Goal: Task Accomplishment & Management: Complete application form

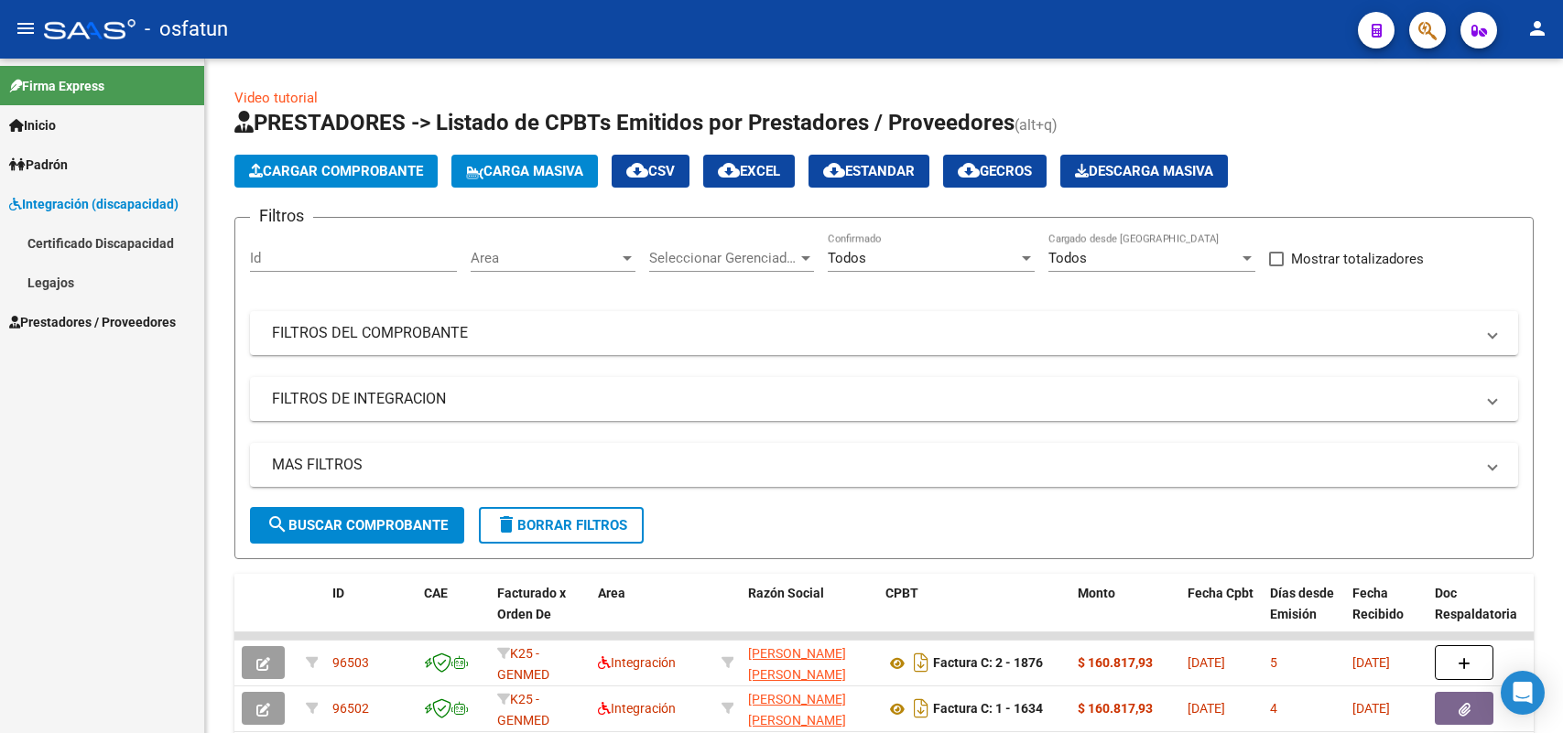
click at [51, 279] on link "Legajos" at bounding box center [102, 282] width 204 height 39
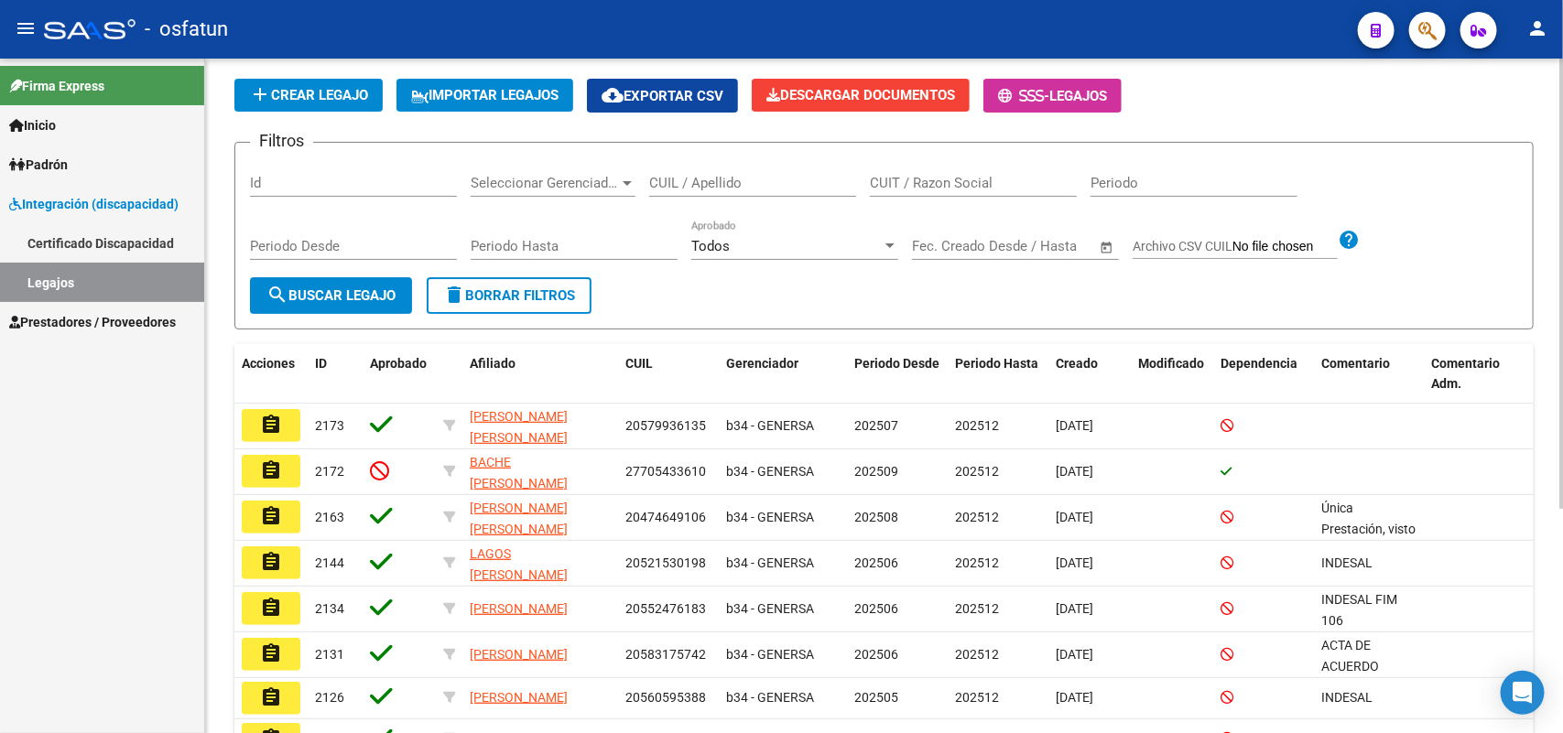
scroll to position [229, 0]
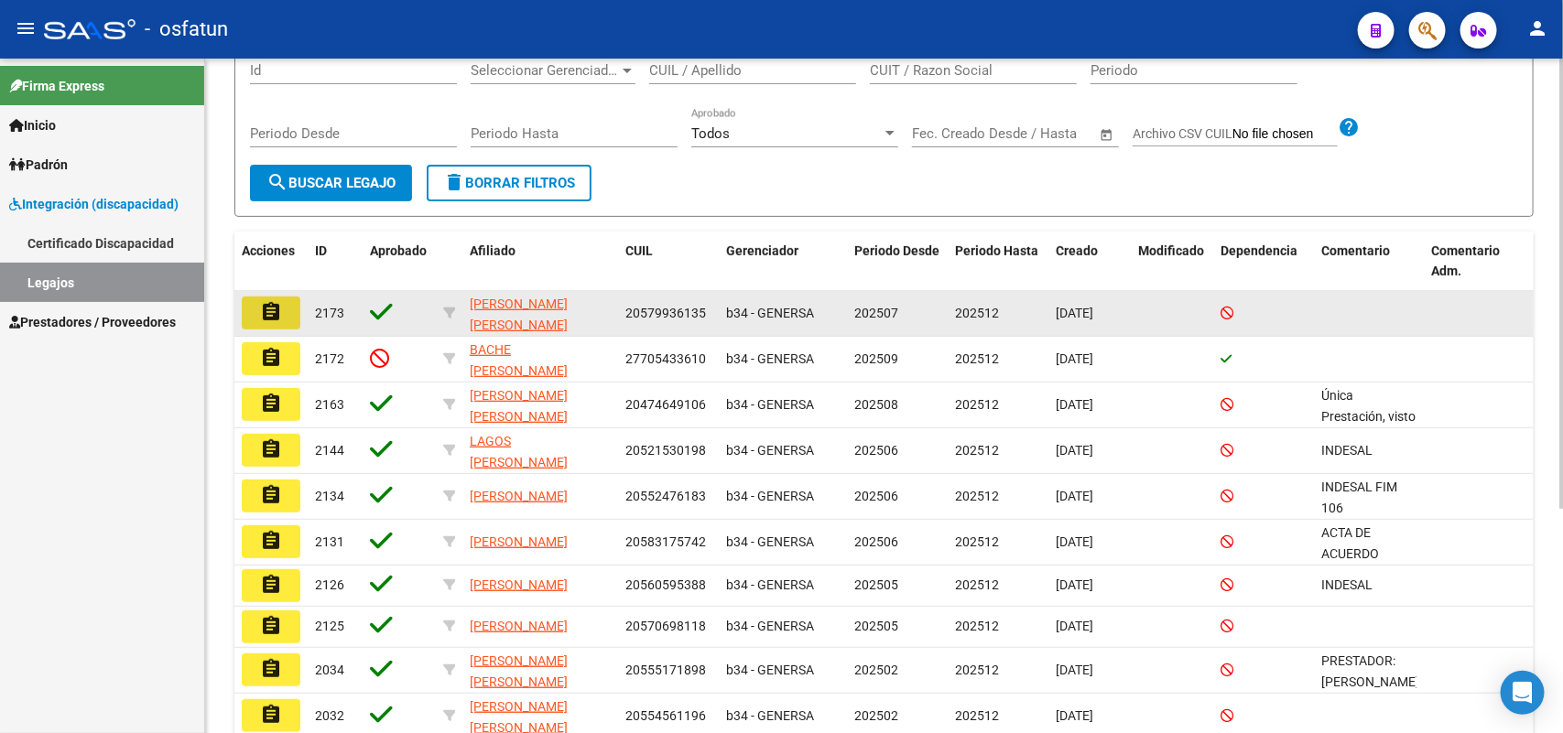
click at [279, 307] on mat-icon "assignment" at bounding box center [271, 312] width 22 height 22
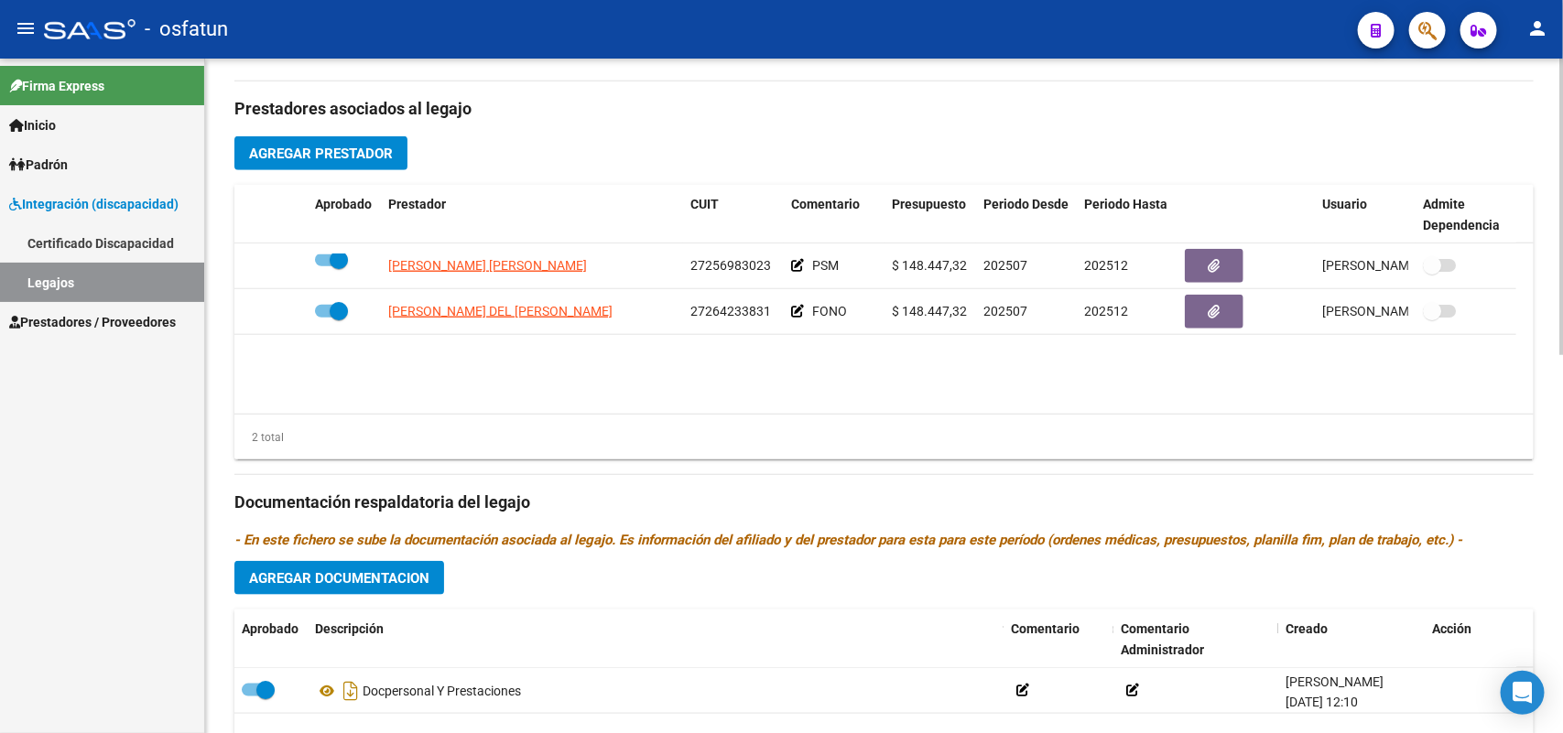
scroll to position [687, 0]
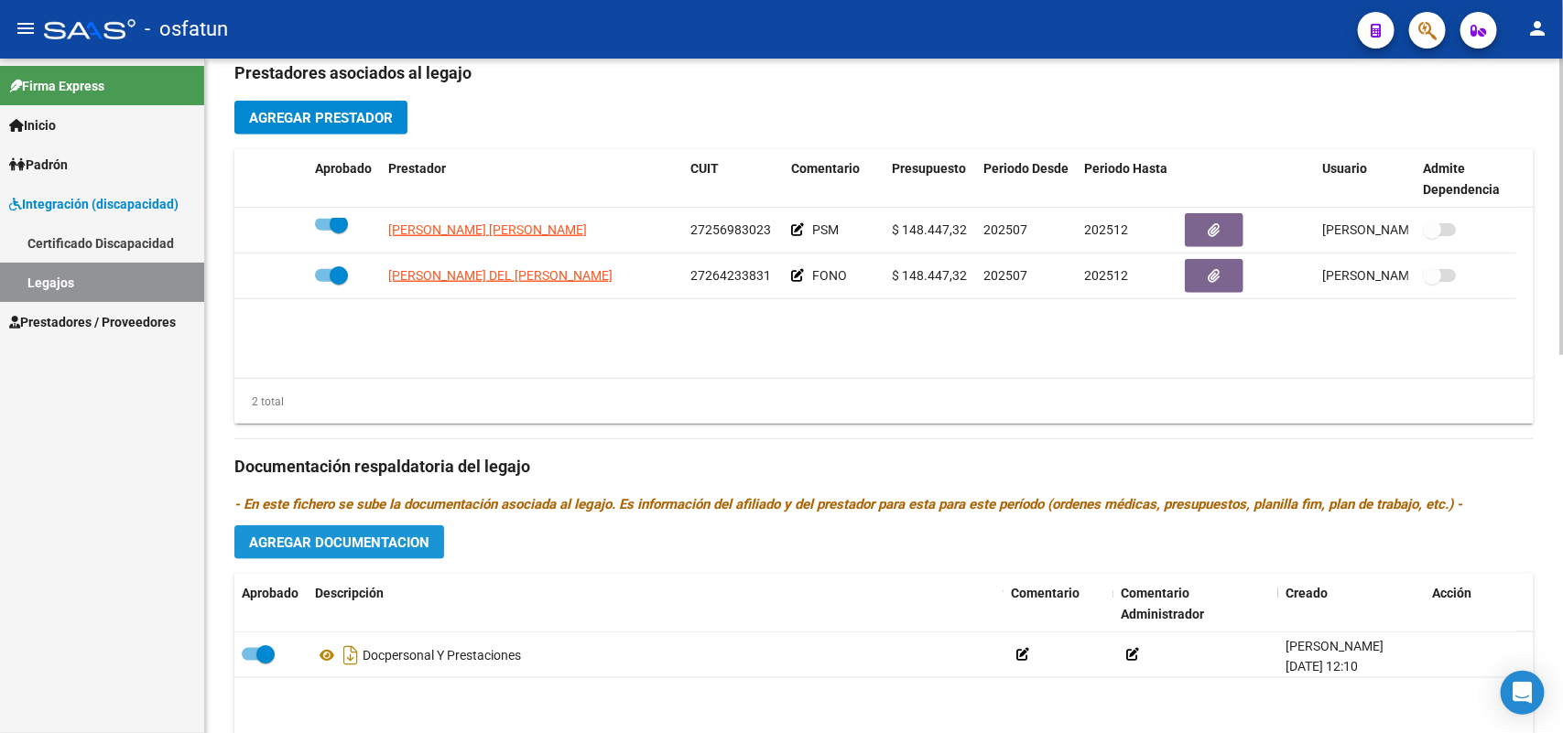
click at [335, 542] on span "Agregar Documentacion" at bounding box center [339, 543] width 180 height 16
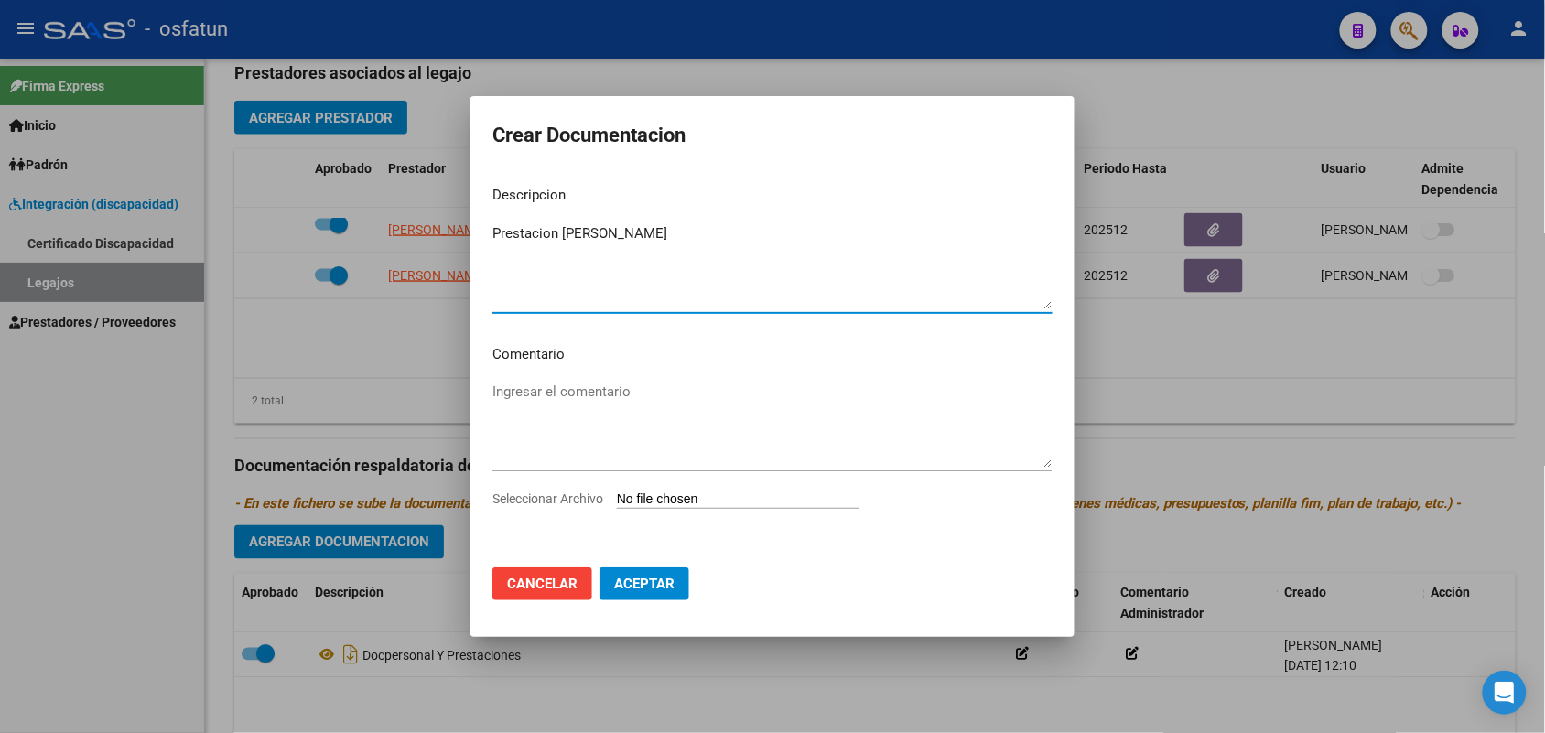
type textarea "Prestacion [PERSON_NAME]"
click at [673, 502] on input "Seleccionar Archivo" at bounding box center [738, 500] width 243 height 17
type input "C:\fakepath\prestacion mod maestra_0001.pdf"
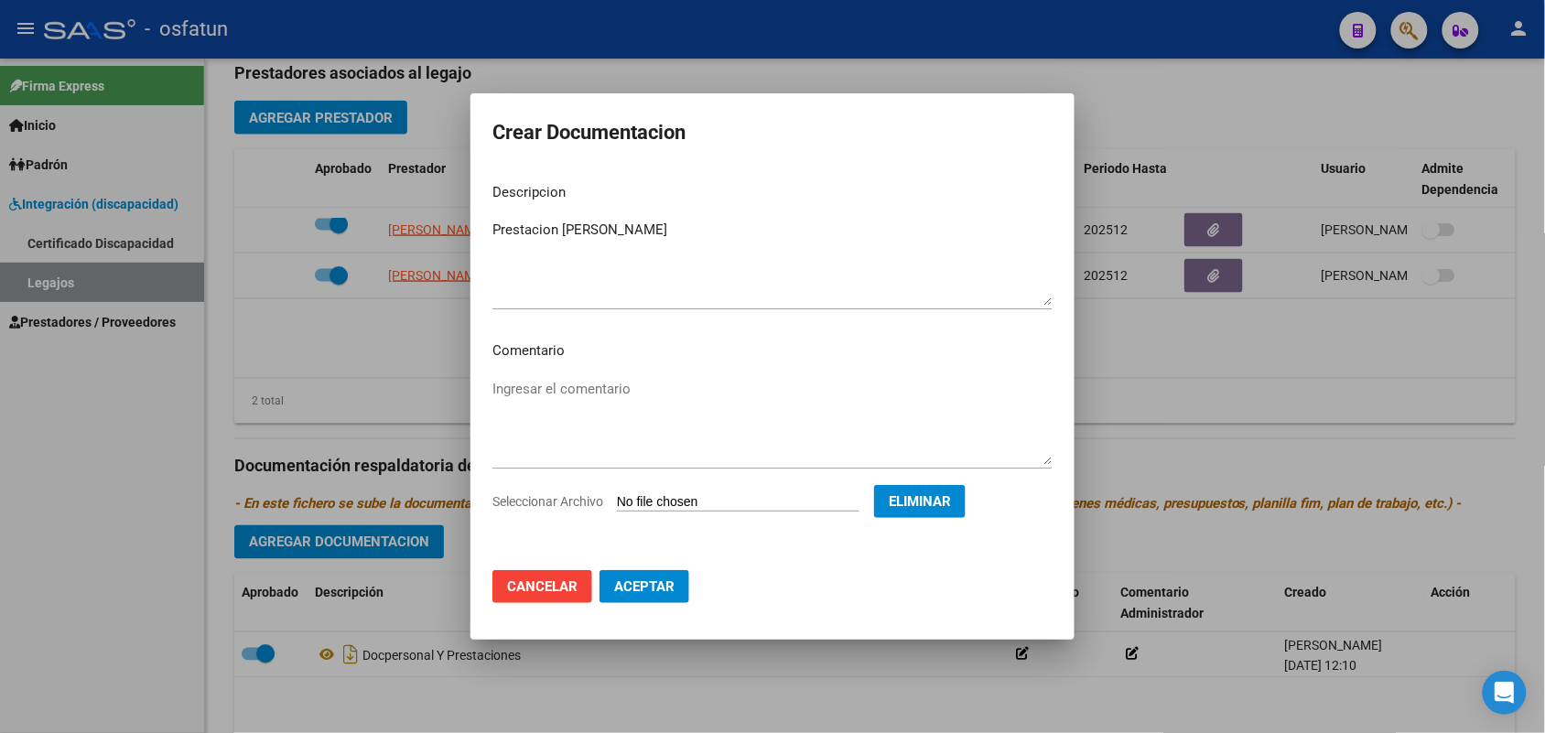
click at [637, 593] on span "Aceptar" at bounding box center [644, 587] width 60 height 16
checkbox input "false"
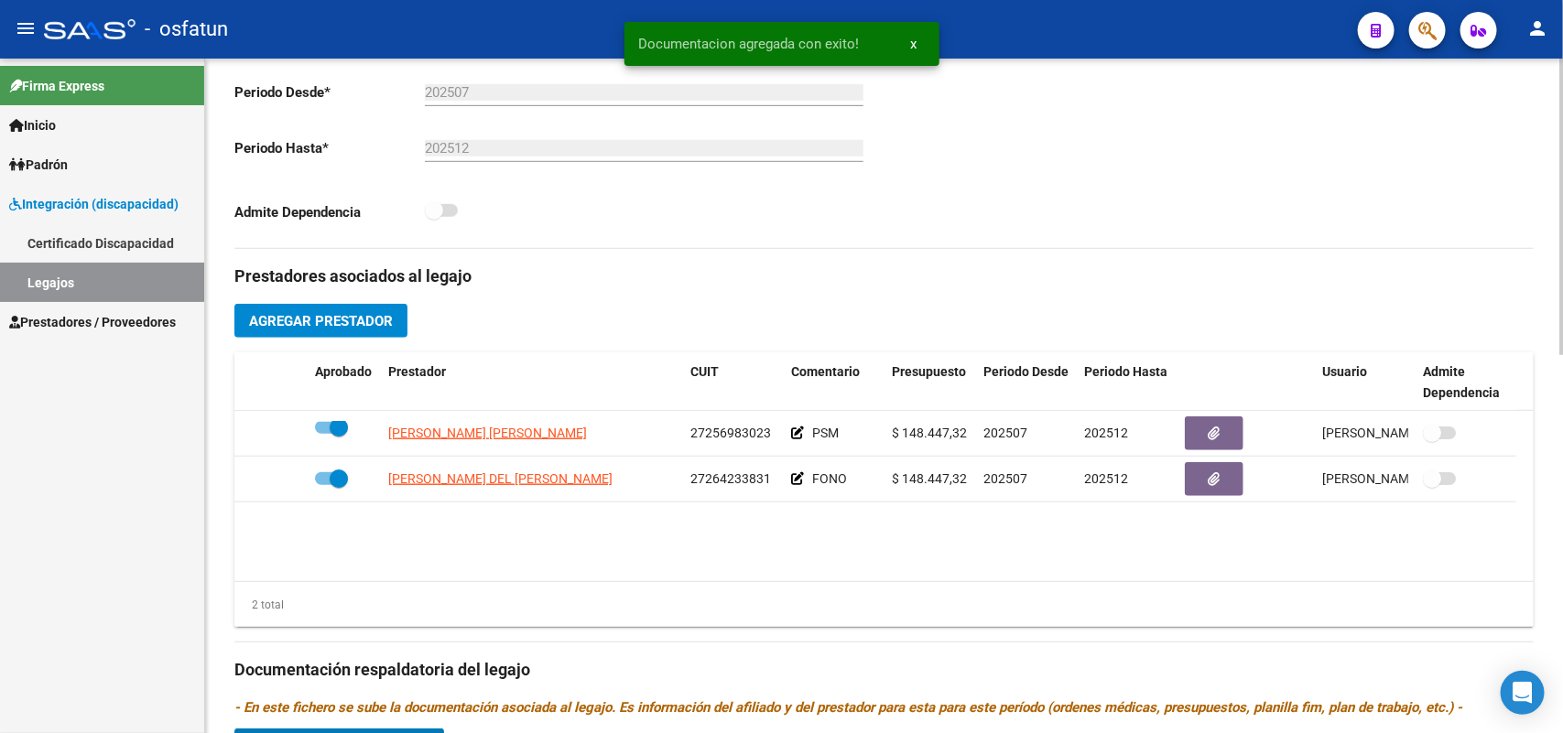
scroll to position [458, 0]
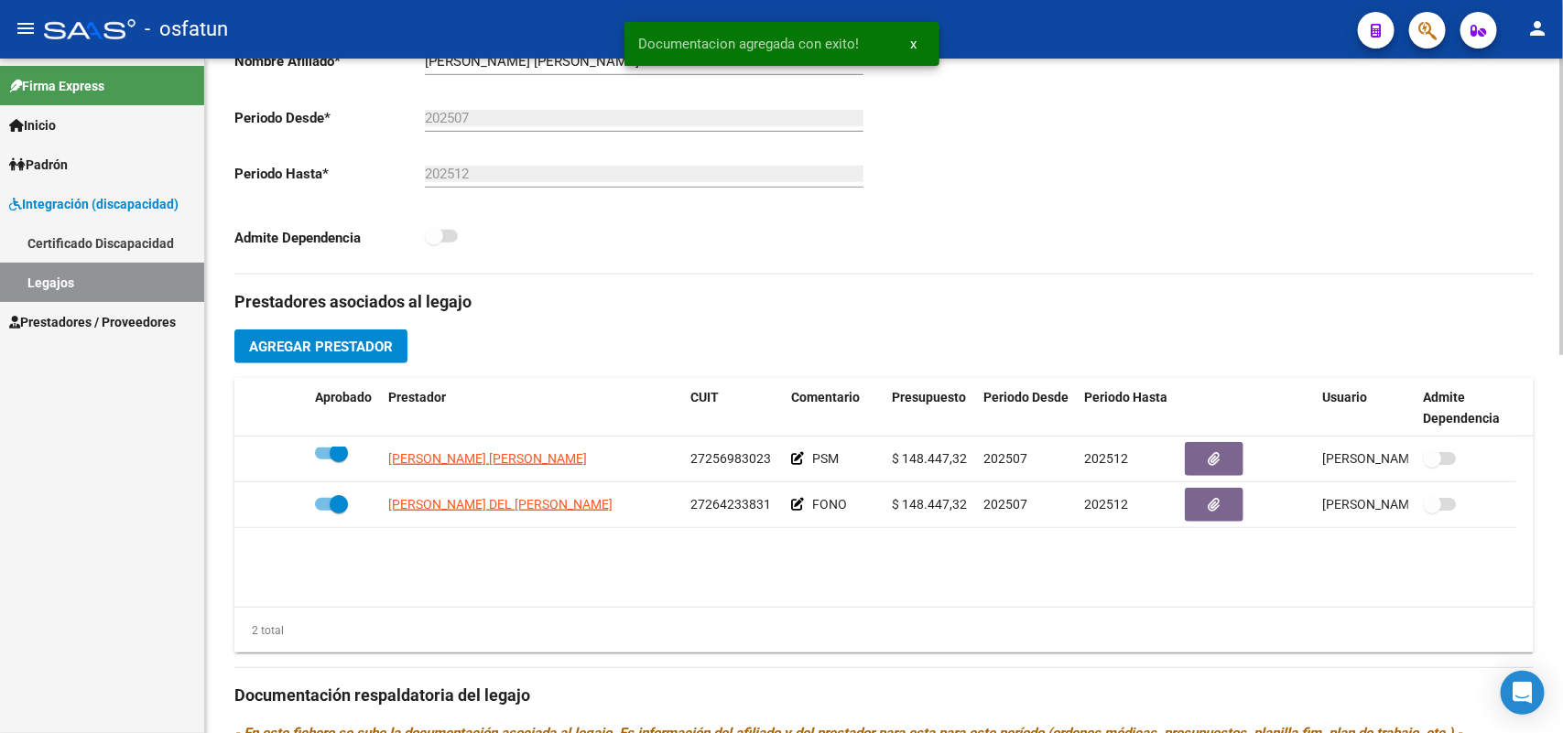
click at [340, 354] on button "Agregar Prestador" at bounding box center [320, 347] width 173 height 34
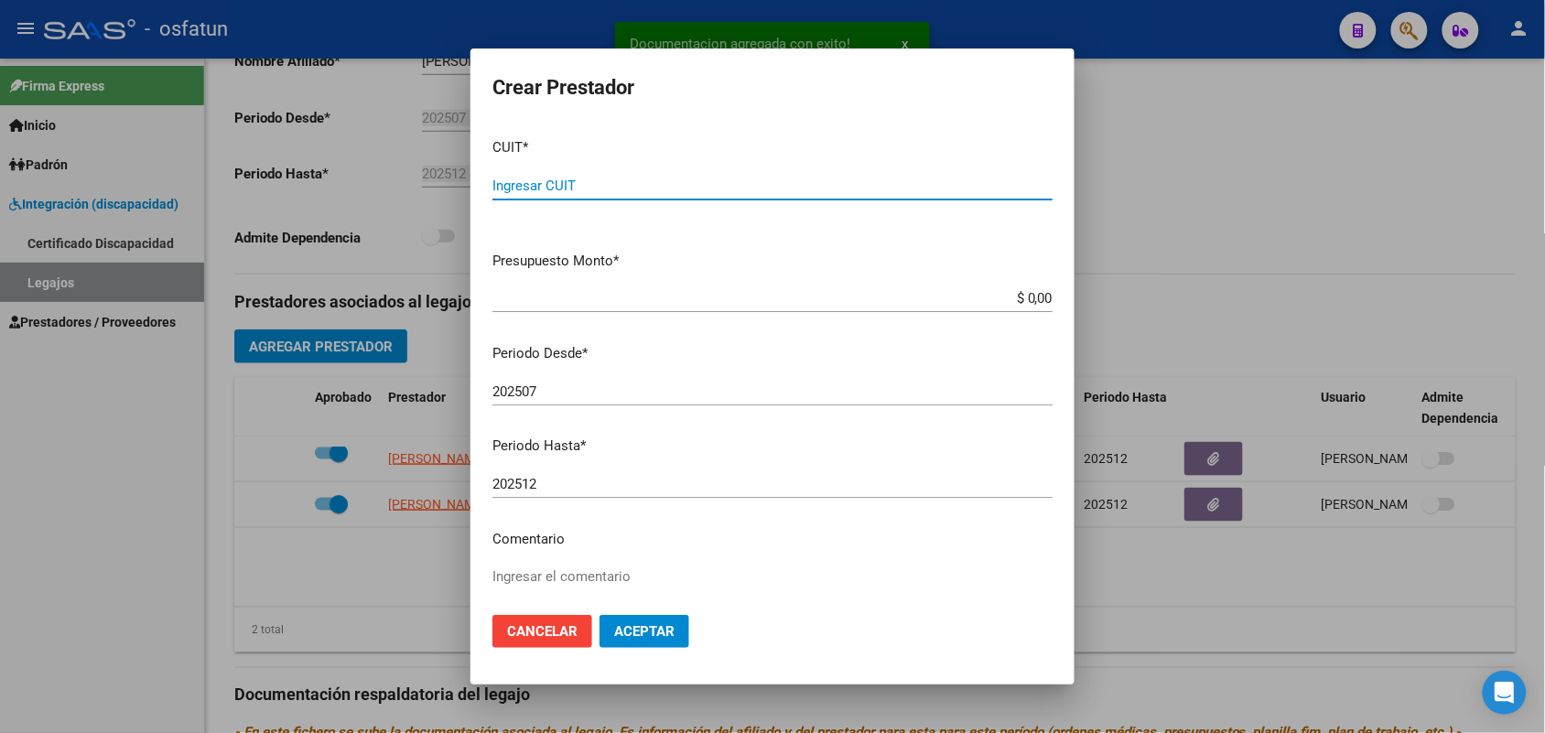
click at [577, 189] on input "Ingresar CUIT" at bounding box center [772, 186] width 560 height 16
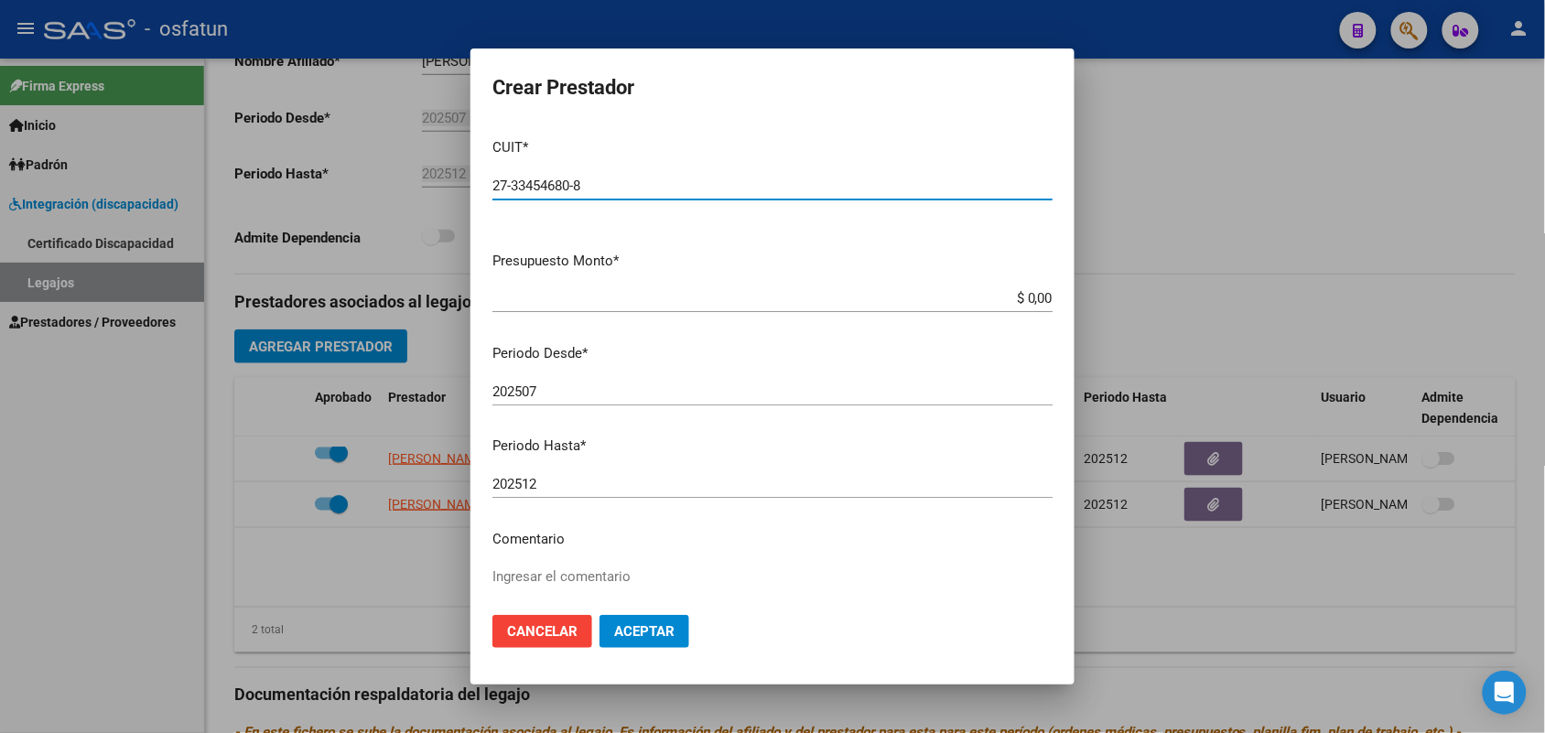
type input "27-33454680-8"
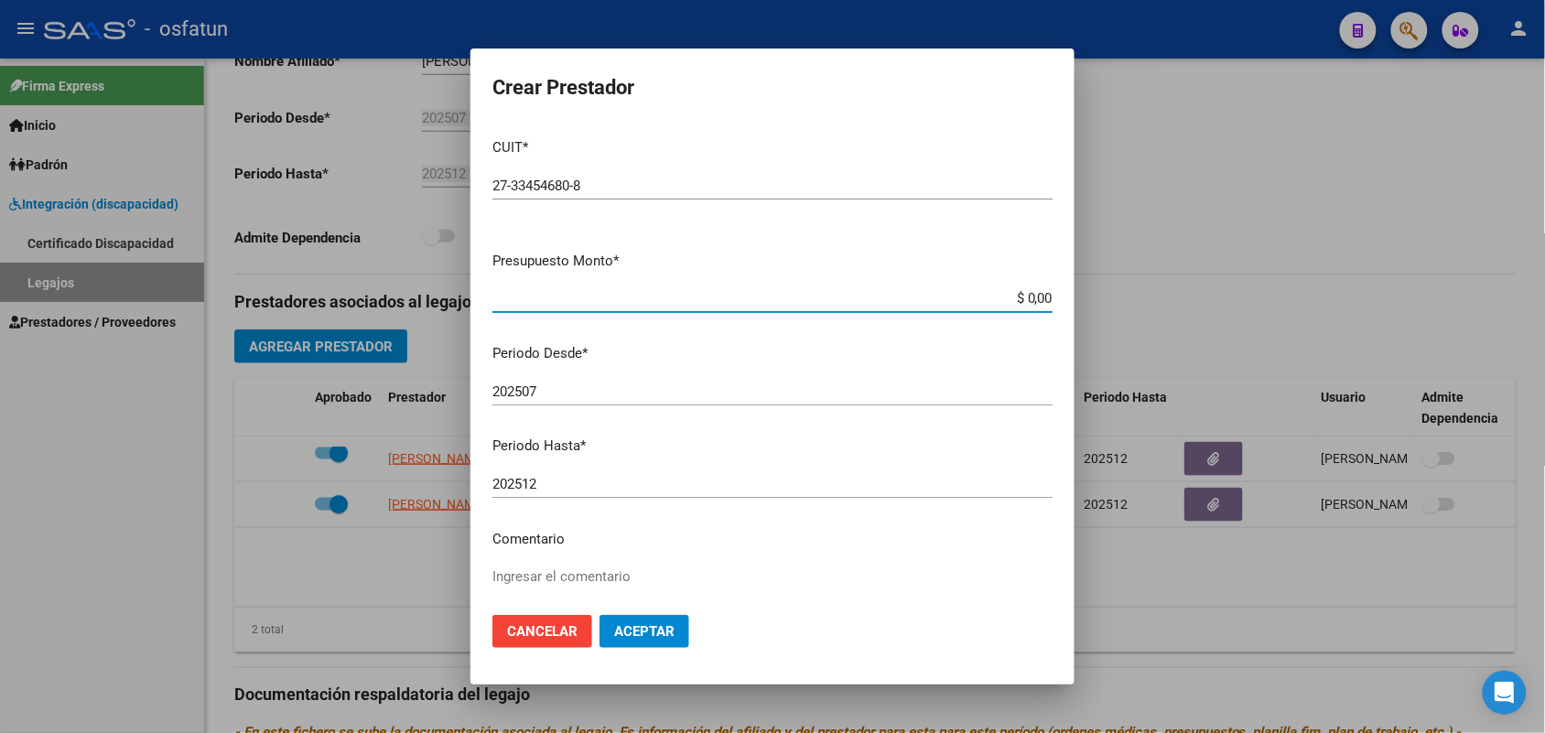
click at [973, 290] on input "$ 0,00" at bounding box center [772, 298] width 560 height 16
click at [1013, 295] on input "$ 0,00" at bounding box center [772, 298] width 560 height 16
type input "$ 307.654,34"
click at [549, 578] on textarea "Ingresar el comentario" at bounding box center [772, 610] width 560 height 86
type textarea "mod maestra"
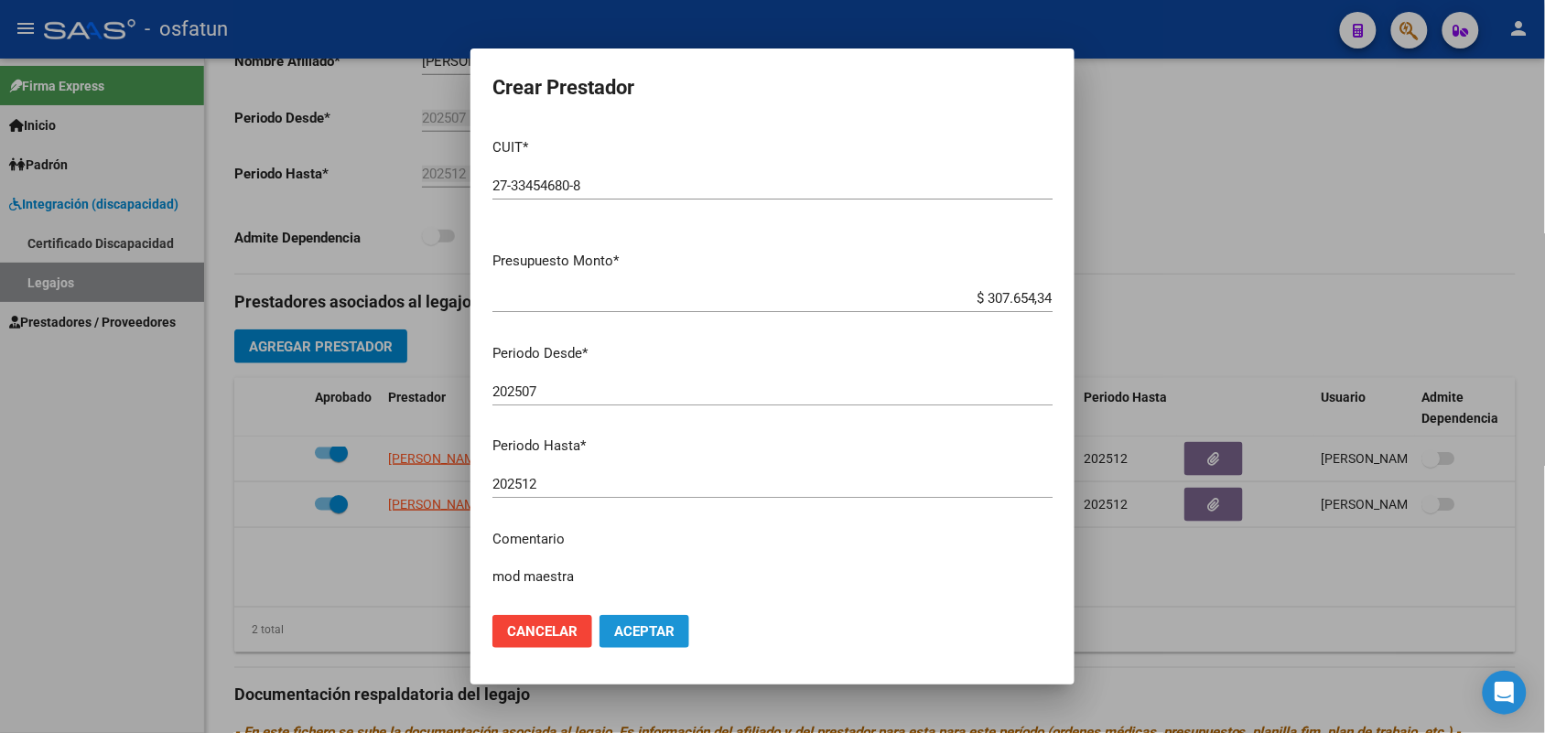
click at [634, 624] on span "Aceptar" at bounding box center [644, 631] width 60 height 16
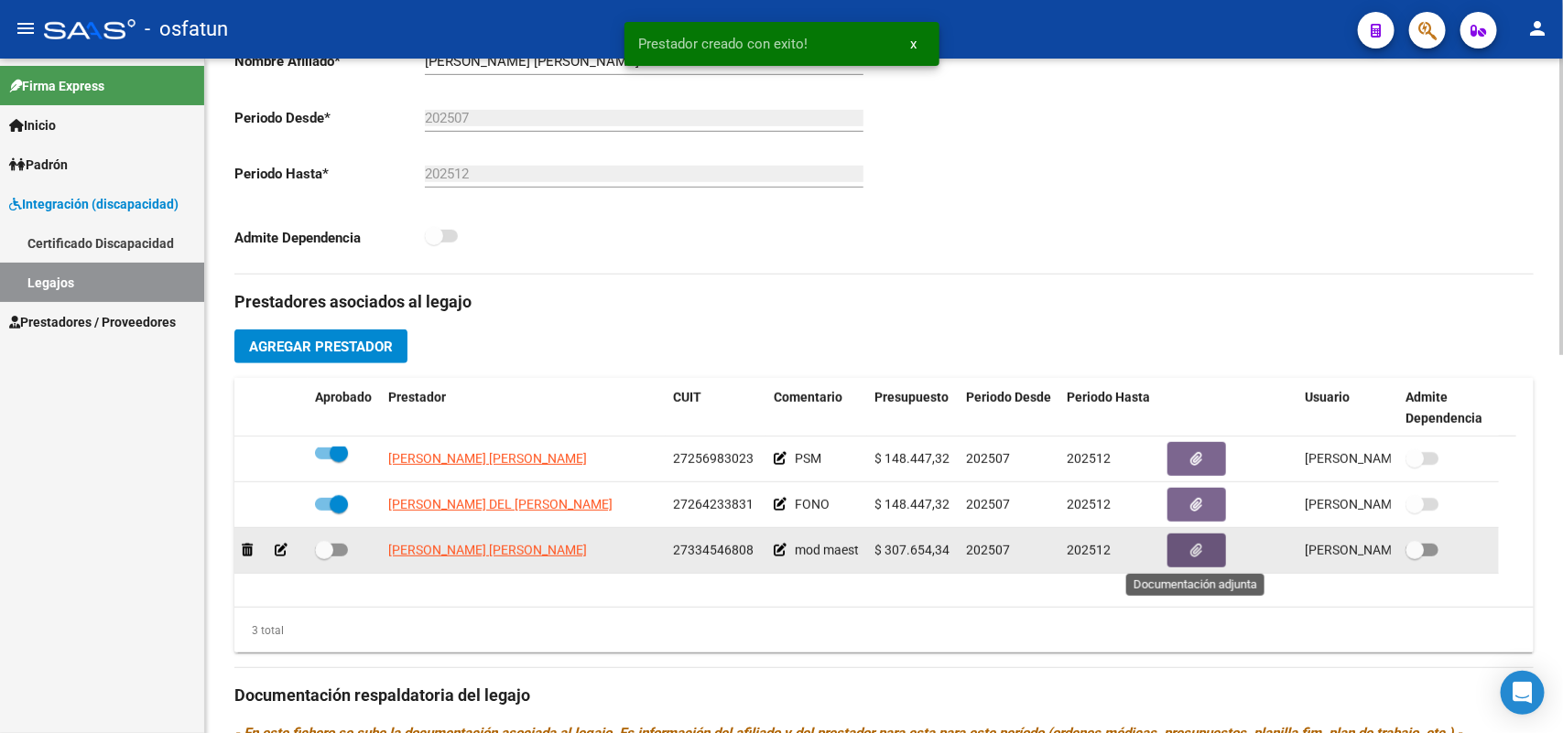
click at [1206, 552] on button "button" at bounding box center [1196, 551] width 59 height 34
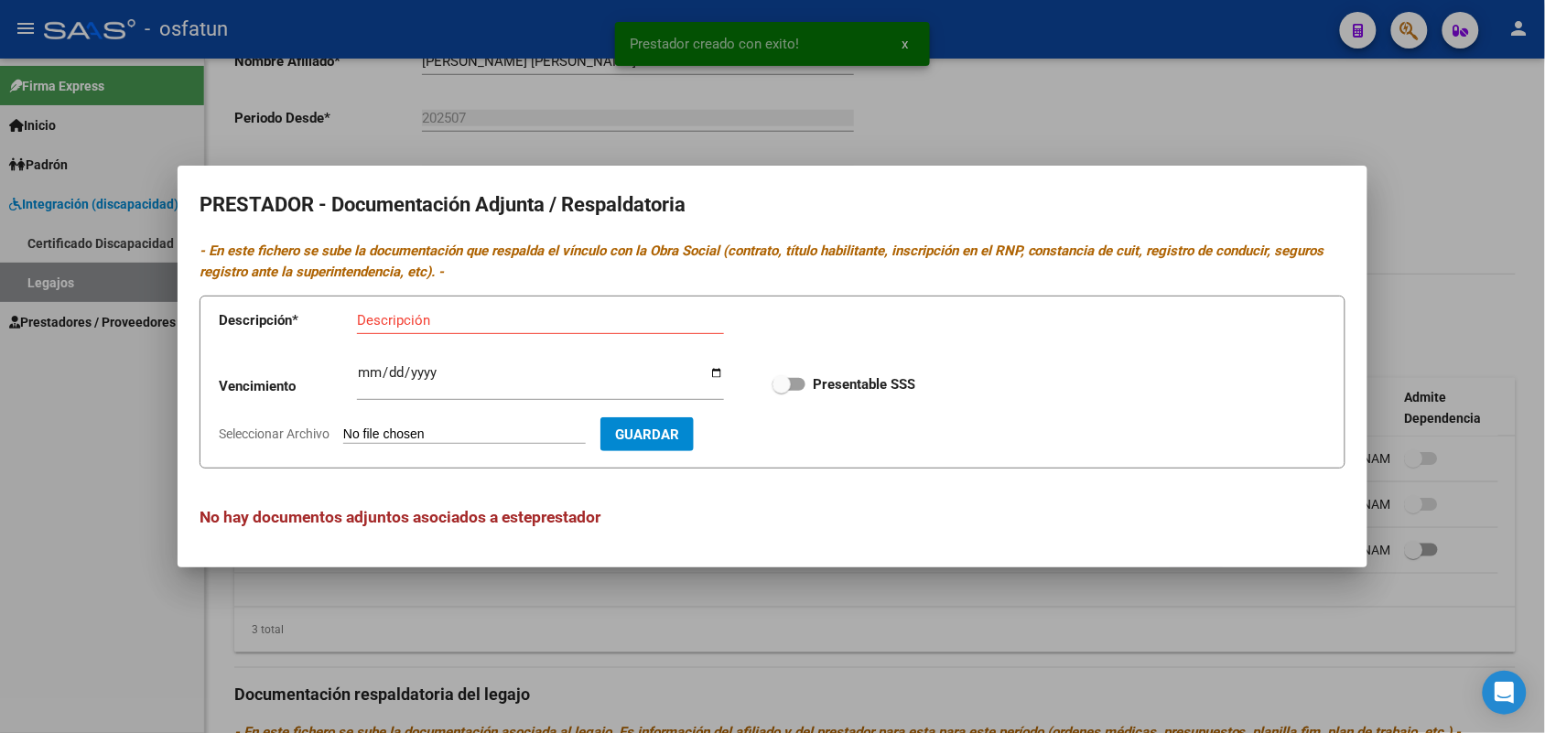
click at [485, 431] on input "Seleccionar Archivo" at bounding box center [464, 435] width 243 height 17
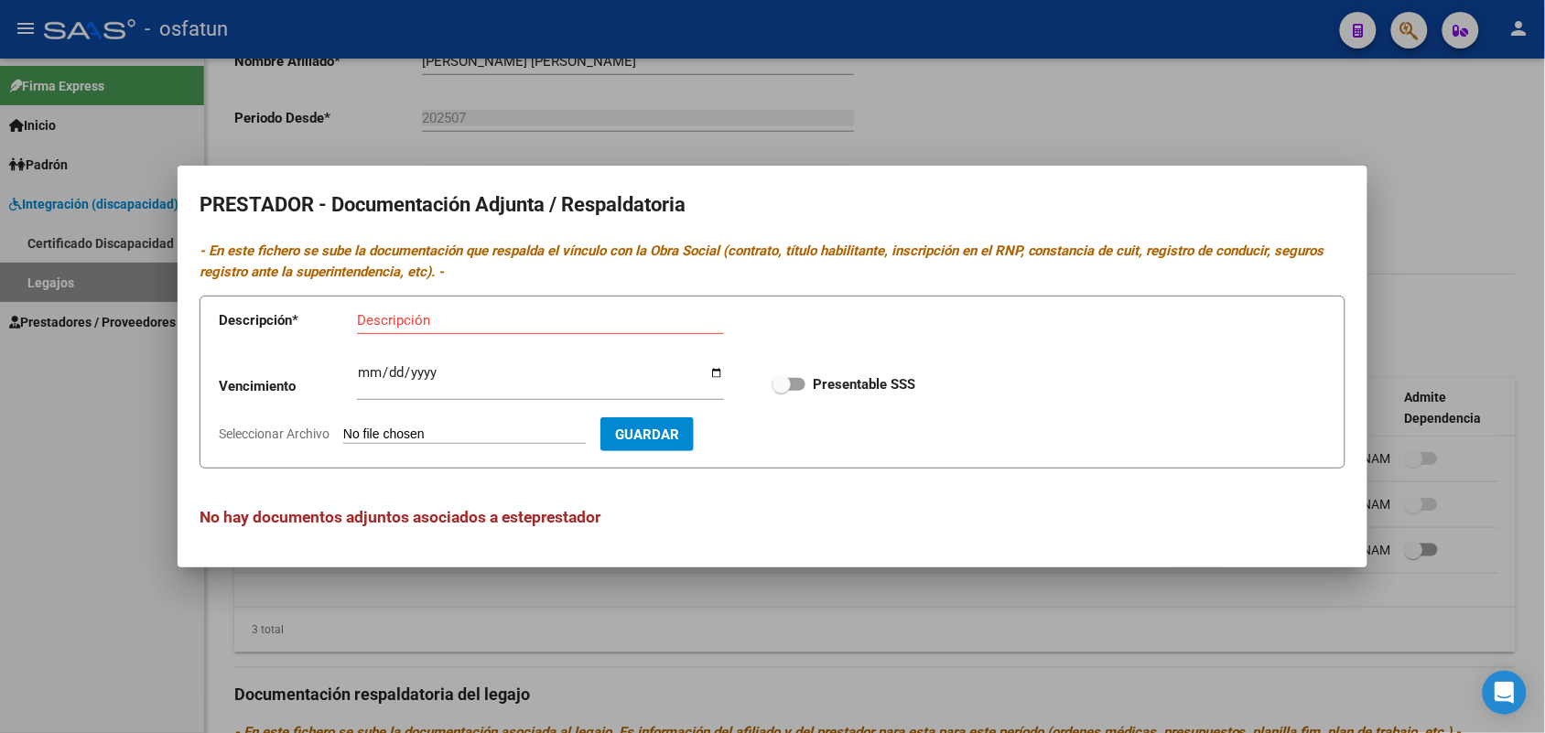
type input "C:\fakepath\prestador mod maestra_0001.pdf"
click at [449, 298] on app-form-text-field "Descripción * Descripción" at bounding box center [485, 324] width 532 height 55
click at [446, 314] on input "Descripción" at bounding box center [540, 320] width 367 height 16
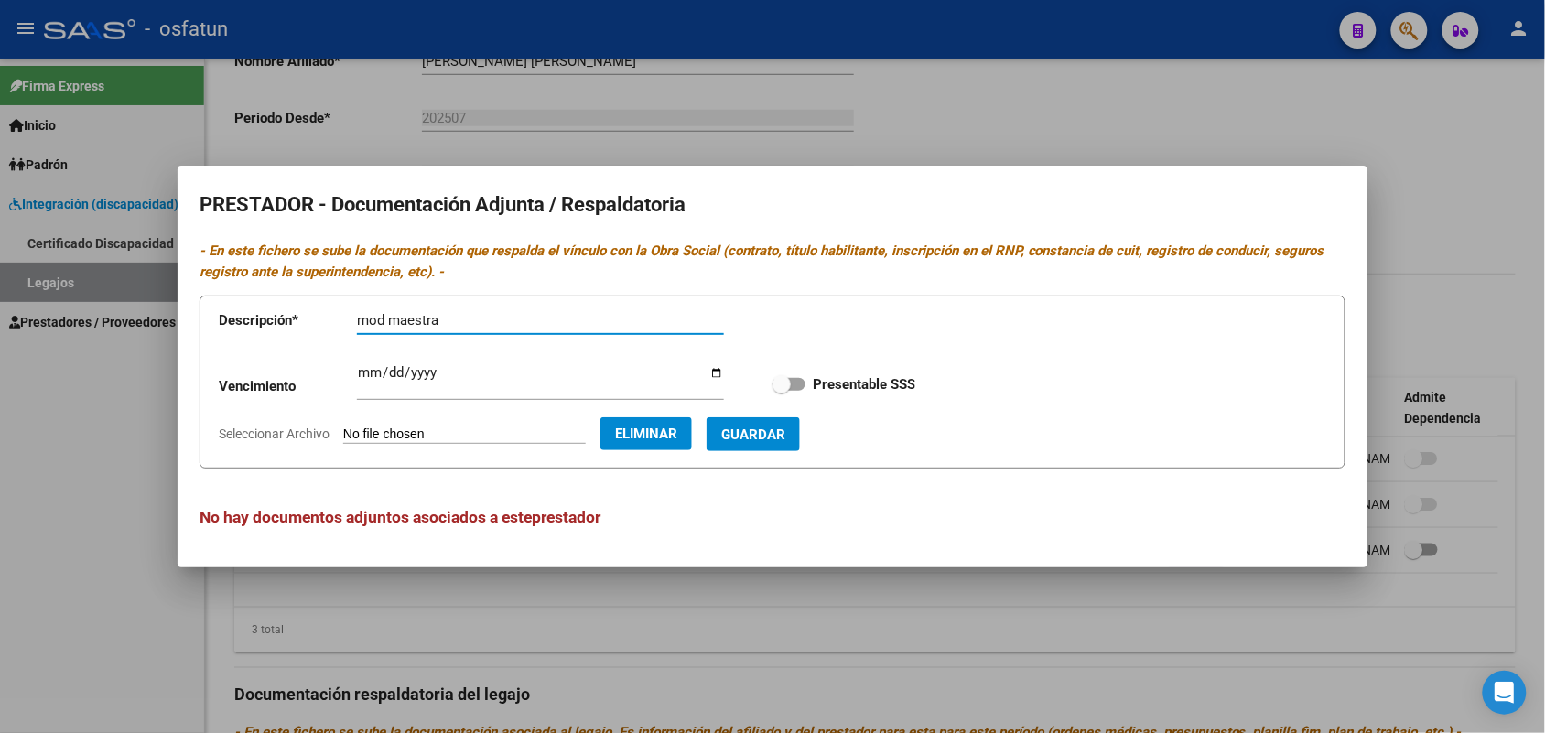
type input "mod maestra"
click at [784, 428] on span "Guardar" at bounding box center [753, 435] width 64 height 16
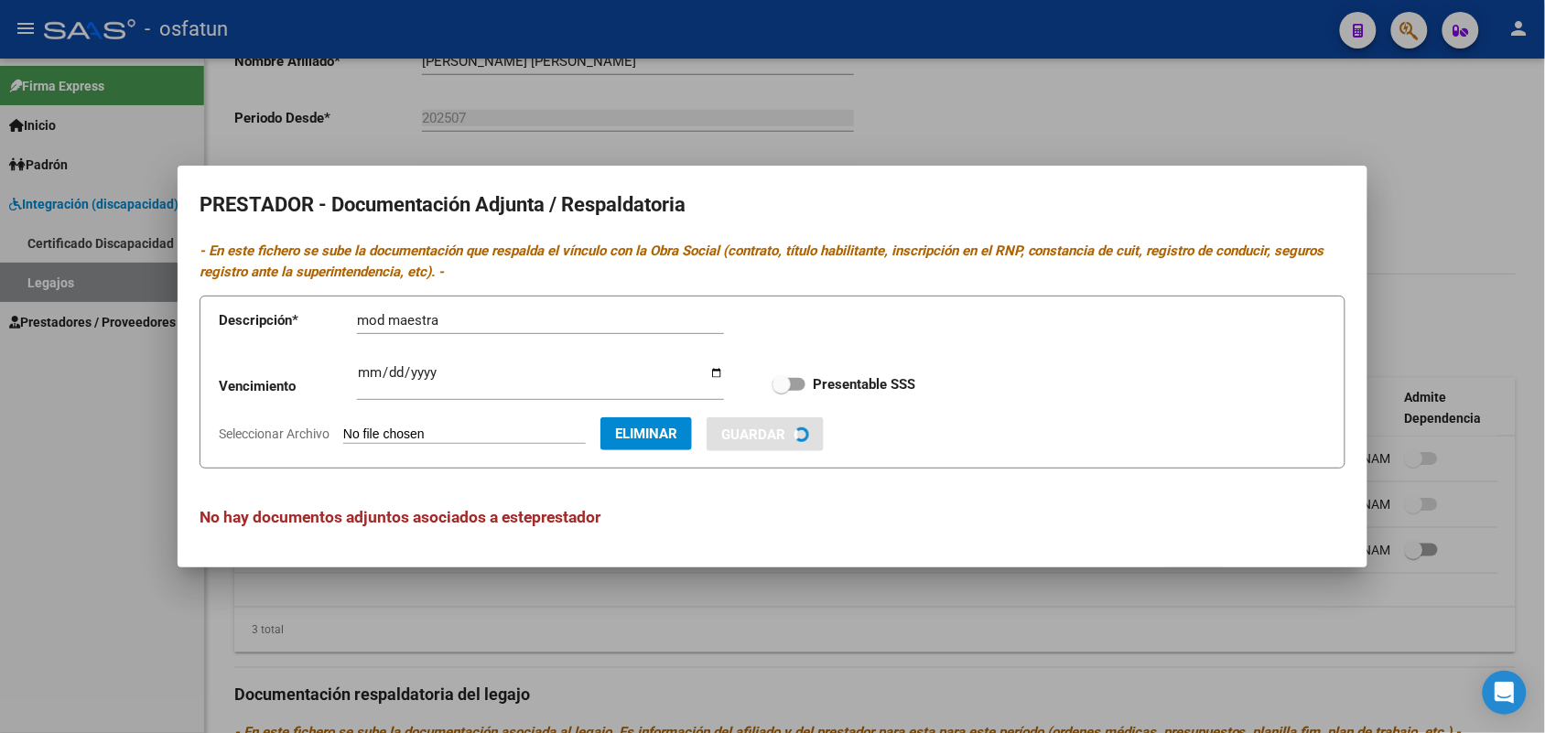
checkbox input "true"
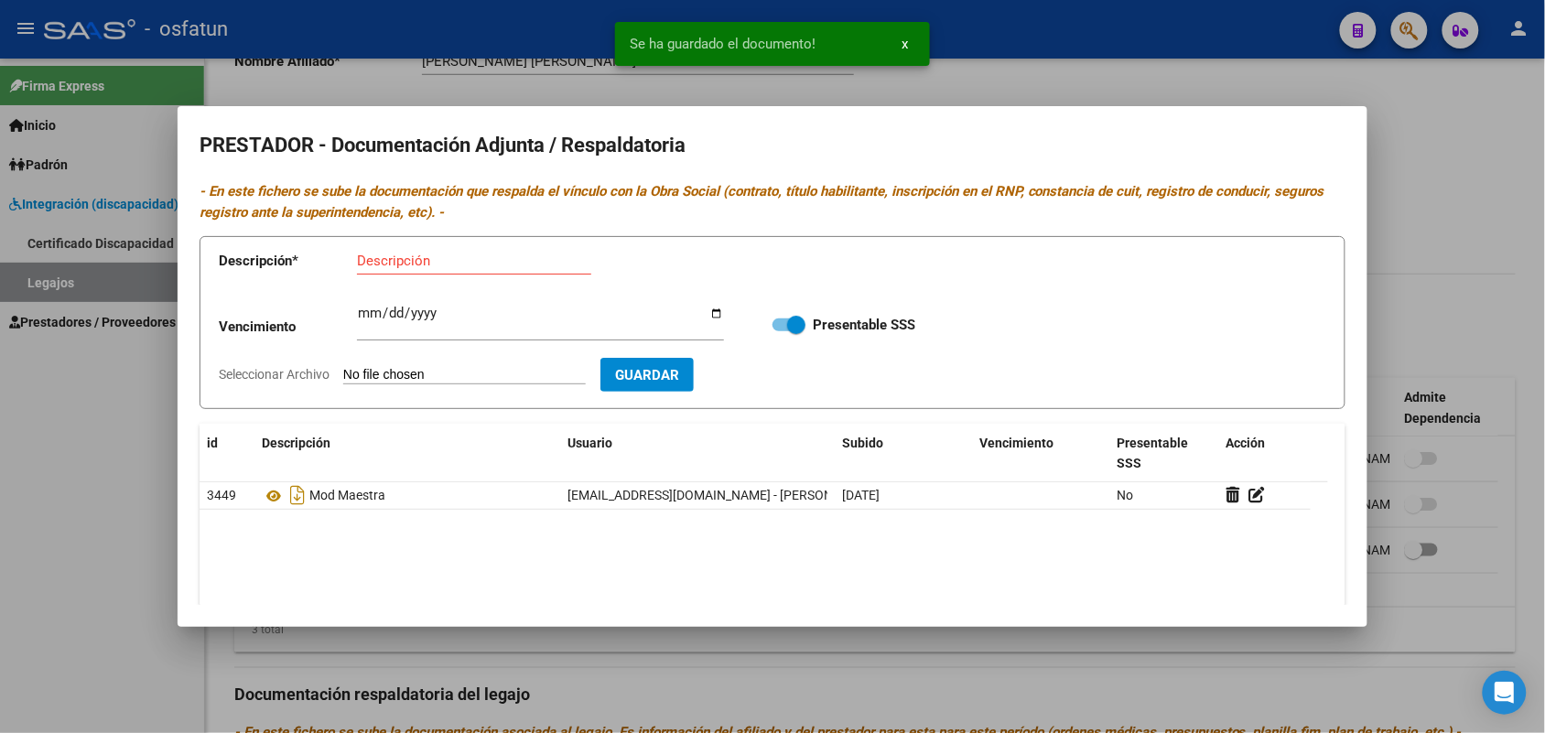
click at [1492, 204] on div at bounding box center [772, 366] width 1545 height 733
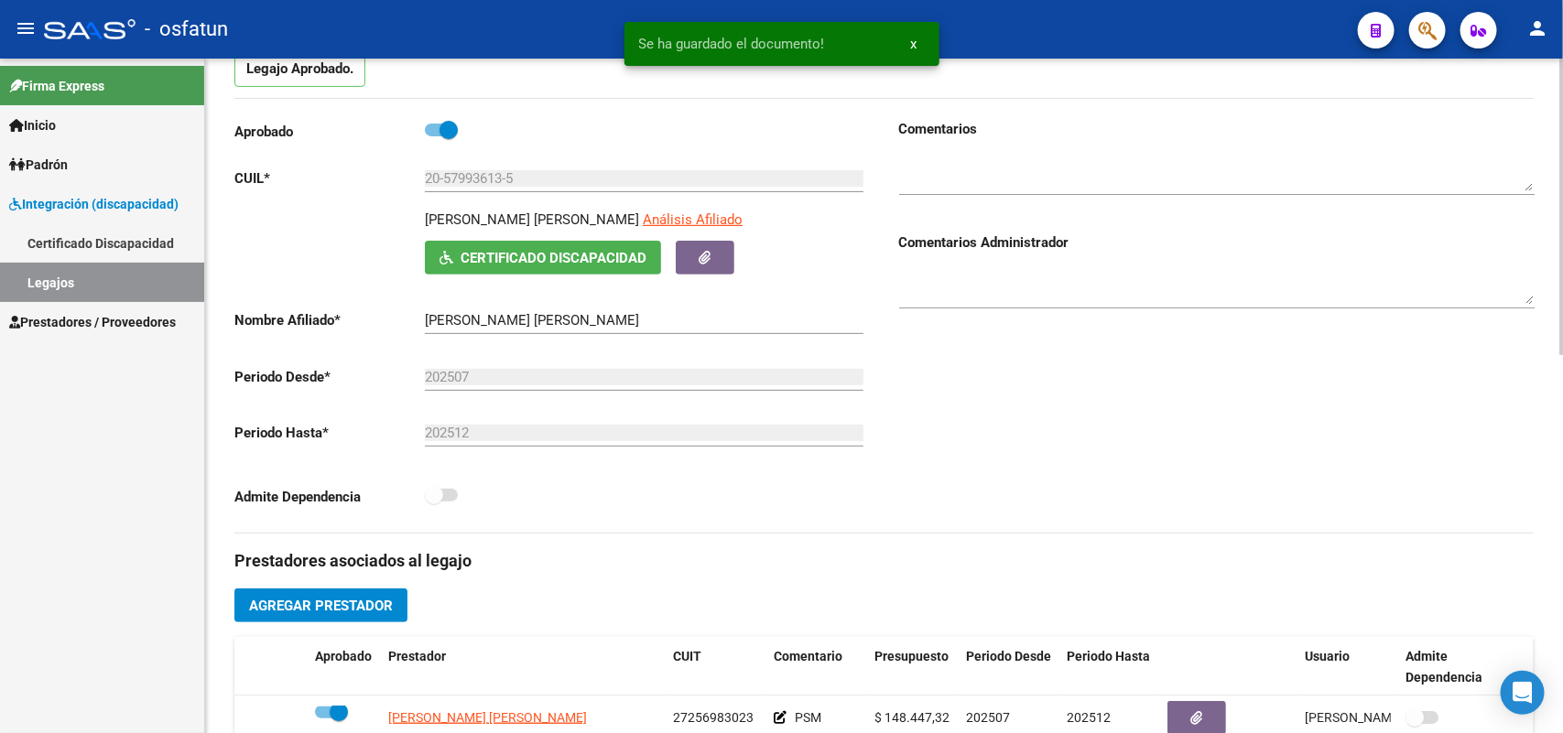
scroll to position [114, 0]
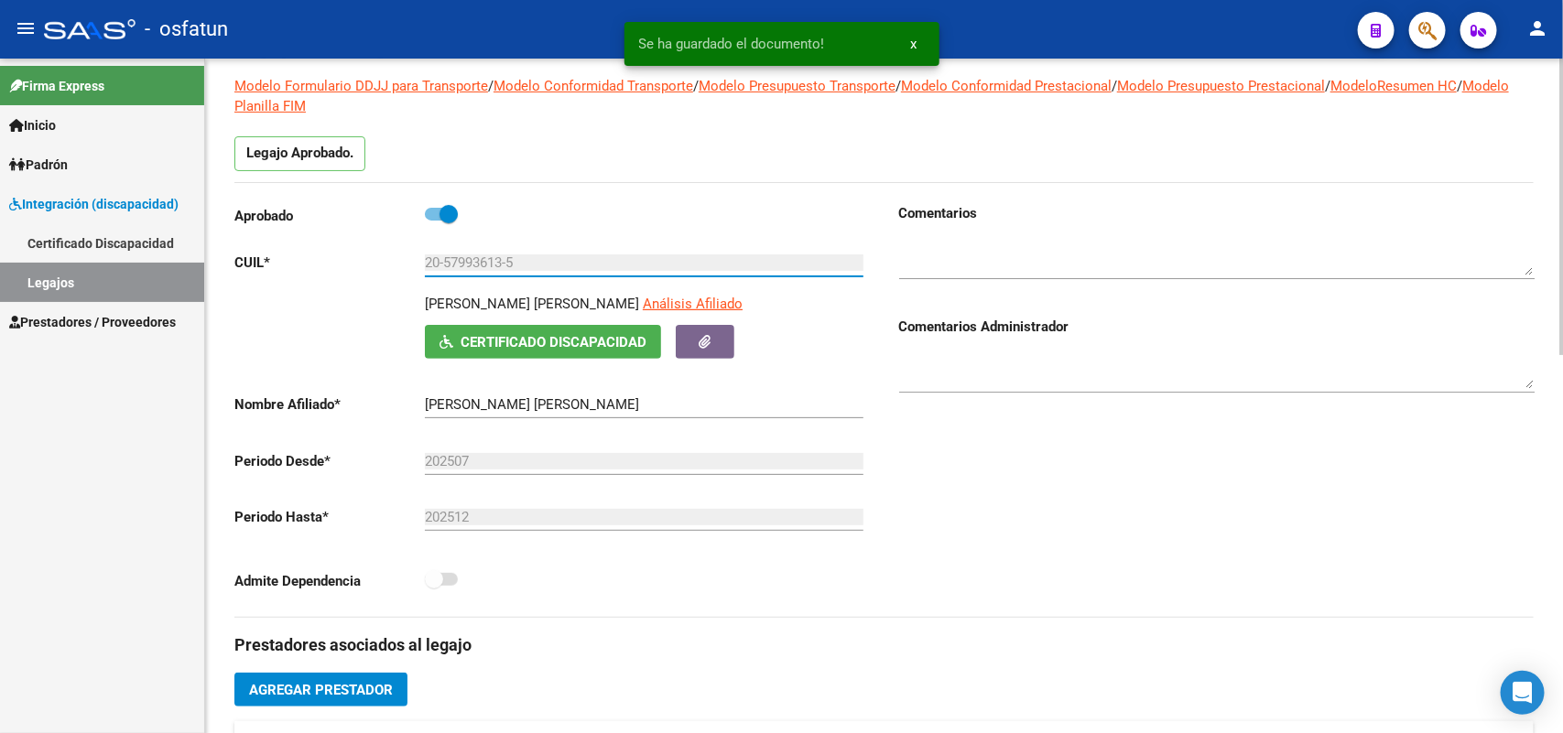
drag, startPoint x: 537, startPoint y: 261, endPoint x: 375, endPoint y: 253, distance: 162.2
click at [375, 253] on div "Aprobado CUIL * 20-57993613-5 Ingresar CUIL [PERSON_NAME] ANDRIUS Análisis Afil…" at bounding box center [551, 402] width 635 height 399
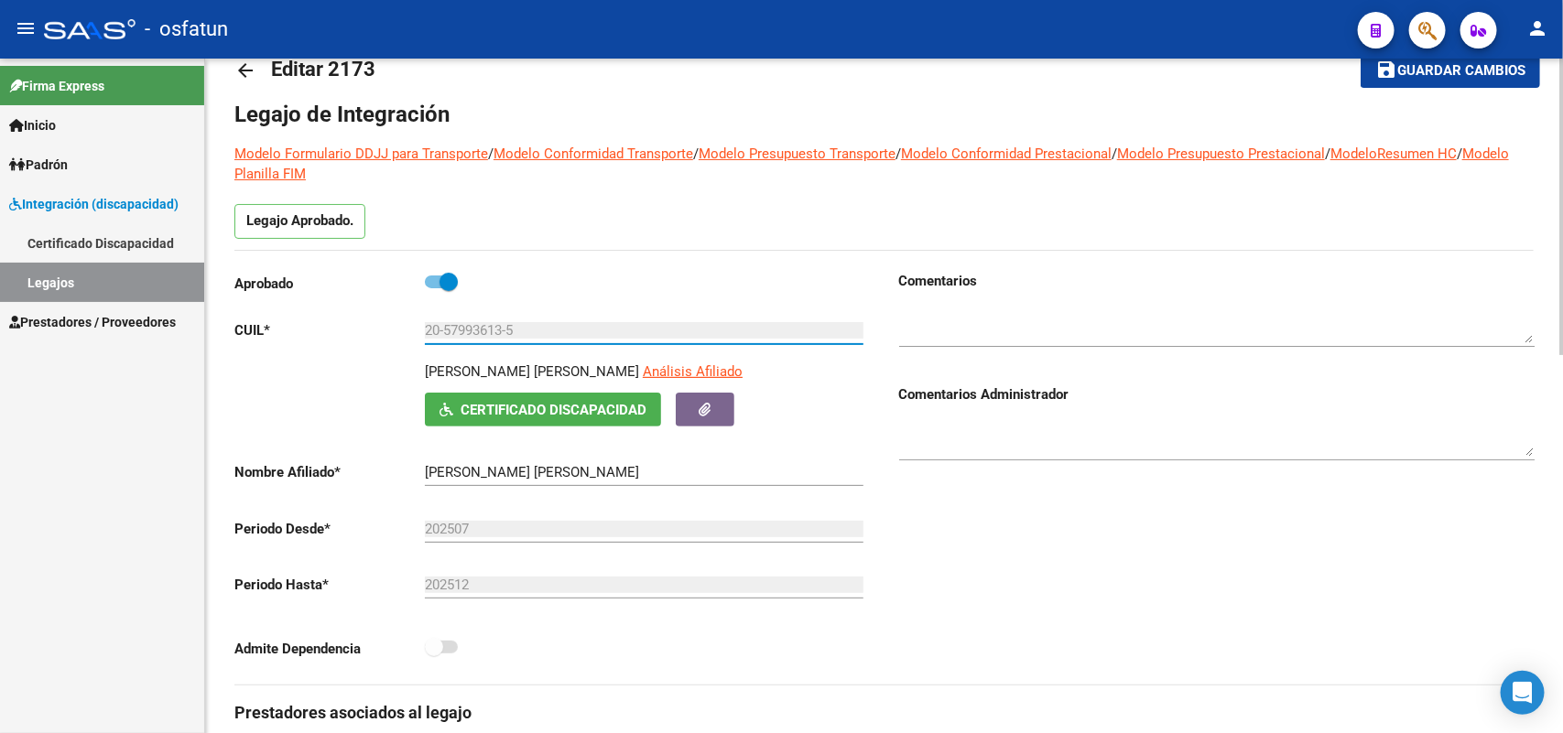
scroll to position [0, 0]
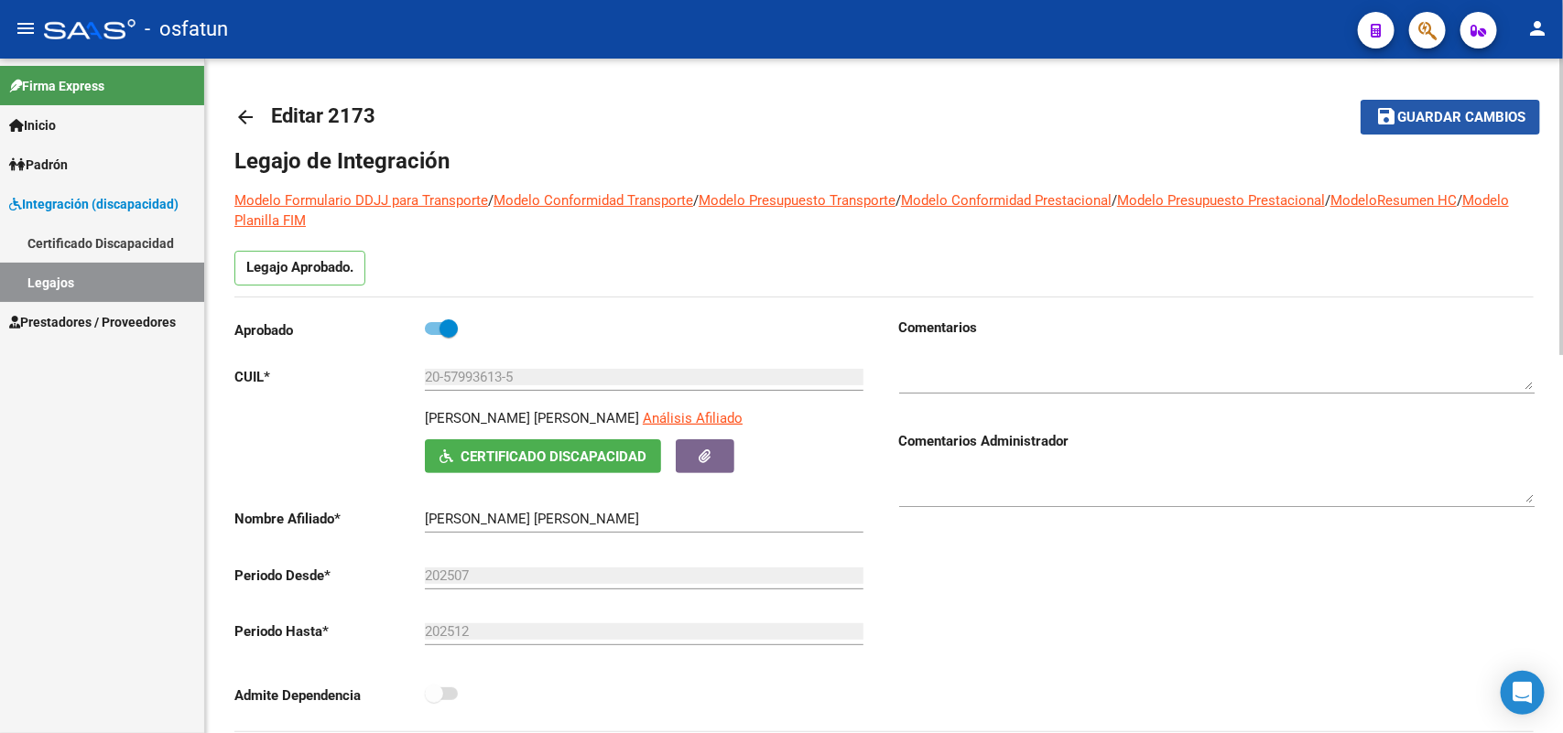
click at [1461, 117] on span "Guardar cambios" at bounding box center [1461, 118] width 128 height 16
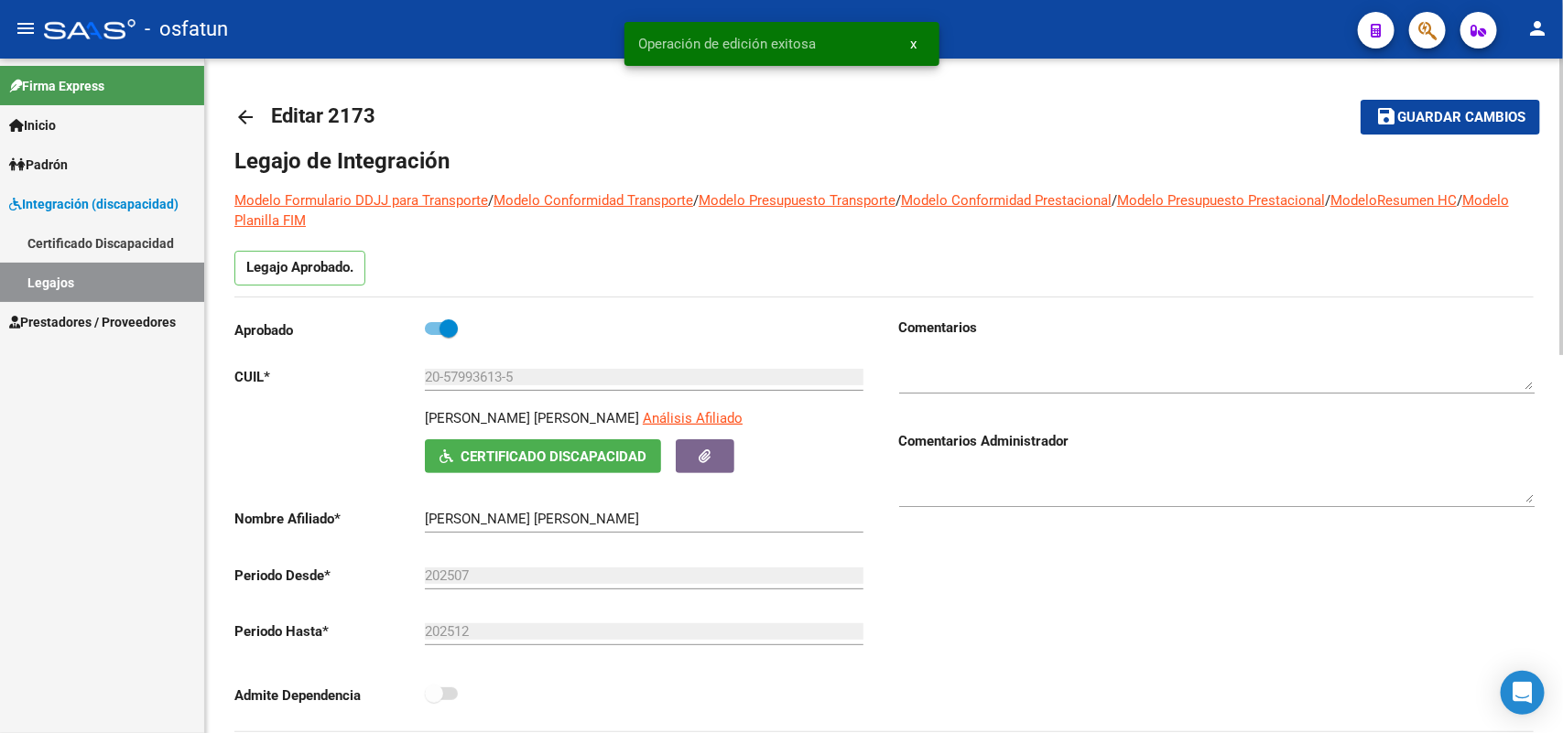
click at [247, 111] on mat-icon "arrow_back" at bounding box center [245, 117] width 22 height 22
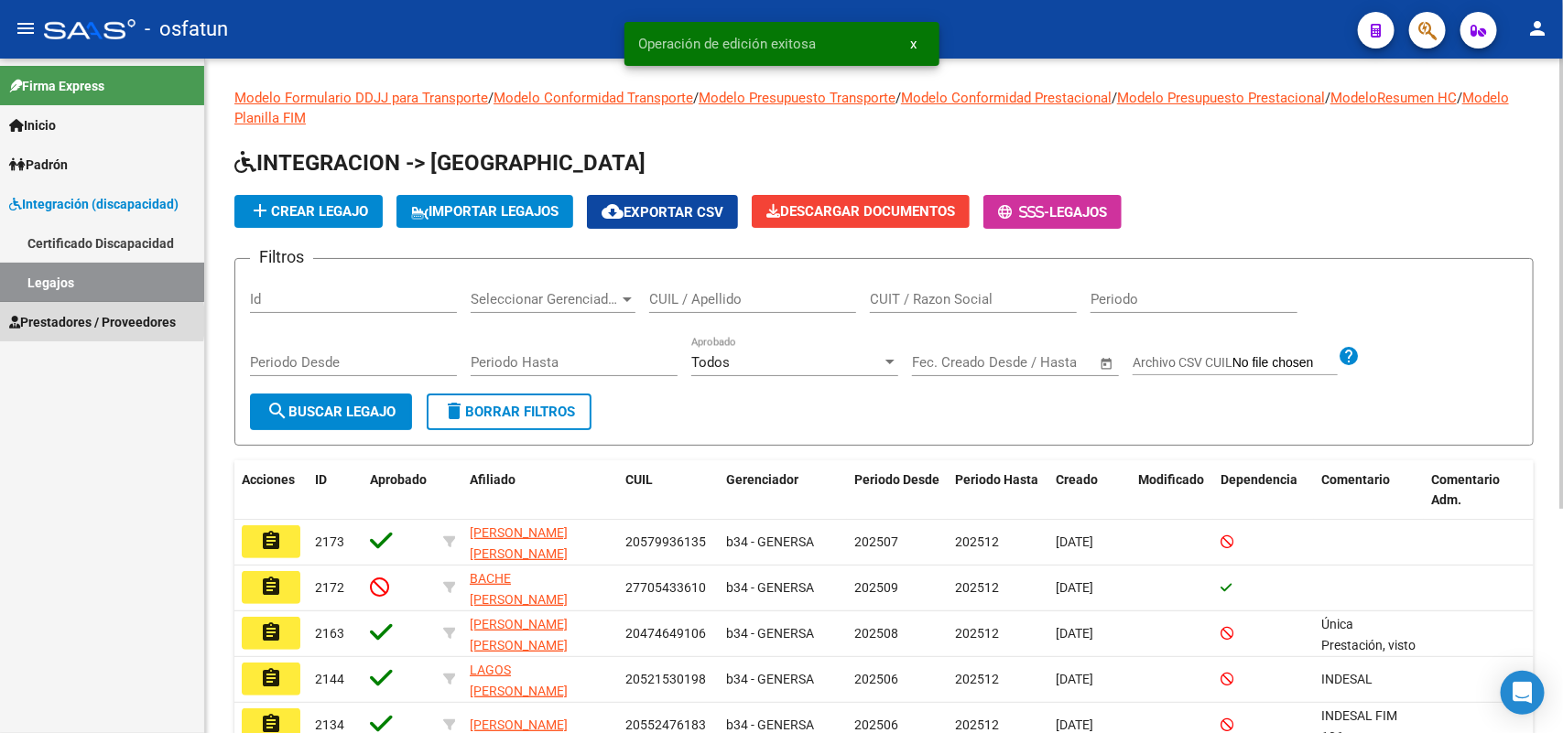
click at [70, 321] on span "Prestadores / Proveedores" at bounding box center [92, 322] width 167 height 20
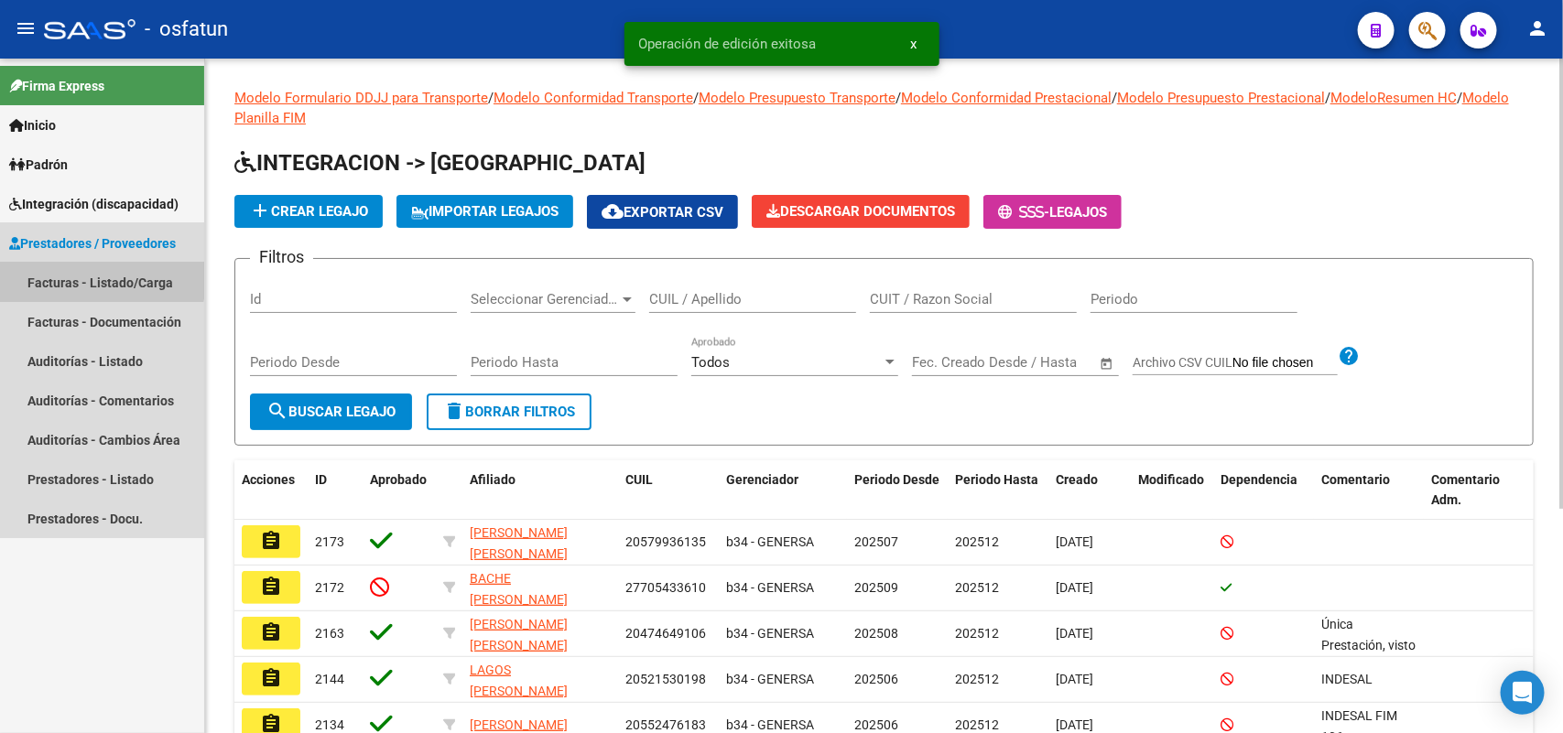
click at [97, 276] on link "Facturas - Listado/Carga" at bounding box center [102, 282] width 204 height 39
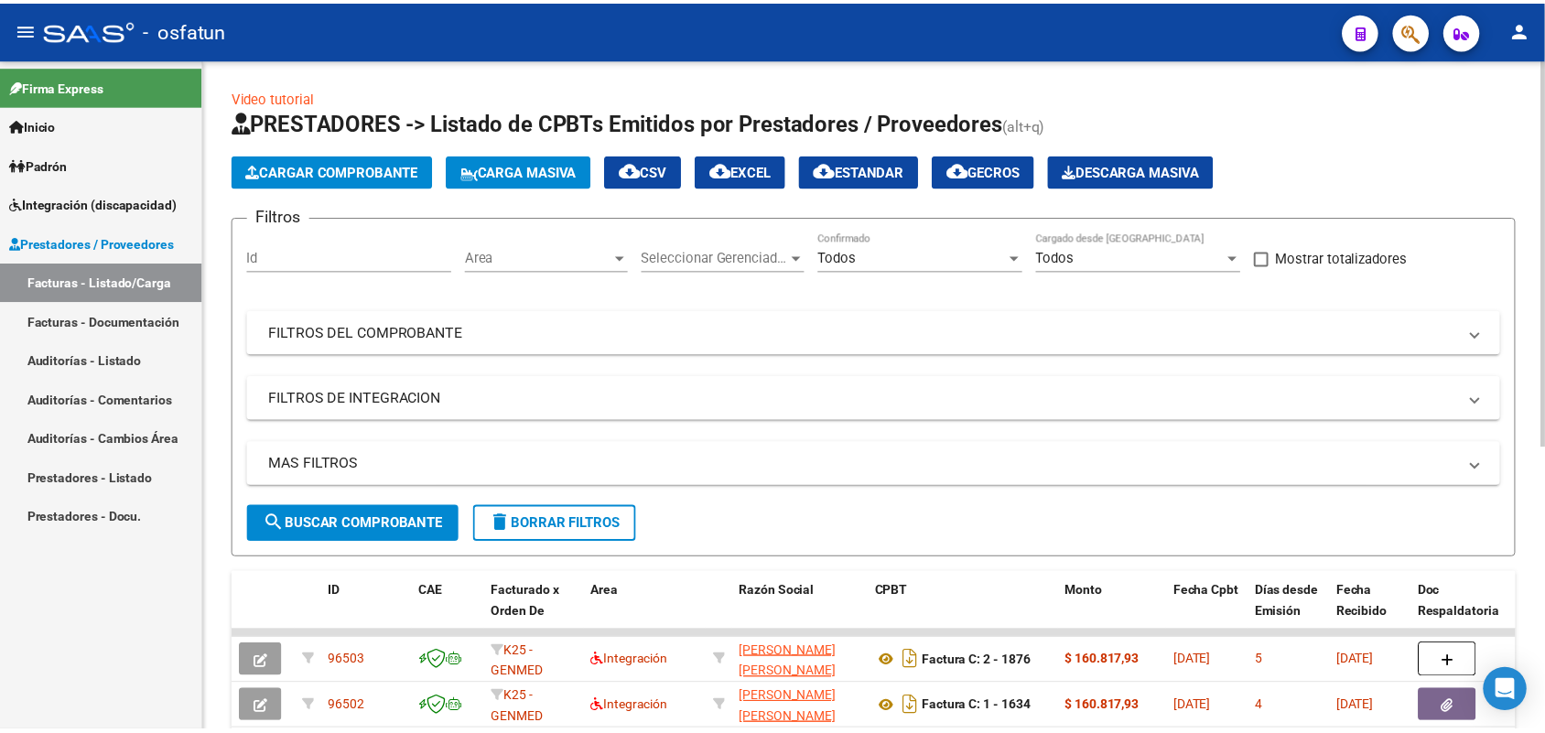
scroll to position [114, 0]
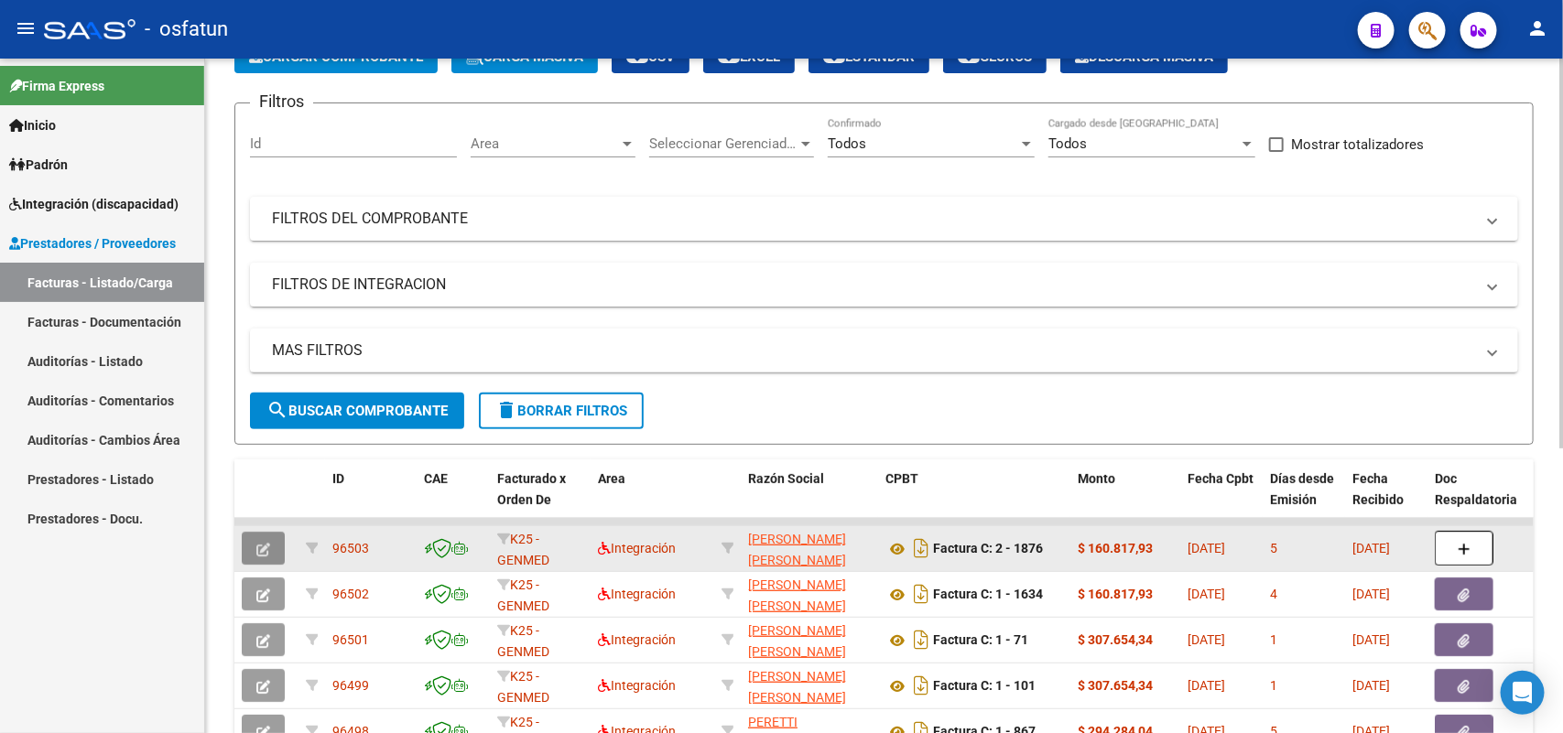
click at [262, 547] on icon "button" at bounding box center [263, 550] width 14 height 14
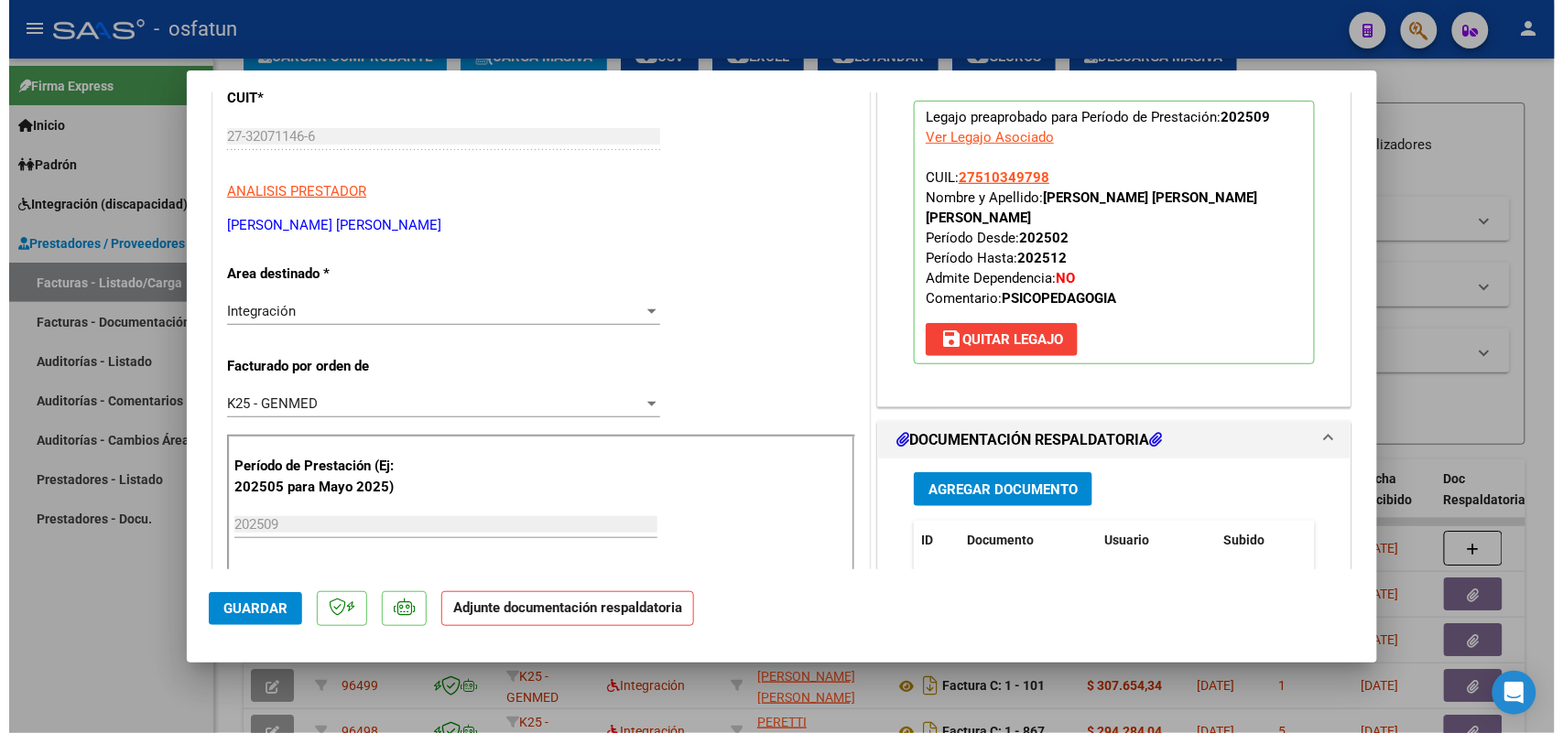
scroll to position [343, 0]
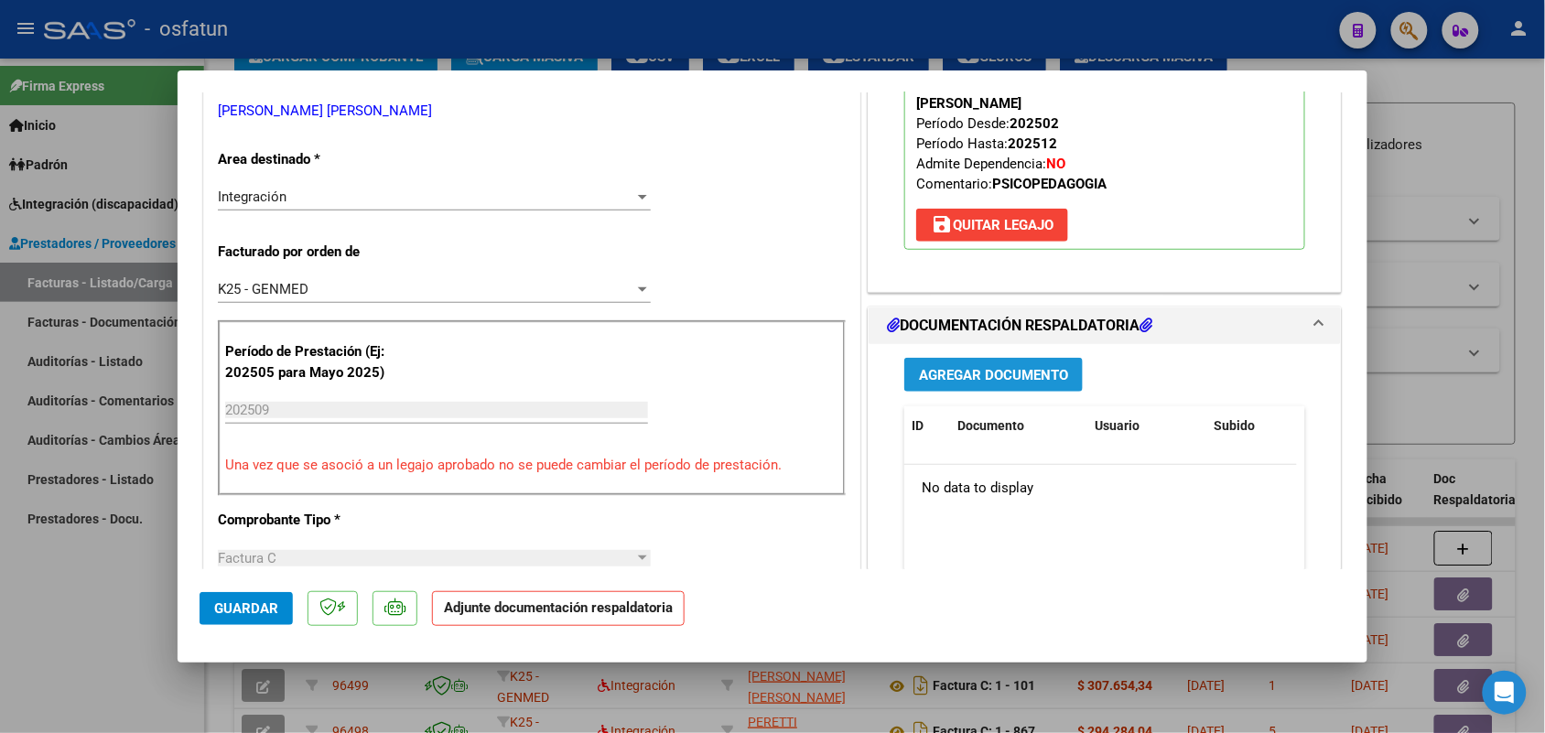
click at [946, 367] on span "Agregar Documento" at bounding box center [993, 375] width 149 height 16
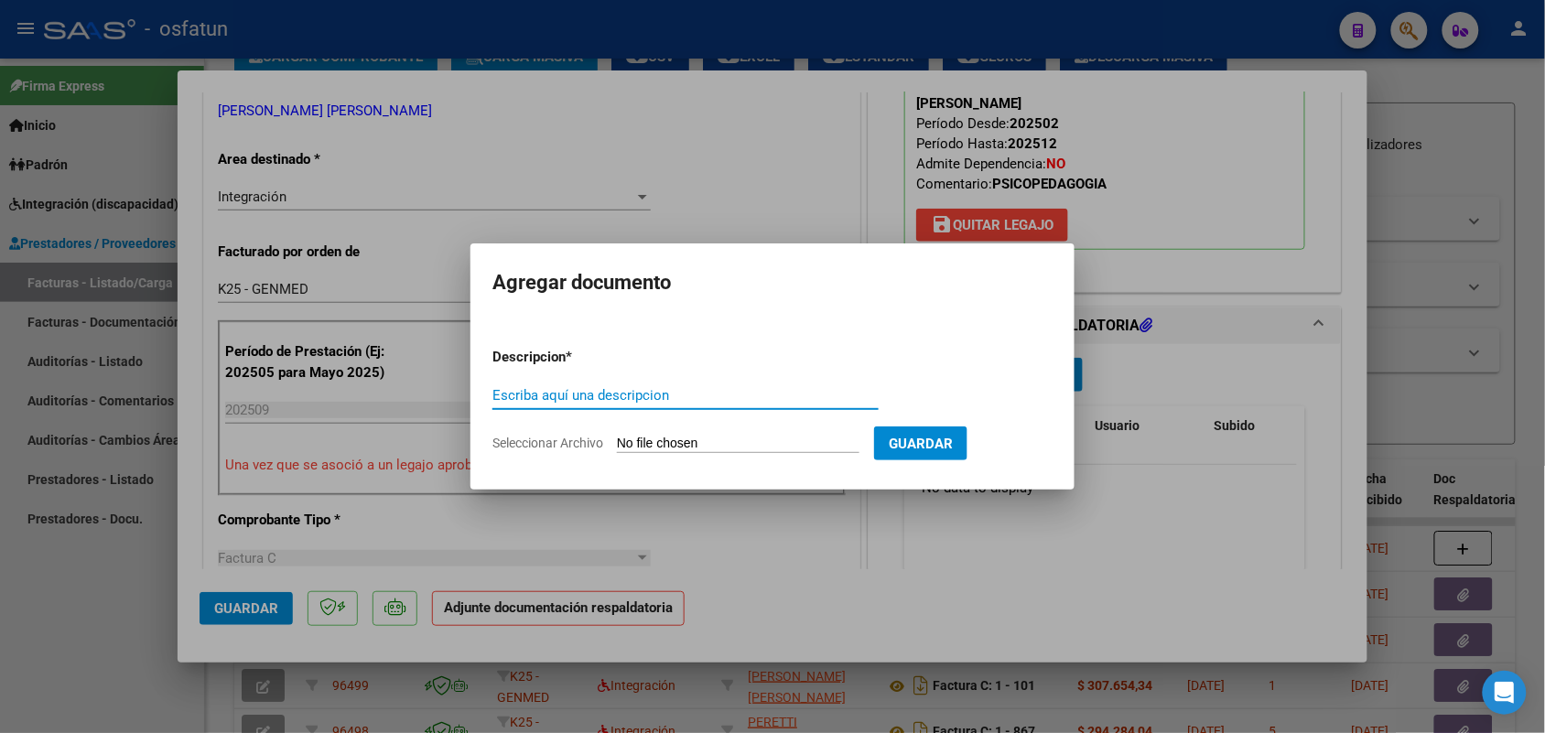
click at [621, 386] on div "Escriba aquí una descripcion" at bounding box center [685, 395] width 386 height 27
type input "ASIST"
click at [709, 437] on input "Seleccionar Archivo" at bounding box center [738, 444] width 243 height 17
type input "C:\fakepath\[PERSON_NAME] psicopedagogia asiste+aut.pdf"
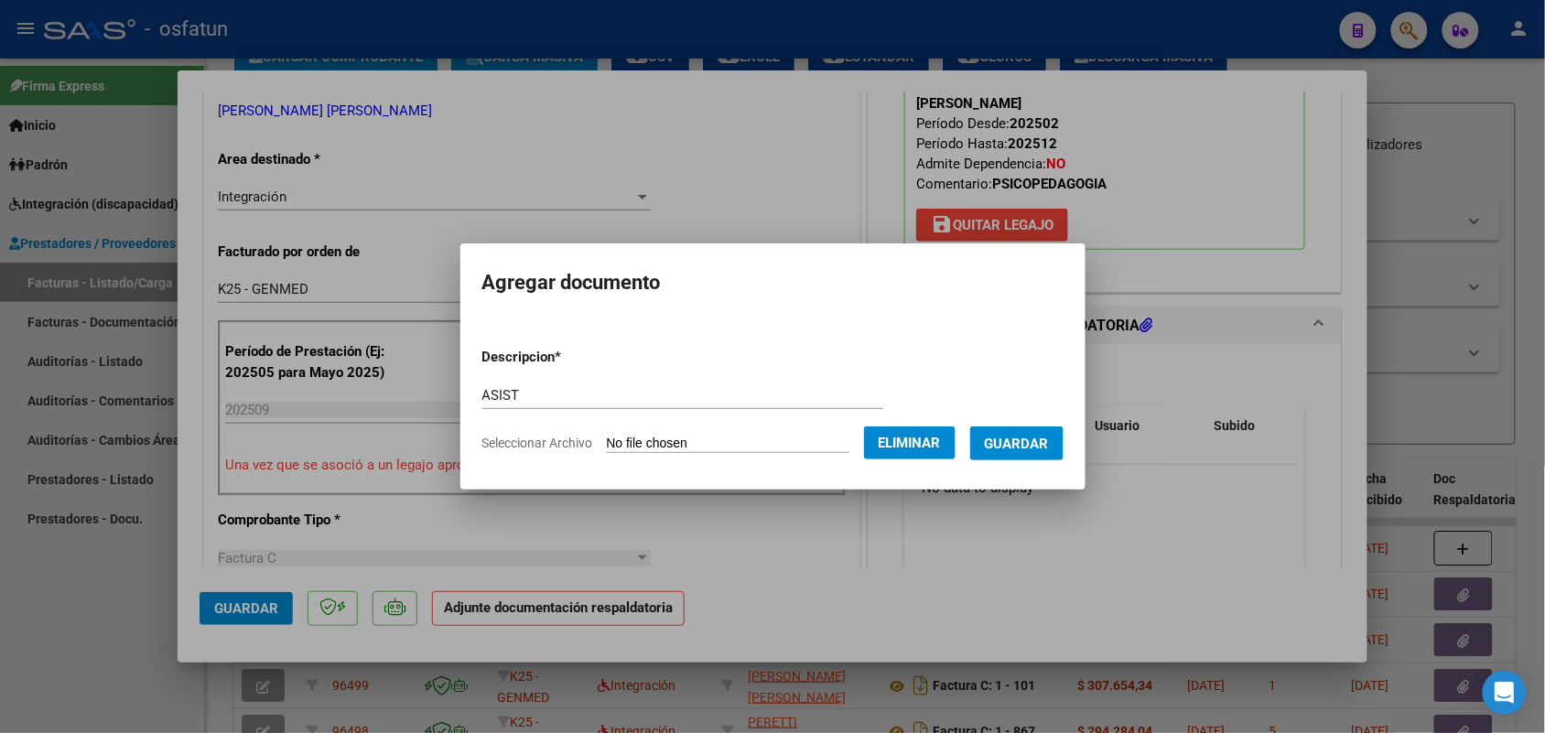
drag, startPoint x: 1044, startPoint y: 441, endPoint x: 1017, endPoint y: 449, distance: 28.4
click at [1045, 440] on span "Guardar" at bounding box center [1017, 444] width 64 height 16
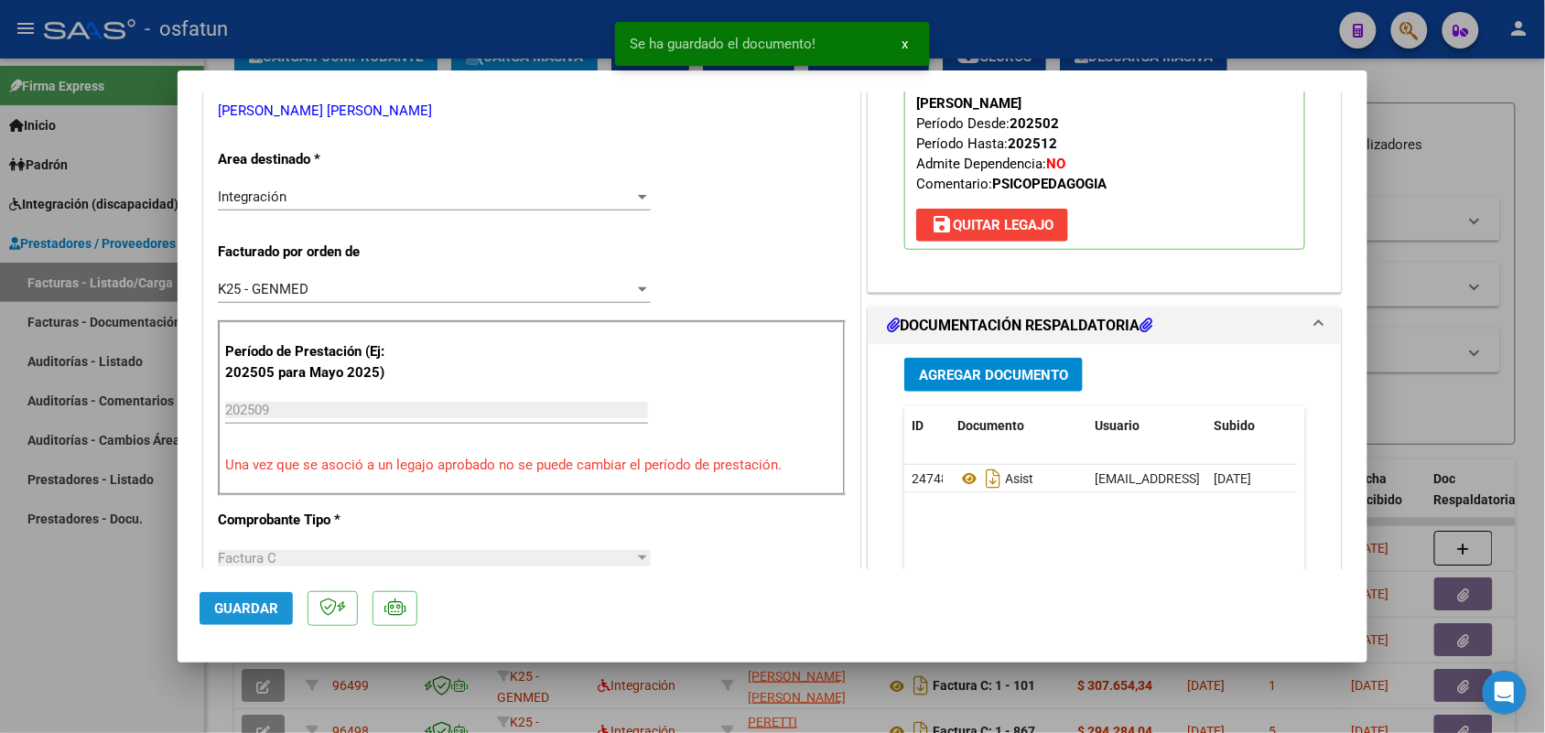
click at [254, 618] on button "Guardar" at bounding box center [246, 608] width 93 height 33
click at [73, 641] on div at bounding box center [772, 366] width 1545 height 733
type input "$ 0,00"
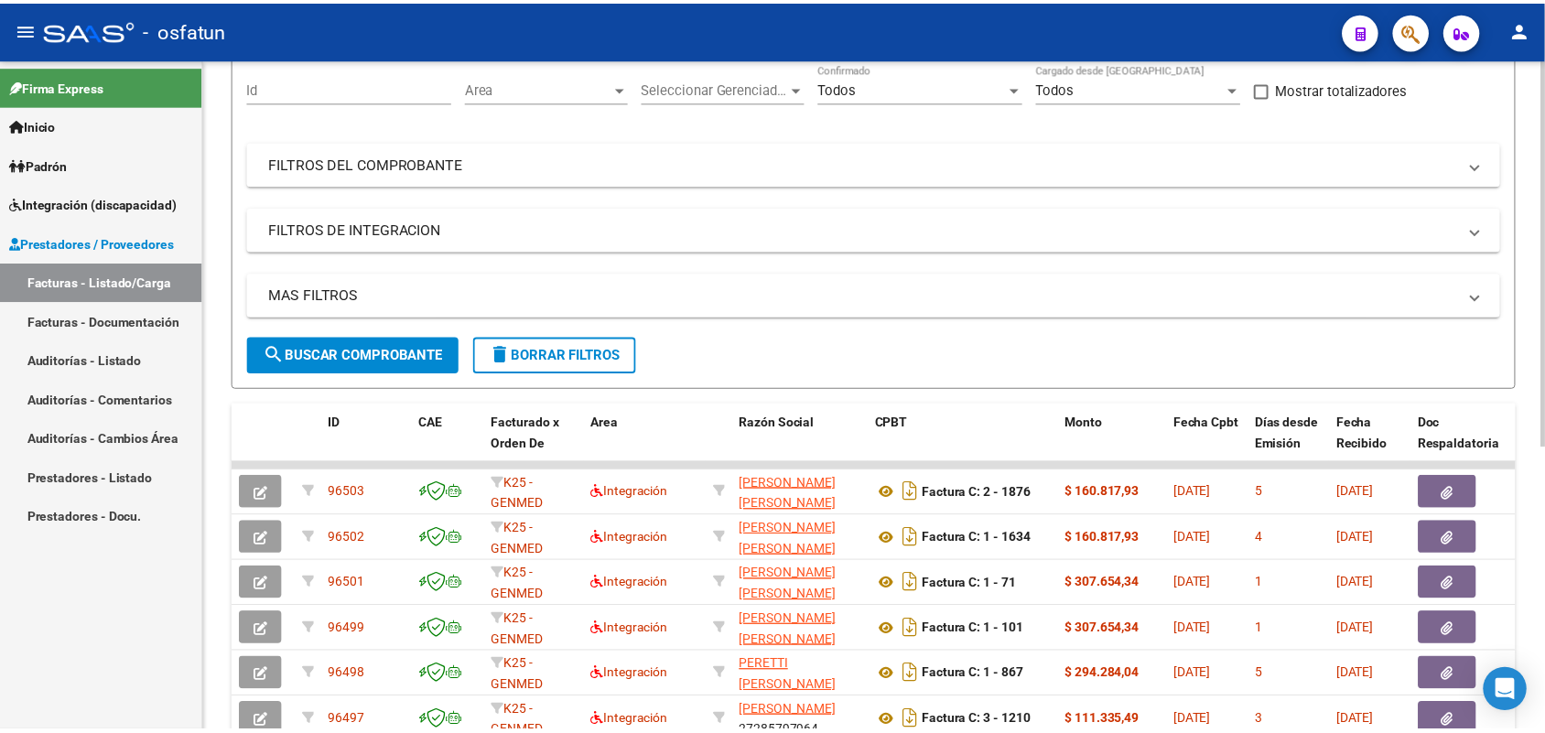
scroll to position [0, 0]
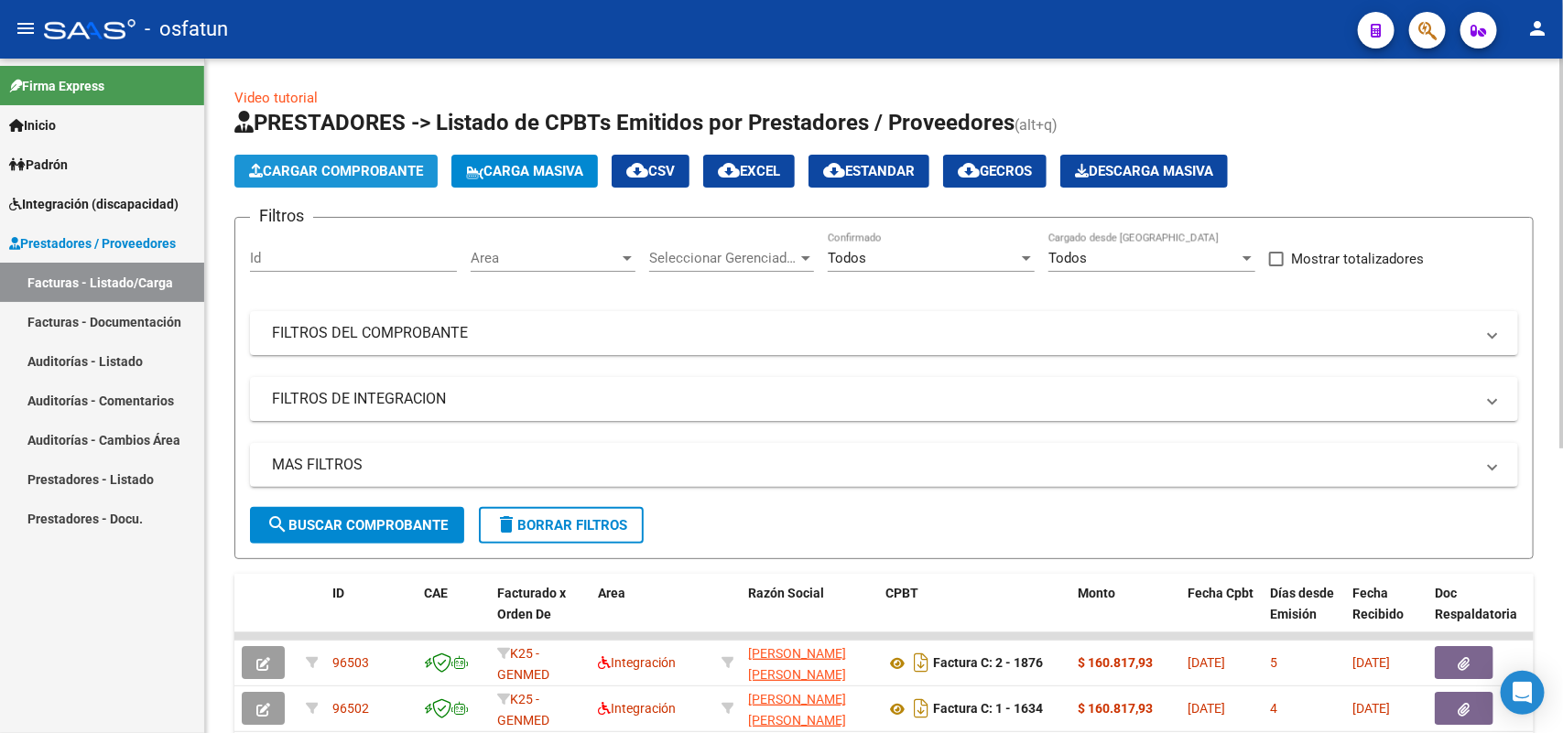
click at [334, 163] on span "Cargar Comprobante" at bounding box center [336, 171] width 174 height 16
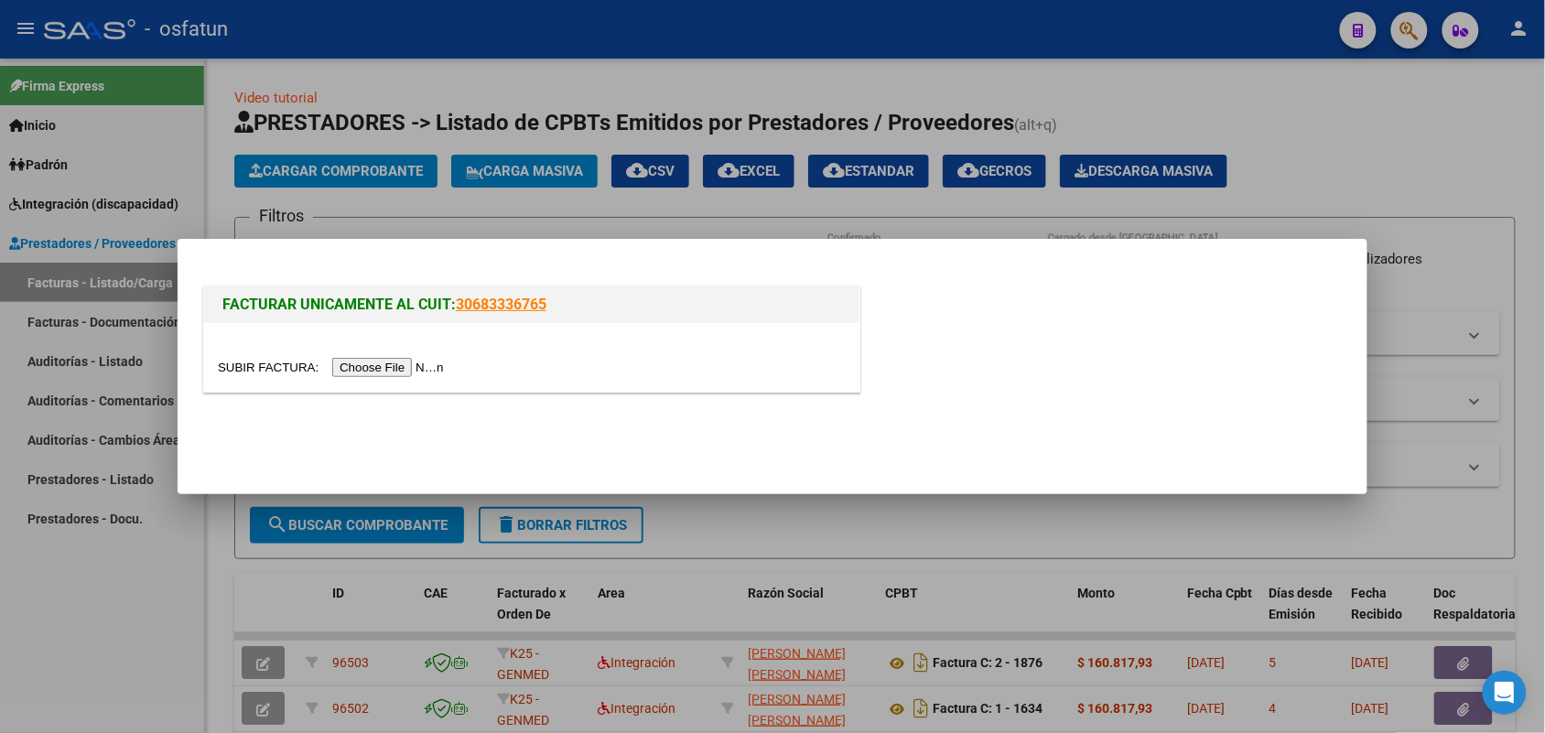
click at [390, 369] on input "file" at bounding box center [334, 367] width 232 height 19
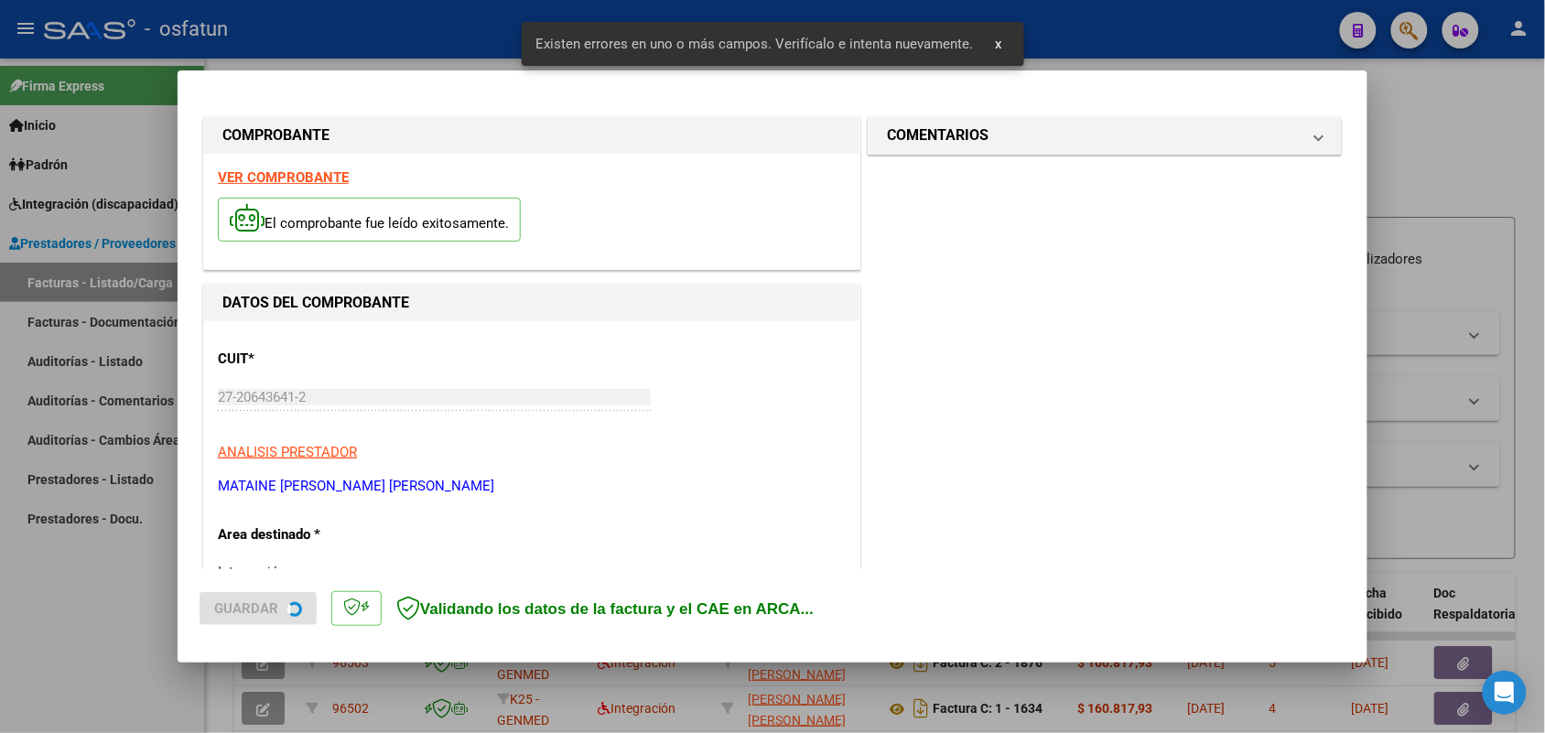
scroll to position [494, 0]
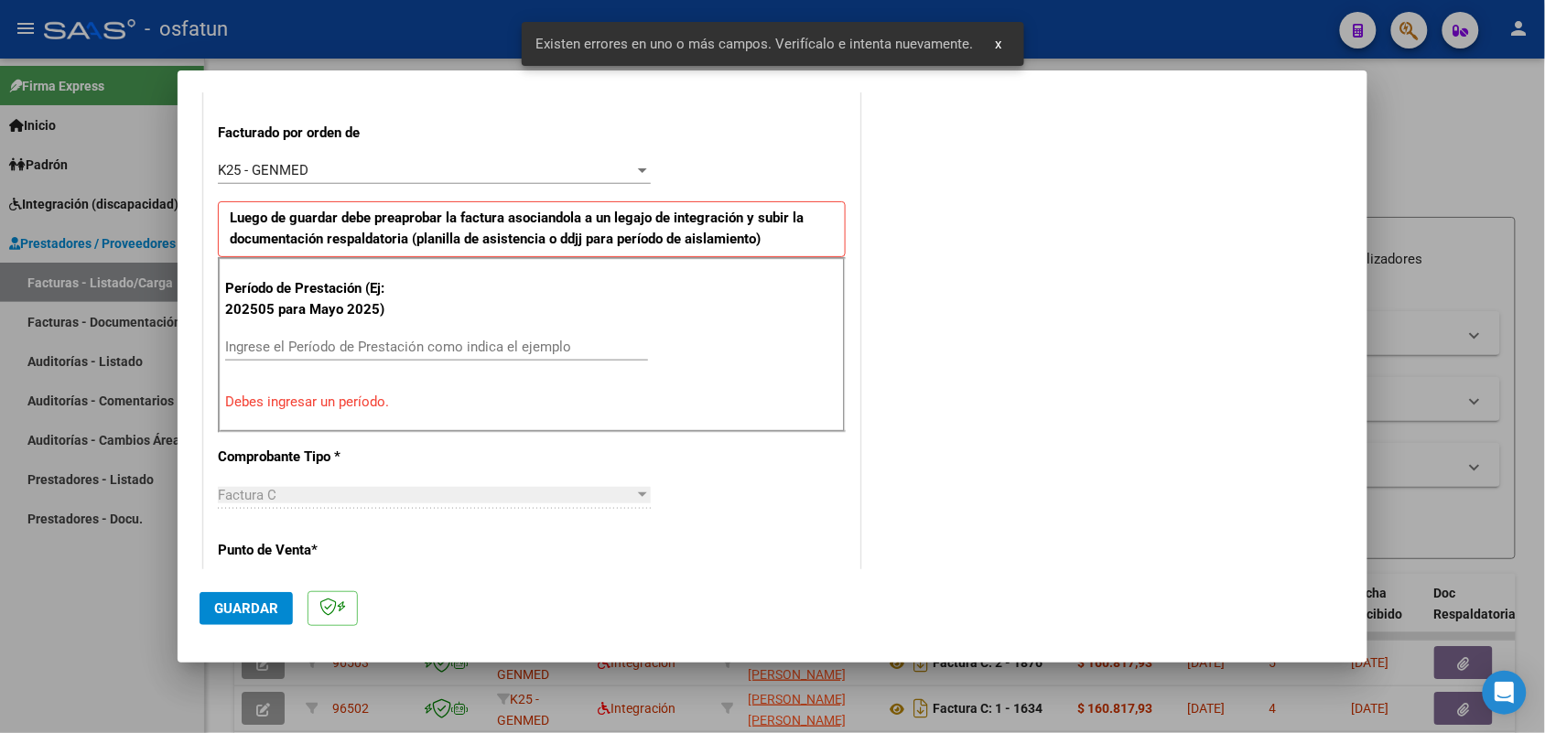
click at [369, 344] on input "Ingrese el Período de Prestación como indica el ejemplo" at bounding box center [436, 347] width 423 height 16
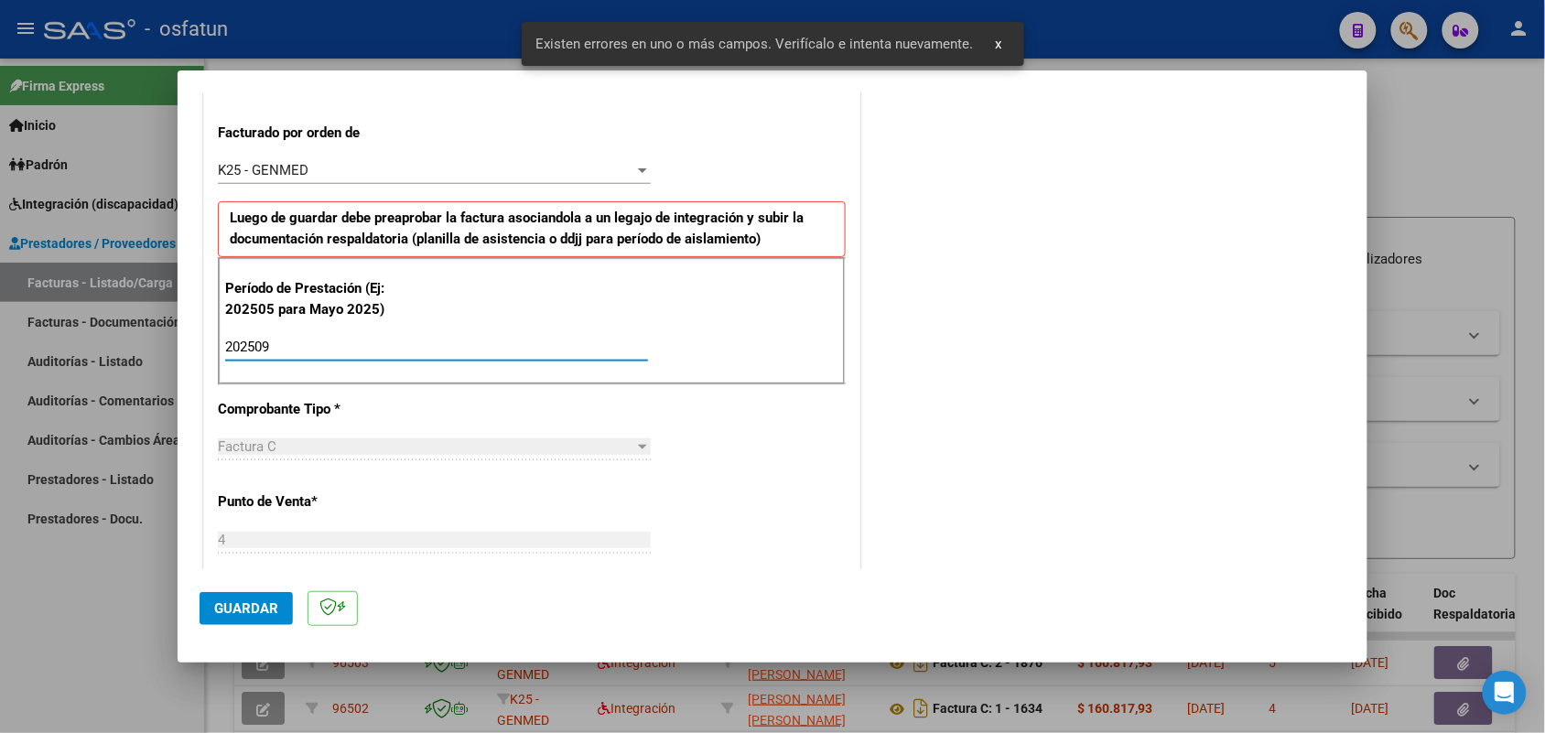
type input "202509"
click at [241, 619] on button "Guardar" at bounding box center [246, 608] width 93 height 33
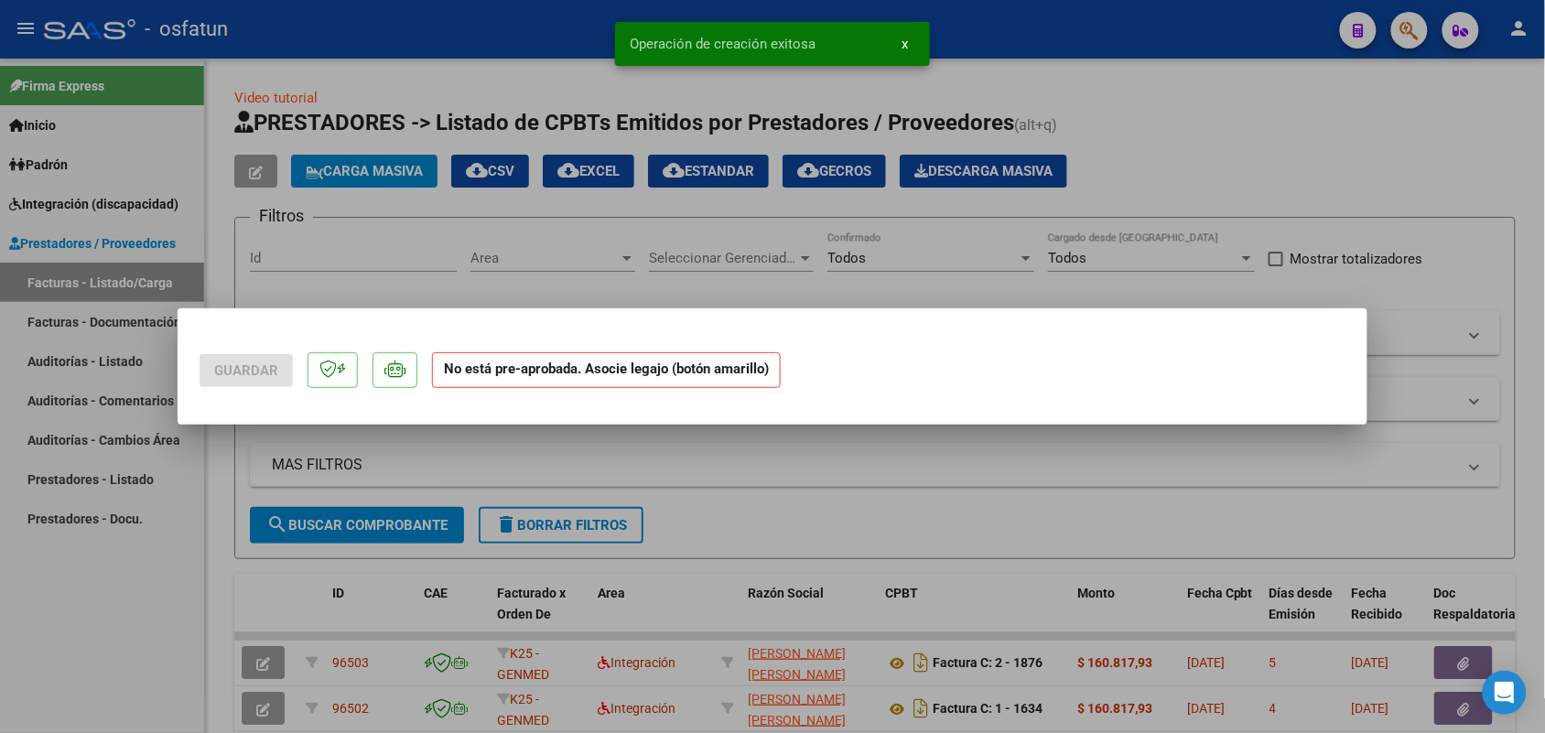
scroll to position [0, 0]
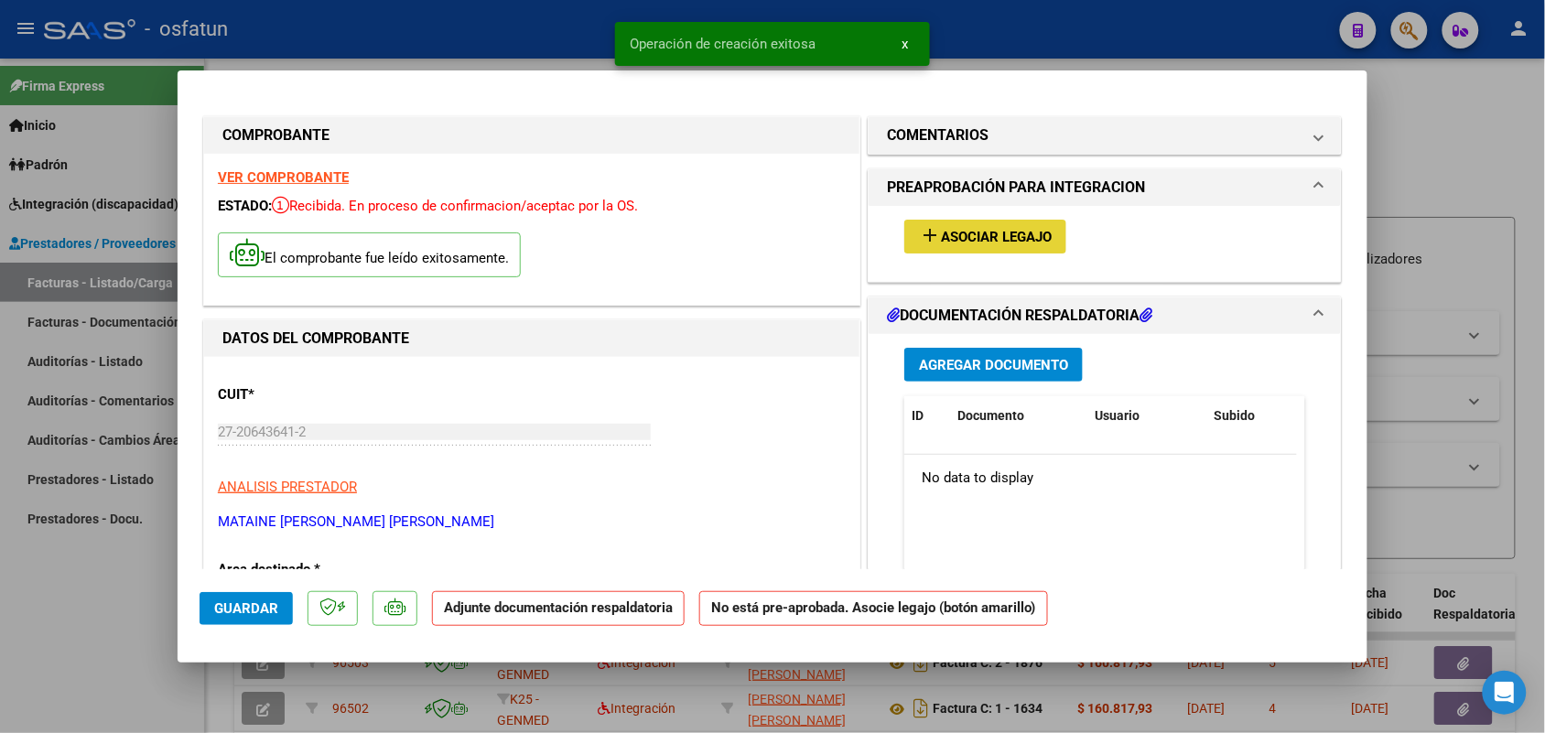
click at [980, 236] on span "Asociar Legajo" at bounding box center [996, 237] width 111 height 16
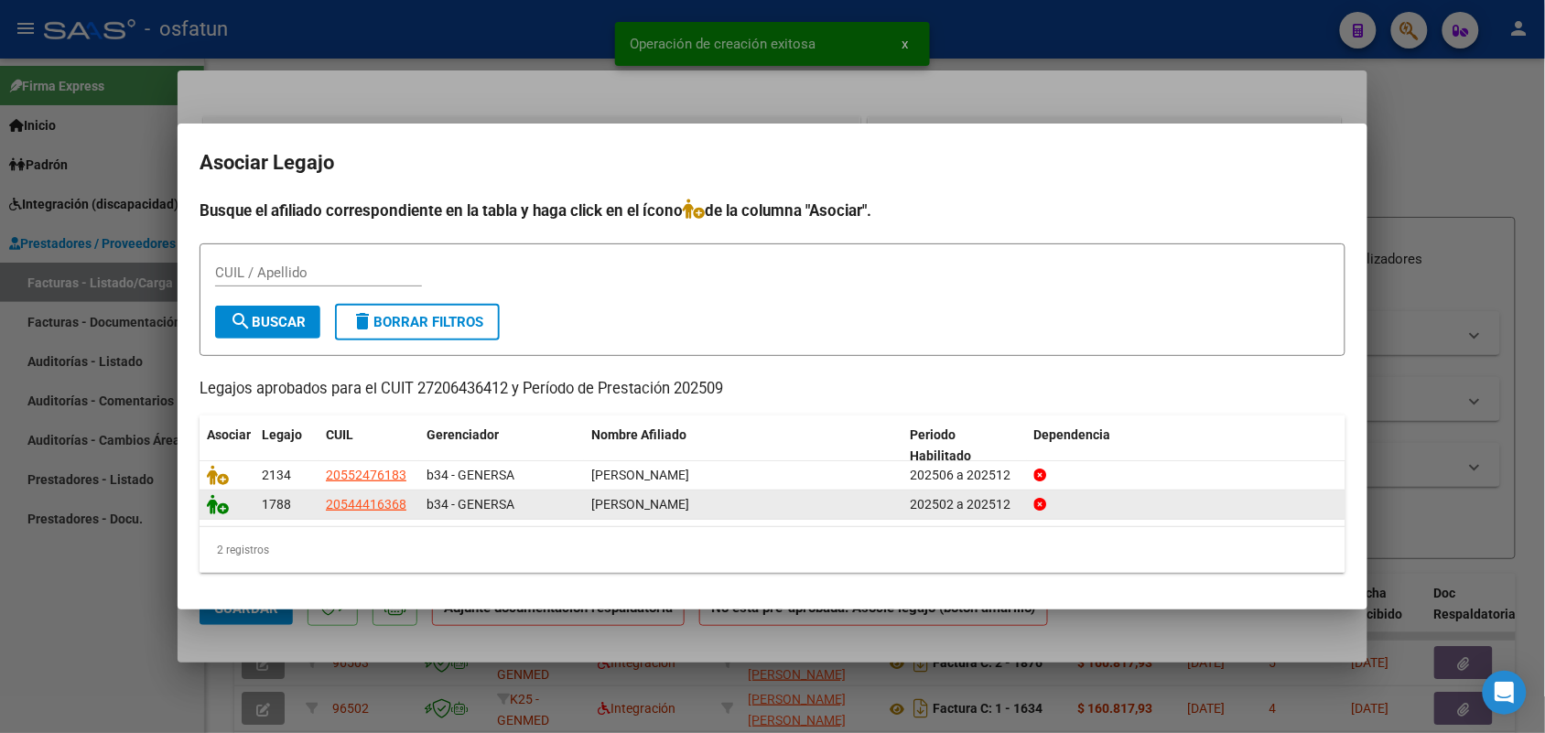
click at [220, 511] on div at bounding box center [227, 504] width 40 height 21
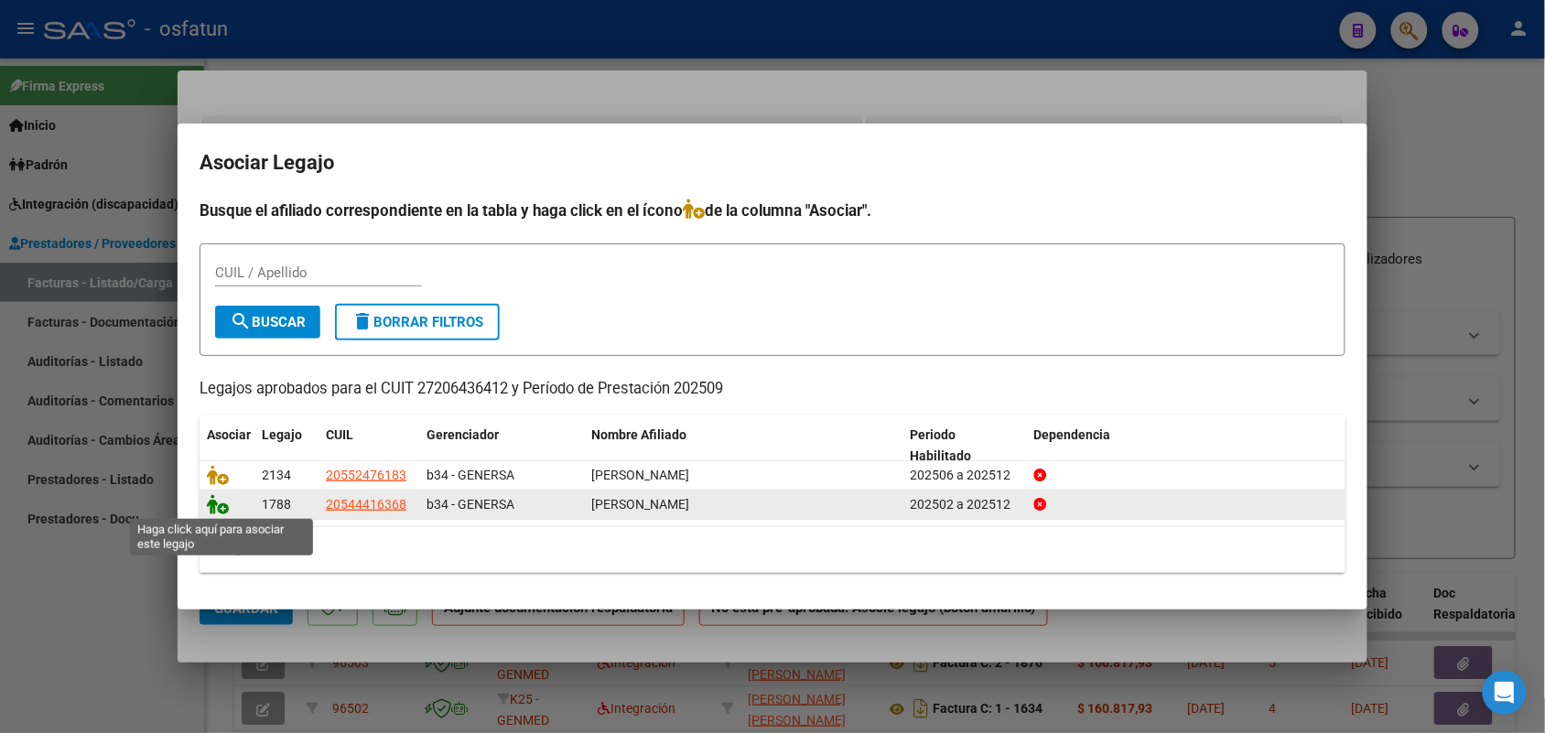
click at [224, 501] on icon at bounding box center [218, 504] width 22 height 20
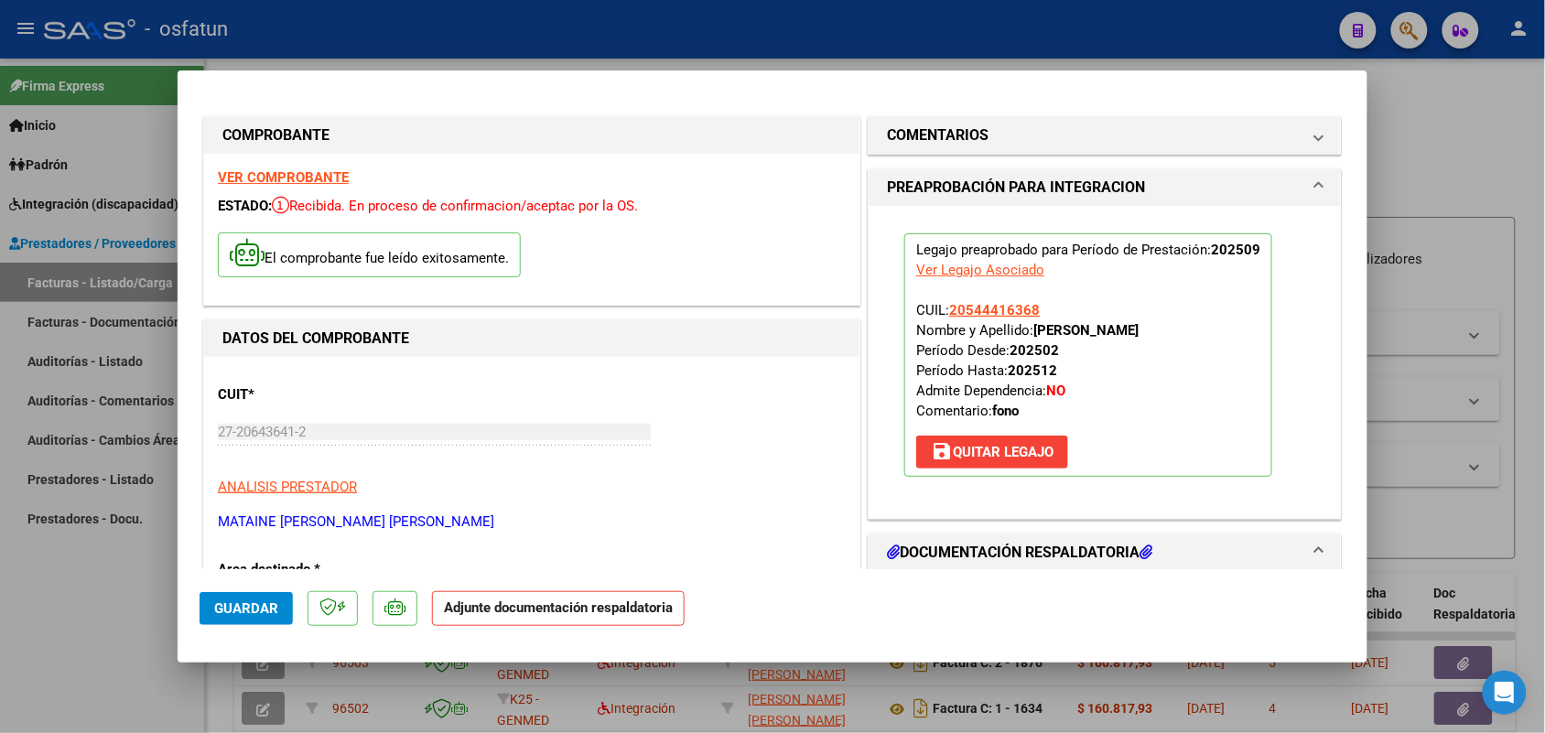
scroll to position [114, 0]
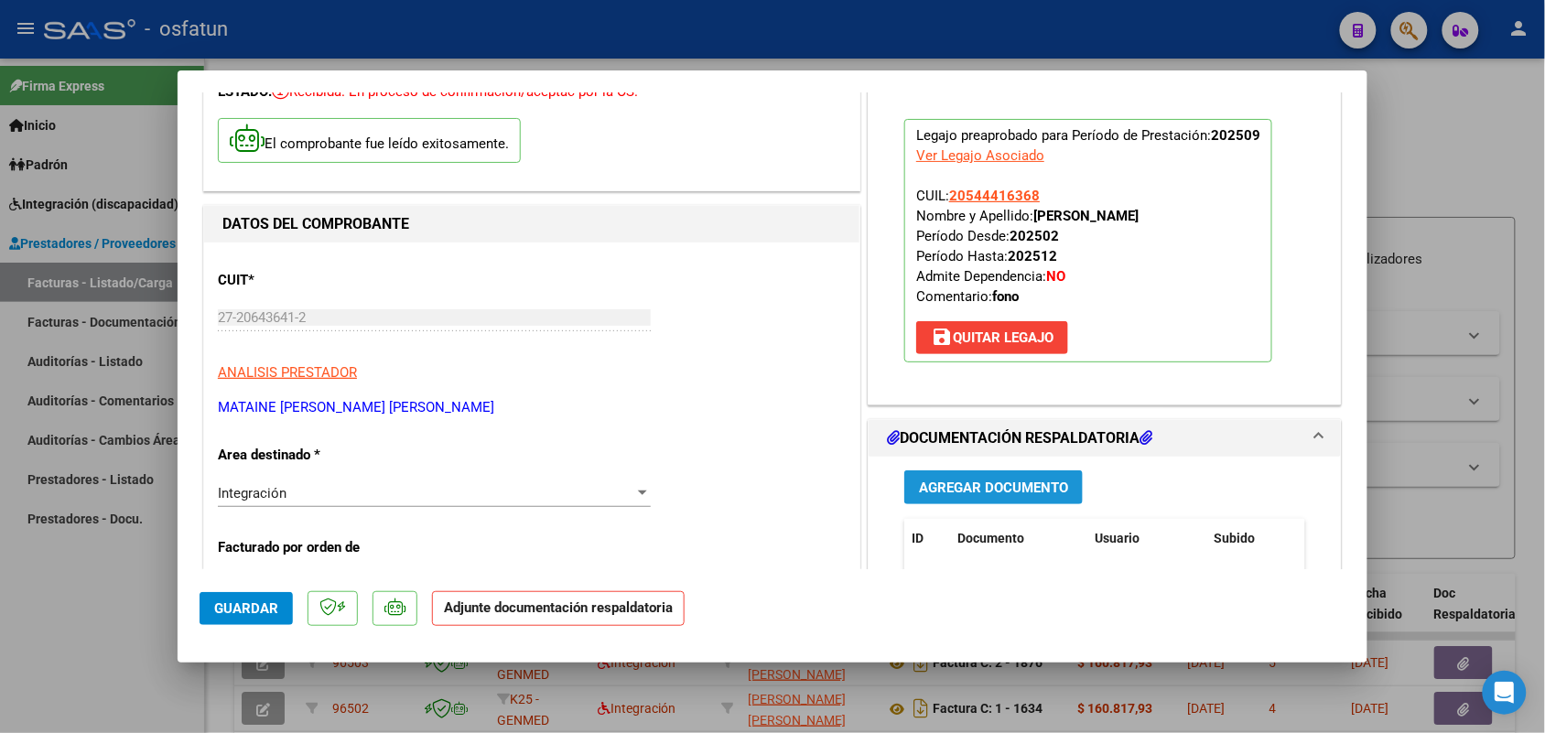
click at [963, 480] on span "Agregar Documento" at bounding box center [993, 488] width 149 height 16
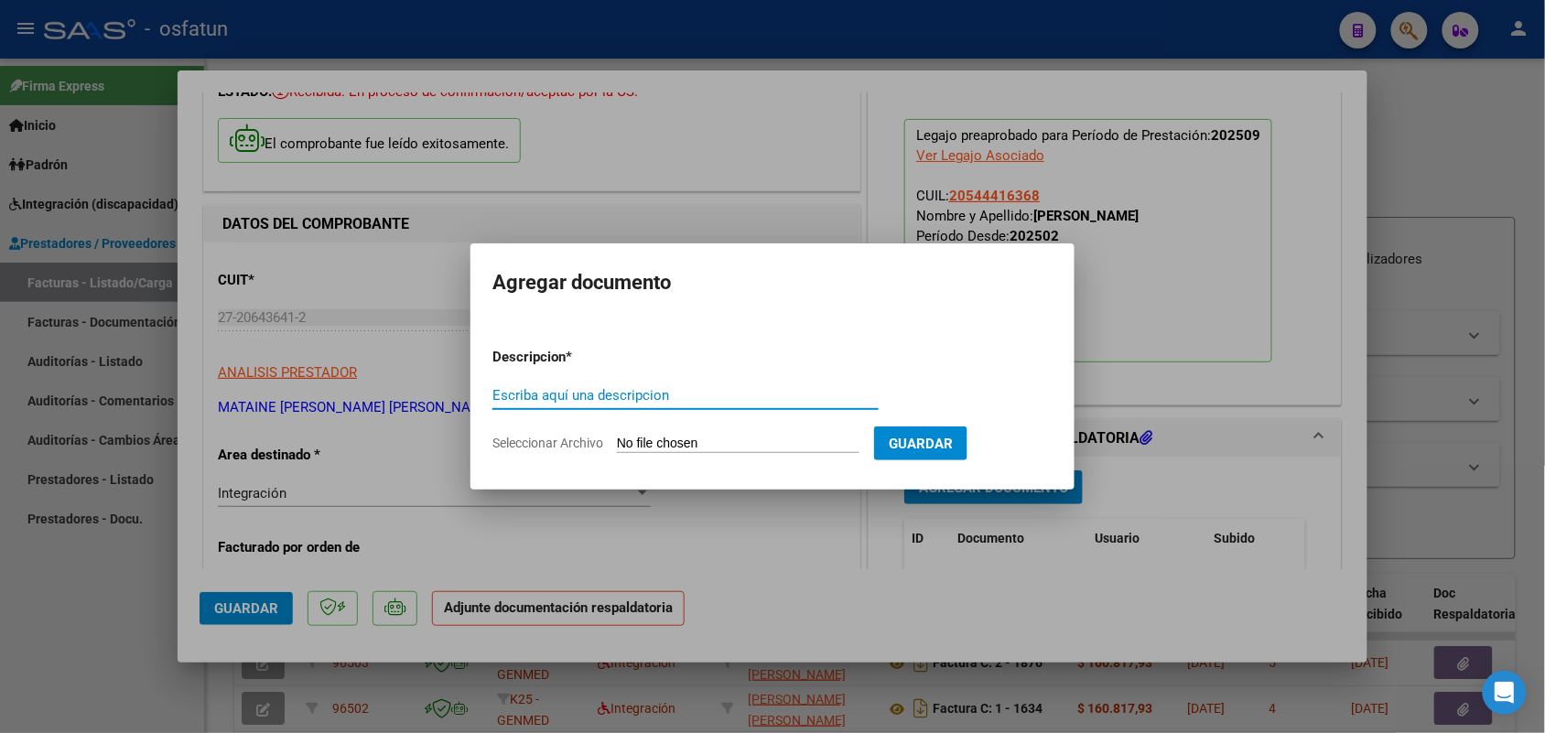
click at [644, 387] on input "Escriba aquí una descripcion" at bounding box center [685, 395] width 386 height 16
type input "ASISTS ROMAN"
click at [740, 436] on input "Seleccionar Archivo" at bounding box center [738, 444] width 243 height 17
type input "C:\fakepath\AUT [PERSON_NAME].pdf"
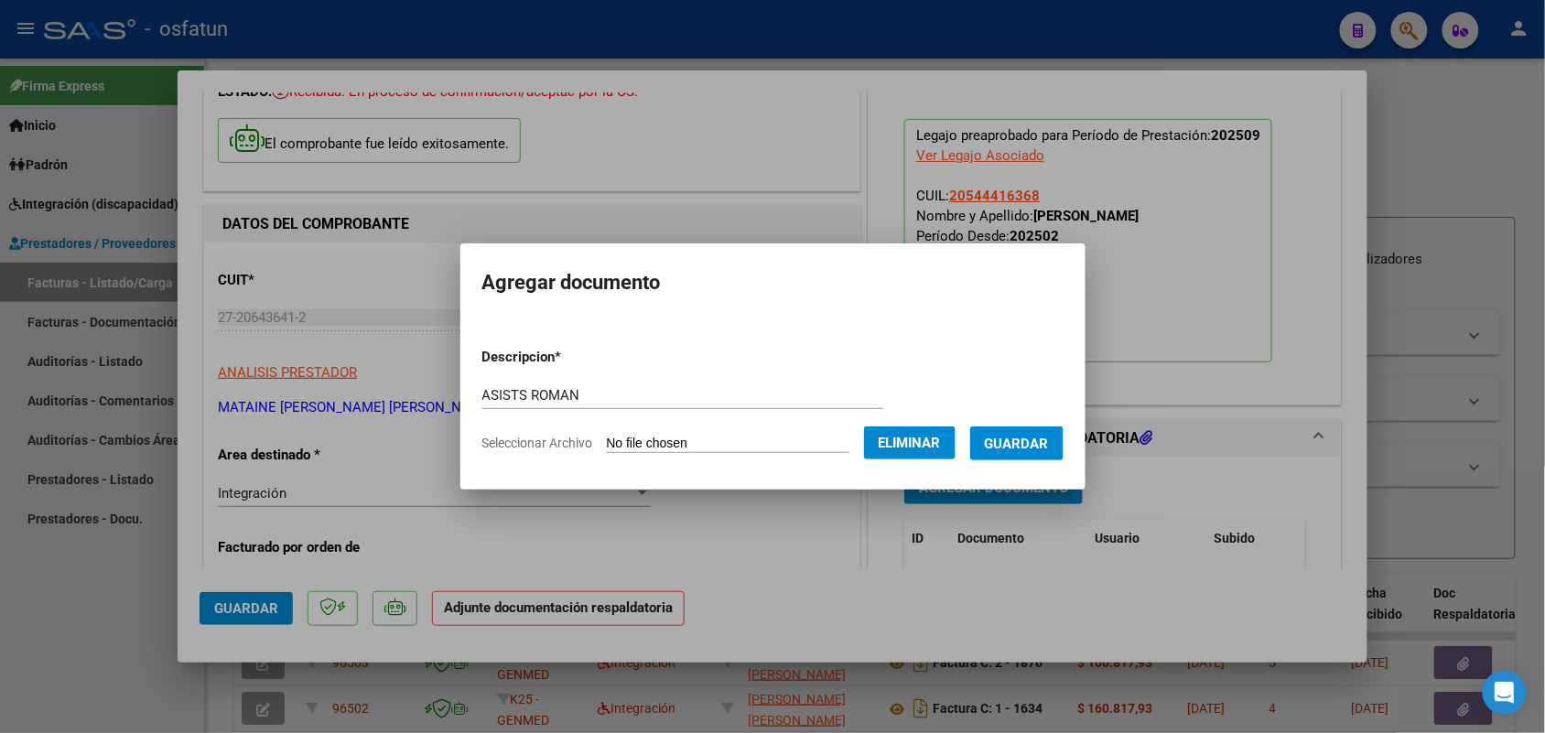
click at [1046, 431] on button "Guardar" at bounding box center [1016, 444] width 93 height 34
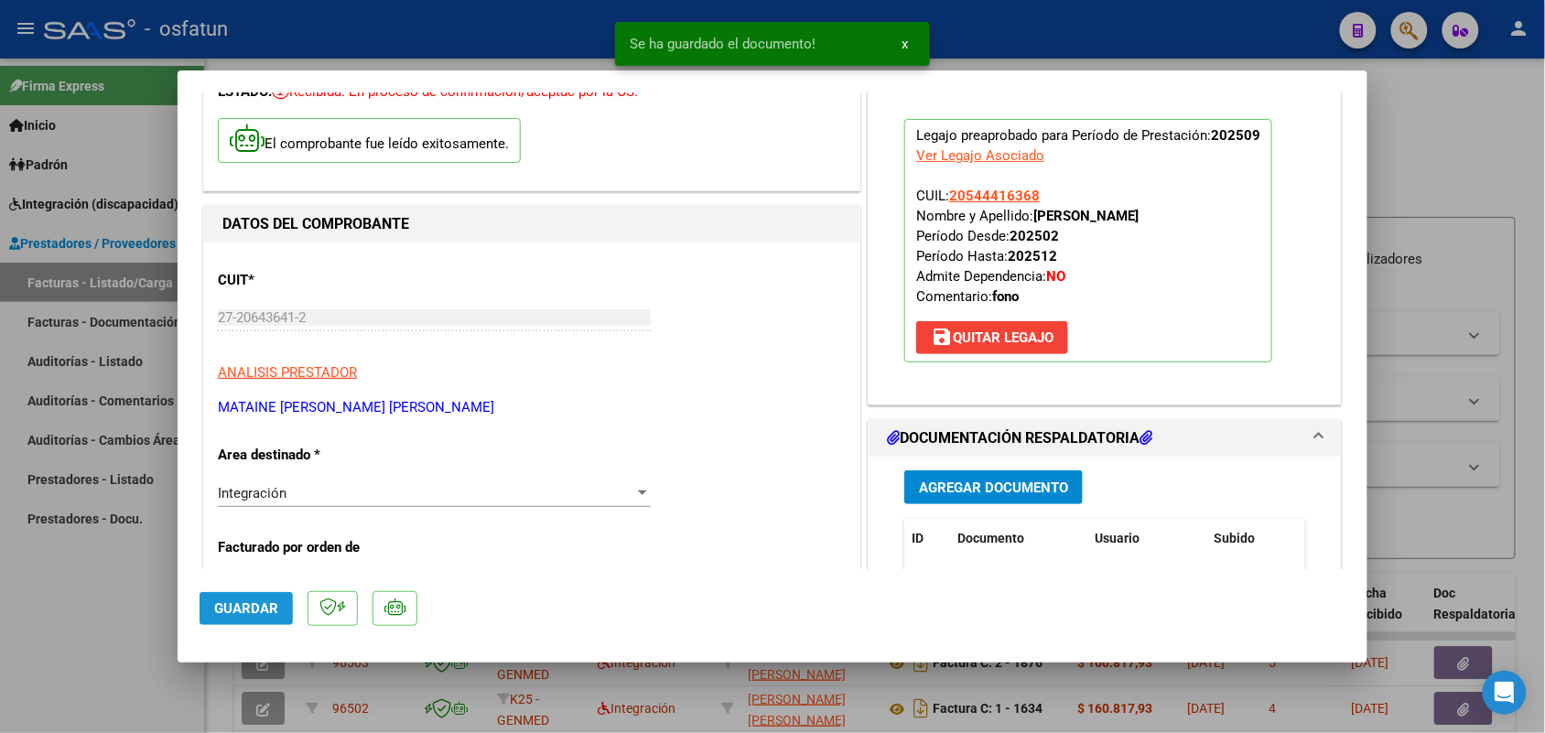
click at [227, 615] on span "Guardar" at bounding box center [246, 608] width 64 height 16
click at [133, 646] on div at bounding box center [772, 366] width 1545 height 733
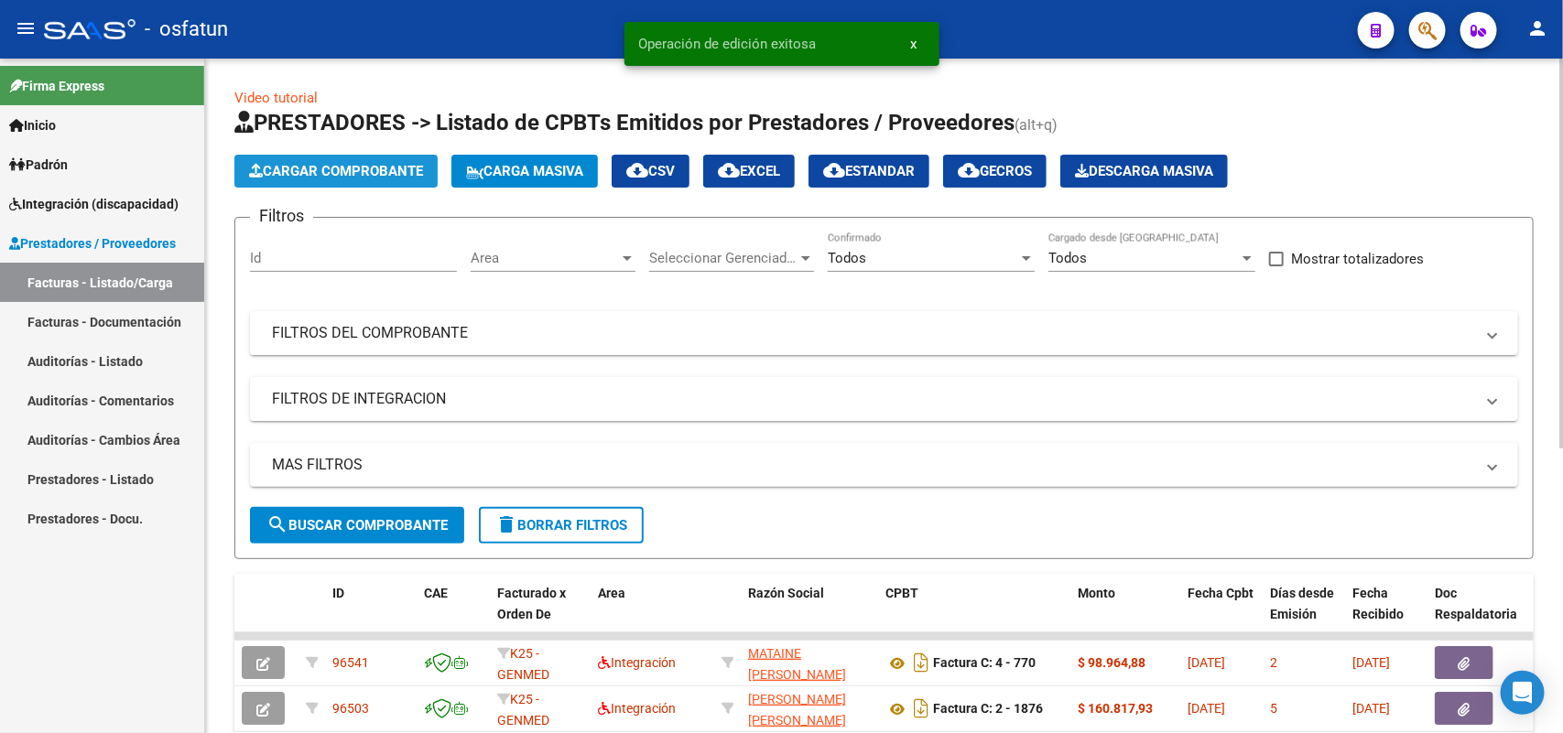
click at [373, 166] on span "Cargar Comprobante" at bounding box center [336, 171] width 174 height 16
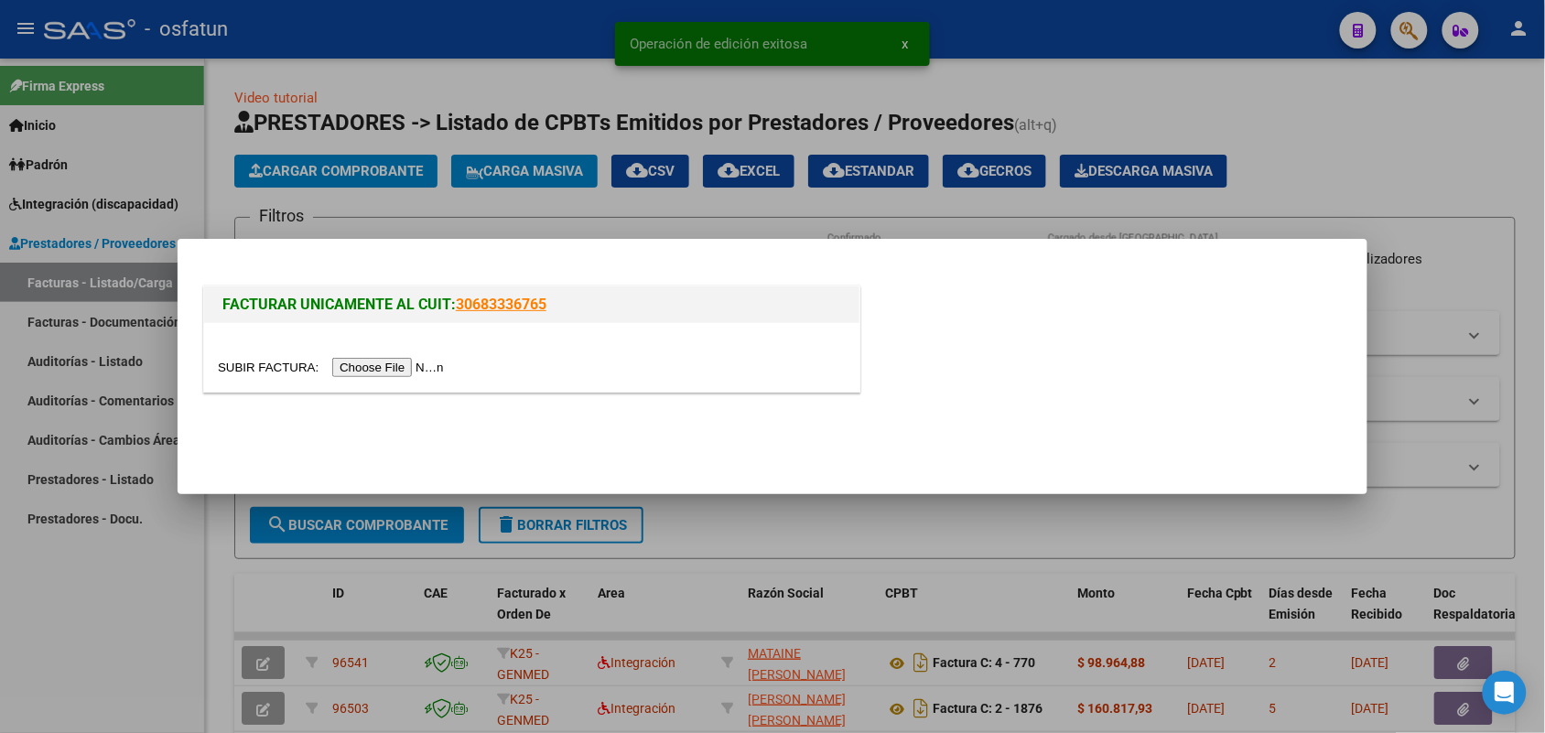
click at [376, 354] on div at bounding box center [531, 357] width 655 height 69
click at [384, 364] on input "file" at bounding box center [334, 367] width 232 height 19
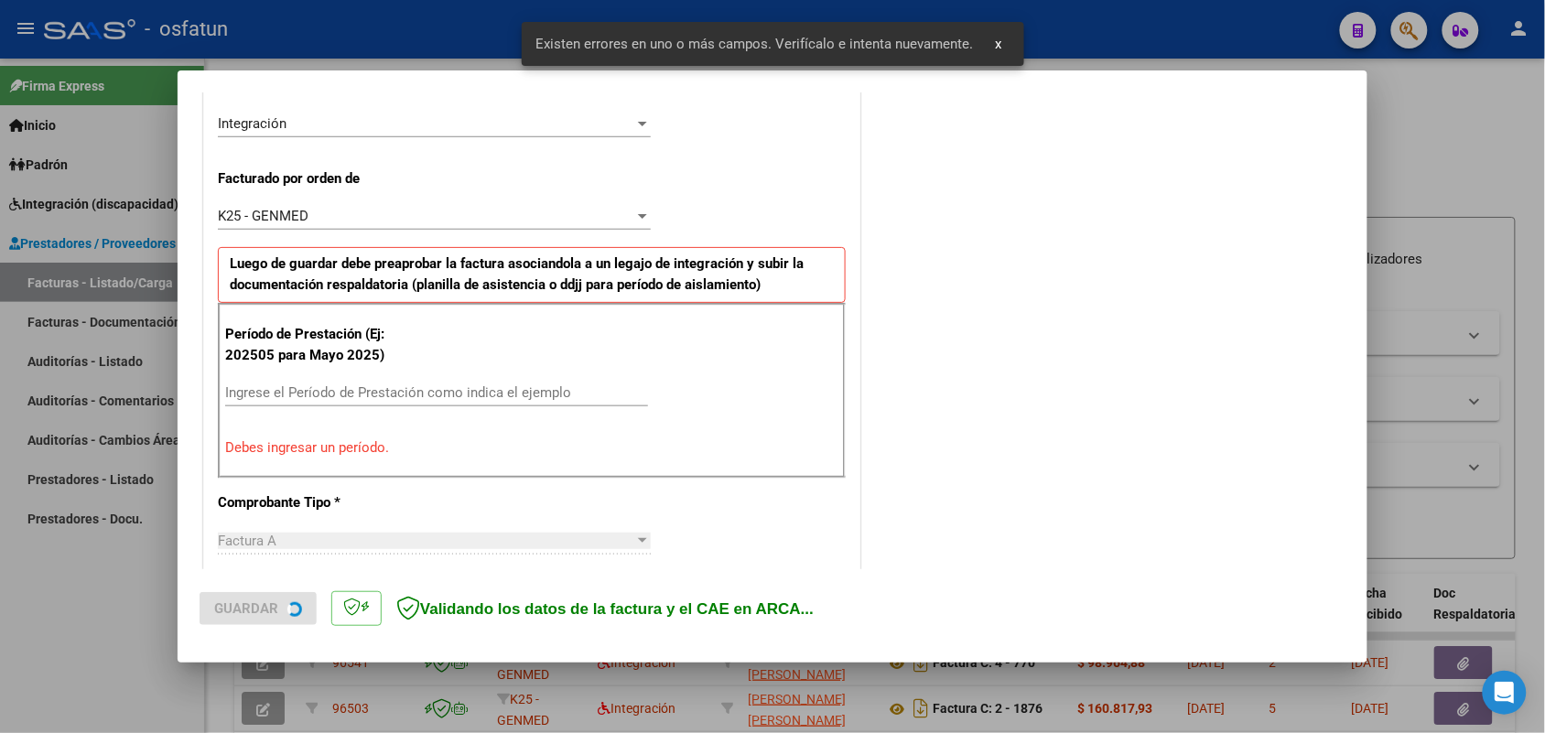
scroll to position [460, 0]
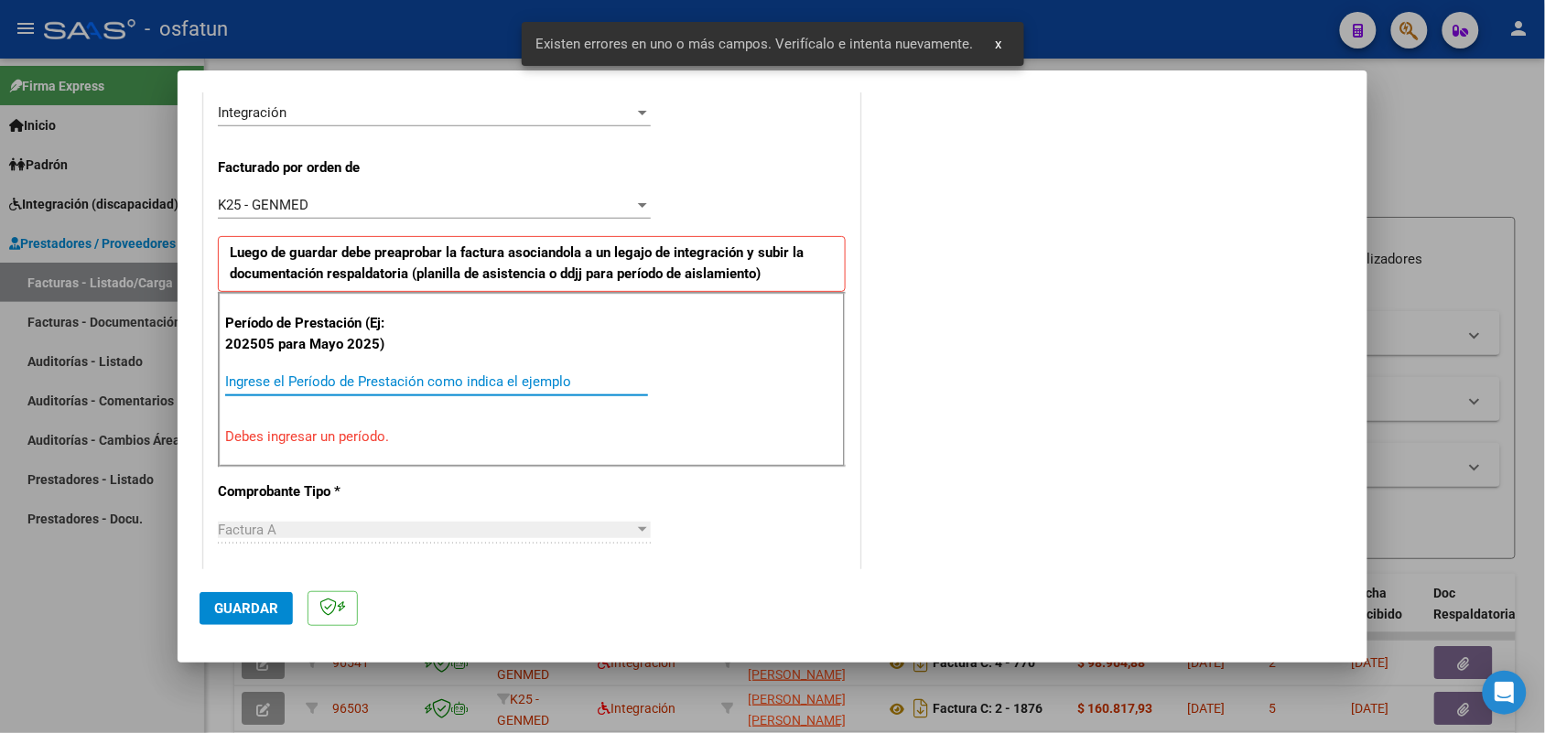
click at [508, 373] on div "Ingrese el Período de Prestación como indica el ejemplo" at bounding box center [436, 381] width 423 height 27
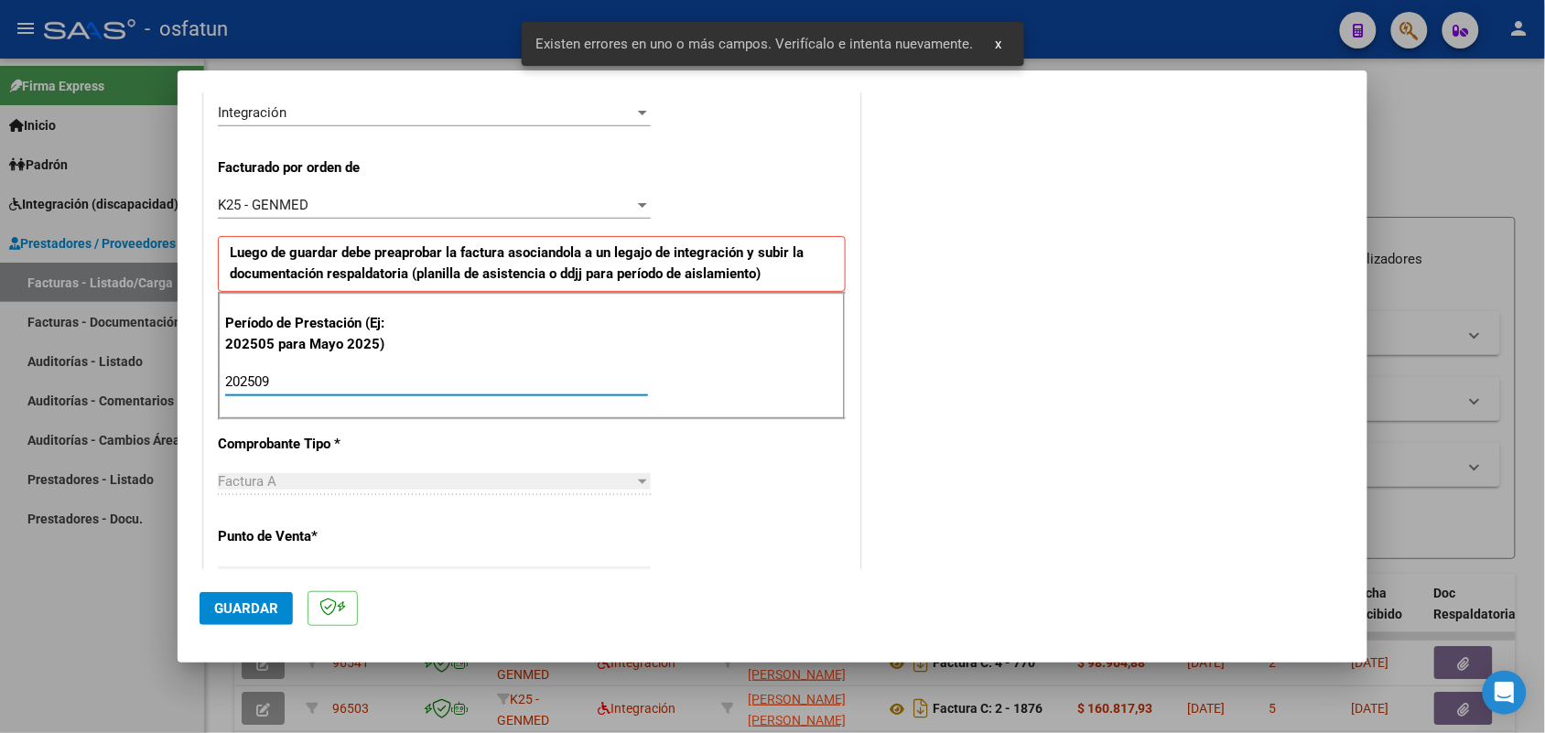
type input "202509"
click at [252, 601] on span "Guardar" at bounding box center [246, 608] width 64 height 16
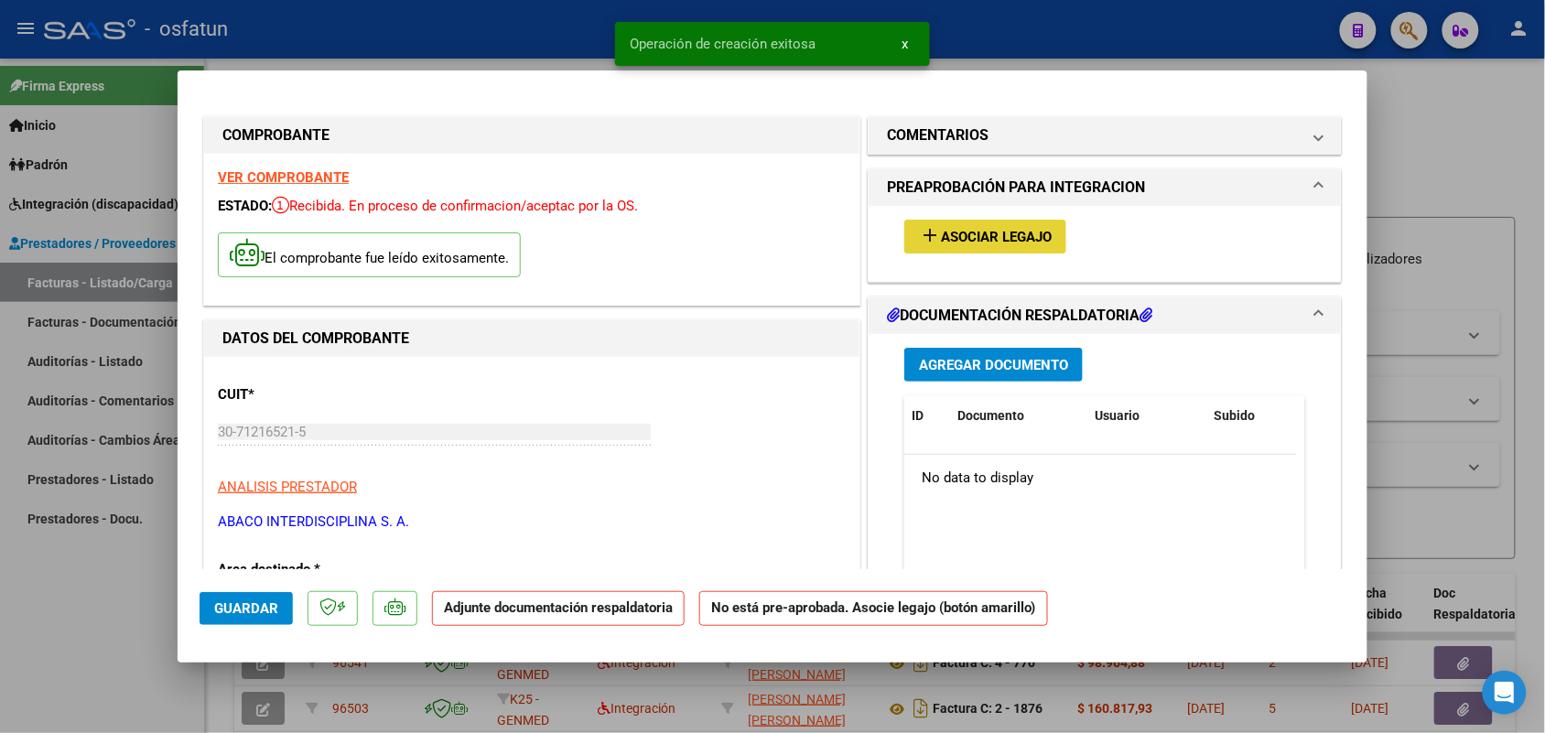
click at [982, 243] on span "Asociar Legajo" at bounding box center [996, 237] width 111 height 16
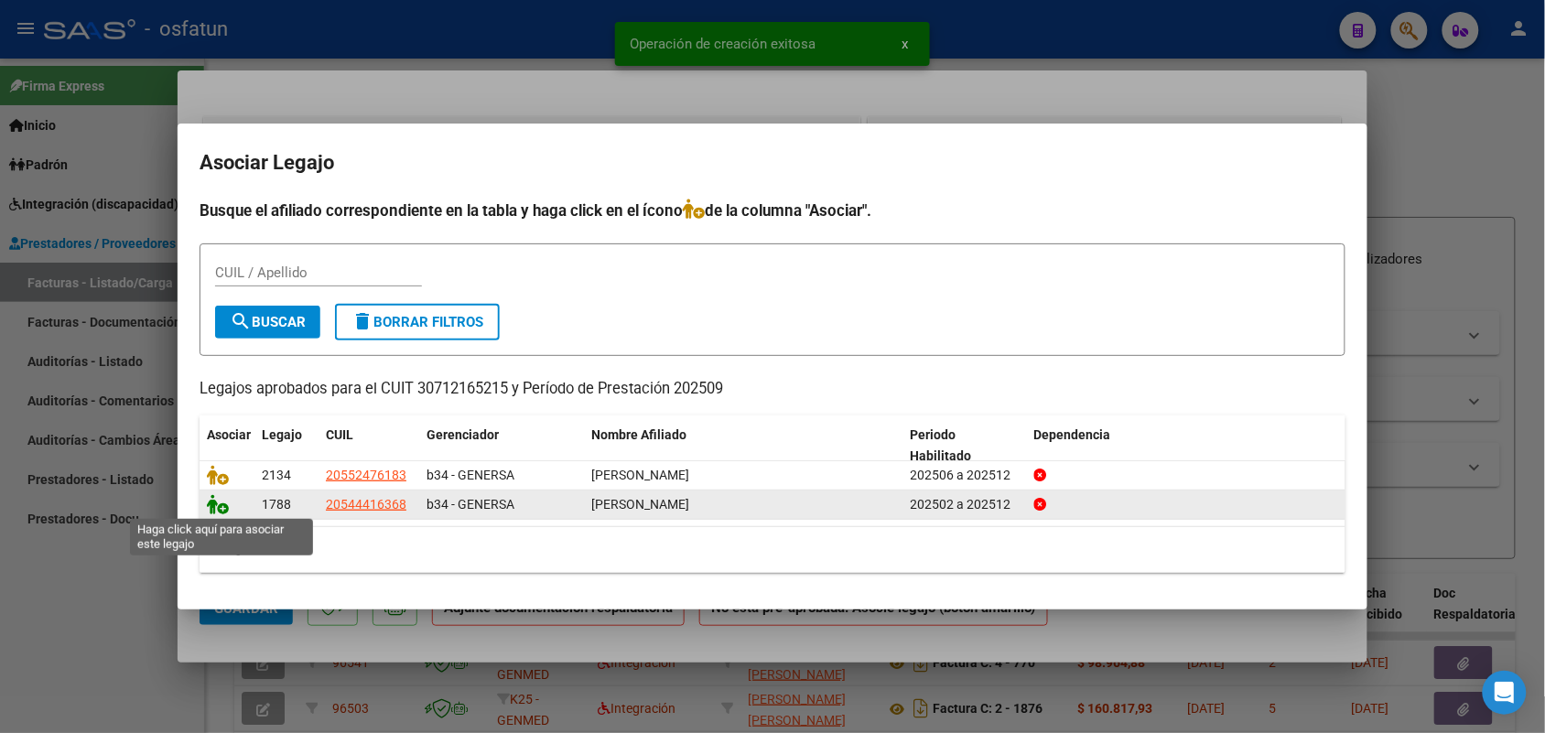
click at [211, 499] on icon at bounding box center [218, 504] width 22 height 20
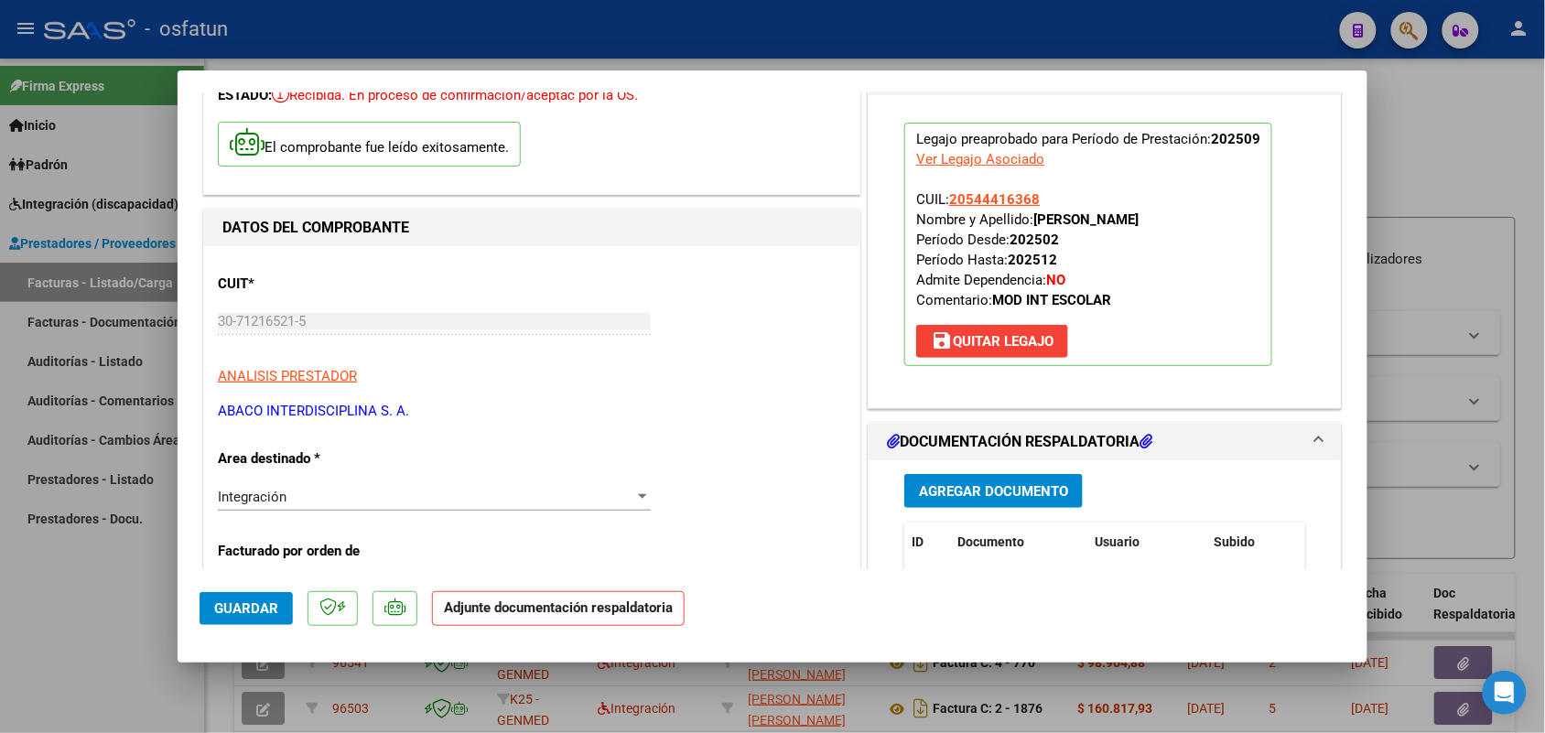
scroll to position [229, 0]
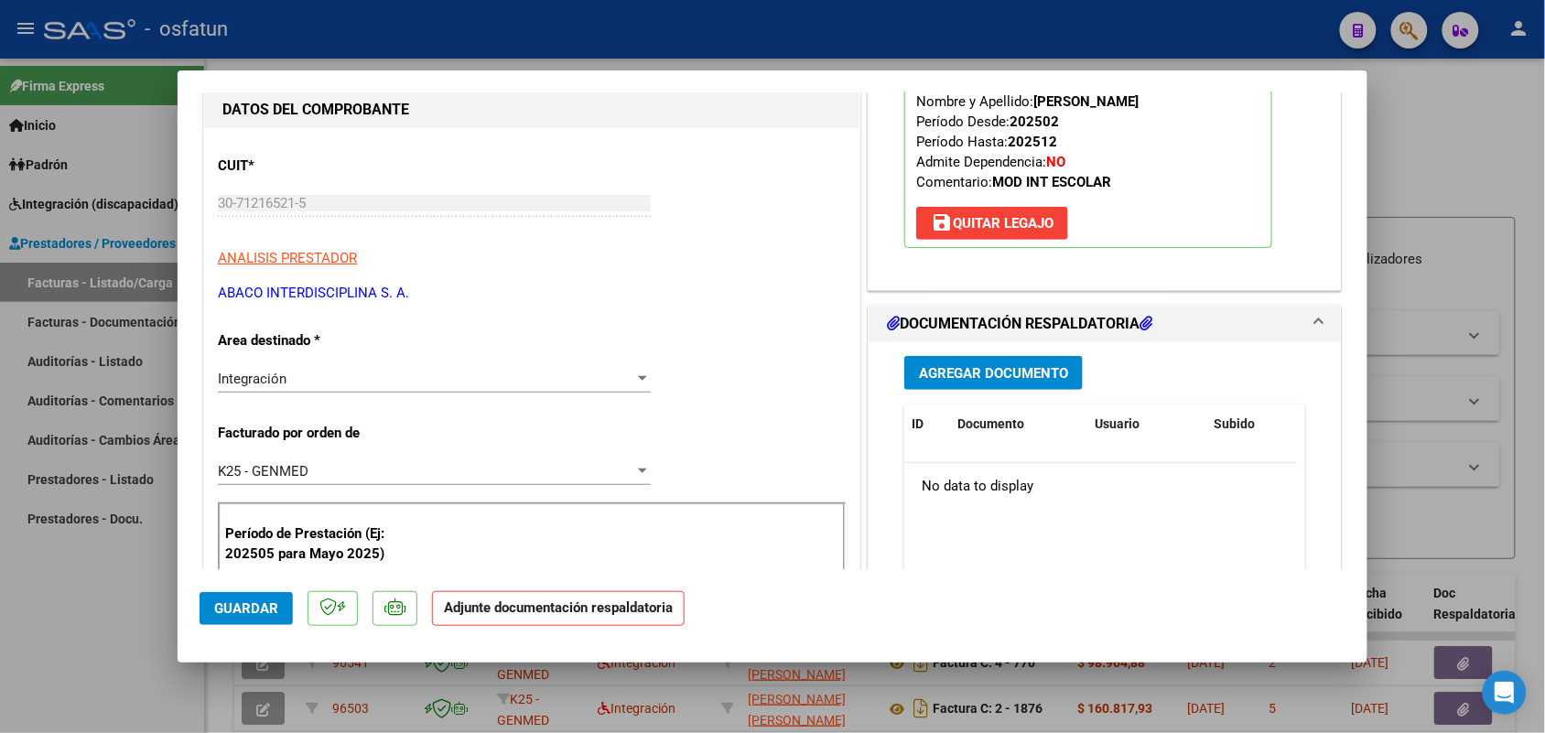
click at [973, 363] on button "Agregar Documento" at bounding box center [993, 373] width 178 height 34
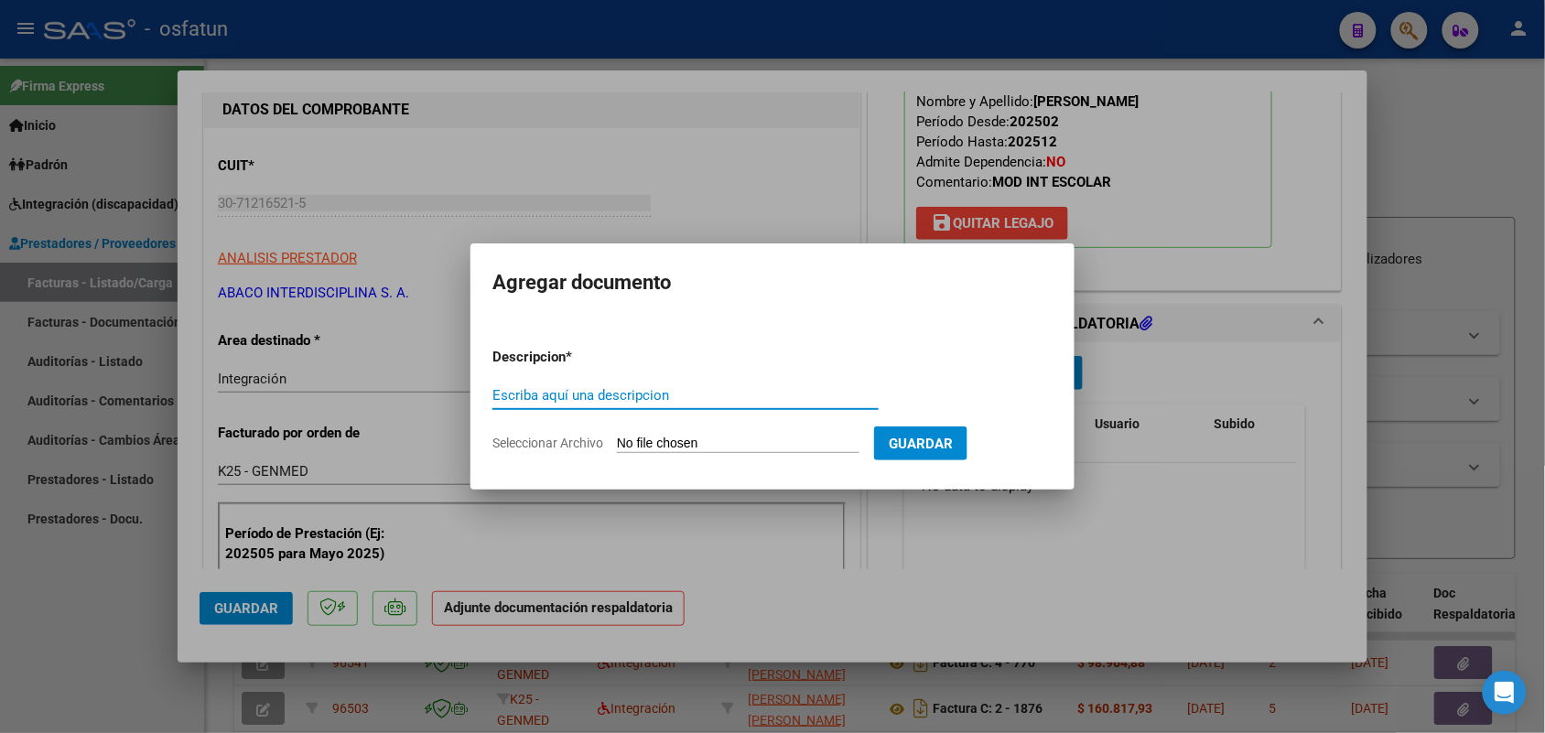
click at [561, 395] on input "Escriba aquí una descripcion" at bounding box center [685, 395] width 386 height 16
type input "Q"
type input "ASIST ROMAN"
click at [698, 445] on input "Seleccionar Archivo" at bounding box center [738, 444] width 243 height 17
type input "C:\fakepath\AUS ASIST INT ESC.pdf"
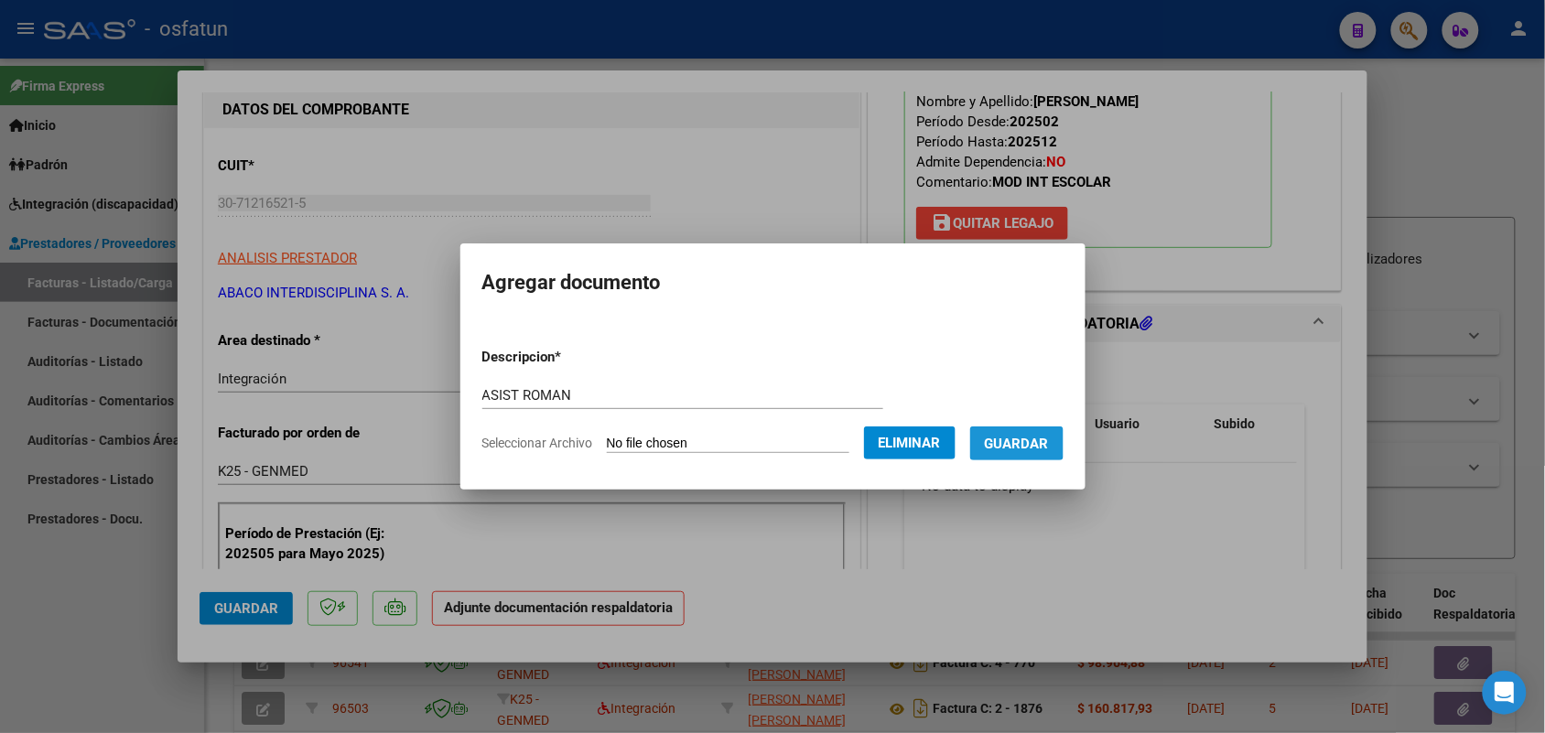
click at [1031, 436] on span "Guardar" at bounding box center [1017, 444] width 64 height 16
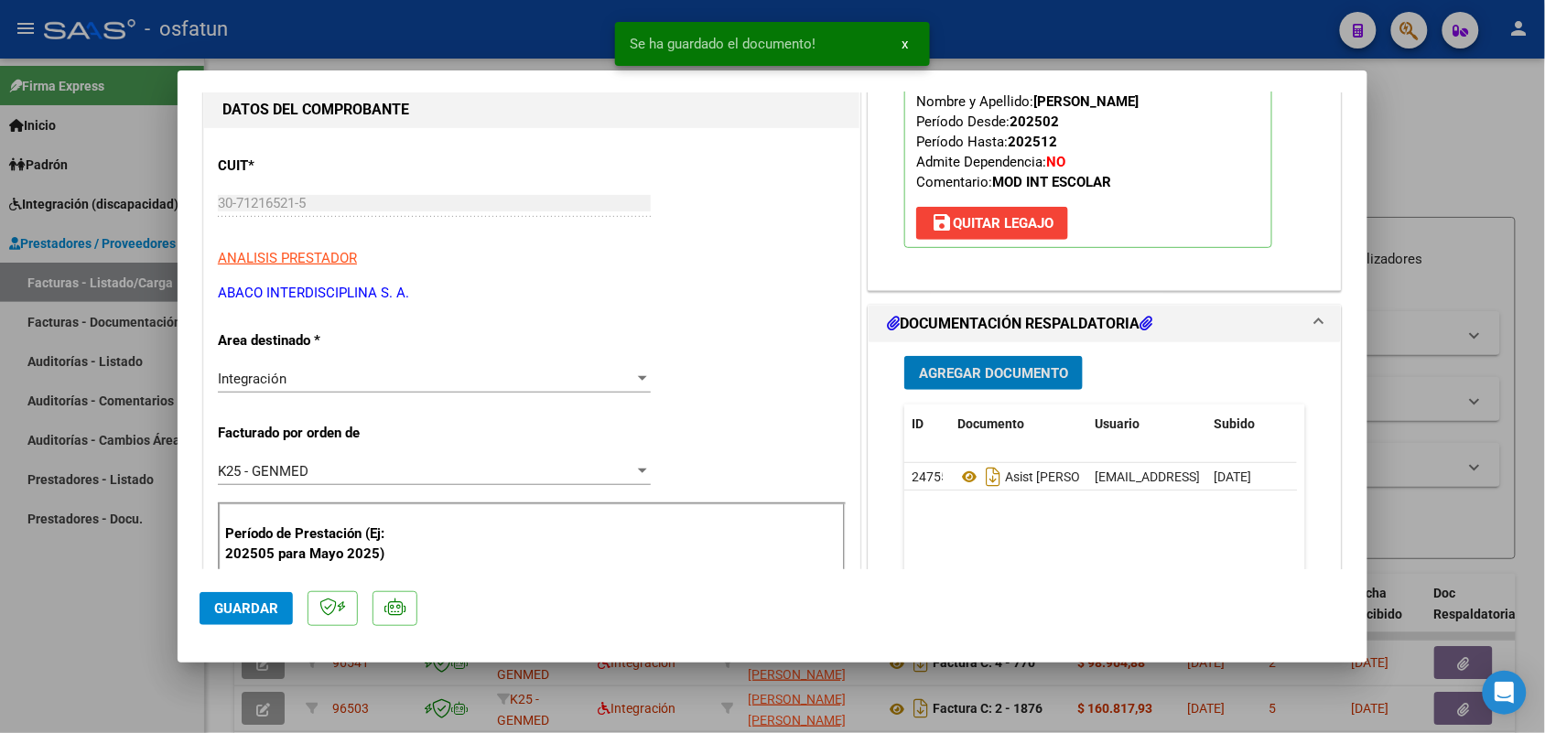
click at [245, 604] on span "Guardar" at bounding box center [246, 608] width 64 height 16
click at [124, 662] on div at bounding box center [772, 366] width 1545 height 733
type input "$ 0,00"
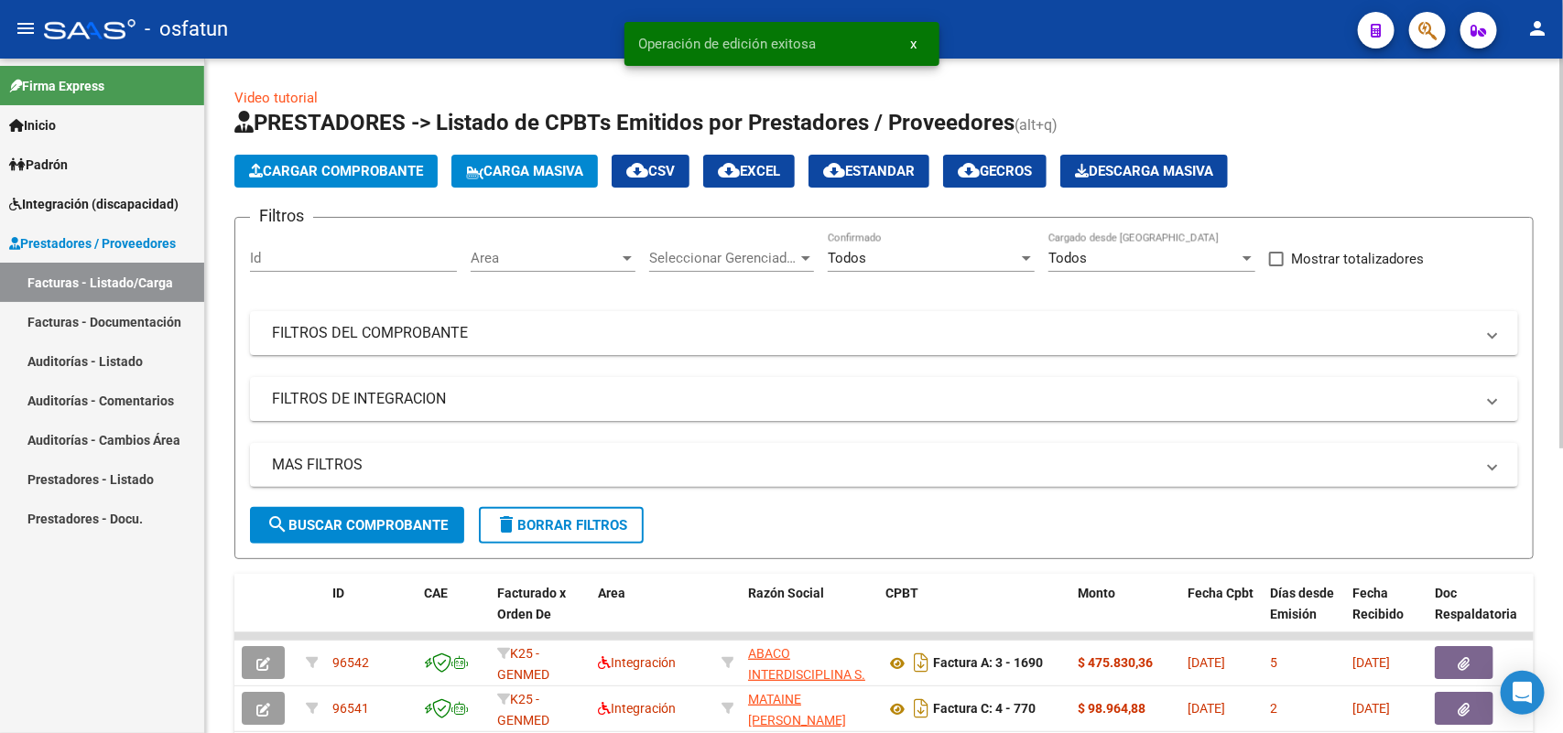
click at [362, 163] on span "Cargar Comprobante" at bounding box center [336, 171] width 174 height 16
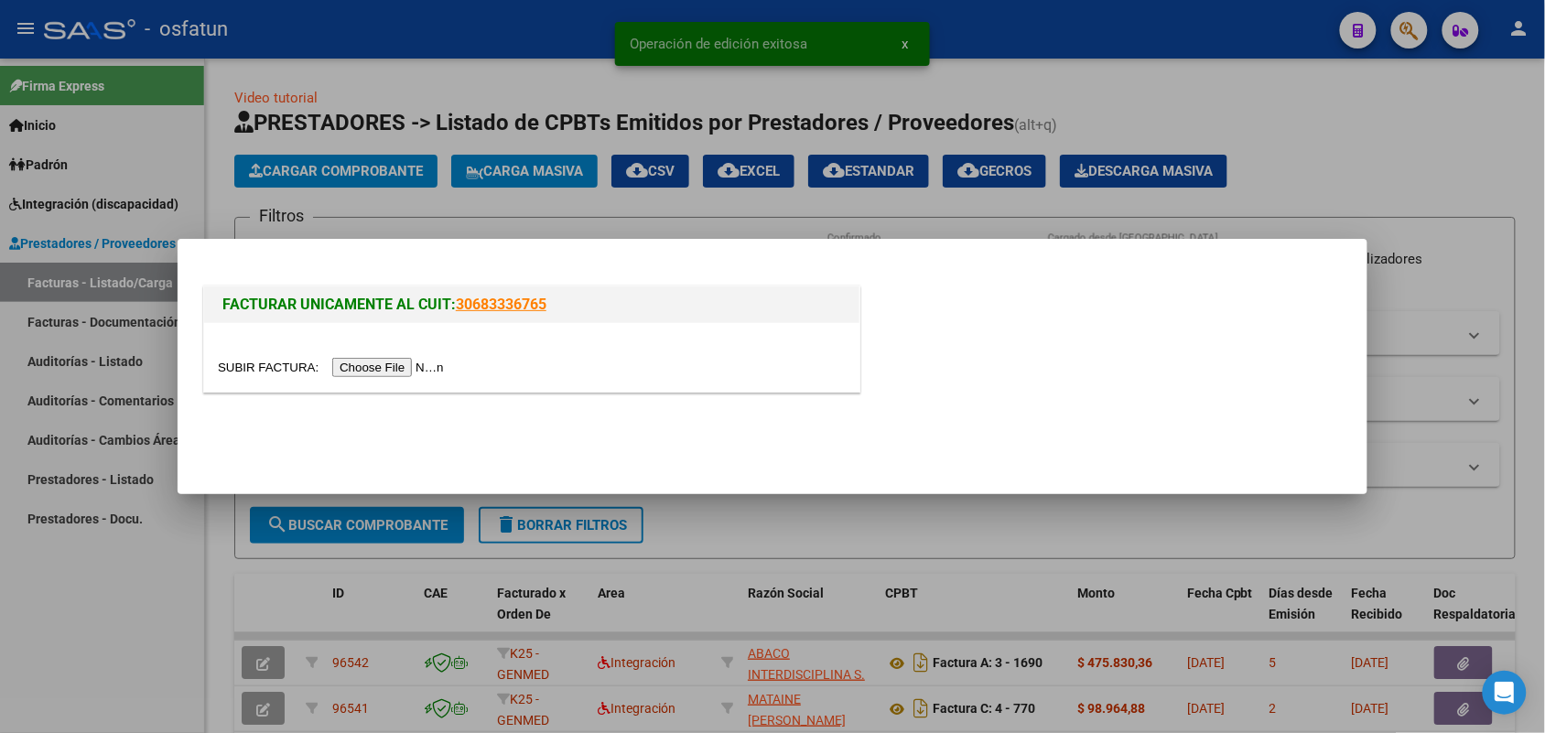
drag, startPoint x: 373, startPoint y: 350, endPoint x: 371, endPoint y: 362, distance: 12.9
click at [373, 352] on div at bounding box center [531, 357] width 655 height 69
click at [371, 366] on input "file" at bounding box center [334, 367] width 232 height 19
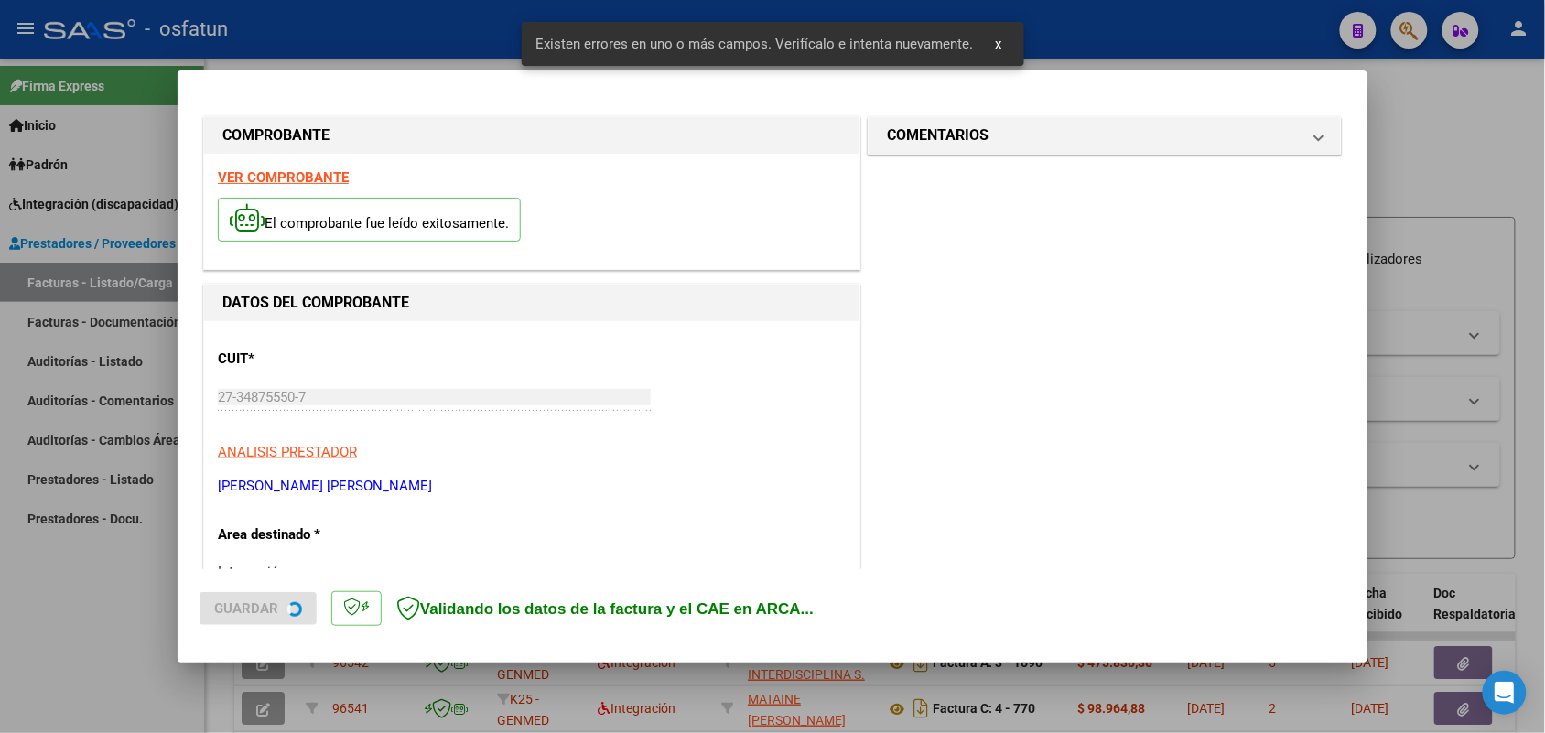
scroll to position [494, 0]
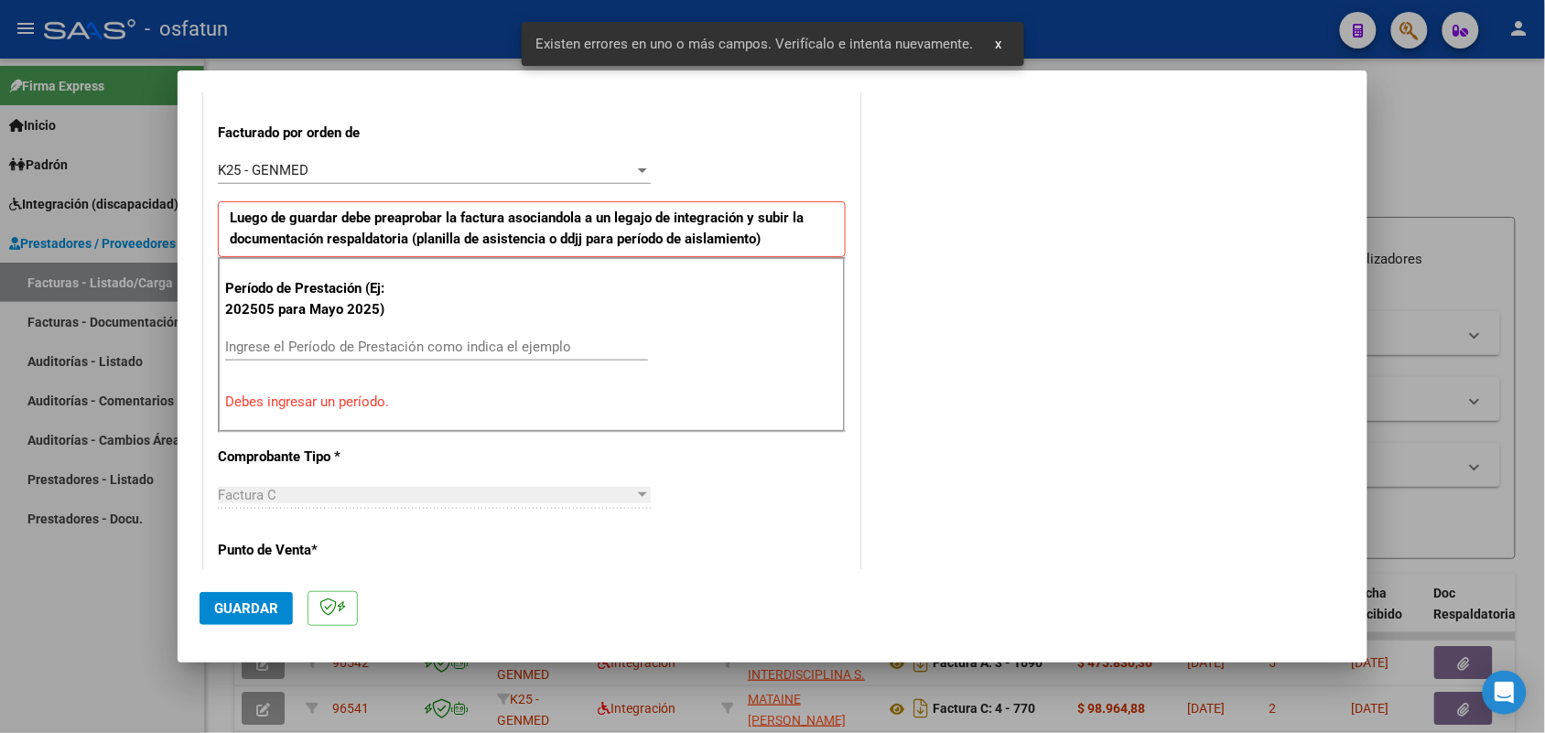
click at [378, 337] on div "Ingrese el Período de Prestación como indica el ejemplo" at bounding box center [436, 346] width 423 height 27
click at [375, 346] on input "Ingrese el Período de Prestación como indica el ejemplo" at bounding box center [436, 347] width 423 height 16
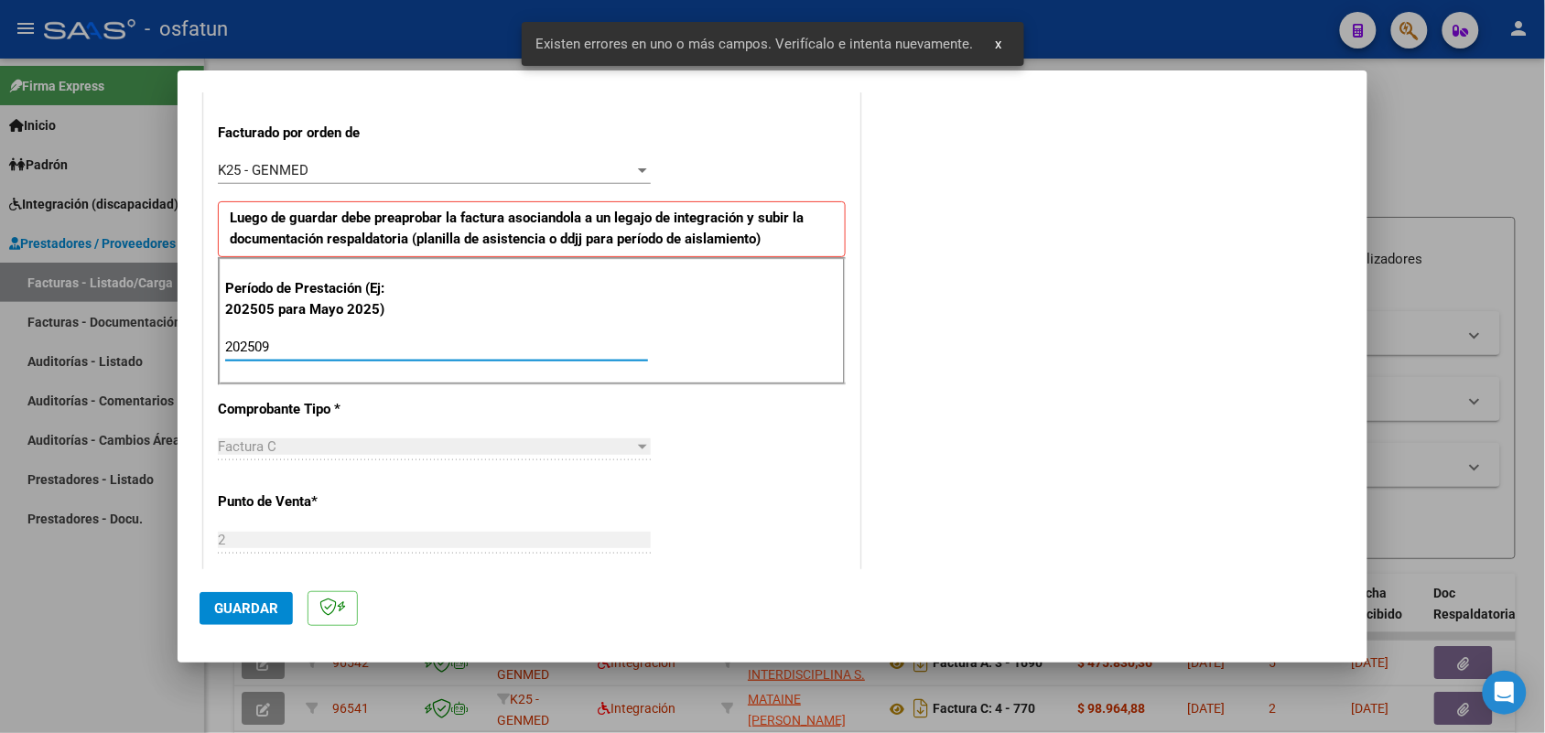
type input "202509"
click at [229, 606] on span "Guardar" at bounding box center [246, 608] width 64 height 16
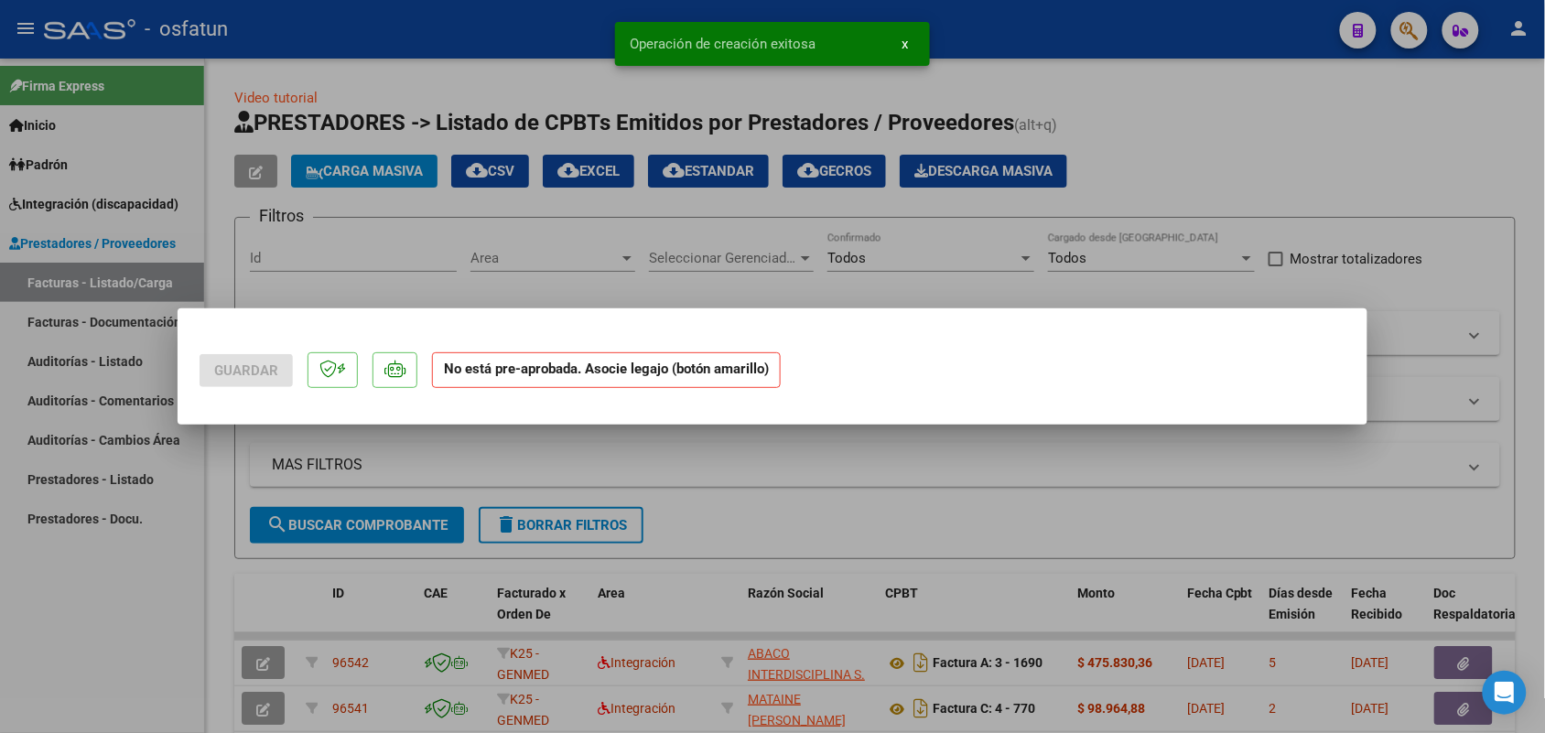
scroll to position [0, 0]
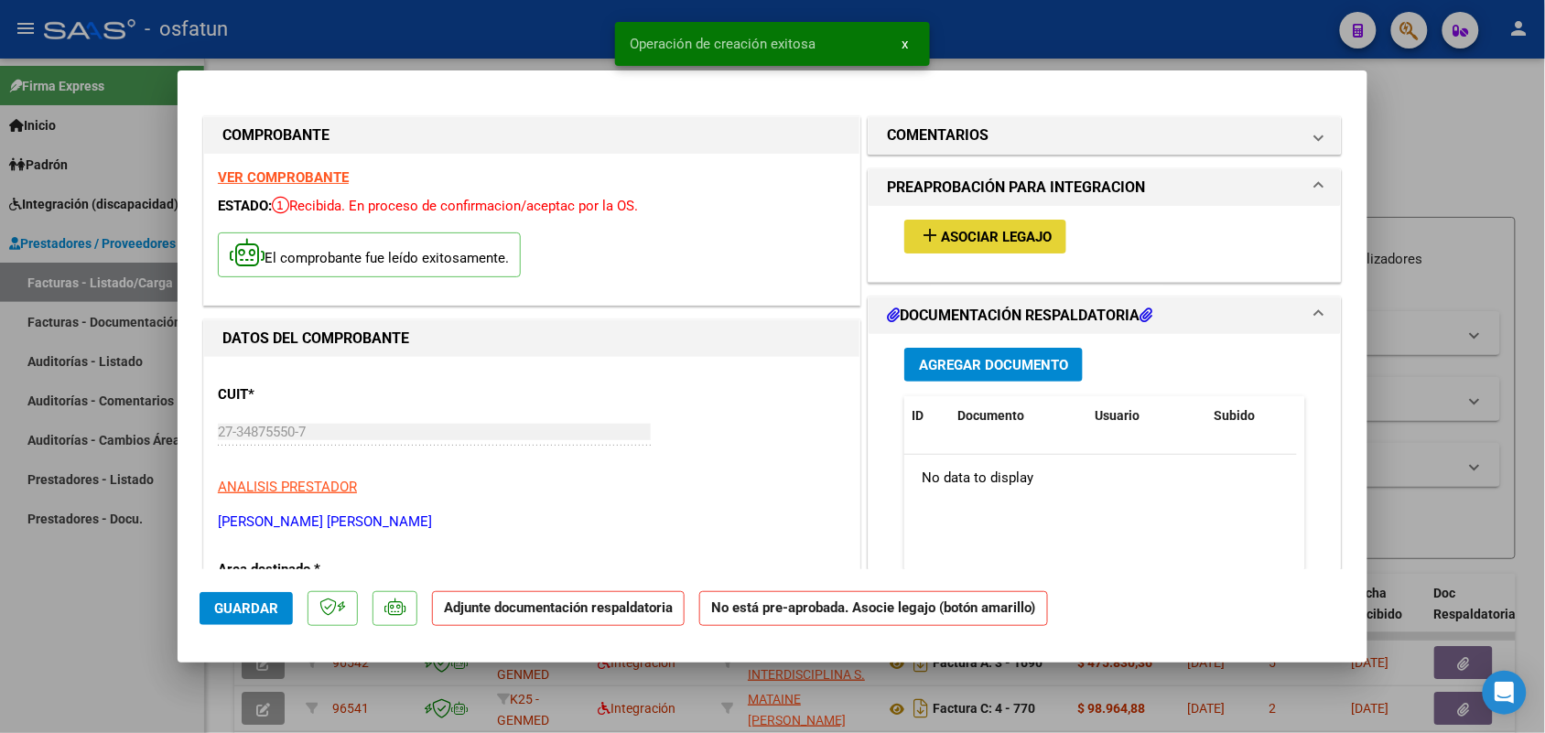
click at [1007, 224] on button "add Asociar Legajo" at bounding box center [985, 237] width 162 height 34
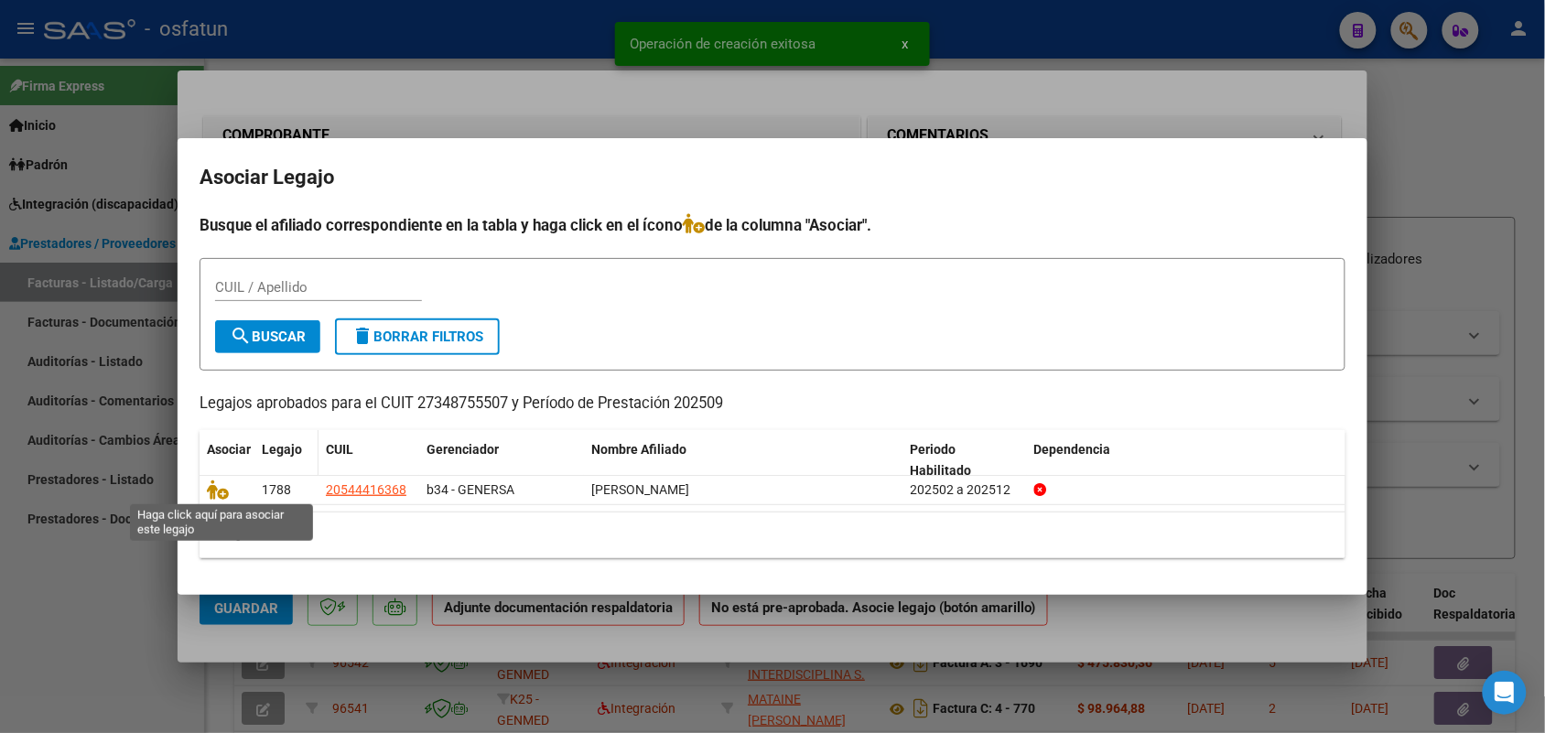
drag, startPoint x: 218, startPoint y: 488, endPoint x: 288, endPoint y: 463, distance: 74.7
click at [218, 485] on icon at bounding box center [218, 490] width 22 height 20
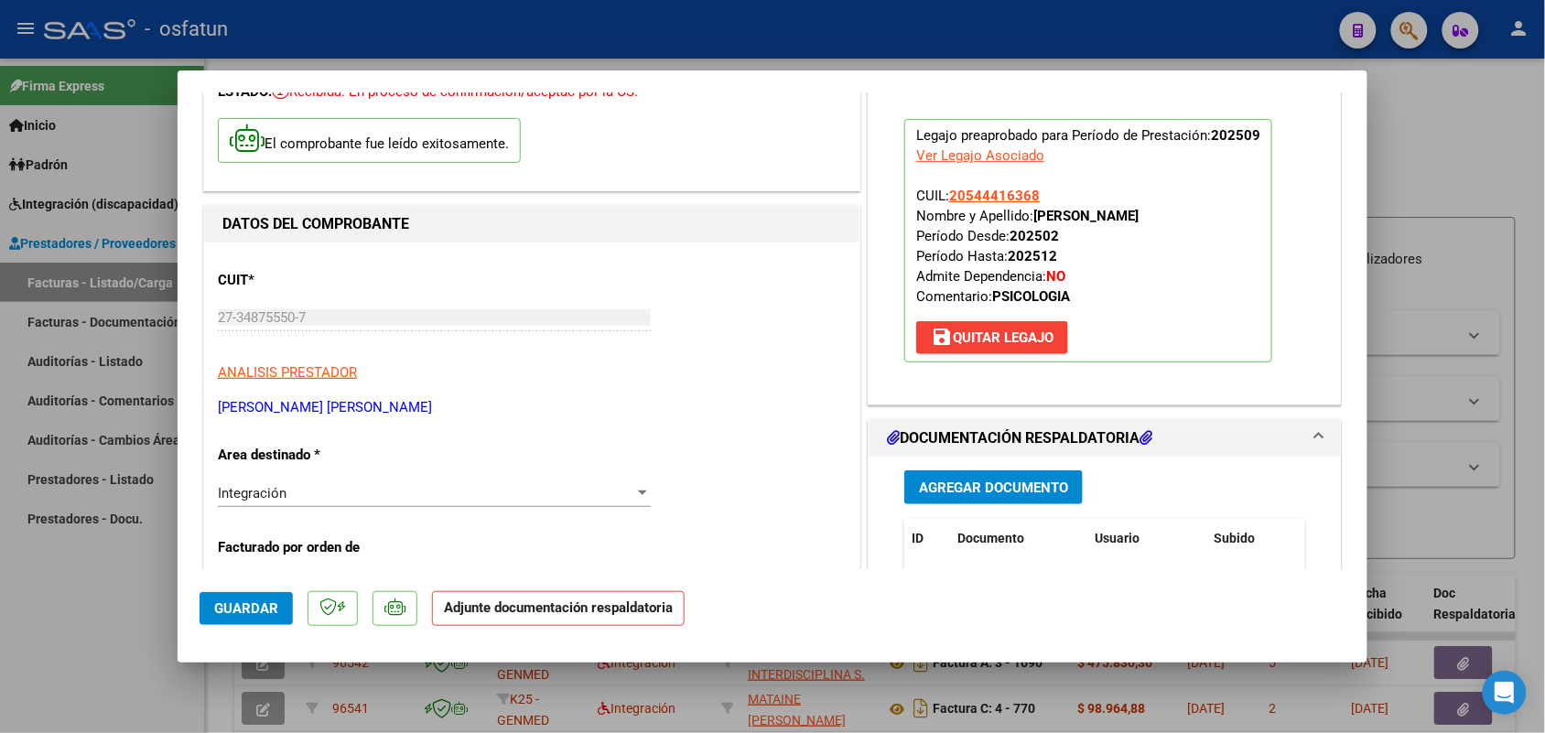
scroll to position [229, 0]
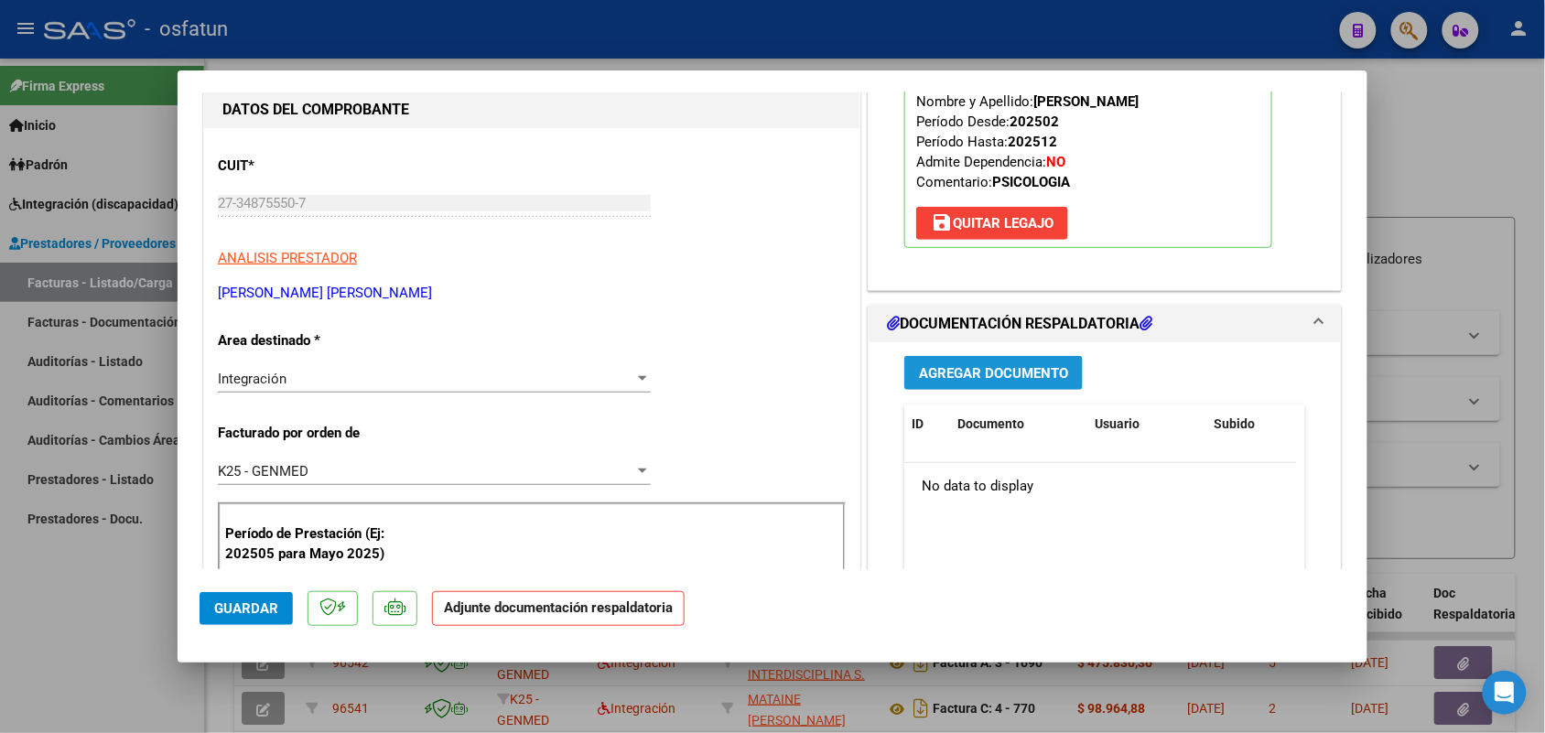
click at [980, 360] on button "Agregar Documento" at bounding box center [993, 373] width 178 height 34
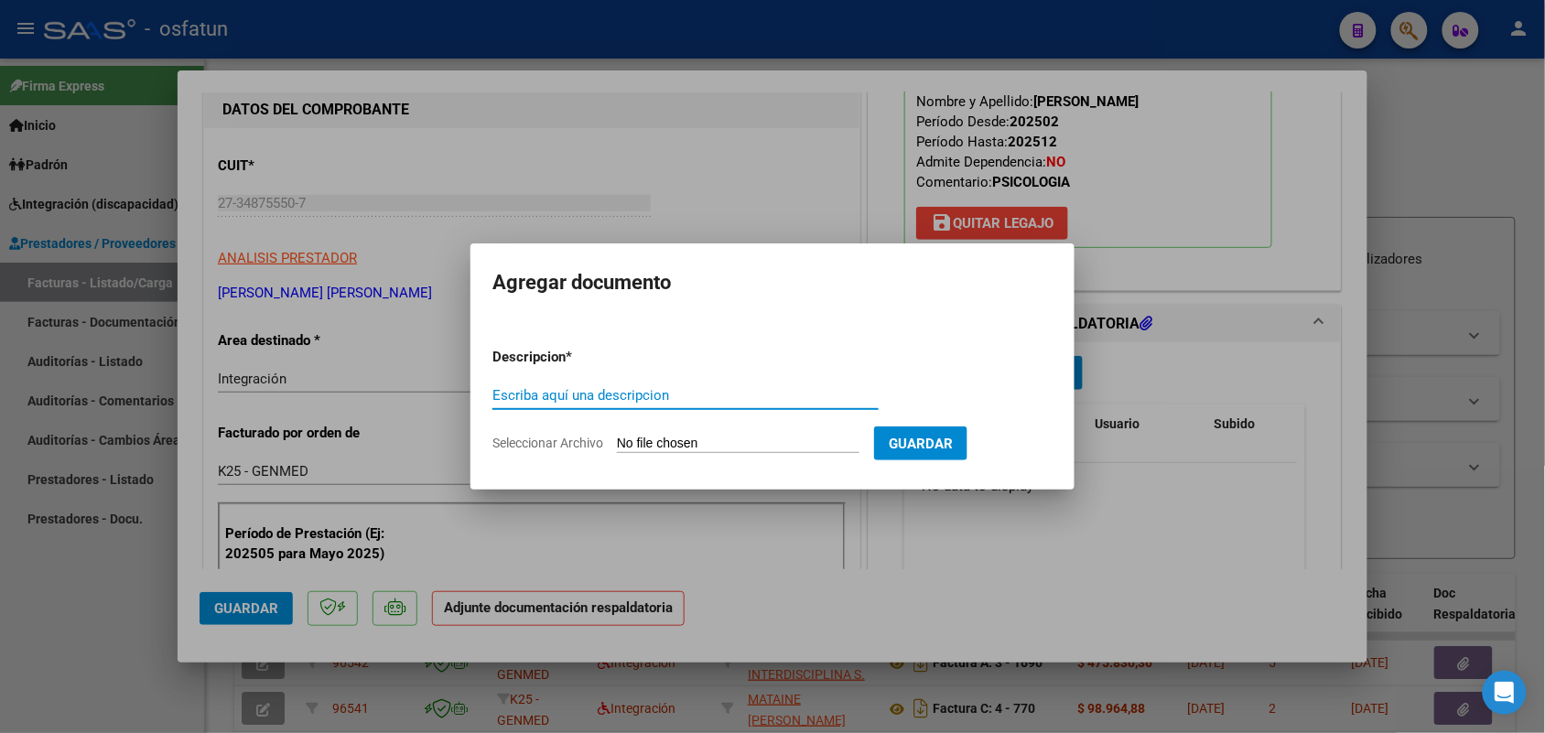
click at [609, 389] on input "Escriba aquí una descripcion" at bounding box center [685, 395] width 386 height 16
type input "ASIST"
click at [675, 442] on input "Seleccionar Archivo" at bounding box center [738, 444] width 243 height 17
type input "C:\fakepath\AUT ASIST PSICOL.pdf"
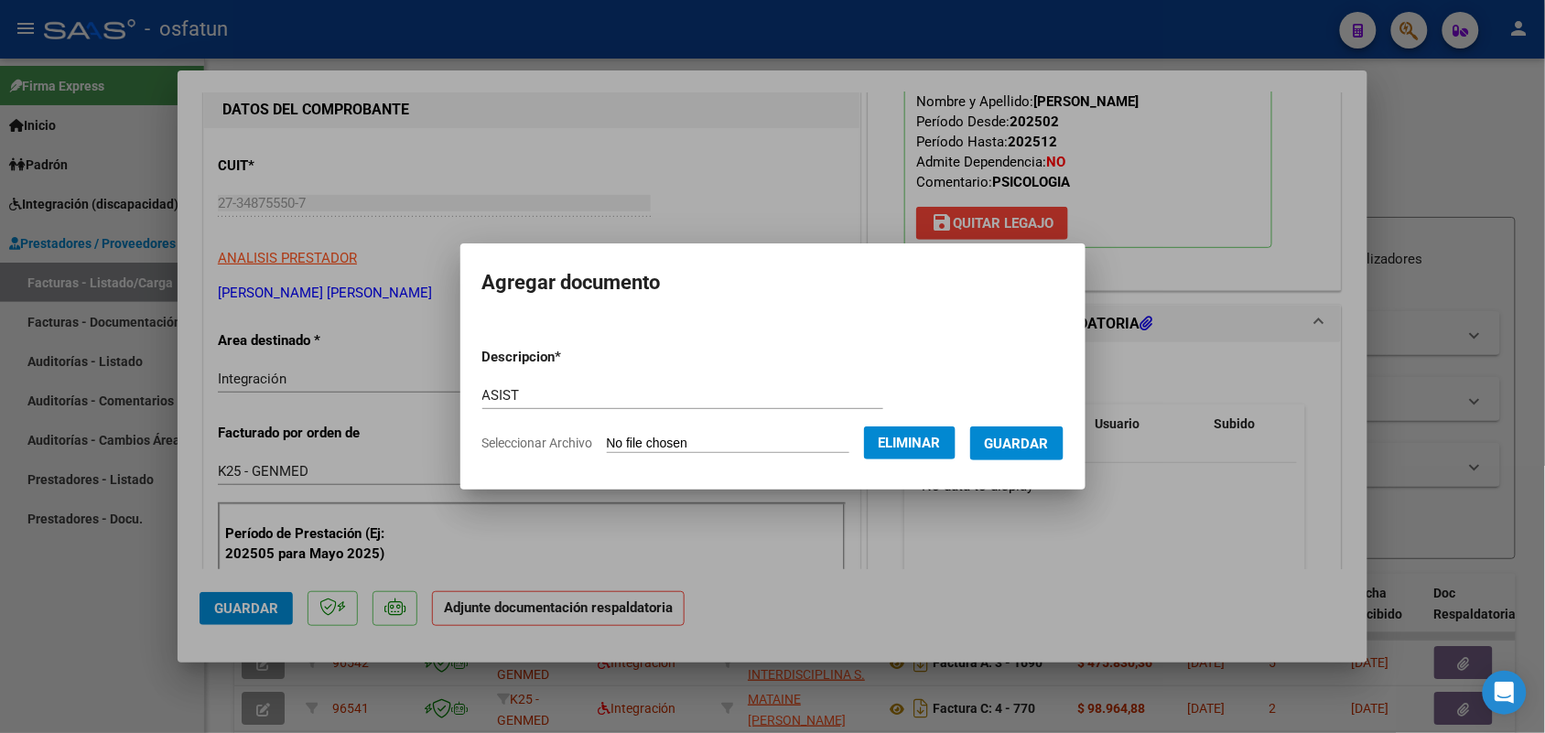
click at [1046, 436] on span "Guardar" at bounding box center [1017, 444] width 64 height 16
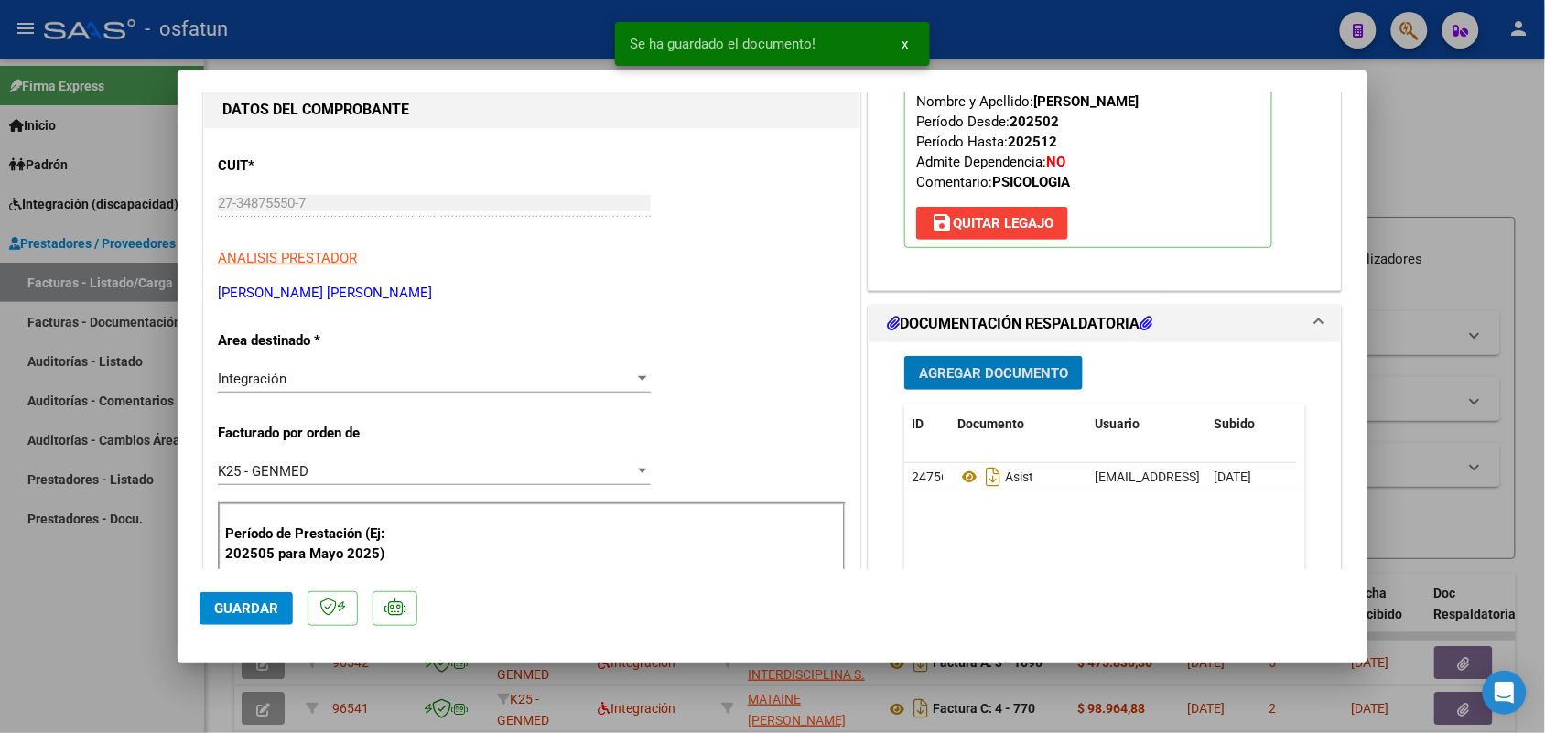
click at [241, 611] on span "Guardar" at bounding box center [246, 608] width 64 height 16
click at [106, 643] on div at bounding box center [772, 366] width 1545 height 733
type input "$ 0,00"
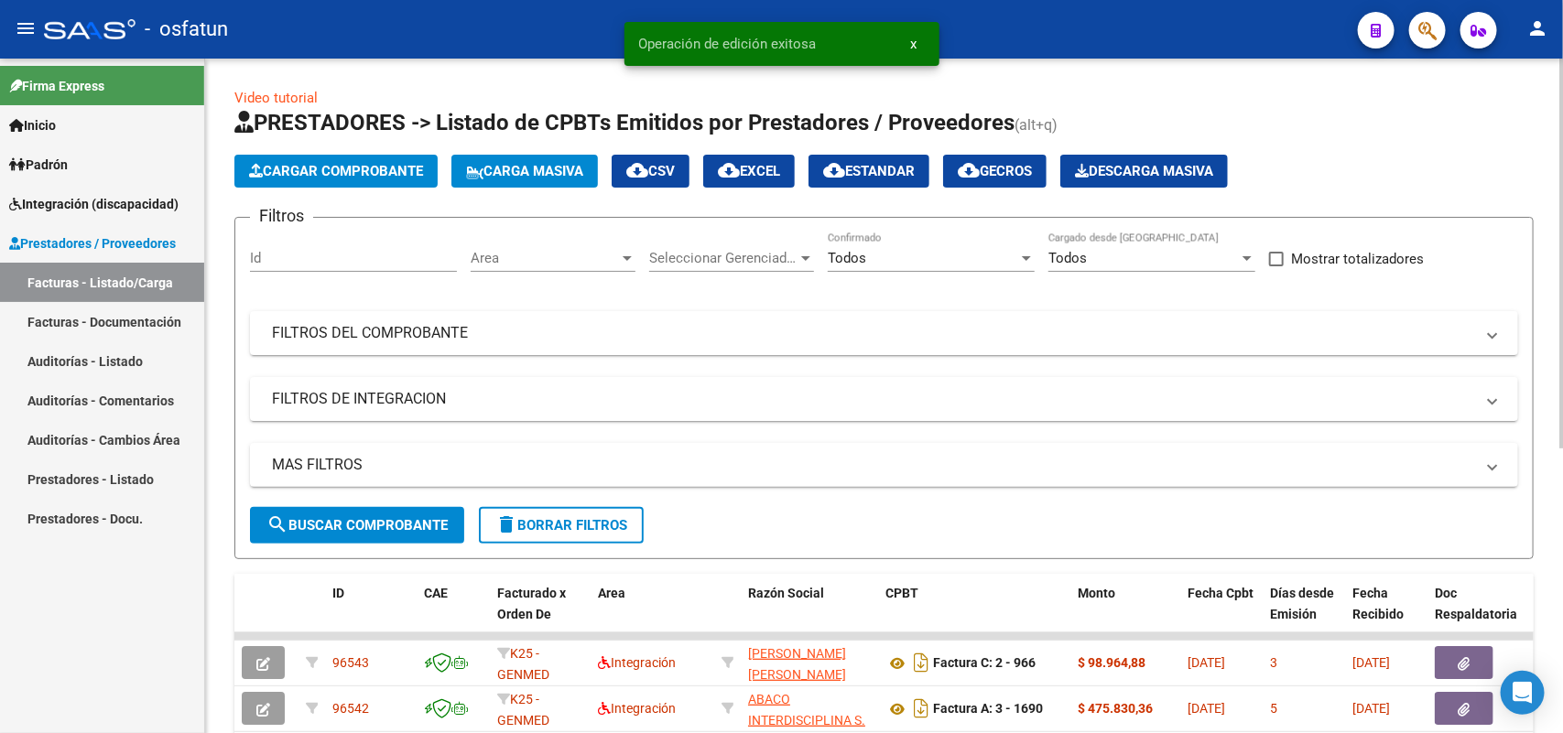
click at [360, 169] on span "Cargar Comprobante" at bounding box center [336, 171] width 174 height 16
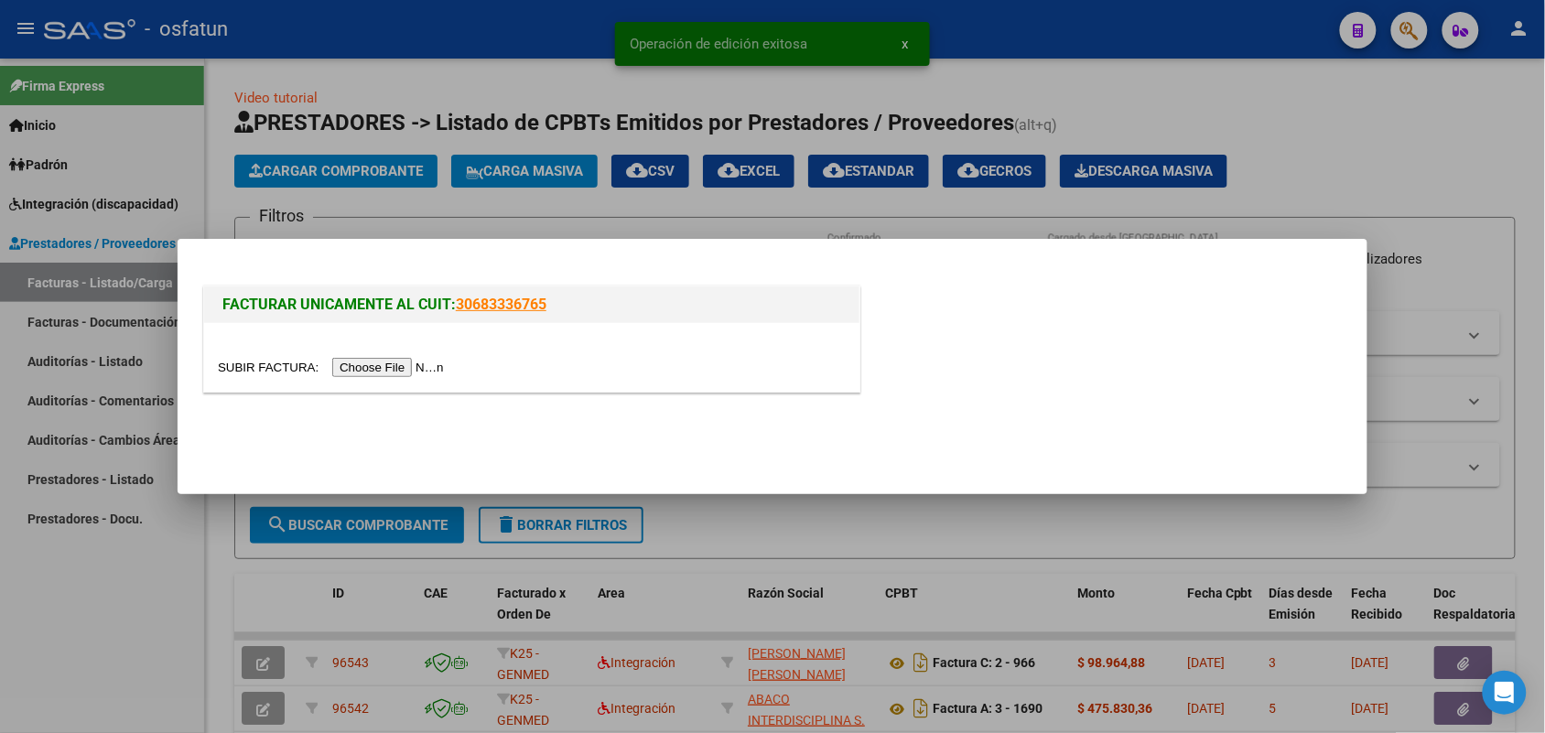
click at [384, 366] on input "file" at bounding box center [334, 367] width 232 height 19
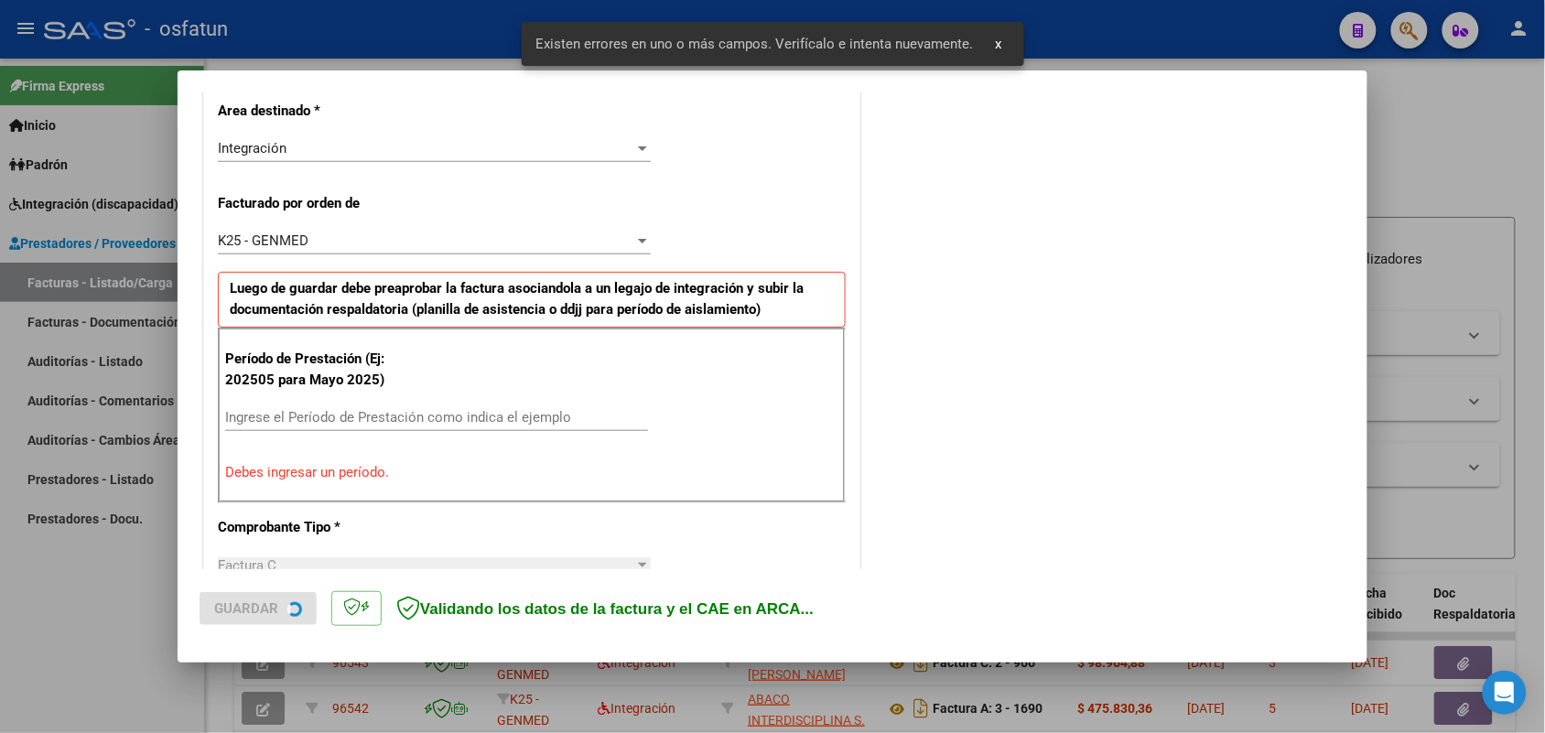
scroll to position [460, 0]
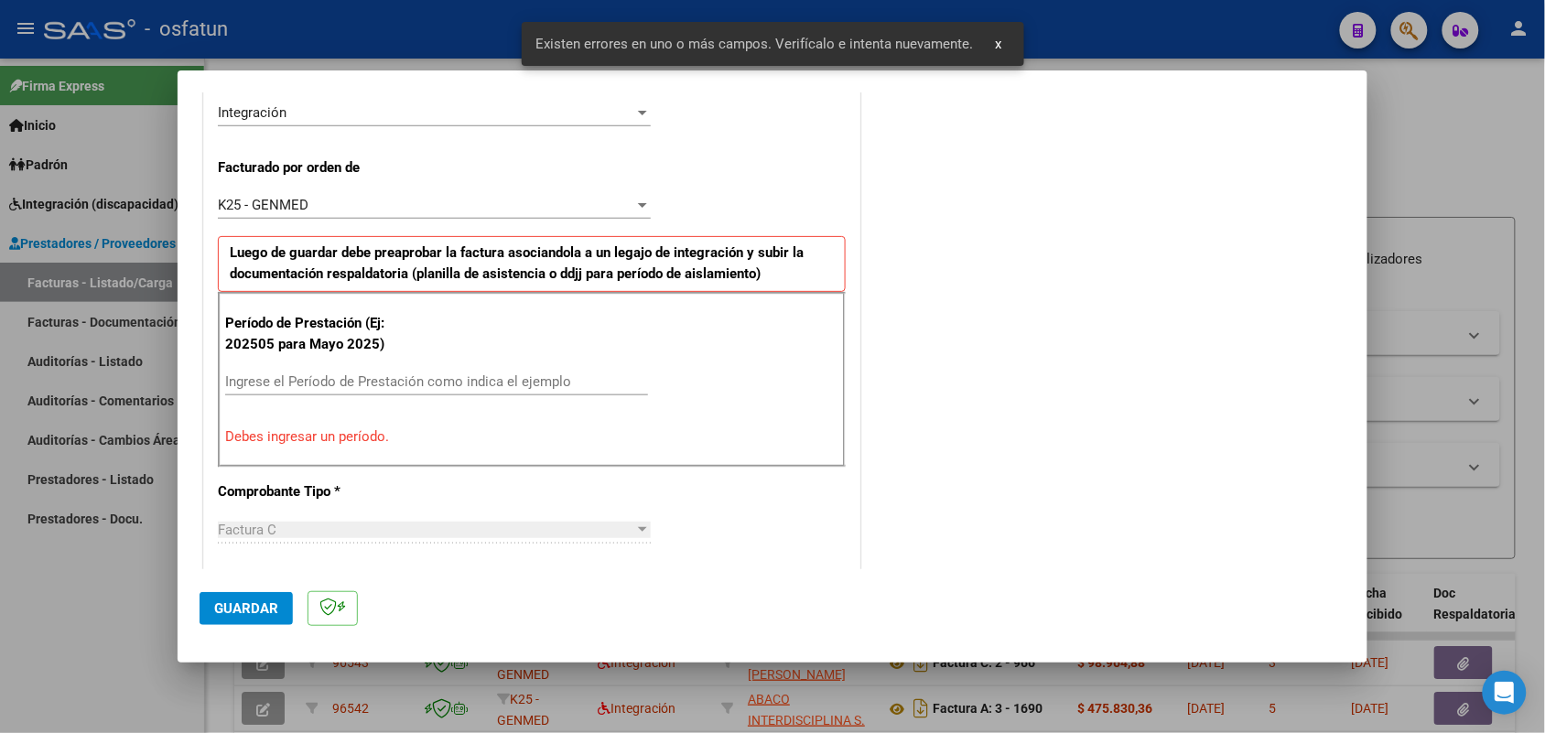
click at [433, 373] on input "Ingrese el Período de Prestación como indica el ejemplo" at bounding box center [436, 381] width 423 height 16
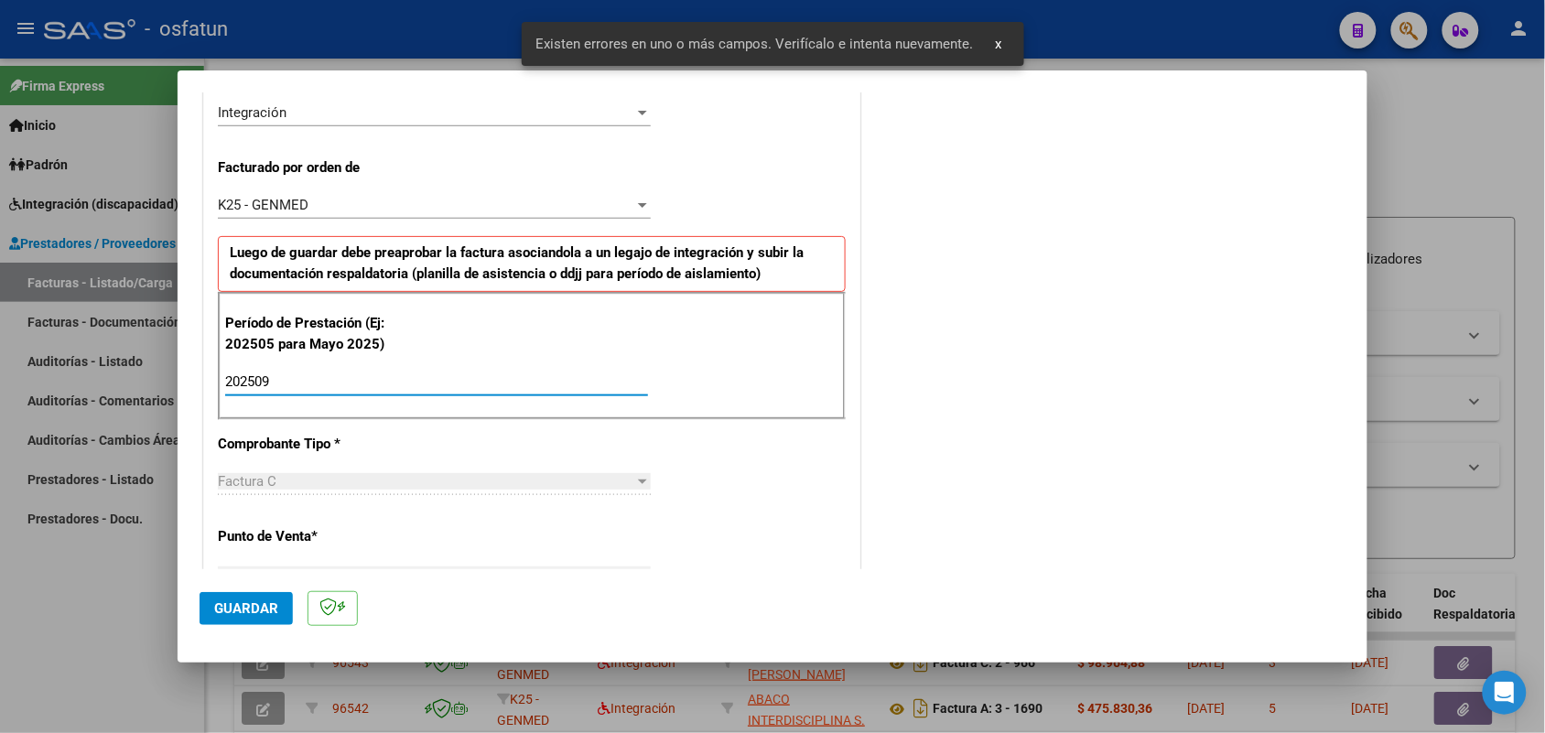
type input "202509"
click at [261, 595] on button "Guardar" at bounding box center [246, 608] width 93 height 33
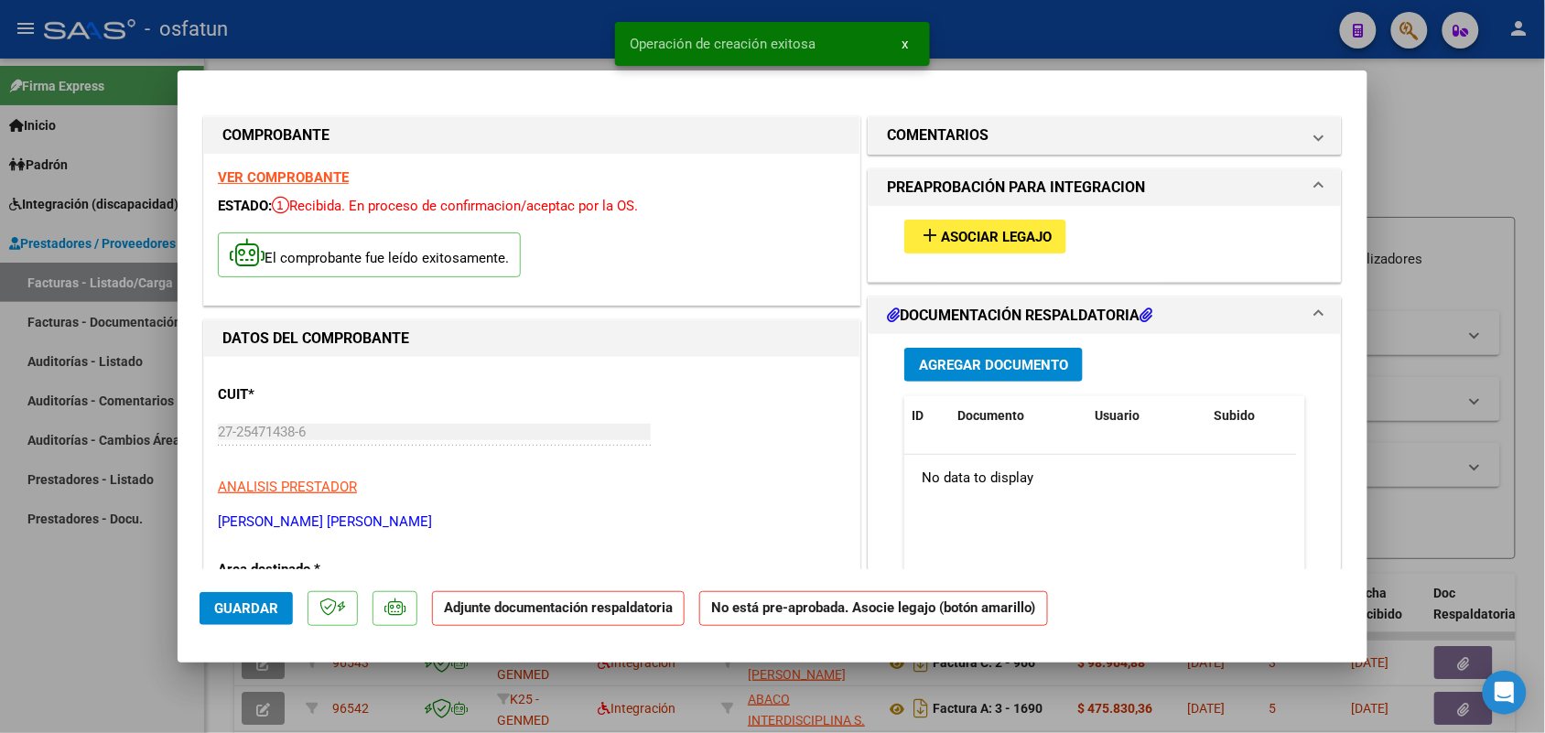
click at [1000, 229] on span "Asociar Legajo" at bounding box center [996, 237] width 111 height 16
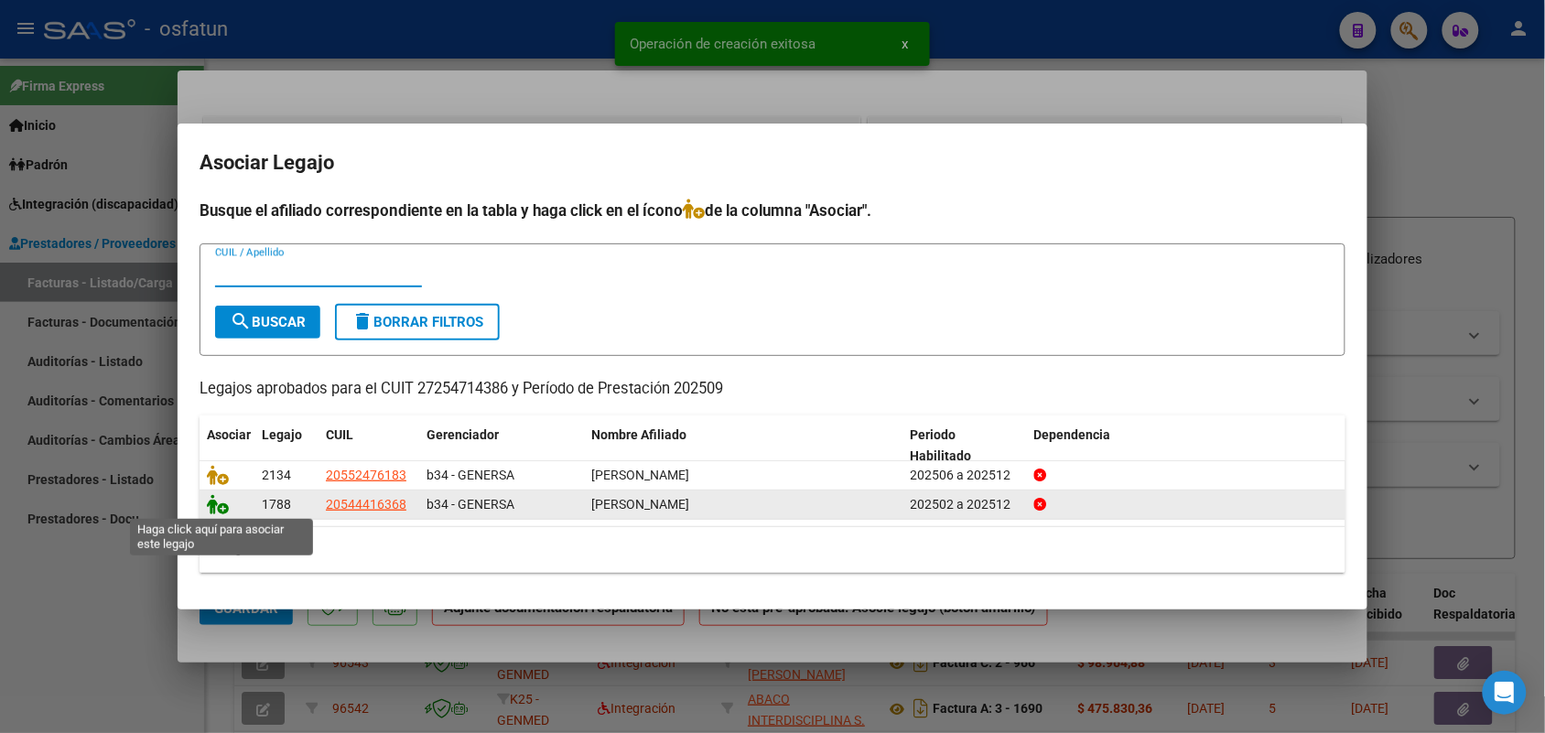
click at [209, 505] on icon at bounding box center [218, 504] width 22 height 20
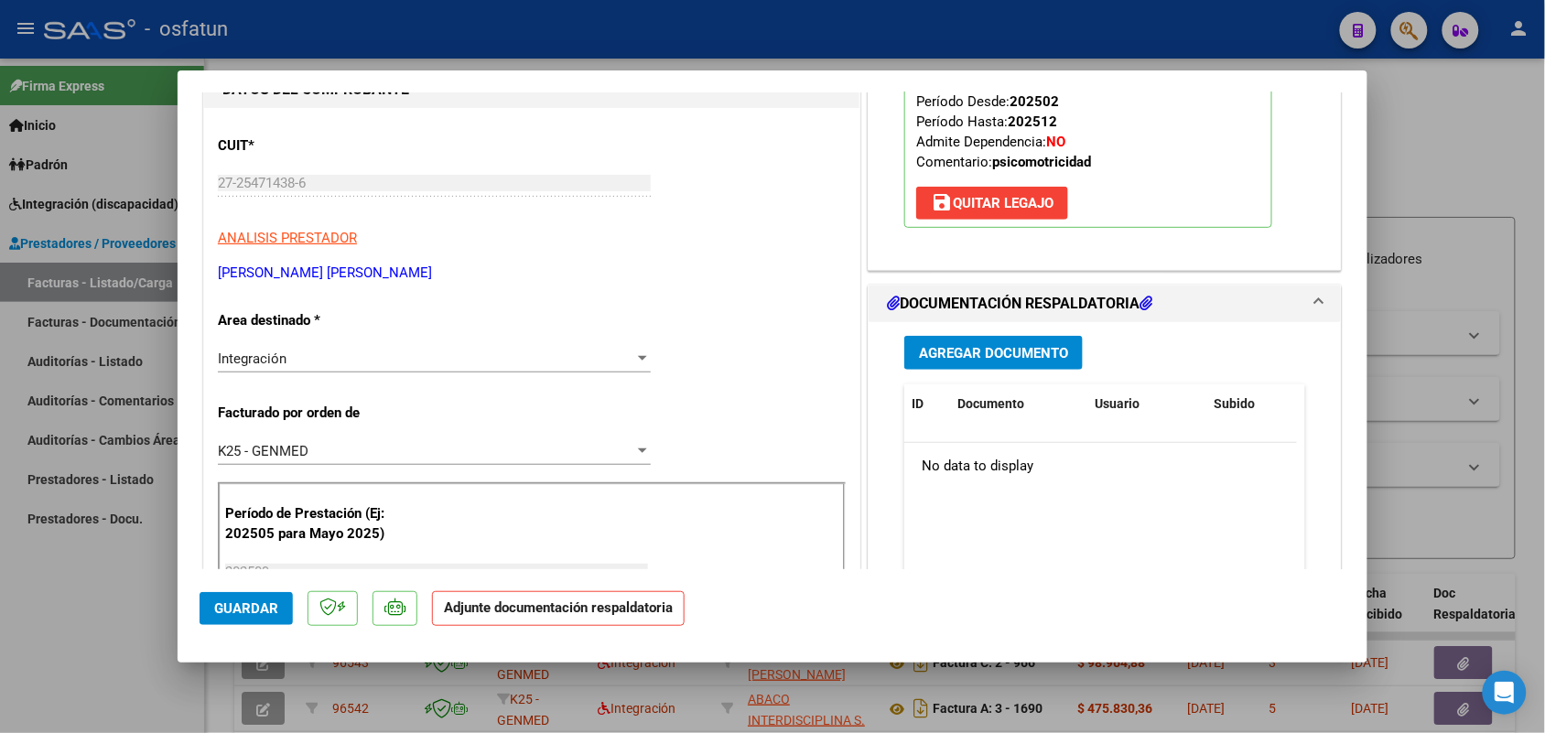
scroll to position [343, 0]
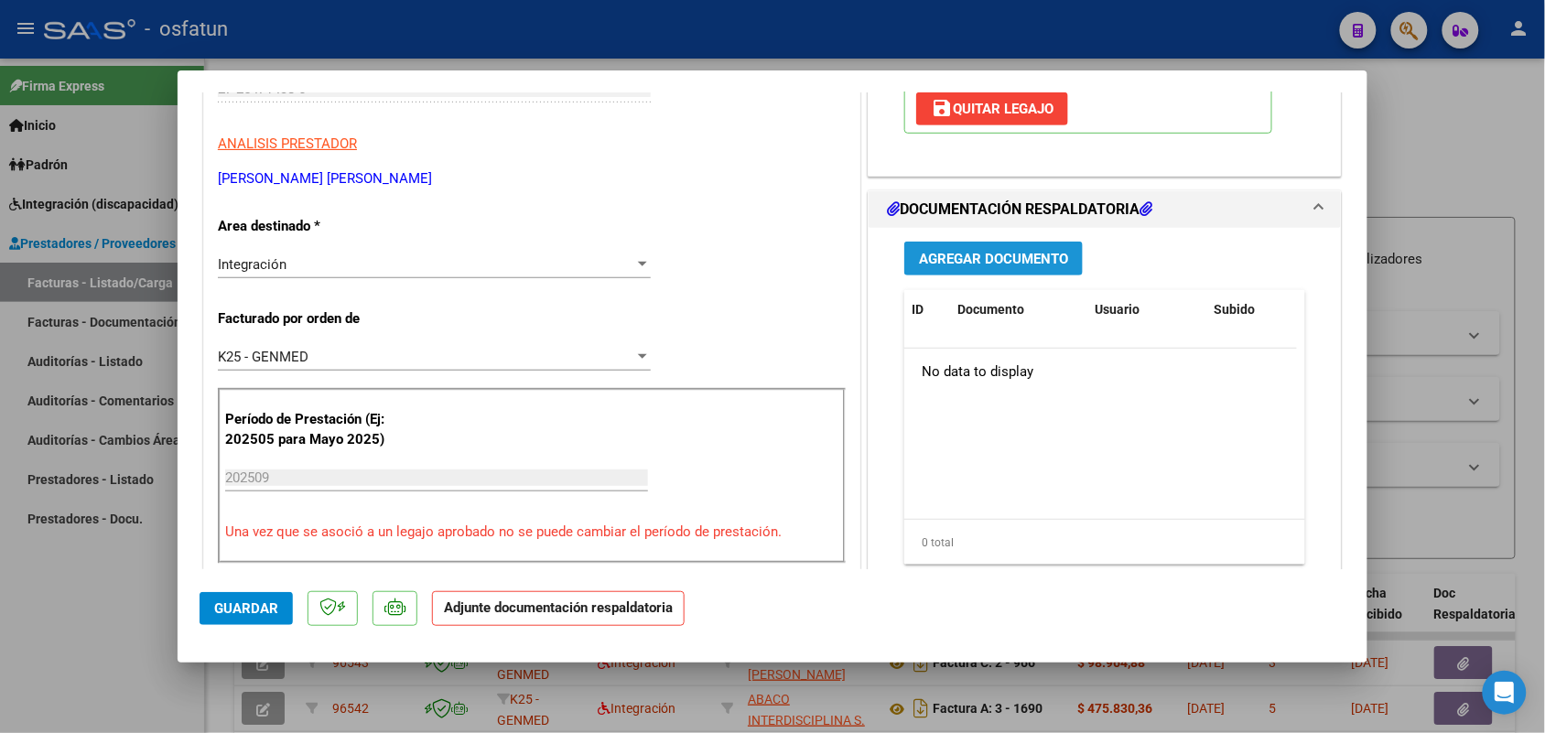
click at [947, 257] on span "Agregar Documento" at bounding box center [993, 259] width 149 height 16
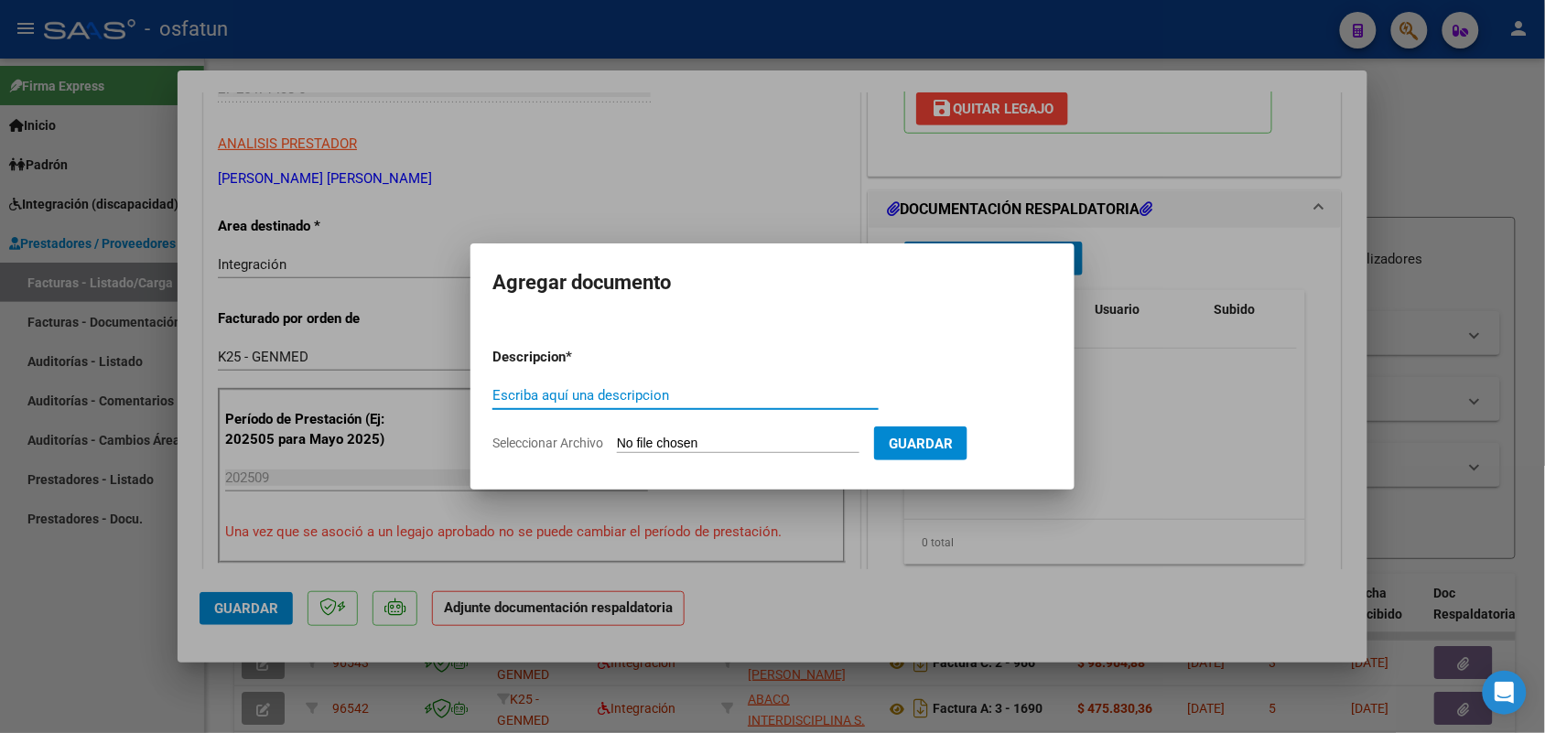
click at [560, 392] on input "Escriba aquí una descripcion" at bounding box center [685, 395] width 386 height 16
type input "ASIST ROMAN"
click at [735, 437] on input "Seleccionar Archivo" at bounding box center [738, 444] width 243 height 17
type input "C:\fakepath\AUST ASIST PSM.pdf"
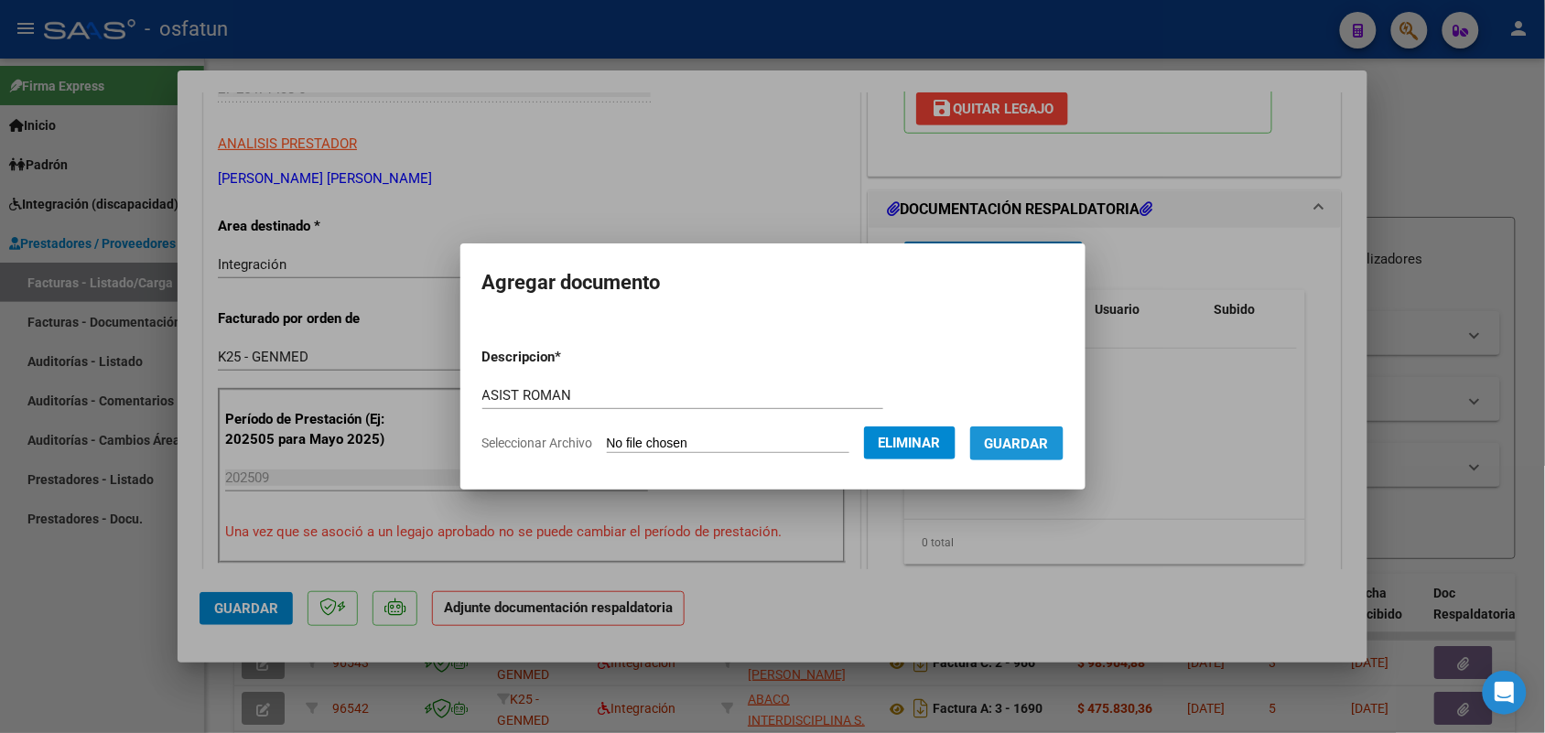
click at [1037, 431] on button "Guardar" at bounding box center [1016, 444] width 93 height 34
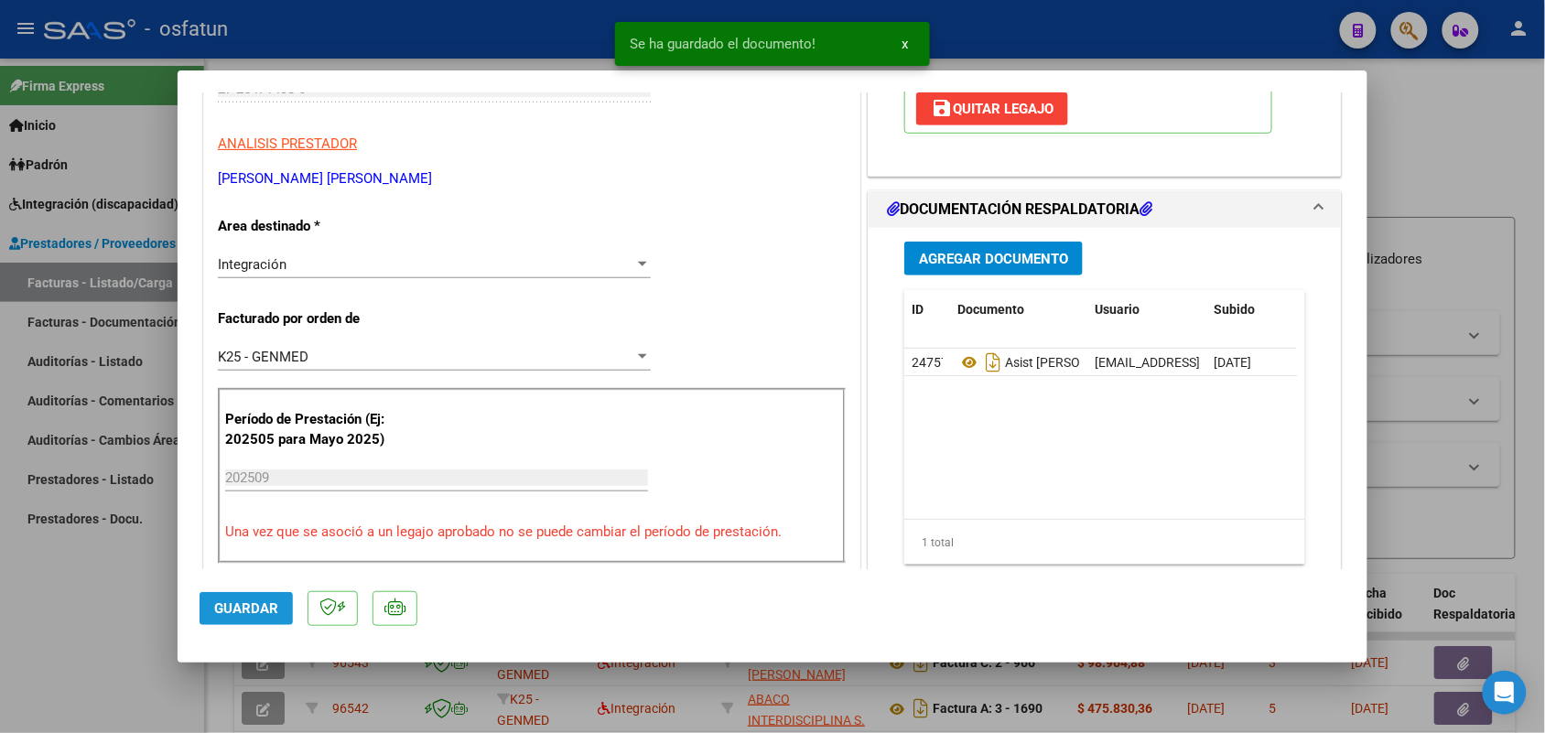
click at [247, 610] on span "Guardar" at bounding box center [246, 608] width 64 height 16
click at [94, 618] on div at bounding box center [772, 366] width 1545 height 733
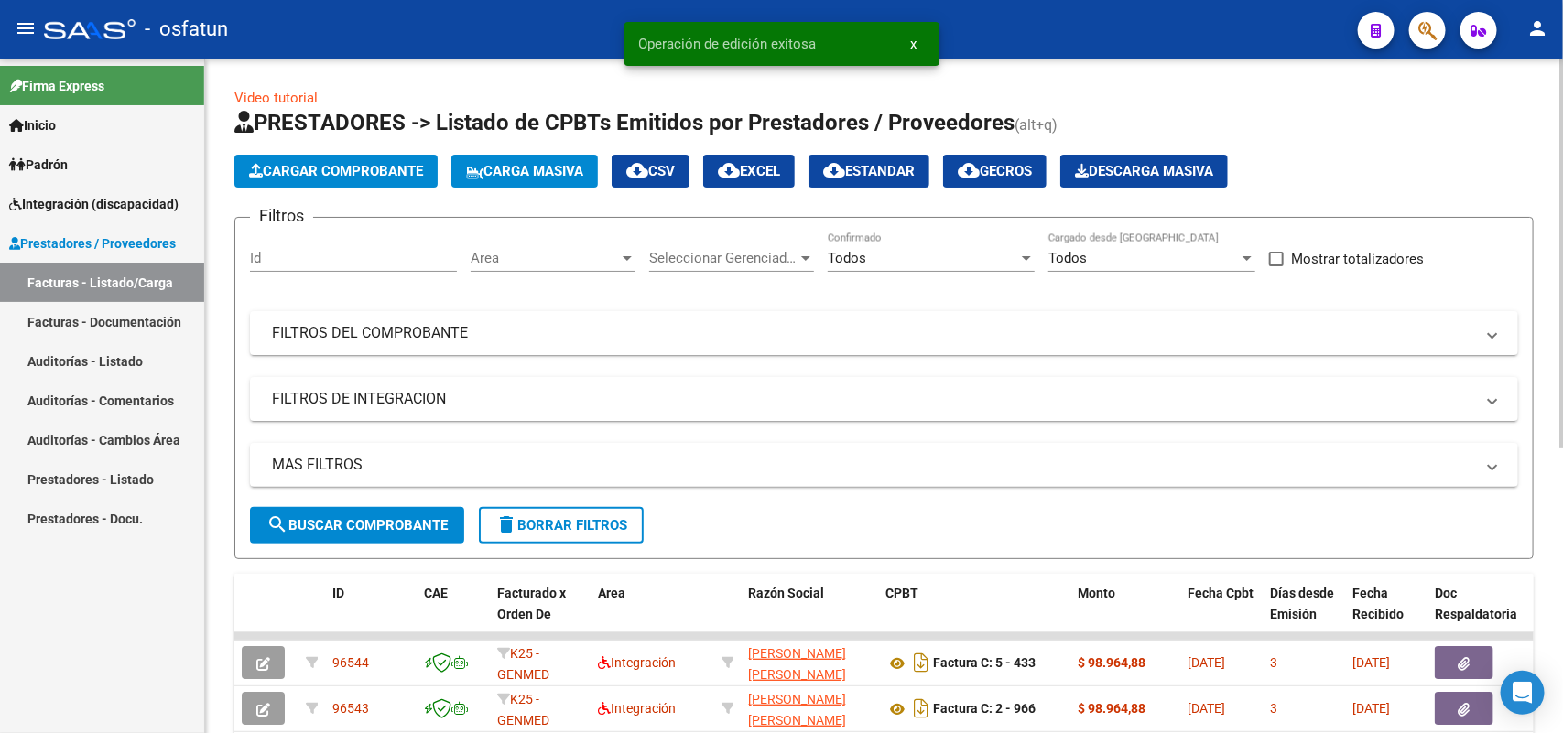
click at [362, 175] on span "Cargar Comprobante" at bounding box center [336, 171] width 174 height 16
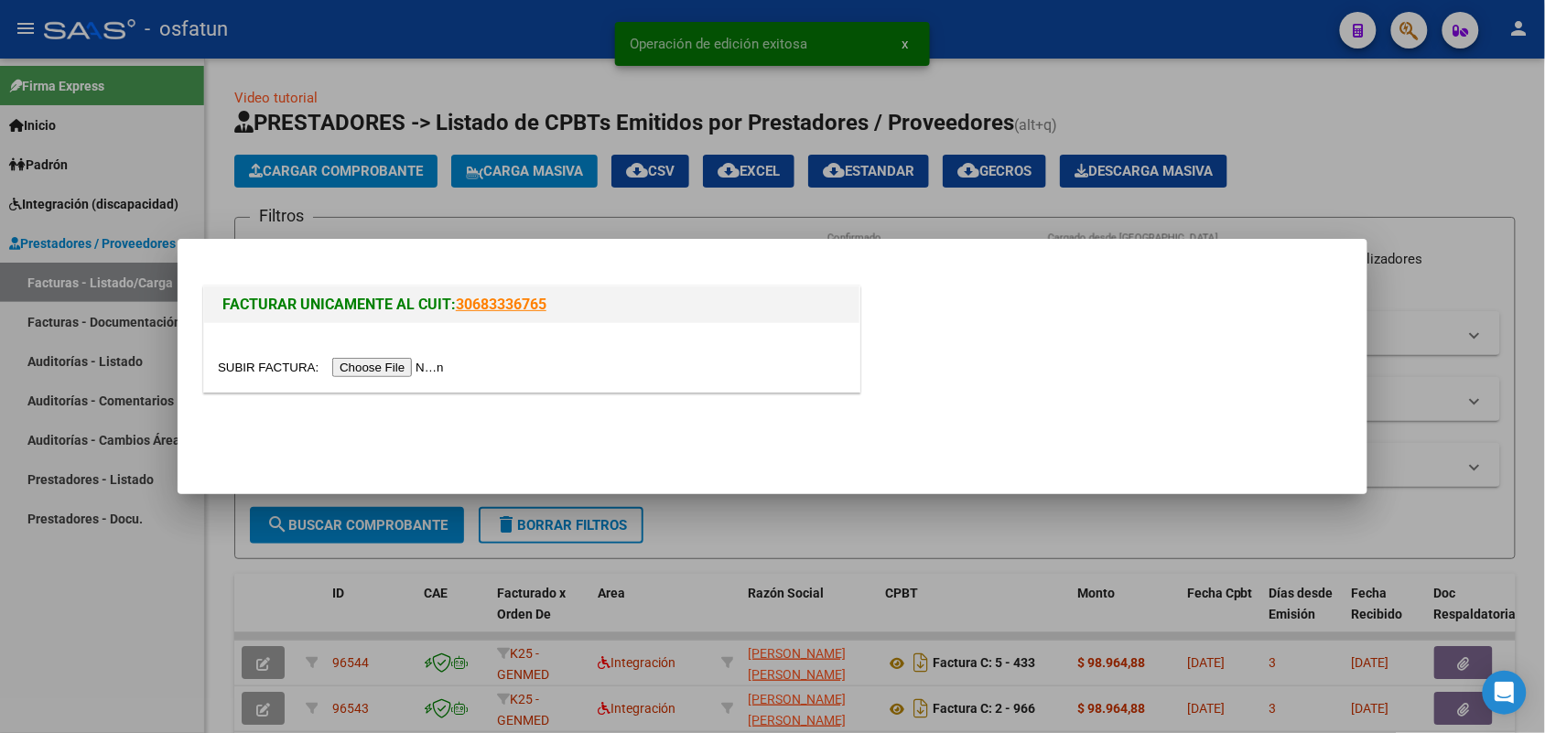
click at [419, 366] on input "file" at bounding box center [334, 367] width 232 height 19
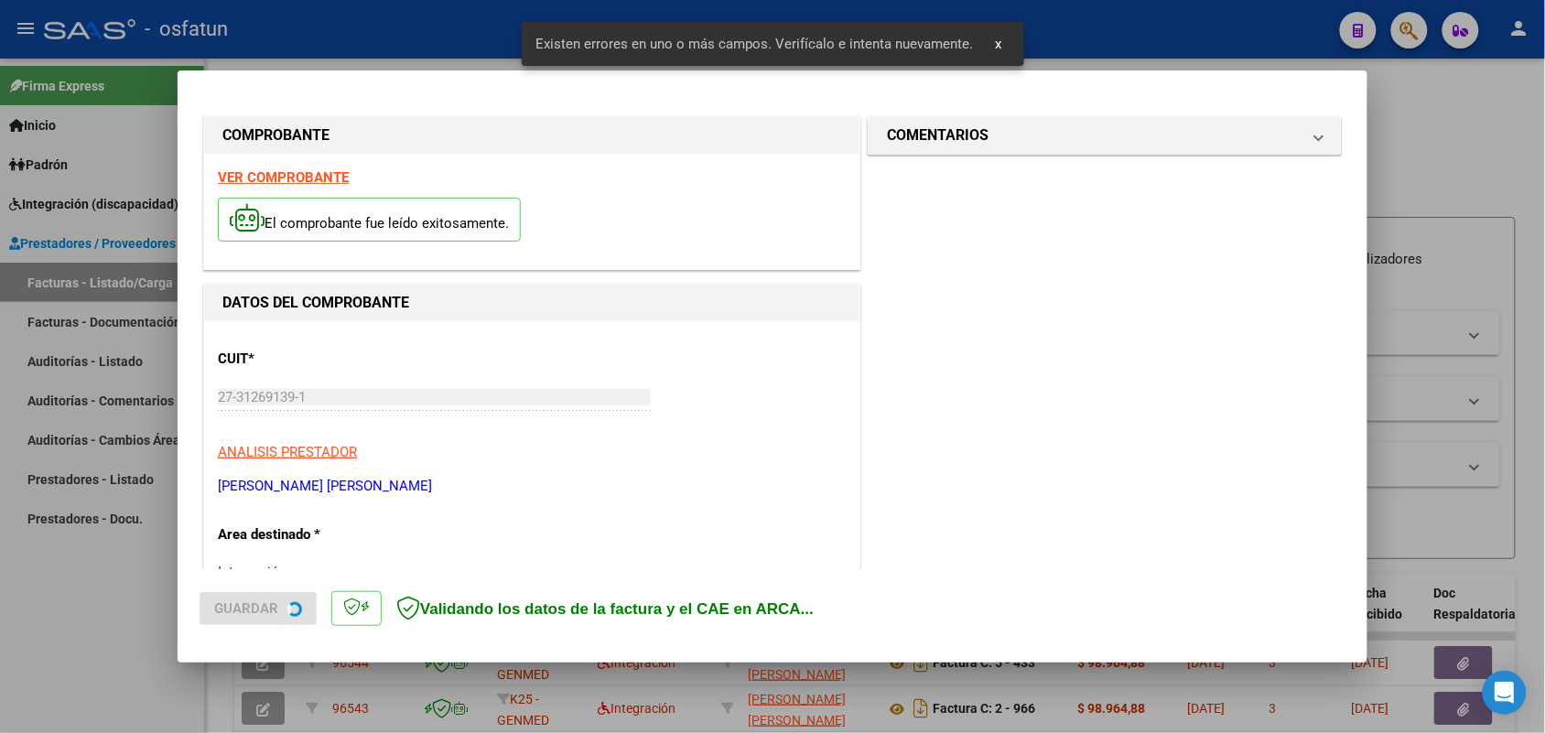
scroll to position [460, 0]
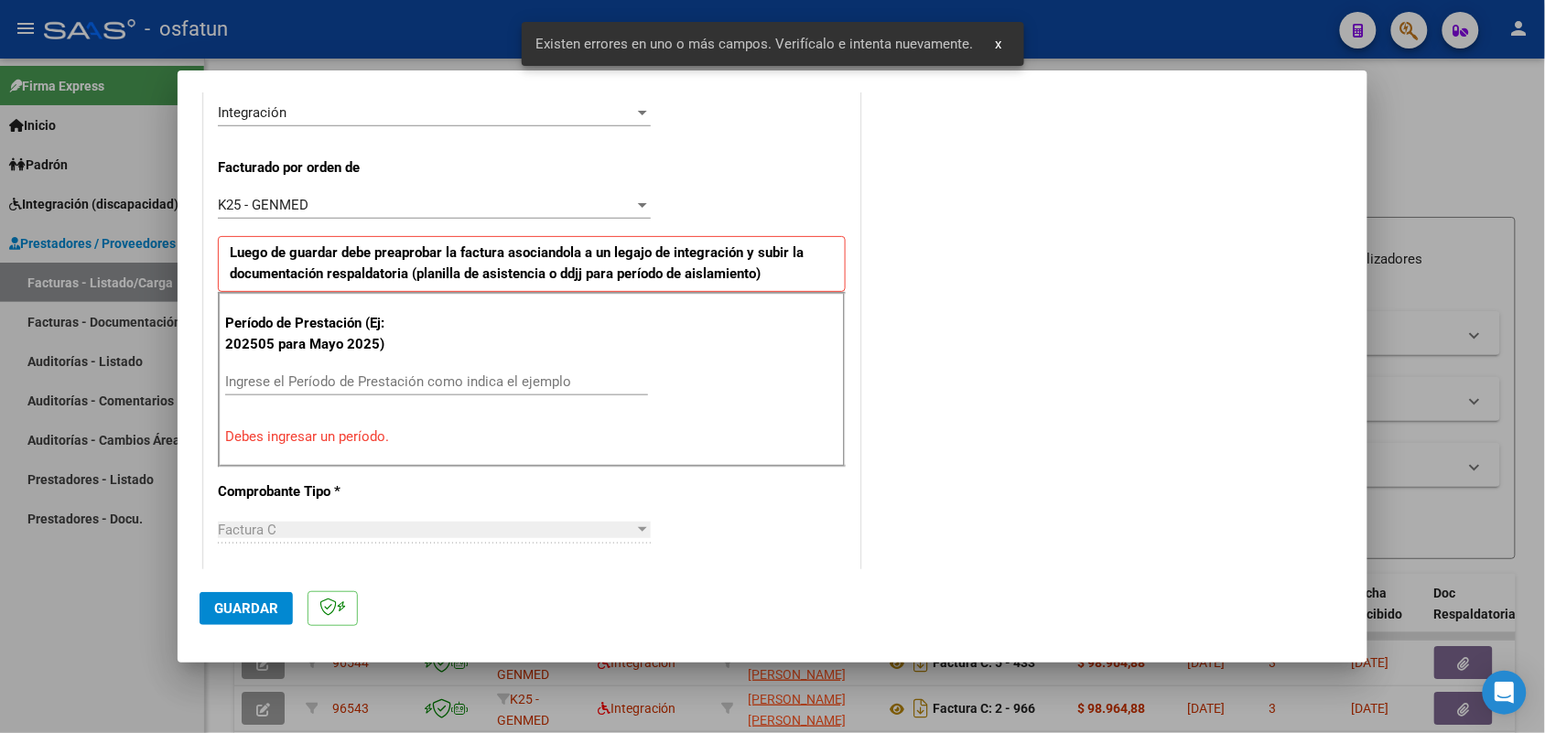
click at [362, 381] on input "Ingrese el Período de Prestación como indica el ejemplo" at bounding box center [436, 381] width 423 height 16
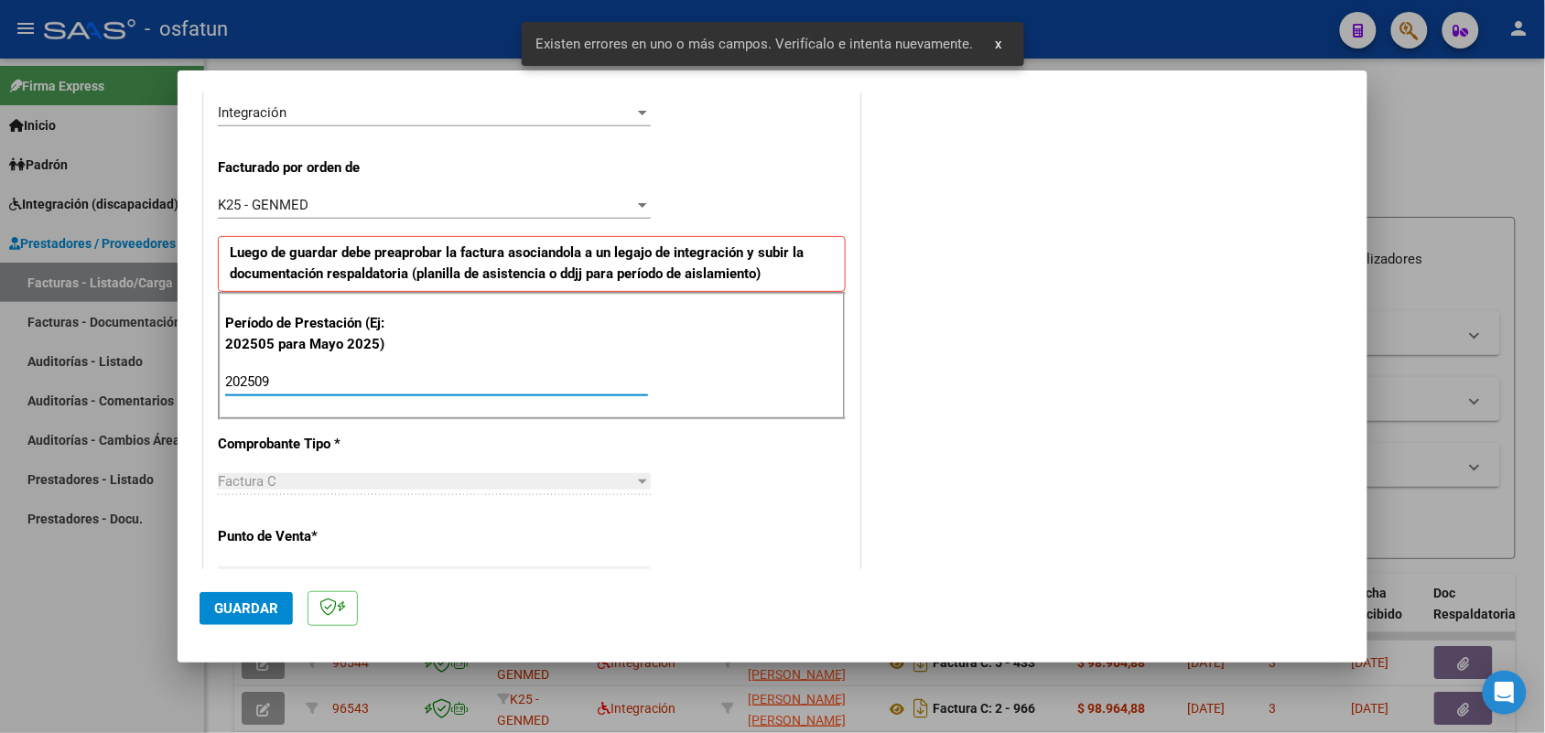
type input "202509"
click at [250, 600] on button "Guardar" at bounding box center [246, 608] width 93 height 33
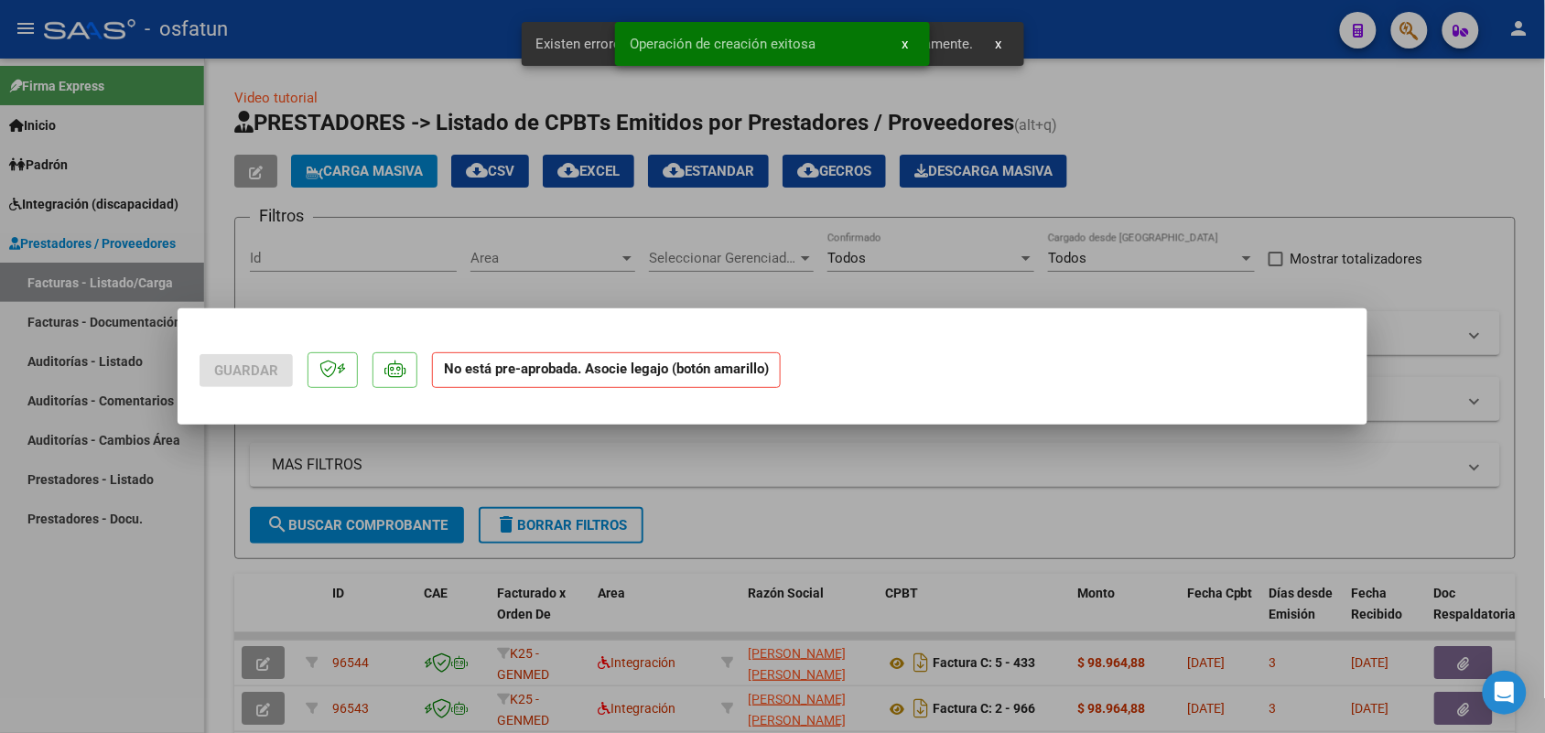
scroll to position [0, 0]
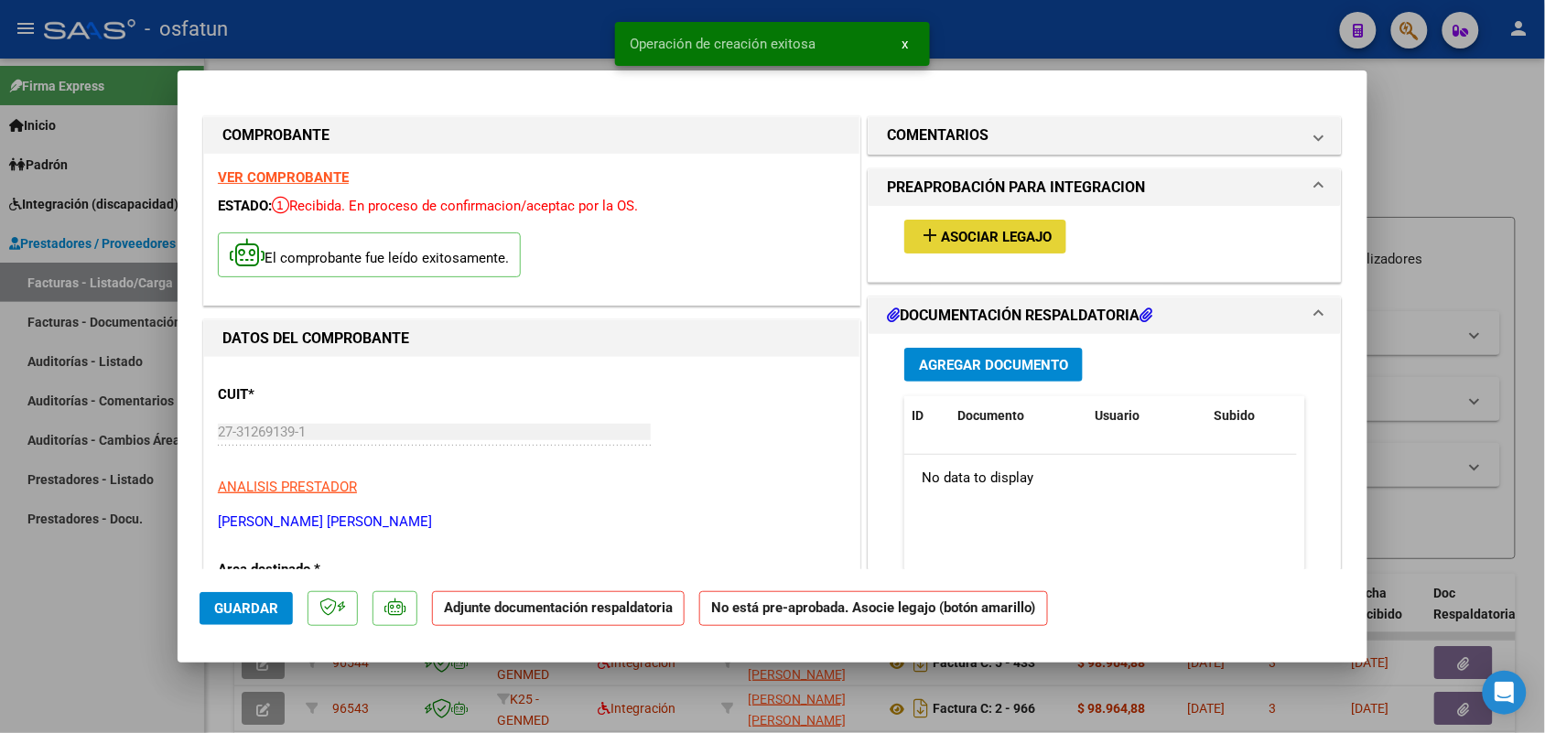
click at [1002, 226] on button "add Asociar Legajo" at bounding box center [985, 237] width 162 height 34
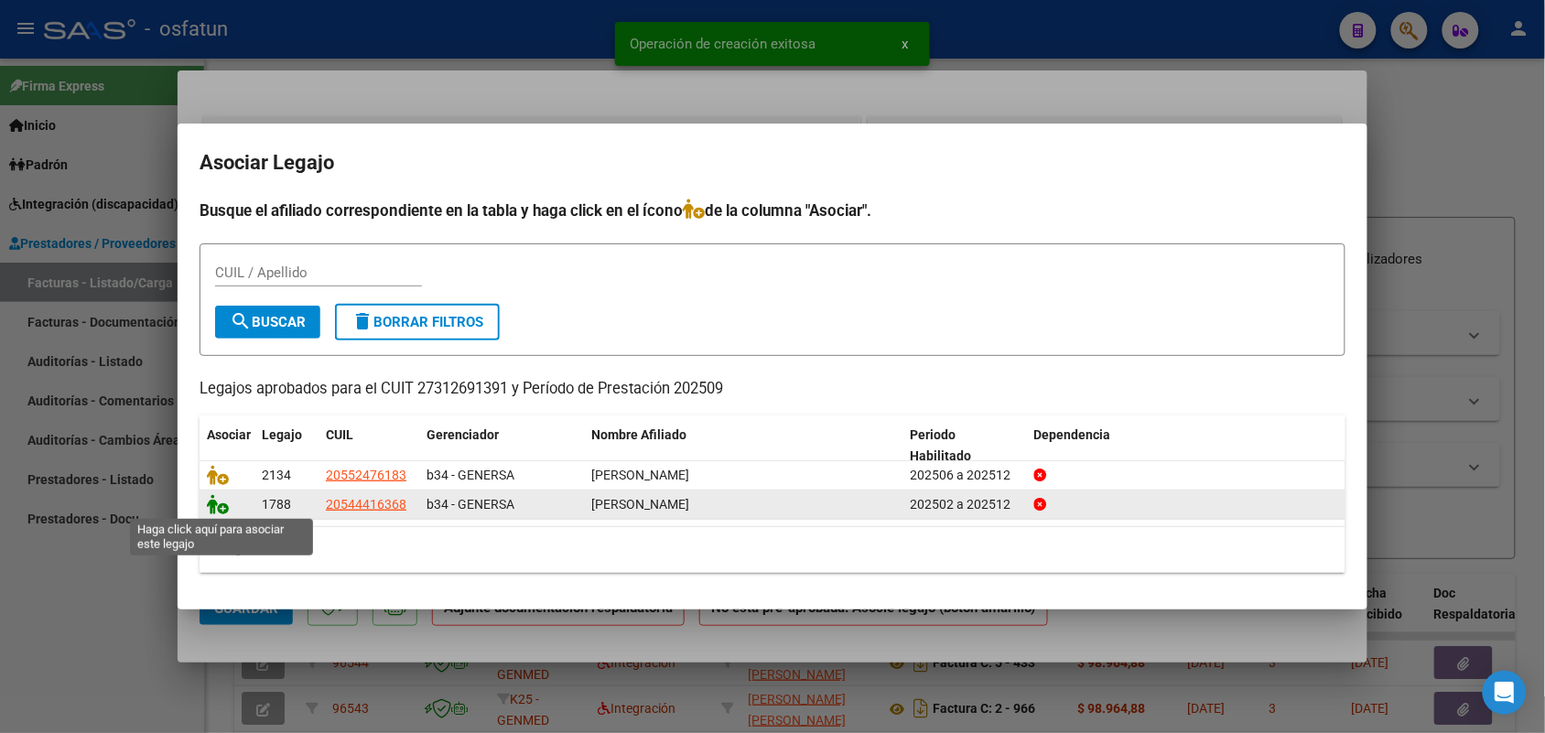
click at [220, 500] on icon at bounding box center [218, 504] width 22 height 20
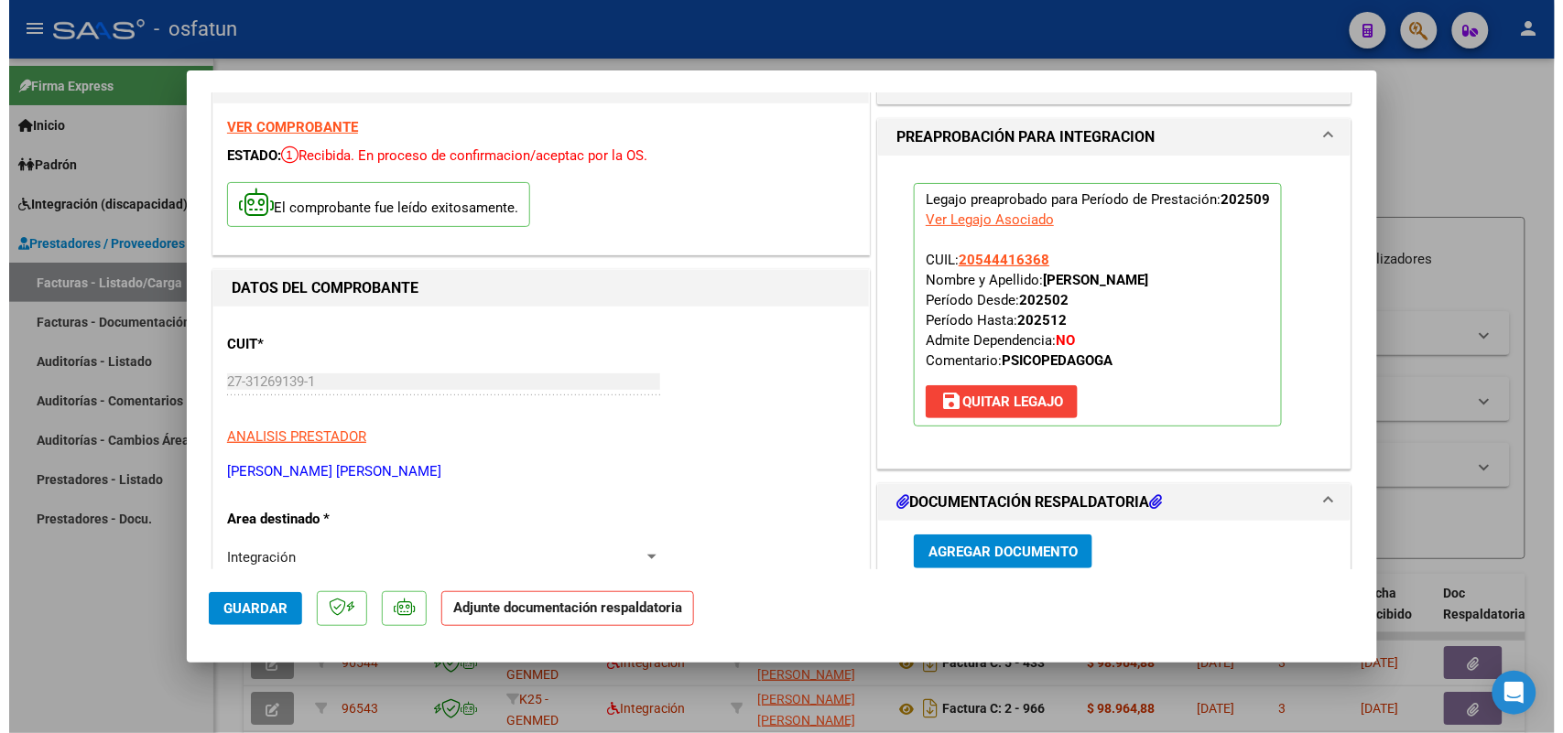
scroll to position [229, 0]
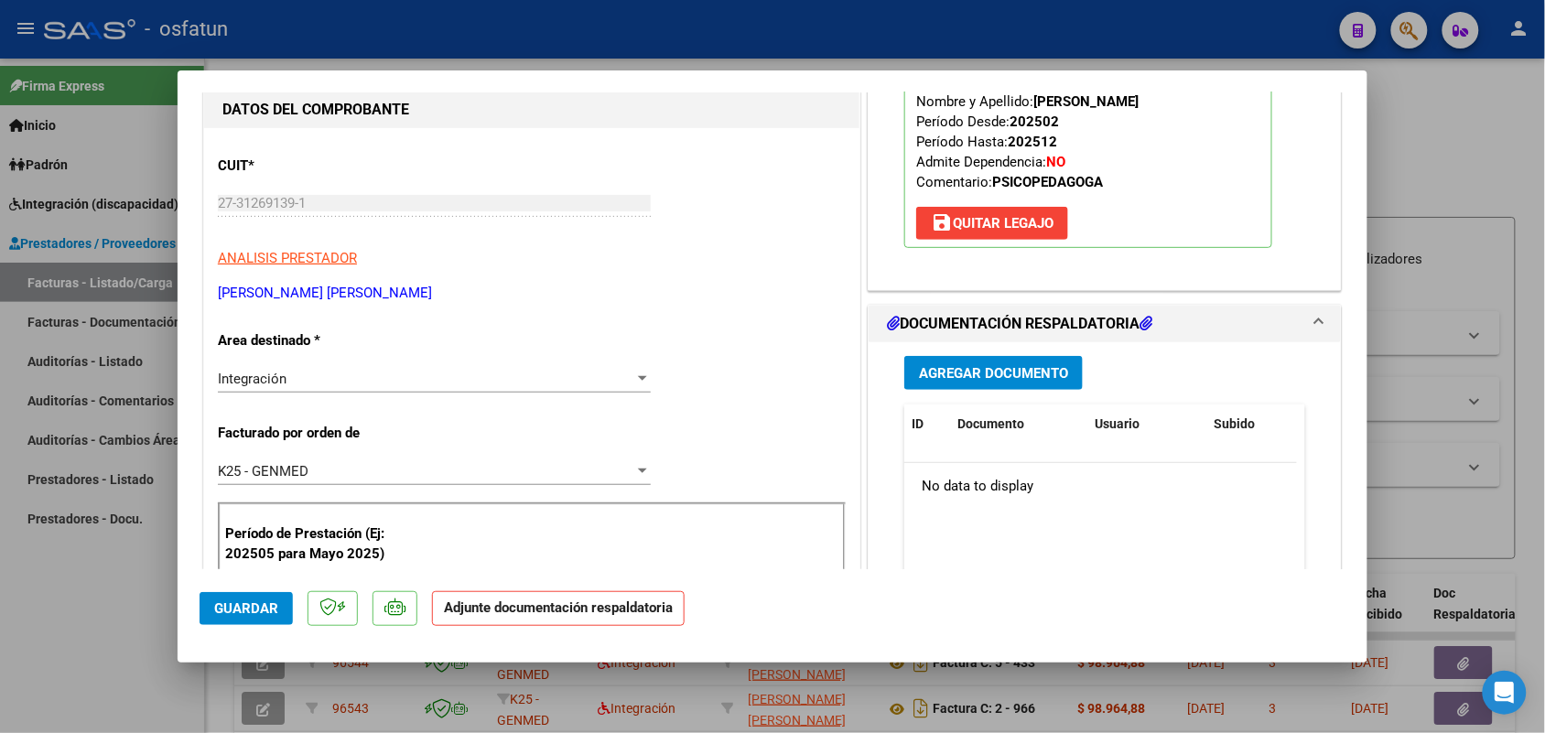
click at [959, 373] on span "Agregar Documento" at bounding box center [993, 373] width 149 height 16
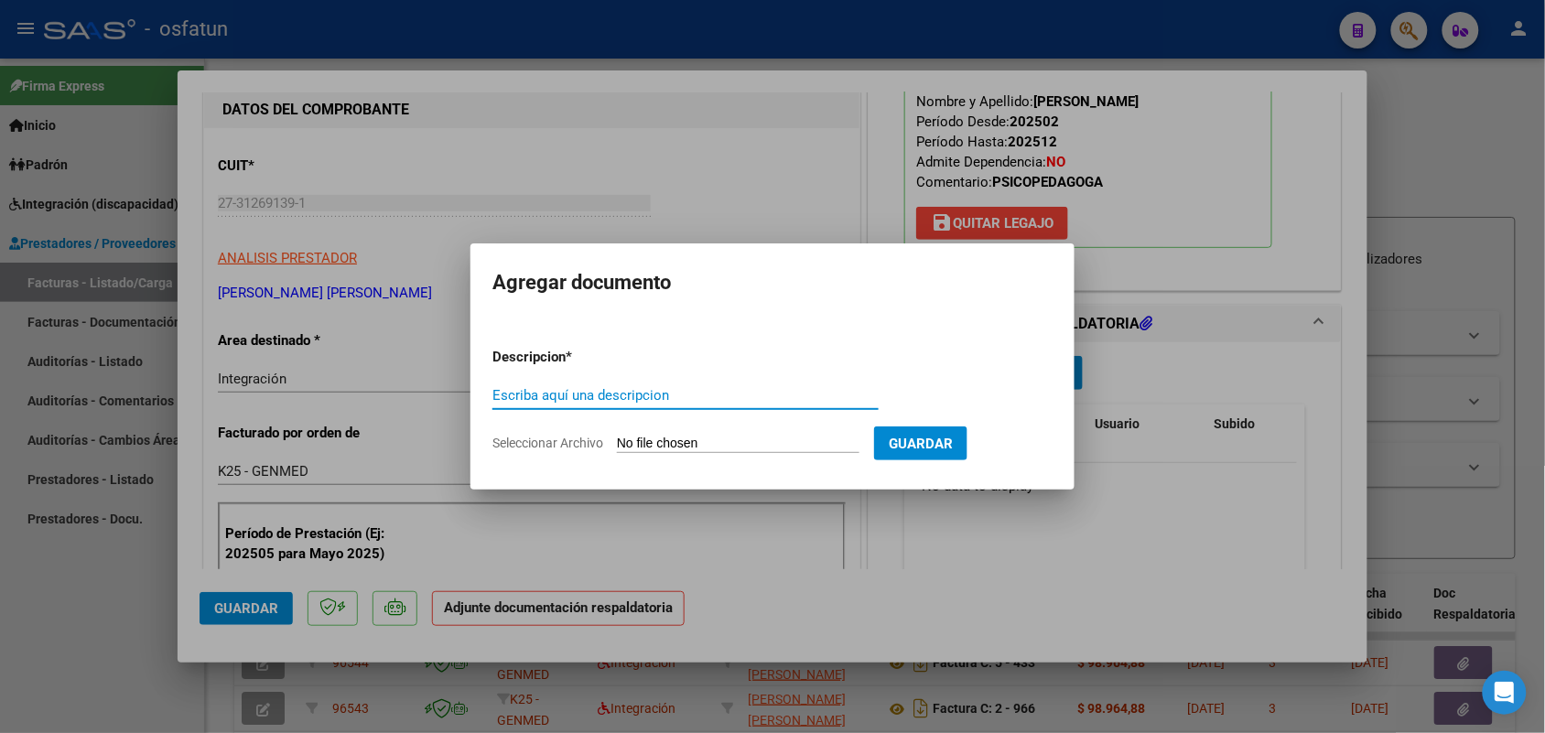
click at [564, 387] on input "Escriba aquí una descripcion" at bounding box center [685, 395] width 386 height 16
type input "ASIST ROMAN"
click at [677, 436] on input "Seleccionar Archivo" at bounding box center [738, 444] width 243 height 17
type input "C:\fakepath\AUT ASIST PSP.pdf"
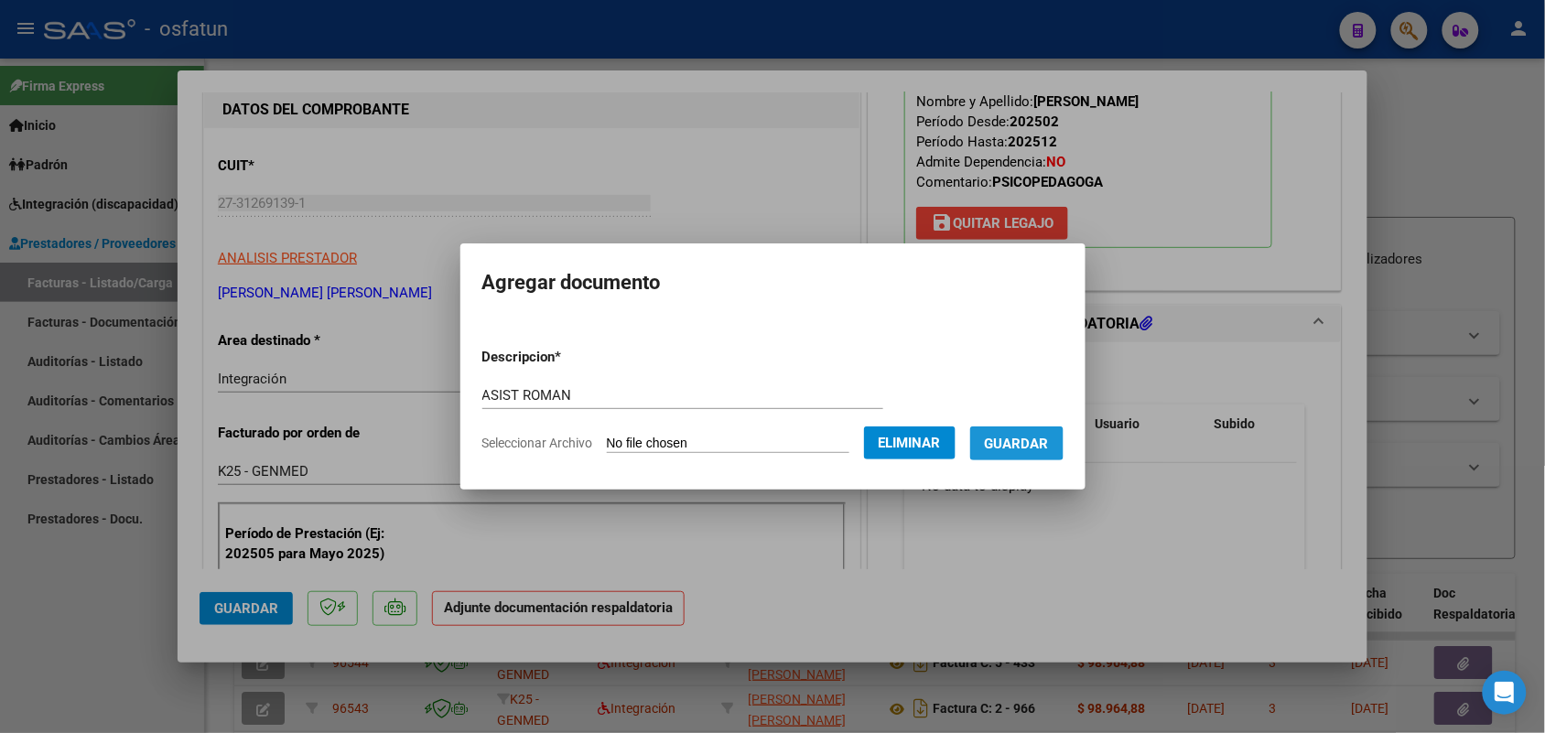
click at [1034, 437] on span "Guardar" at bounding box center [1017, 444] width 64 height 16
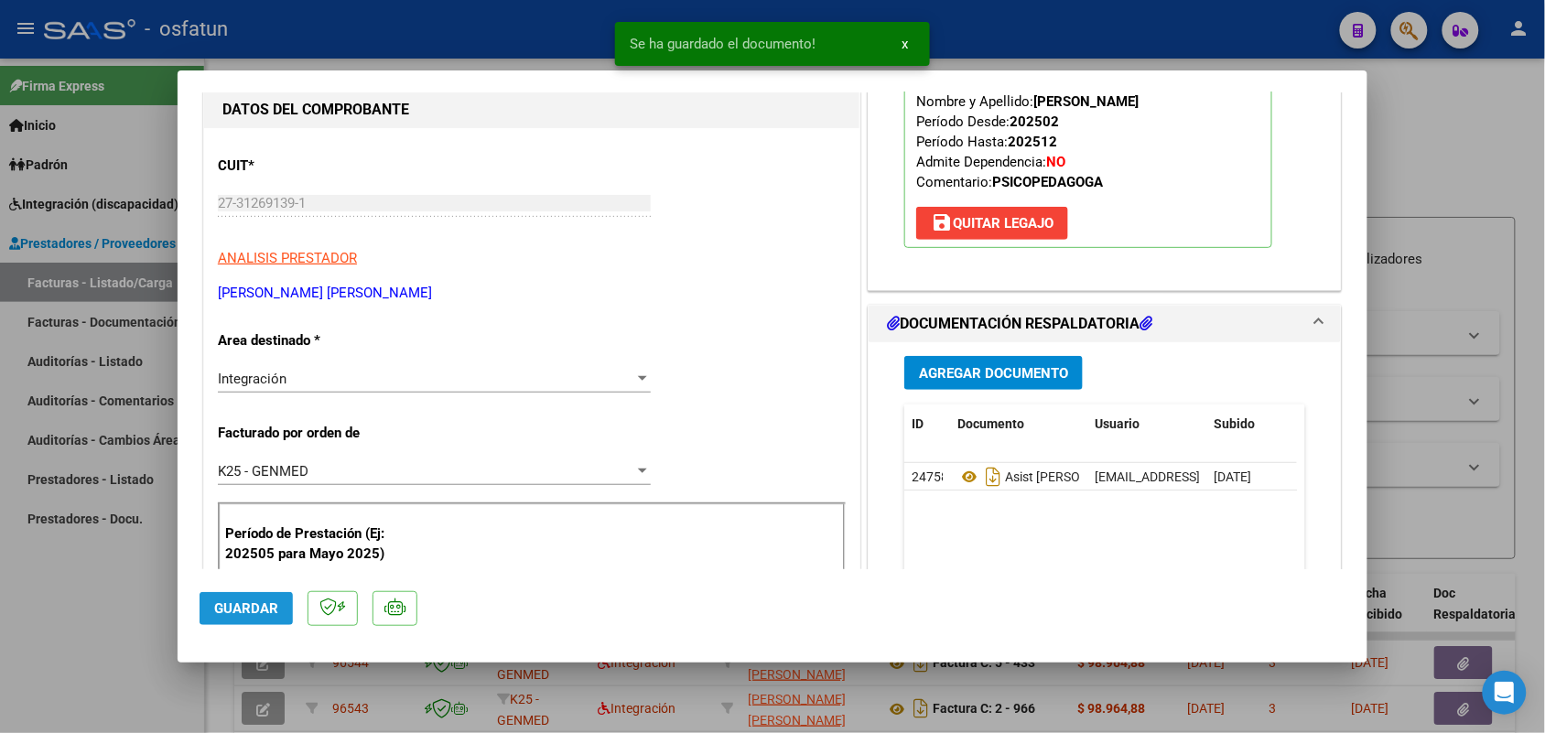
click at [236, 606] on span "Guardar" at bounding box center [246, 608] width 64 height 16
click at [97, 644] on div at bounding box center [772, 366] width 1545 height 733
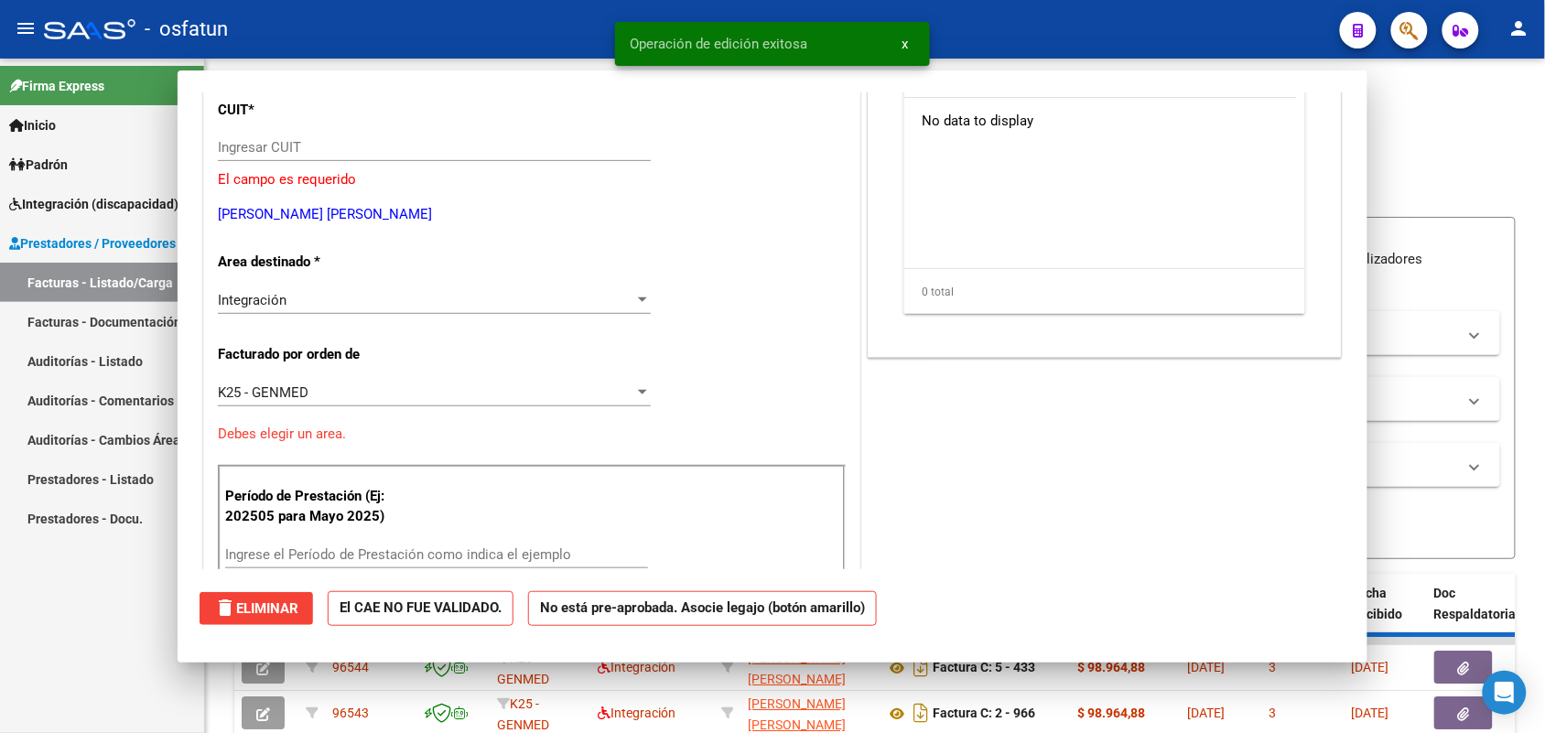
scroll to position [0, 0]
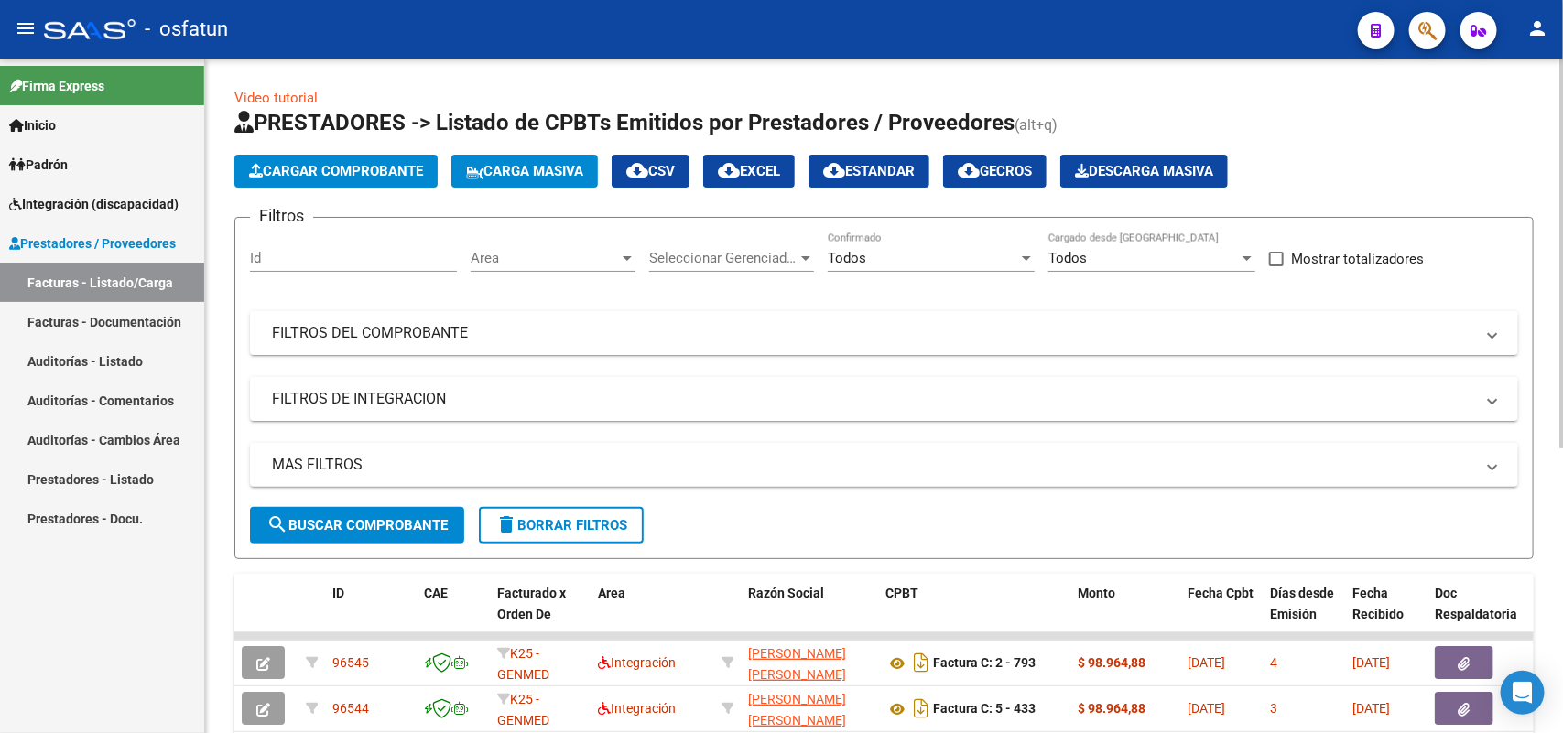
click at [368, 197] on app-list-header "PRESTADORES -> Listado de CPBTs Emitidos por Prestadores / Proveedores (alt+q) …" at bounding box center [883, 333] width 1299 height 451
click at [375, 170] on span "Cargar Comprobante" at bounding box center [336, 171] width 174 height 16
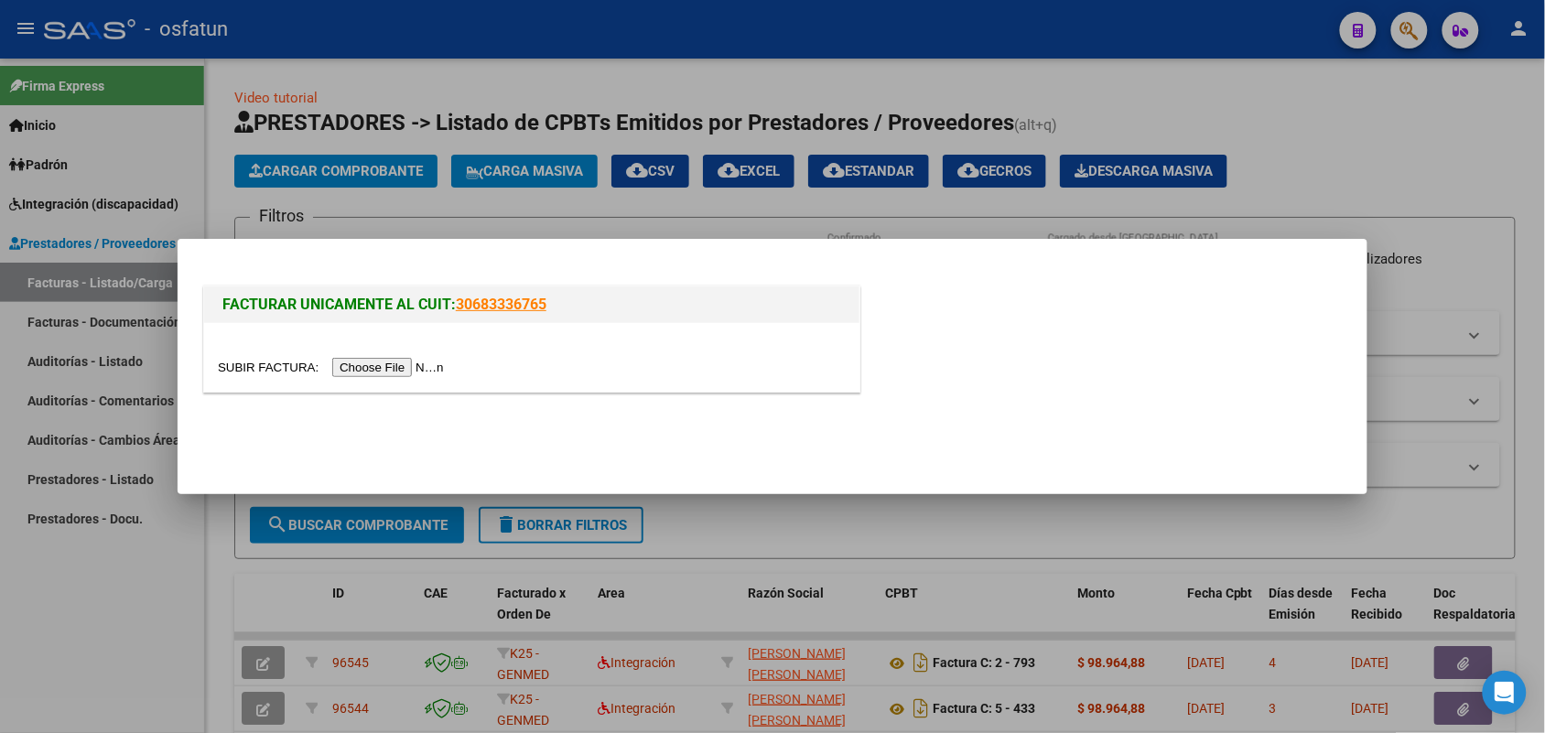
click at [395, 367] on input "file" at bounding box center [334, 367] width 232 height 19
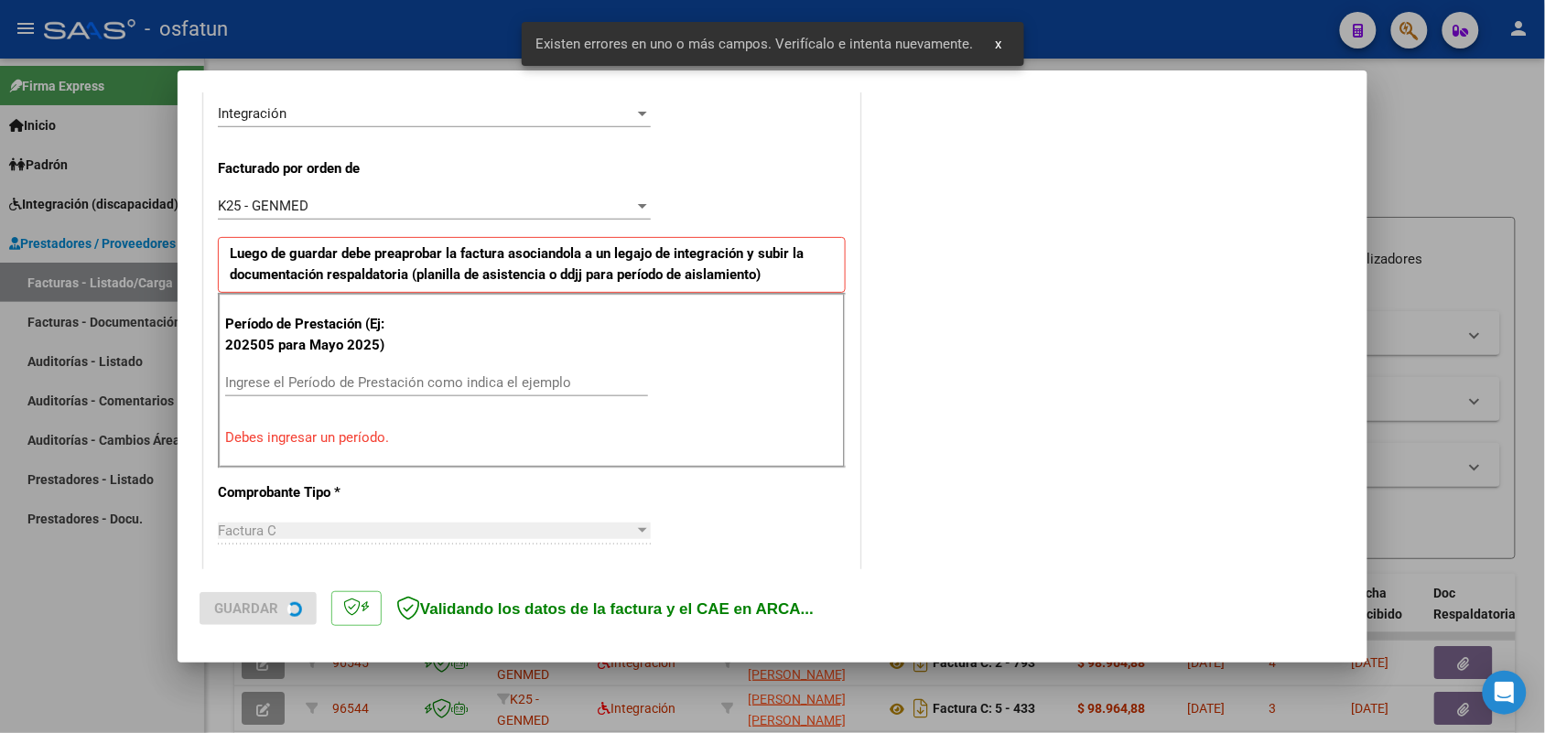
scroll to position [460, 0]
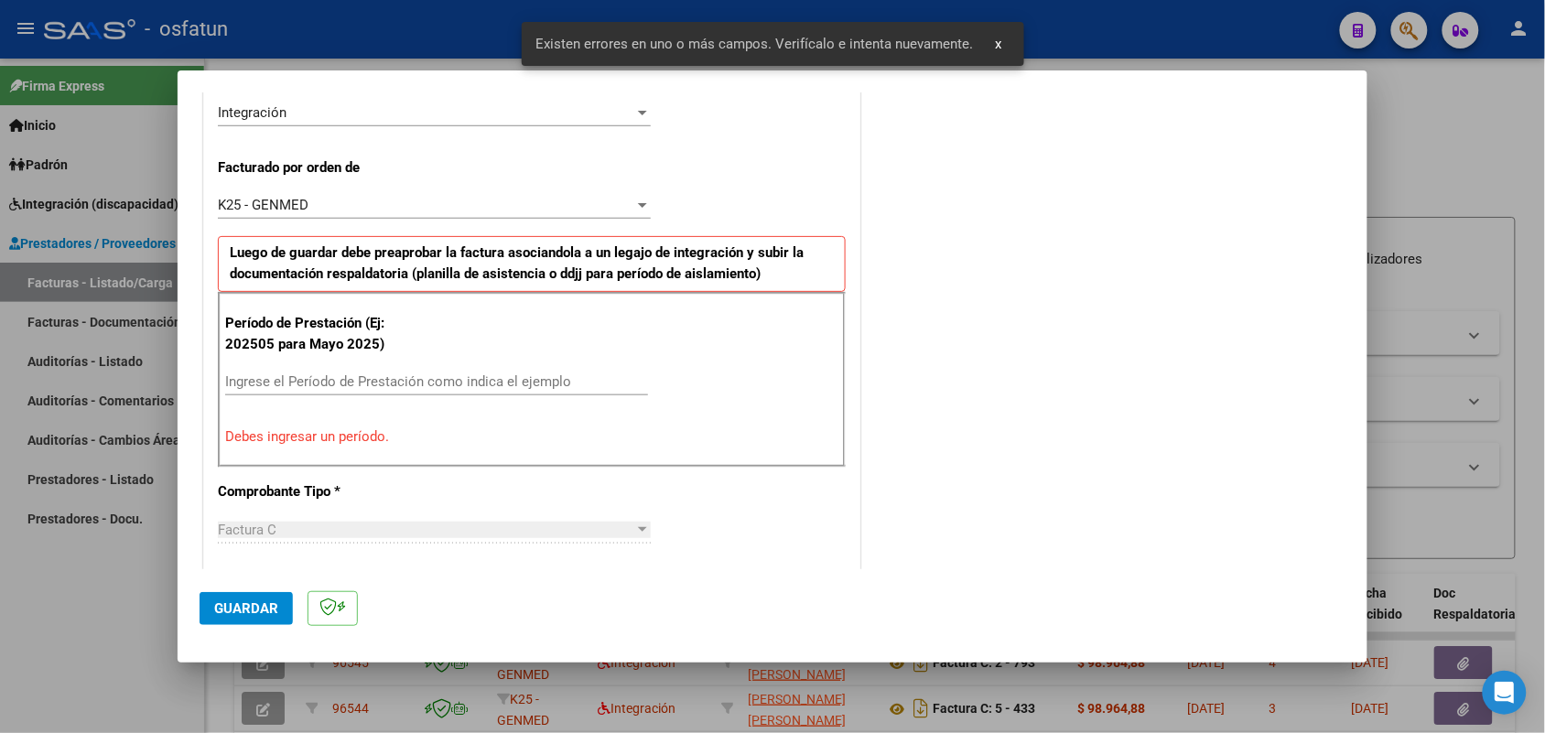
click at [435, 380] on input "Ingrese el Período de Prestación como indica el ejemplo" at bounding box center [436, 381] width 423 height 16
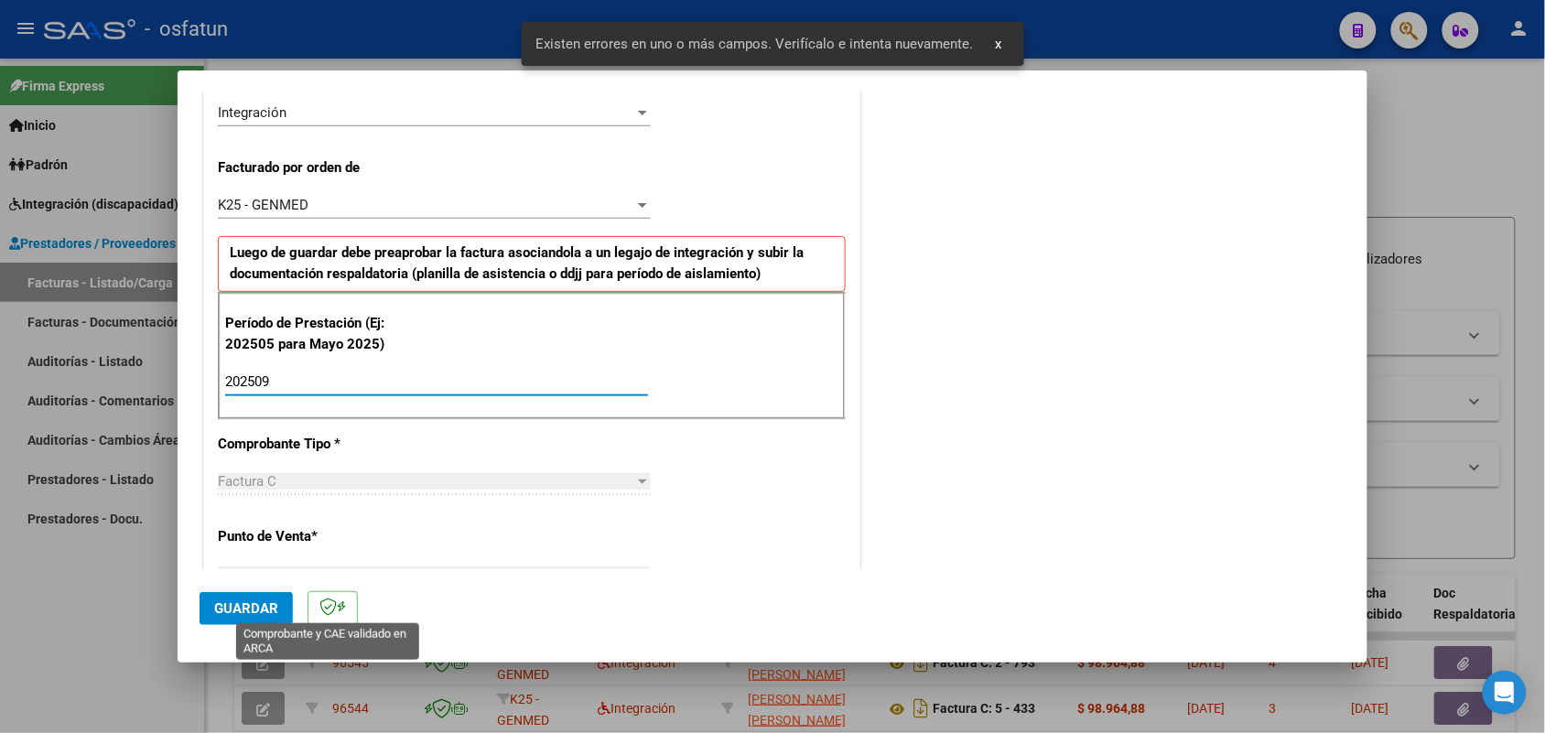
type input "202509"
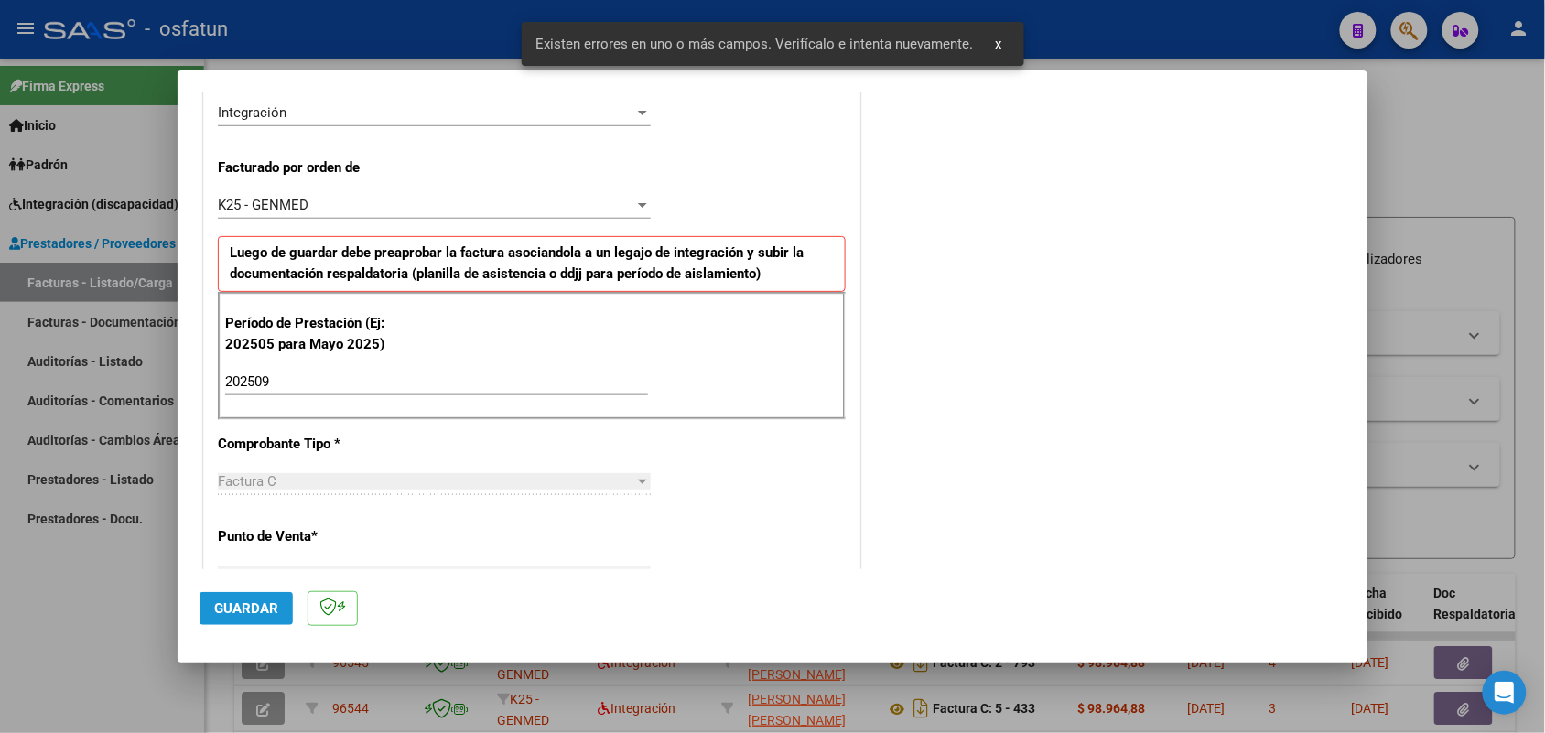
click at [240, 620] on button "Guardar" at bounding box center [246, 608] width 93 height 33
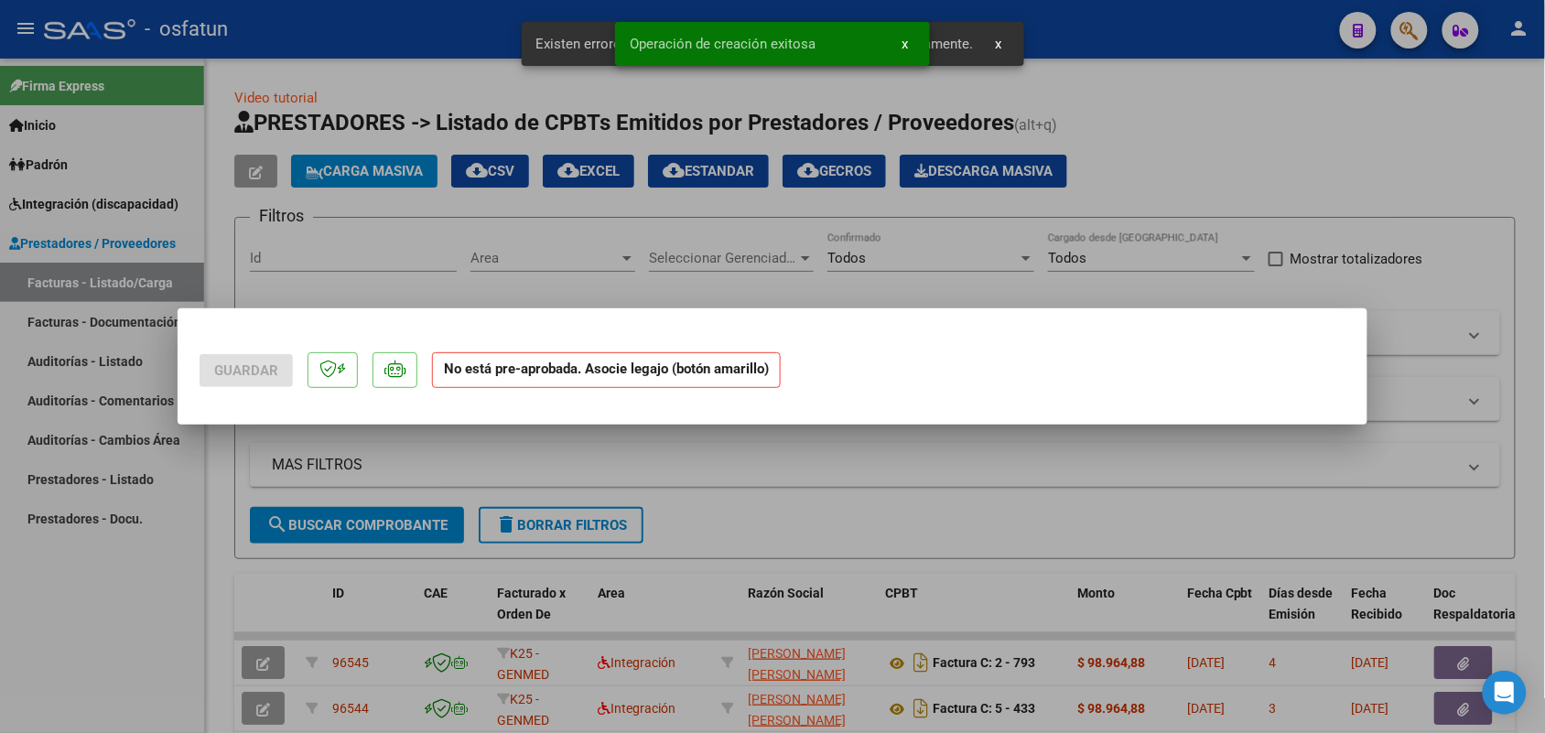
scroll to position [0, 0]
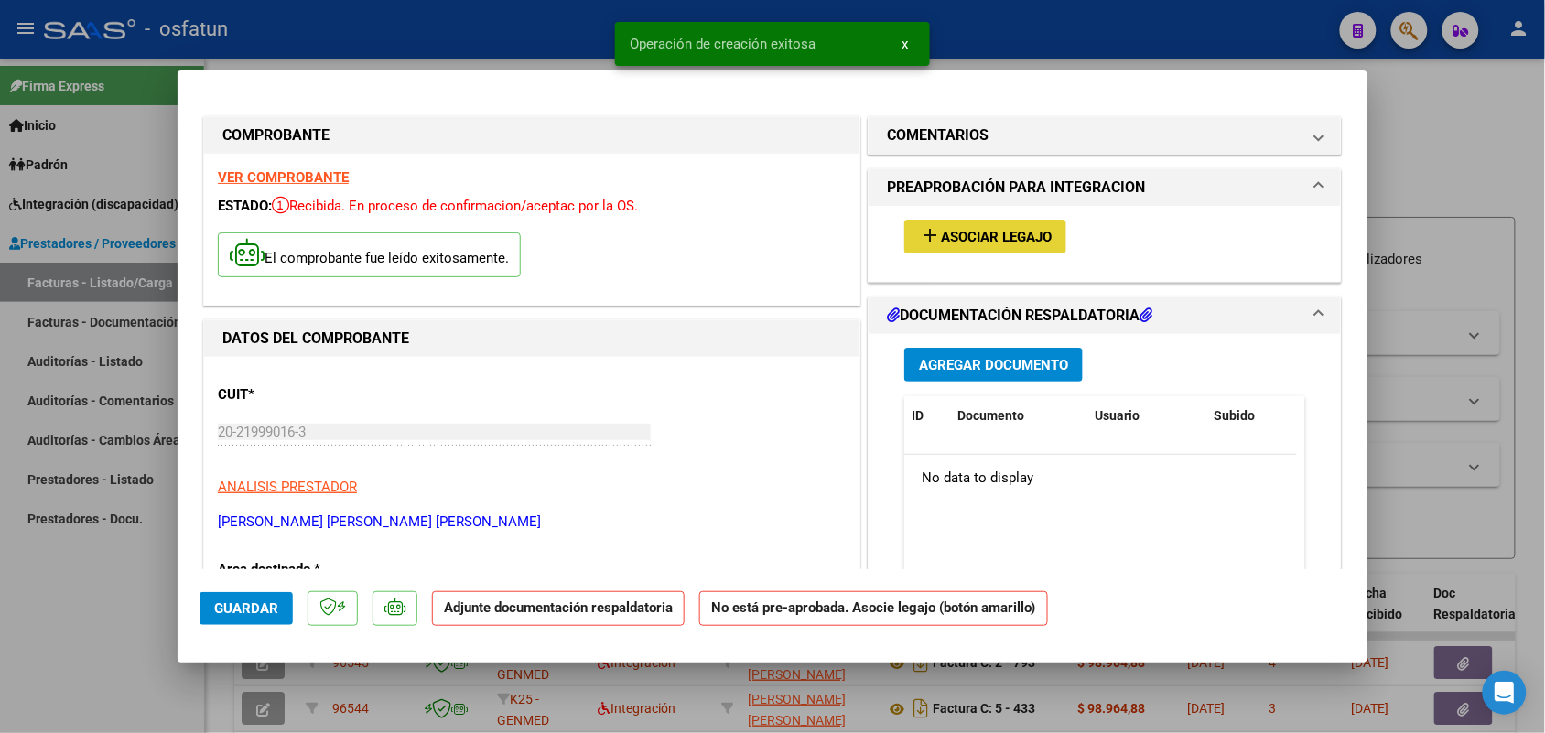
click at [1035, 222] on button "add Asociar Legajo" at bounding box center [985, 237] width 162 height 34
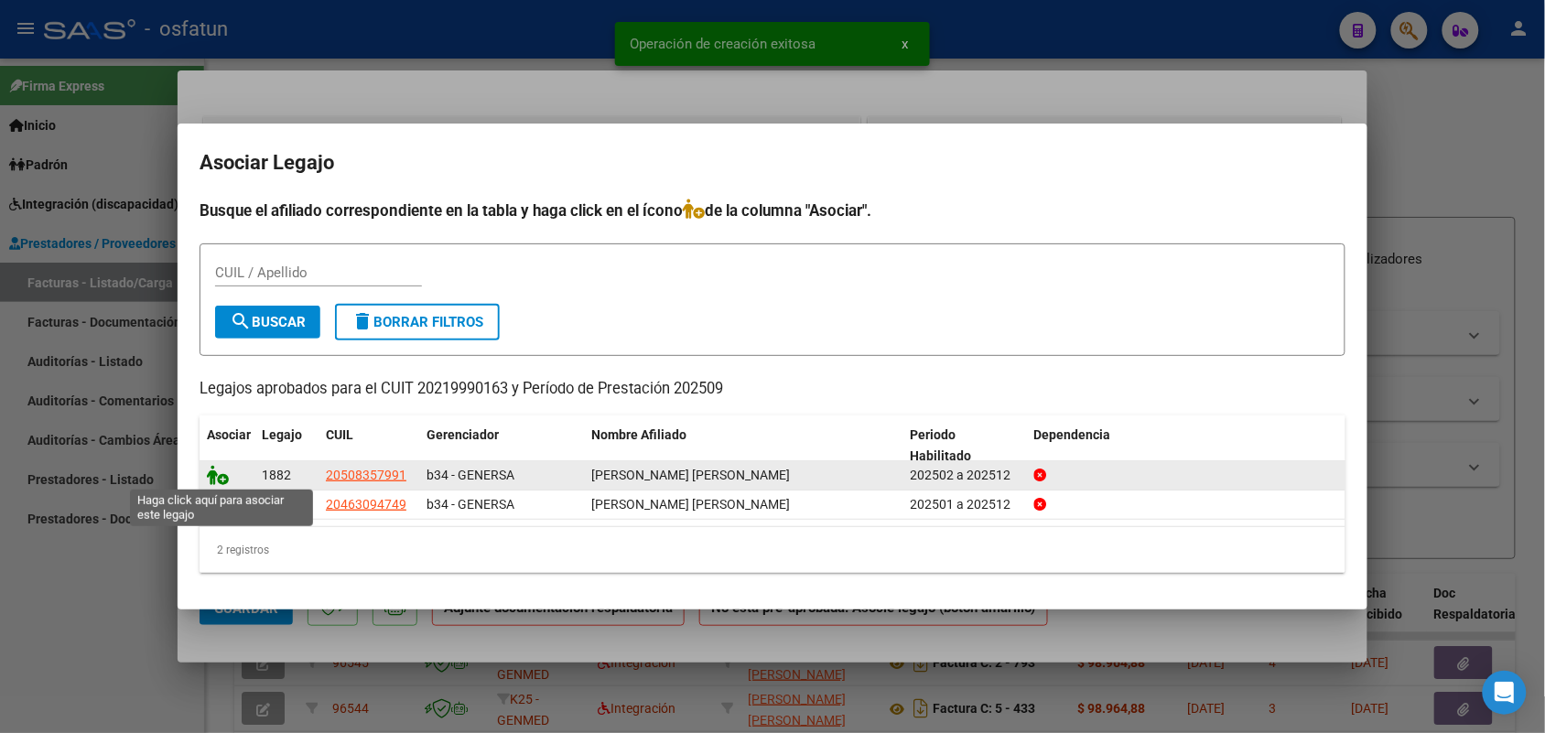
click at [220, 472] on icon at bounding box center [218, 475] width 22 height 20
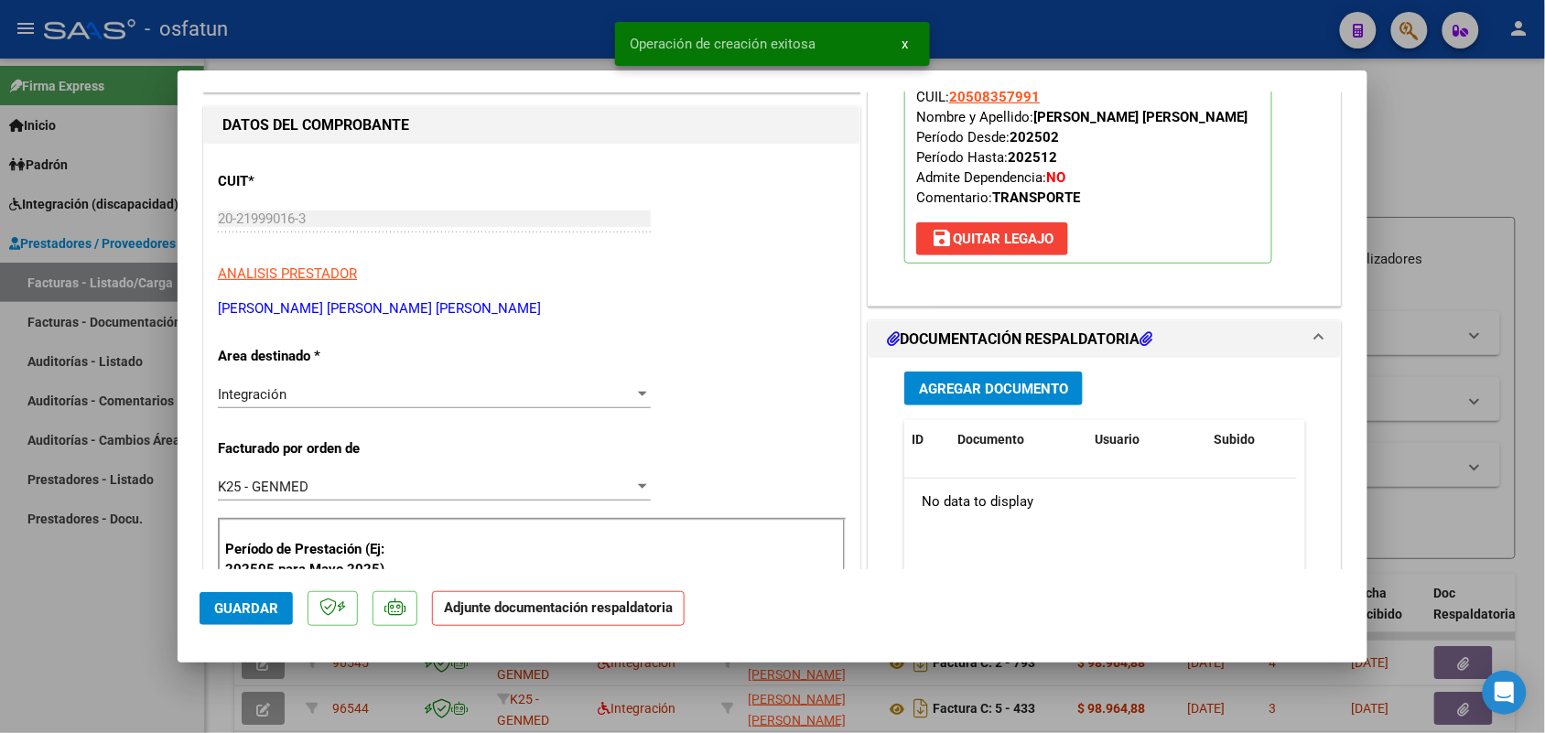
scroll to position [229, 0]
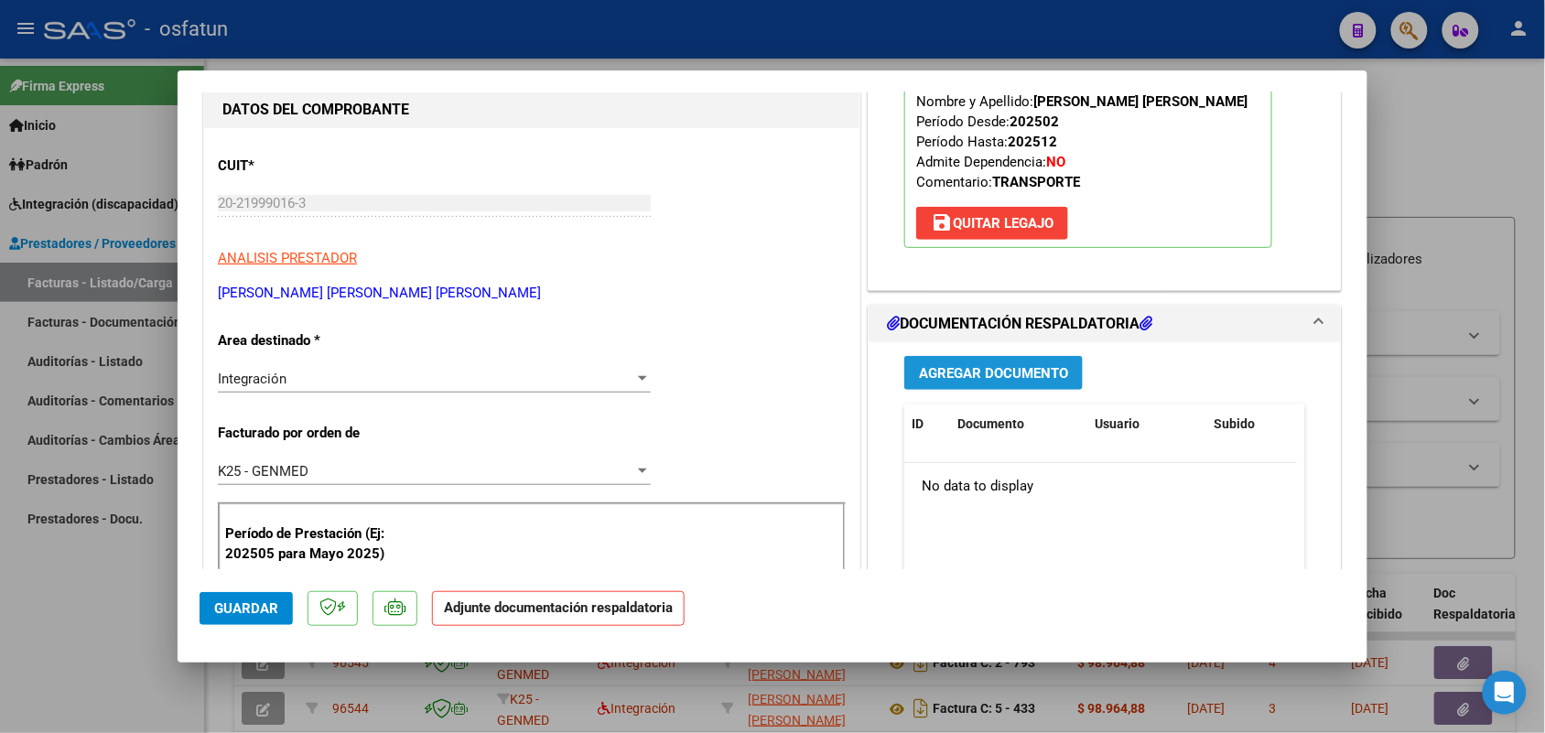
click at [995, 373] on span "Agregar Documento" at bounding box center [993, 373] width 149 height 16
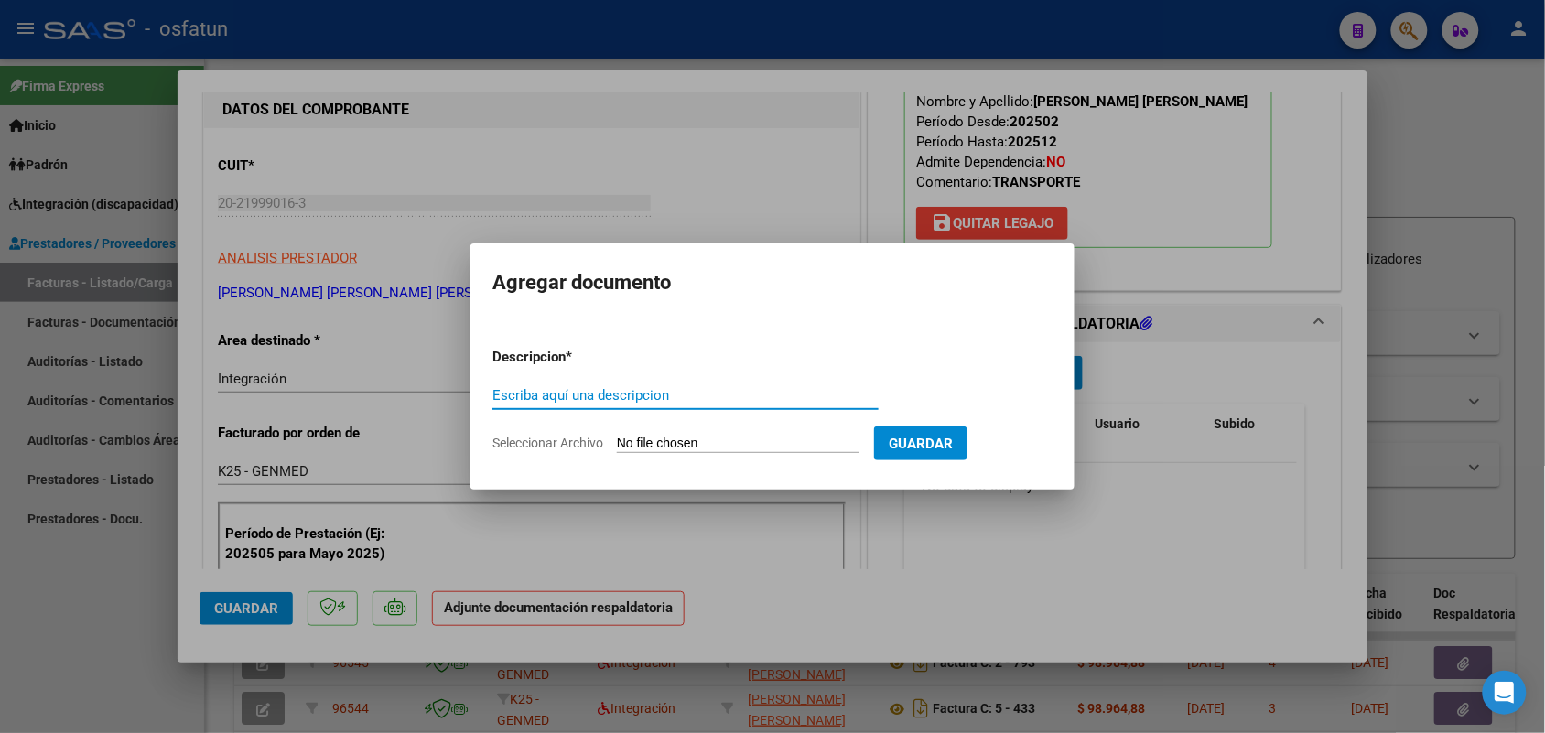
click at [596, 395] on input "Escriba aquí una descripcion" at bounding box center [685, 395] width 386 height 16
type input "ASIAST"
click at [698, 437] on input "Seleccionar Archivo" at bounding box center [738, 444] width 243 height 17
type input "C:\fakepath\[PERSON_NAME] [DATE].pdf"
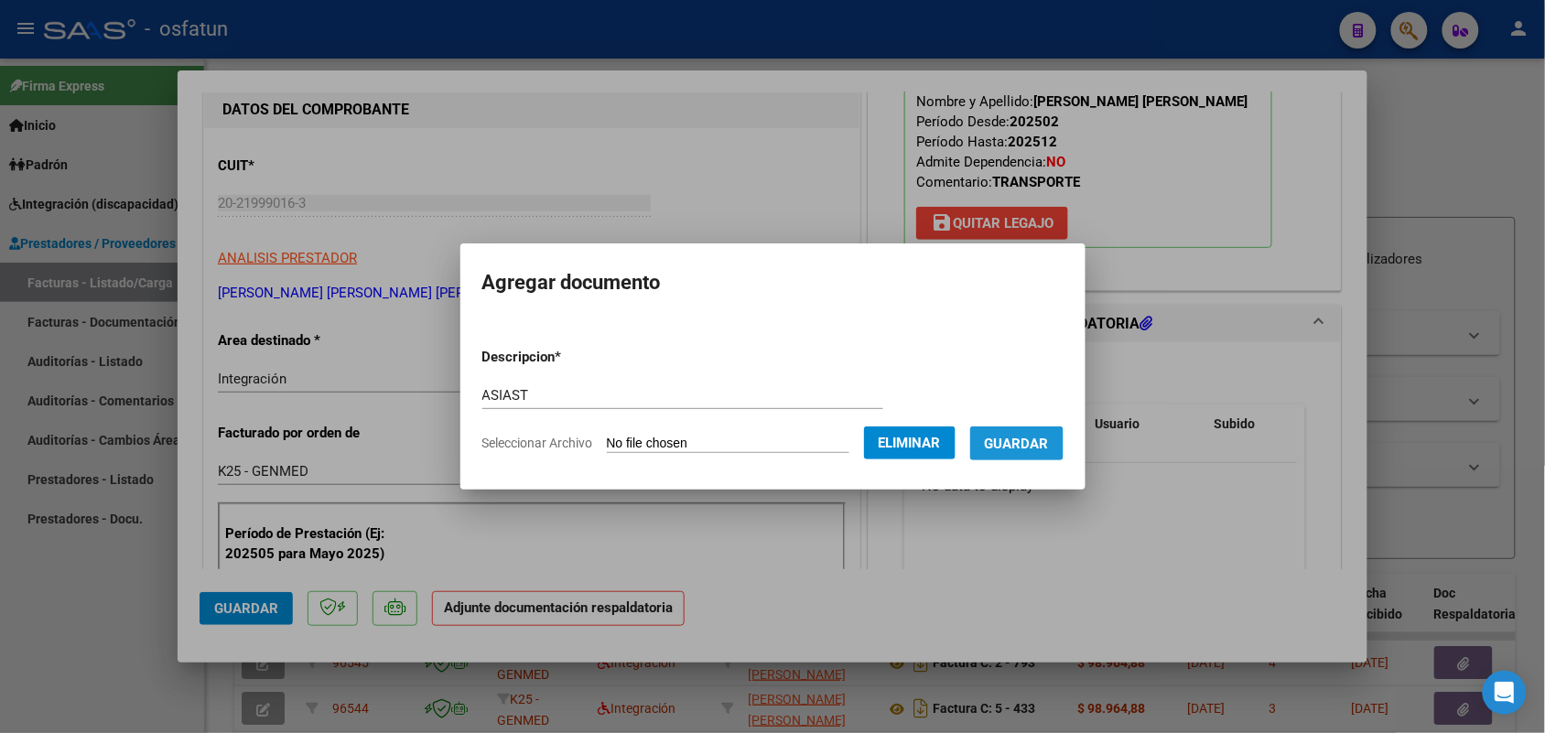
click at [1039, 436] on span "Guardar" at bounding box center [1017, 444] width 64 height 16
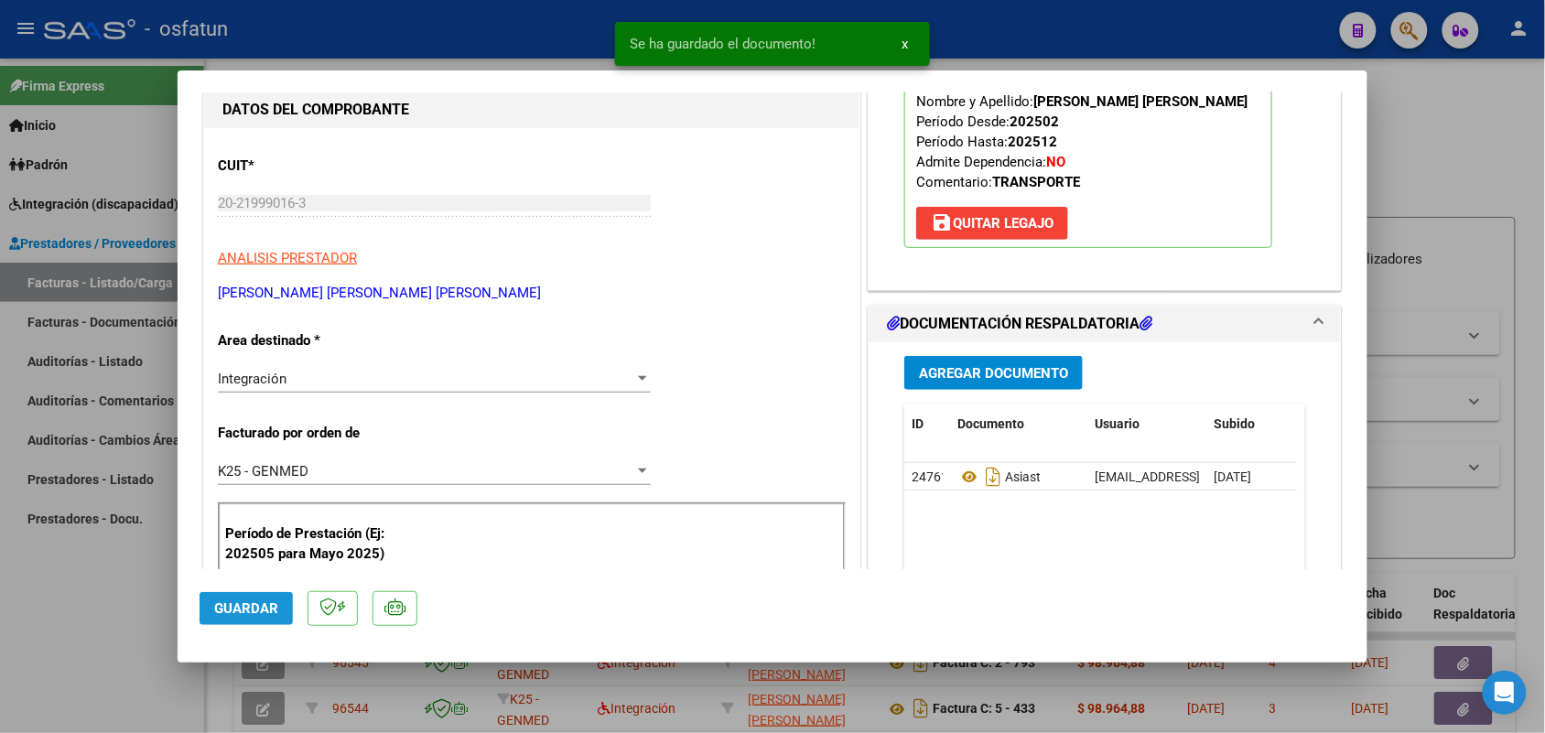
click at [256, 596] on button "Guardar" at bounding box center [246, 608] width 93 height 33
click at [92, 650] on div at bounding box center [772, 366] width 1545 height 733
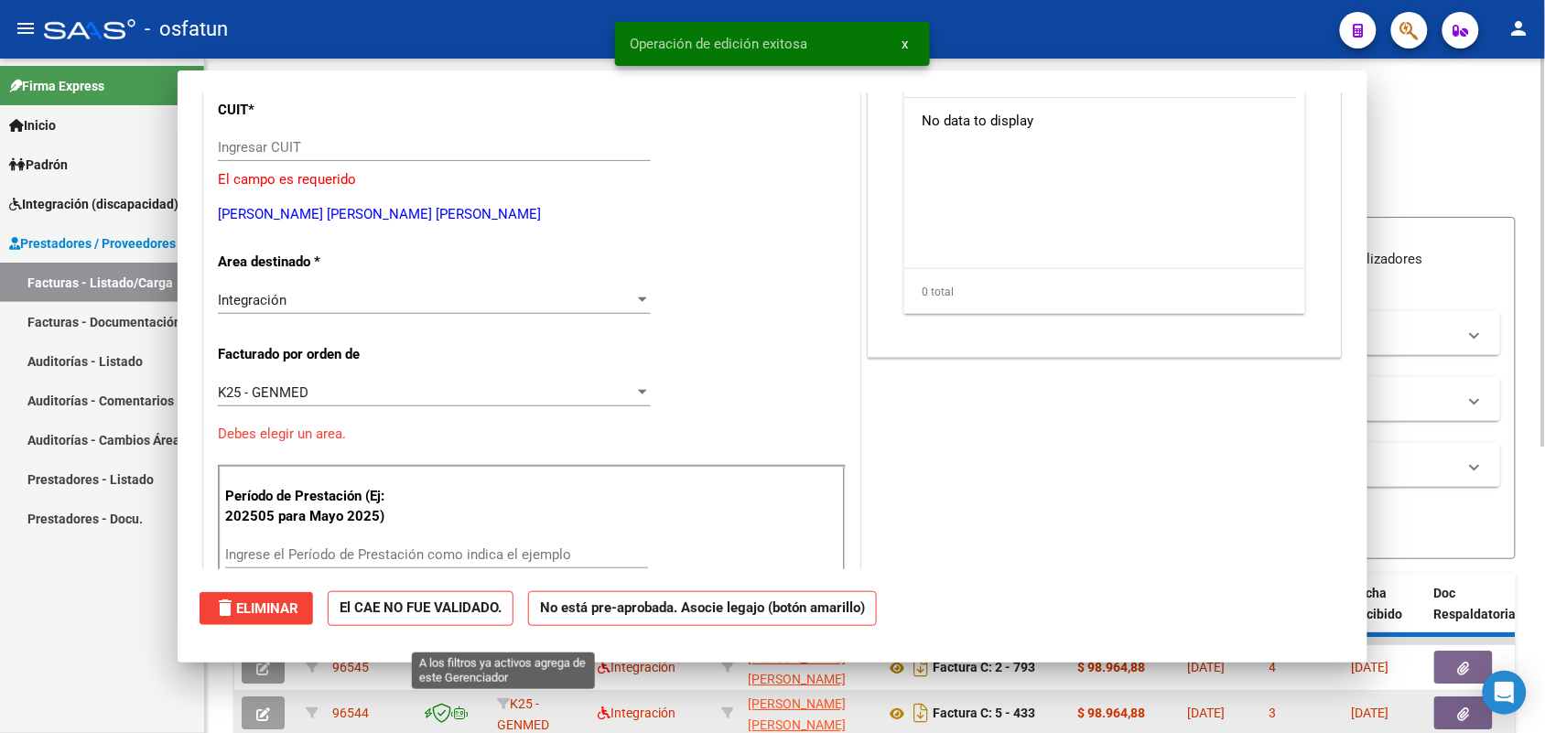
scroll to position [0, 0]
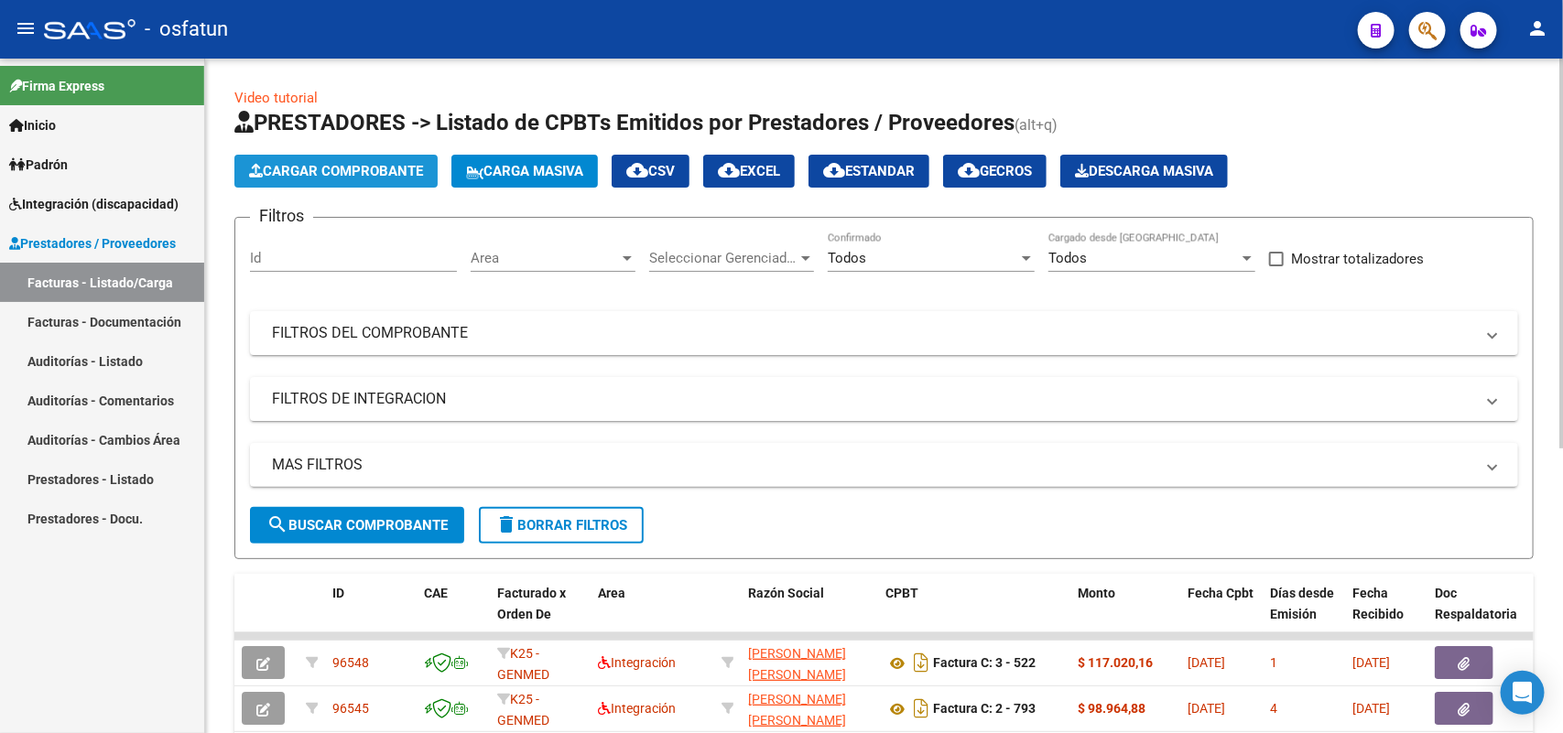
click at [371, 166] on span "Cargar Comprobante" at bounding box center [336, 171] width 174 height 16
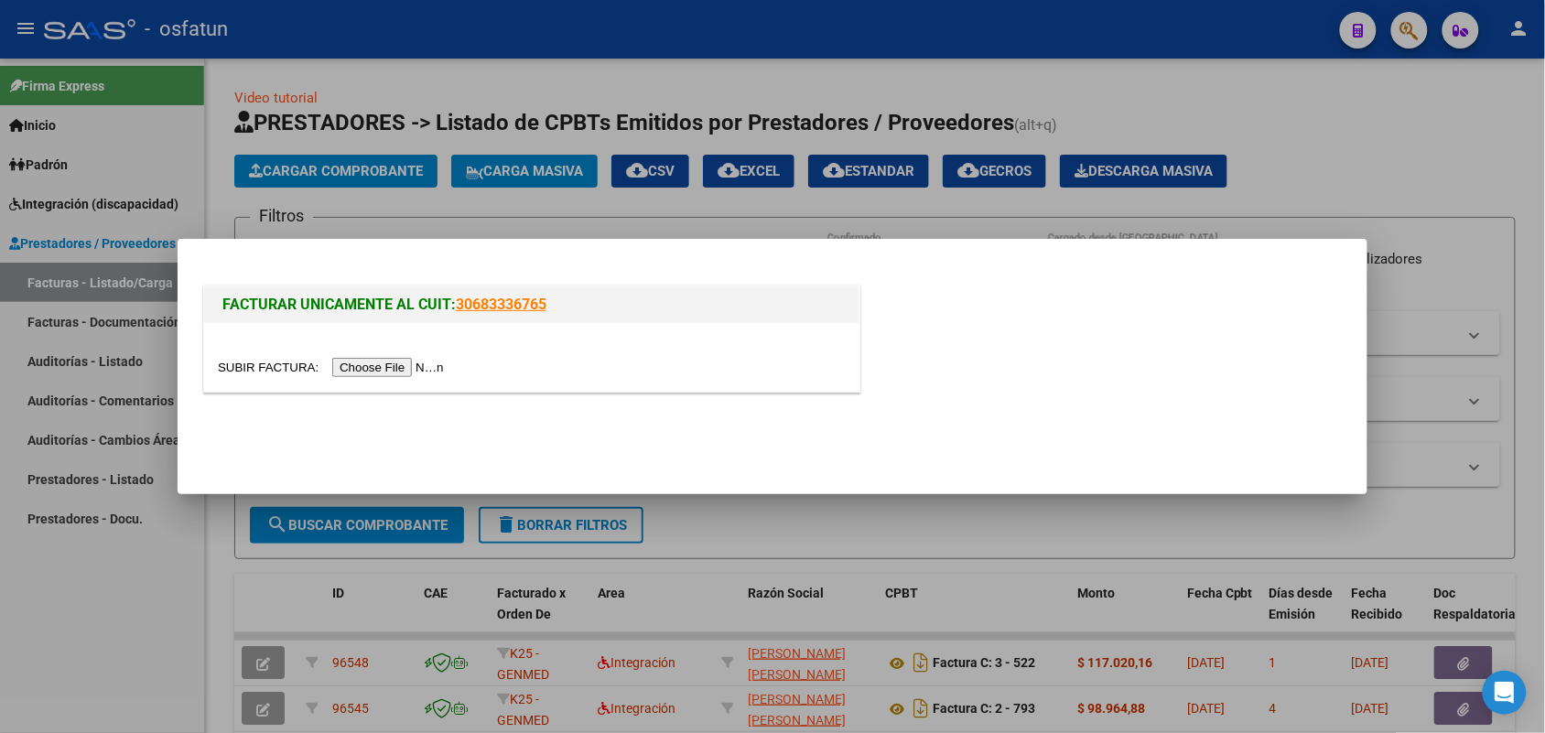
click at [403, 357] on div at bounding box center [532, 367] width 628 height 21
click at [399, 368] on input "file" at bounding box center [334, 367] width 232 height 19
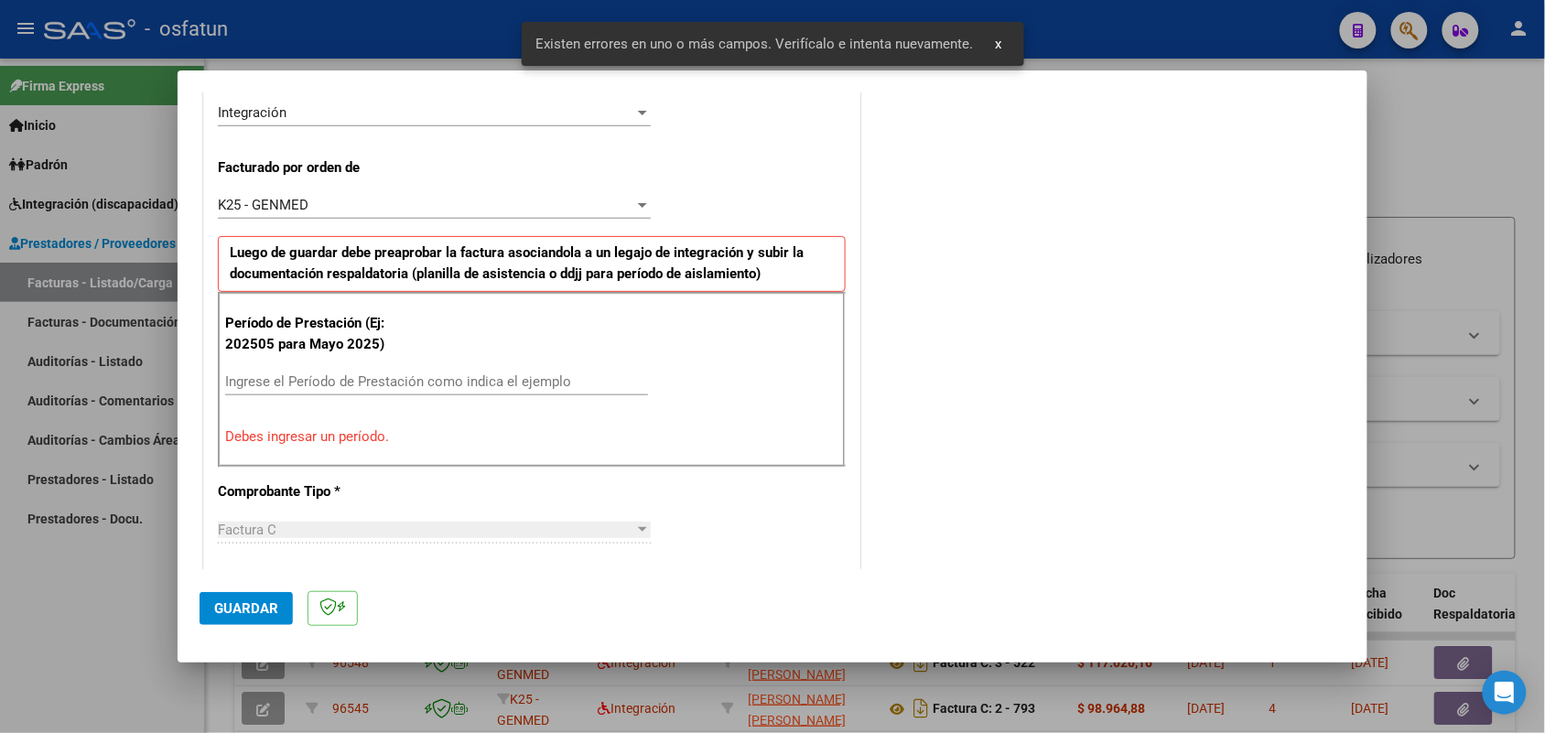
scroll to position [494, 0]
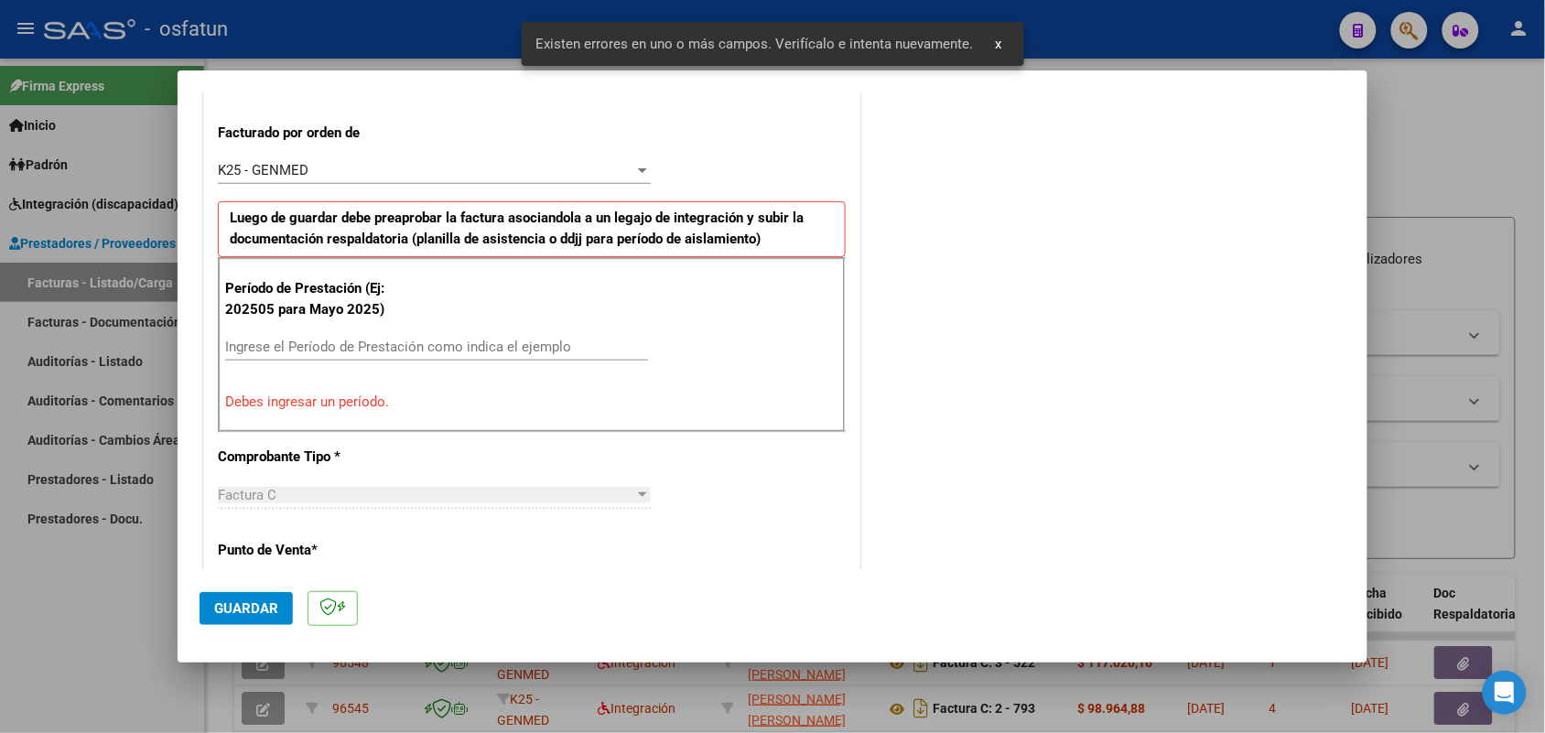
click at [391, 348] on input "Ingrese el Período de Prestación como indica el ejemplo" at bounding box center [436, 347] width 423 height 16
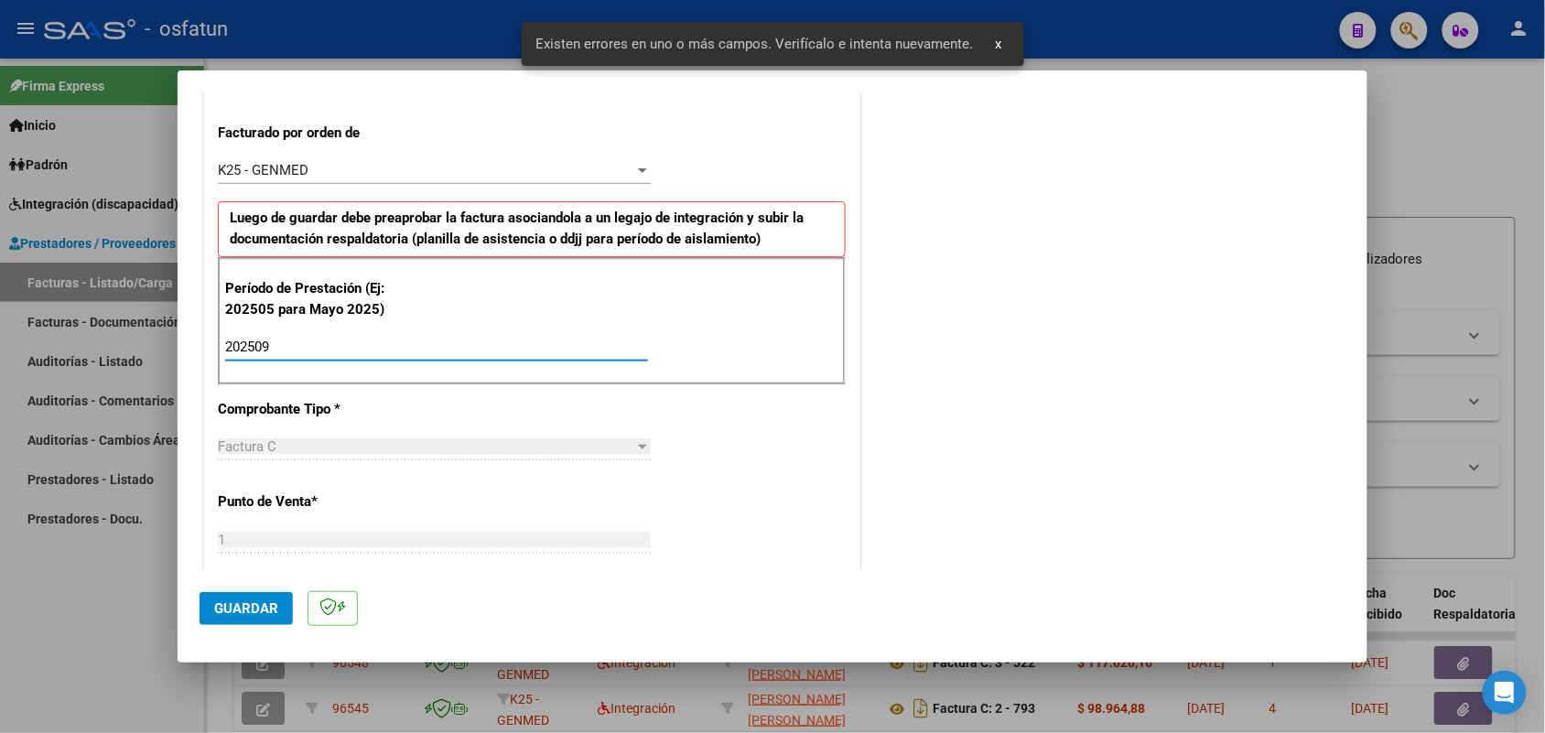
type input "202509"
click at [235, 606] on span "Guardar" at bounding box center [246, 608] width 64 height 16
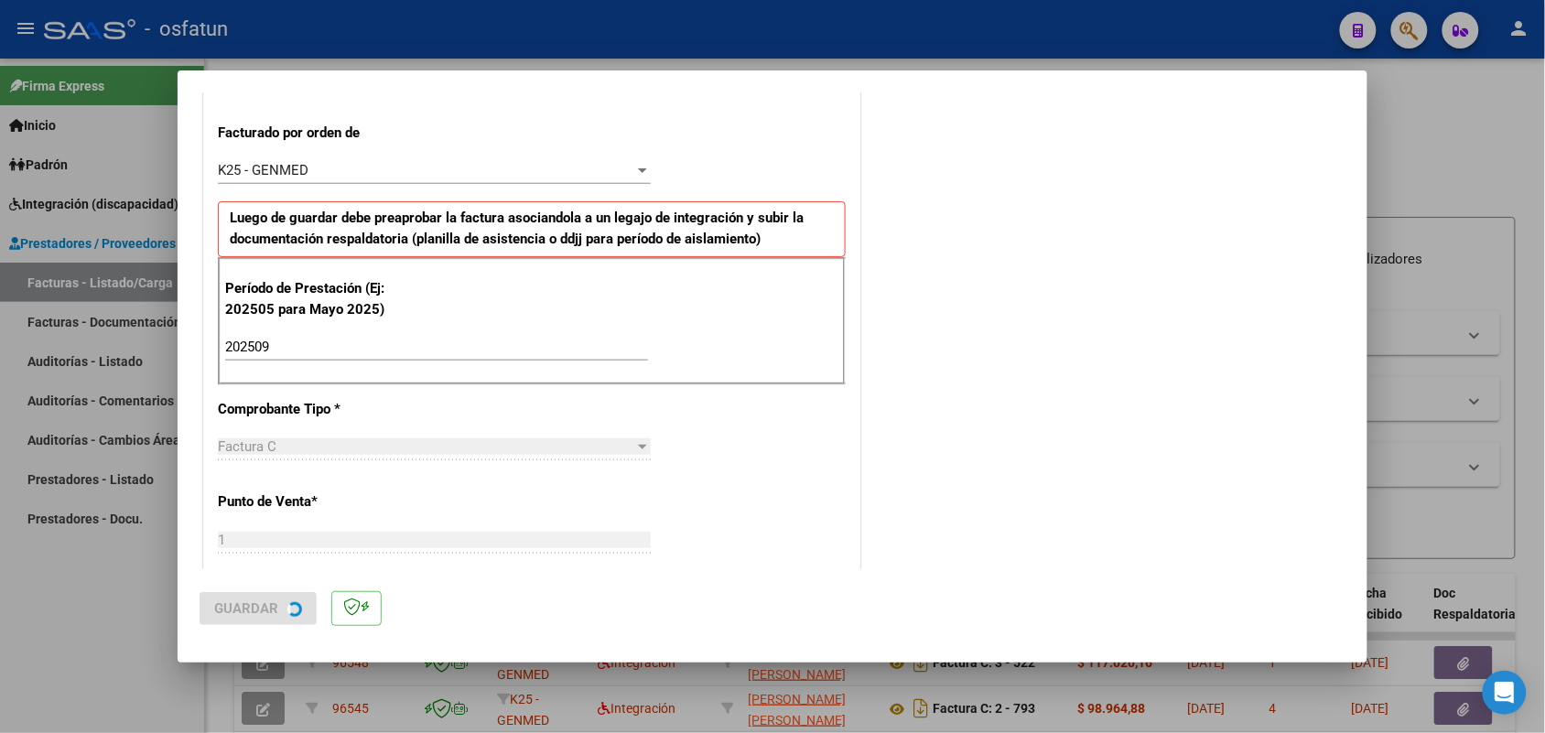
scroll to position [0, 0]
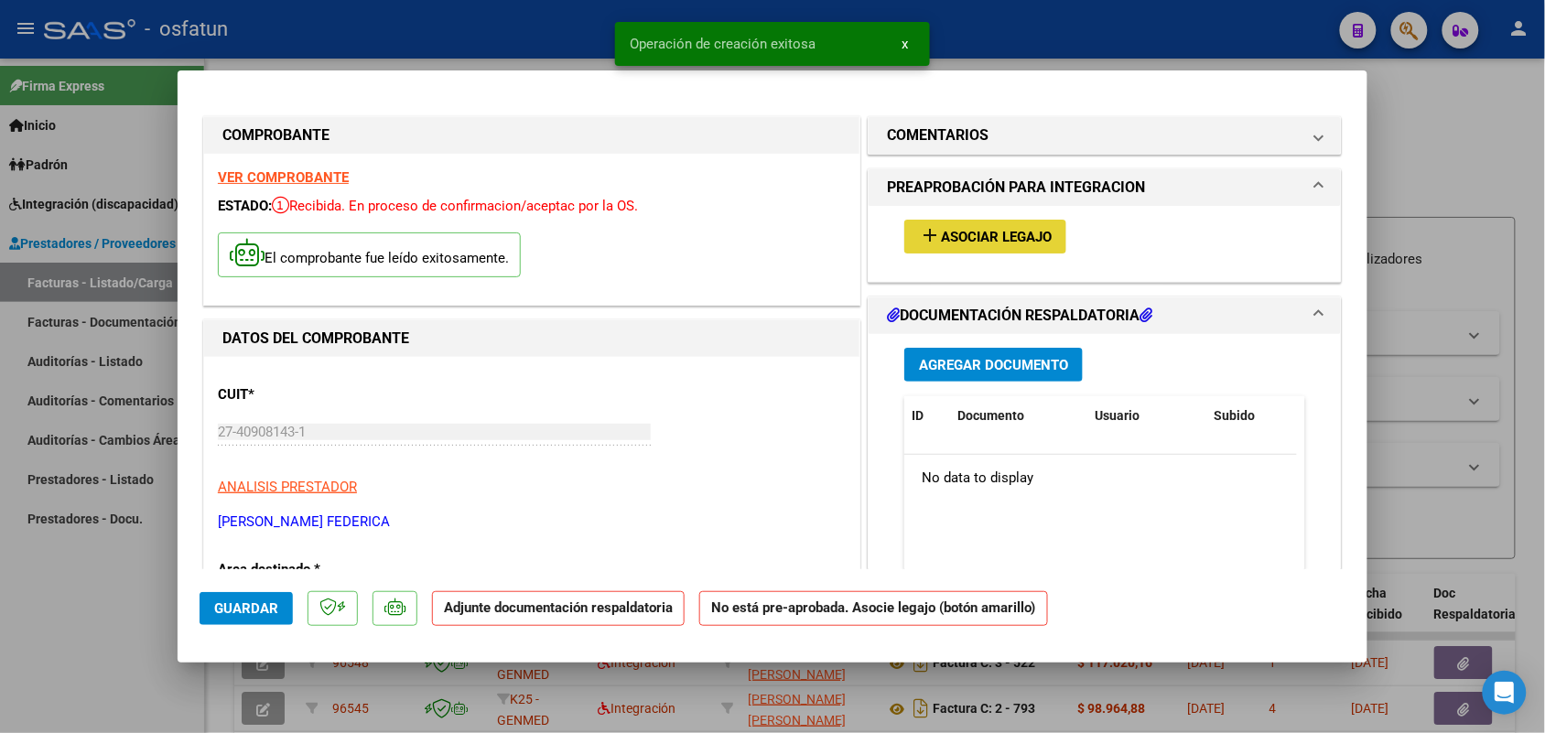
click at [964, 222] on button "add Asociar Legajo" at bounding box center [985, 237] width 162 height 34
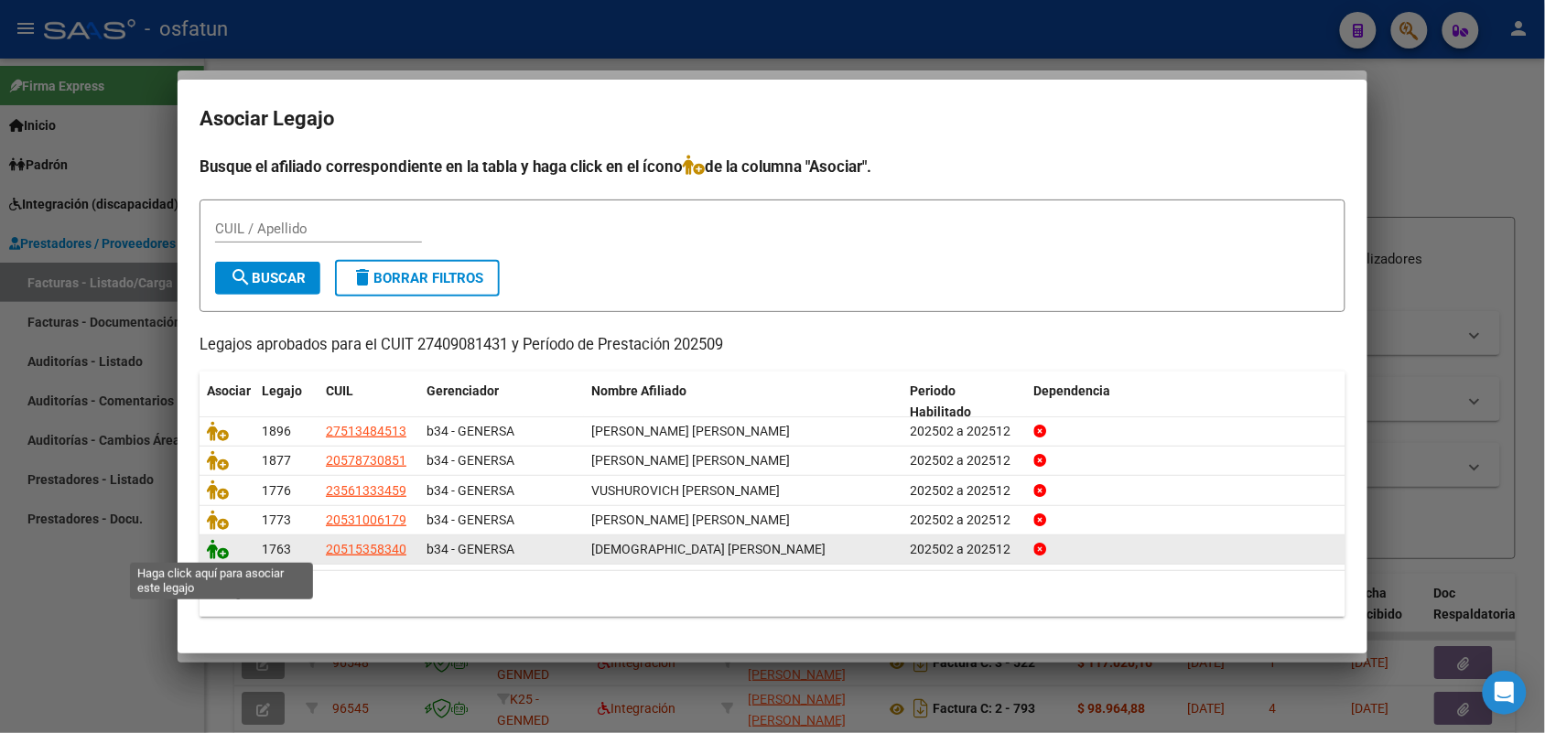
click at [220, 546] on icon at bounding box center [218, 549] width 22 height 20
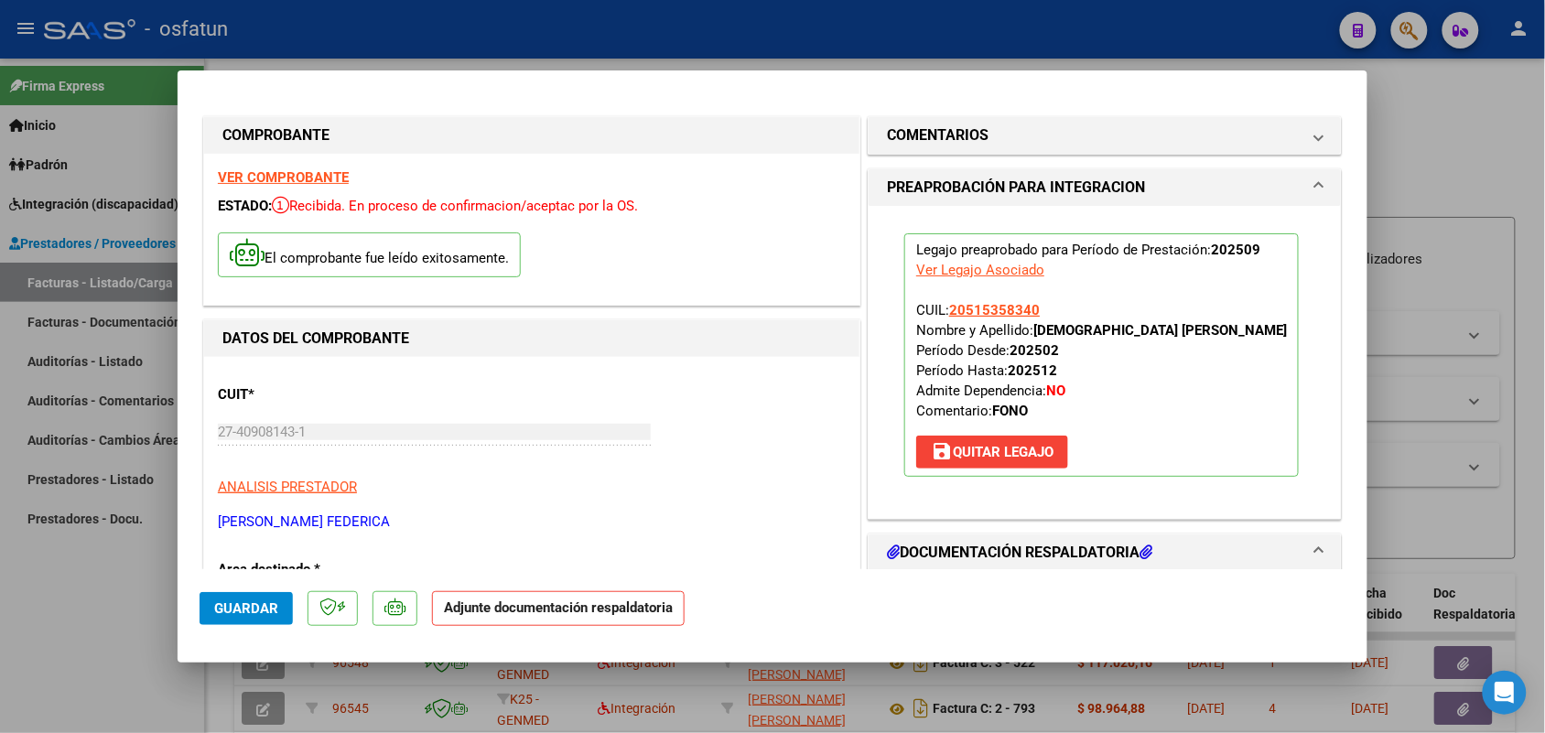
scroll to position [114, 0]
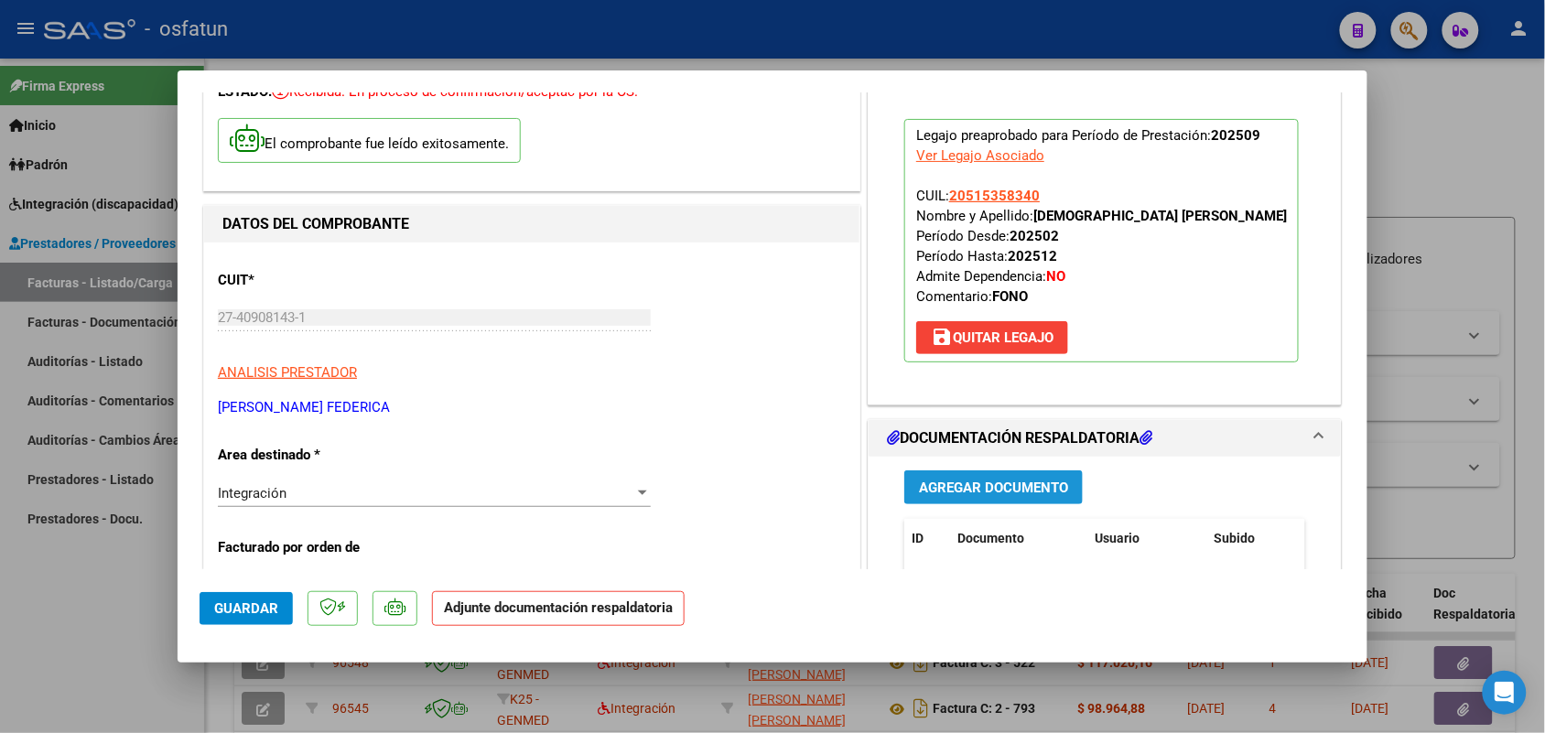
click at [936, 481] on span "Agregar Documento" at bounding box center [993, 488] width 149 height 16
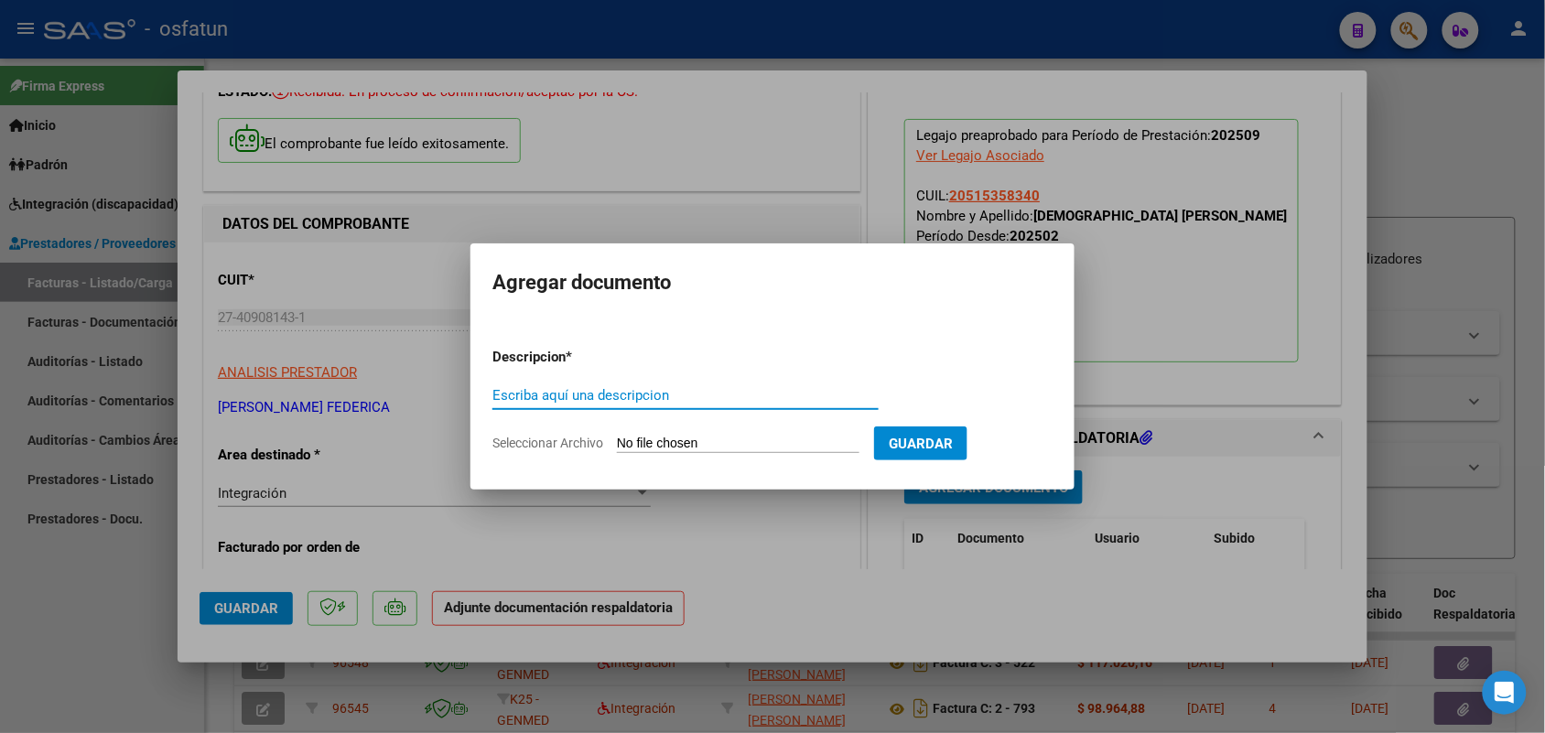
click at [593, 395] on input "Escriba aquí una descripcion" at bounding box center [685, 395] width 386 height 16
type input "ASIST JOA"
click at [702, 432] on form "Descripcion * ASIST [PERSON_NAME] aquí una descripcion Seleccionar Archivo Guar…" at bounding box center [772, 400] width 560 height 134
click at [674, 442] on input "Seleccionar Archivo" at bounding box center [738, 444] width 243 height 17
type input "C:\fakepath\FONO.pdf"
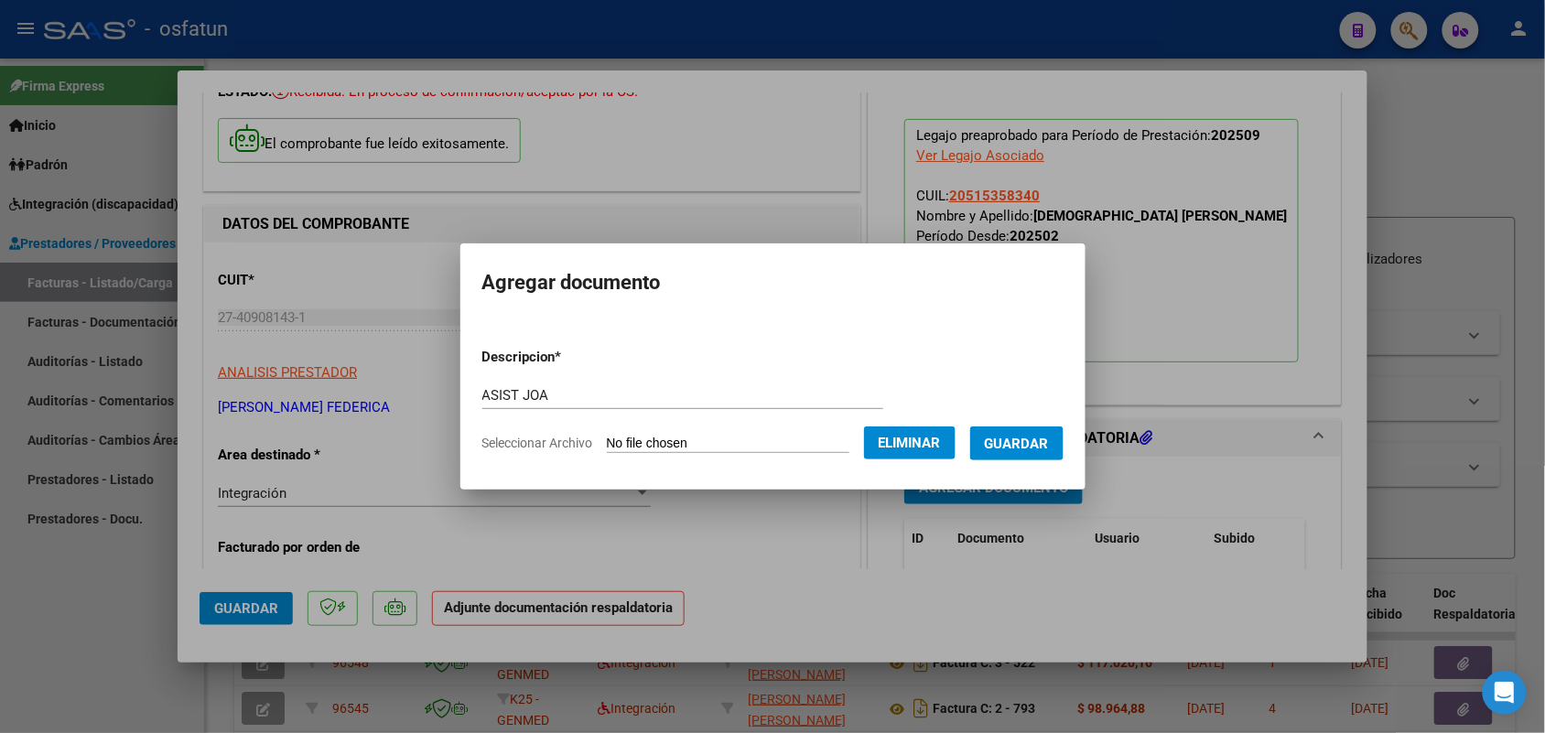
click at [1046, 440] on span "Guardar" at bounding box center [1017, 444] width 64 height 16
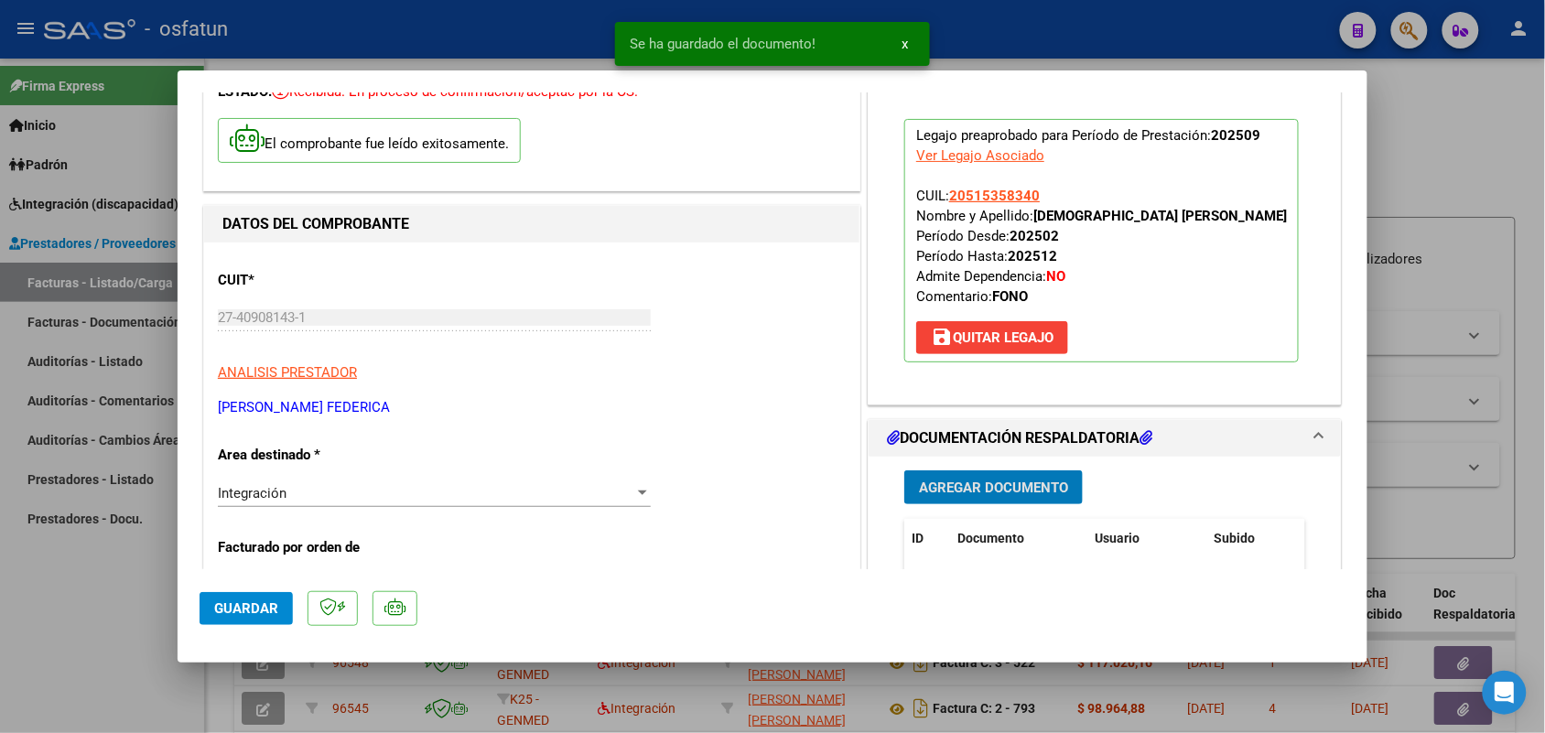
click at [231, 614] on span "Guardar" at bounding box center [246, 608] width 64 height 16
click at [46, 661] on div at bounding box center [772, 366] width 1545 height 733
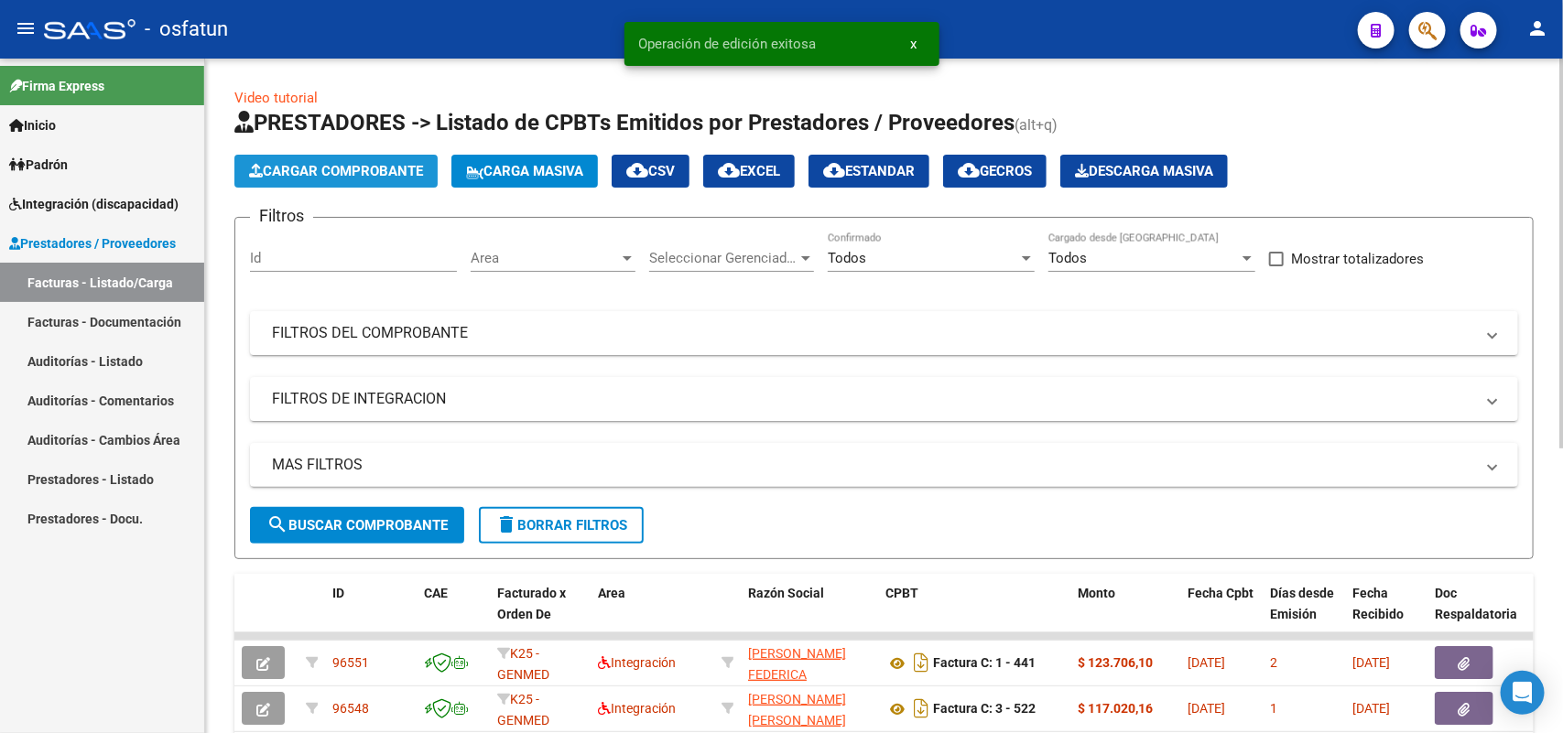
click at [319, 170] on span "Cargar Comprobante" at bounding box center [336, 171] width 174 height 16
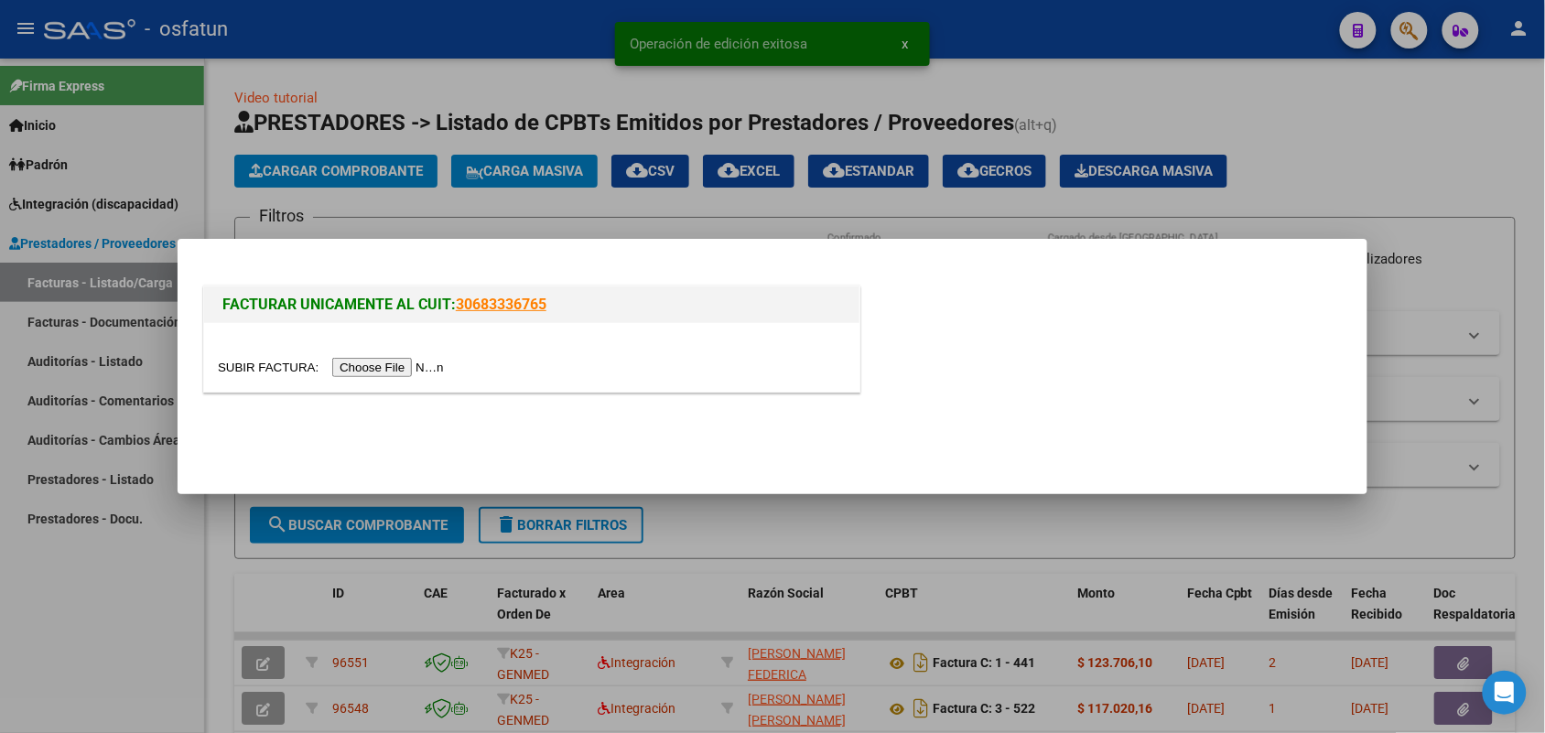
click at [359, 362] on input "file" at bounding box center [334, 367] width 232 height 19
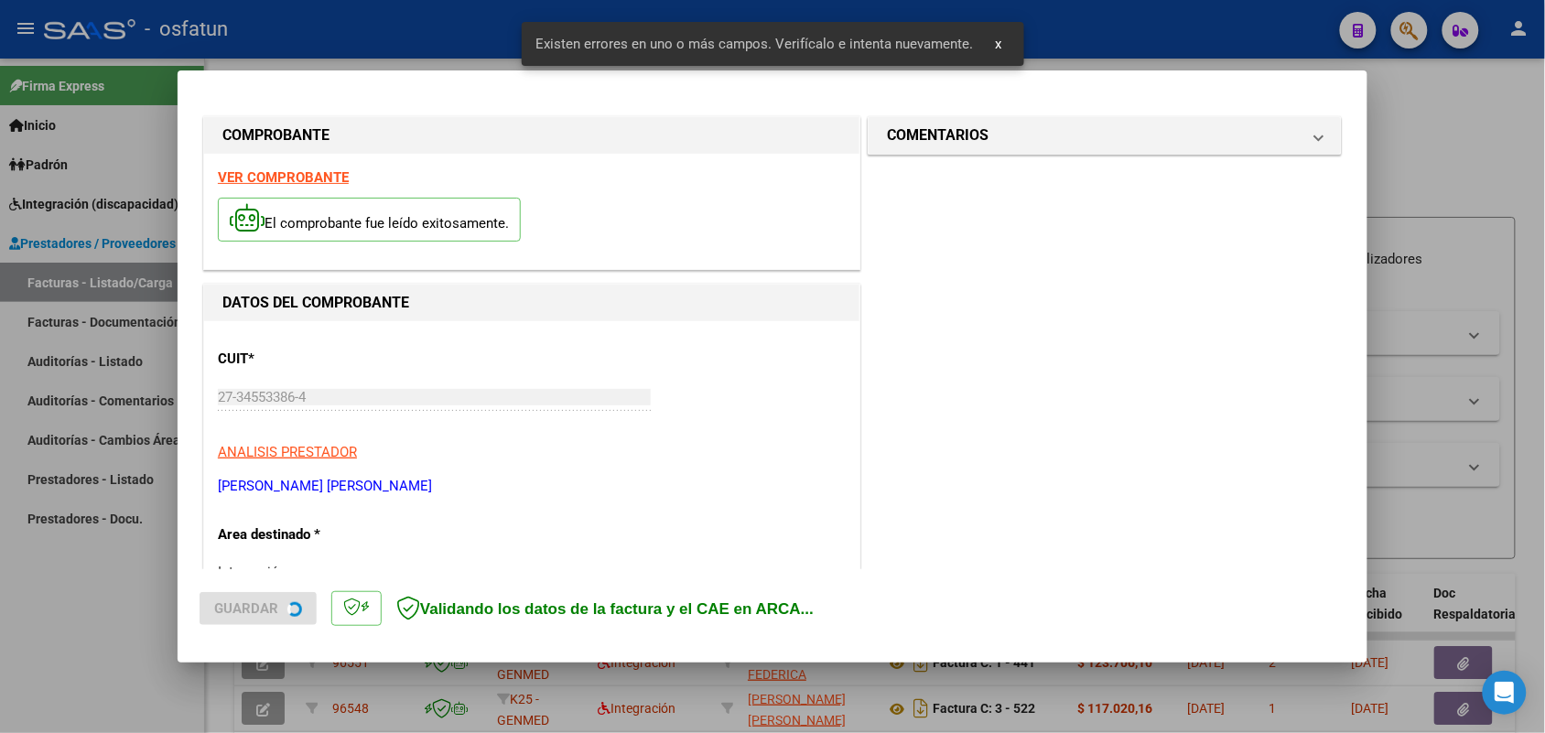
scroll to position [494, 0]
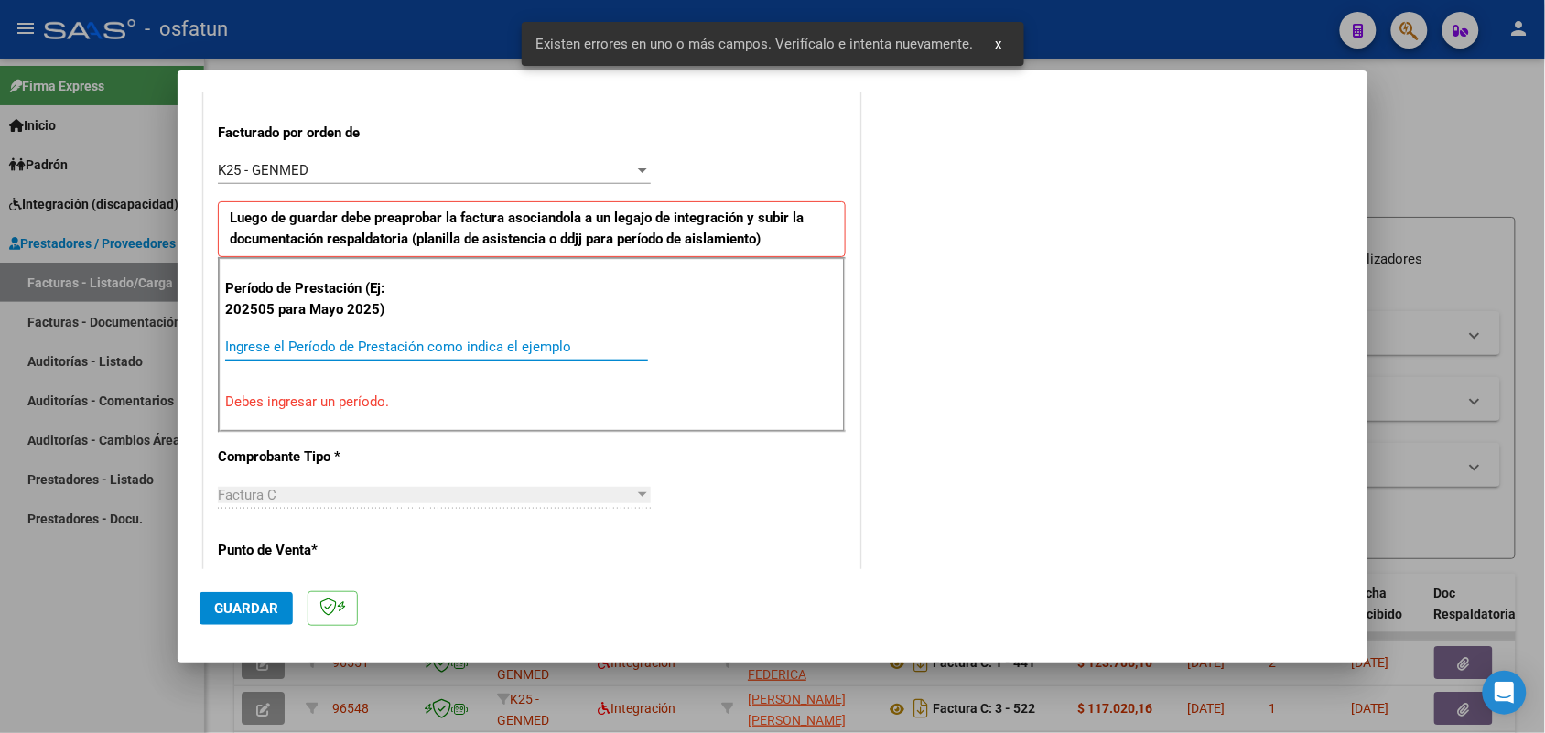
click at [348, 350] on input "Ingrese el Período de Prestación como indica el ejemplo" at bounding box center [436, 347] width 423 height 16
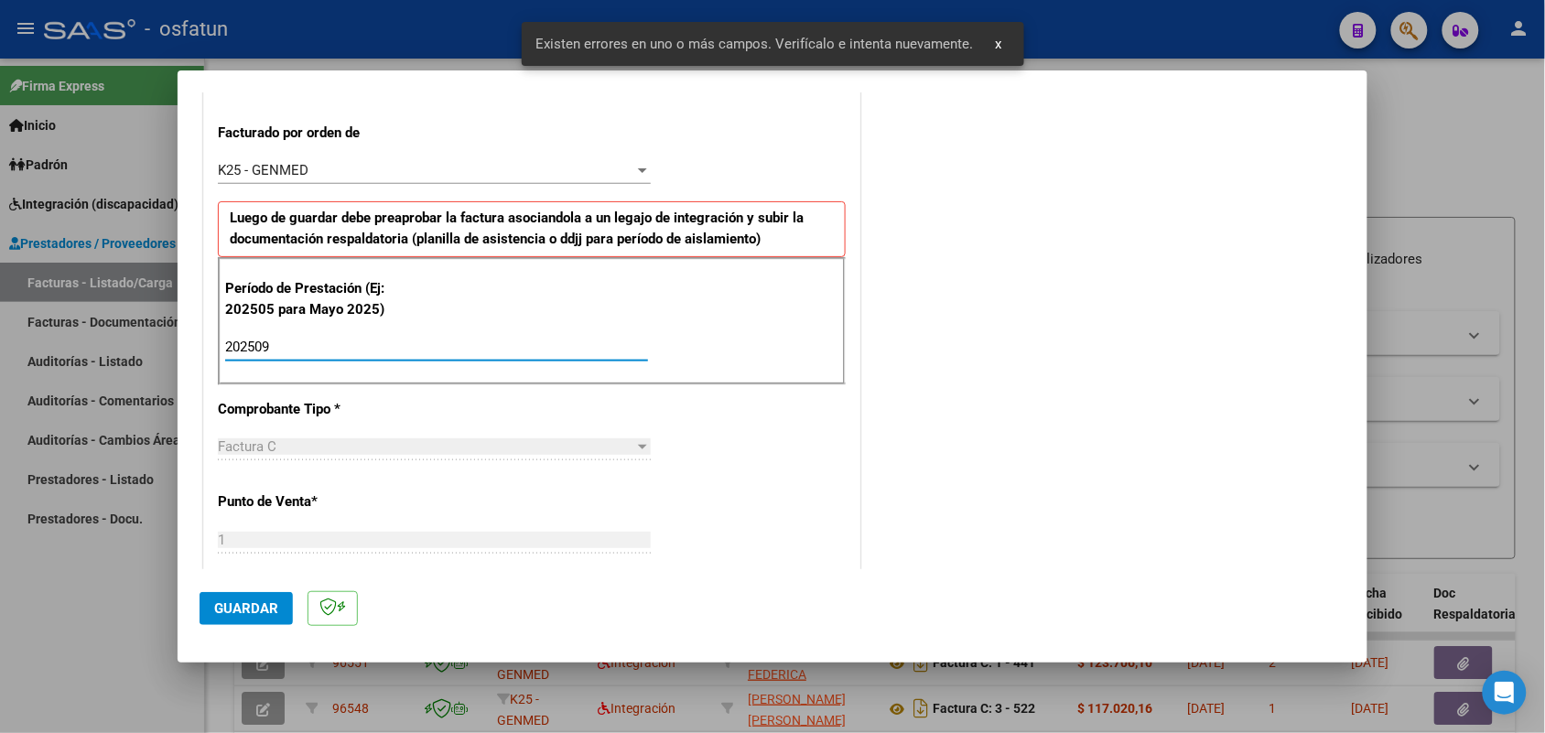
type input "202509"
click at [240, 600] on span "Guardar" at bounding box center [246, 608] width 64 height 16
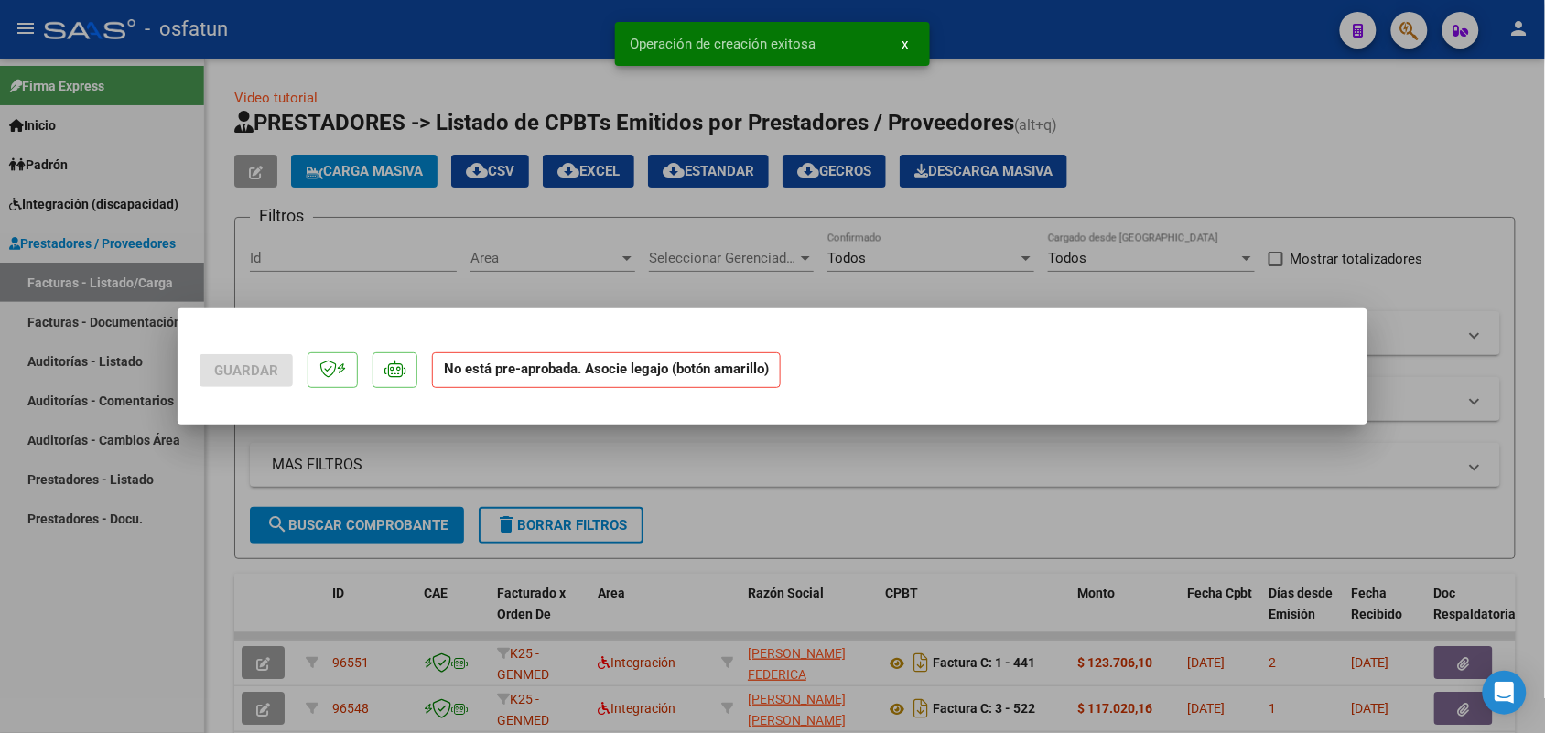
scroll to position [0, 0]
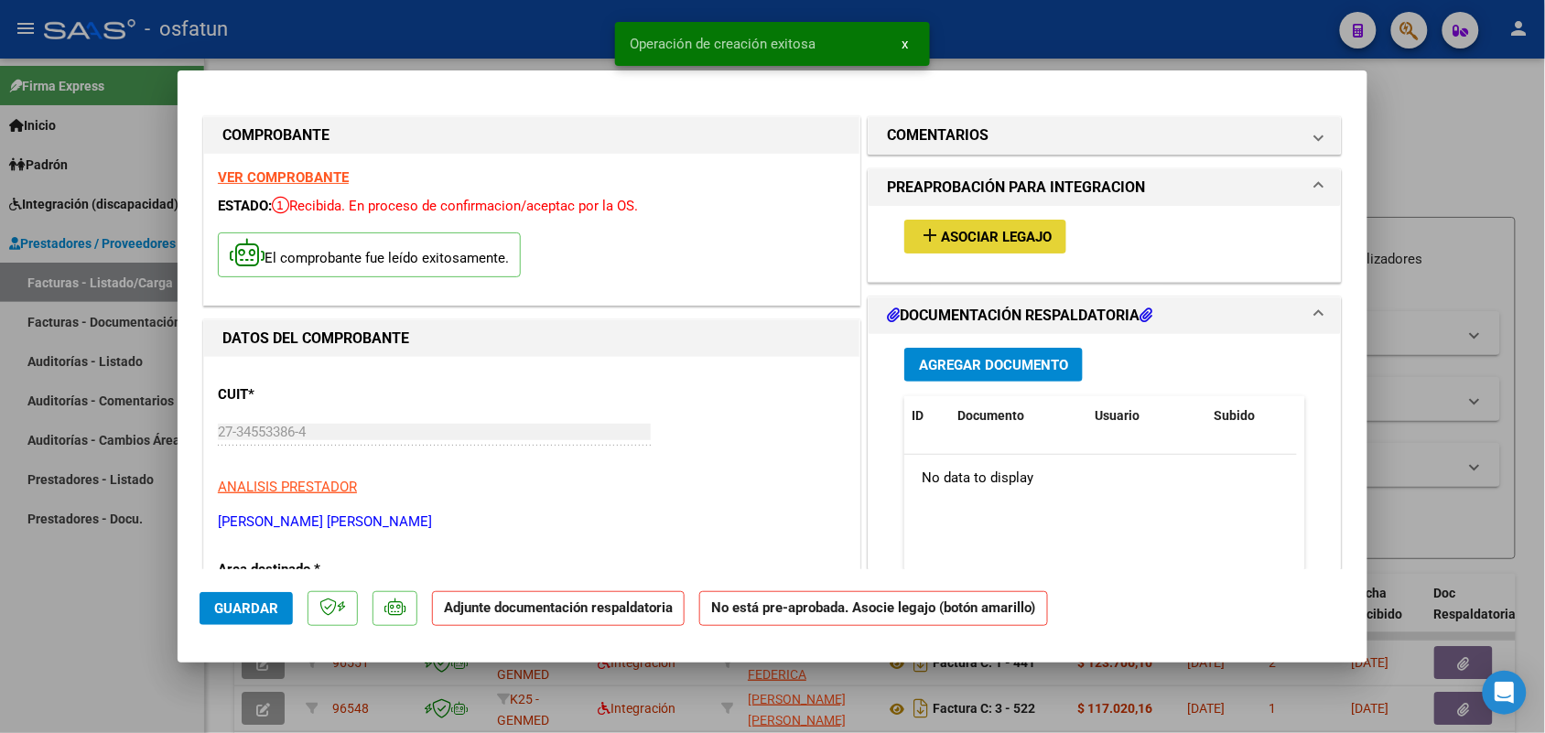
click at [952, 240] on span "Asociar Legajo" at bounding box center [996, 237] width 111 height 16
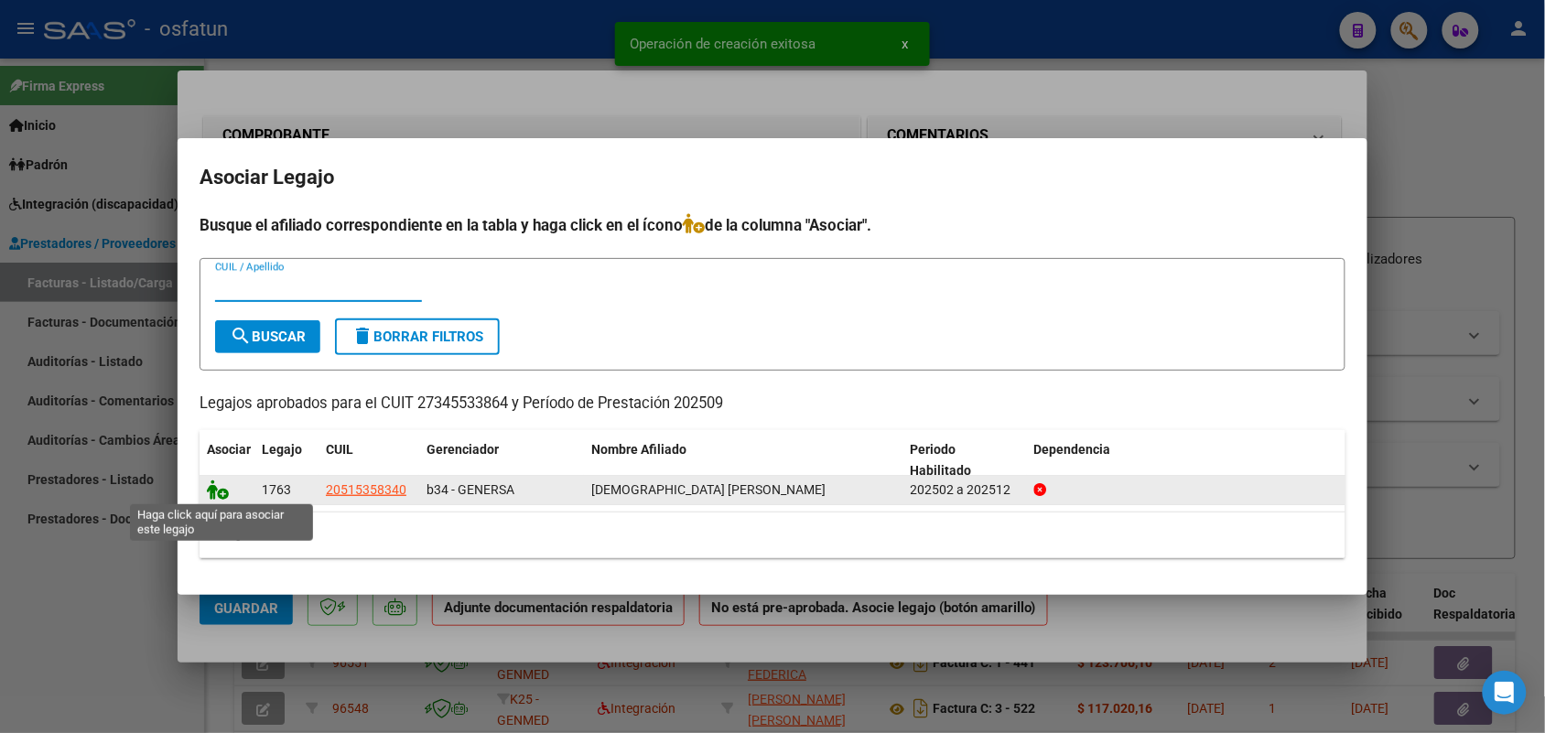
click at [213, 488] on icon at bounding box center [218, 490] width 22 height 20
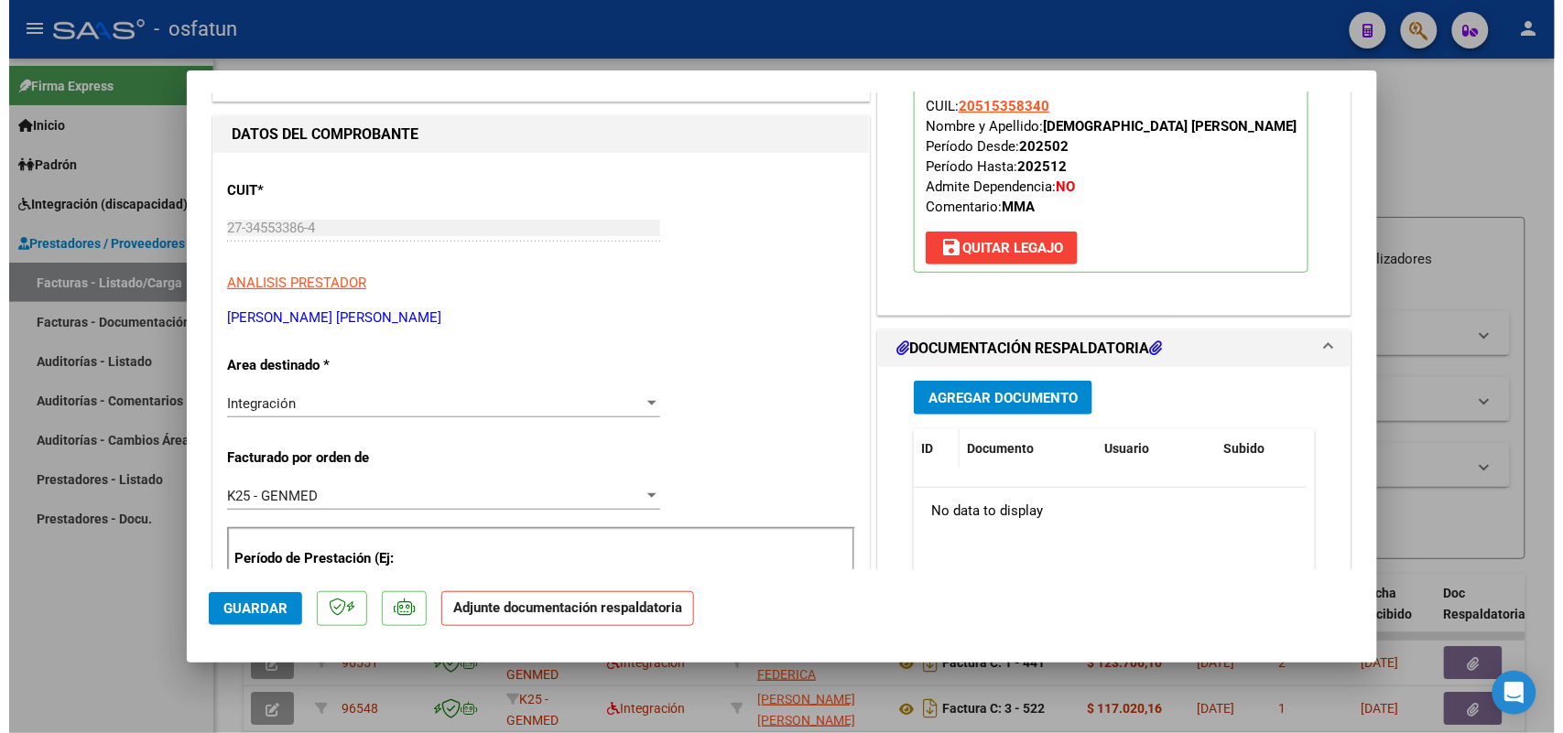
scroll to position [229, 0]
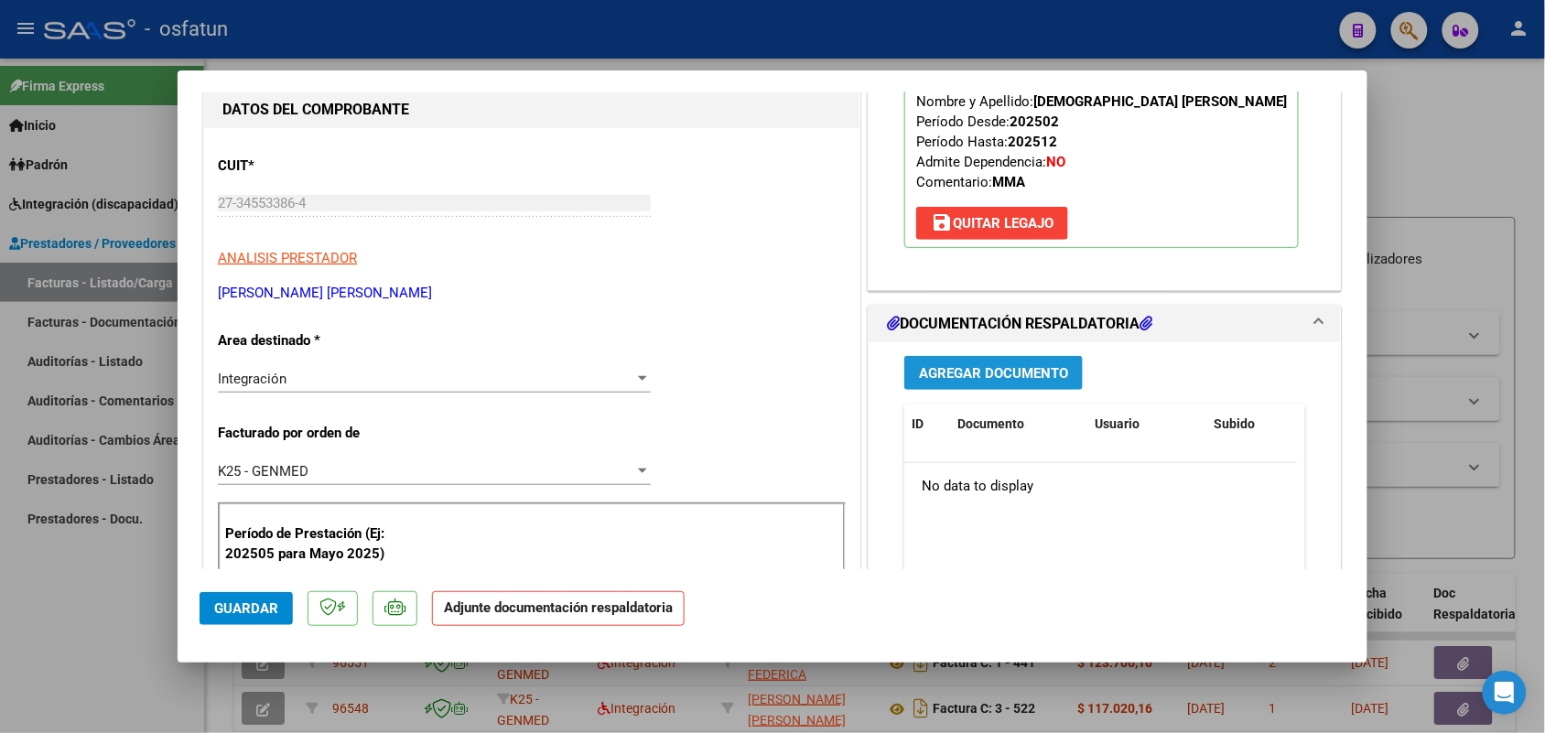
click at [953, 360] on button "Agregar Documento" at bounding box center [993, 373] width 178 height 34
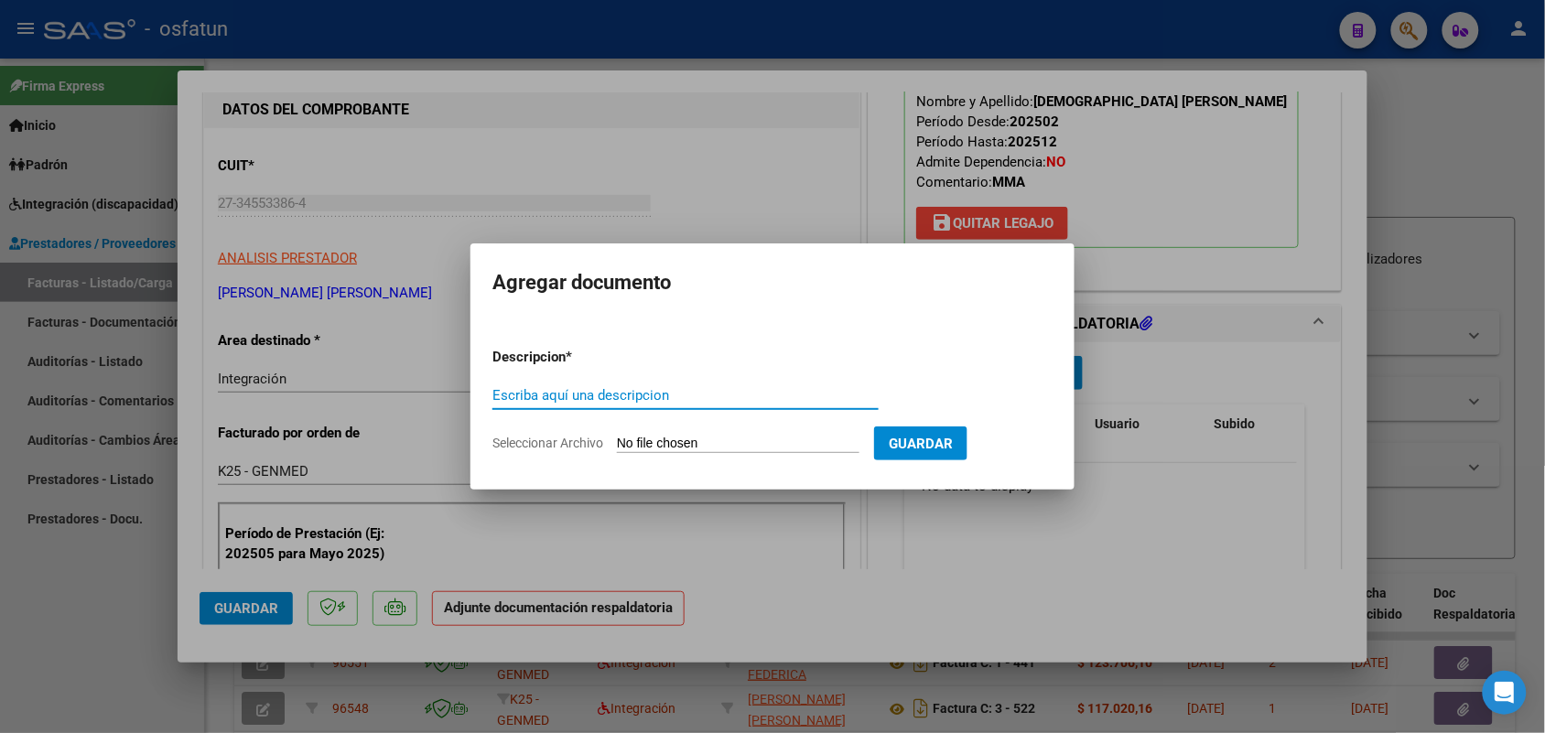
click at [564, 389] on input "Escriba aquí una descripcion" at bounding box center [685, 395] width 386 height 16
type input "ASIST"
click at [671, 436] on input "Seleccionar Archivo" at bounding box center [738, 444] width 243 height 17
type input "C:\fakepath\MAESTRA.pdf"
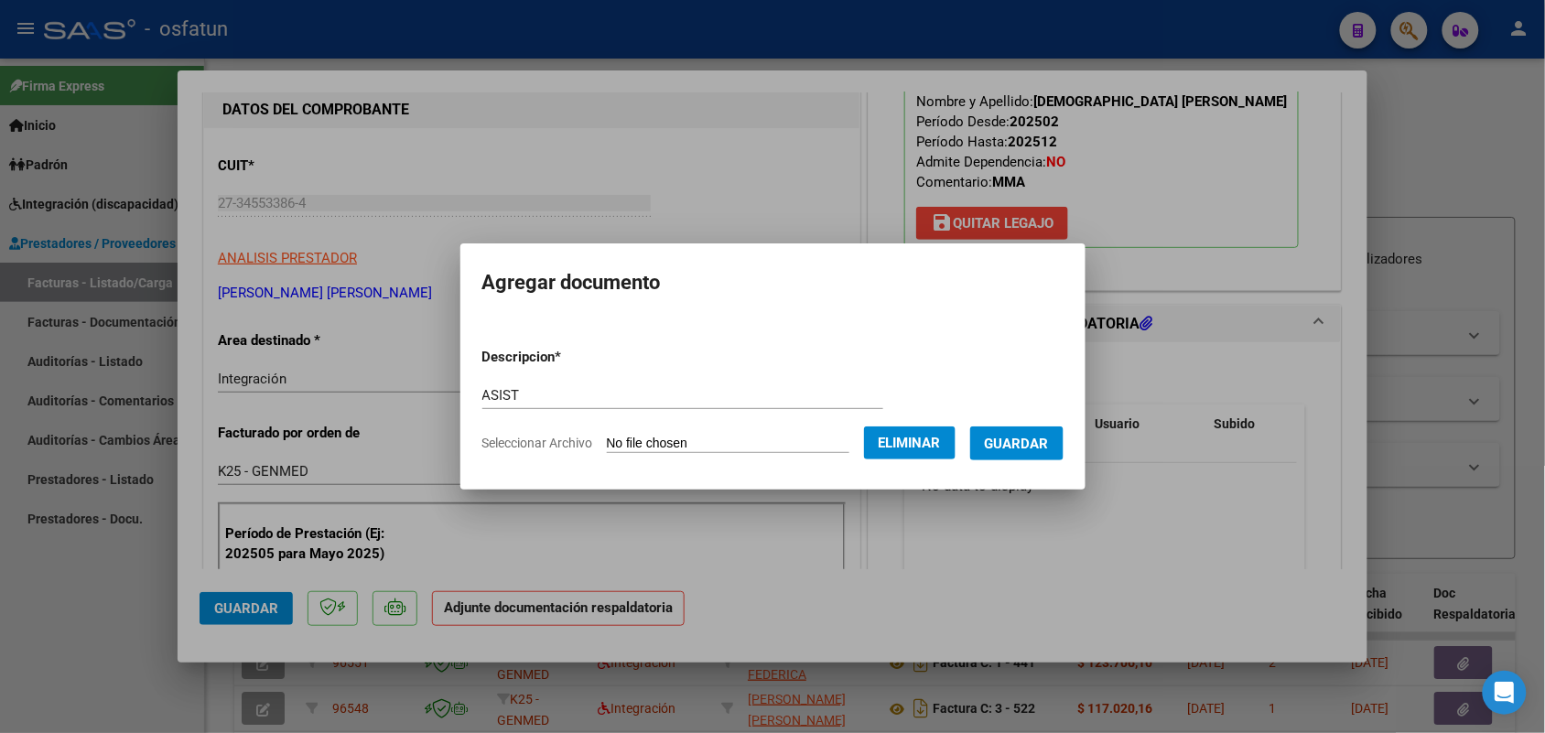
click at [1039, 439] on span "Guardar" at bounding box center [1017, 444] width 64 height 16
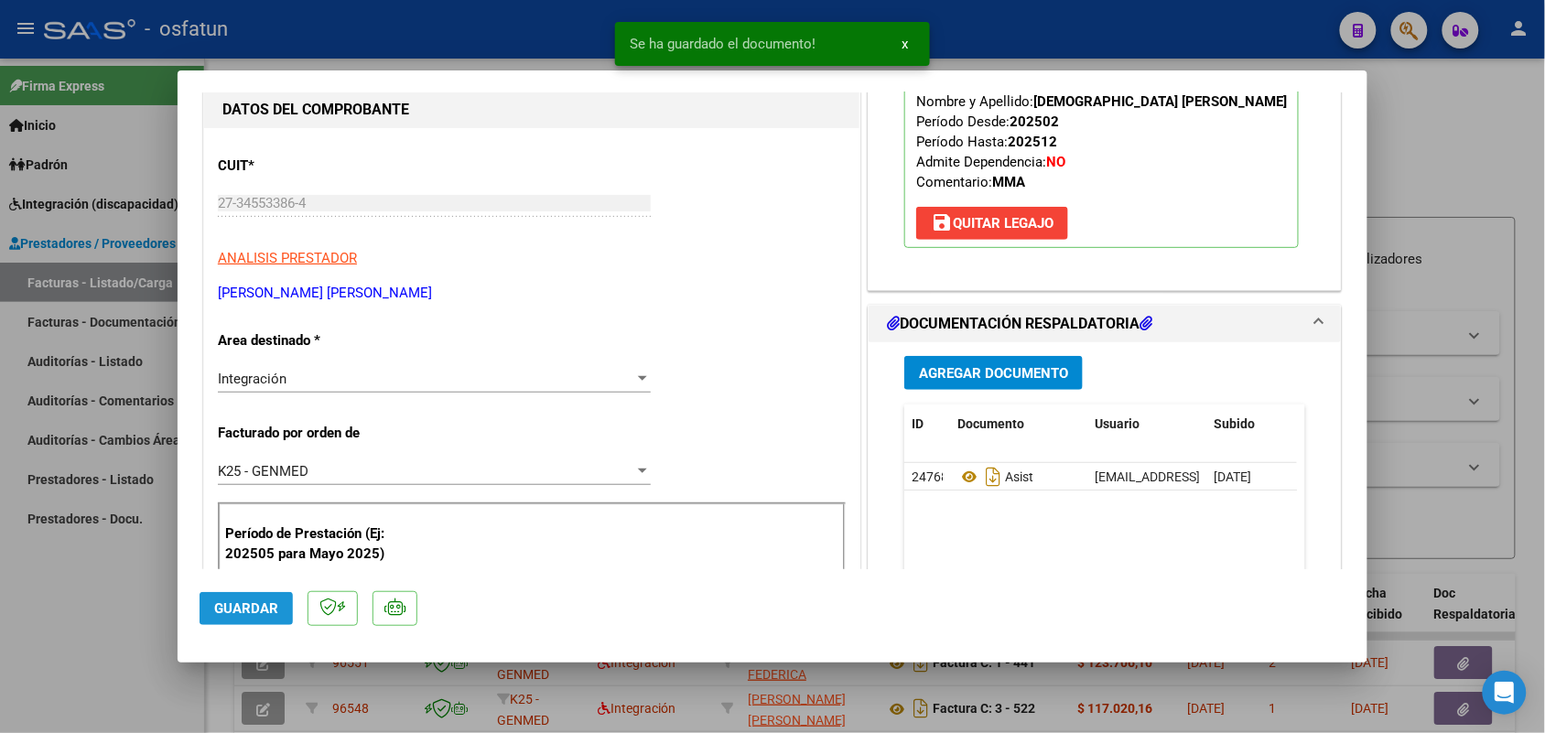
click at [248, 614] on span "Guardar" at bounding box center [246, 608] width 64 height 16
drag, startPoint x: 106, startPoint y: 661, endPoint x: 335, endPoint y: 436, distance: 321.1
click at [106, 660] on div at bounding box center [772, 366] width 1545 height 733
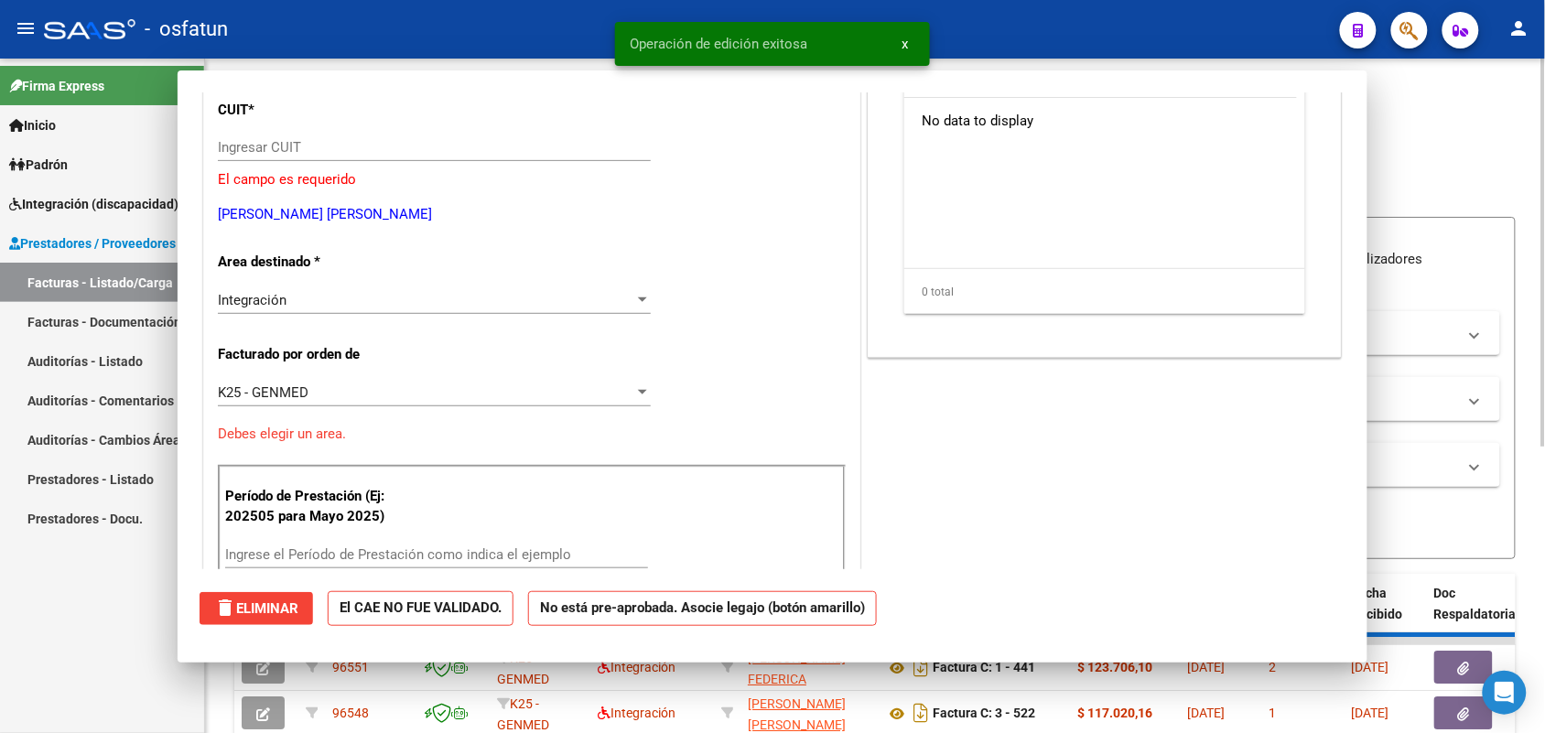
scroll to position [0, 0]
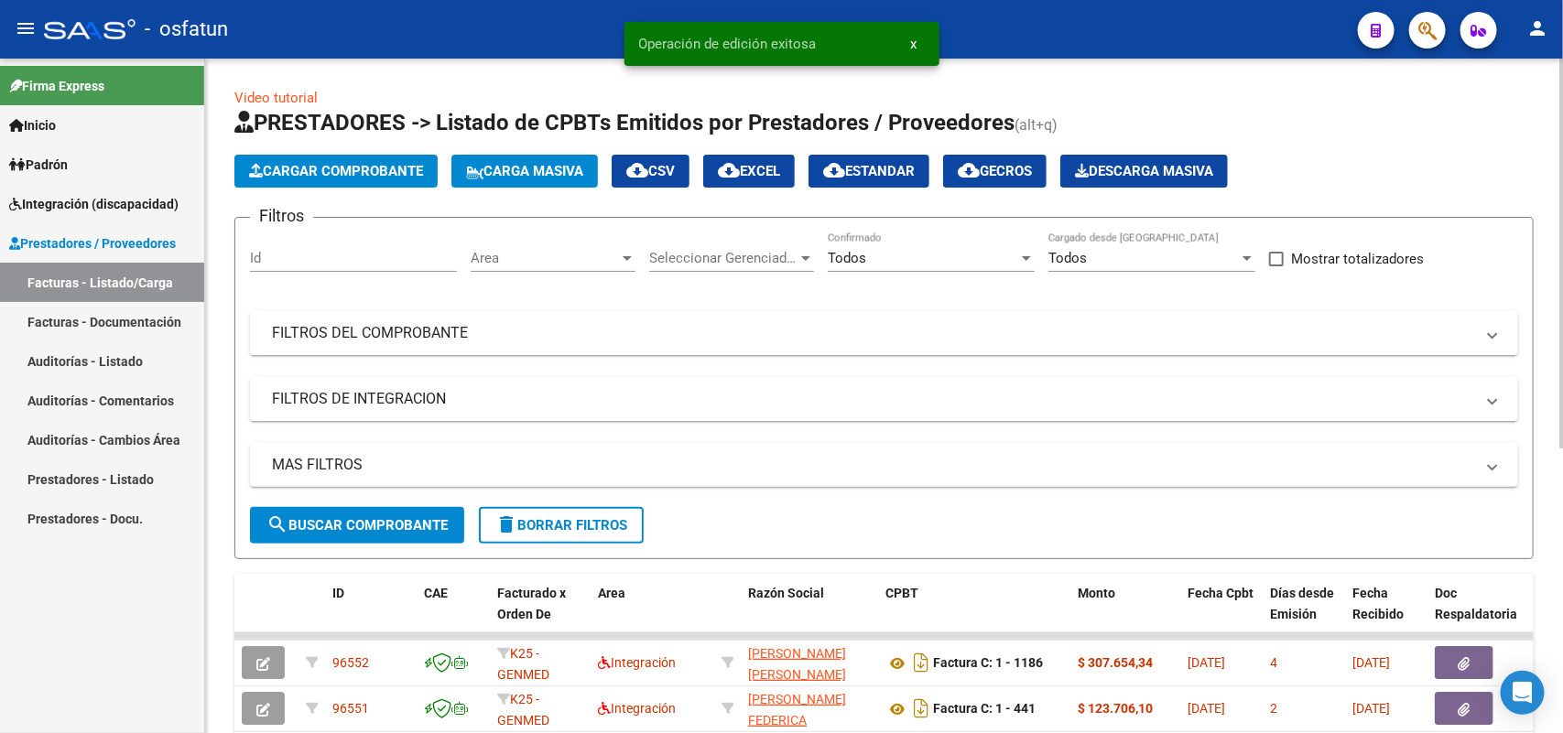
click at [357, 172] on span "Cargar Comprobante" at bounding box center [336, 171] width 174 height 16
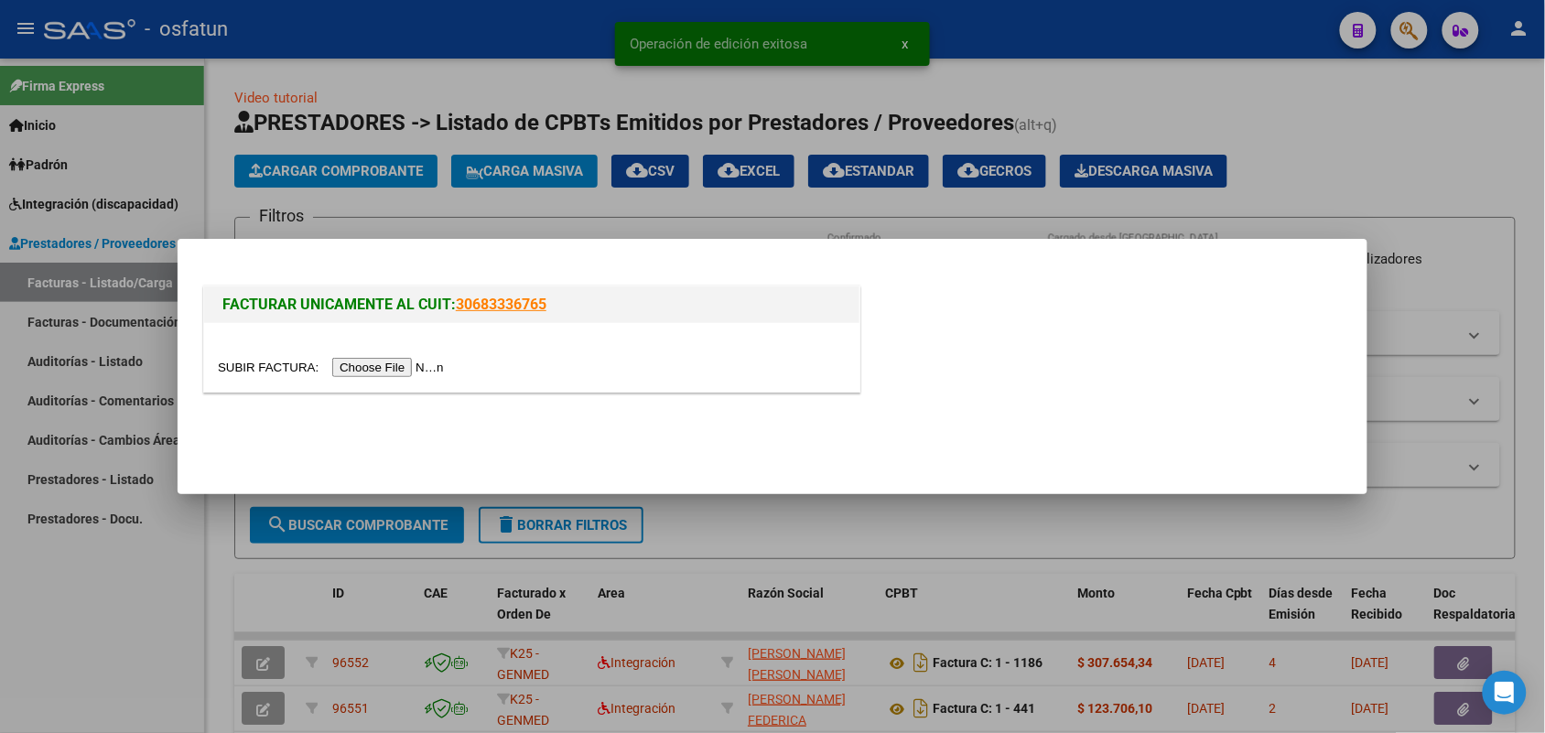
click at [405, 359] on input "file" at bounding box center [334, 367] width 232 height 19
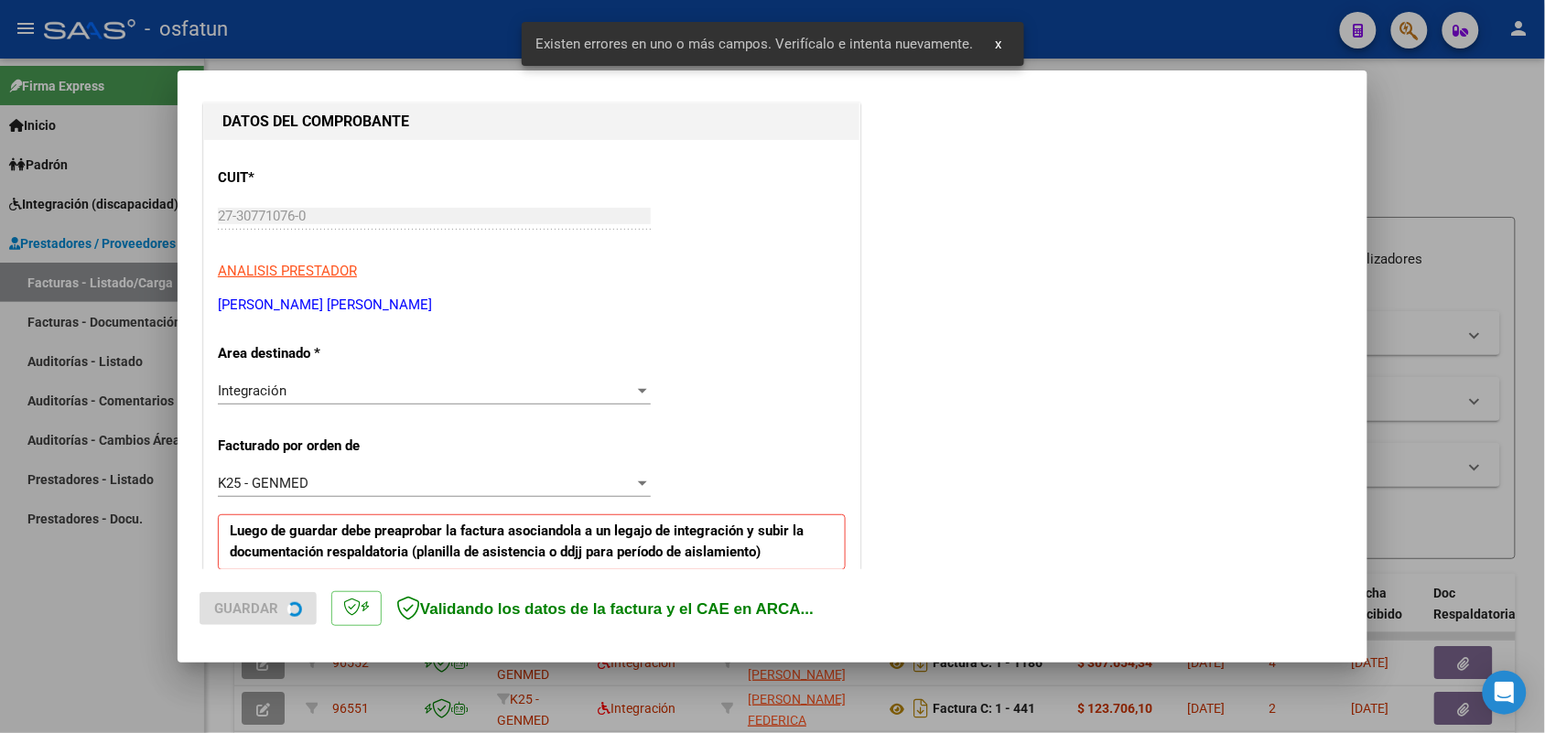
scroll to position [494, 0]
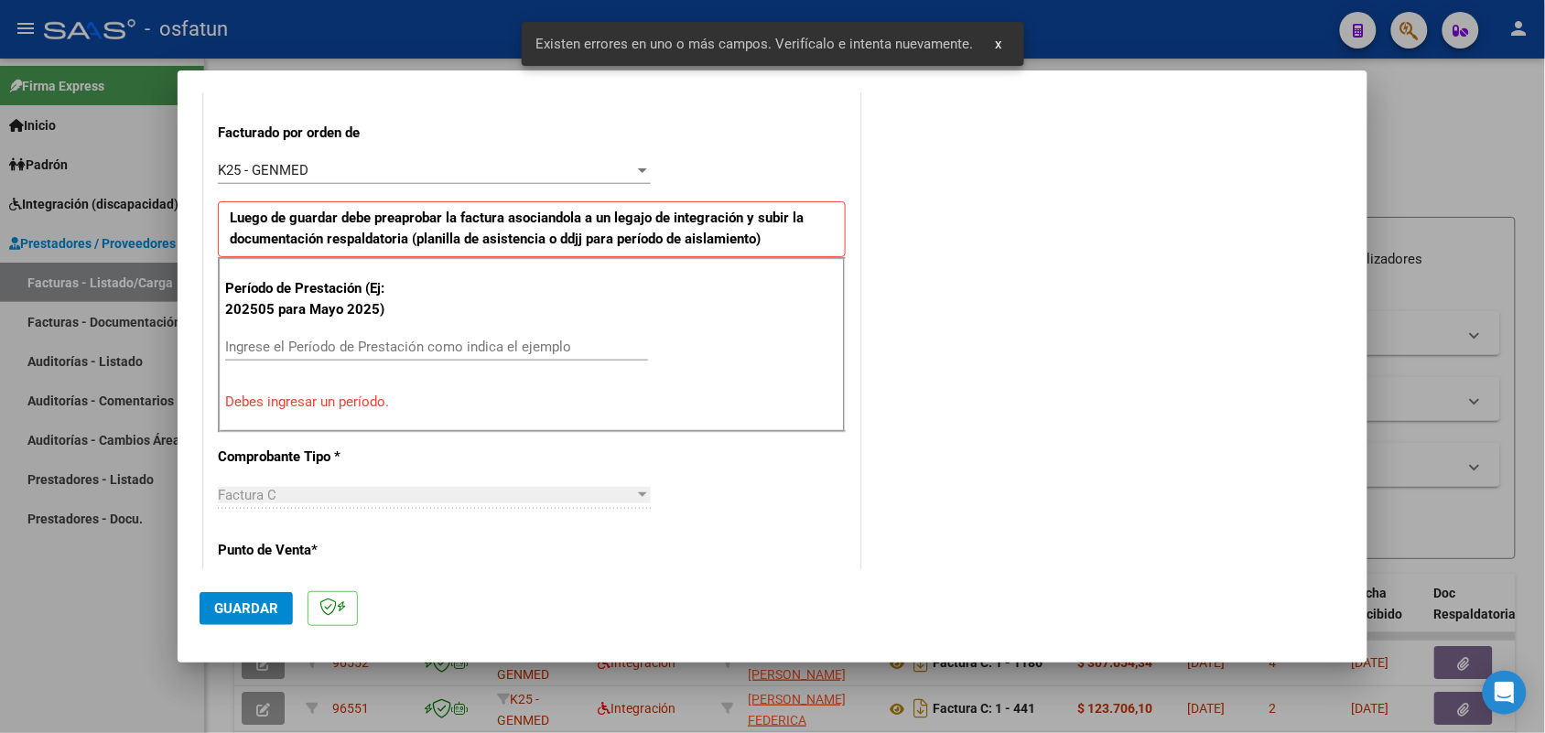
click at [408, 352] on input "Ingrese el Período de Prestación como indica el ejemplo" at bounding box center [436, 347] width 423 height 16
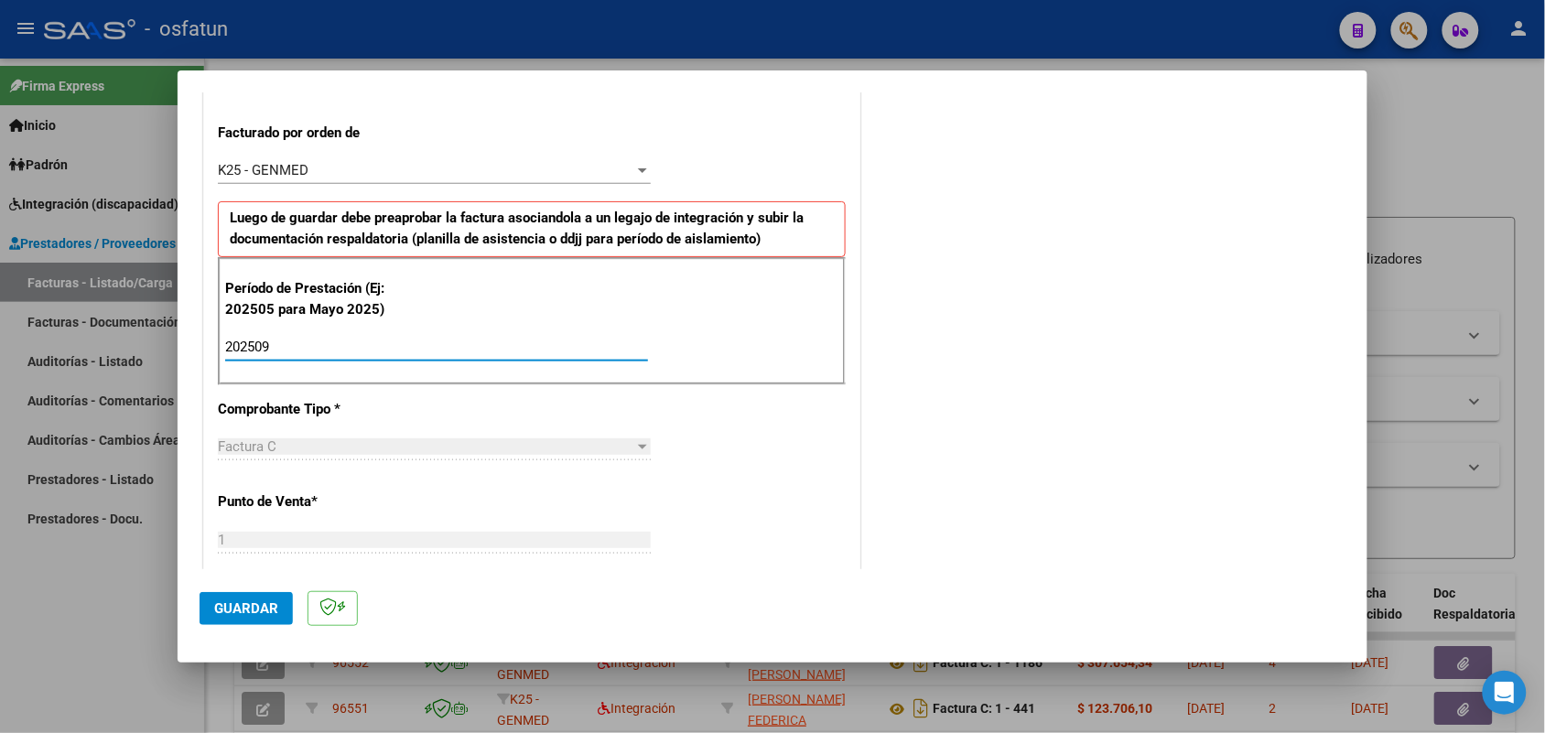
type input "202509"
click at [245, 586] on mat-dialog-actions "Guardar" at bounding box center [773, 605] width 1146 height 72
click at [245, 593] on button "Guardar" at bounding box center [246, 608] width 93 height 33
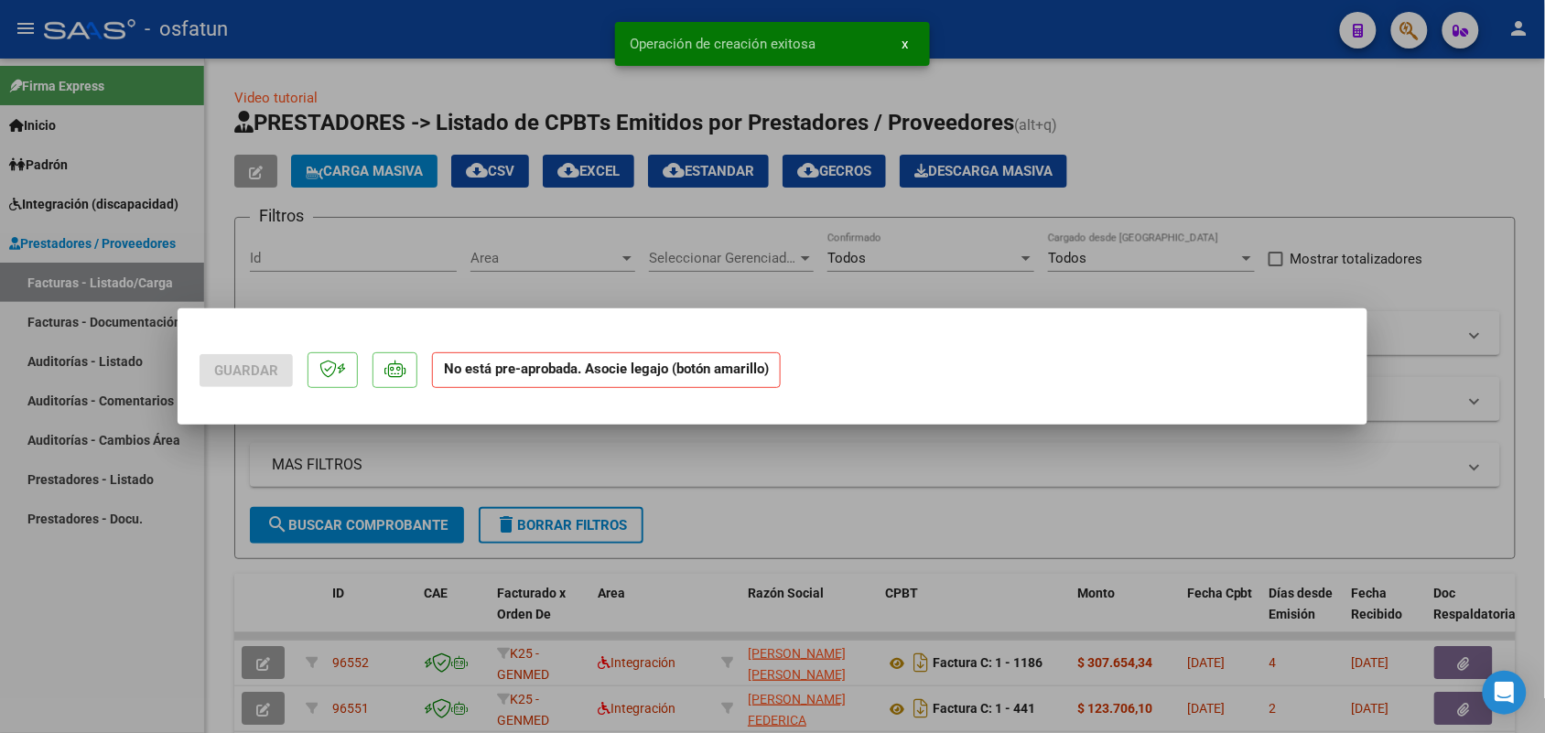
scroll to position [0, 0]
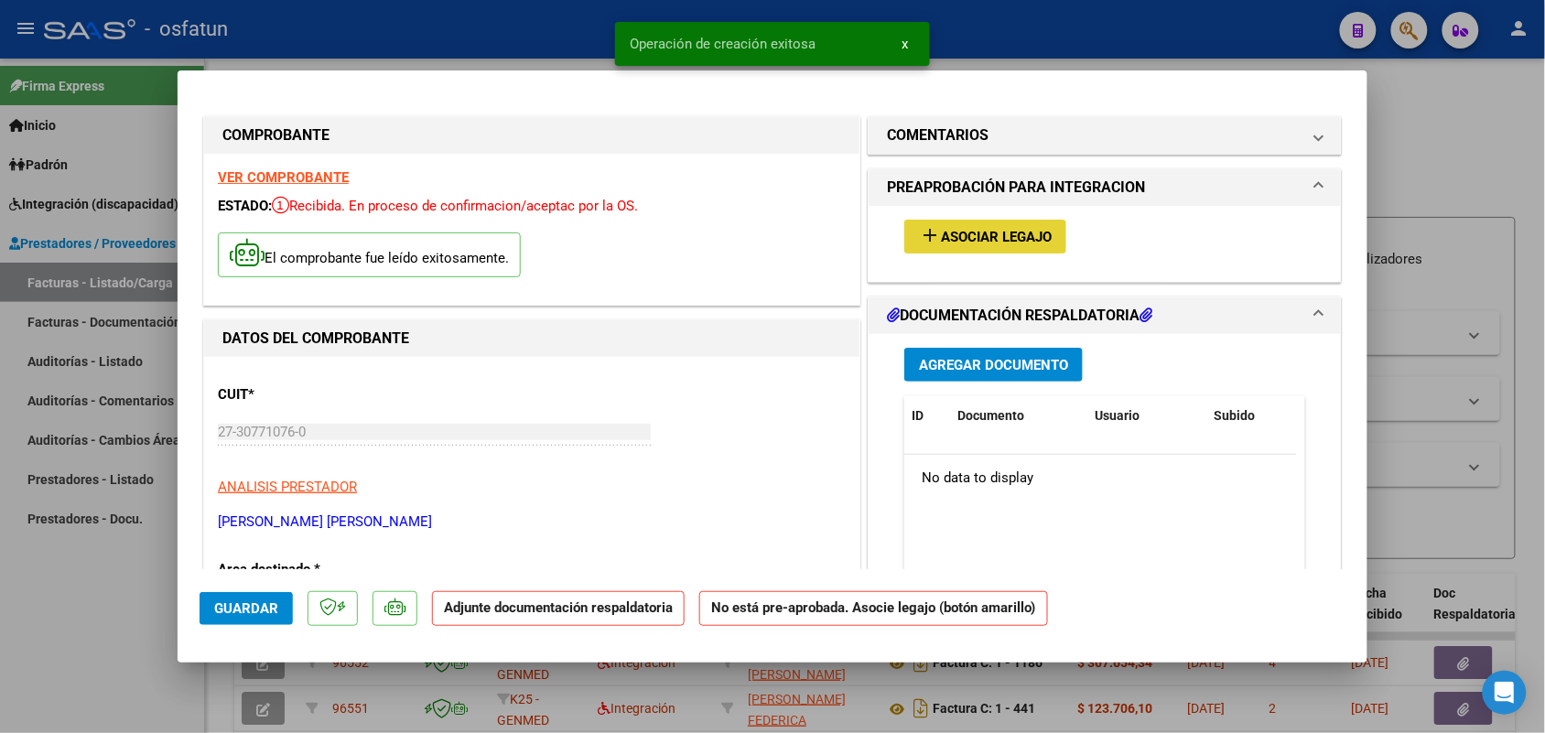
click at [996, 234] on span "Asociar Legajo" at bounding box center [996, 237] width 111 height 16
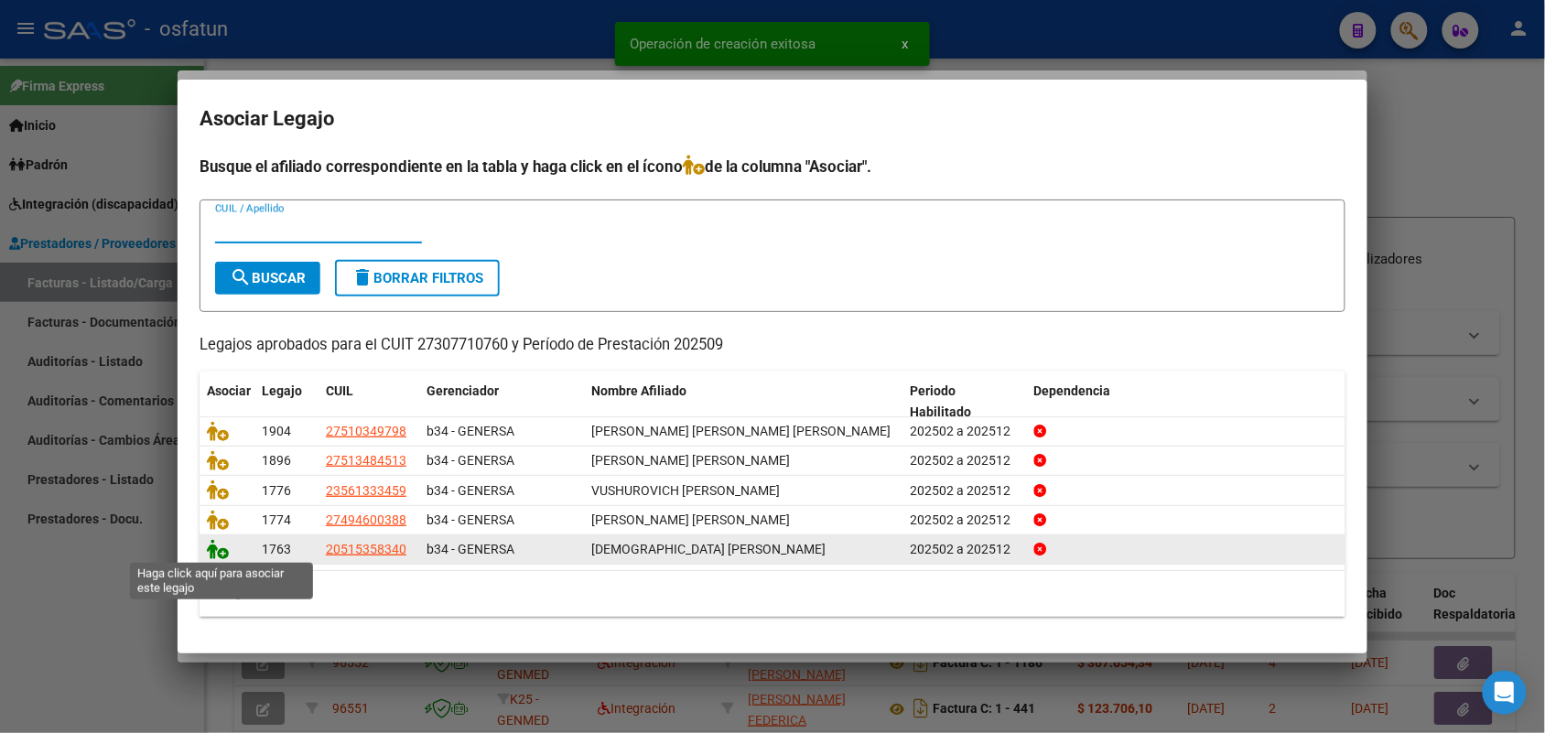
click at [222, 543] on icon at bounding box center [218, 549] width 22 height 20
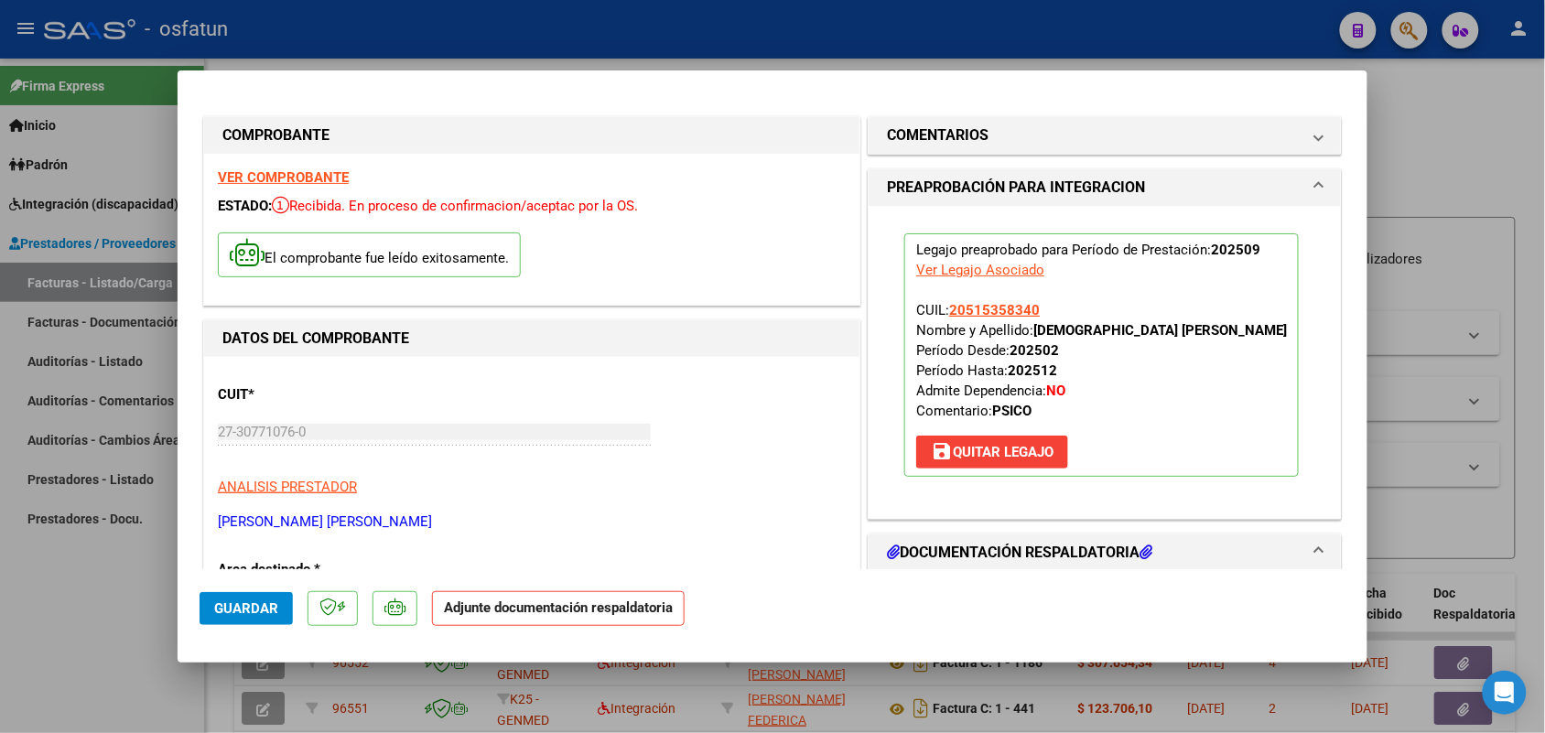
scroll to position [114, 0]
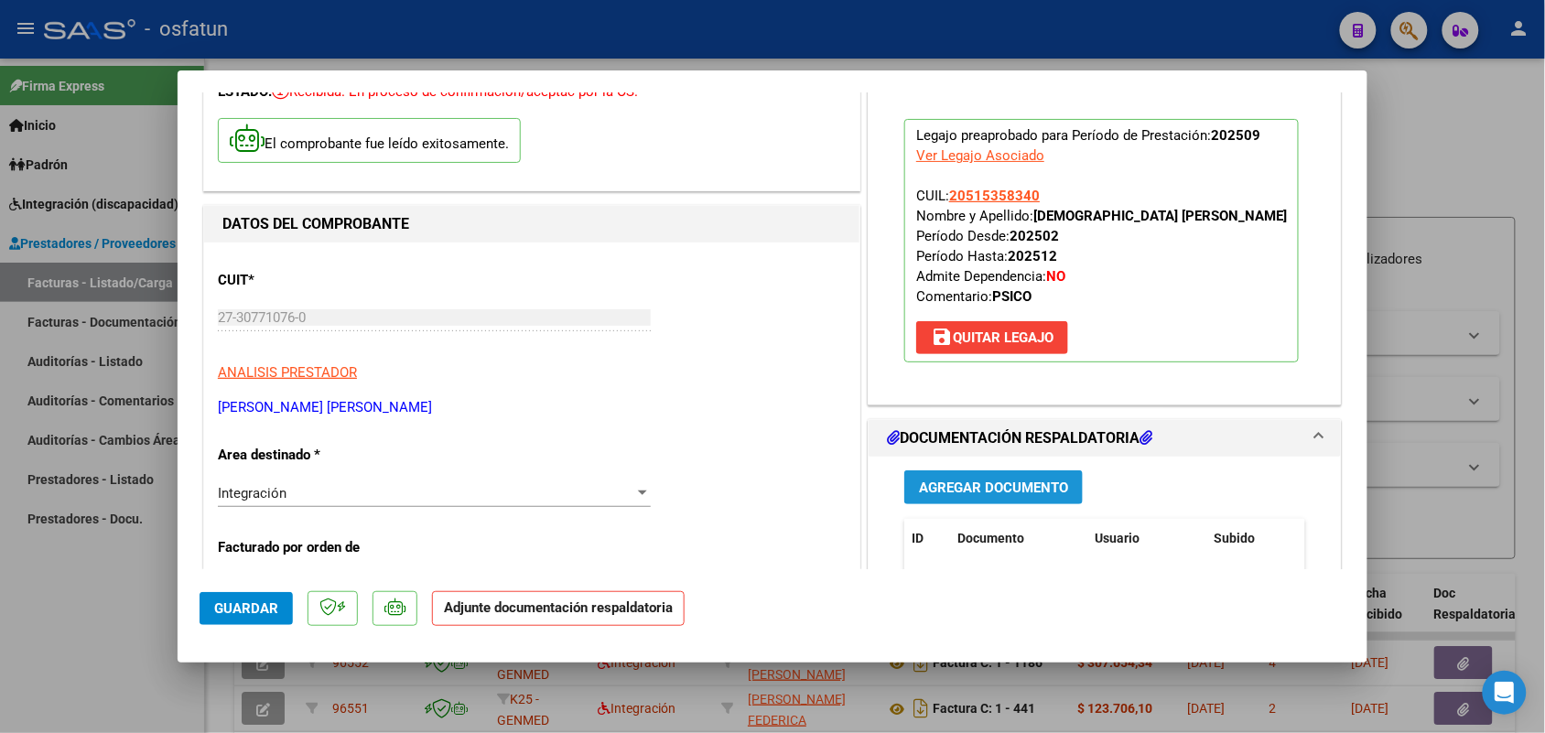
click at [950, 481] on span "Agregar Documento" at bounding box center [993, 488] width 149 height 16
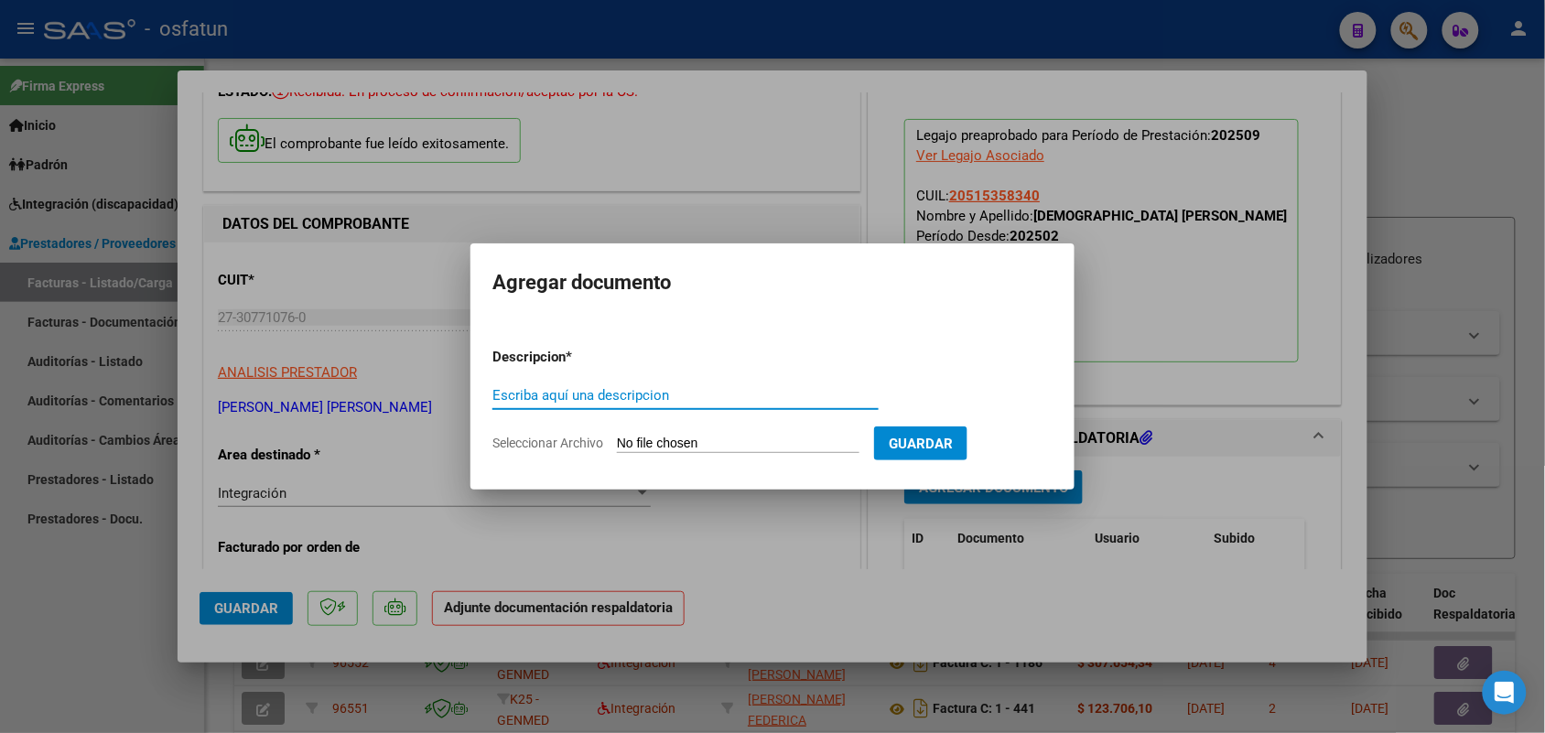
click at [579, 384] on div "Escriba aquí una descripcion" at bounding box center [685, 395] width 386 height 27
type input "ASIST JOA"
click at [691, 438] on input "Seleccionar Archivo" at bounding box center [738, 444] width 243 height 17
type input "C:\fakepath\PSICOLOGIA.pdf"
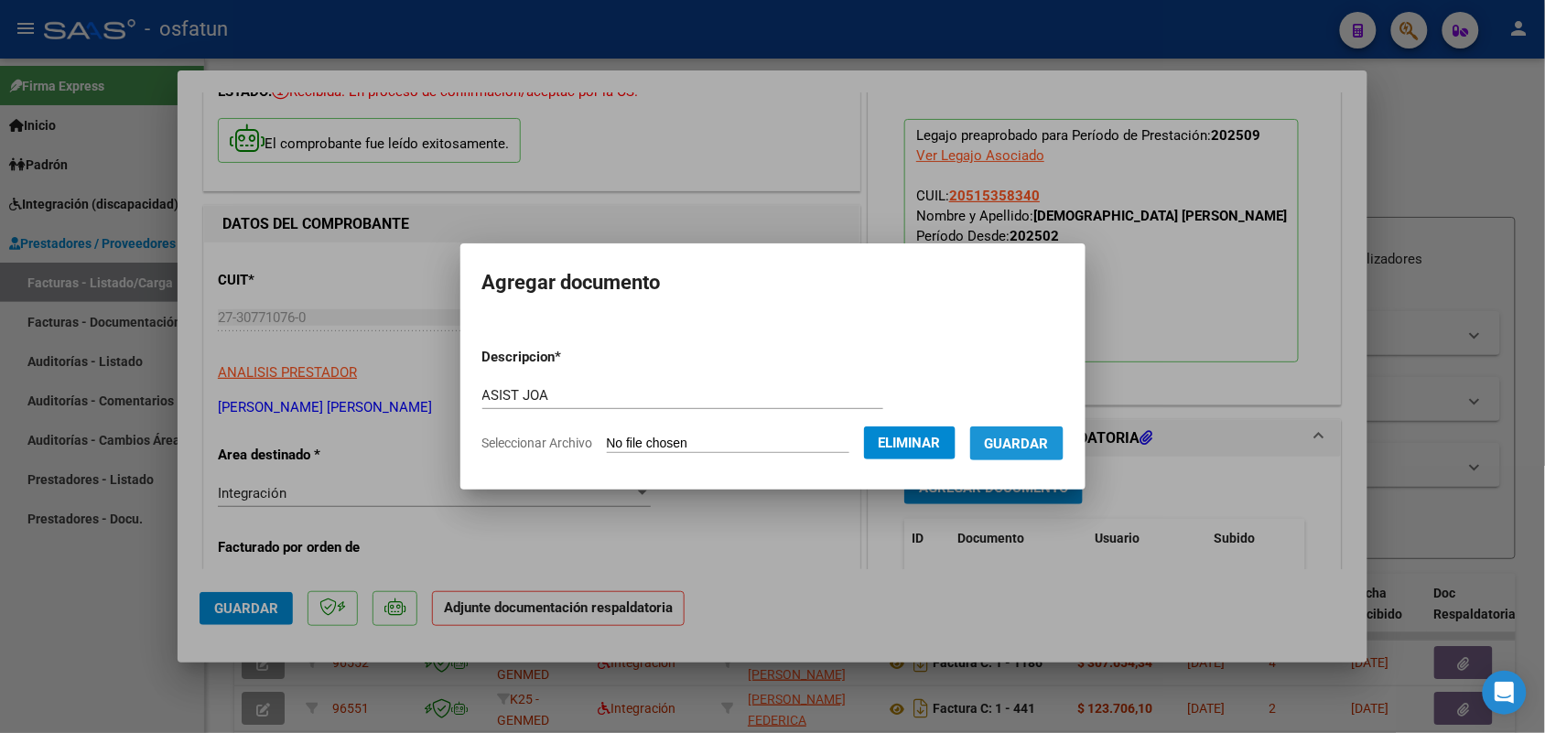
drag, startPoint x: 1032, startPoint y: 433, endPoint x: 826, endPoint y: 556, distance: 239.7
click at [1031, 436] on span "Guardar" at bounding box center [1017, 444] width 64 height 16
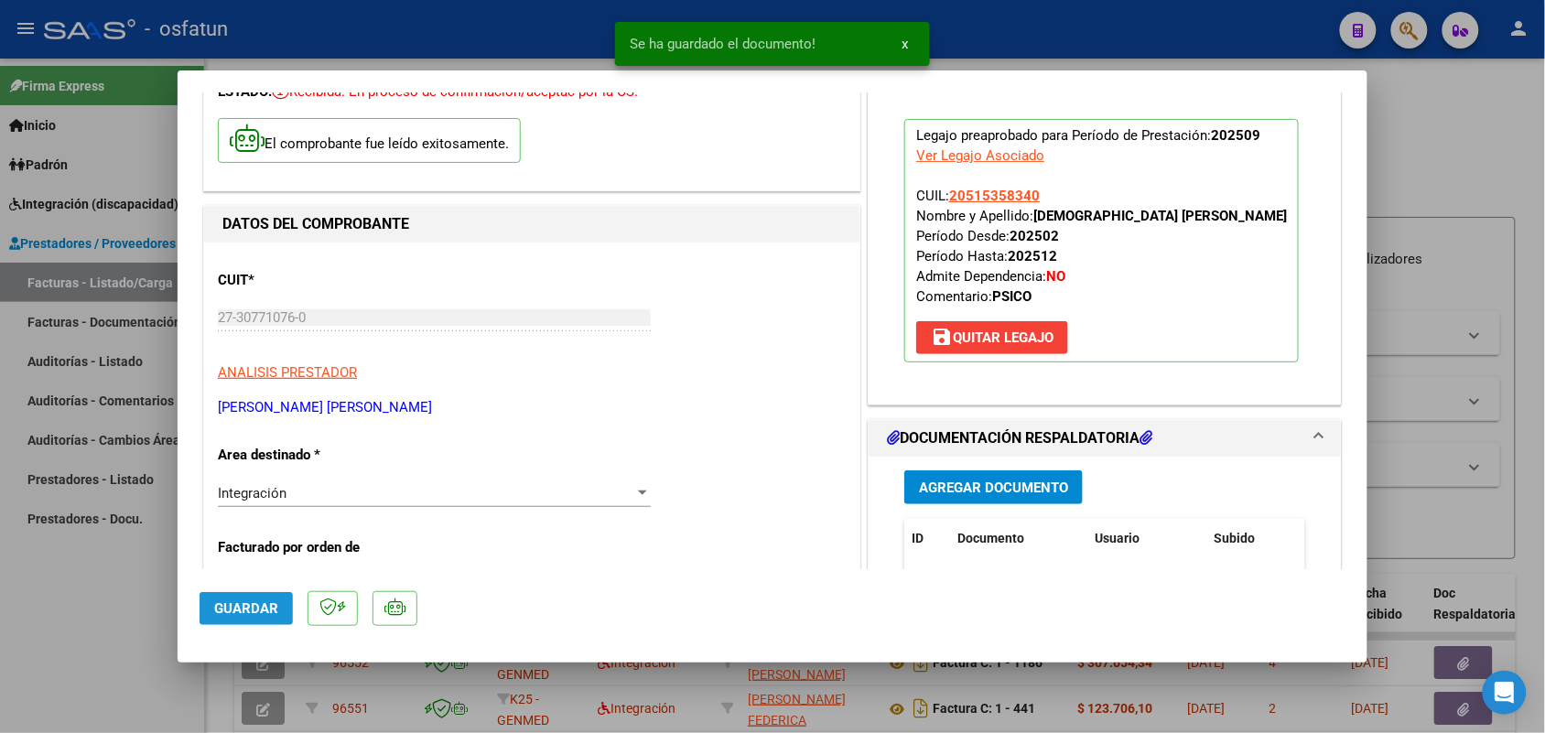
click at [239, 615] on span "Guardar" at bounding box center [246, 608] width 64 height 16
click at [122, 616] on div at bounding box center [772, 366] width 1545 height 733
type input "$ 0,00"
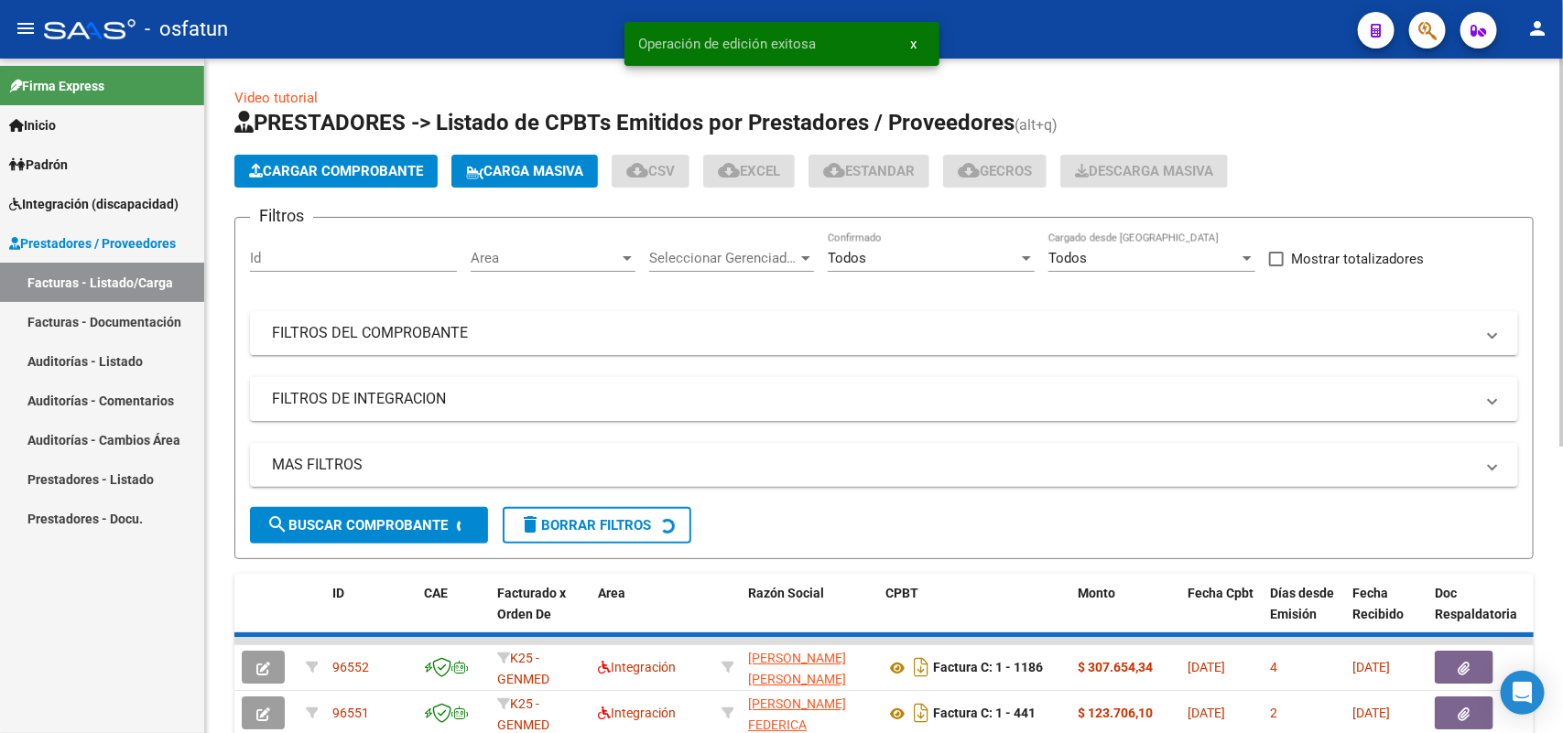
click at [378, 171] on span "Cargar Comprobante" at bounding box center [336, 171] width 174 height 16
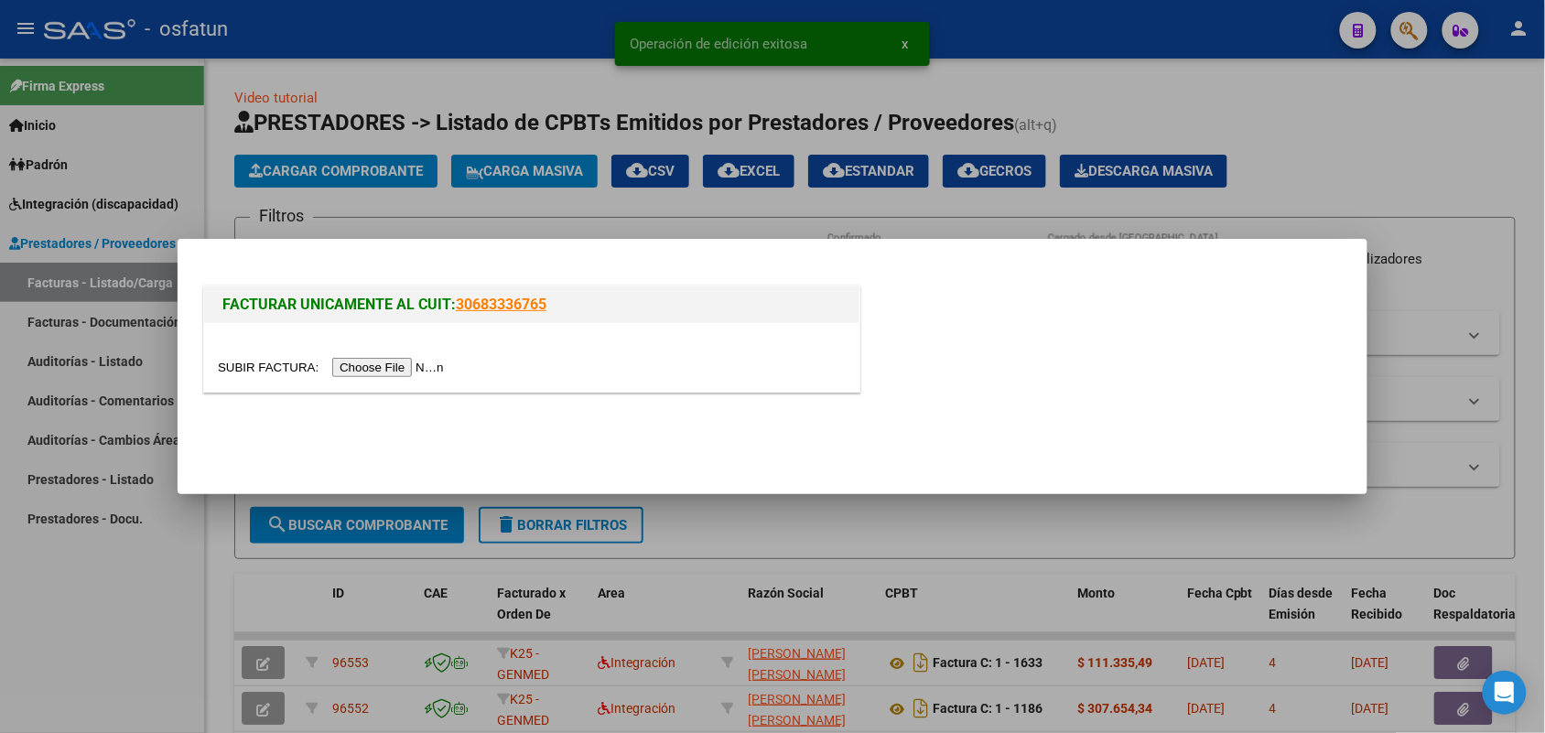
click at [430, 359] on input "file" at bounding box center [334, 367] width 232 height 19
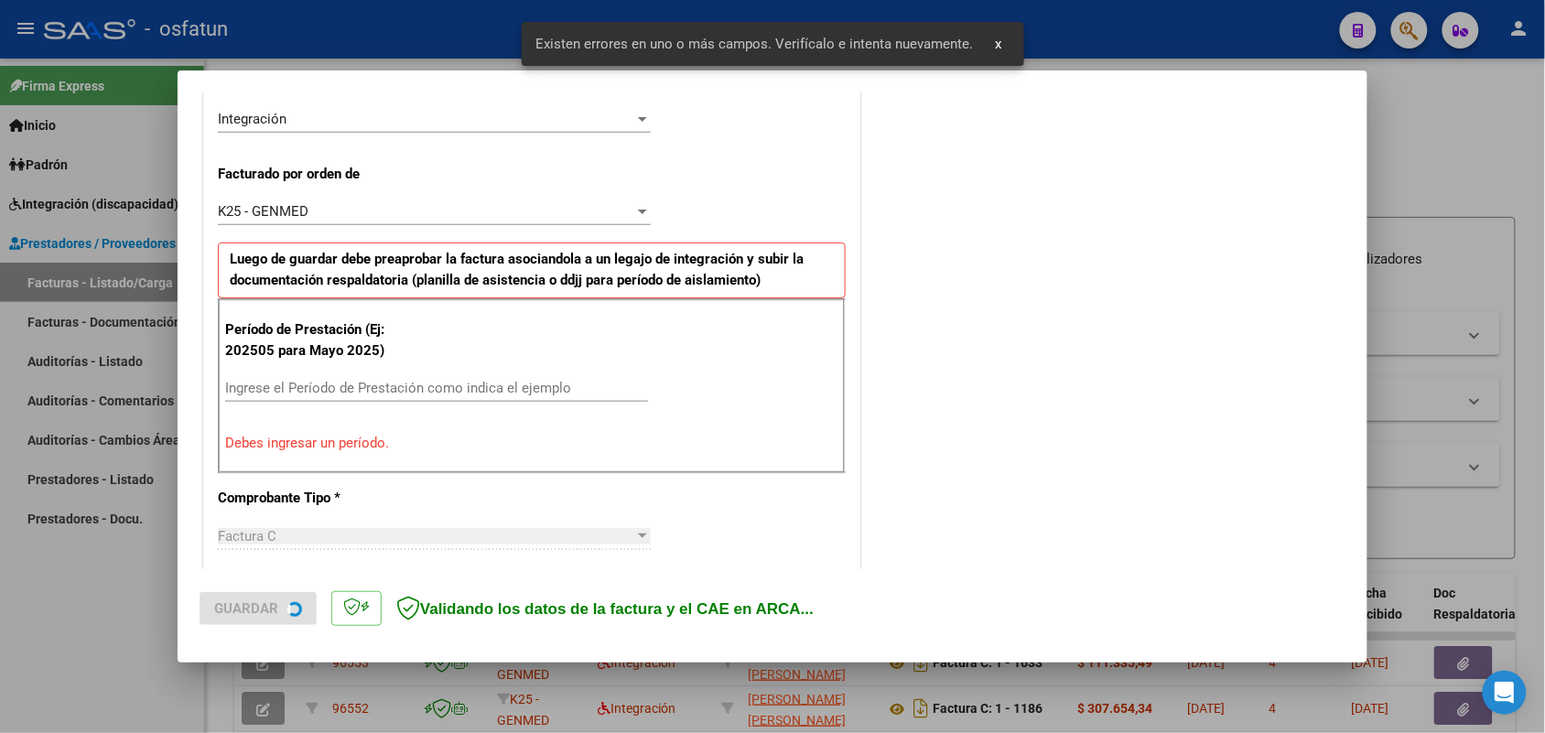
scroll to position [460, 0]
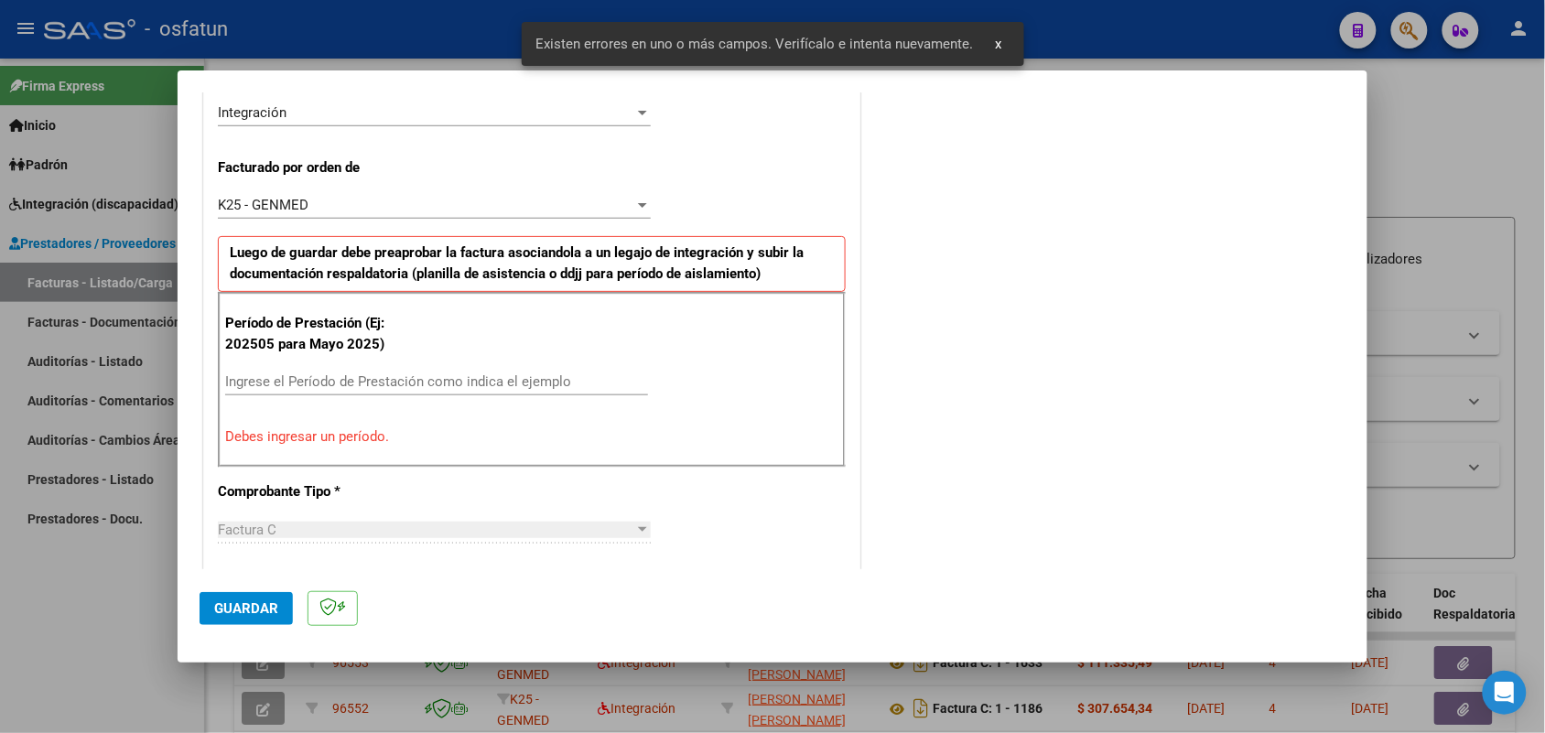
click at [535, 371] on div "Ingrese el Período de Prestación como indica el ejemplo" at bounding box center [436, 381] width 423 height 27
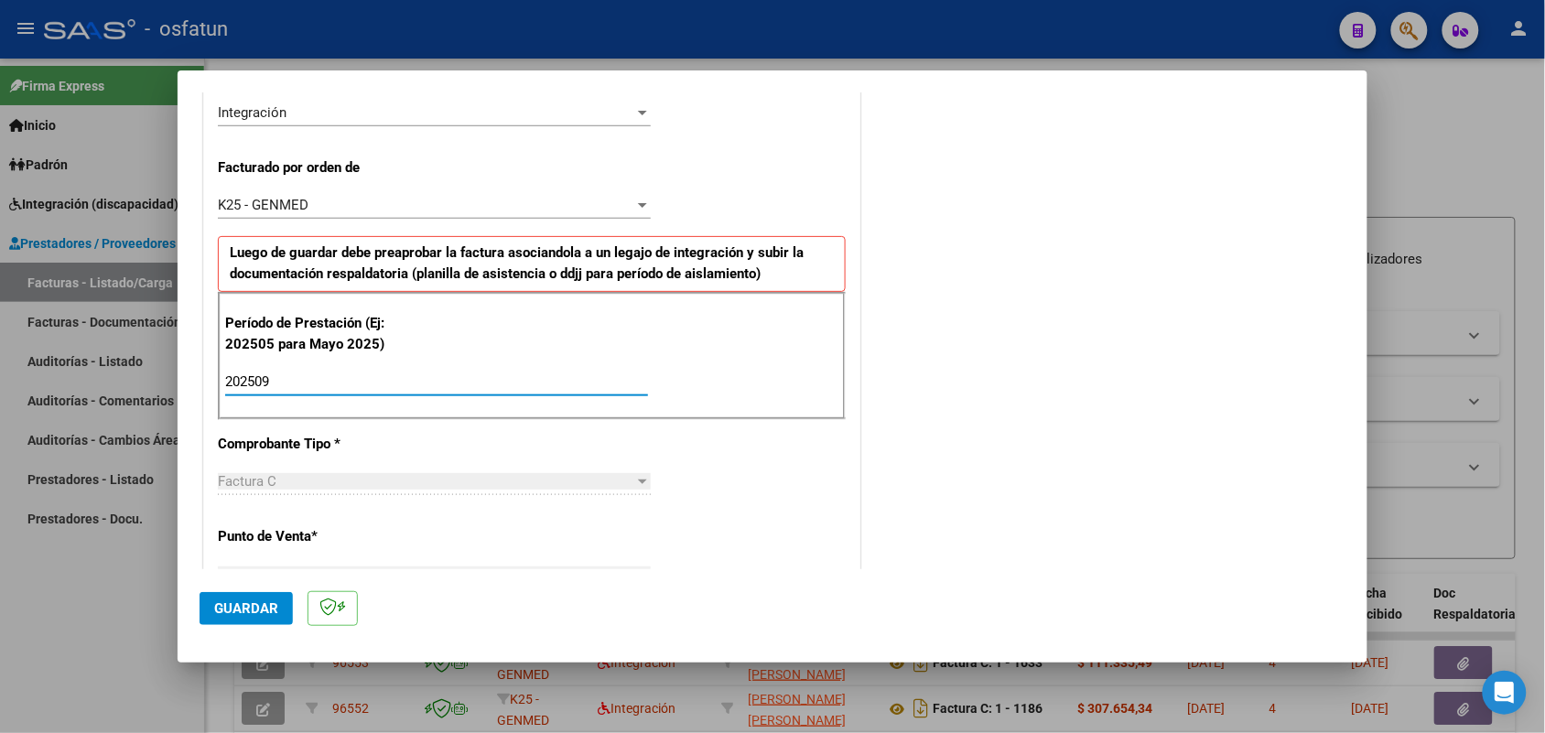
type input "202509"
click at [256, 606] on span "Guardar" at bounding box center [246, 608] width 64 height 16
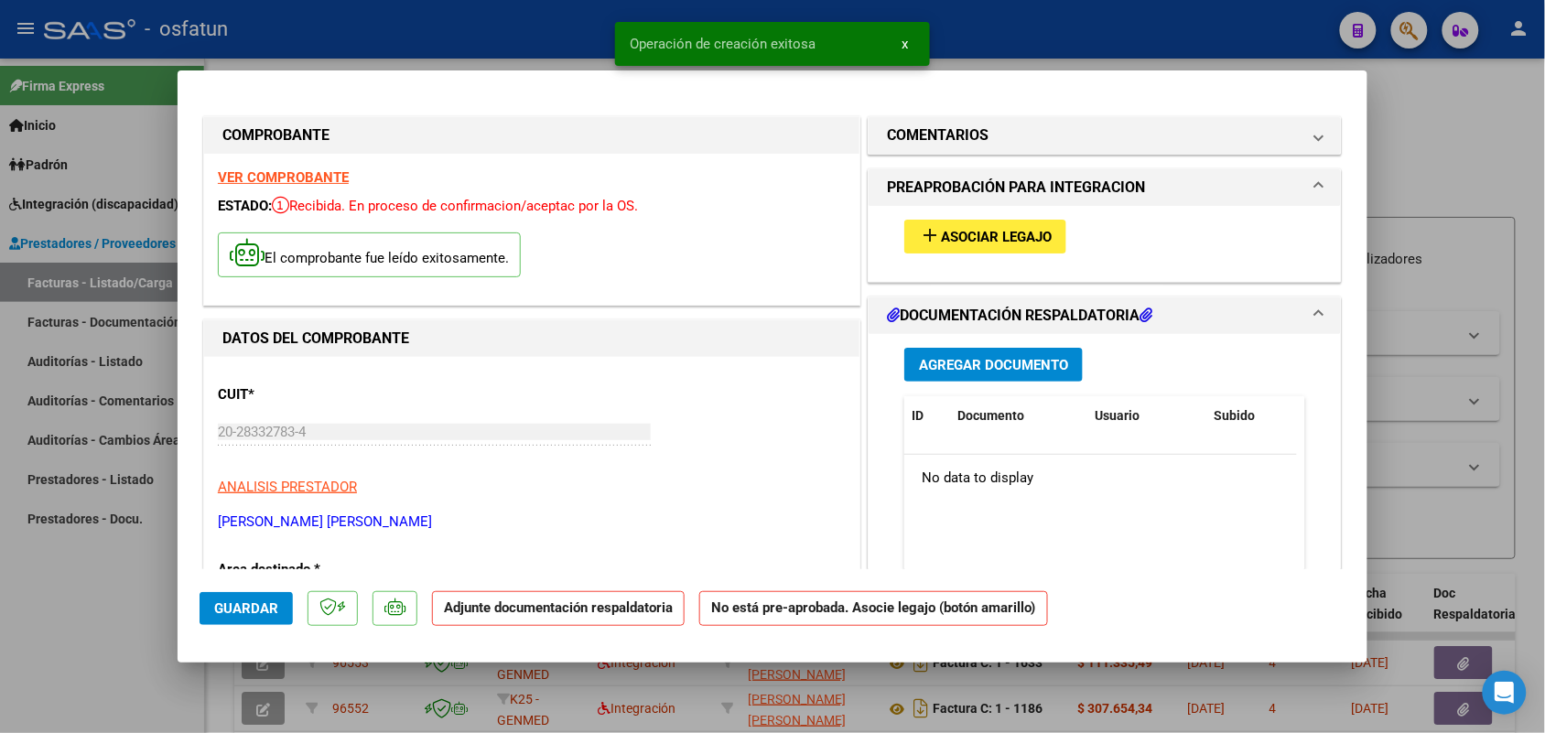
click at [989, 240] on span "Asociar Legajo" at bounding box center [996, 237] width 111 height 16
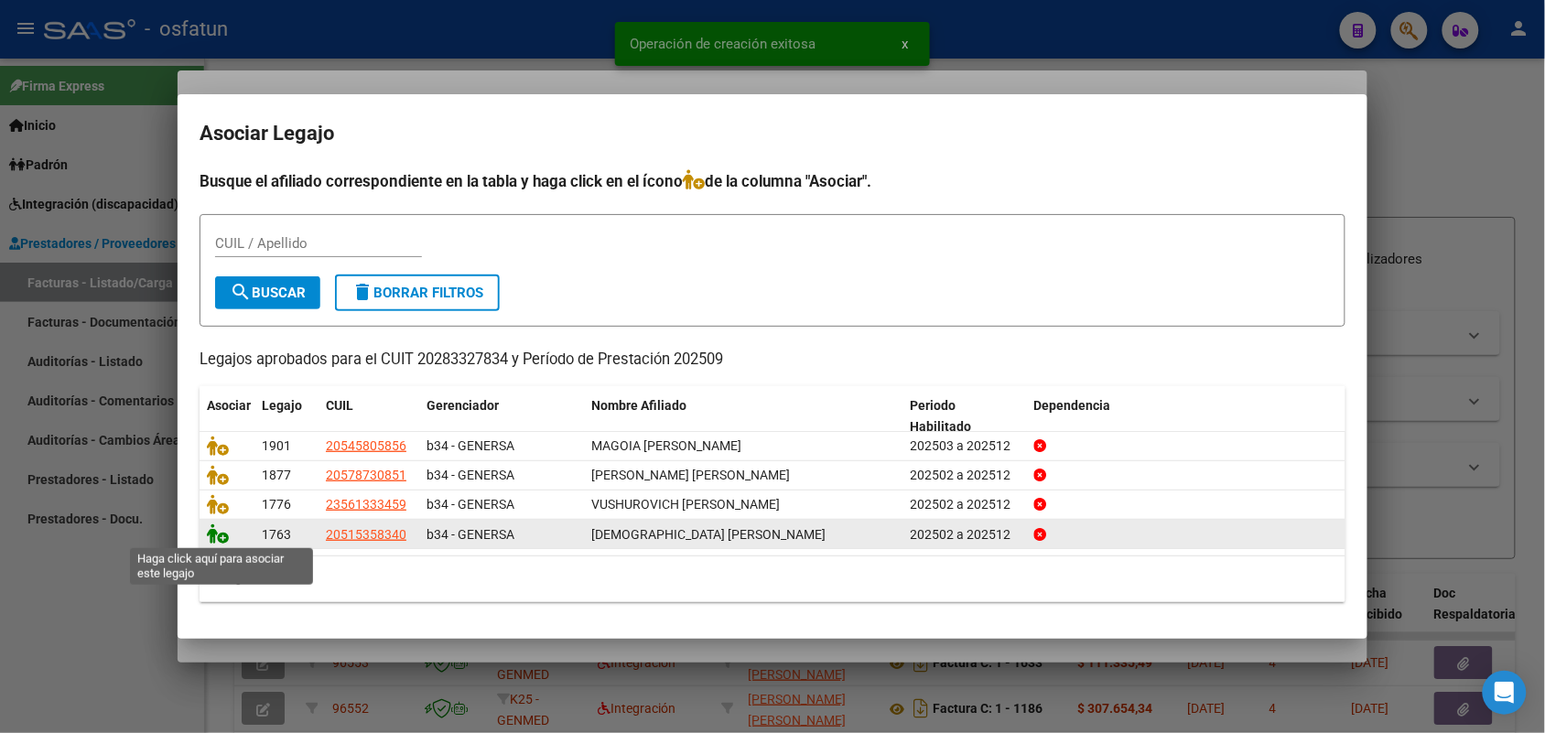
click at [221, 532] on icon at bounding box center [218, 534] width 22 height 20
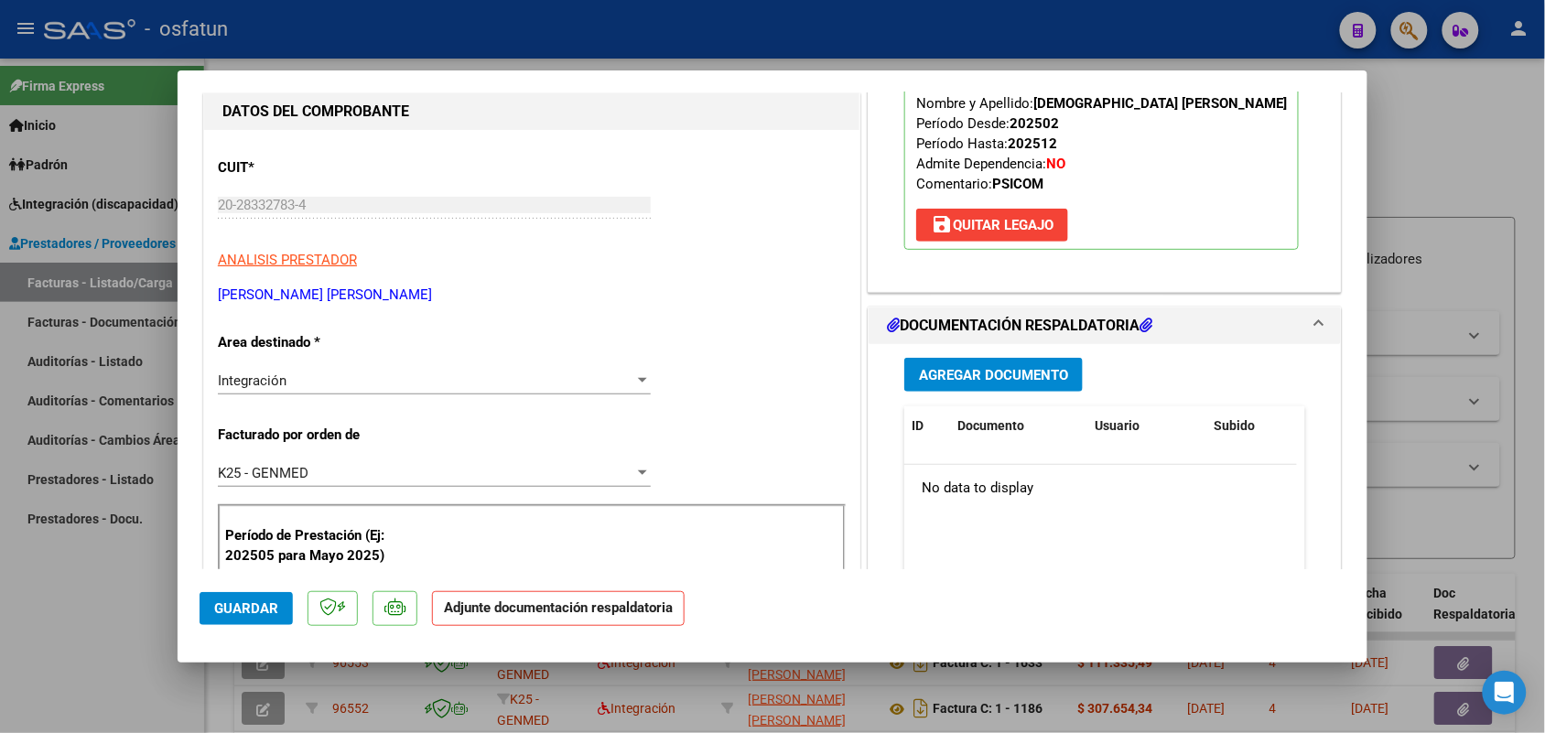
scroll to position [229, 0]
click at [977, 378] on span "Agregar Documento" at bounding box center [993, 373] width 149 height 16
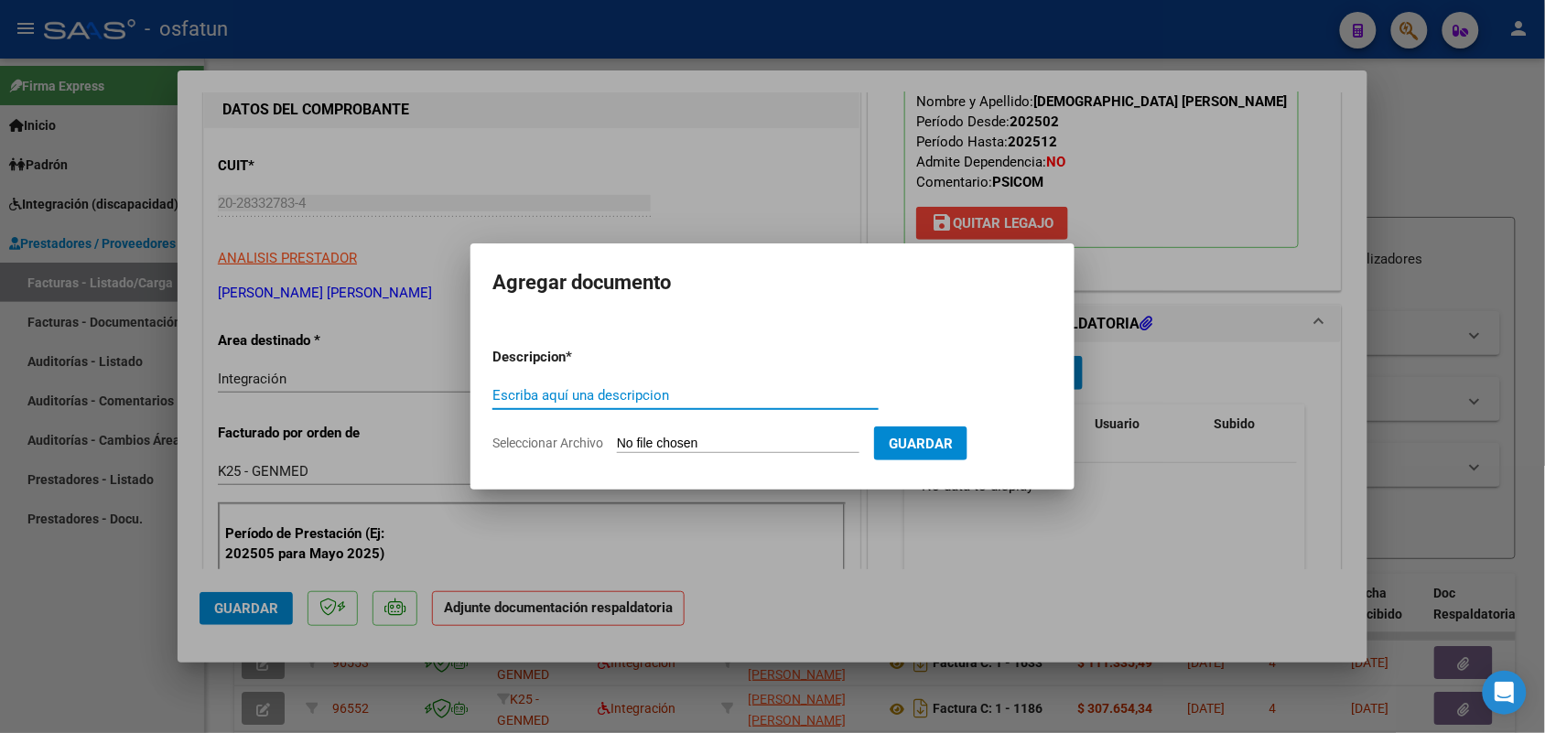
drag, startPoint x: 660, startPoint y: 386, endPoint x: 652, endPoint y: 392, distance: 9.9
click at [653, 391] on input "Escriba aquí una descripcion" at bounding box center [685, 395] width 386 height 16
type input "ASIST JOA"
click at [703, 439] on input "Seleccionar Archivo" at bounding box center [738, 444] width 243 height 17
type input "C:\fakepath\PSM.pdf"
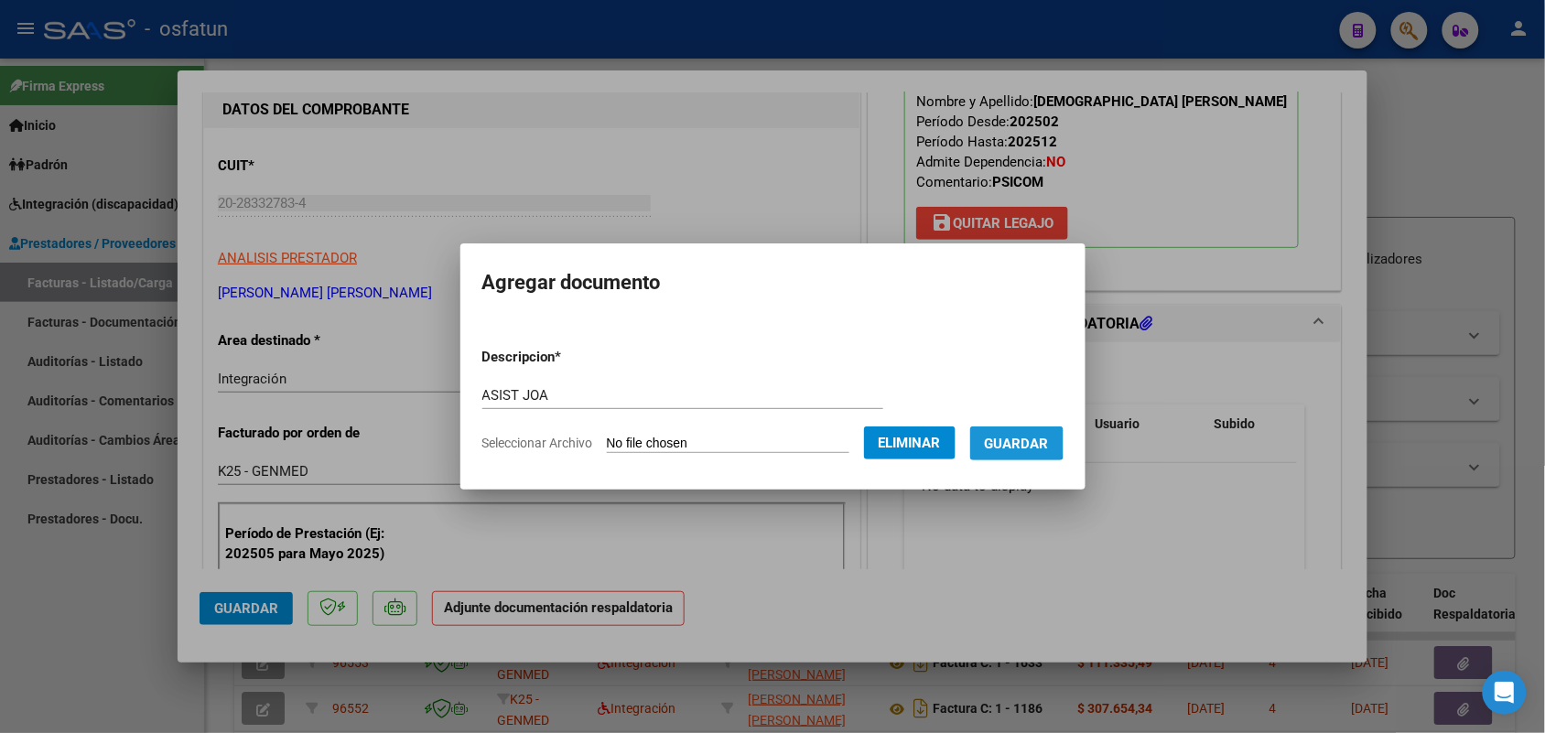
drag, startPoint x: 1030, startPoint y: 438, endPoint x: 702, endPoint y: 582, distance: 358.2
click at [1028, 438] on span "Guardar" at bounding box center [1017, 444] width 64 height 16
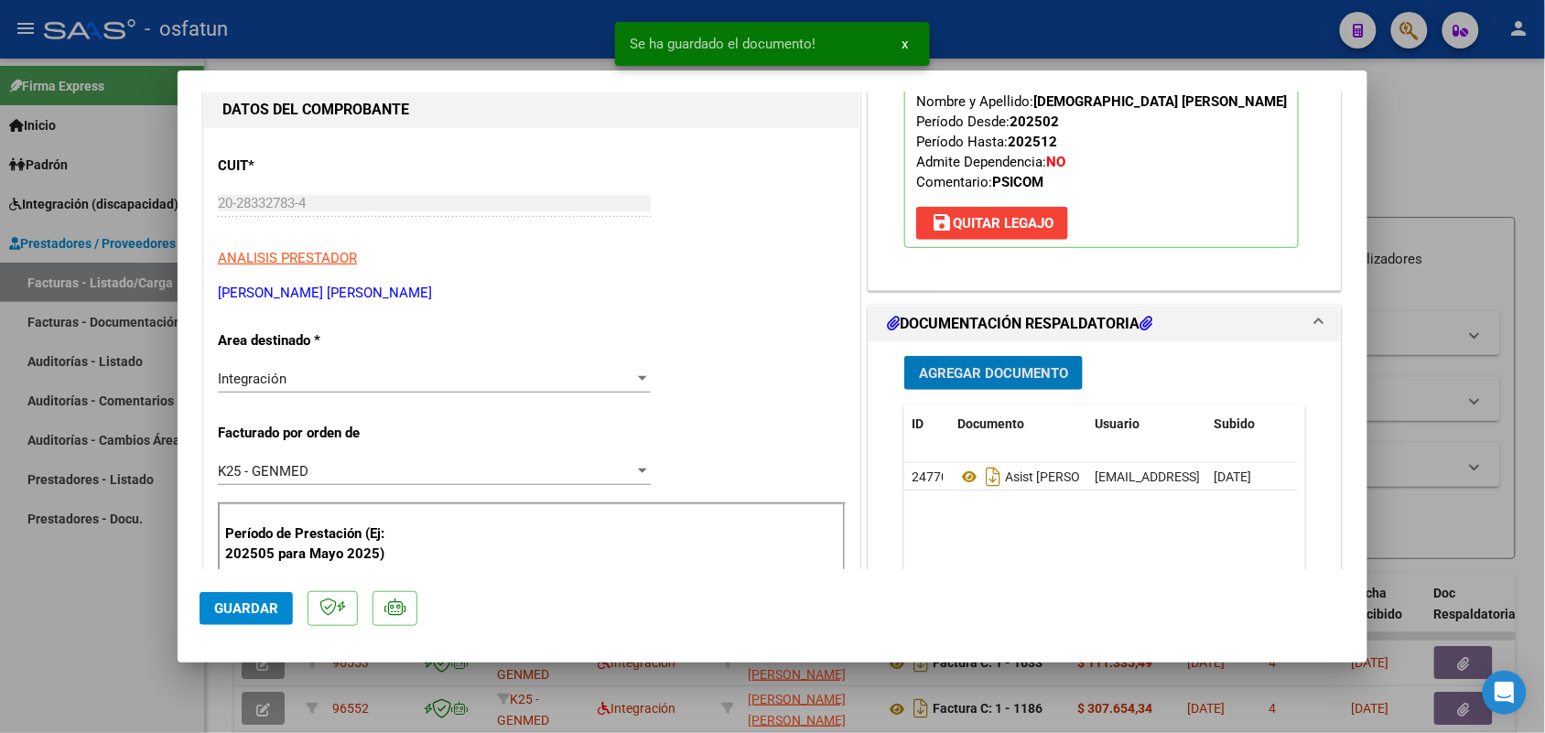
click at [254, 600] on span "Guardar" at bounding box center [246, 608] width 64 height 16
click at [92, 656] on div at bounding box center [772, 366] width 1545 height 733
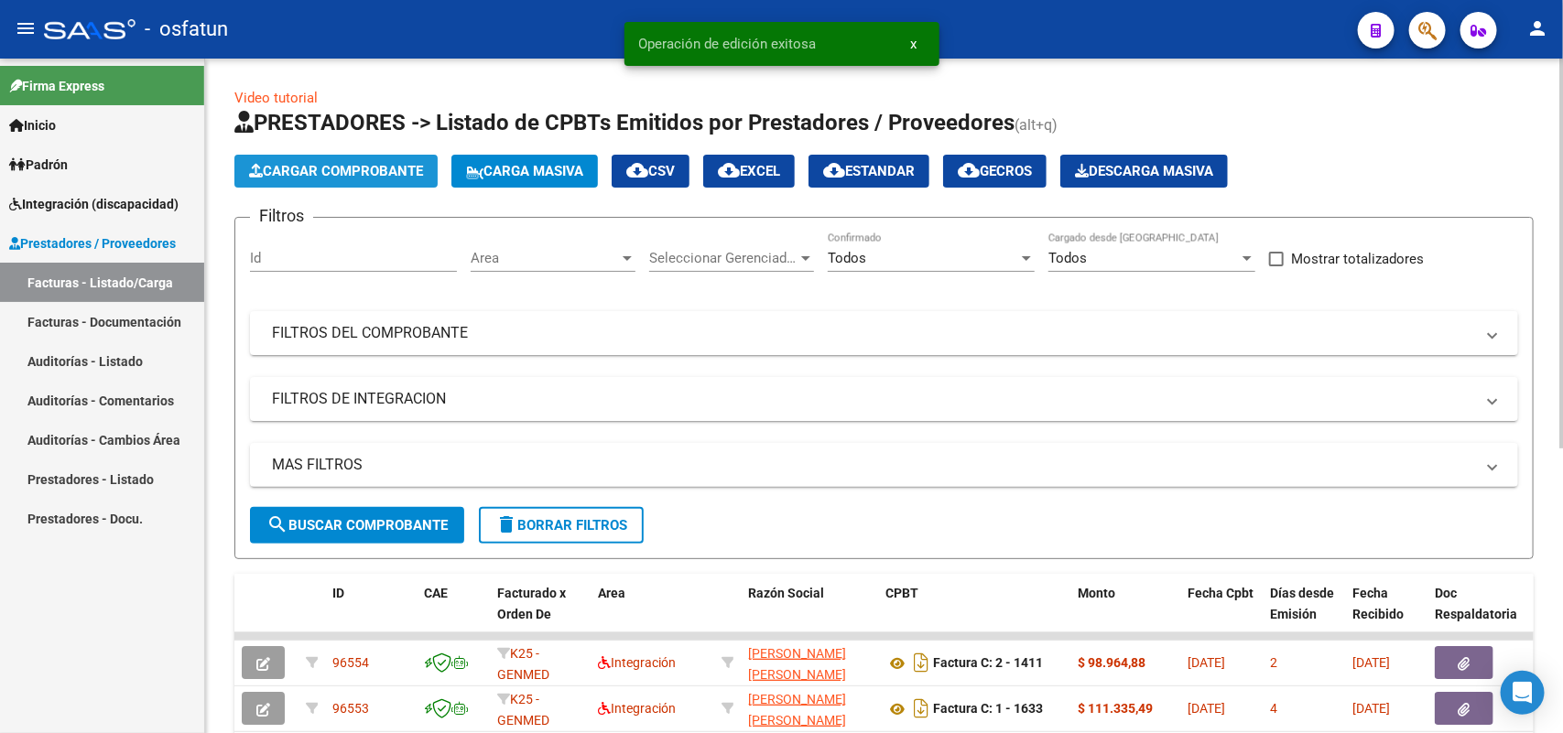
click at [366, 163] on span "Cargar Comprobante" at bounding box center [336, 171] width 174 height 16
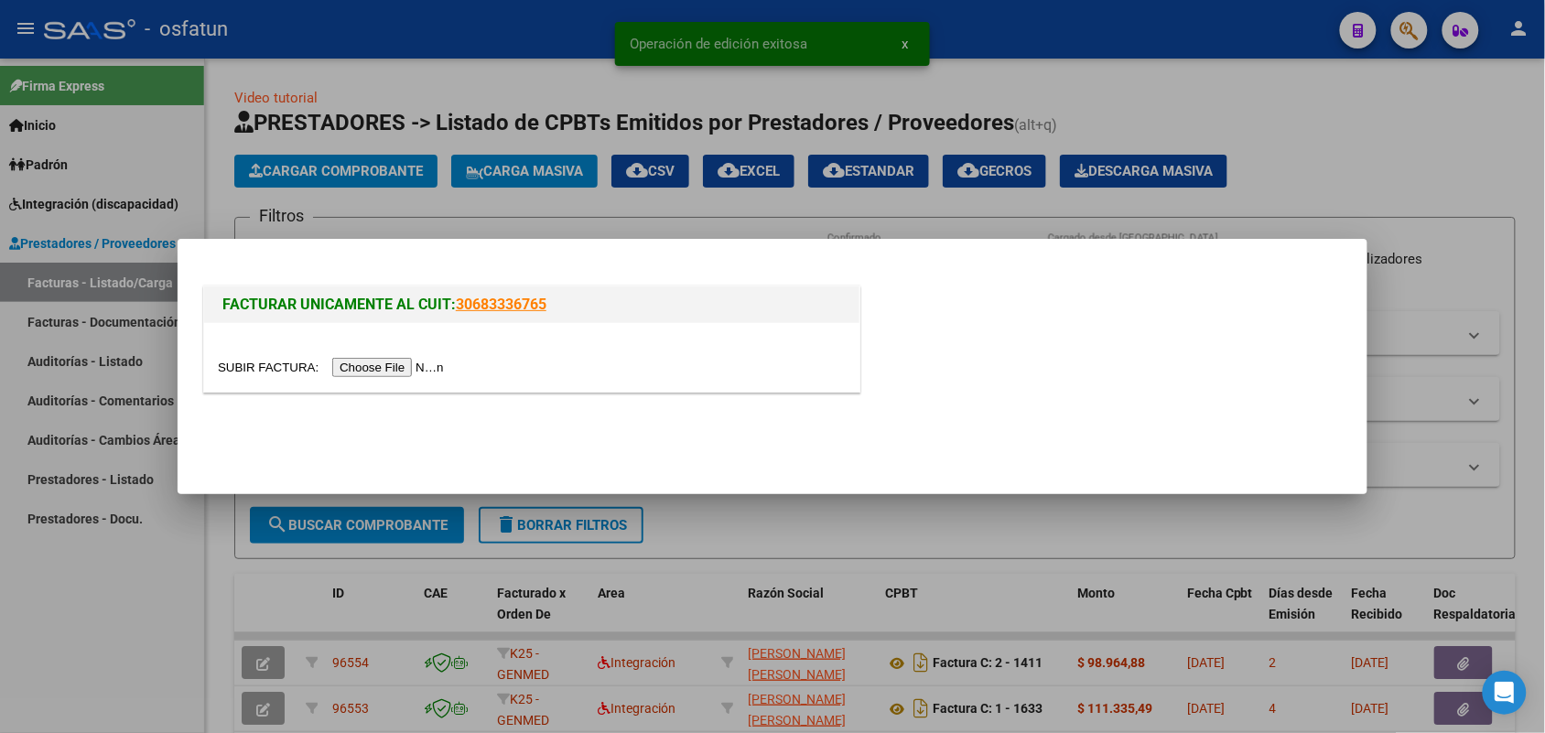
click at [422, 360] on input "file" at bounding box center [334, 367] width 232 height 19
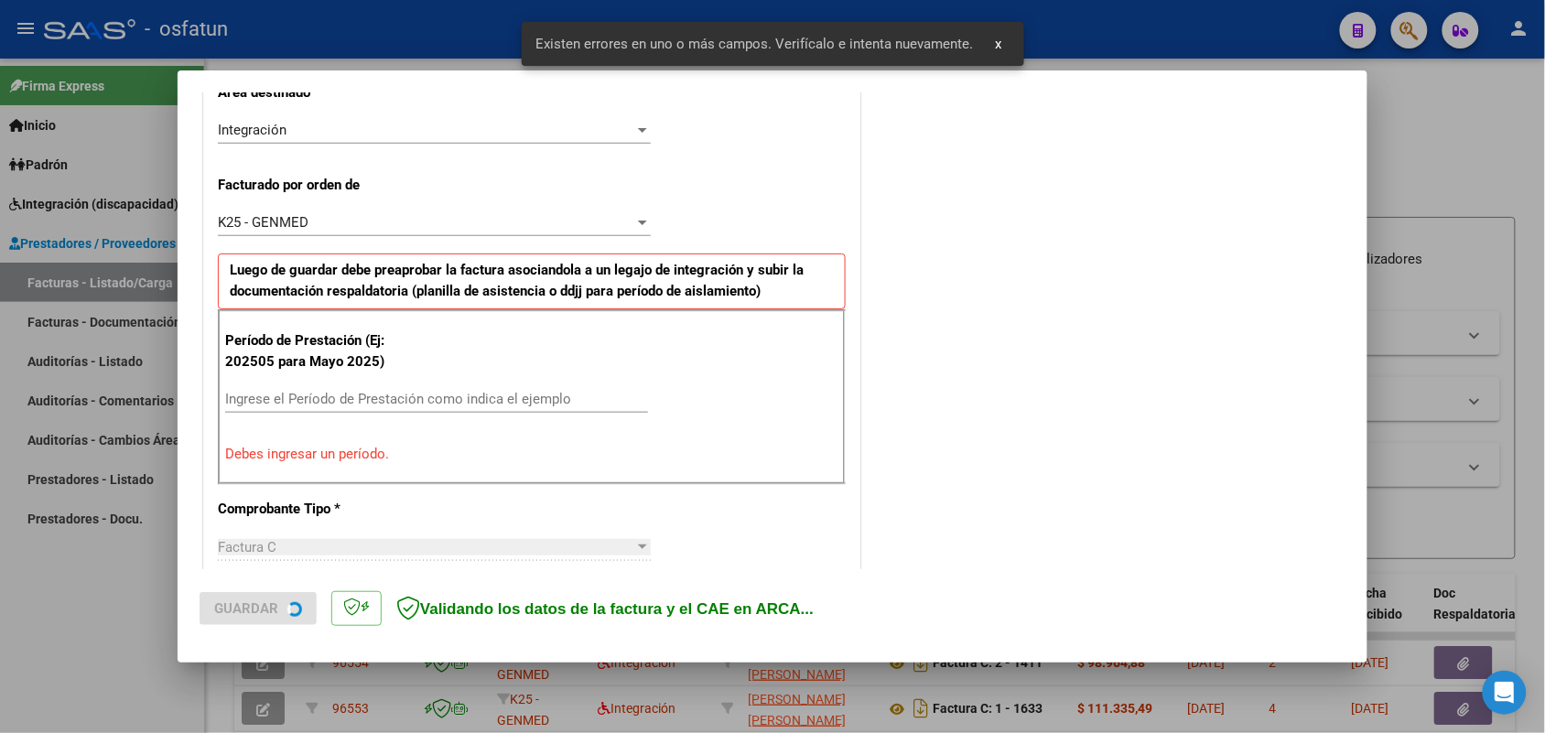
scroll to position [460, 0]
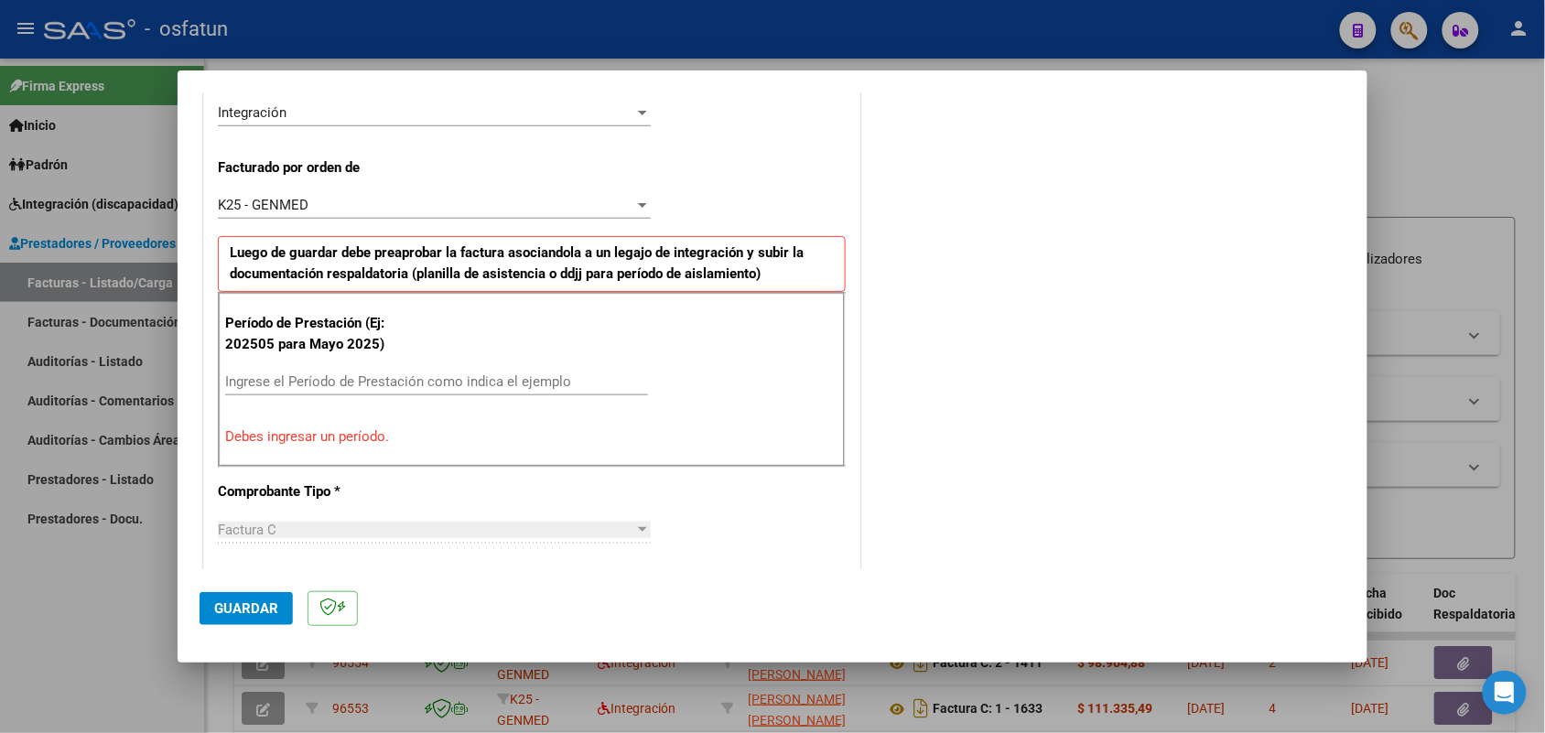
click at [525, 386] on input "Ingrese el Período de Prestación como indica el ejemplo" at bounding box center [436, 381] width 423 height 16
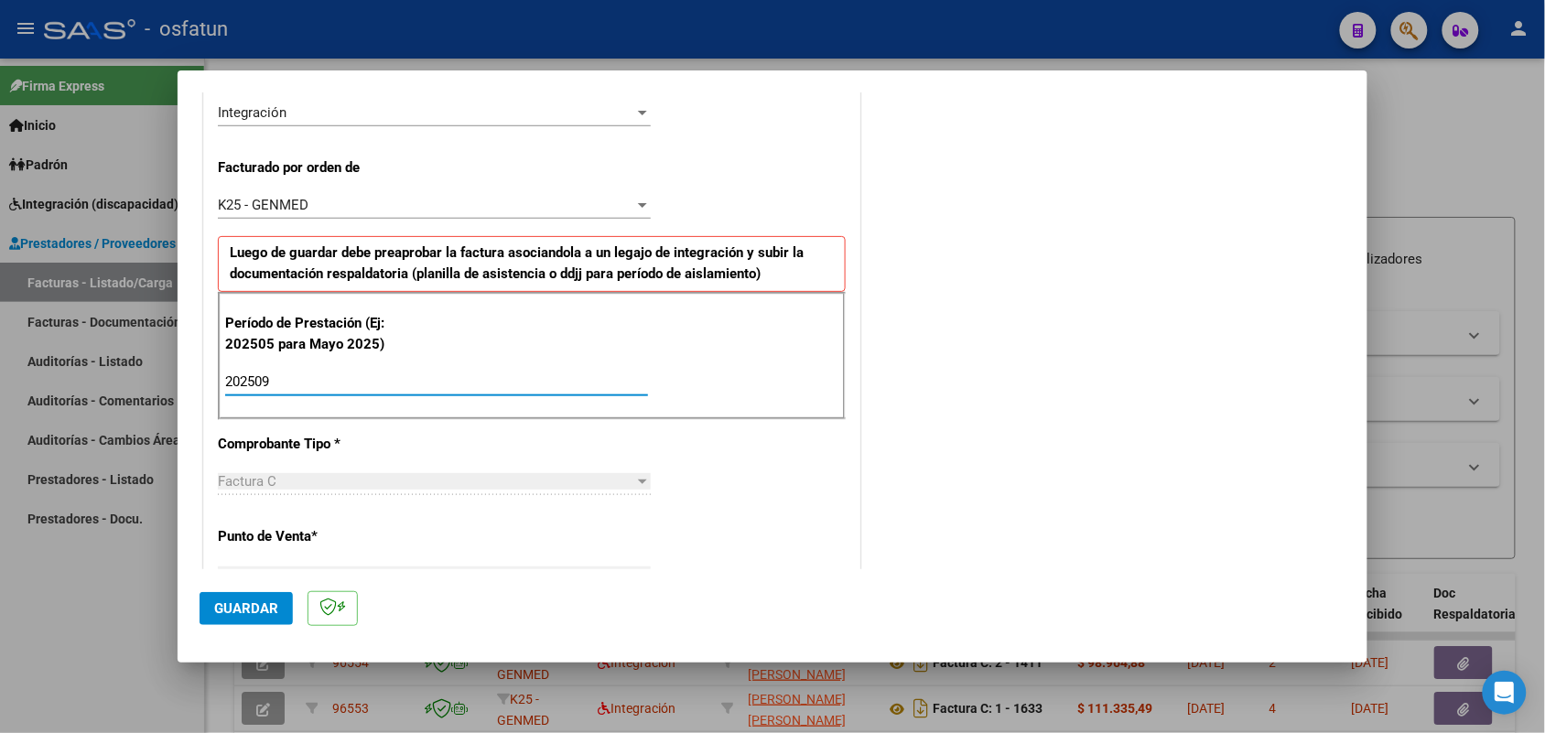
type input "202509"
click at [264, 593] on button "Guardar" at bounding box center [246, 608] width 93 height 33
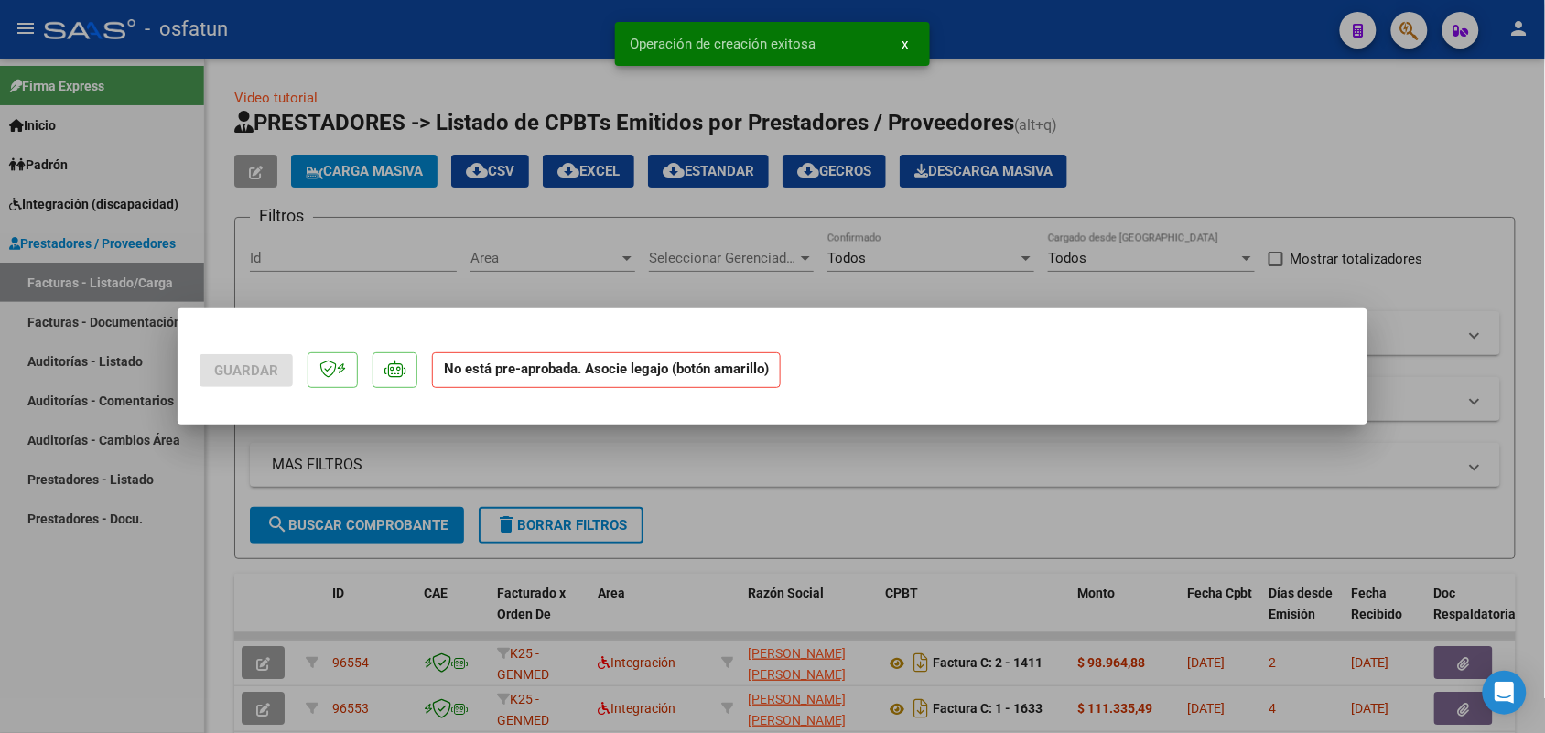
scroll to position [0, 0]
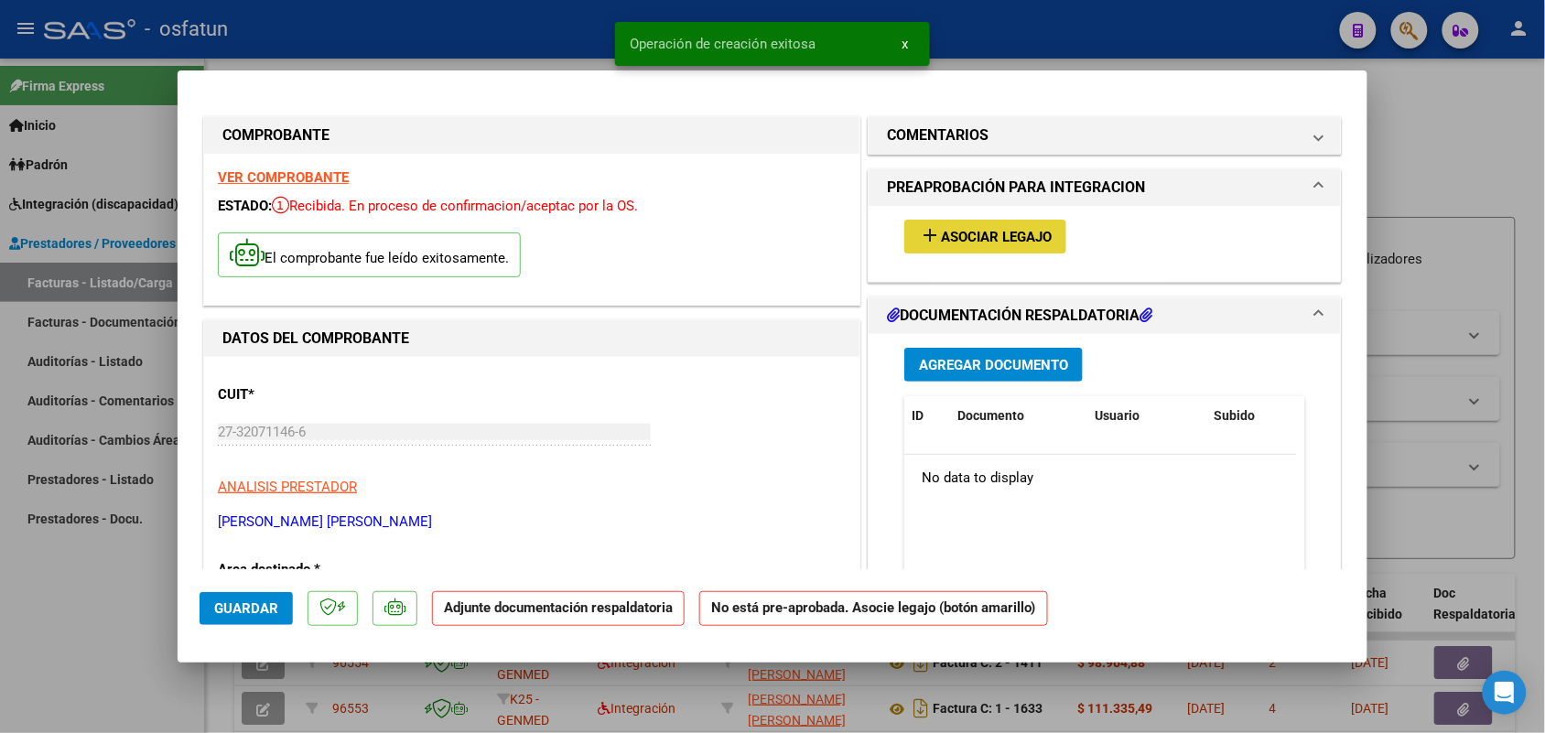
click at [1000, 245] on button "add Asociar Legajo" at bounding box center [985, 237] width 162 height 34
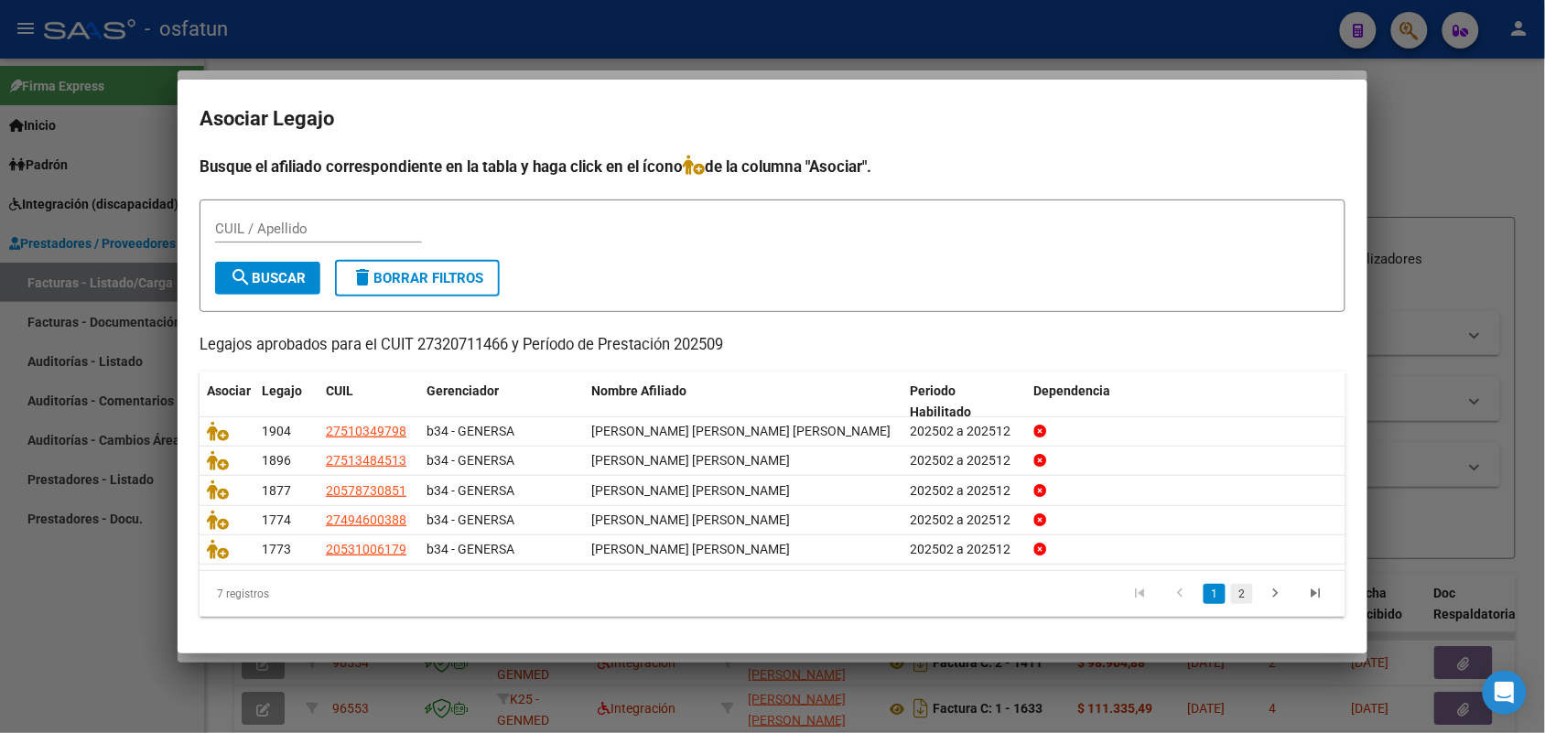
click at [1241, 589] on link "2" at bounding box center [1242, 594] width 22 height 20
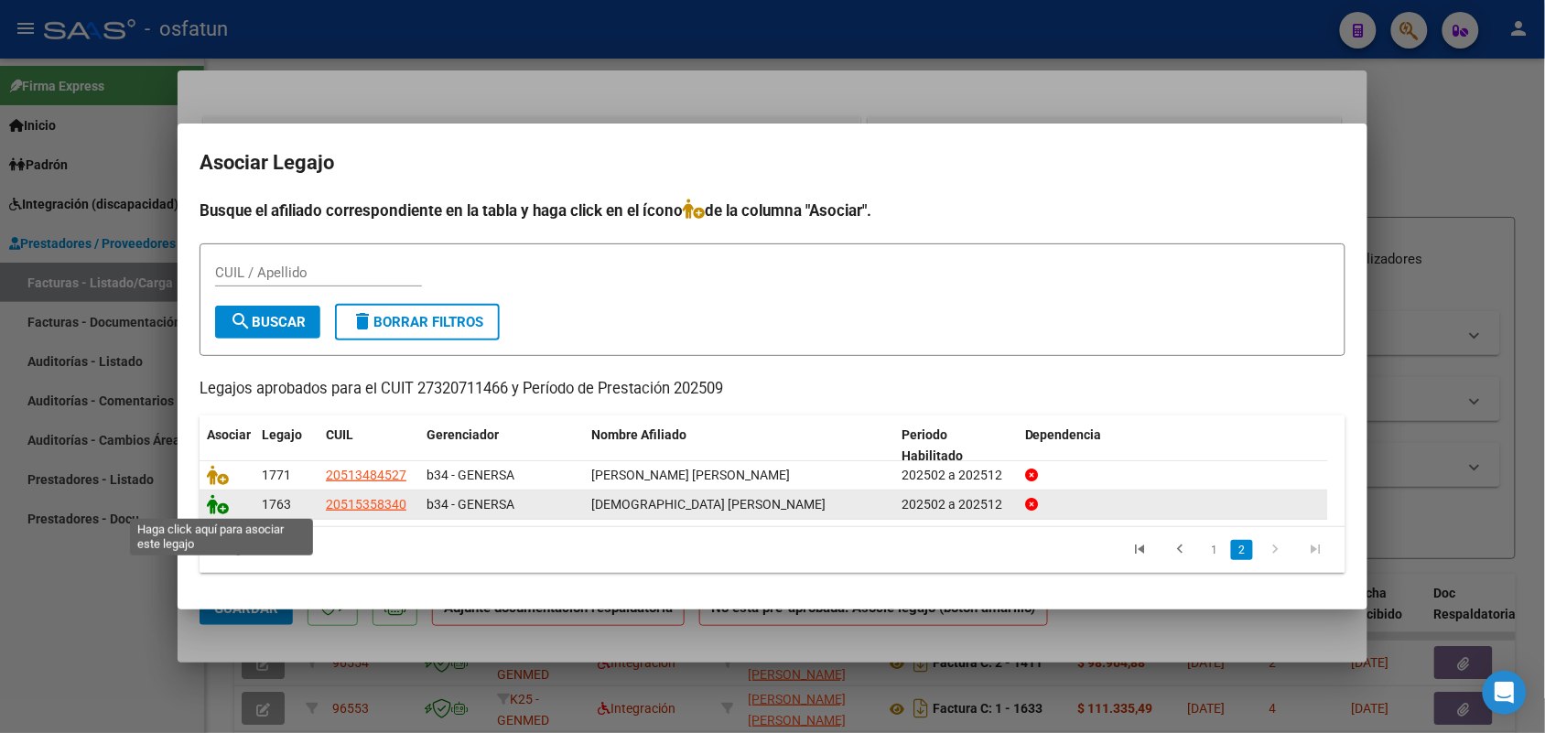
click at [215, 499] on icon at bounding box center [218, 504] width 22 height 20
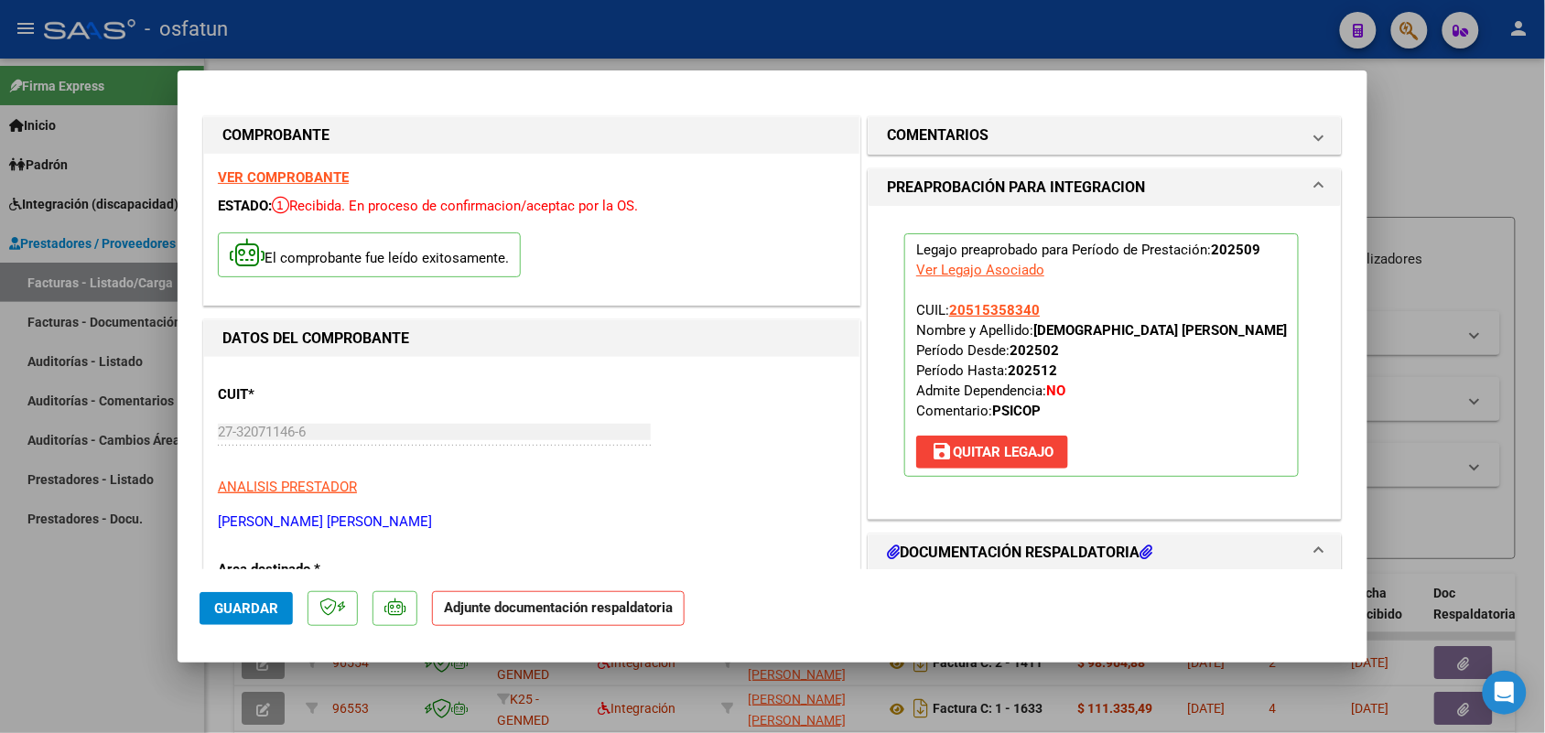
scroll to position [114, 0]
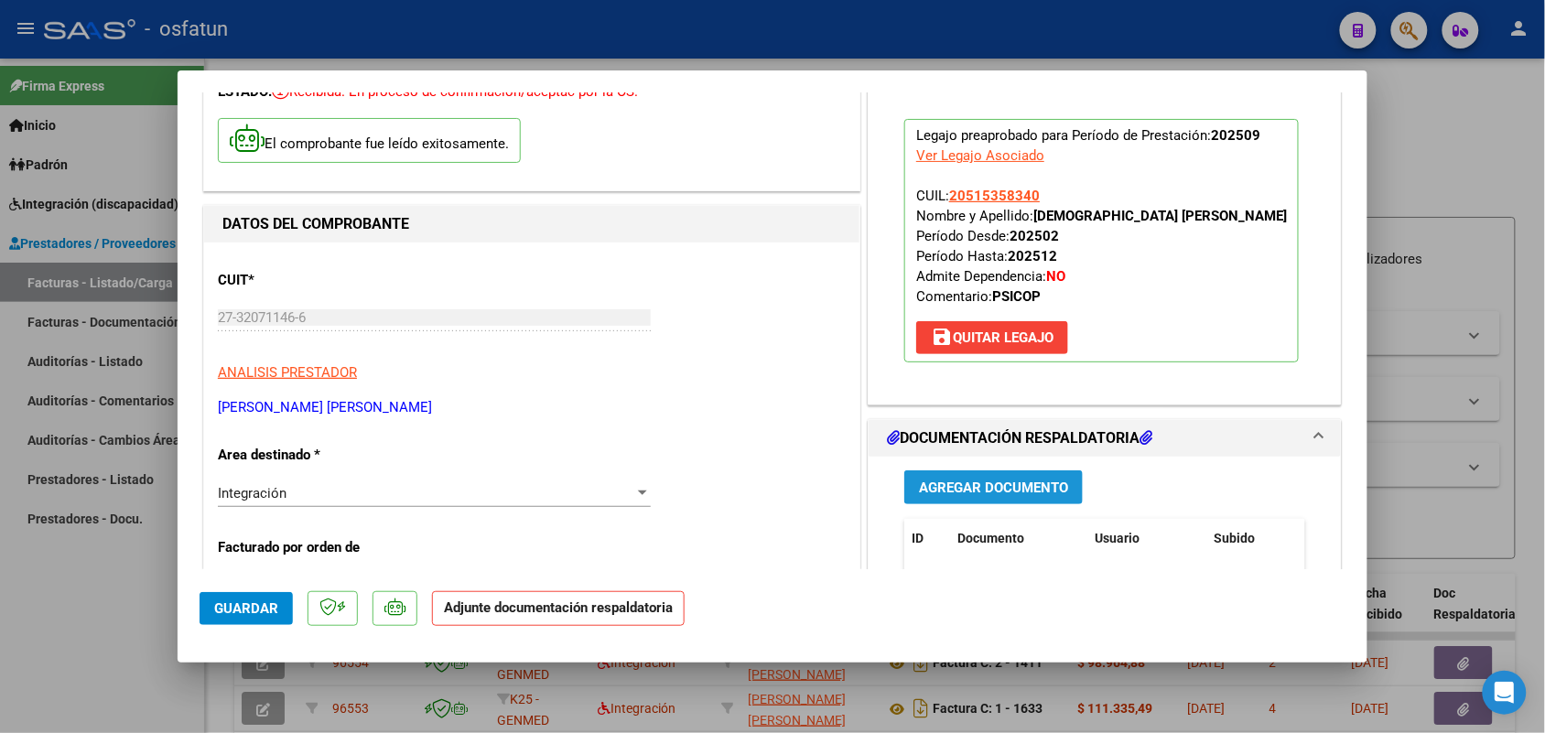
click at [966, 481] on span "Agregar Documento" at bounding box center [993, 488] width 149 height 16
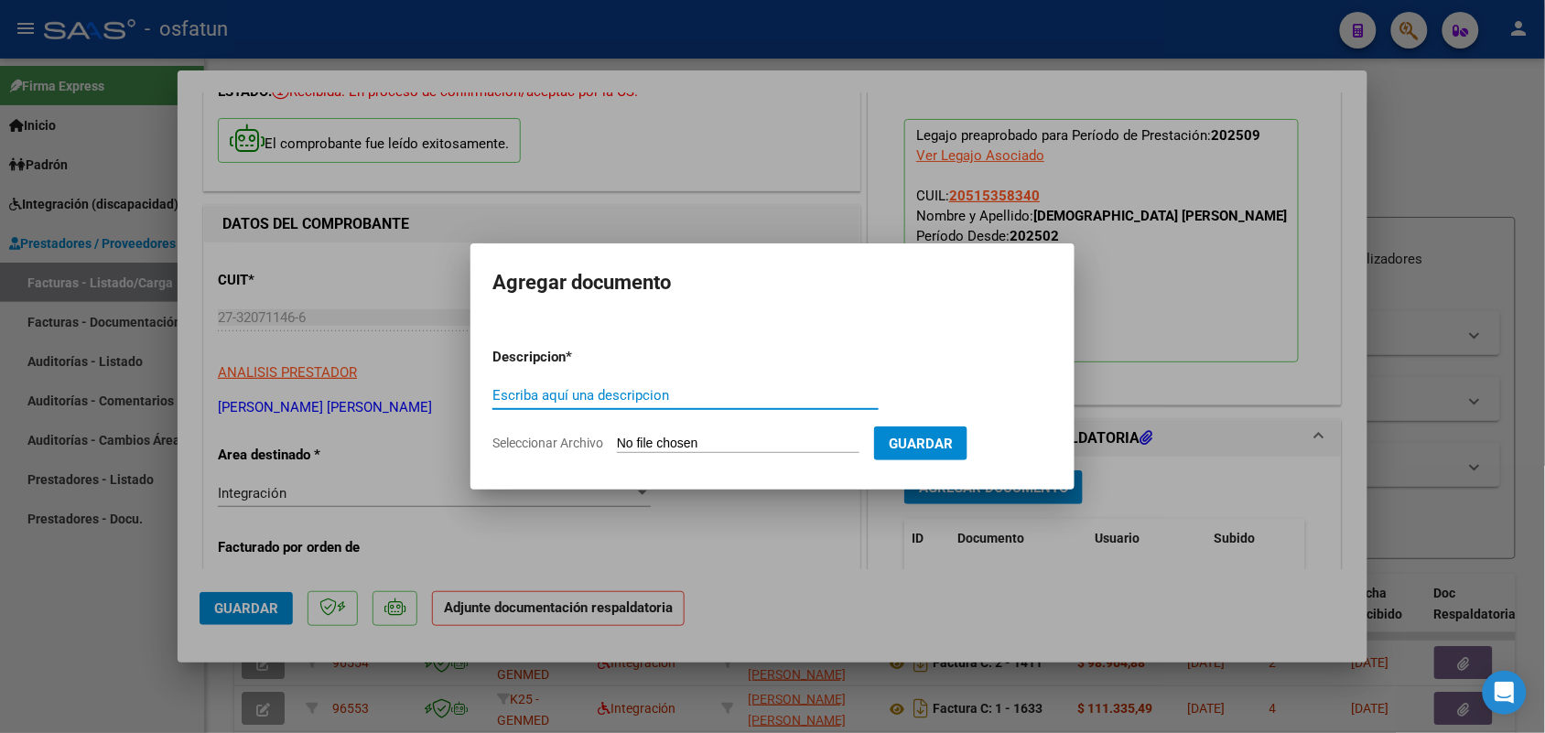
click at [604, 394] on input "Escriba aquí una descripcion" at bounding box center [685, 395] width 386 height 16
type input "ASIST JOA"
click at [679, 433] on form "Descripcion * ASIST [PERSON_NAME] aquí una descripcion Seleccionar Archivo Guar…" at bounding box center [772, 400] width 560 height 134
click at [703, 441] on input "Seleccionar Archivo" at bounding box center [738, 444] width 243 height 17
type input "C:\fakepath\PSP.pdf"
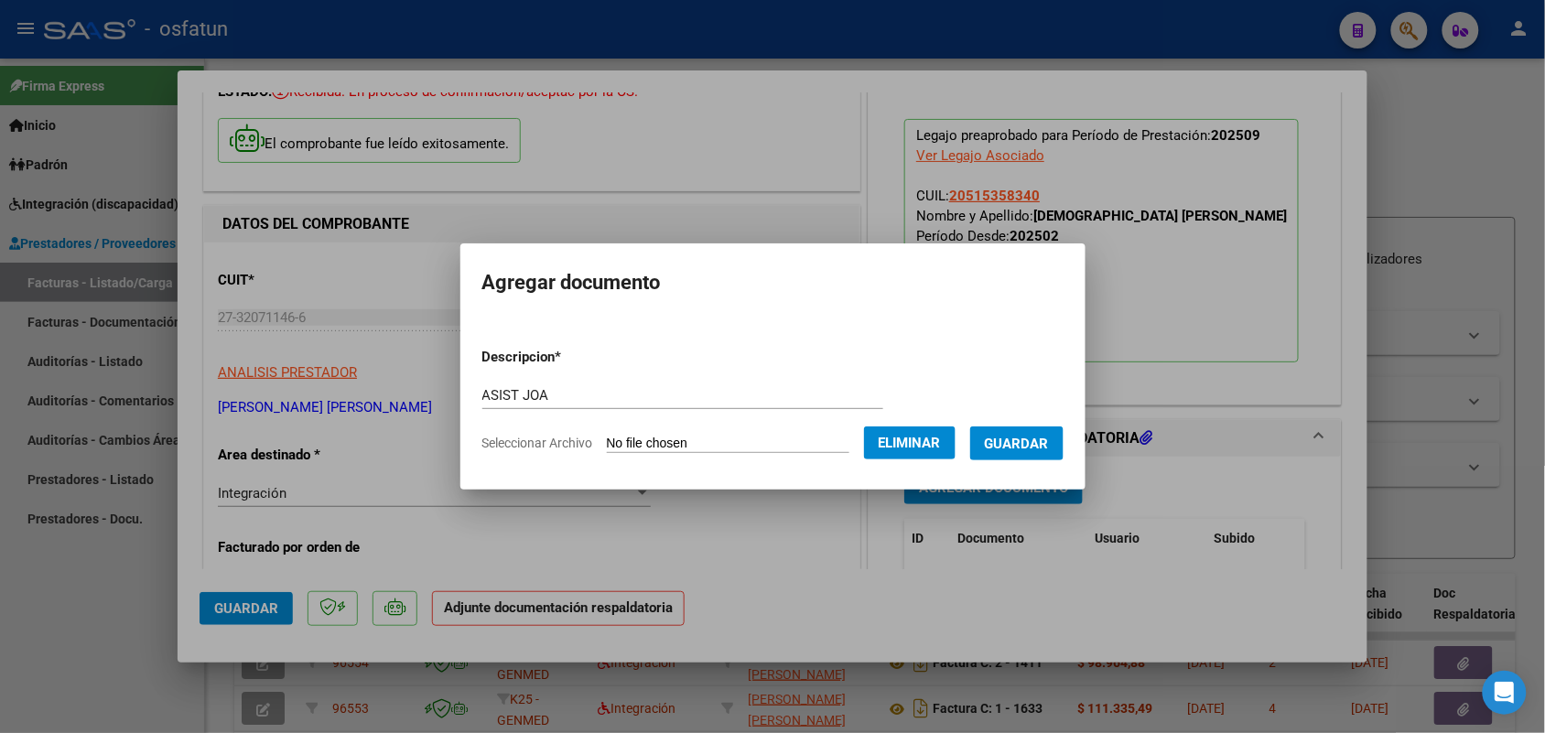
click at [1044, 439] on span "Guardar" at bounding box center [1017, 444] width 64 height 16
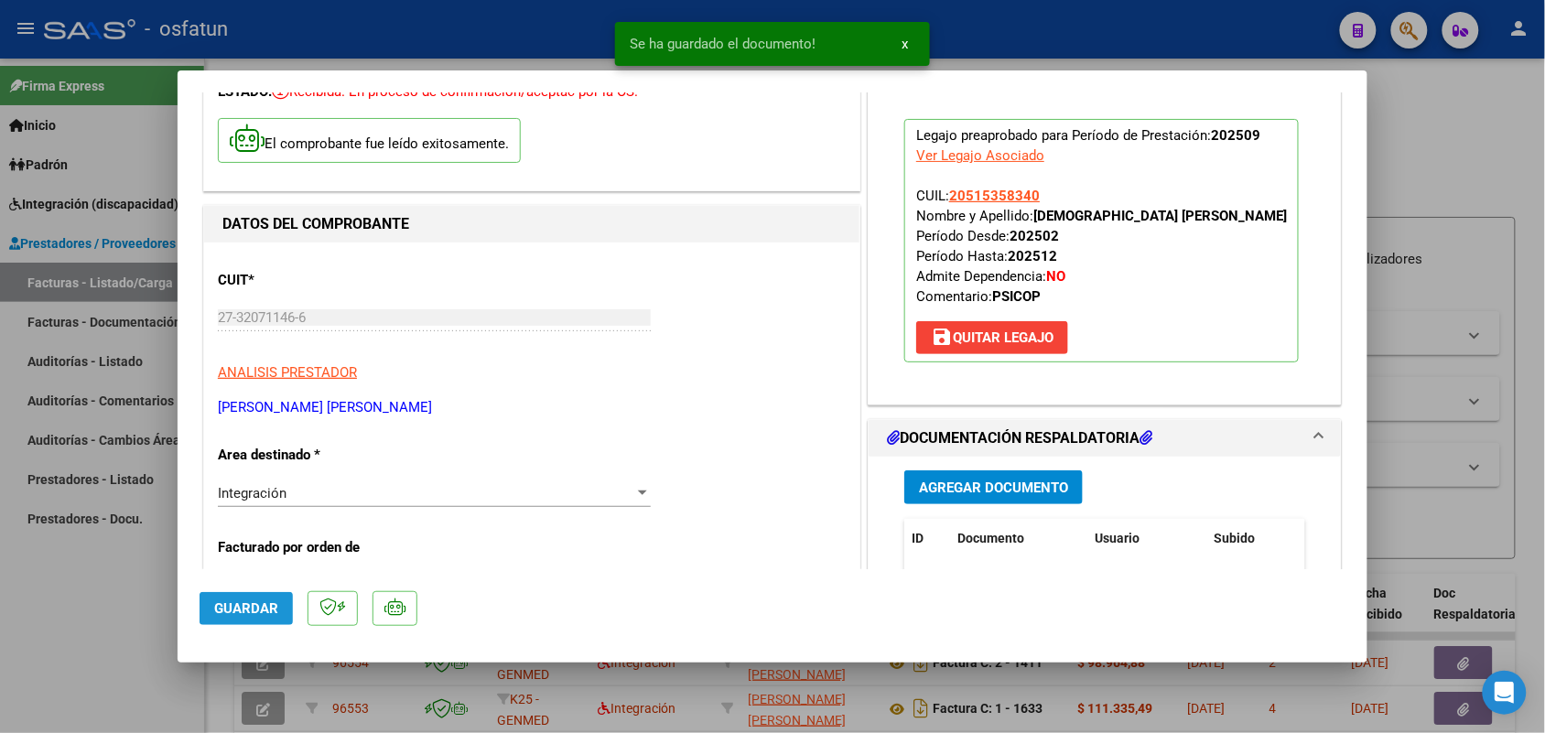
click at [218, 605] on span "Guardar" at bounding box center [246, 608] width 64 height 16
click at [87, 647] on div at bounding box center [772, 366] width 1545 height 733
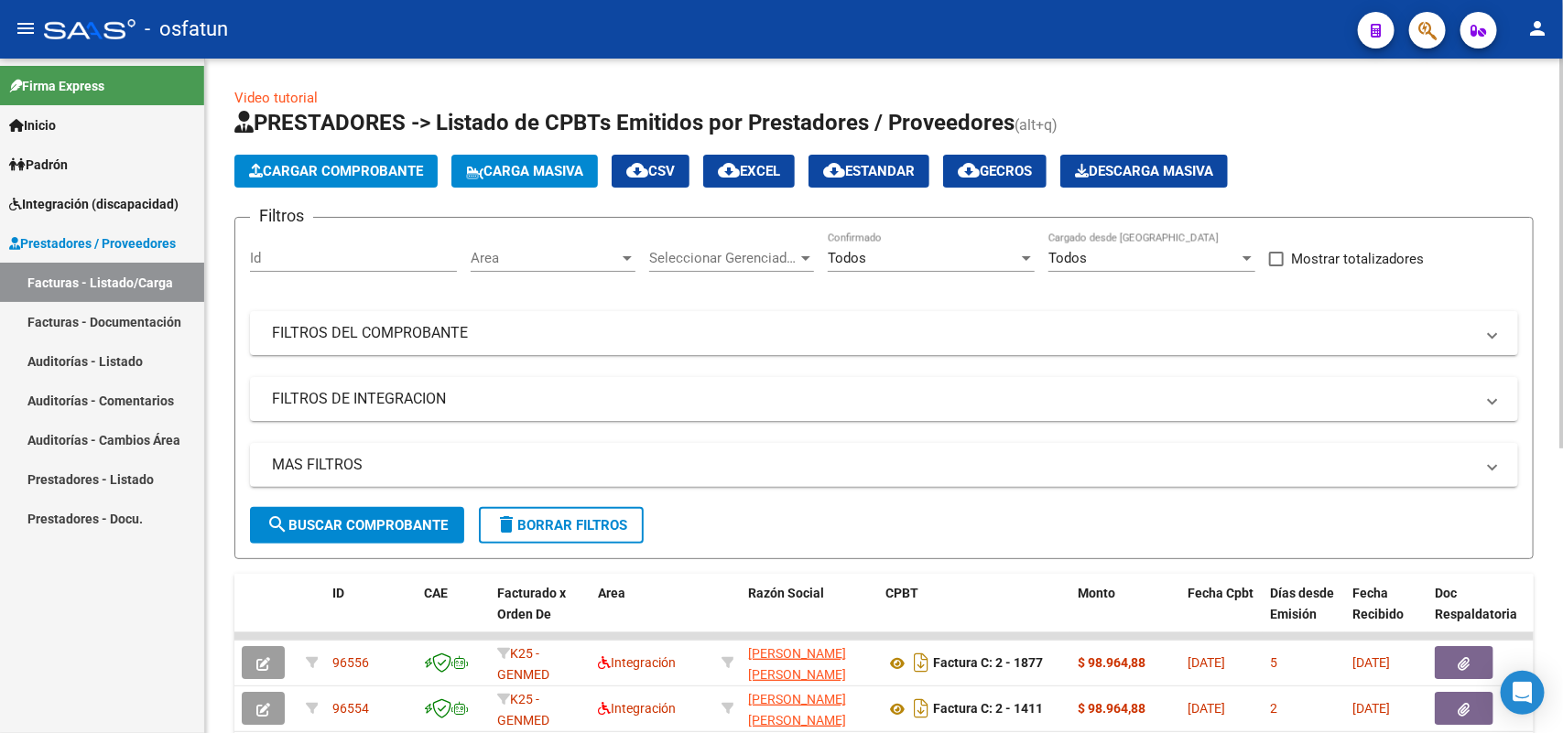
click at [341, 175] on span "Cargar Comprobante" at bounding box center [336, 171] width 174 height 16
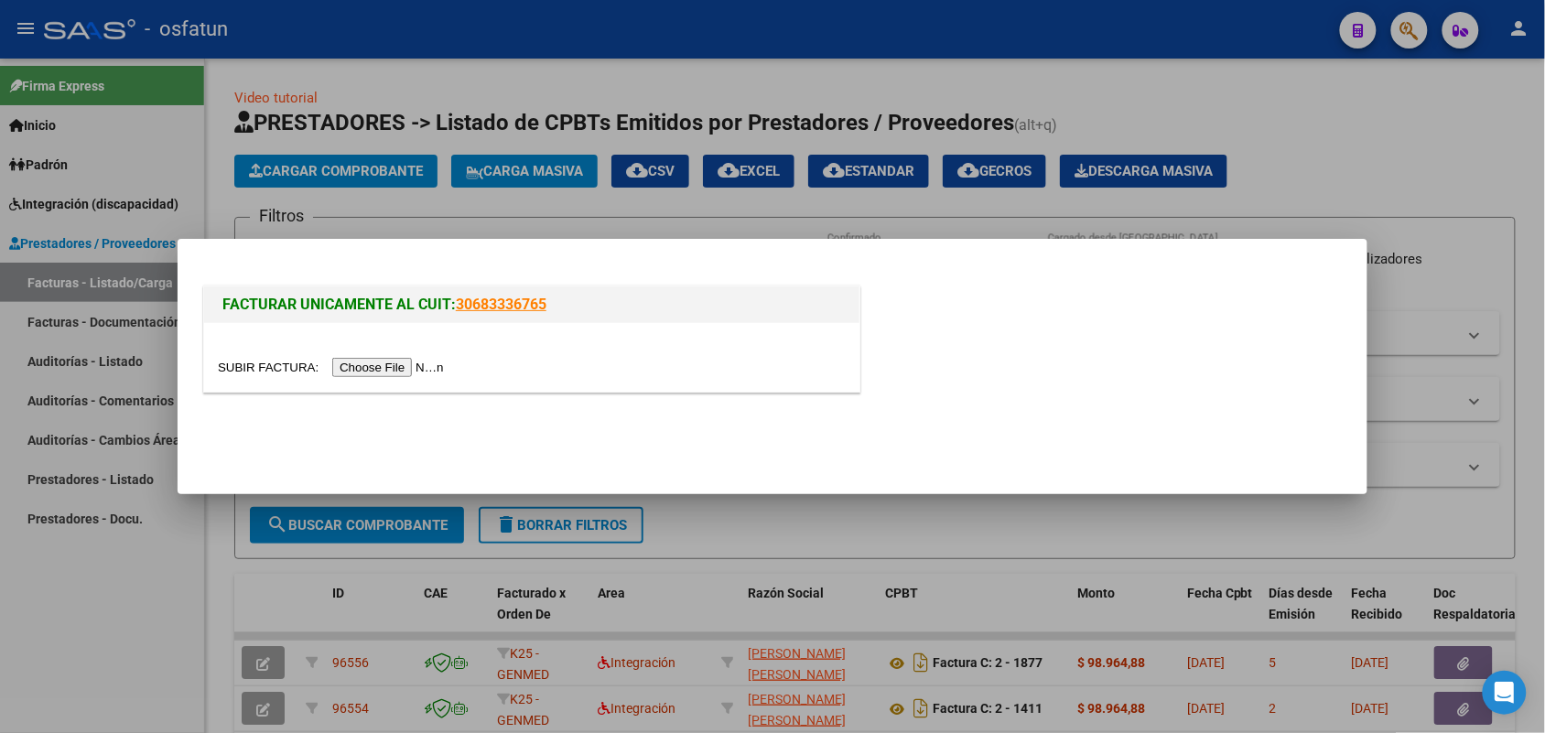
click at [392, 369] on input "file" at bounding box center [334, 367] width 232 height 19
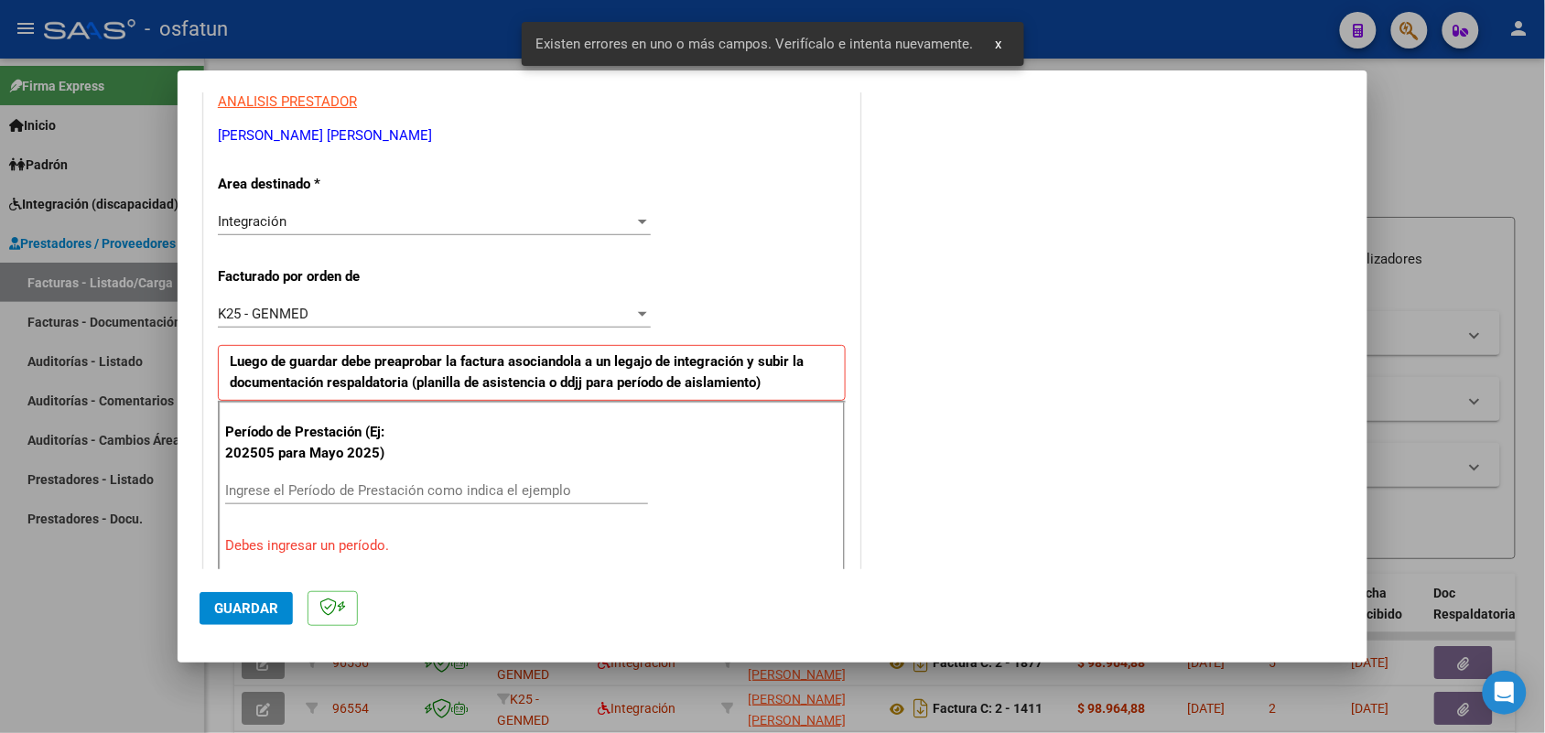
scroll to position [460, 0]
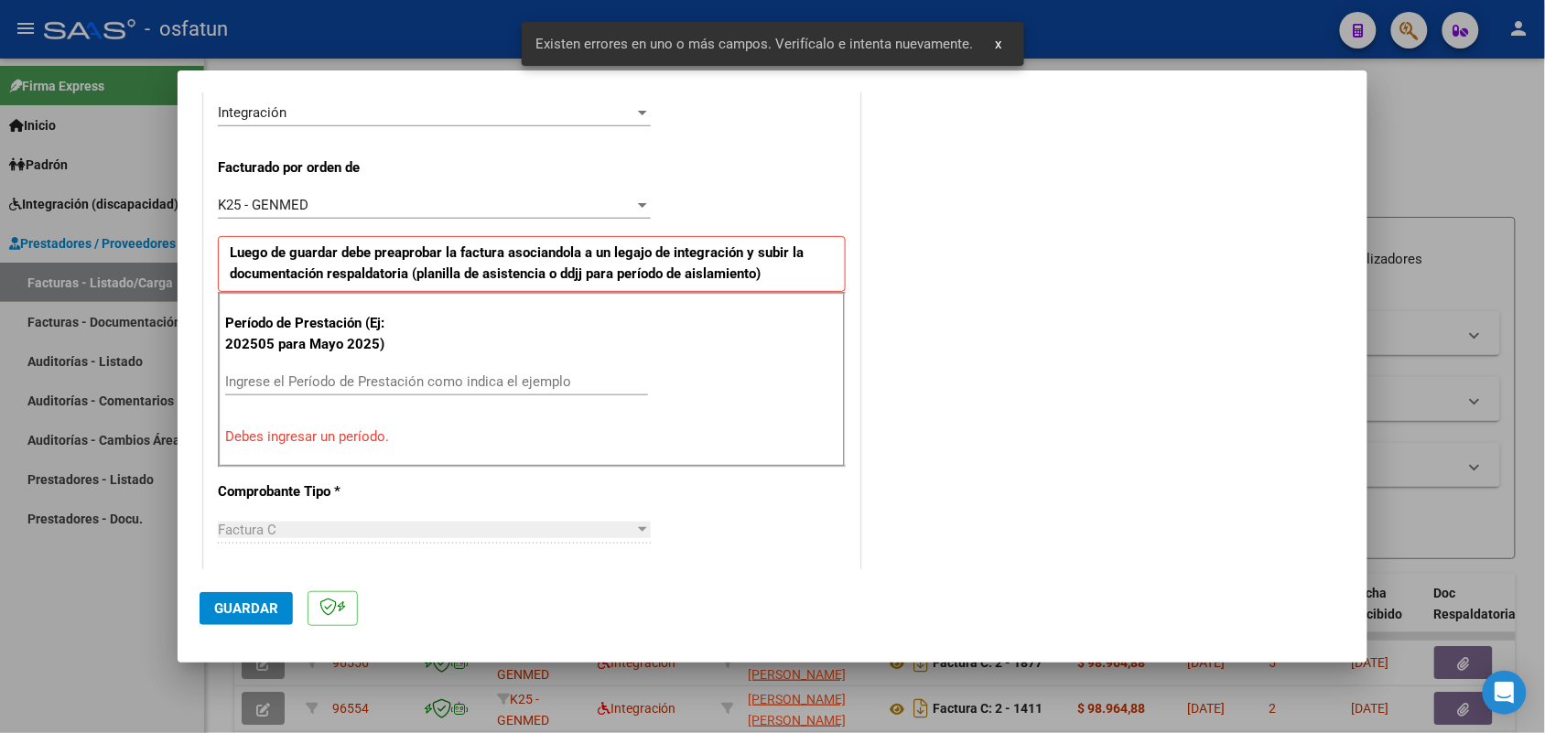
click at [395, 372] on div "Ingrese el Período de Prestación como indica el ejemplo" at bounding box center [436, 381] width 423 height 27
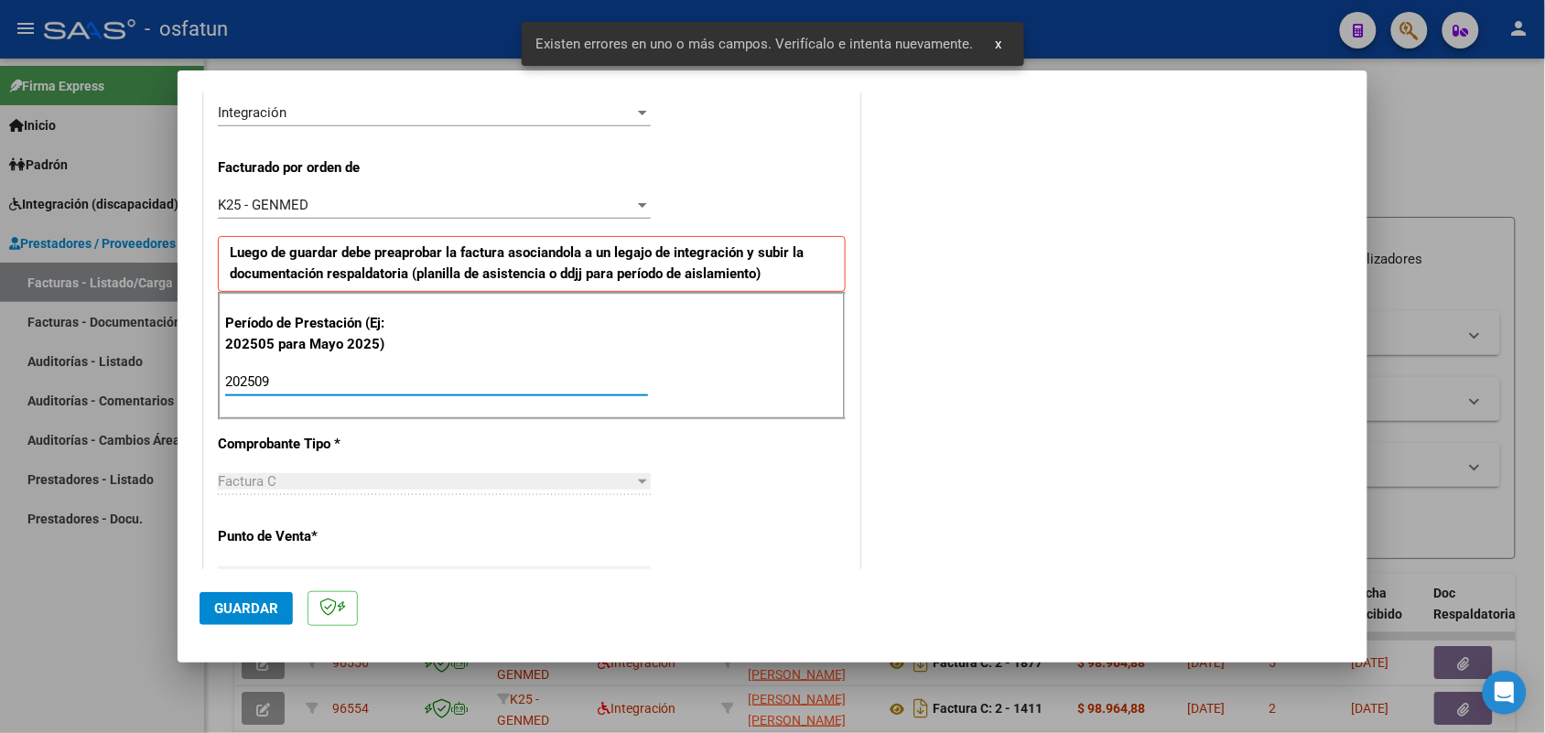
type input "202509"
click at [240, 605] on span "Guardar" at bounding box center [246, 608] width 64 height 16
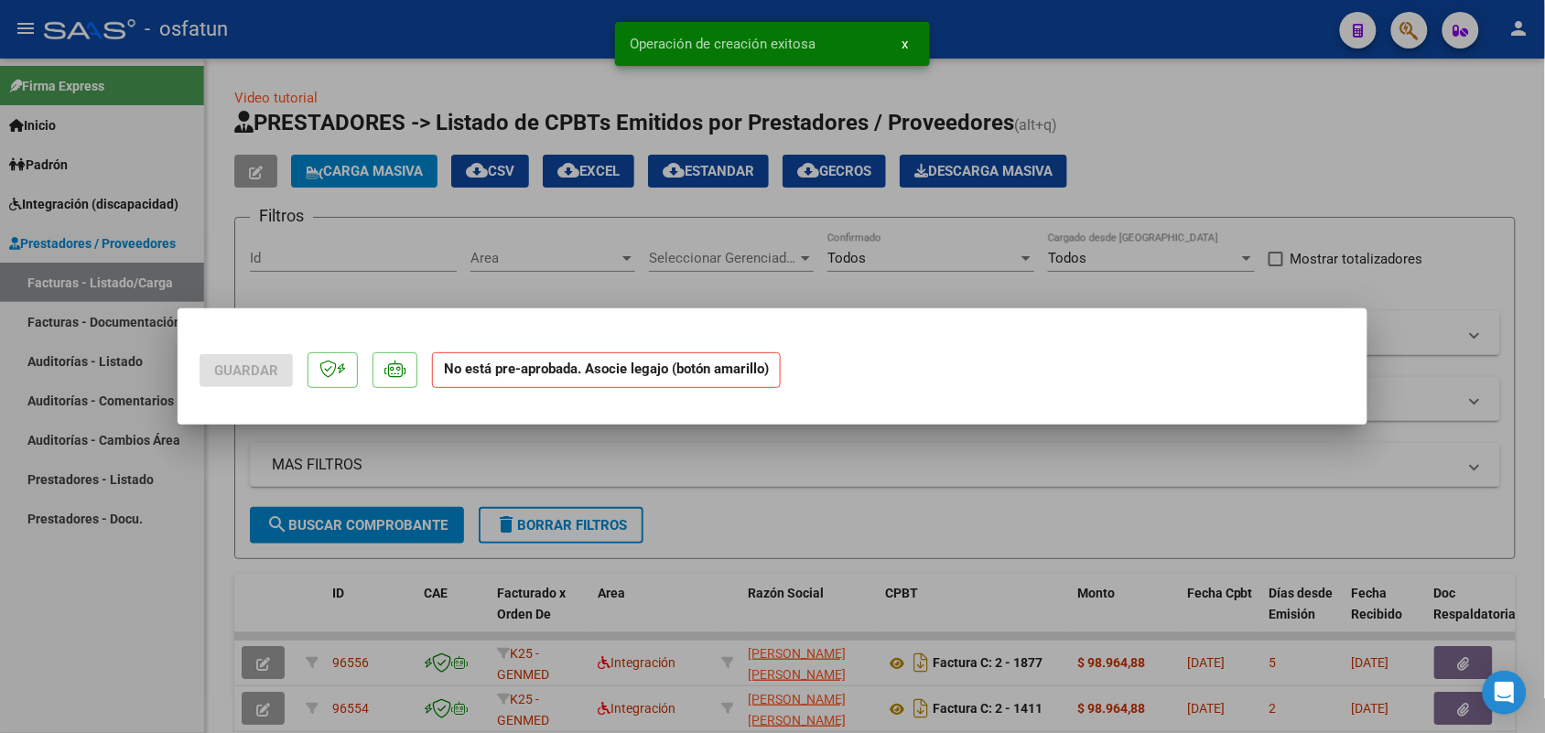
scroll to position [0, 0]
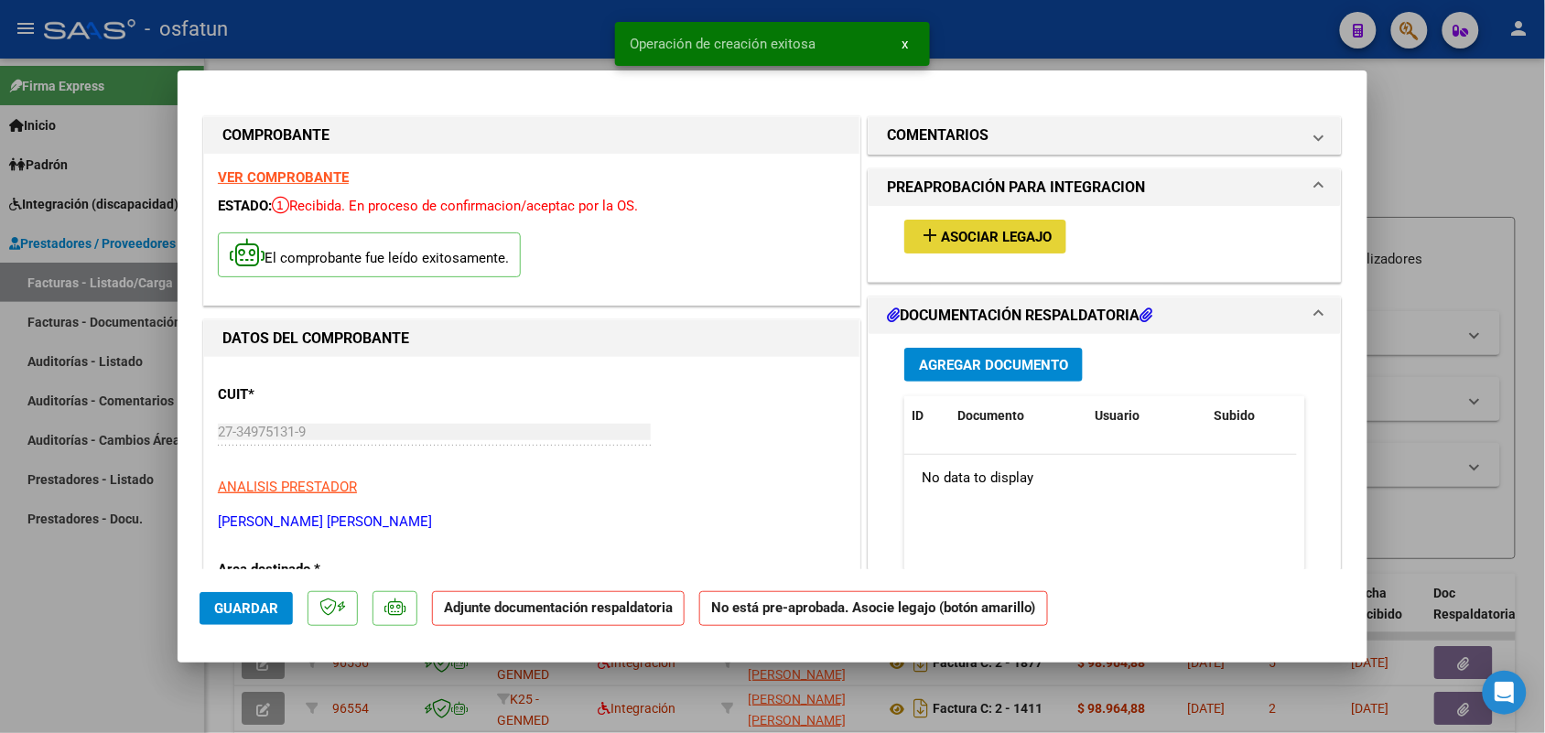
click at [999, 234] on span "Asociar Legajo" at bounding box center [996, 237] width 111 height 16
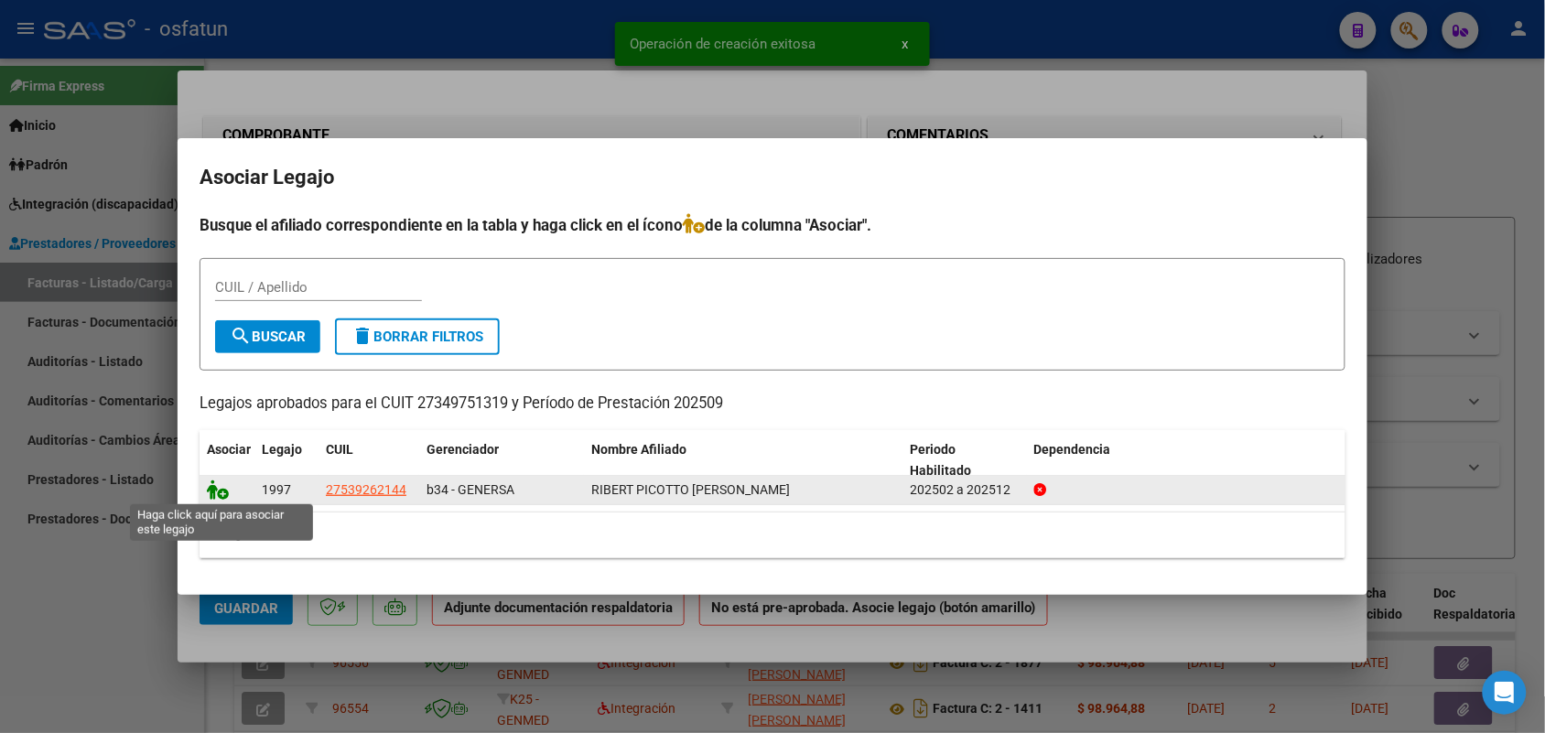
click at [218, 487] on icon at bounding box center [218, 490] width 22 height 20
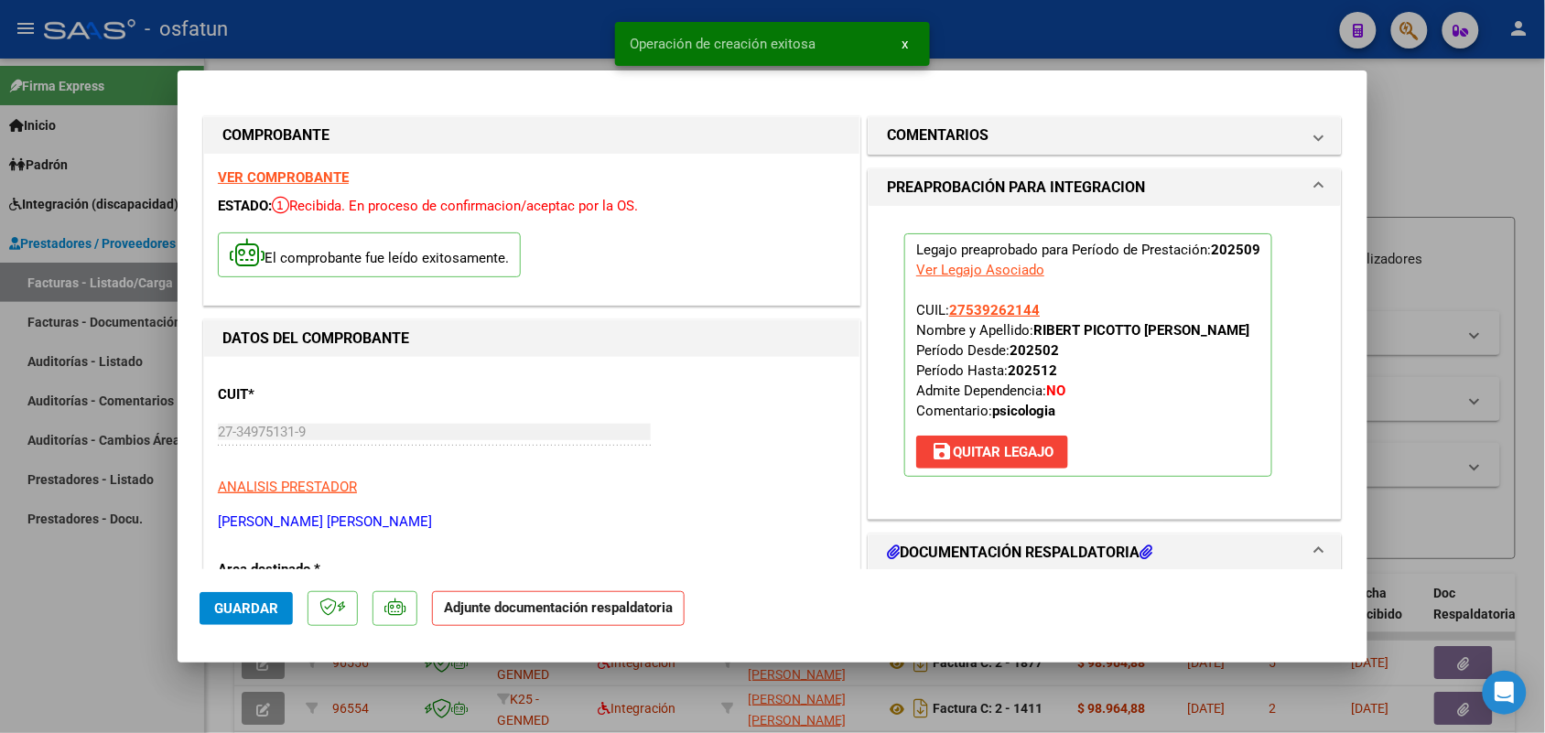
scroll to position [114, 0]
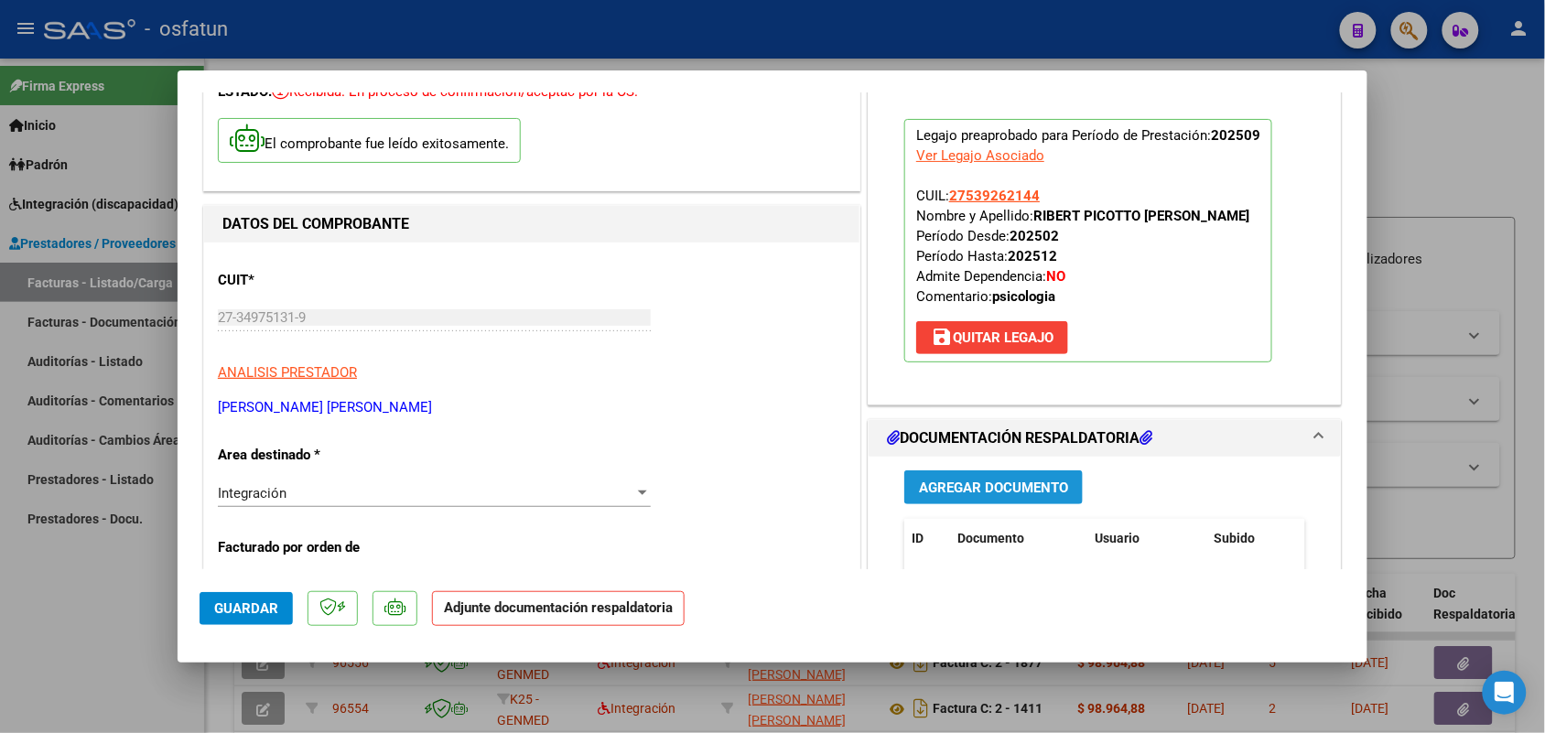
click at [966, 496] on span "Agregar Documento" at bounding box center [993, 488] width 149 height 16
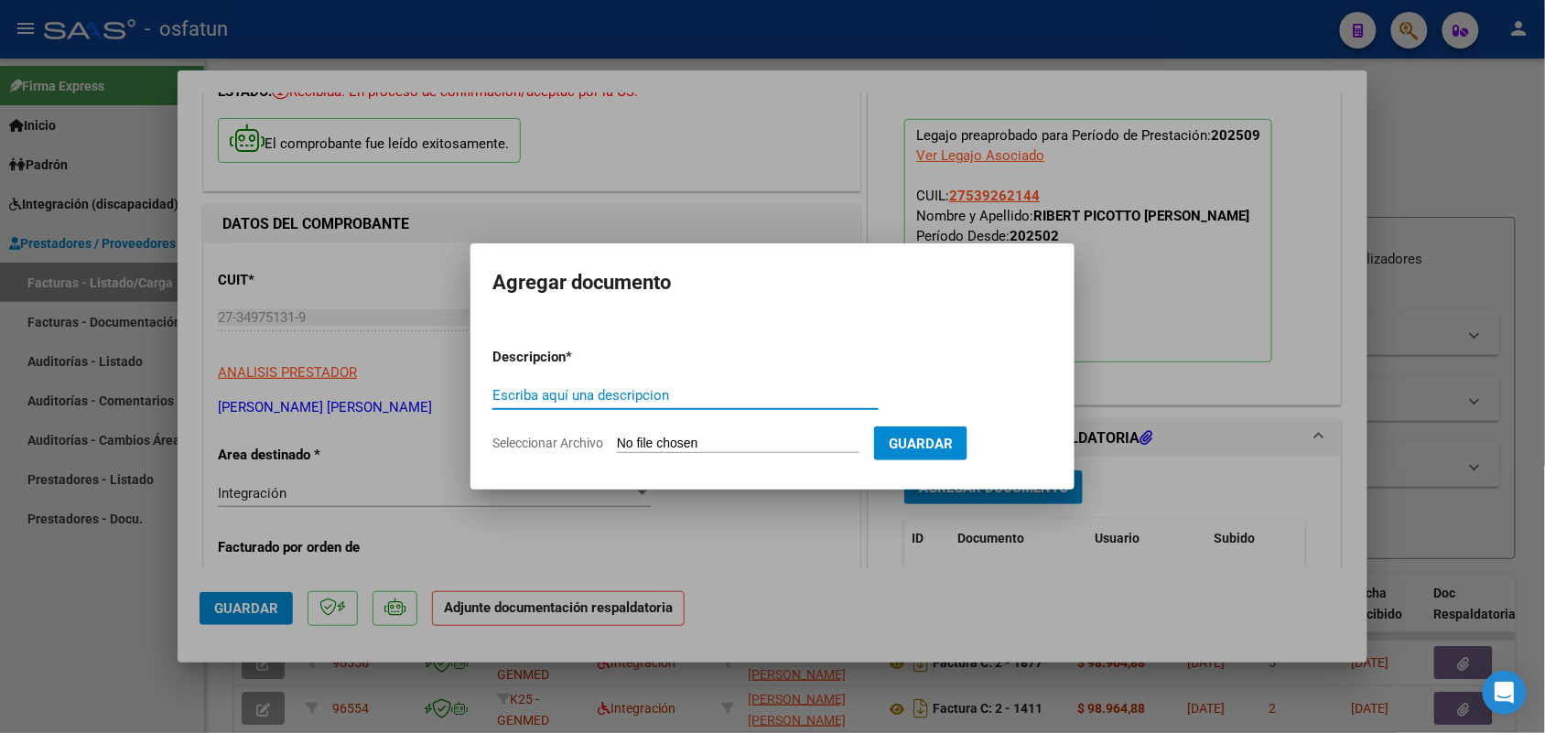
click at [620, 391] on input "Escriba aquí una descripcion" at bounding box center [685, 395] width 386 height 16
type input "ASIST"
click at [705, 444] on input "Seleccionar Archivo" at bounding box center [738, 444] width 243 height 17
type input "C:\fakepath\ASISTENCIAS [PERSON_NAME] SEPTIEMBRE 25.pdf"
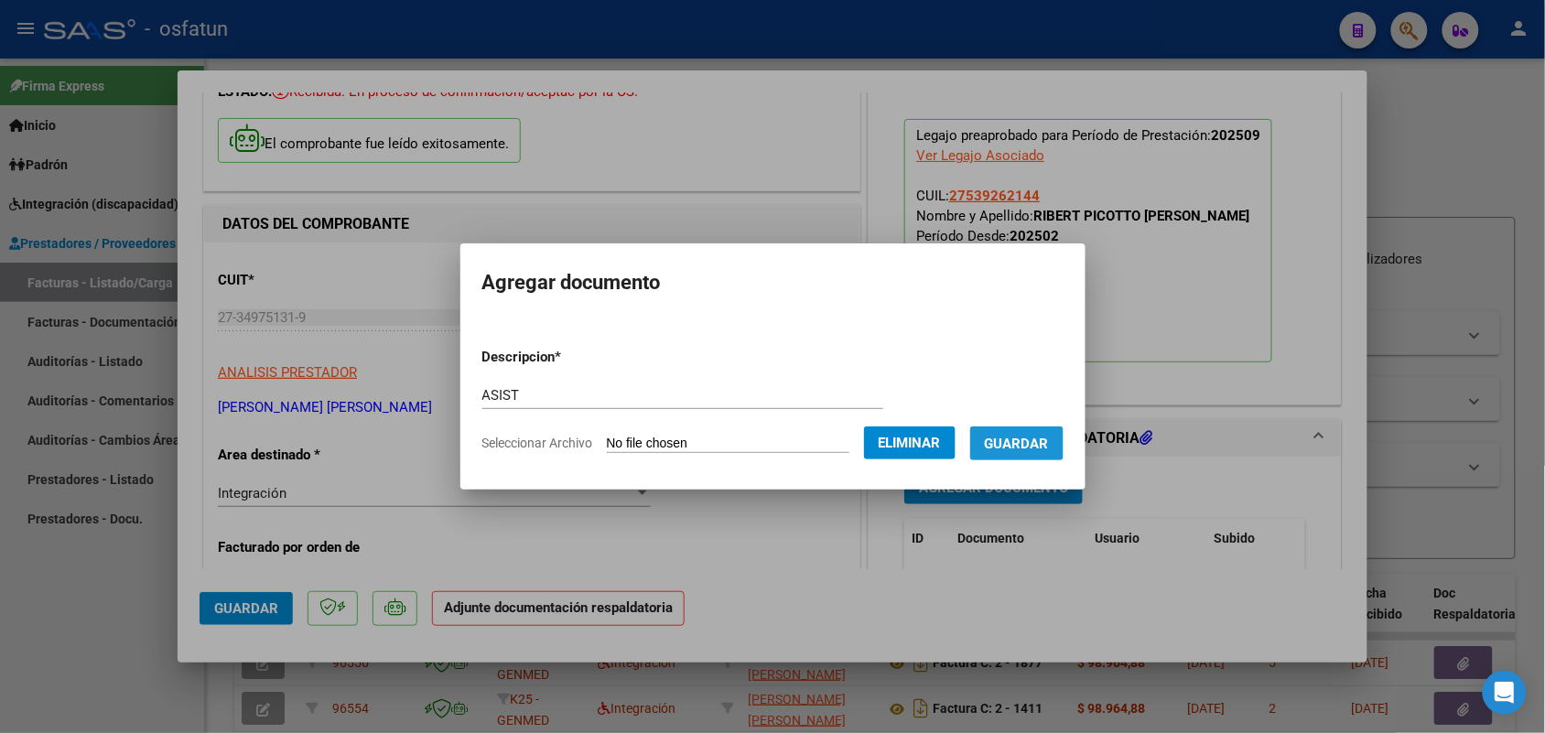
drag, startPoint x: 1044, startPoint y: 444, endPoint x: 980, endPoint y: 477, distance: 72.1
click at [1042, 441] on span "Guardar" at bounding box center [1017, 444] width 64 height 16
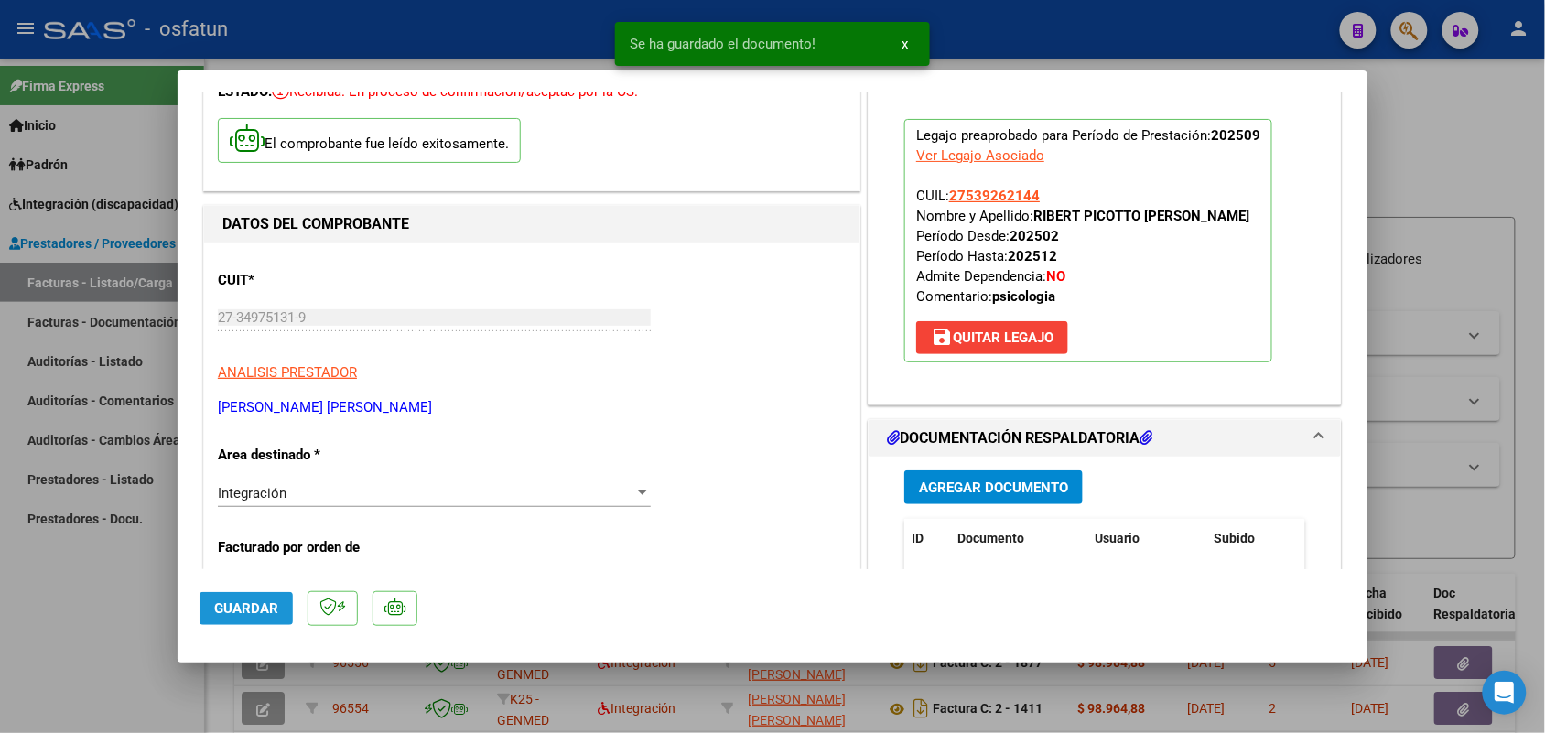
click at [262, 600] on span "Guardar" at bounding box center [246, 608] width 64 height 16
click at [114, 660] on div at bounding box center [772, 366] width 1545 height 733
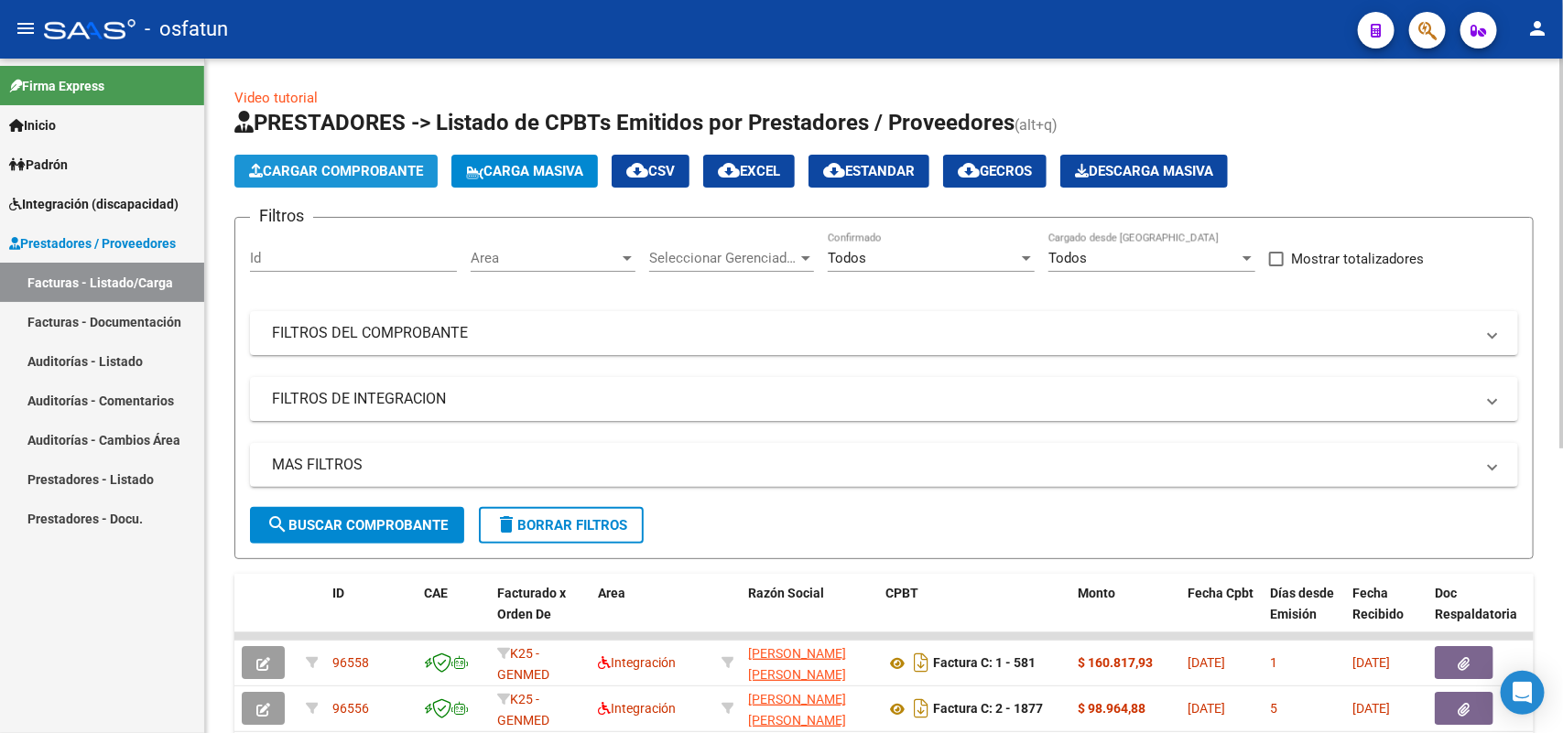
click at [381, 172] on span "Cargar Comprobante" at bounding box center [336, 171] width 174 height 16
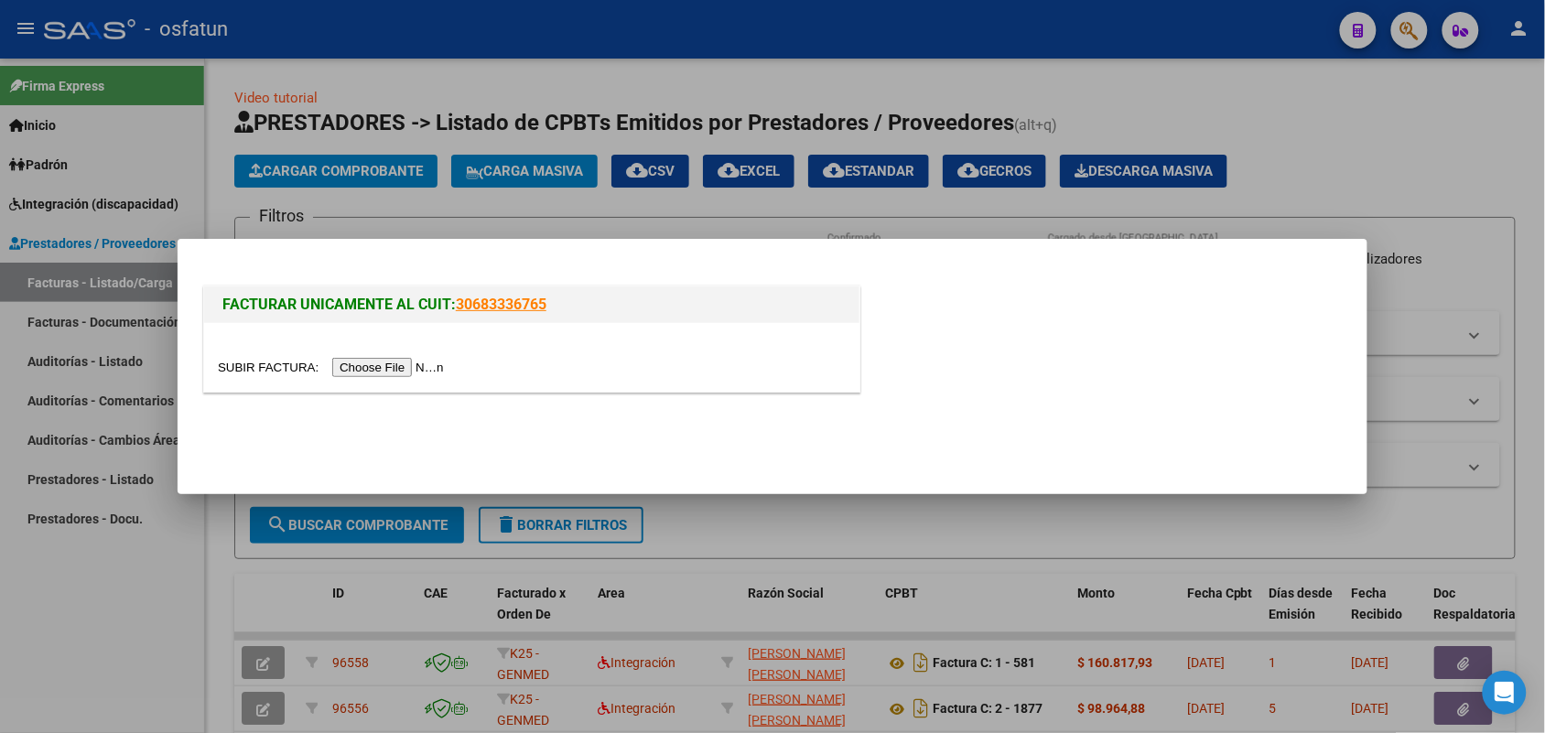
click at [404, 366] on input "file" at bounding box center [334, 367] width 232 height 19
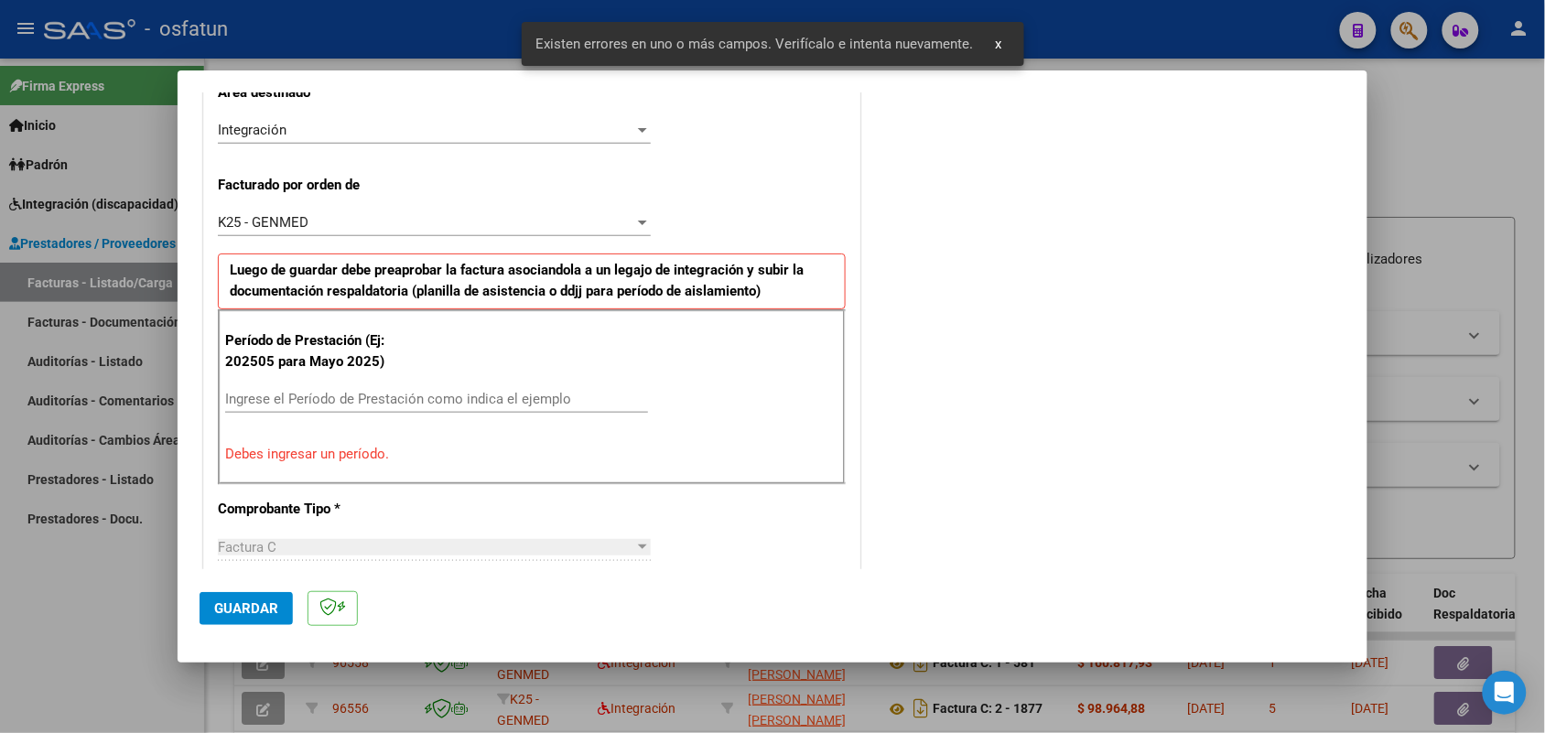
scroll to position [460, 0]
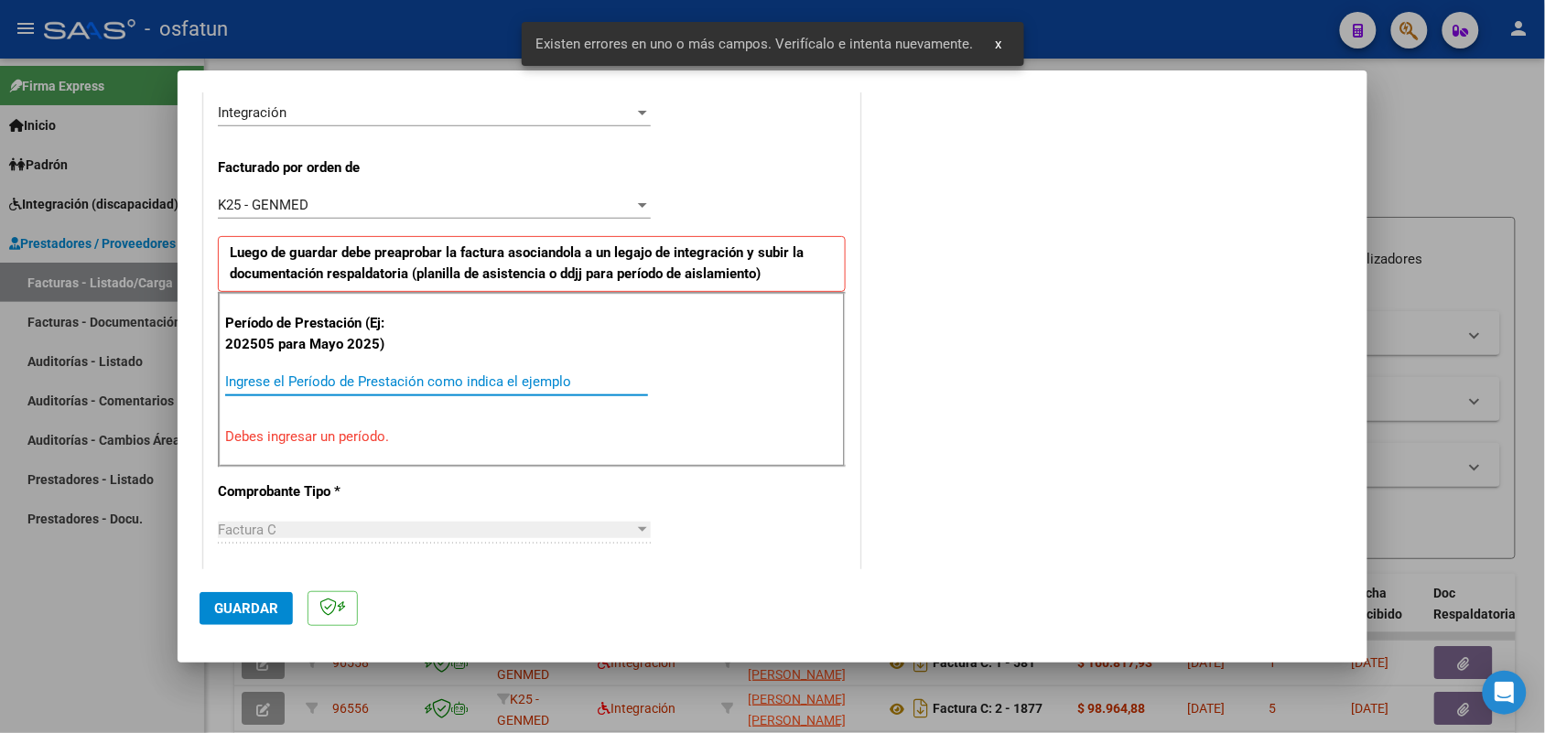
click at [373, 383] on input "Ingrese el Período de Prestación como indica el ejemplo" at bounding box center [436, 381] width 423 height 16
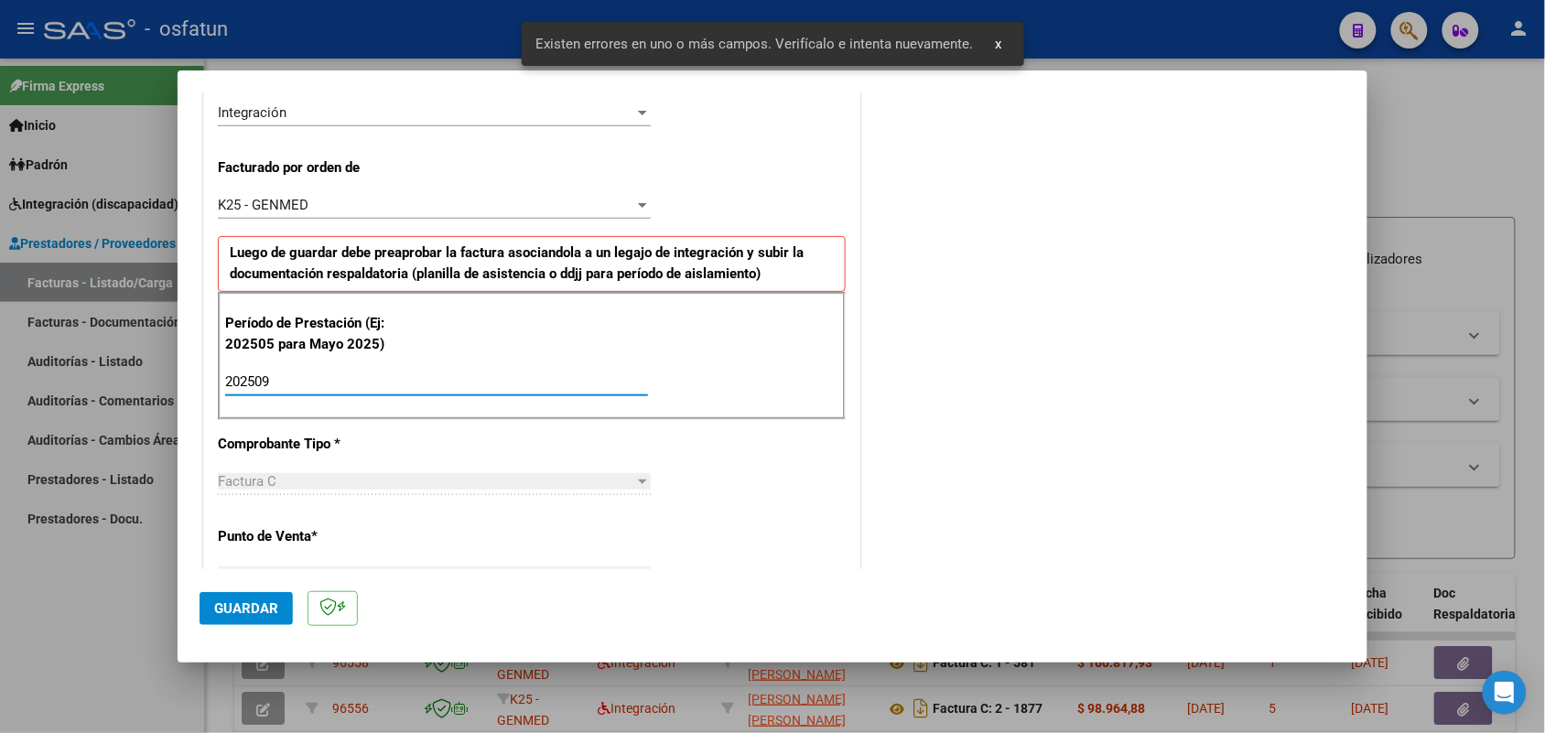
type input "202509"
click at [234, 611] on span "Guardar" at bounding box center [246, 608] width 64 height 16
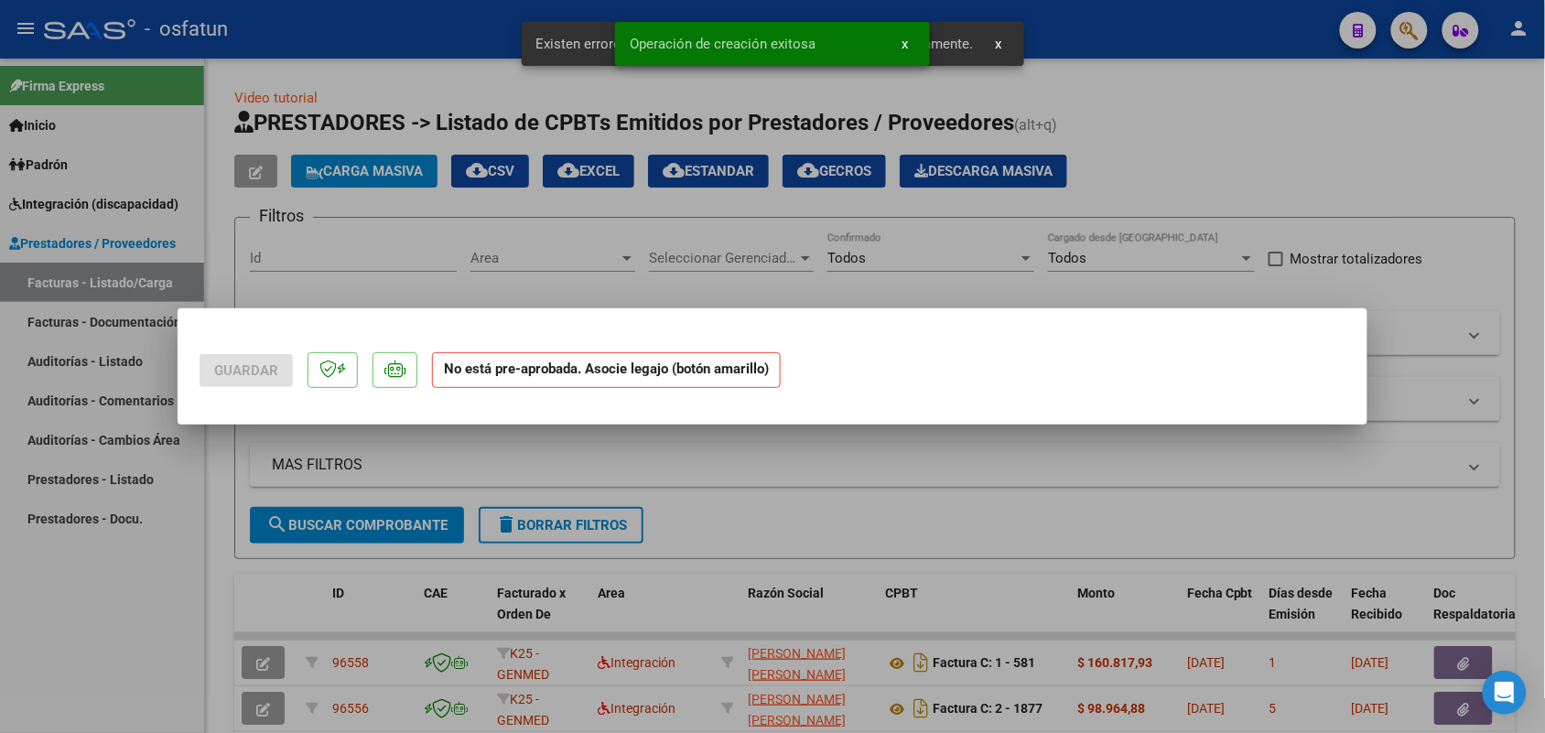
scroll to position [0, 0]
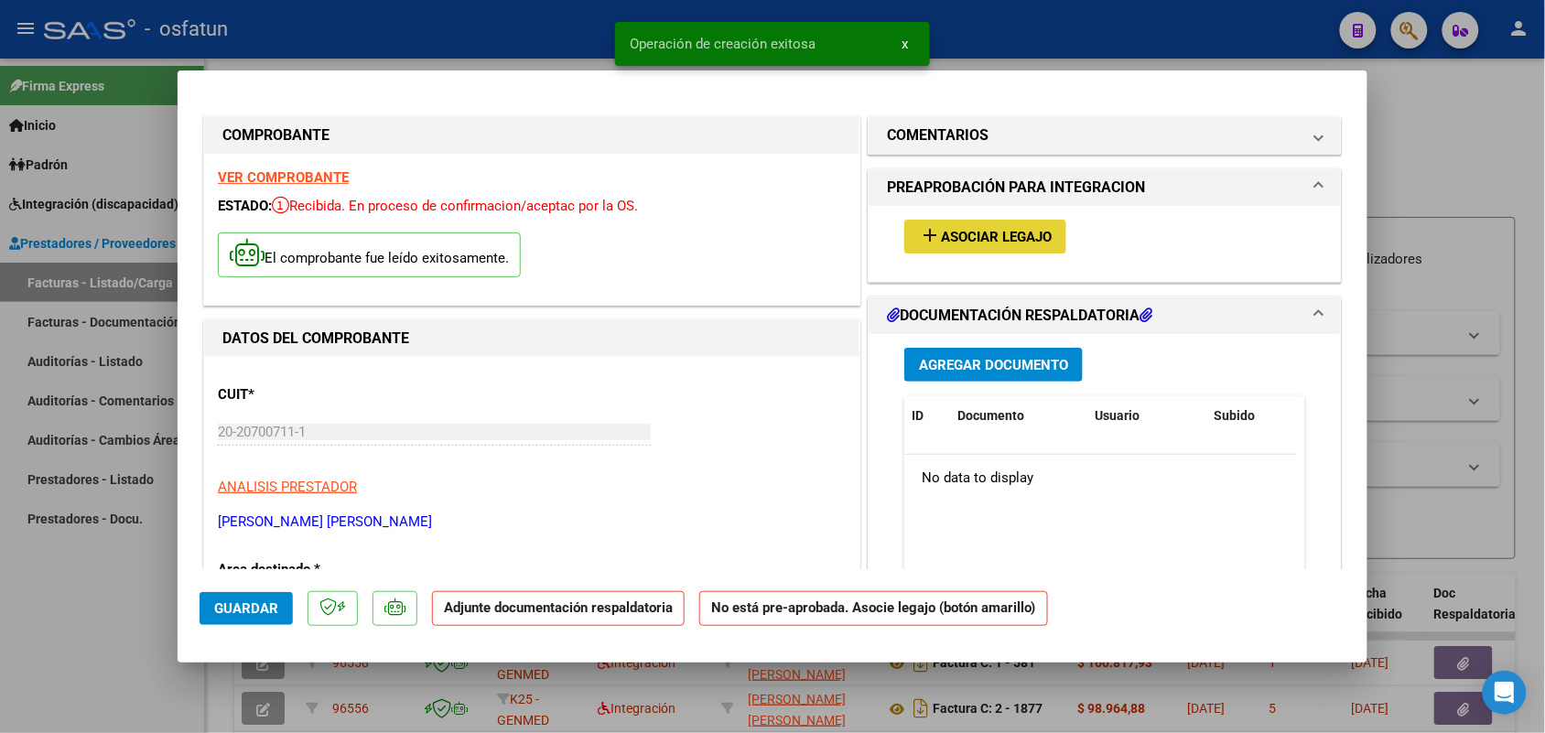
click at [999, 243] on span "Asociar Legajo" at bounding box center [996, 237] width 111 height 16
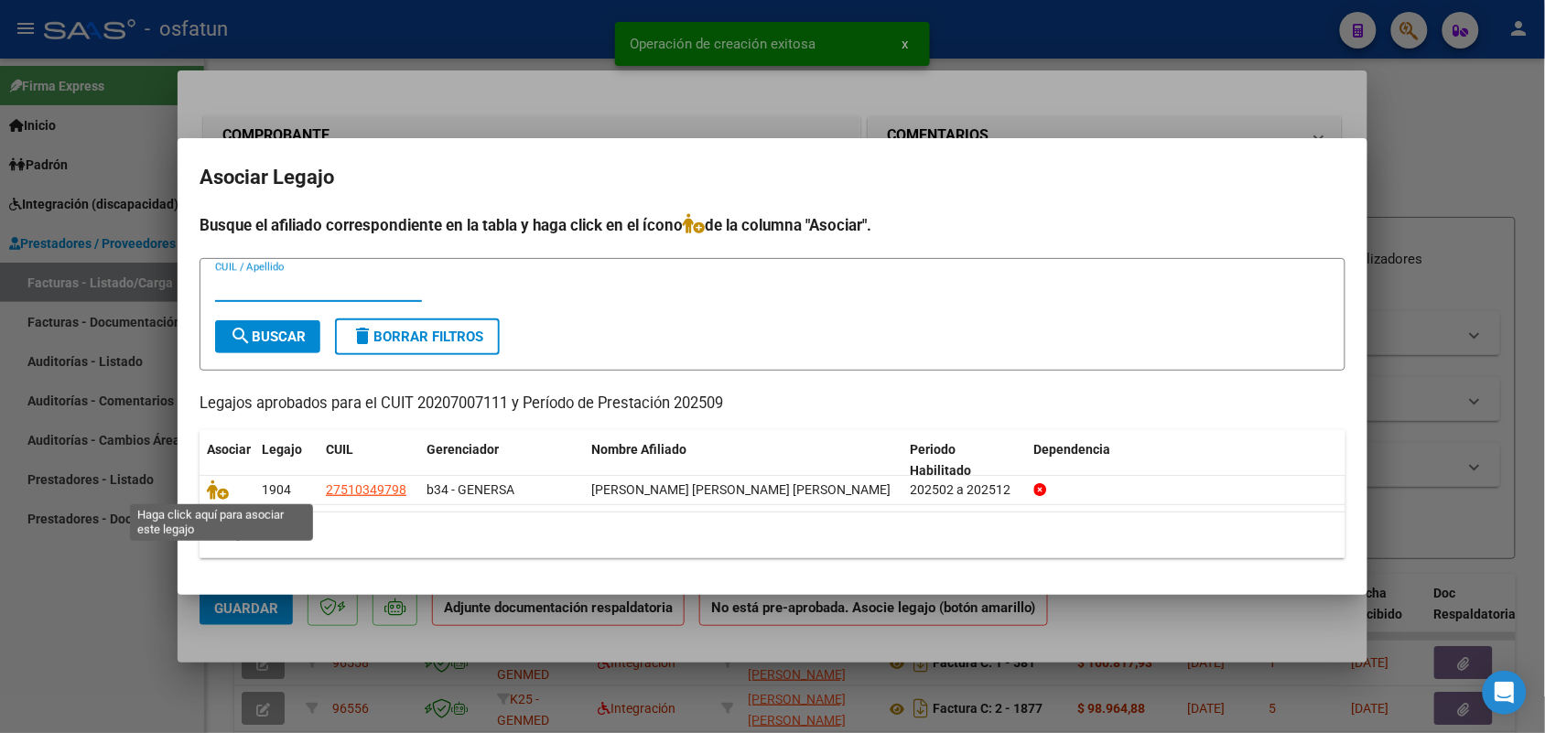
drag, startPoint x: 211, startPoint y: 485, endPoint x: 243, endPoint y: 469, distance: 36.0
click at [211, 482] on icon at bounding box center [218, 490] width 22 height 20
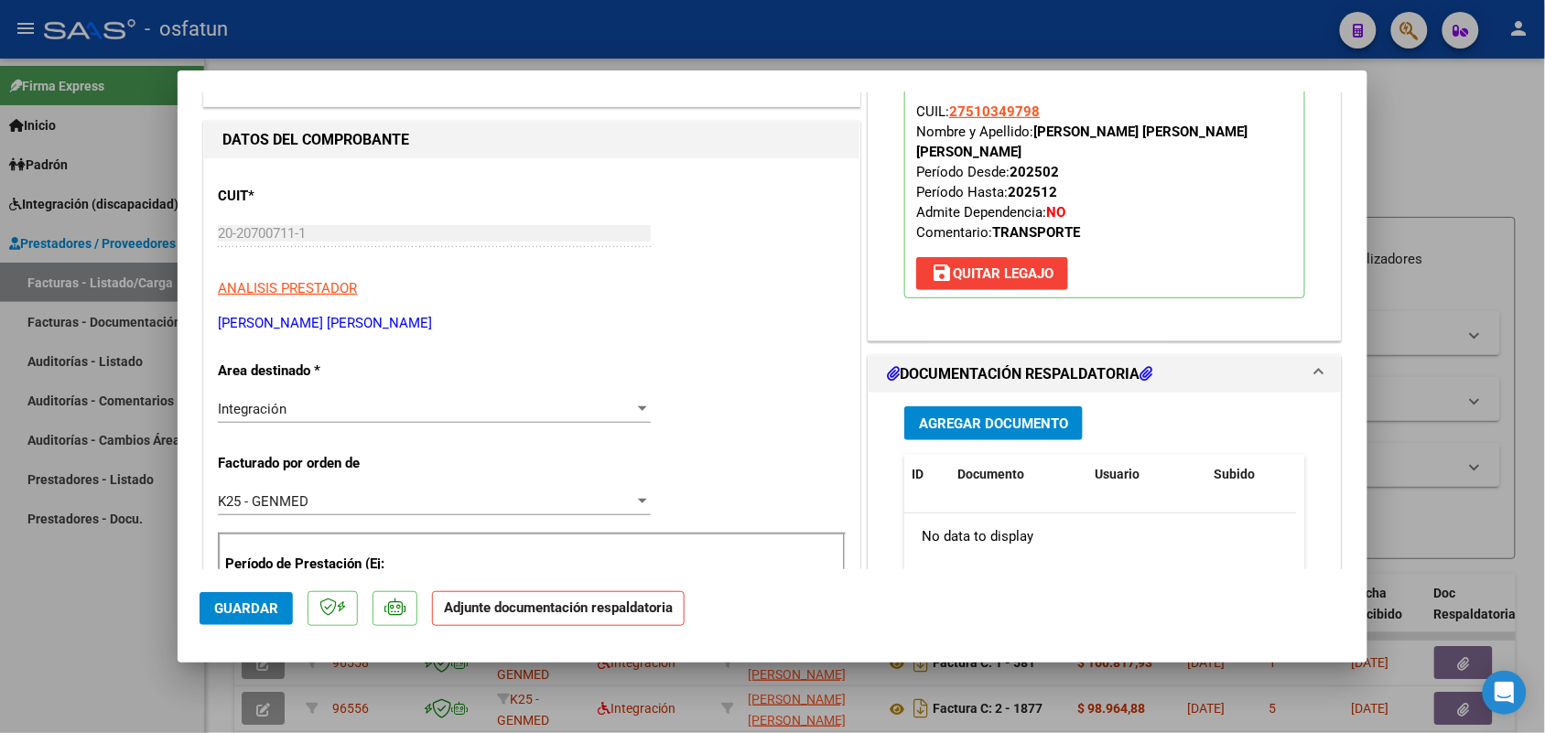
scroll to position [229, 0]
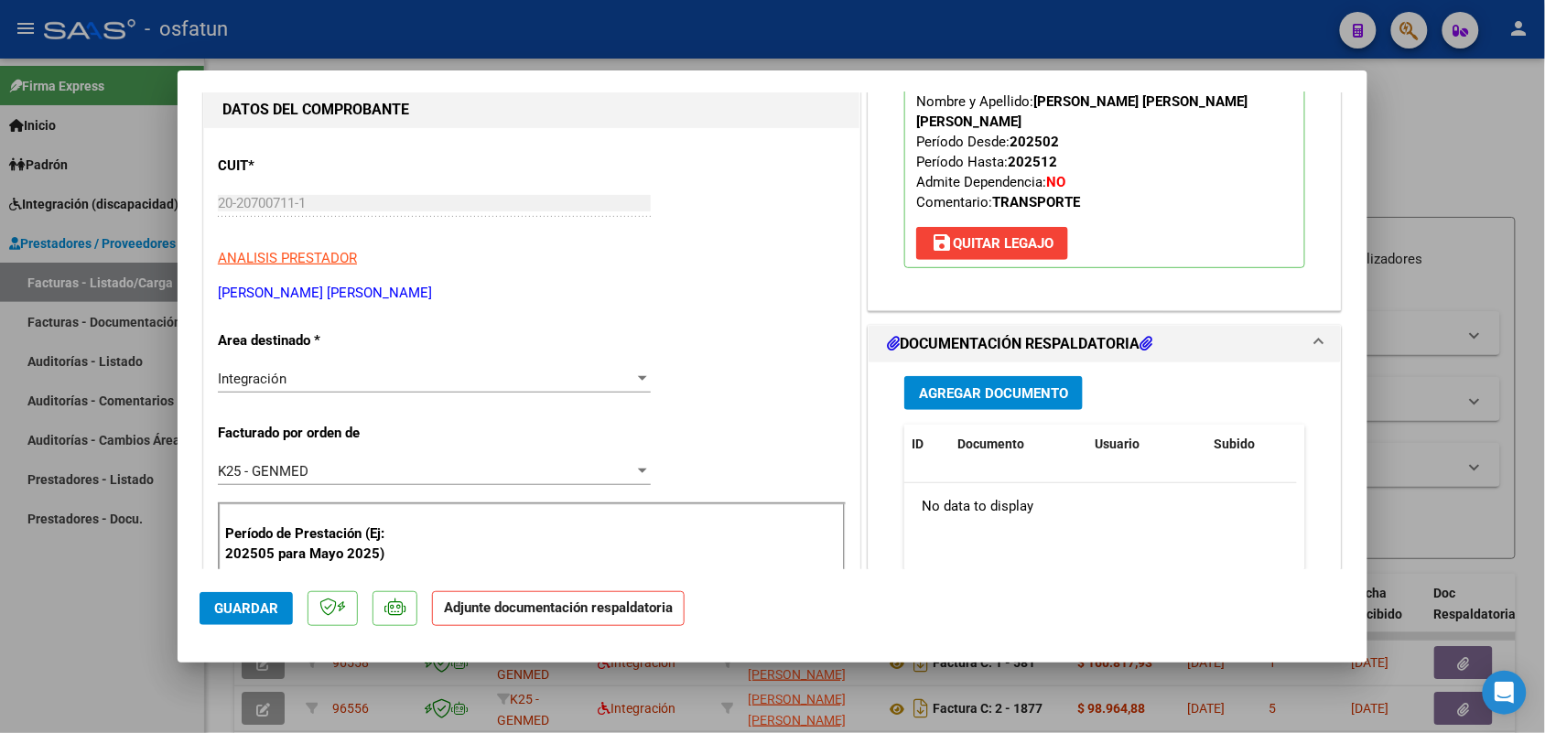
click at [968, 362] on div "Agregar Documento ID Documento Usuario Subido Acción No data to display 0 total…" at bounding box center [1105, 544] width 428 height 365
click at [967, 385] on span "Agregar Documento" at bounding box center [993, 393] width 149 height 16
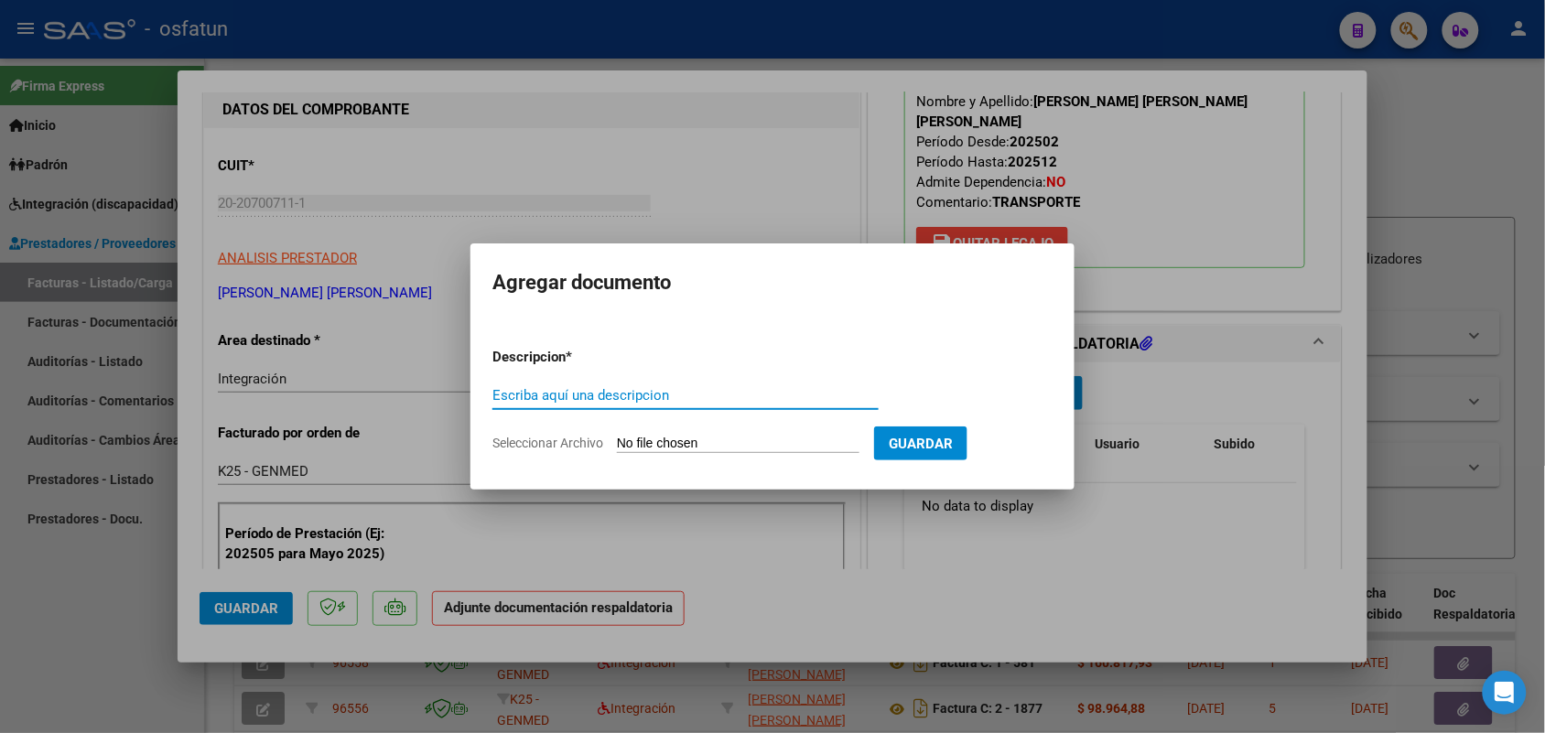
click at [566, 389] on input "Escriba aquí una descripcion" at bounding box center [685, 395] width 386 height 16
type input "ASIST"
drag, startPoint x: 738, startPoint y: 431, endPoint x: 726, endPoint y: 440, distance: 15.0
click at [737, 433] on form "Descripcion * ASIST Escriba aquí una descripcion Seleccionar Archivo Guardar" at bounding box center [772, 400] width 560 height 134
click at [724, 441] on input "Seleccionar Archivo" at bounding box center [738, 444] width 243 height 17
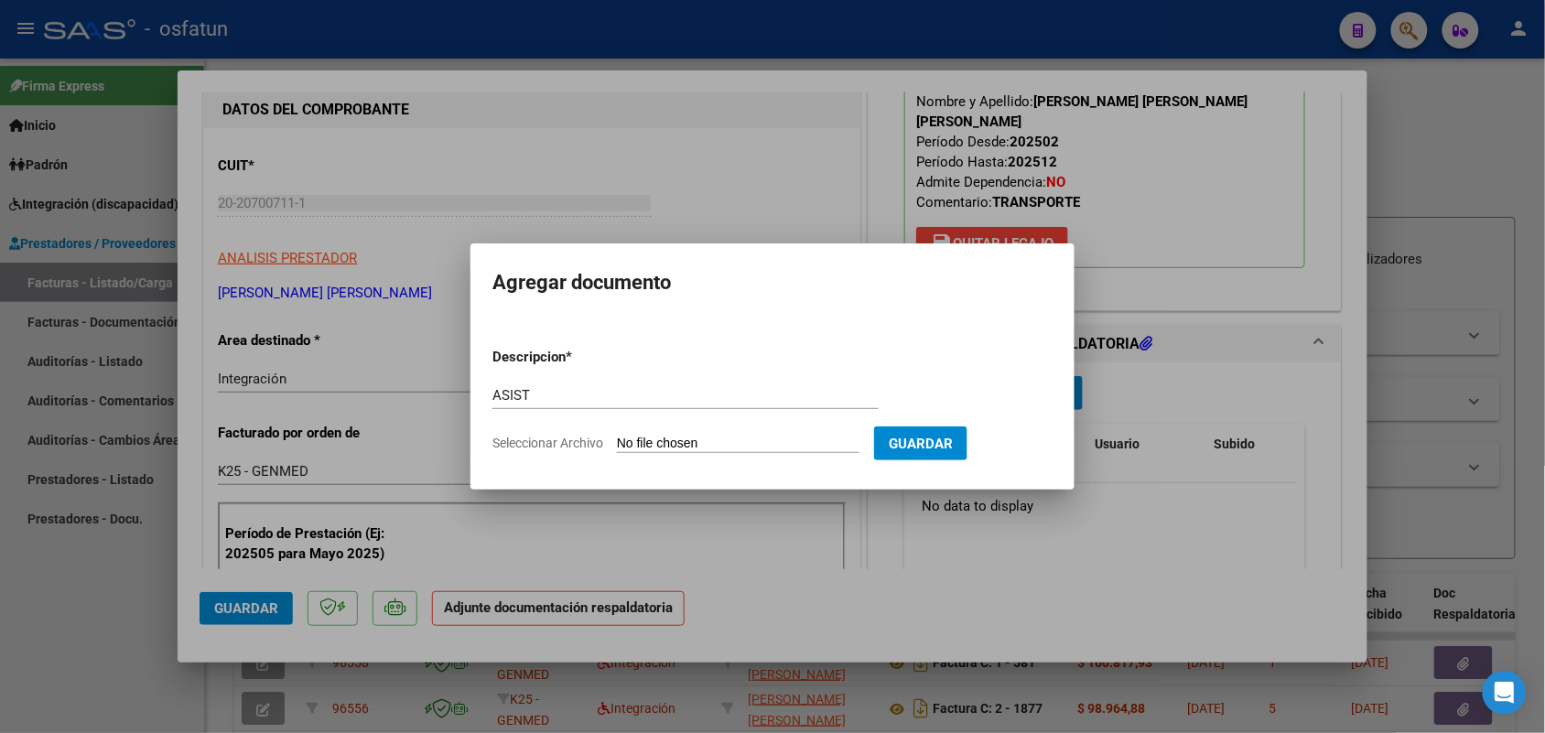
type input "C:\fakepath\[PERSON_NAME] [DATE].pdf"
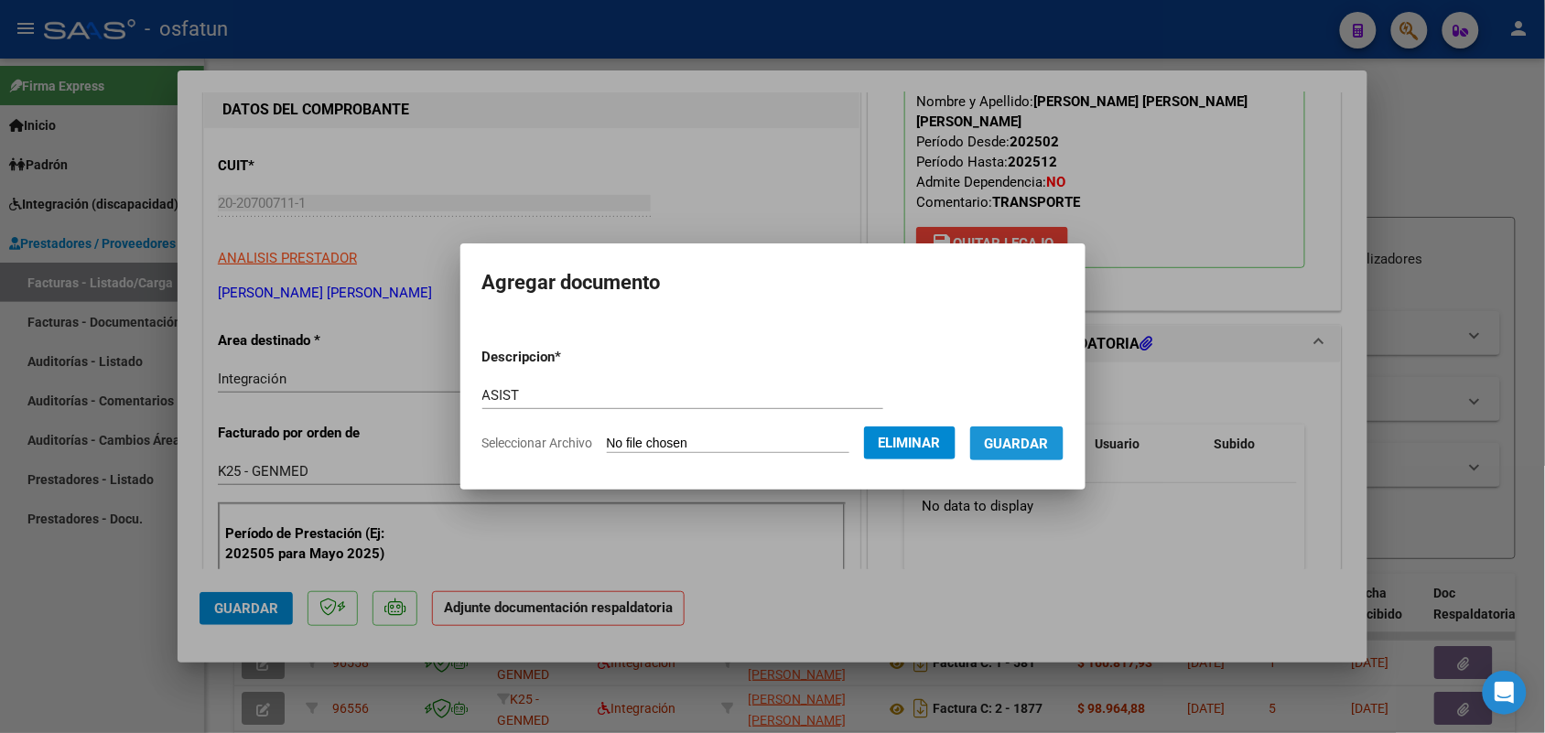
drag, startPoint x: 1039, startPoint y: 428, endPoint x: 927, endPoint y: 481, distance: 123.3
click at [1035, 428] on button "Guardar" at bounding box center [1016, 444] width 93 height 34
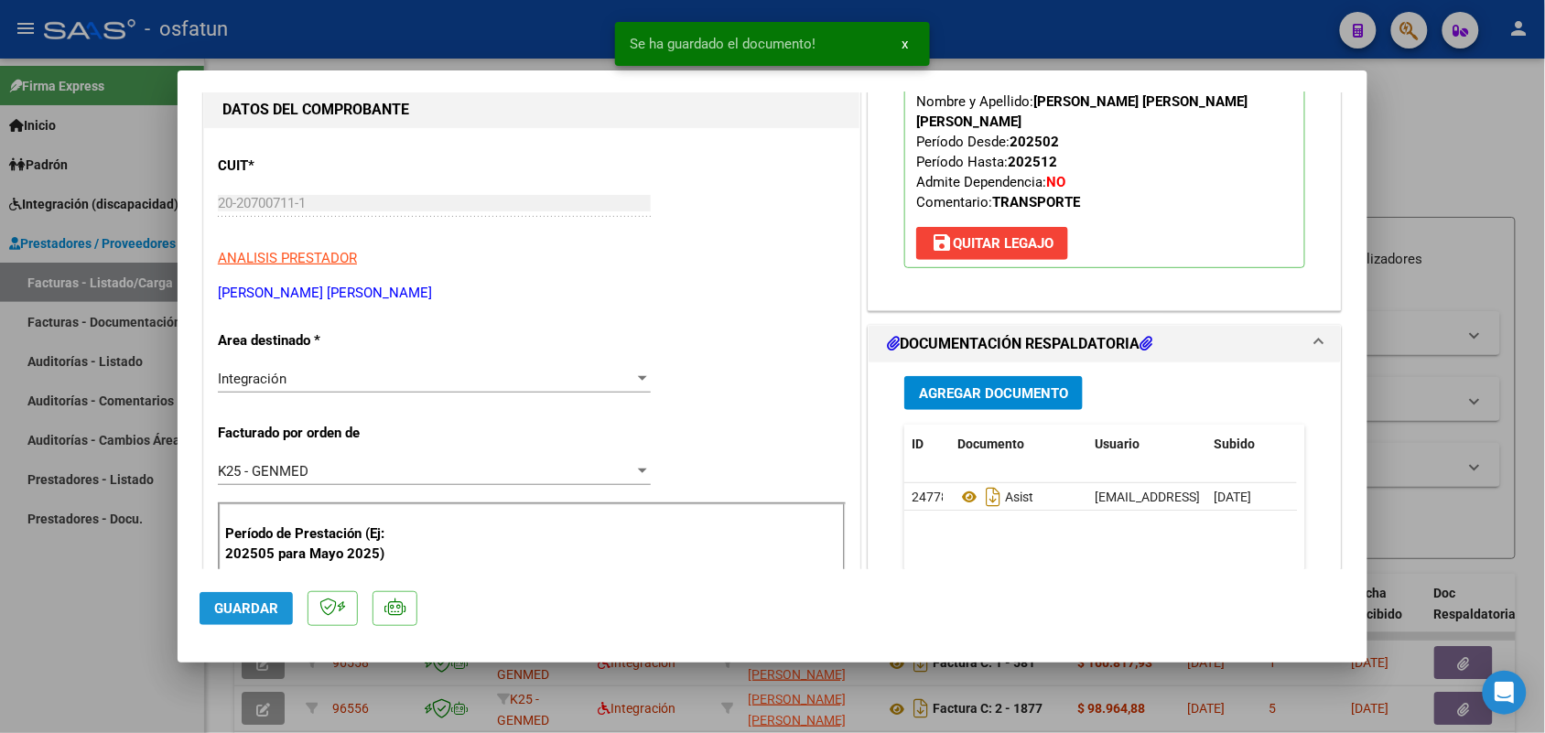
click at [264, 592] on button "Guardar" at bounding box center [246, 608] width 93 height 33
click at [48, 622] on div at bounding box center [772, 366] width 1545 height 733
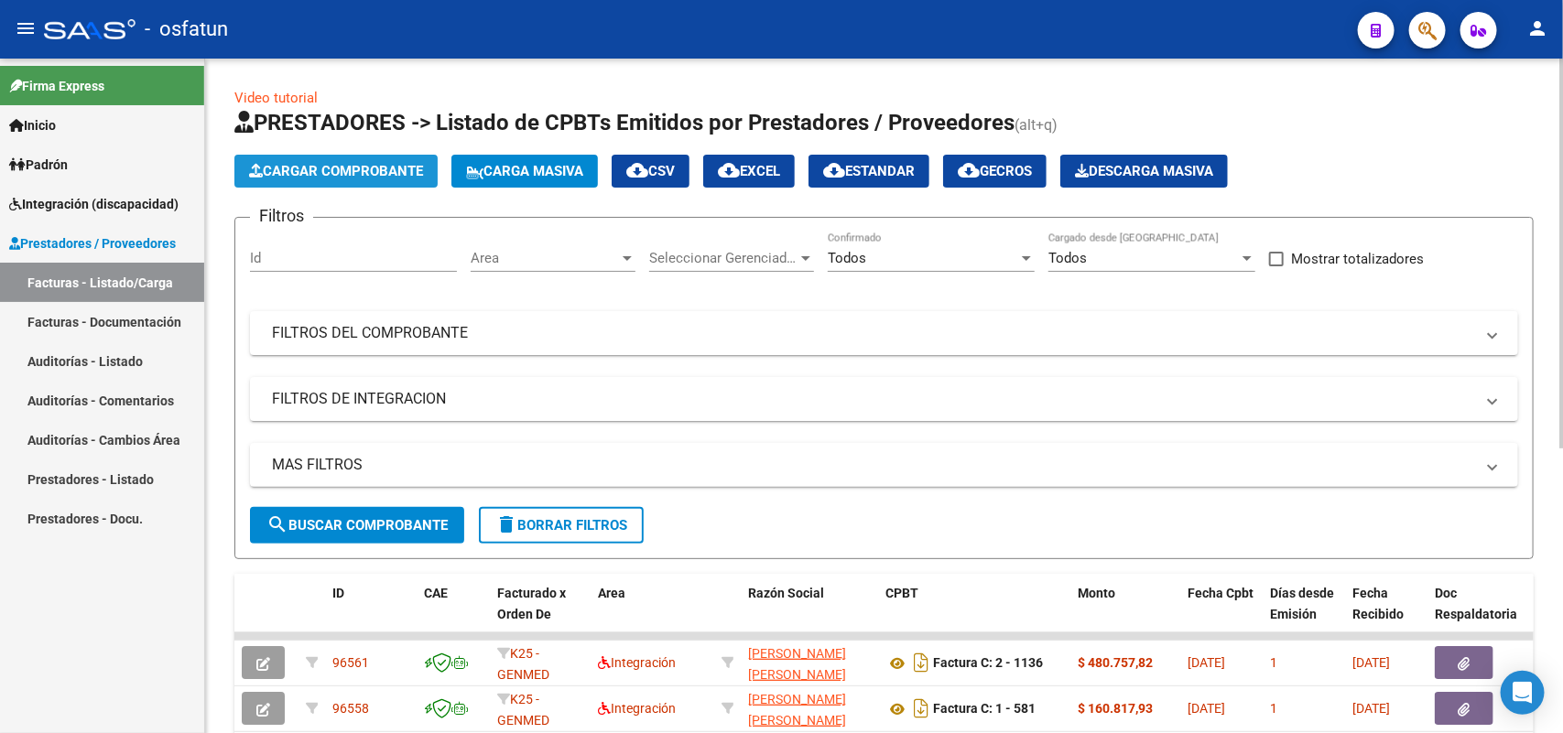
click at [390, 172] on span "Cargar Comprobante" at bounding box center [336, 171] width 174 height 16
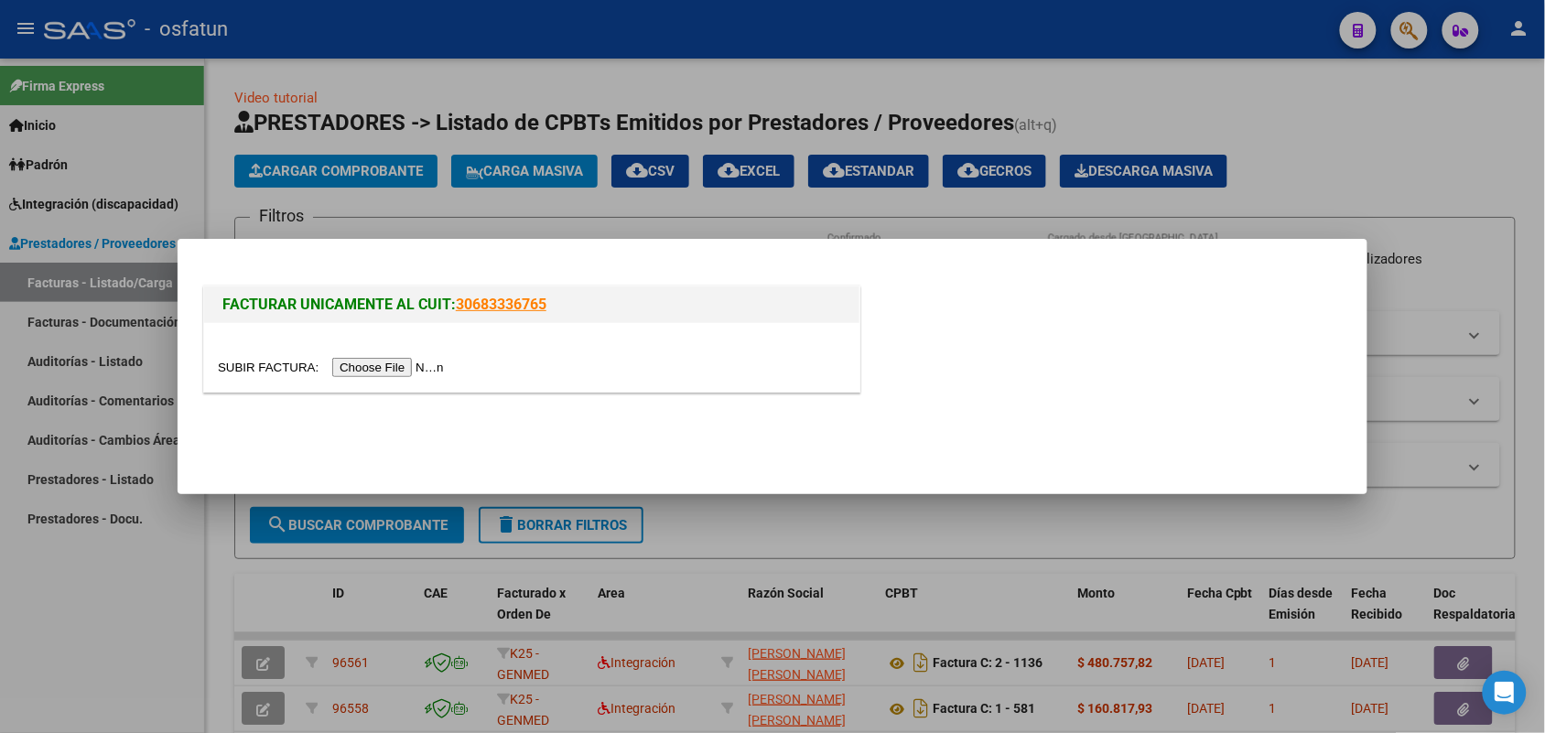
click at [412, 368] on input "file" at bounding box center [334, 367] width 232 height 19
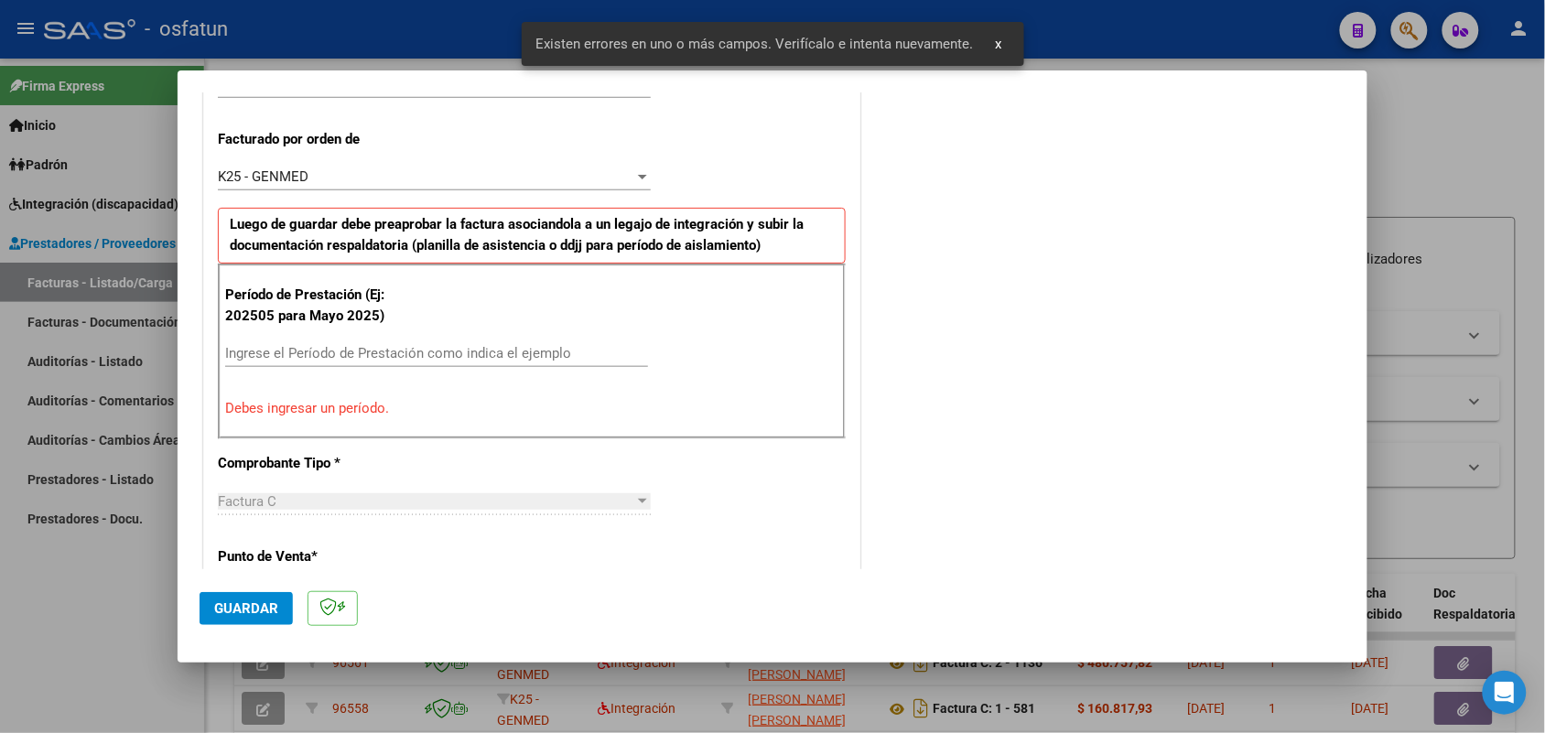
scroll to position [494, 0]
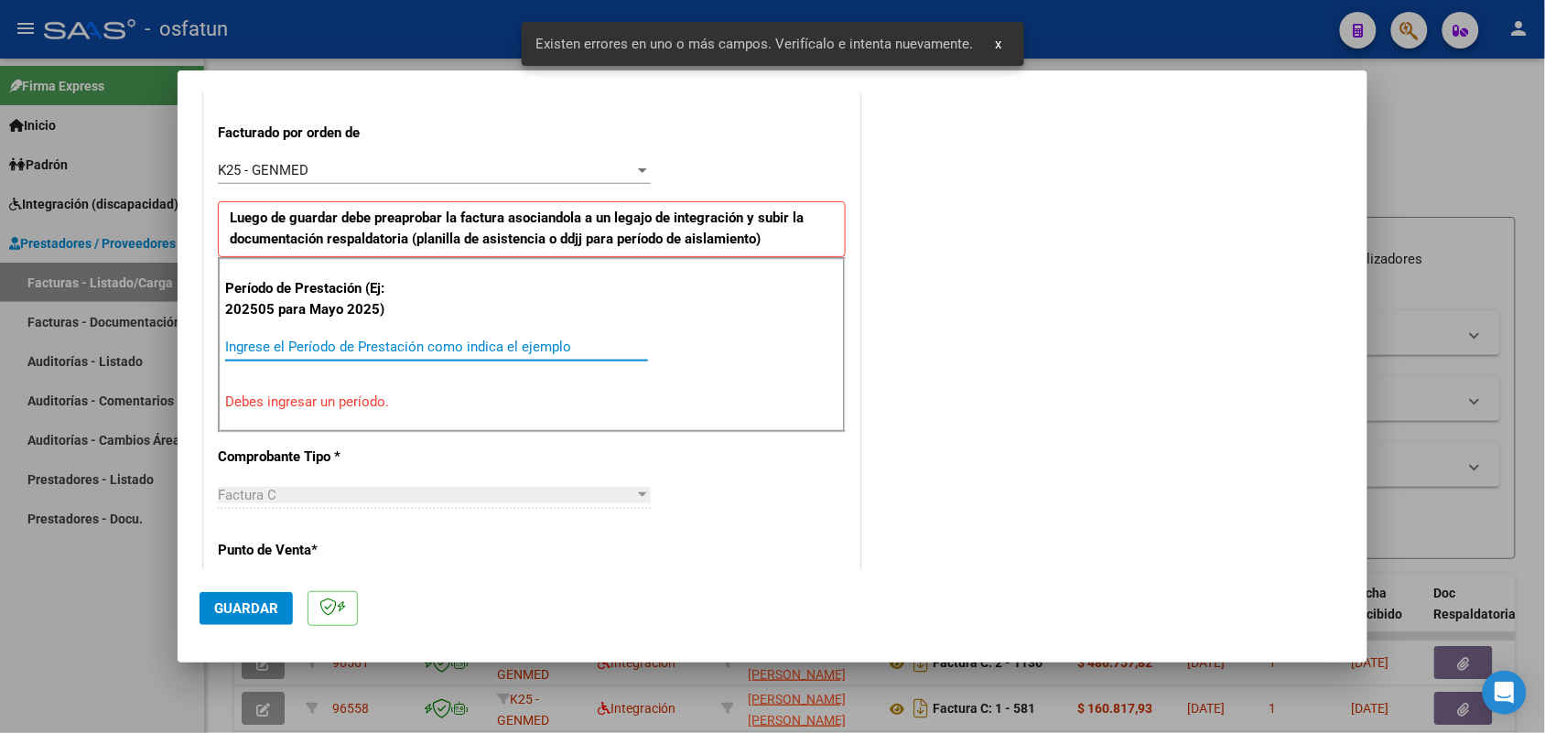
click at [495, 348] on input "Ingrese el Período de Prestación como indica el ejemplo" at bounding box center [436, 347] width 423 height 16
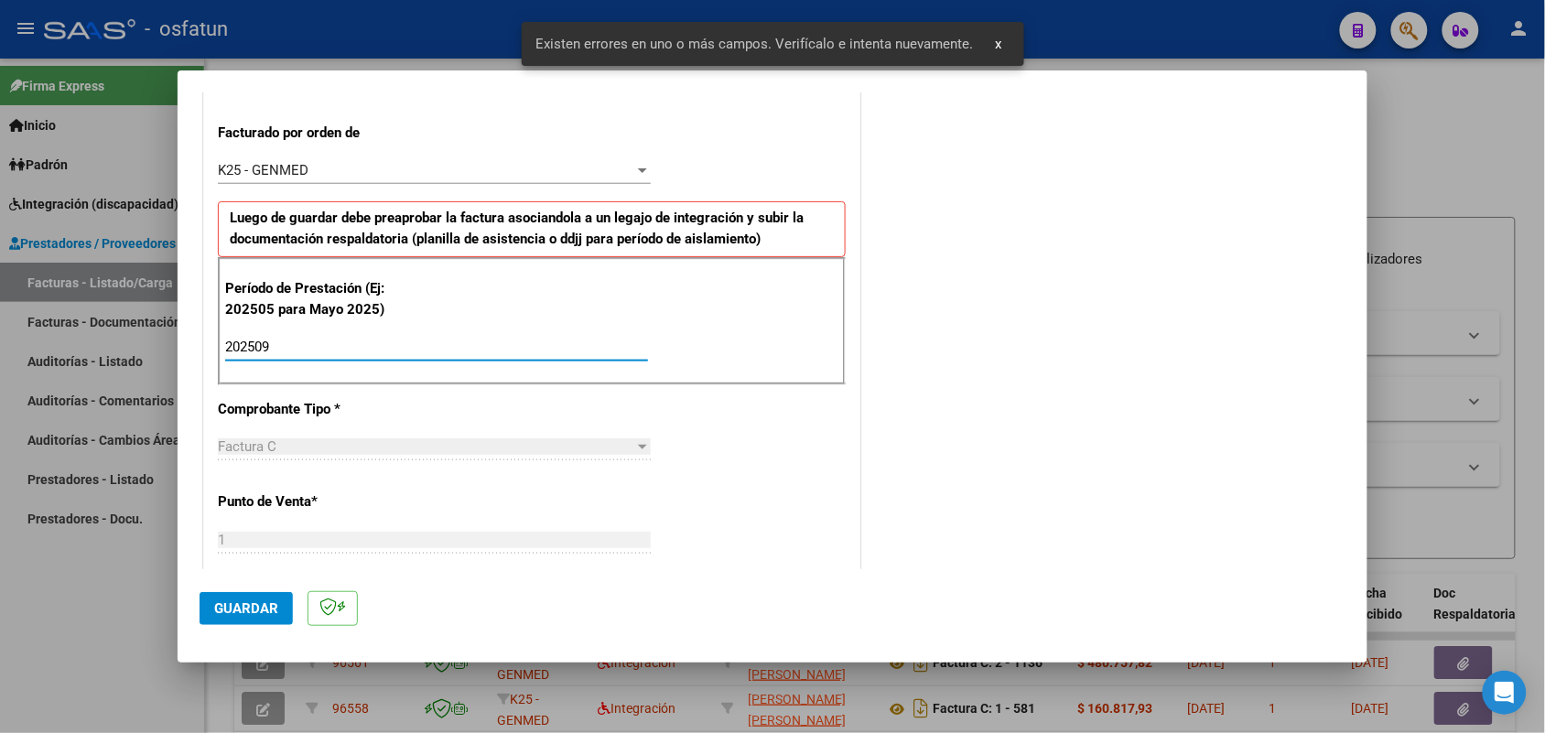
type input "202509"
click at [262, 602] on span "Guardar" at bounding box center [246, 608] width 64 height 16
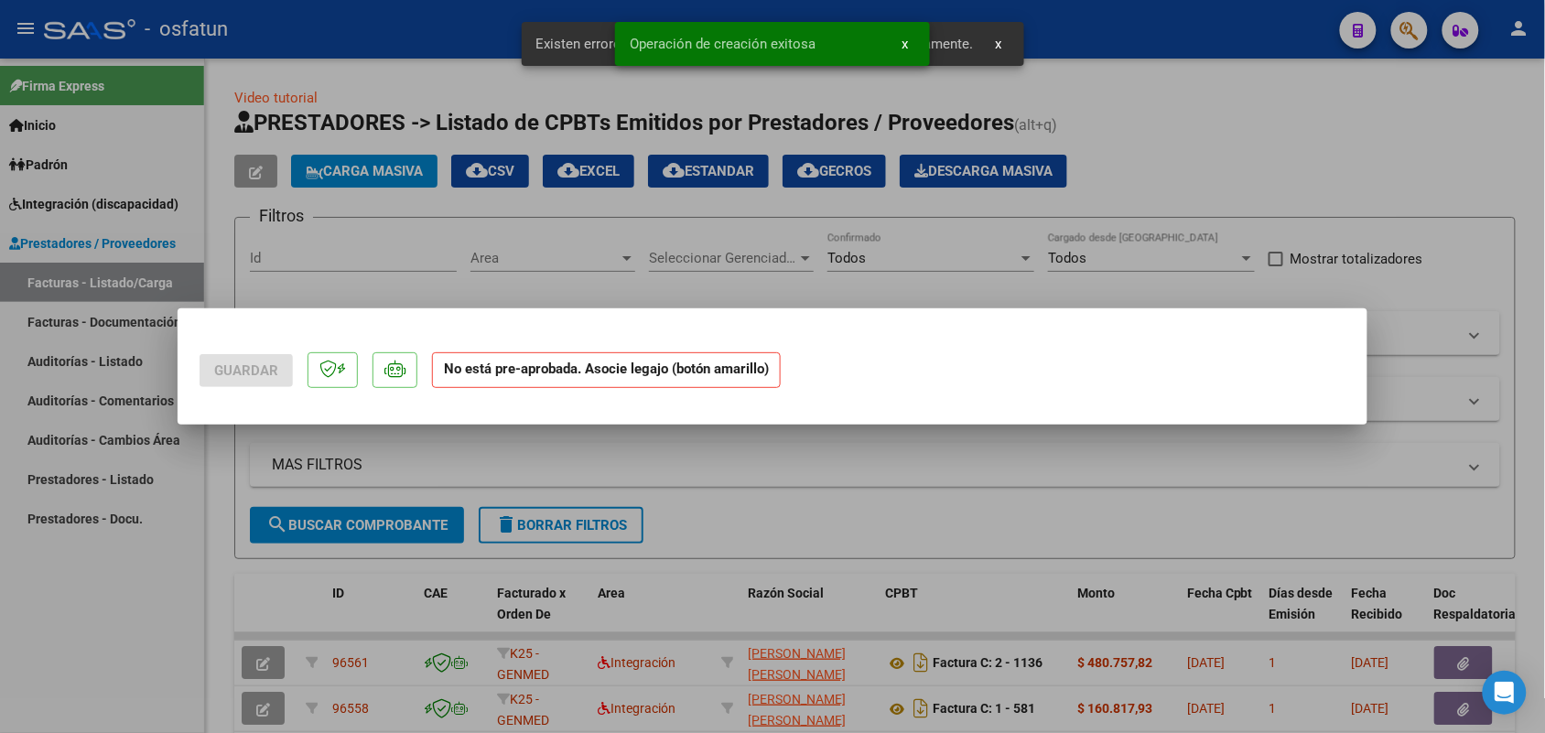
scroll to position [0, 0]
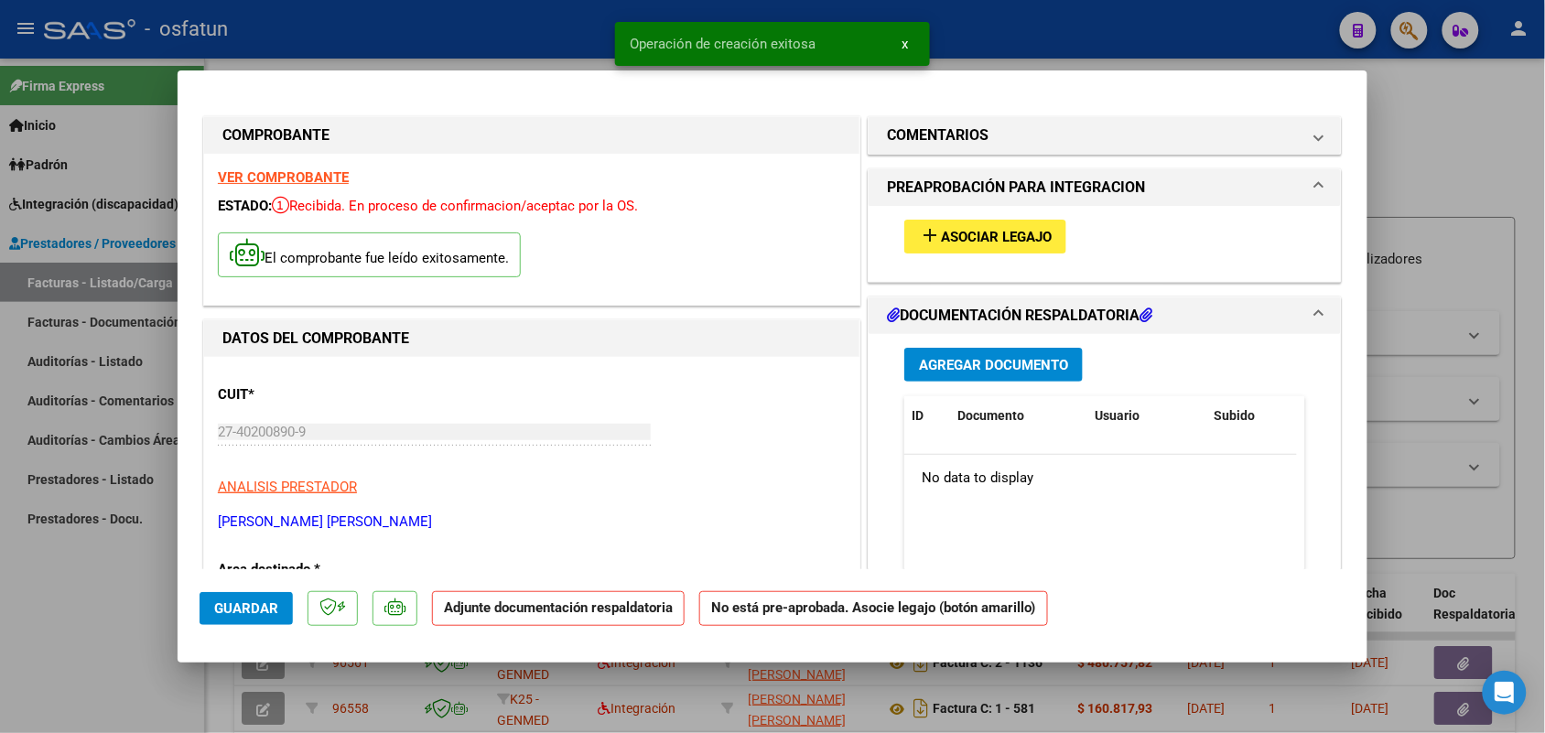
click at [1000, 213] on div "add Asociar Legajo" at bounding box center [1105, 236] width 428 height 61
click at [995, 224] on button "add Asociar Legajo" at bounding box center [985, 237] width 162 height 34
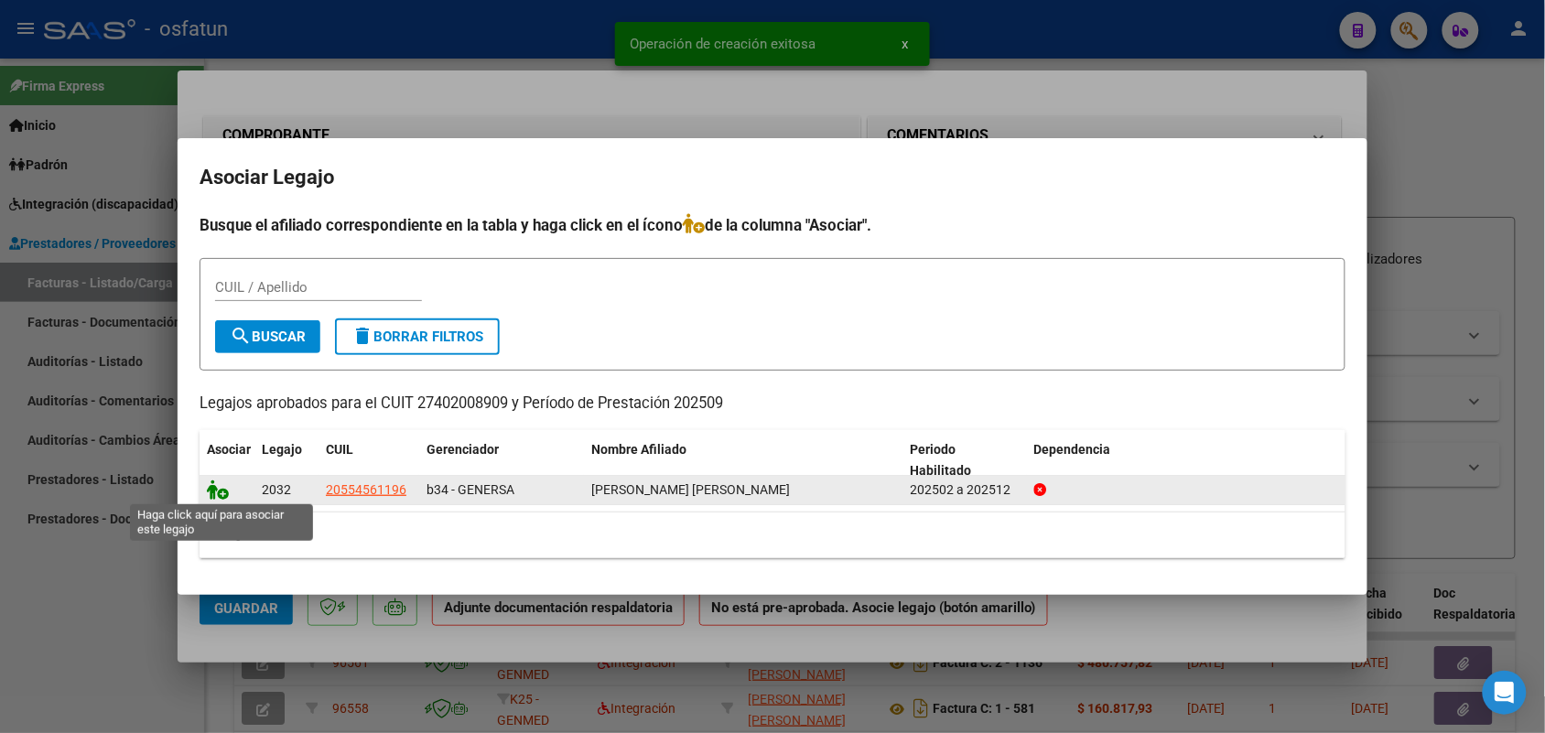
click at [222, 485] on icon at bounding box center [218, 490] width 22 height 20
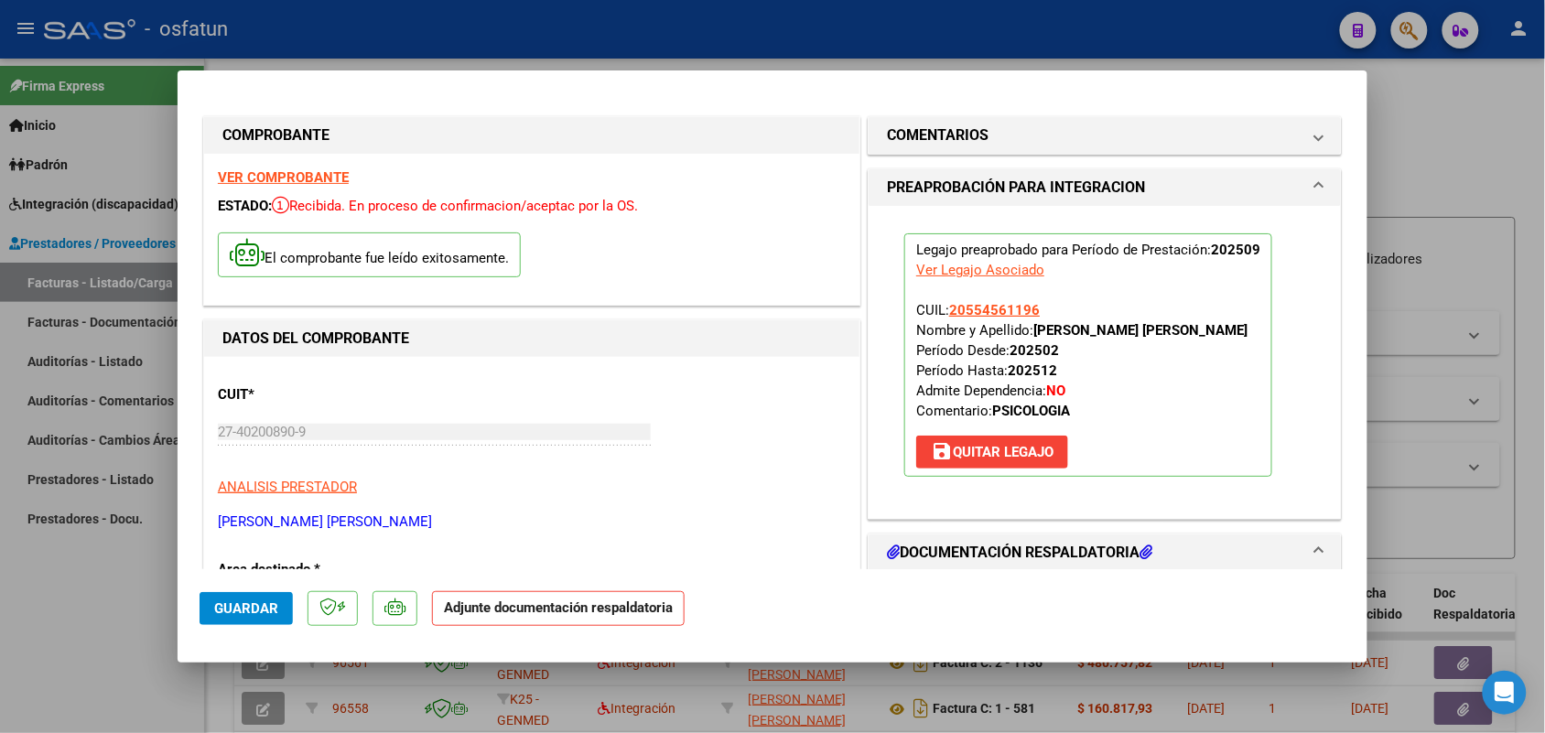
scroll to position [229, 0]
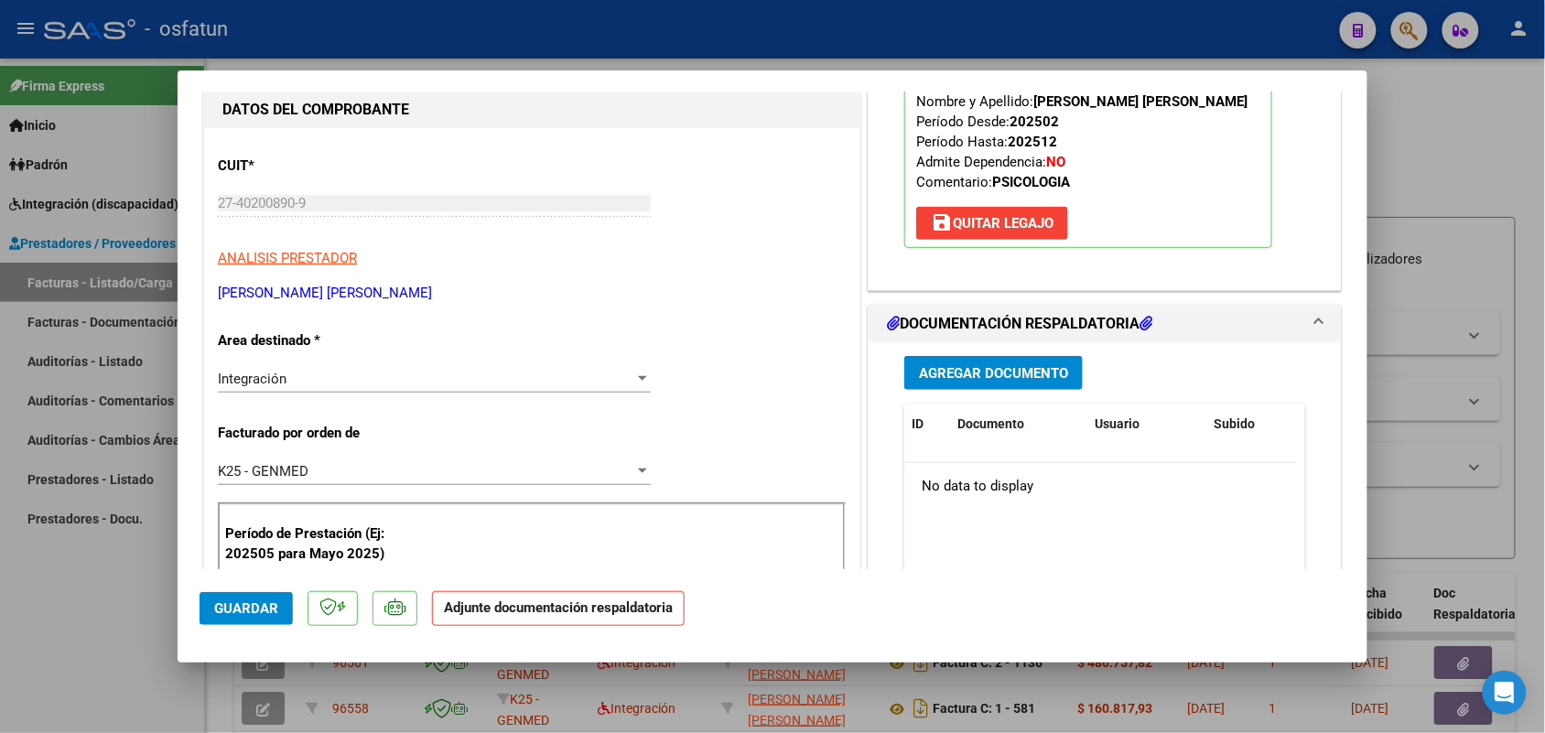
click at [971, 372] on span "Agregar Documento" at bounding box center [993, 373] width 149 height 16
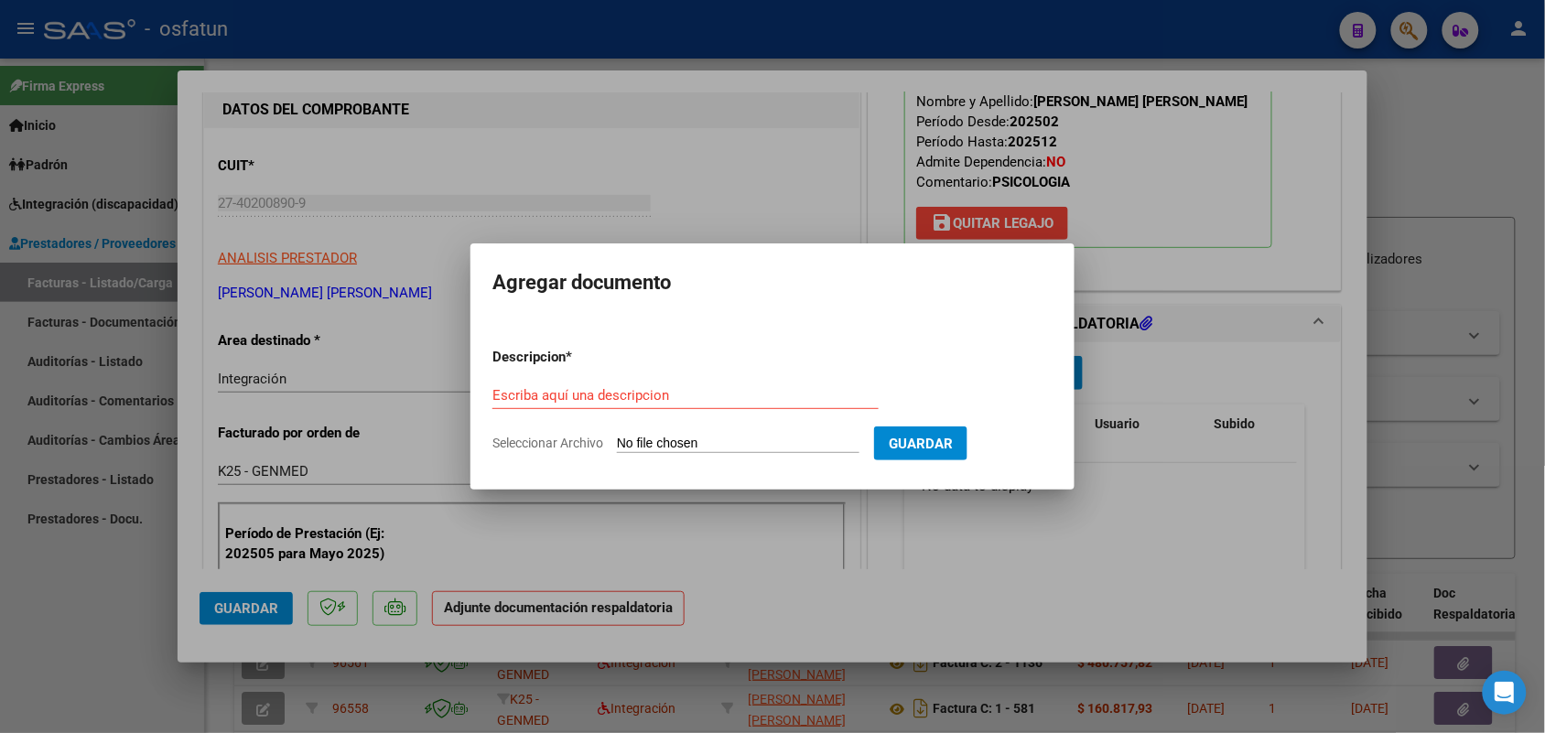
click at [572, 384] on div "Escriba aquí una descripcion" at bounding box center [685, 395] width 386 height 27
type input "ASIST"
click at [657, 438] on input "Seleccionar Archivo" at bounding box center [738, 444] width 243 height 17
type input "C:\fakepath\ASISTENCIA Y AUTORIZACION [PERSON_NAME] SEPTIEMBRE 2025 -PSICOLOGIA…"
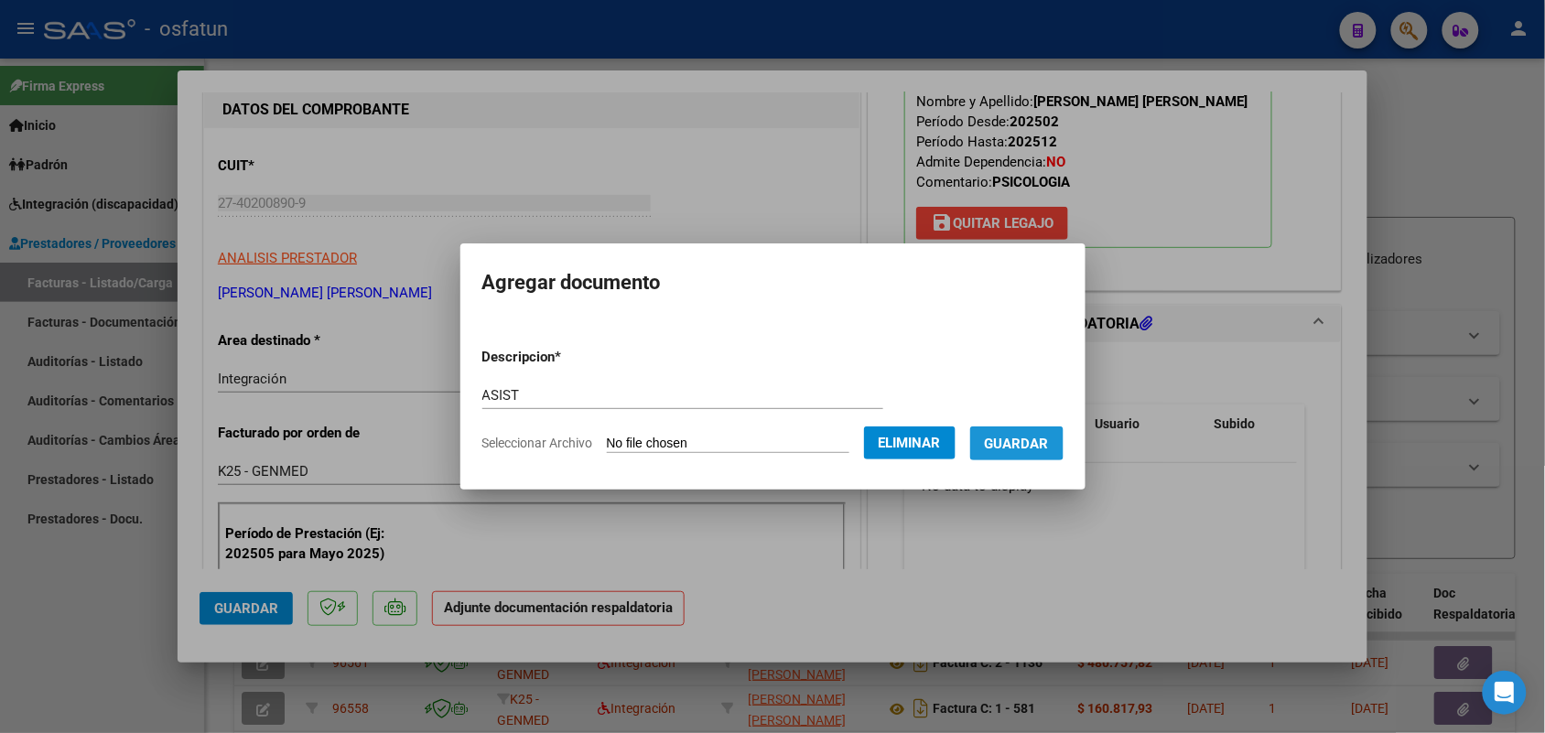
click at [1036, 436] on span "Guardar" at bounding box center [1017, 444] width 64 height 16
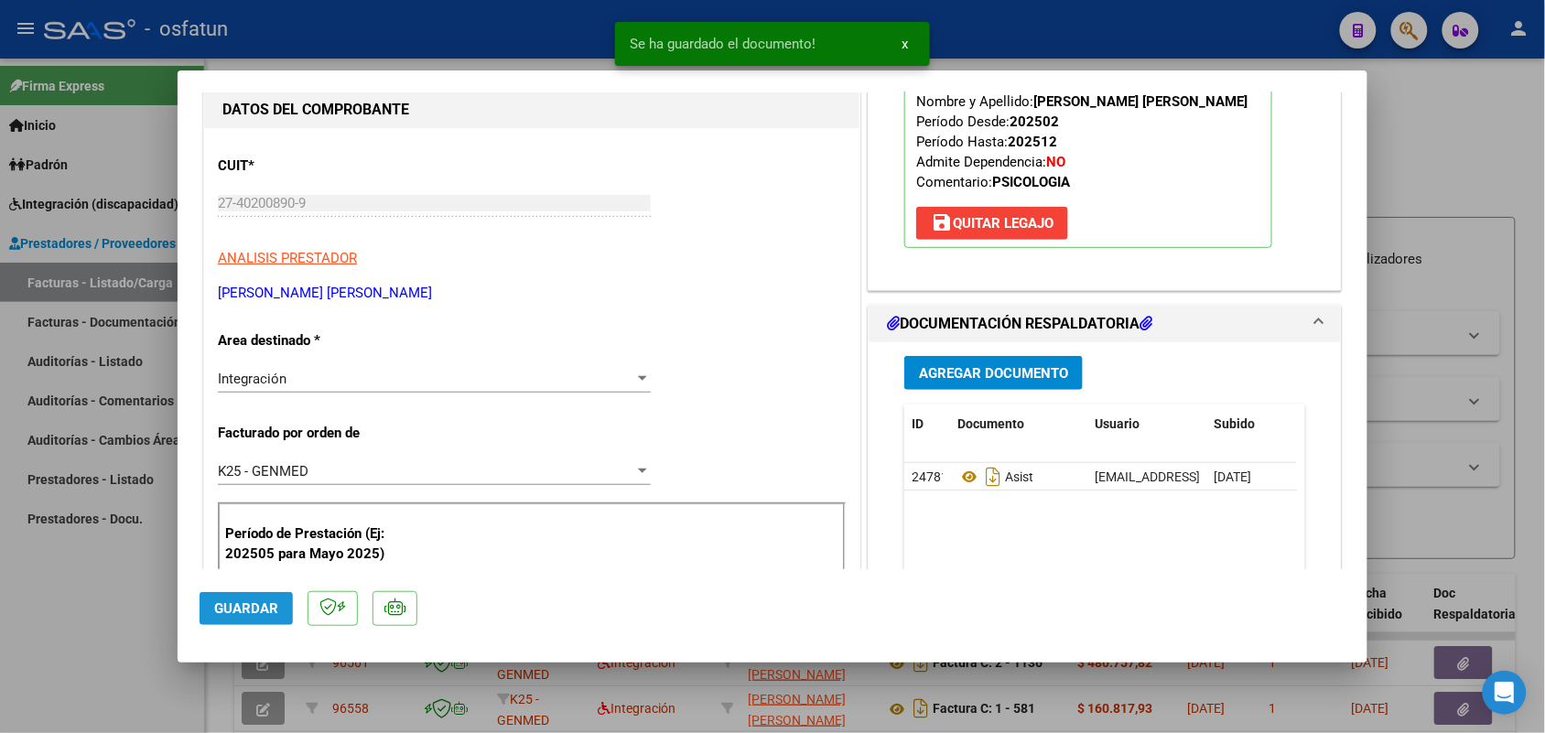
click at [259, 606] on span "Guardar" at bounding box center [246, 608] width 64 height 16
click at [116, 627] on div at bounding box center [772, 366] width 1545 height 733
type input "$ 0,00"
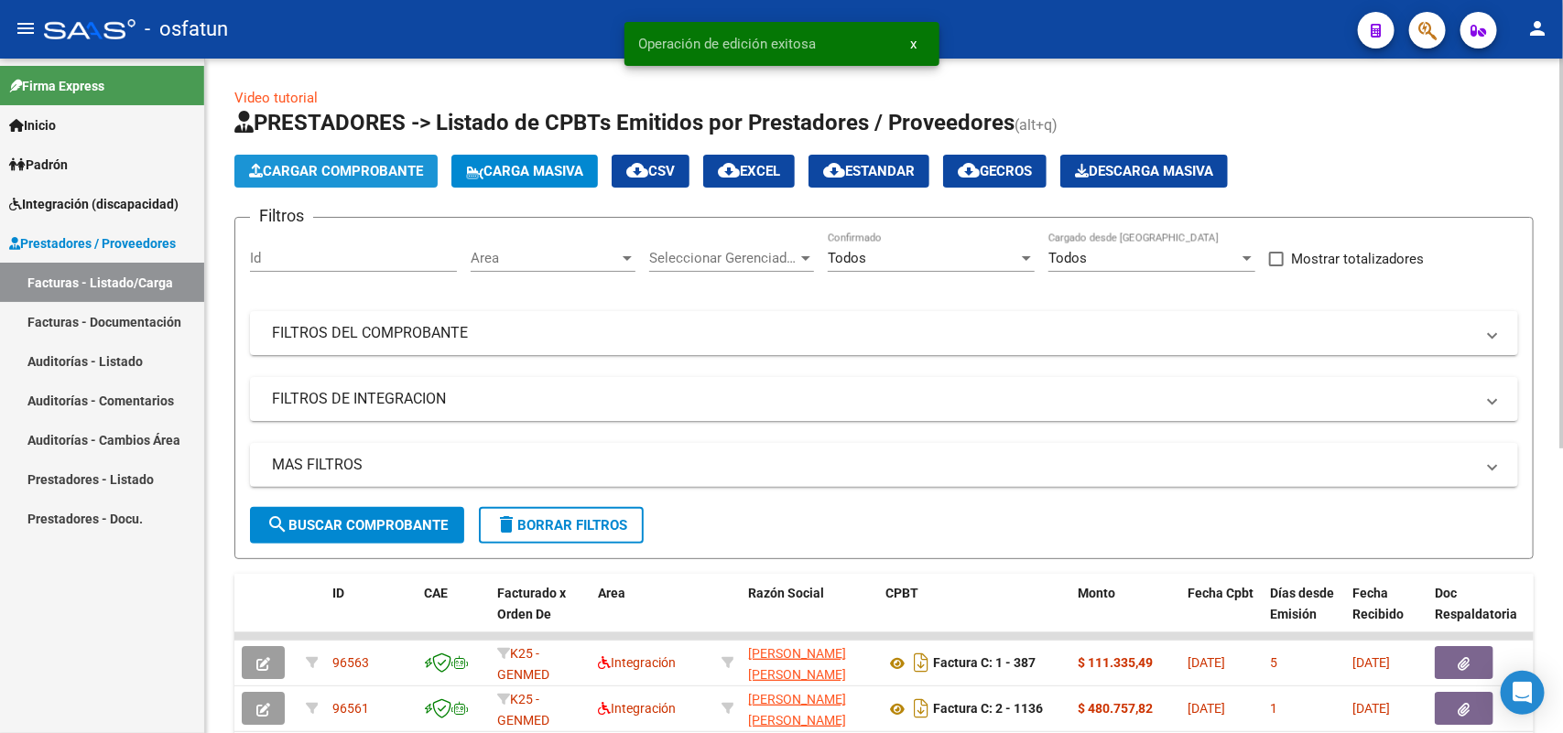
click at [345, 158] on button "Cargar Comprobante" at bounding box center [335, 171] width 203 height 33
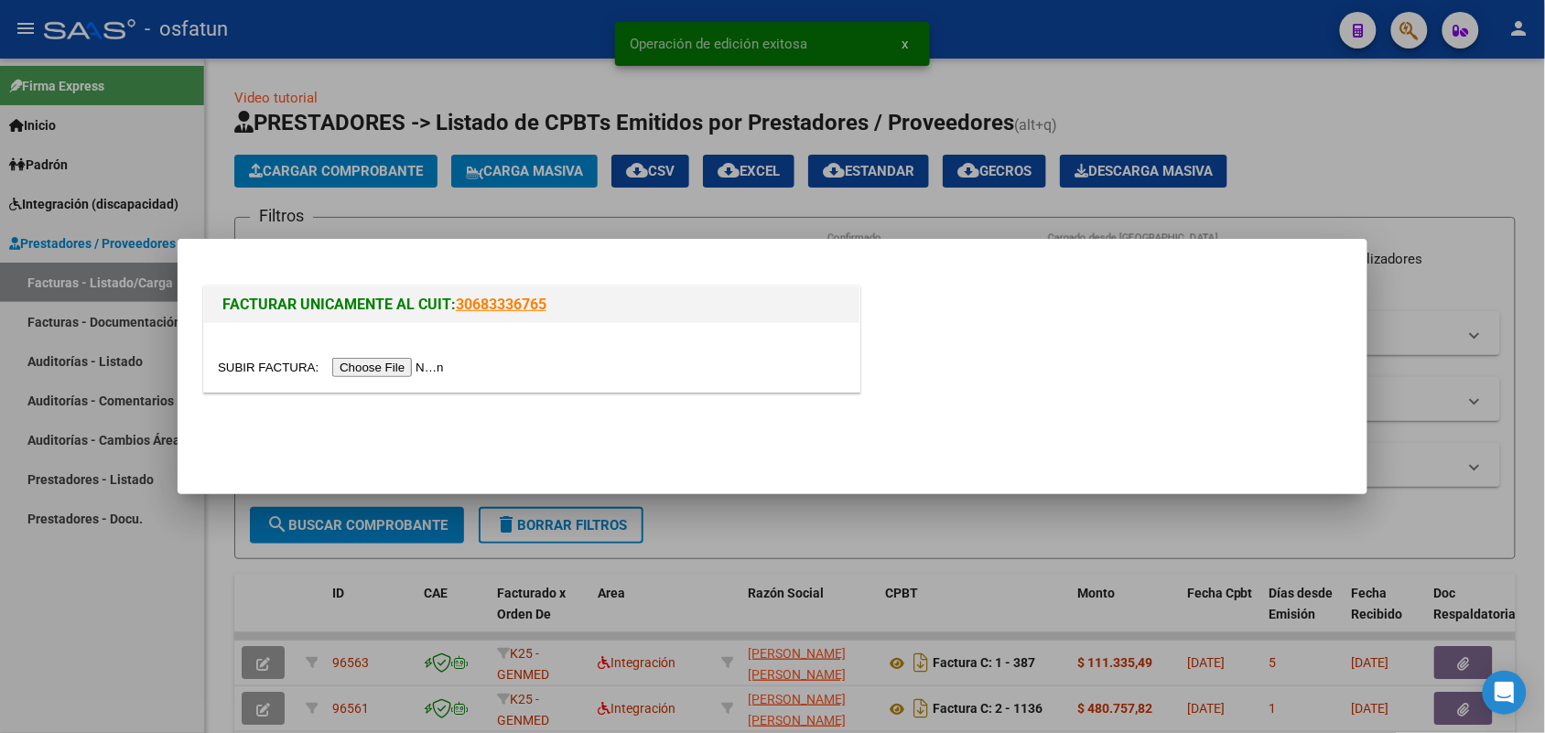
click at [375, 367] on input "file" at bounding box center [334, 367] width 232 height 19
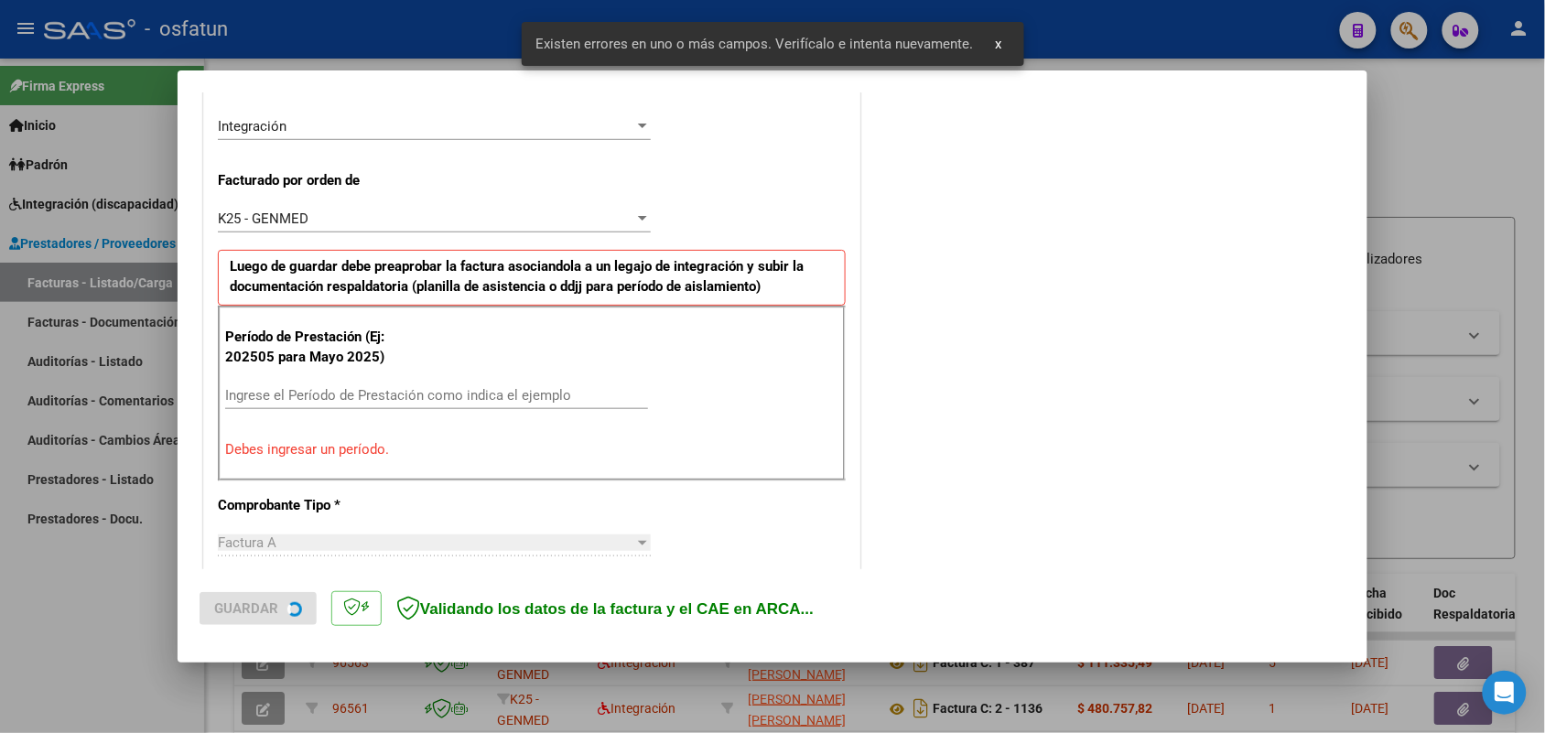
scroll to position [514, 0]
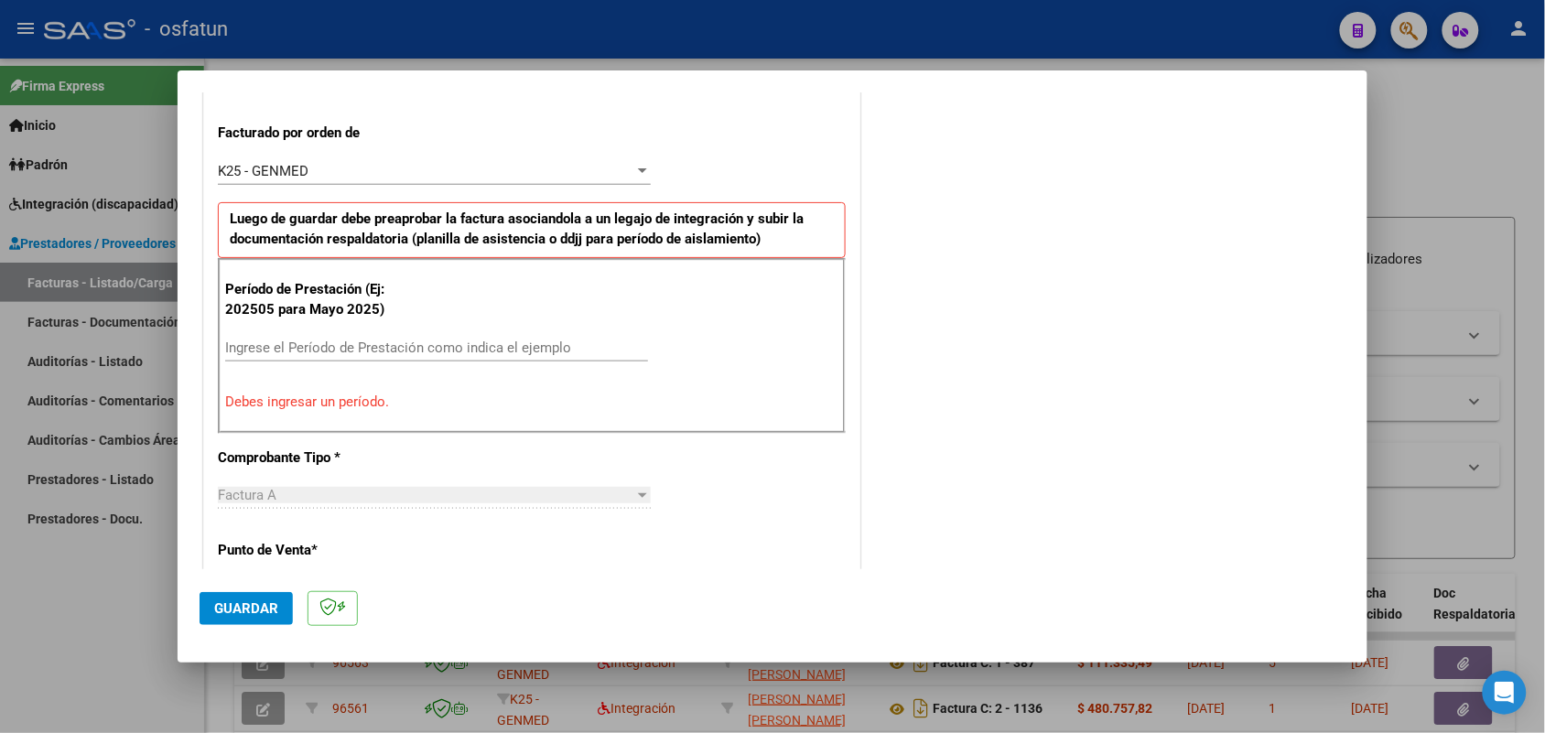
click at [485, 348] on input "Ingrese el Período de Prestación como indica el ejemplo" at bounding box center [436, 348] width 423 height 16
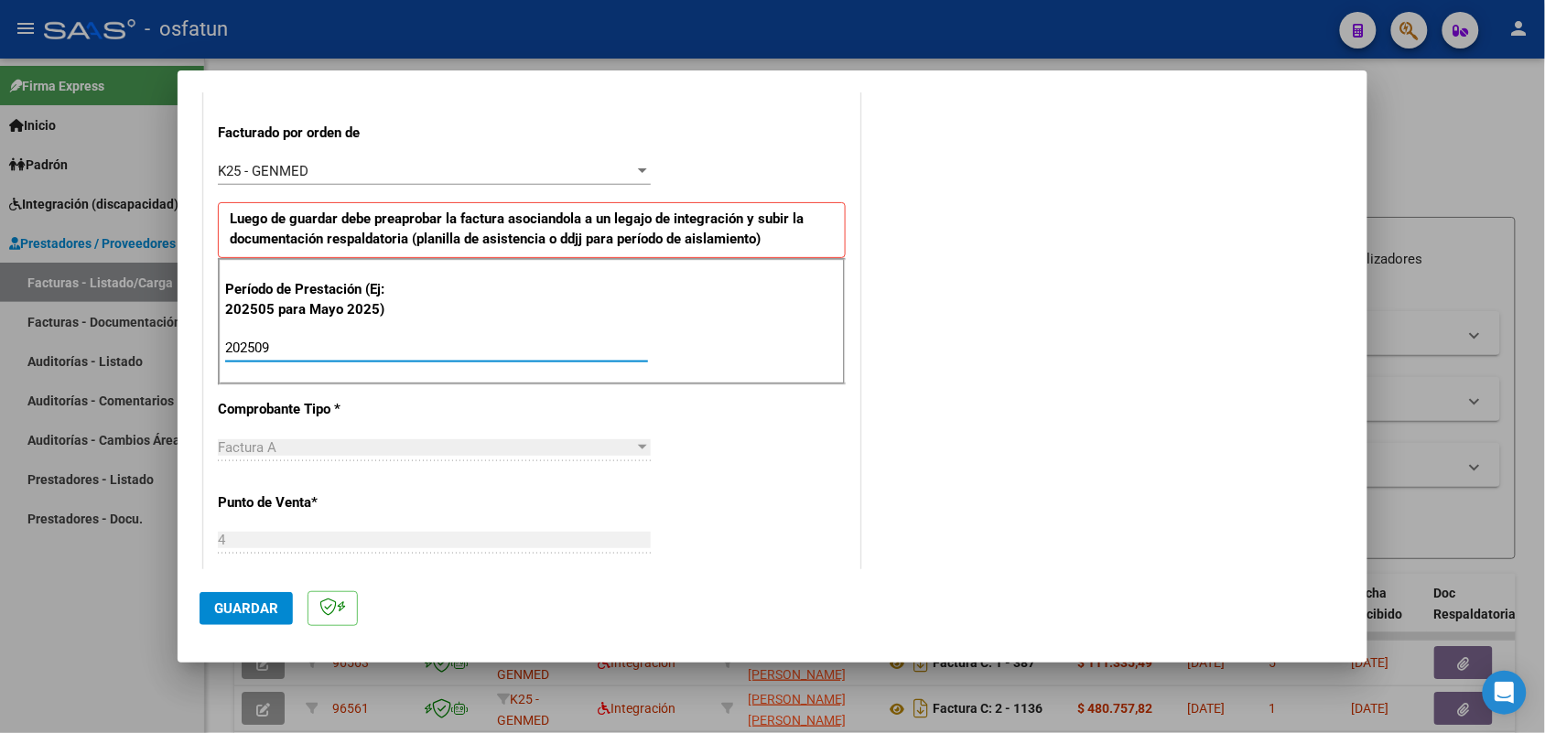
type input "202509"
click at [259, 616] on button "Guardar" at bounding box center [246, 608] width 93 height 33
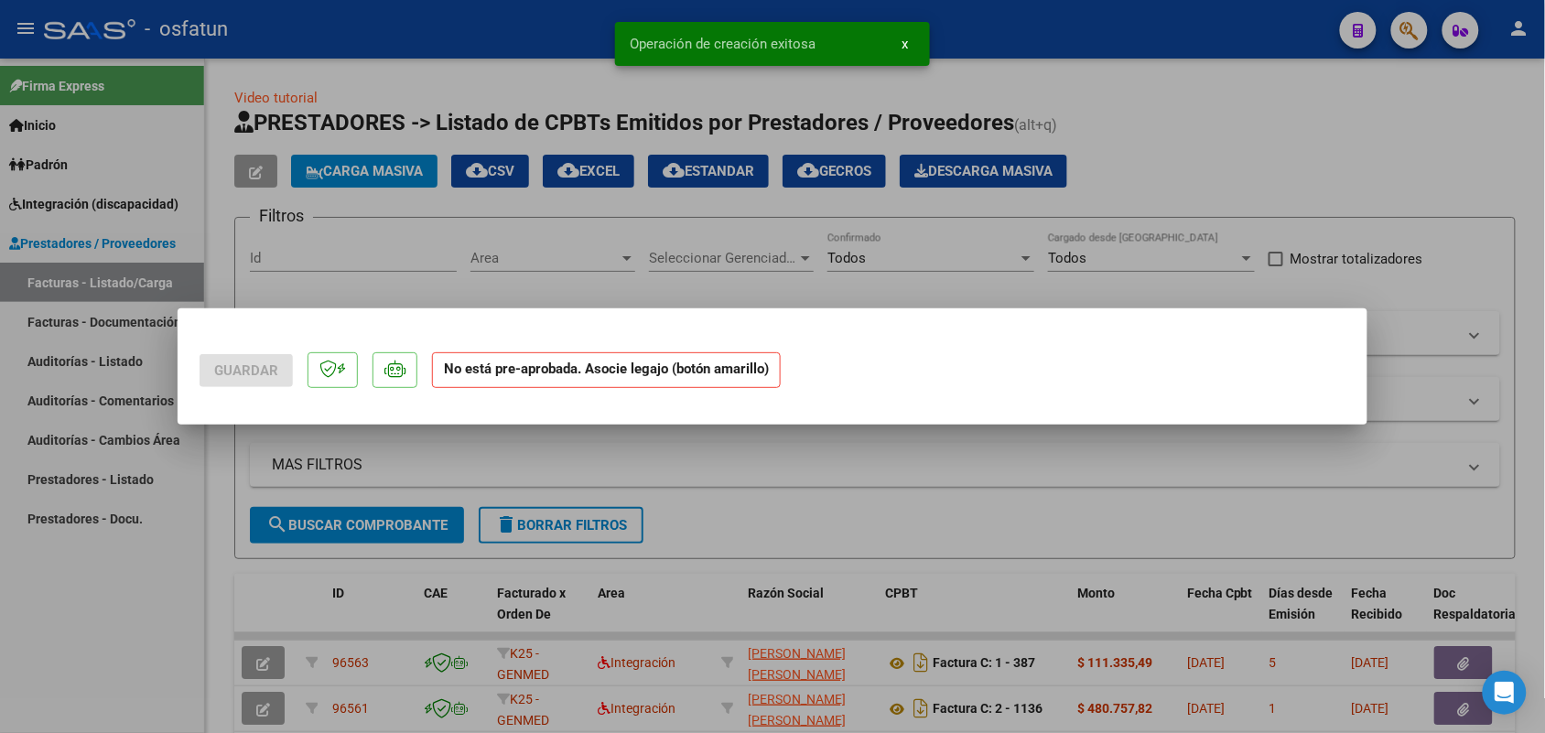
scroll to position [0, 0]
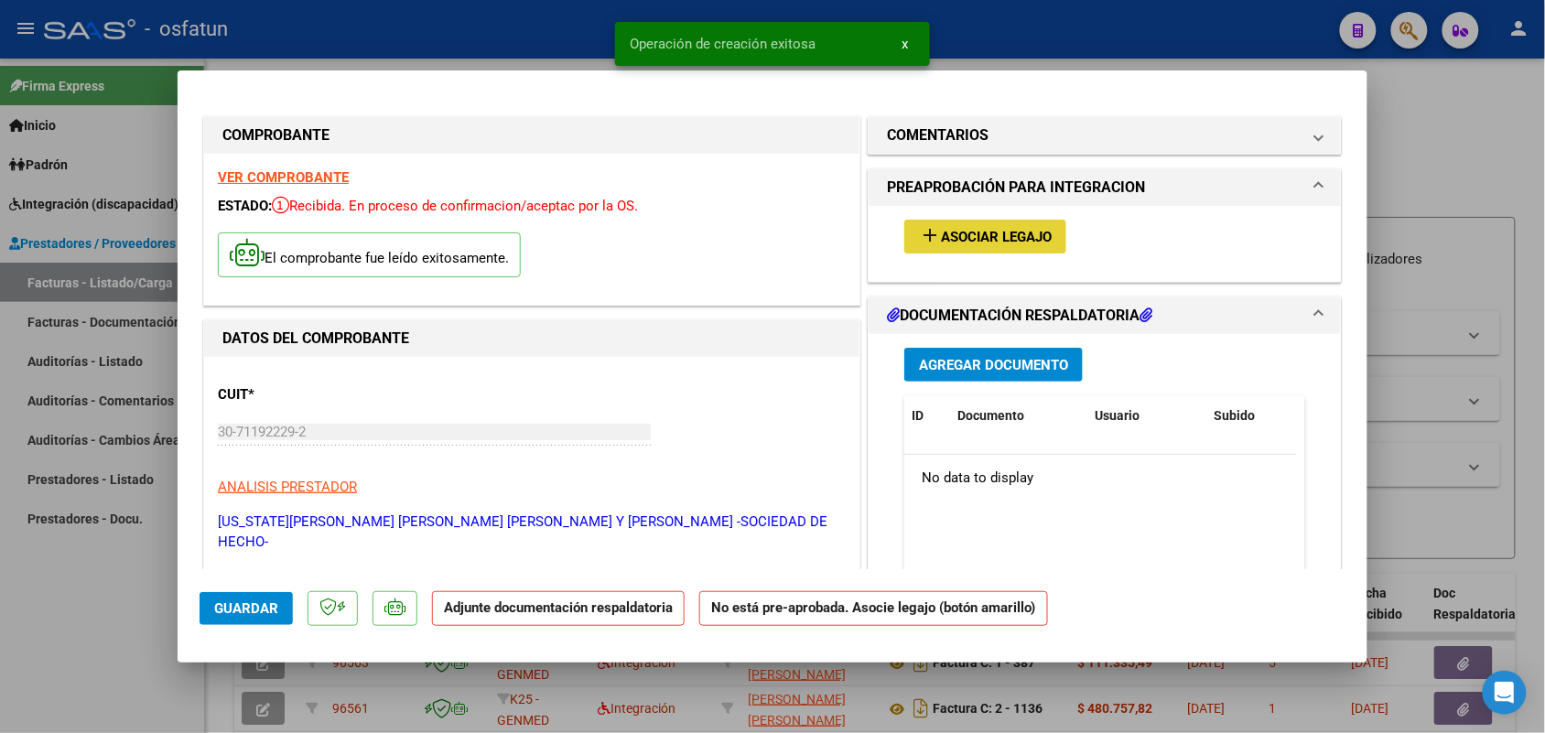
click at [931, 224] on mat-icon "add" at bounding box center [930, 235] width 22 height 22
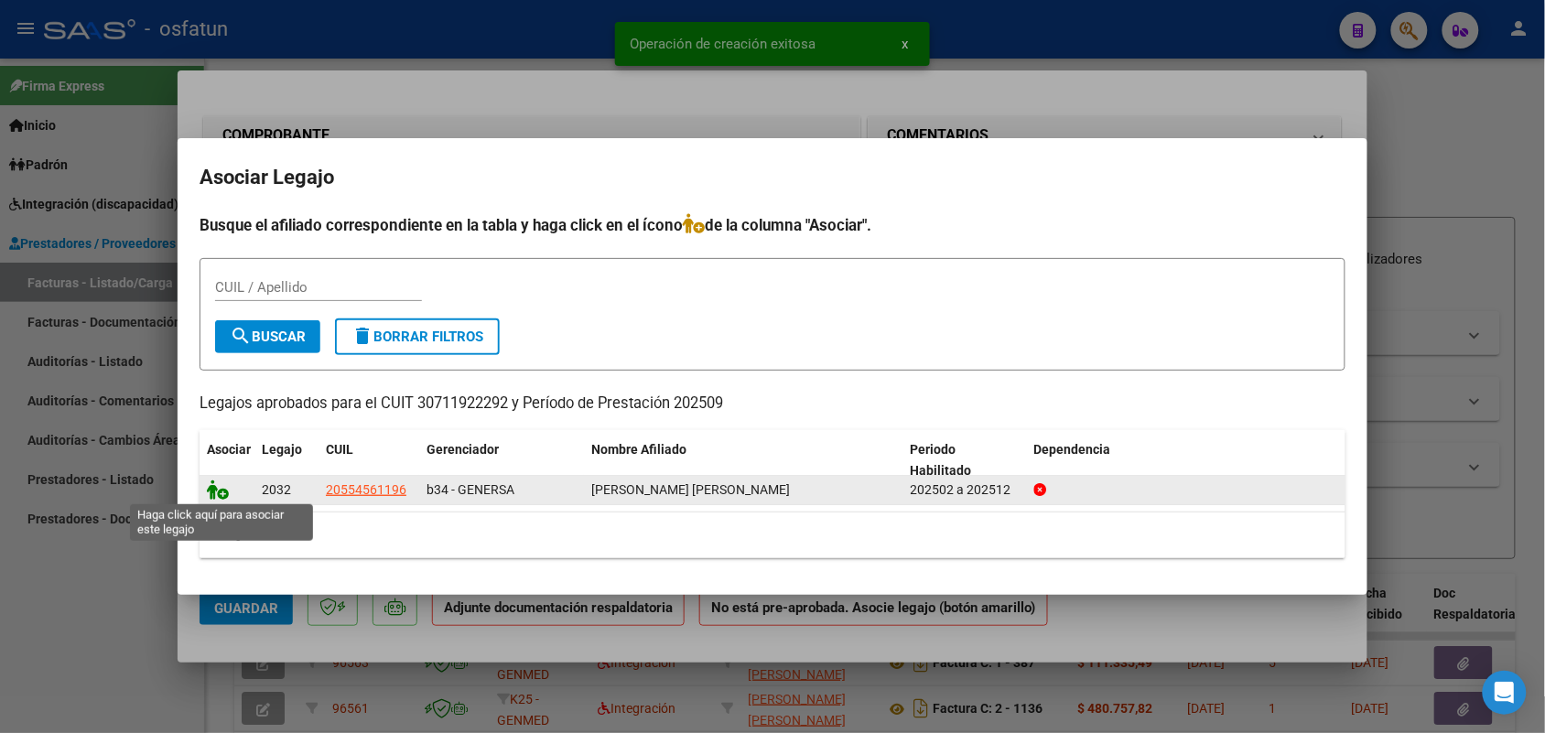
click at [217, 485] on icon at bounding box center [218, 490] width 22 height 20
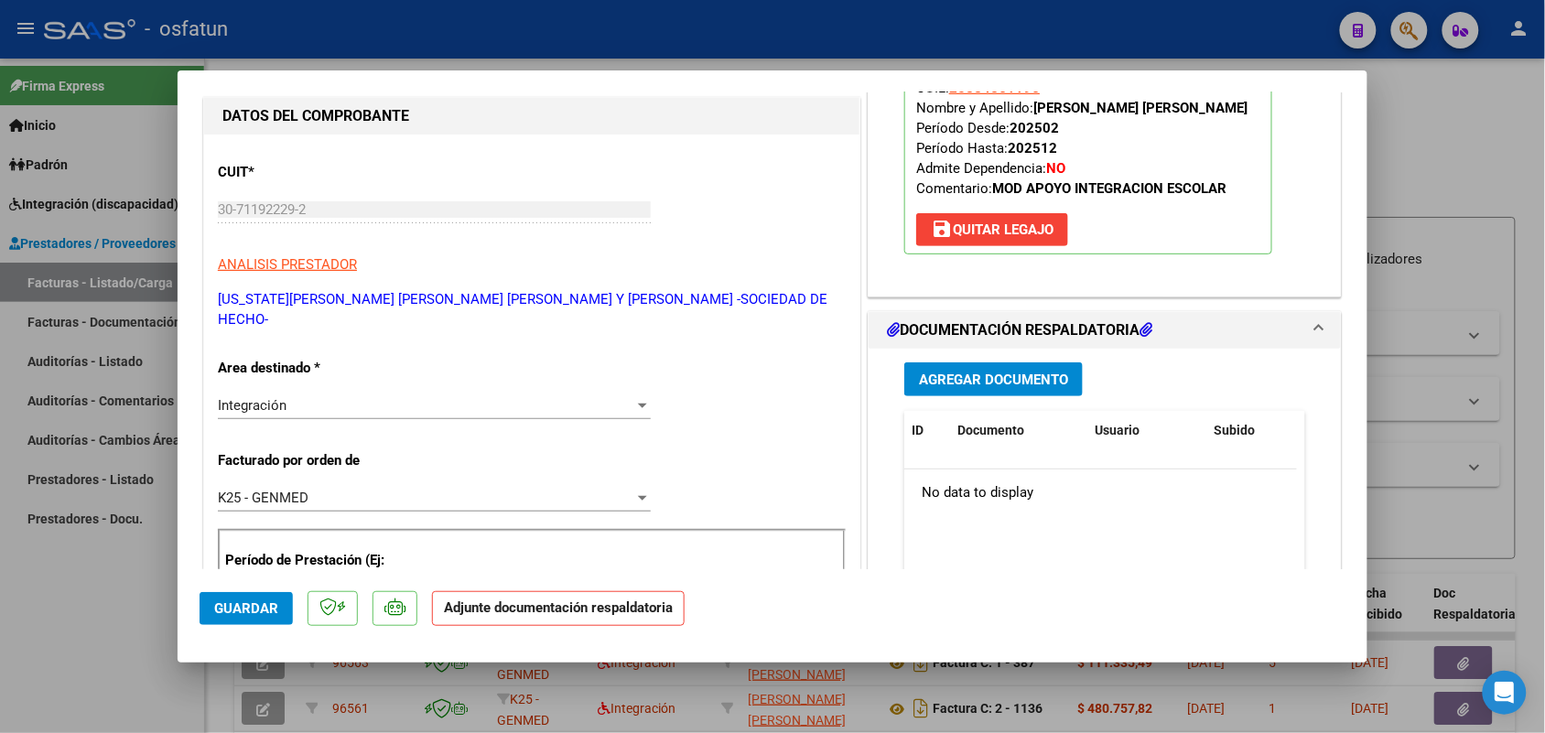
scroll to position [229, 0]
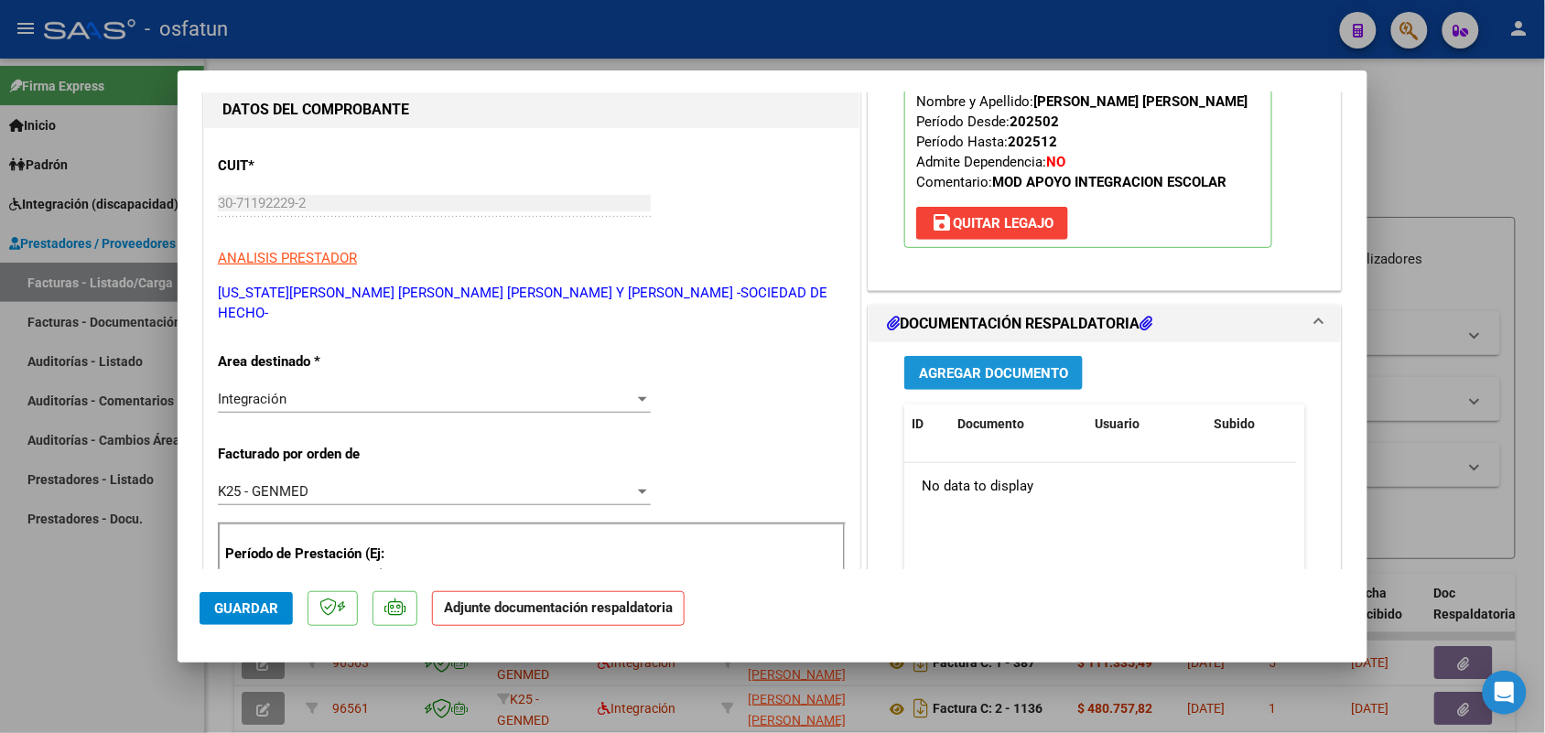
click at [930, 357] on button "Agregar Documento" at bounding box center [993, 373] width 178 height 34
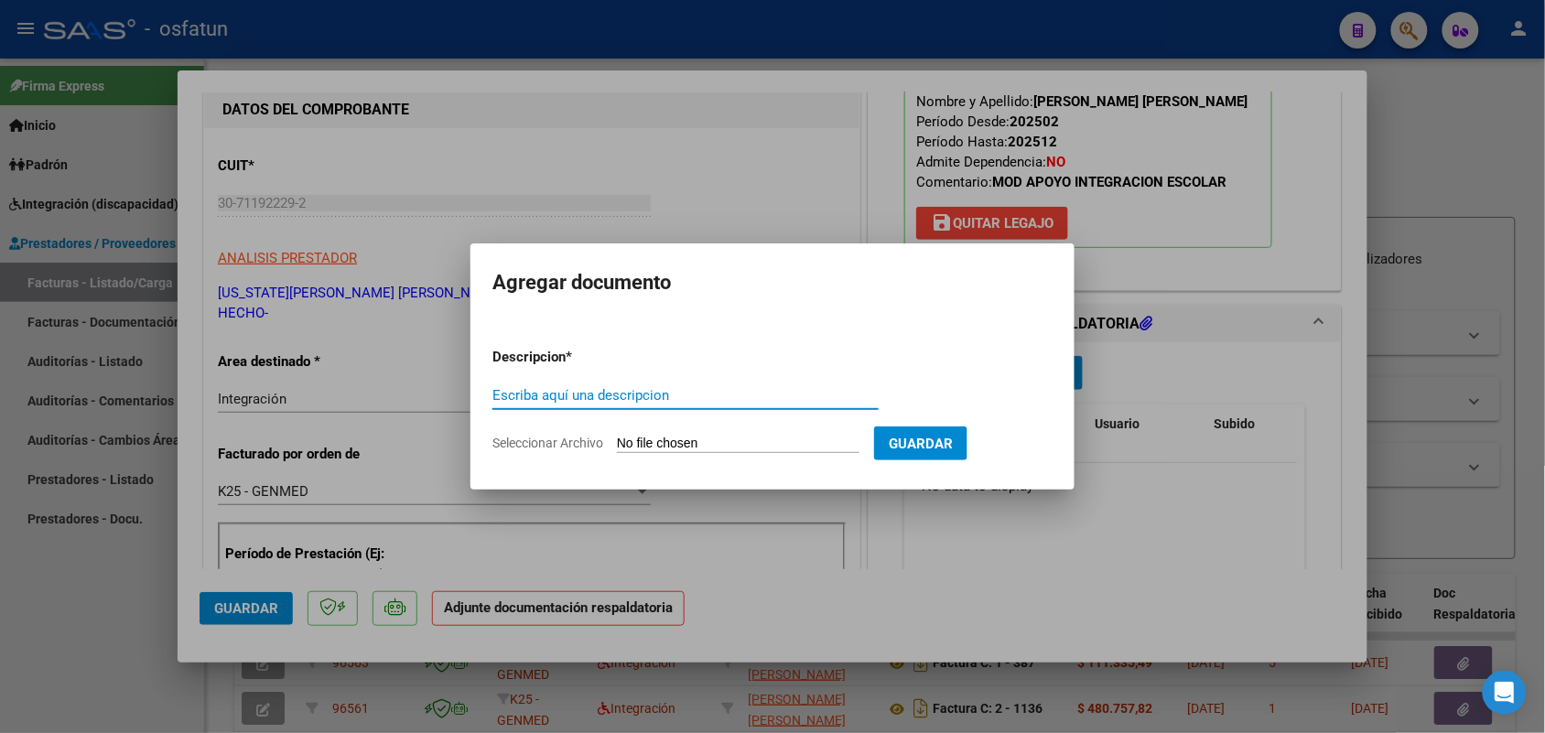
click at [583, 395] on input "Escriba aquí una descripcion" at bounding box center [685, 395] width 386 height 16
type input "ASIST"
click at [645, 441] on input "Seleccionar Archivo" at bounding box center [738, 444] width 243 height 17
type input "C:\fakepath\asistencias integracion escolar [DATE].pdf"
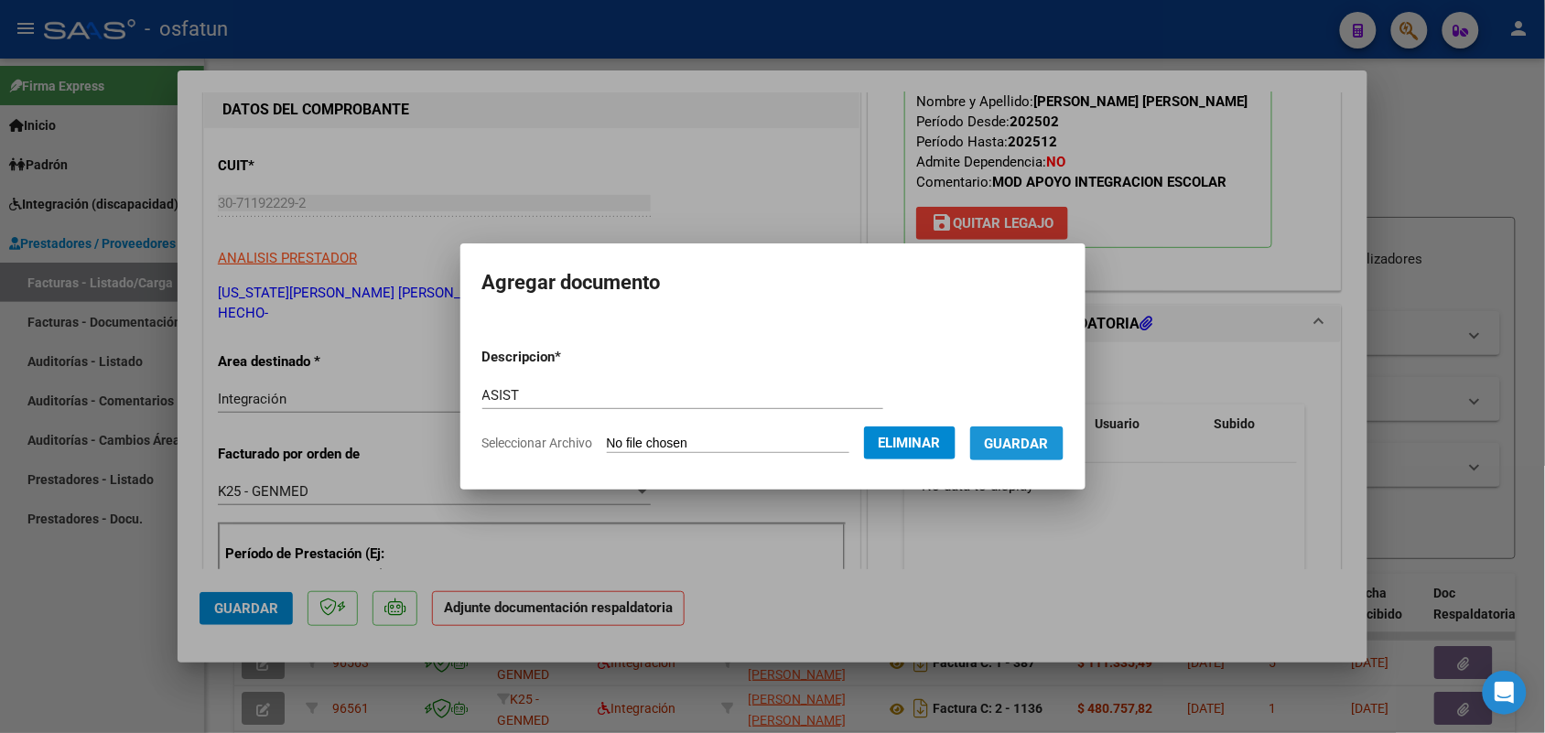
click at [1036, 441] on span "Guardar" at bounding box center [1017, 444] width 64 height 16
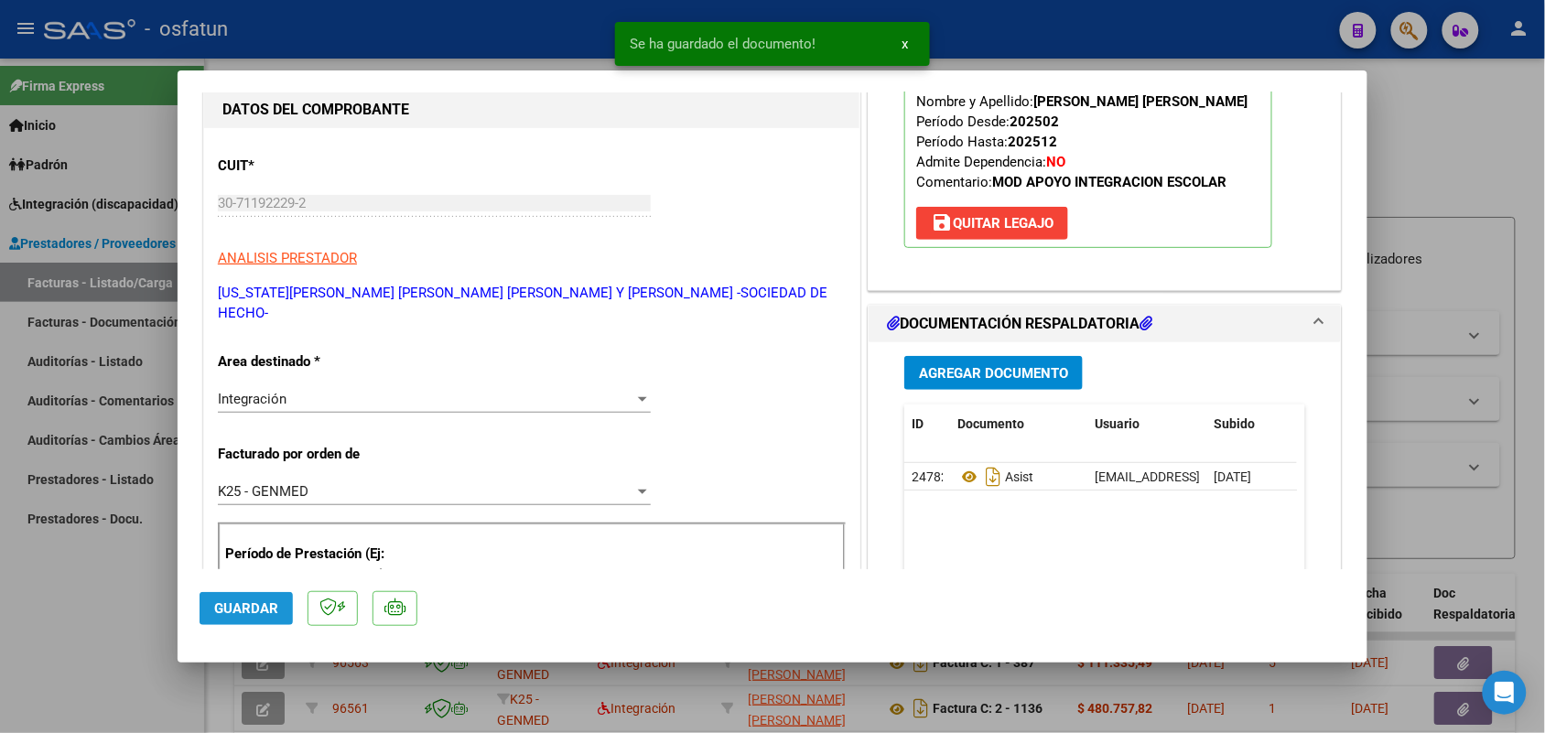
click at [259, 604] on span "Guardar" at bounding box center [246, 608] width 64 height 16
drag, startPoint x: 76, startPoint y: 638, endPoint x: 161, endPoint y: 600, distance: 93.4
click at [78, 639] on div at bounding box center [772, 366] width 1545 height 733
type input "$ 0,00"
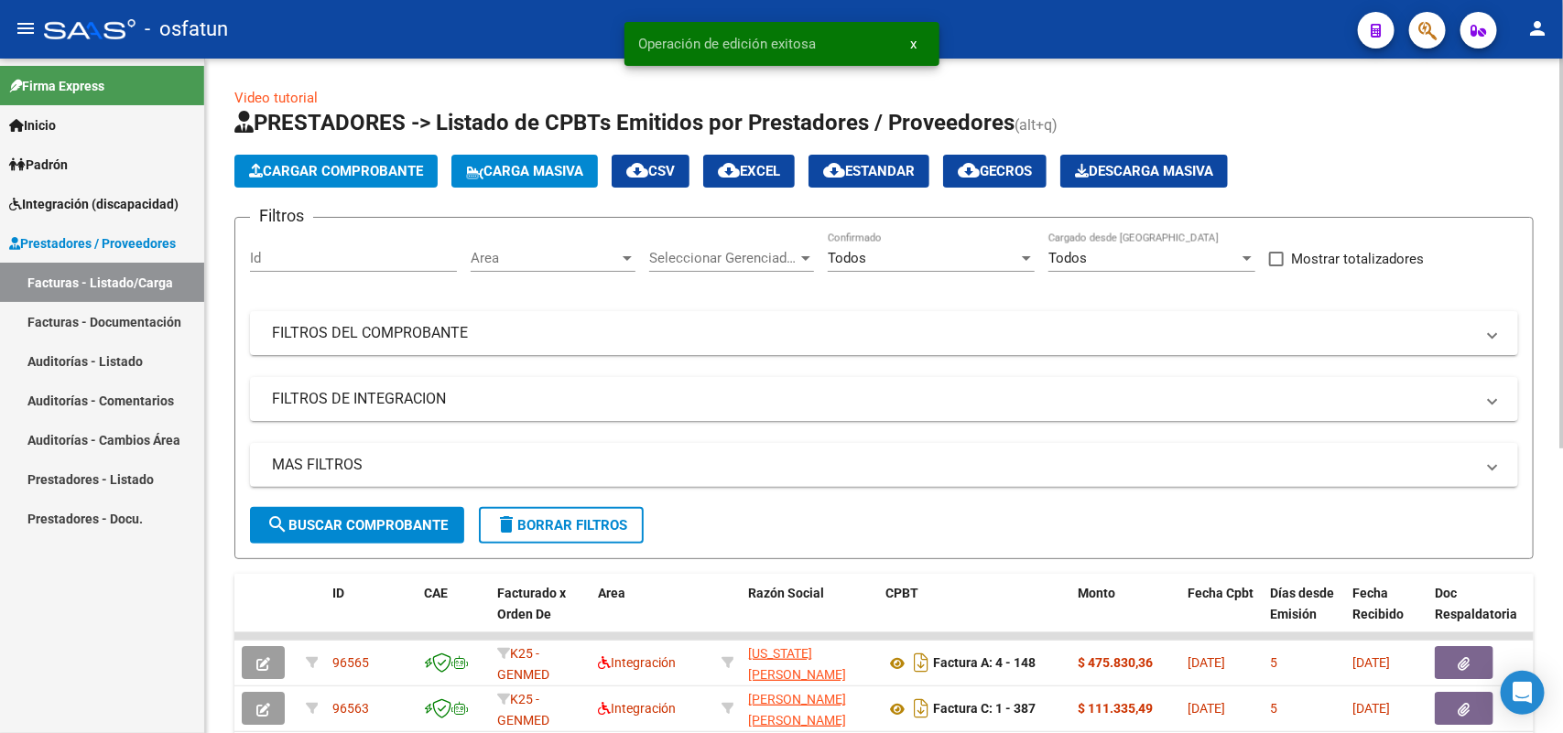
click at [371, 170] on span "Cargar Comprobante" at bounding box center [336, 171] width 174 height 16
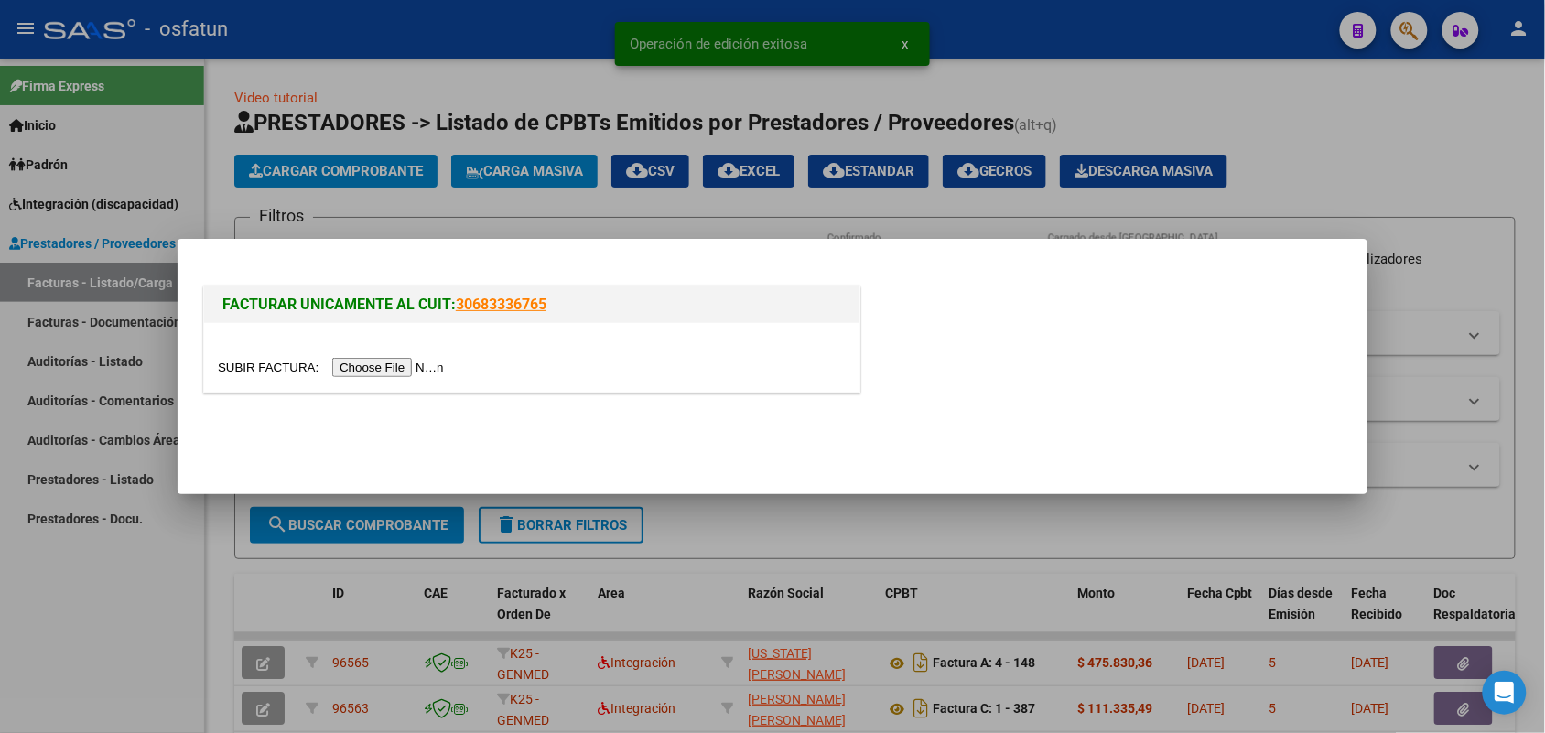
click at [373, 368] on input "file" at bounding box center [334, 367] width 232 height 19
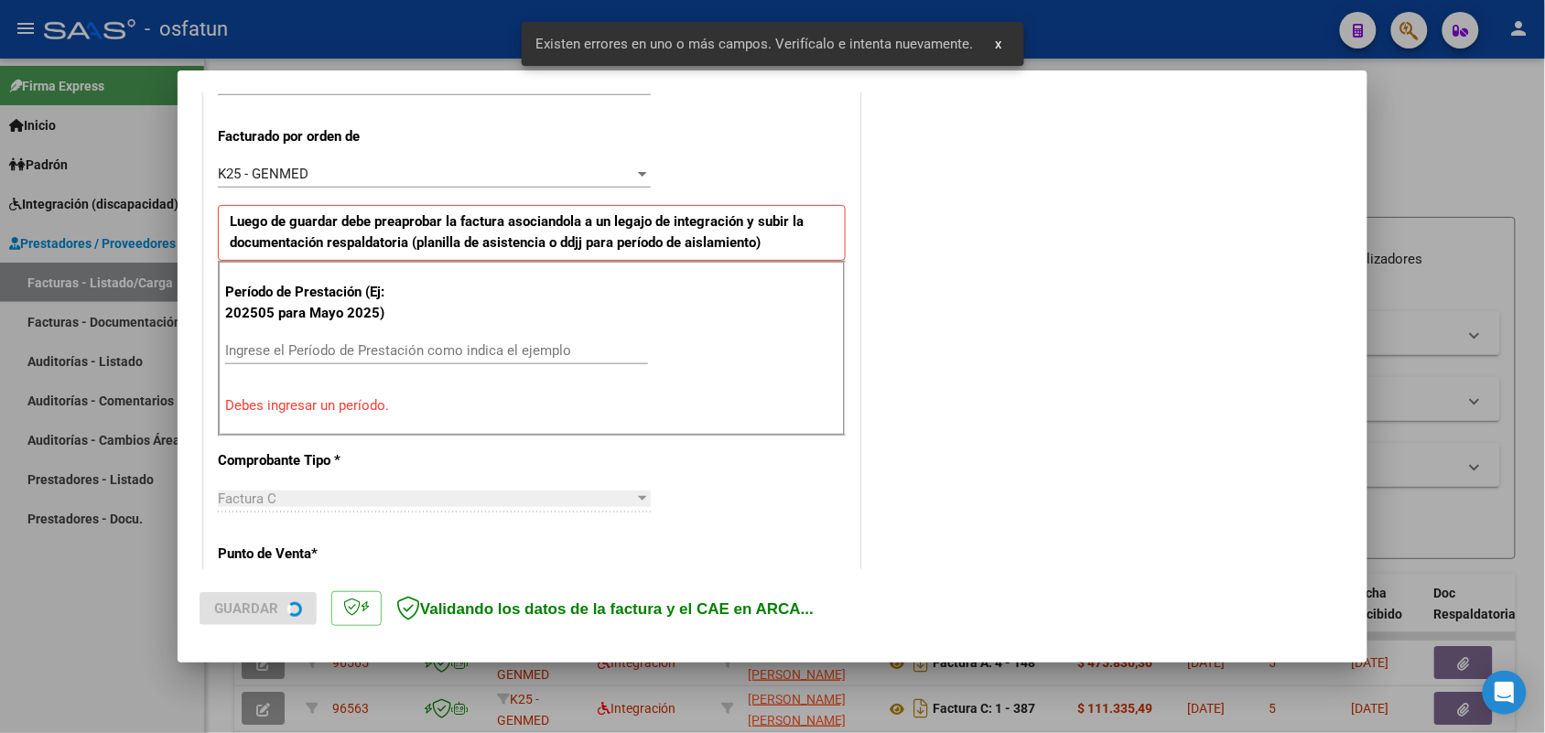
scroll to position [494, 0]
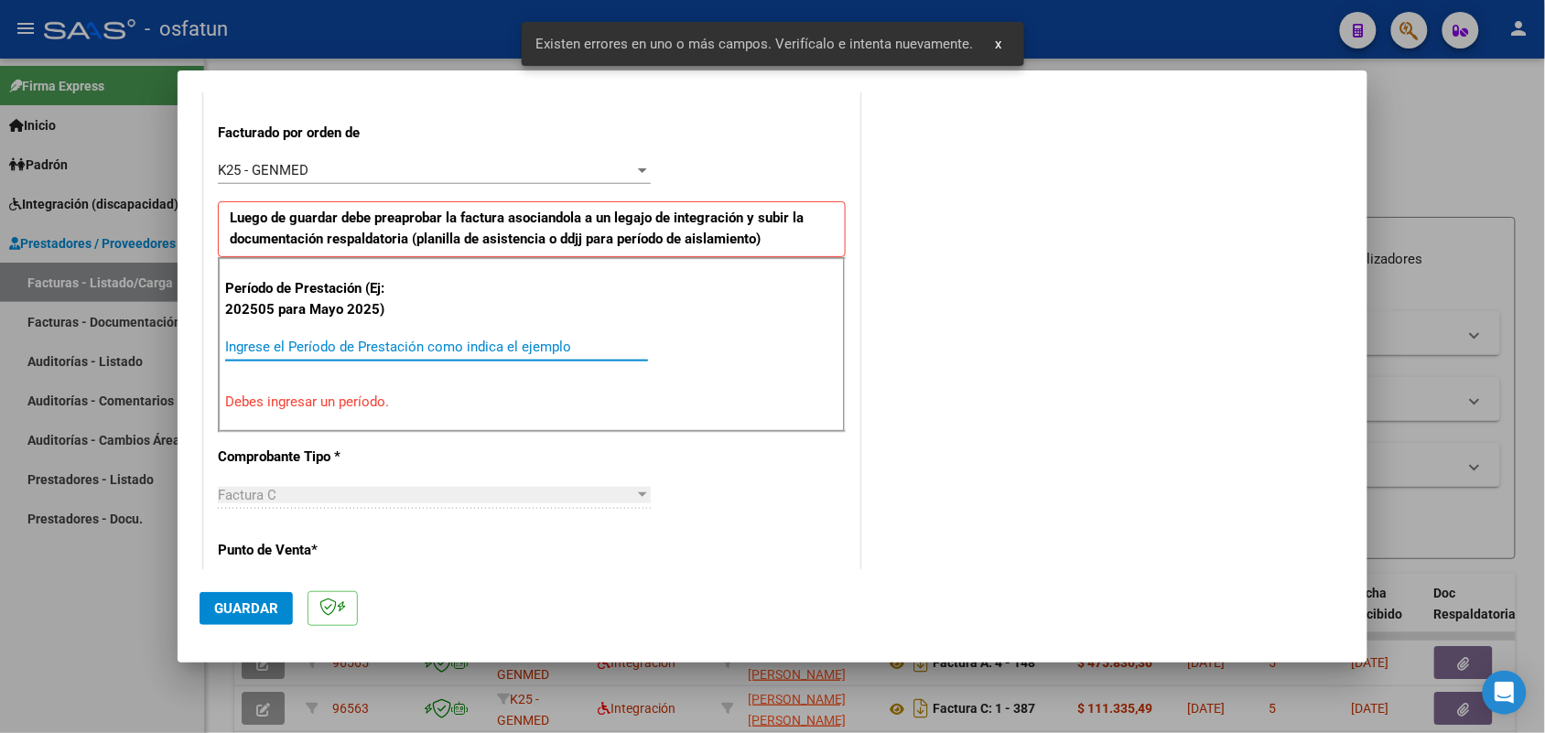
click at [381, 343] on input "Ingrese el Período de Prestación como indica el ejemplo" at bounding box center [436, 347] width 423 height 16
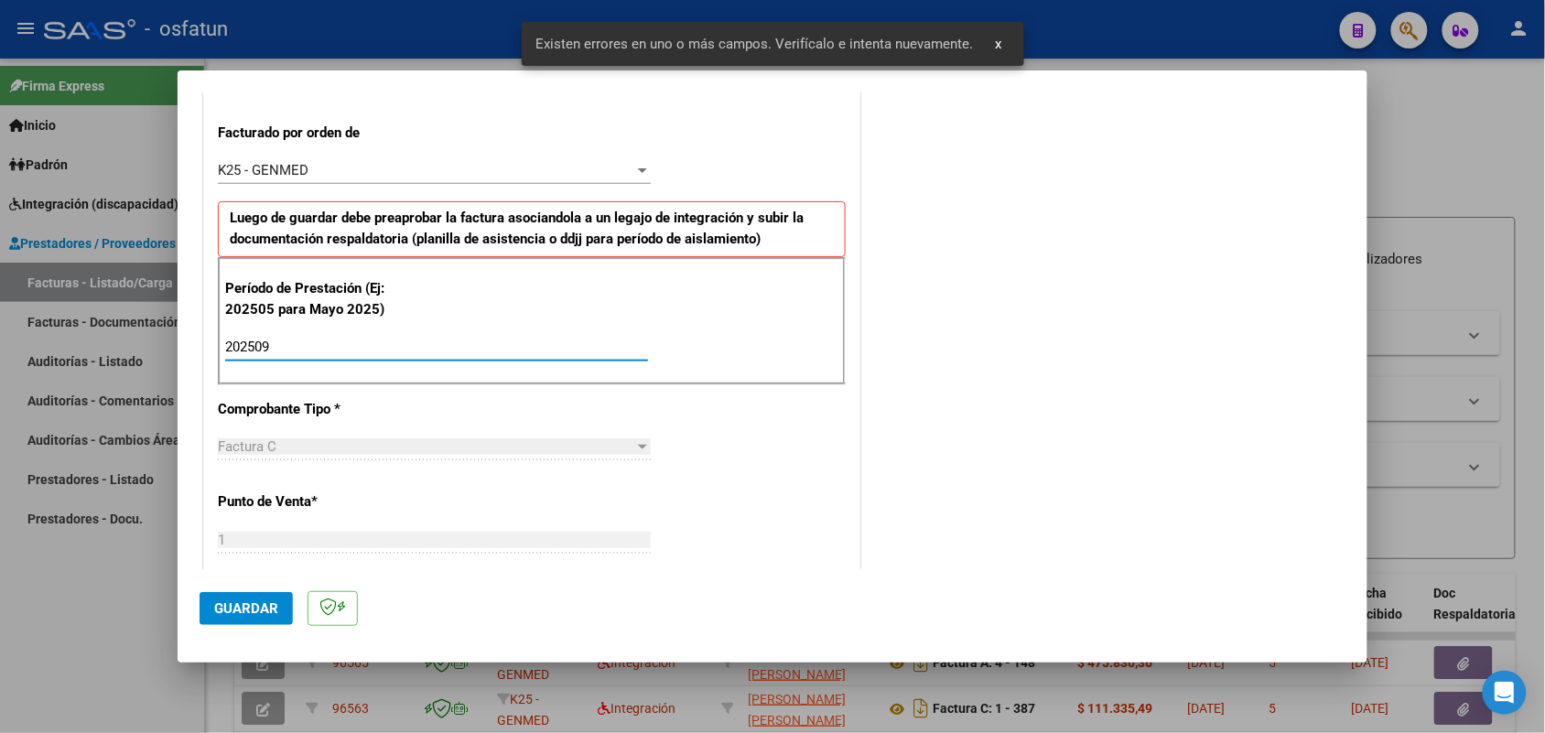
type input "202509"
click at [256, 591] on mat-dialog-actions "Guardar" at bounding box center [773, 605] width 1146 height 72
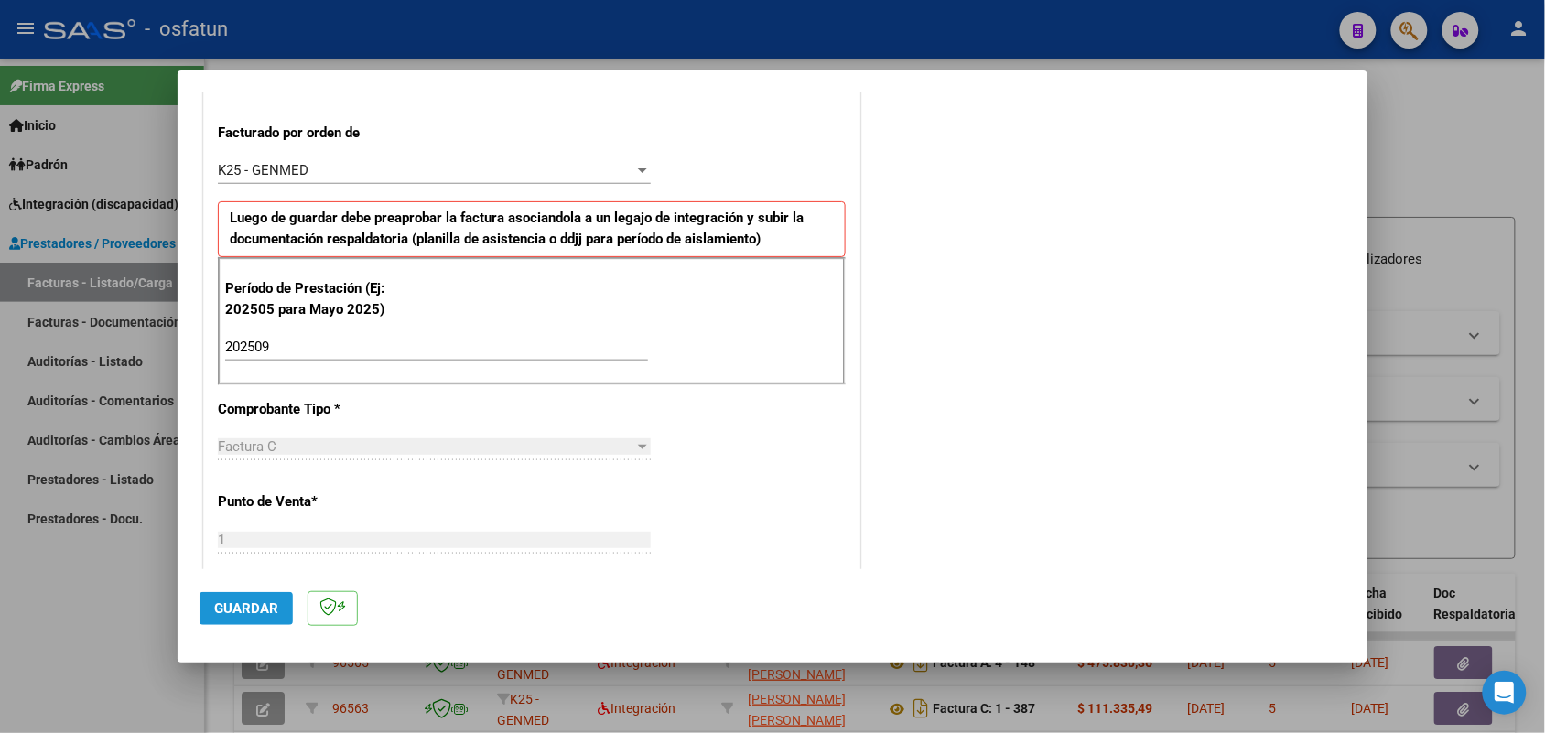
click at [254, 609] on span "Guardar" at bounding box center [246, 608] width 64 height 16
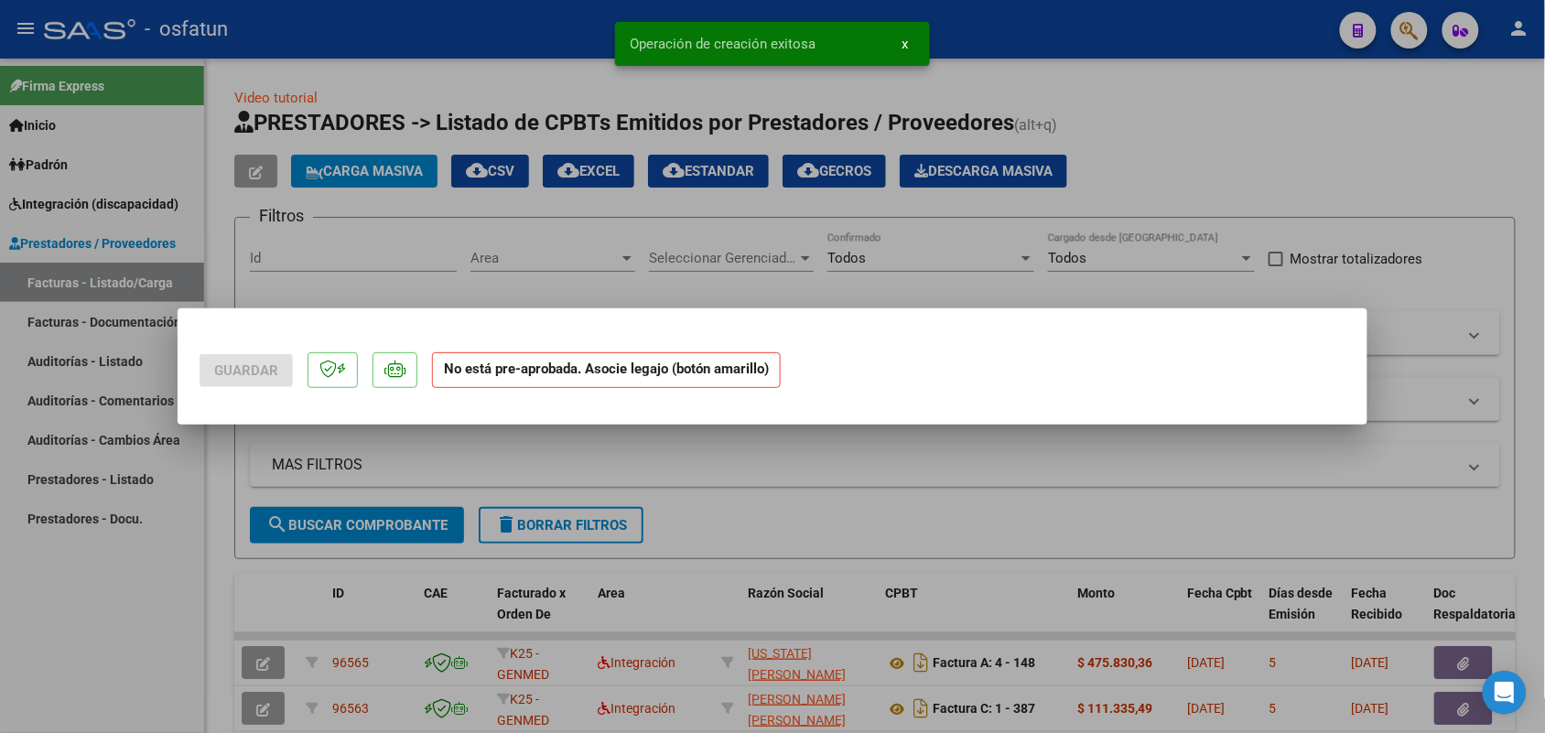
scroll to position [0, 0]
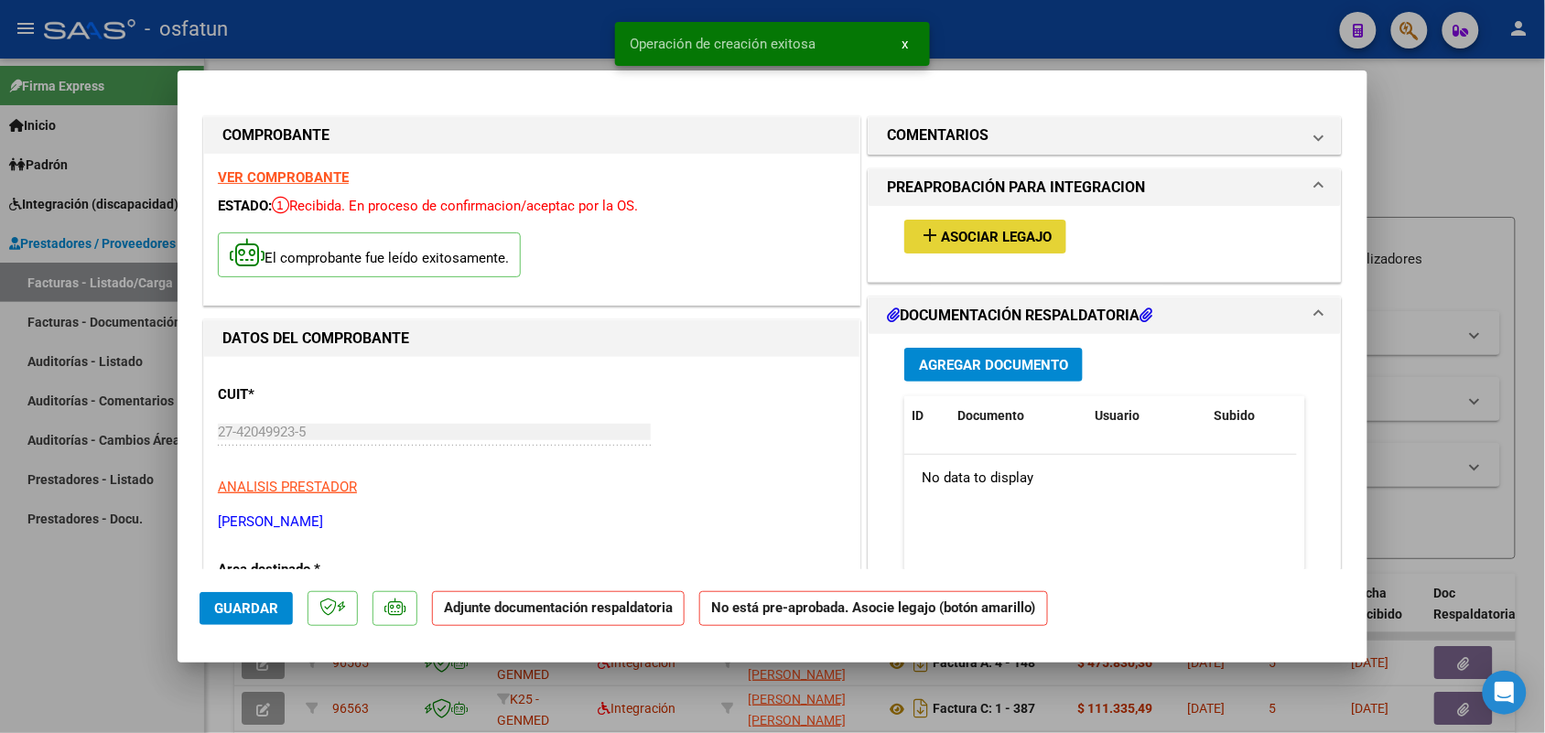
click at [1005, 220] on button "add Asociar Legajo" at bounding box center [985, 237] width 162 height 34
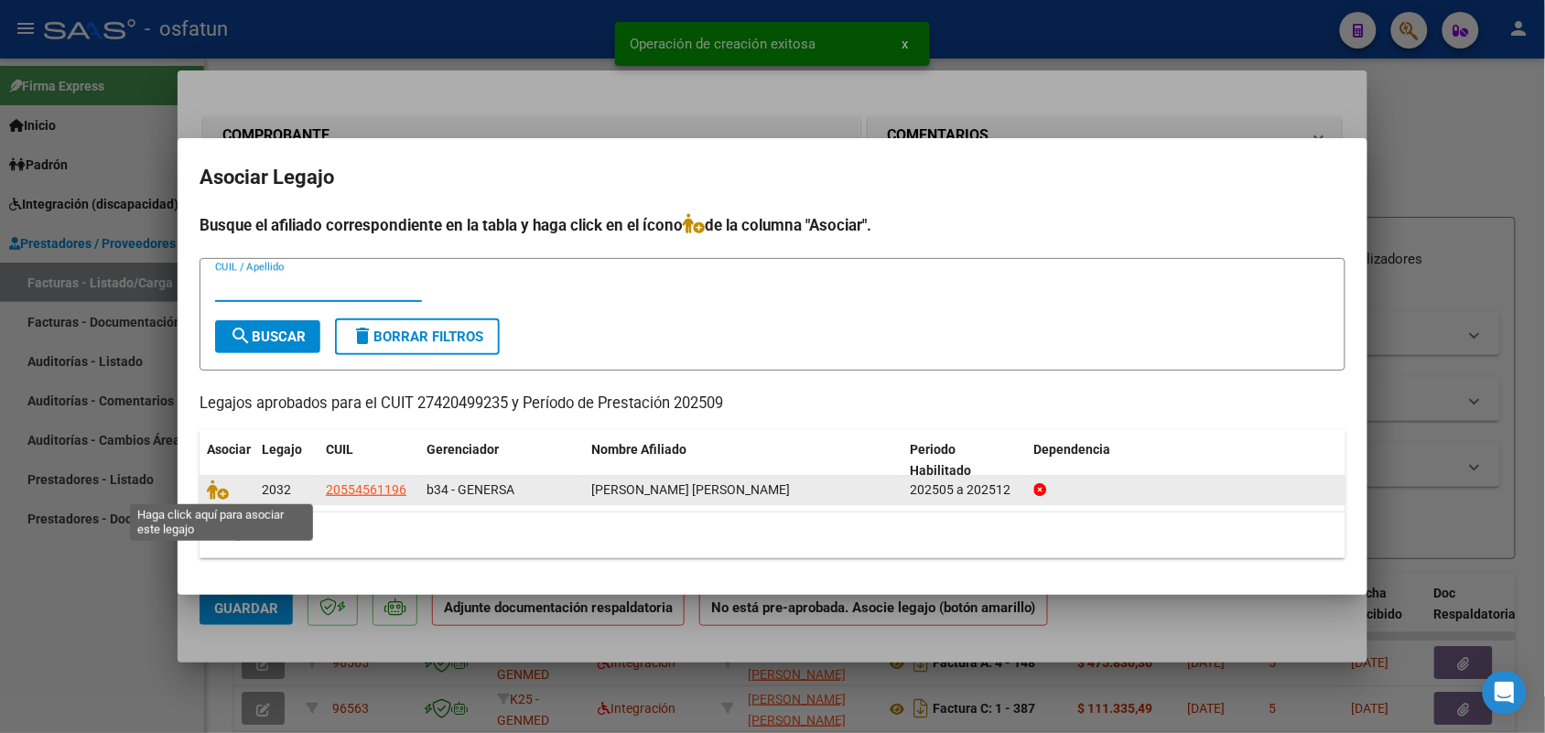
drag, startPoint x: 222, startPoint y: 490, endPoint x: 234, endPoint y: 482, distance: 14.0
click at [222, 488] on icon at bounding box center [218, 490] width 22 height 20
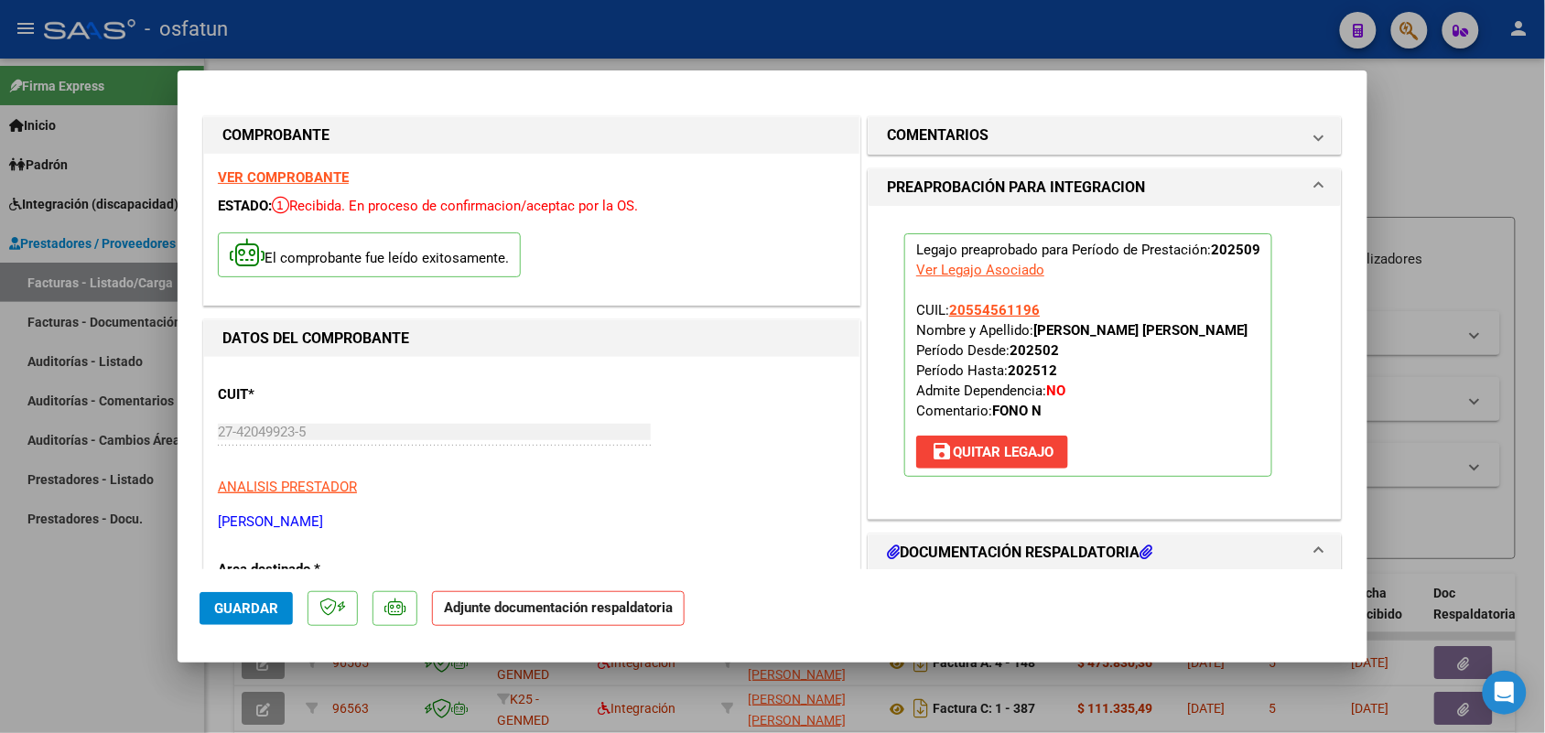
scroll to position [229, 0]
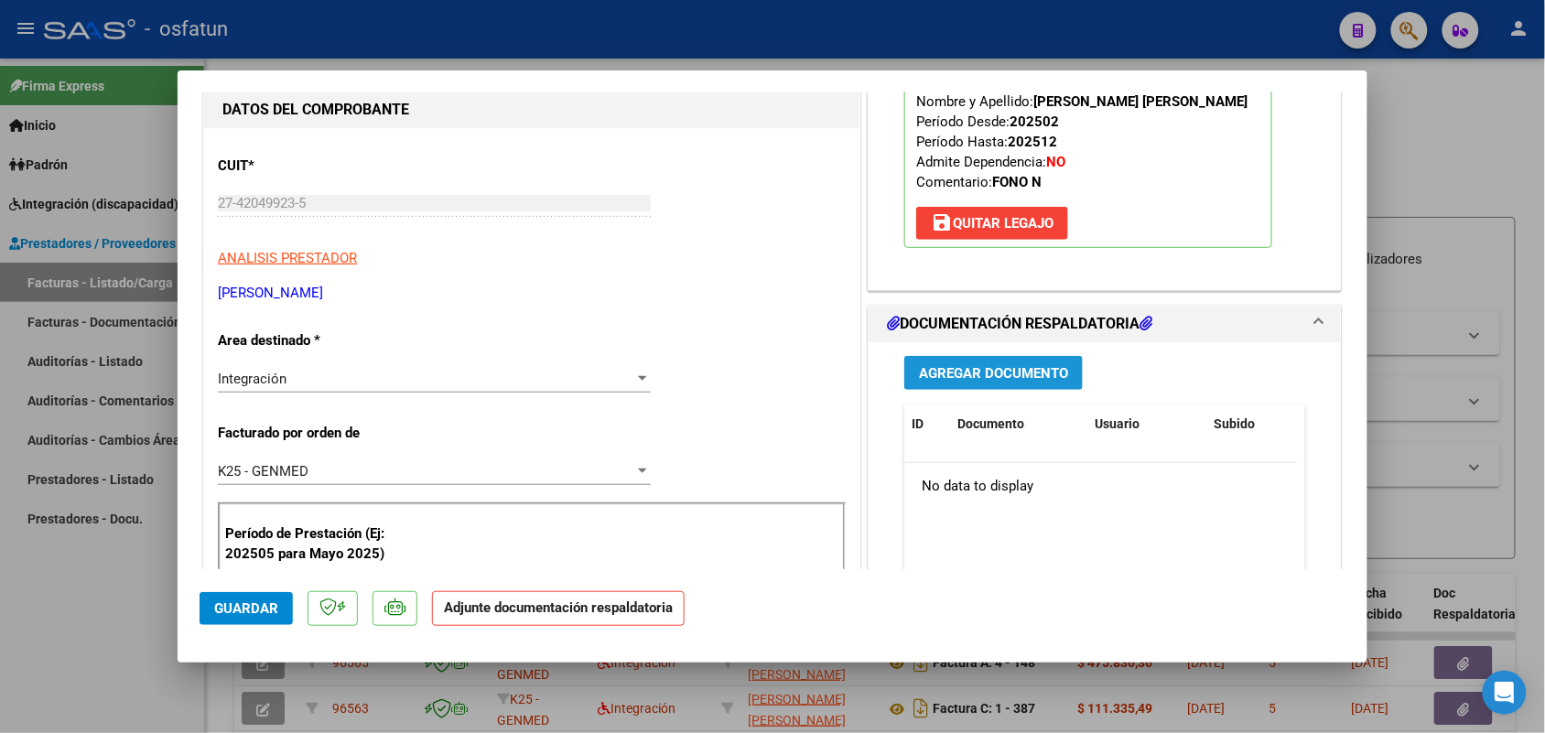
click at [967, 373] on span "Agregar Documento" at bounding box center [993, 373] width 149 height 16
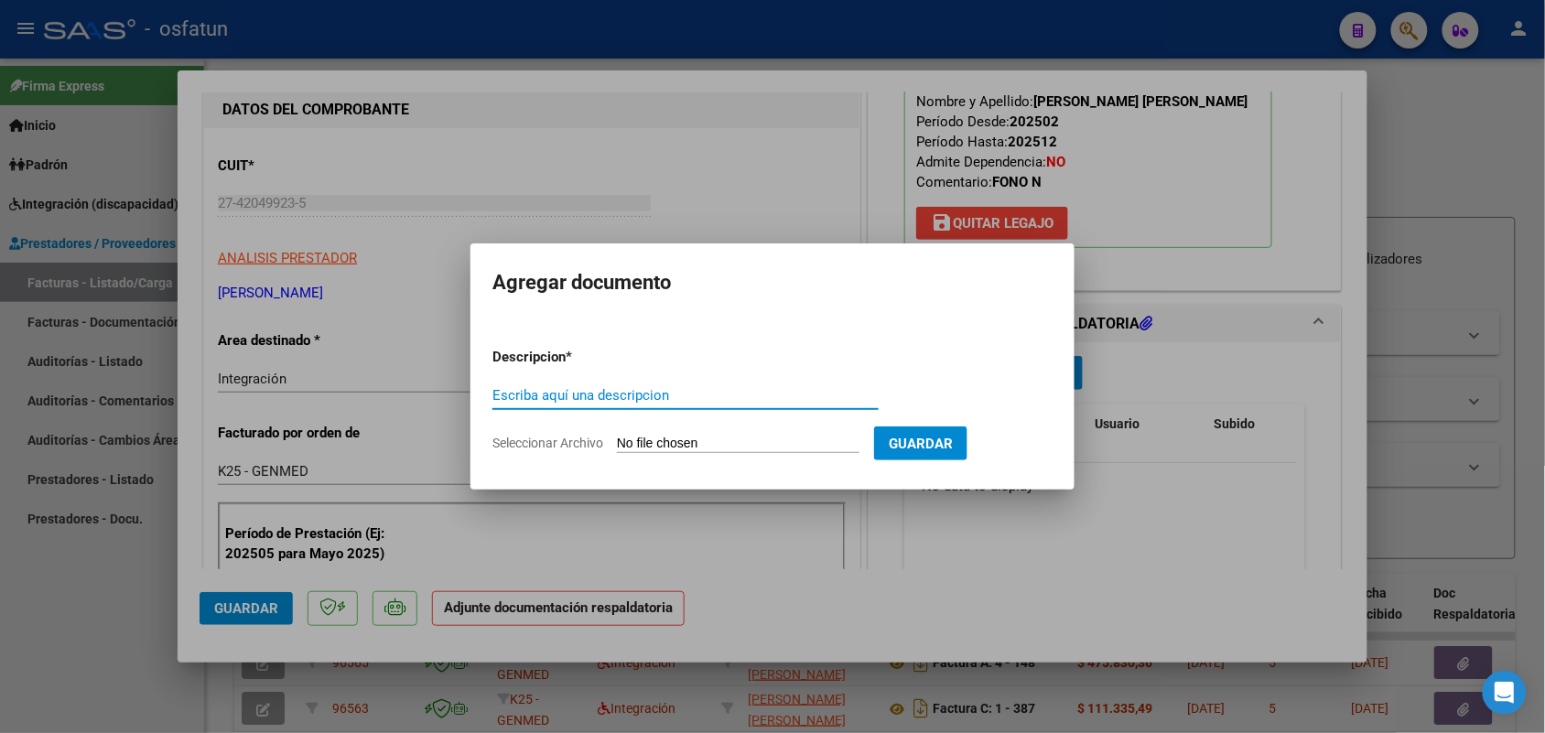
click at [605, 398] on input "Escriba aquí una descripcion" at bounding box center [685, 395] width 386 height 16
type input "ASIST"
click at [660, 444] on input "Seleccionar Archivo" at bounding box center [738, 444] width 243 height 17
type input "C:\fakepath\Asistencia [PERSON_NAME] septiemb.pdf"
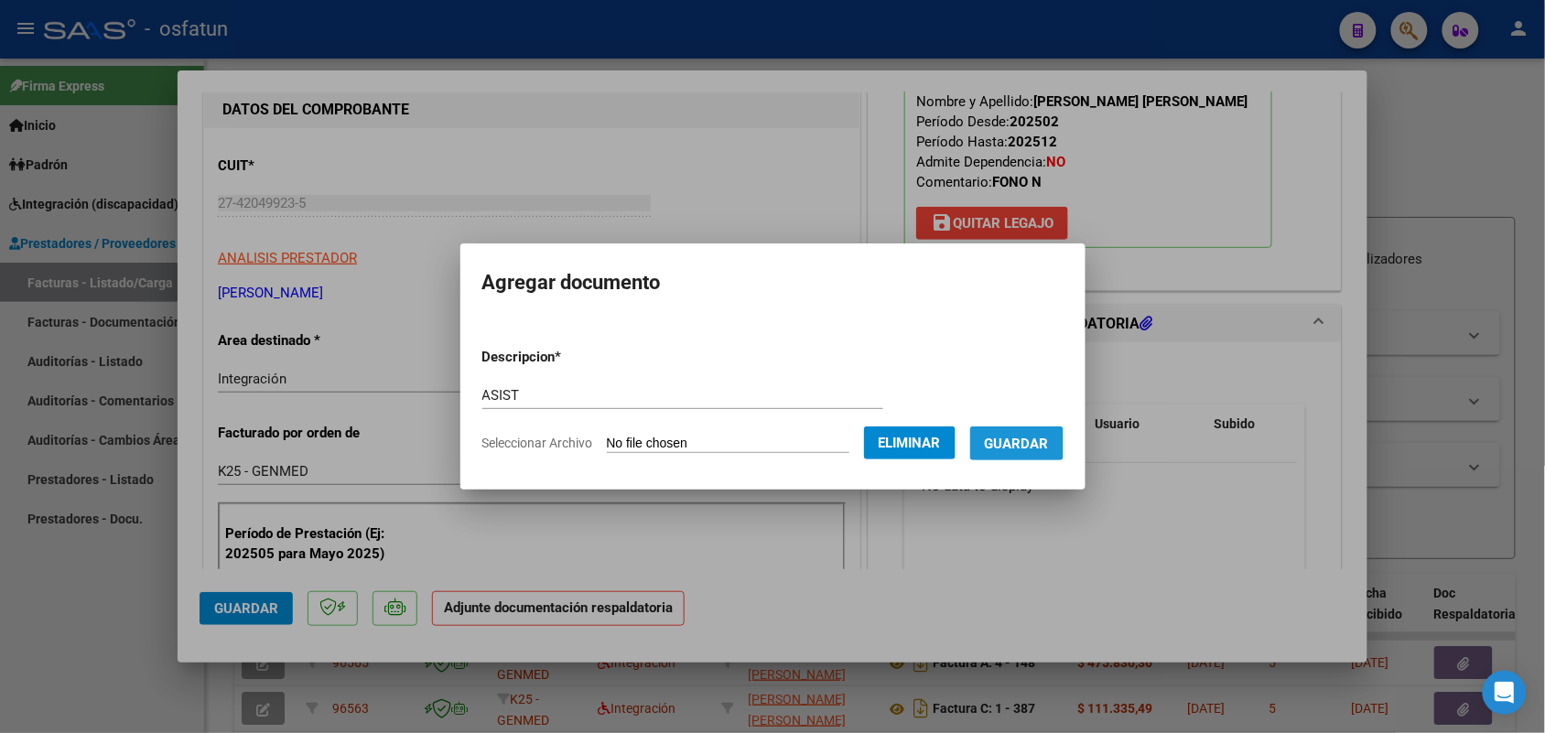
drag, startPoint x: 1036, startPoint y: 432, endPoint x: 743, endPoint y: 523, distance: 306.6
click at [1033, 431] on button "Guardar" at bounding box center [1016, 444] width 93 height 34
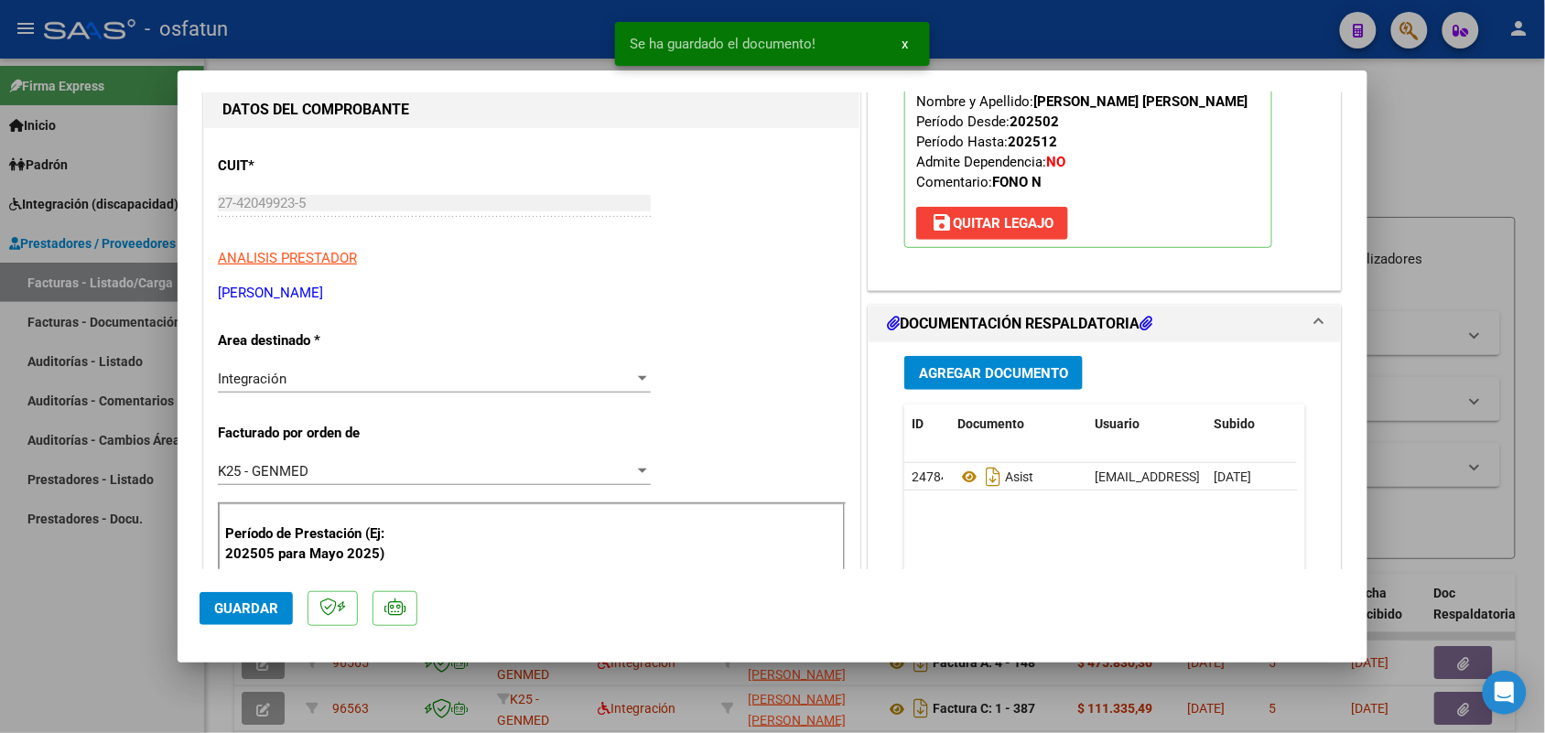
click at [262, 588] on mat-dialog-actions "Guardar" at bounding box center [773, 605] width 1146 height 72
click at [254, 604] on span "Guardar" at bounding box center [246, 608] width 64 height 16
click at [103, 609] on div at bounding box center [772, 366] width 1545 height 733
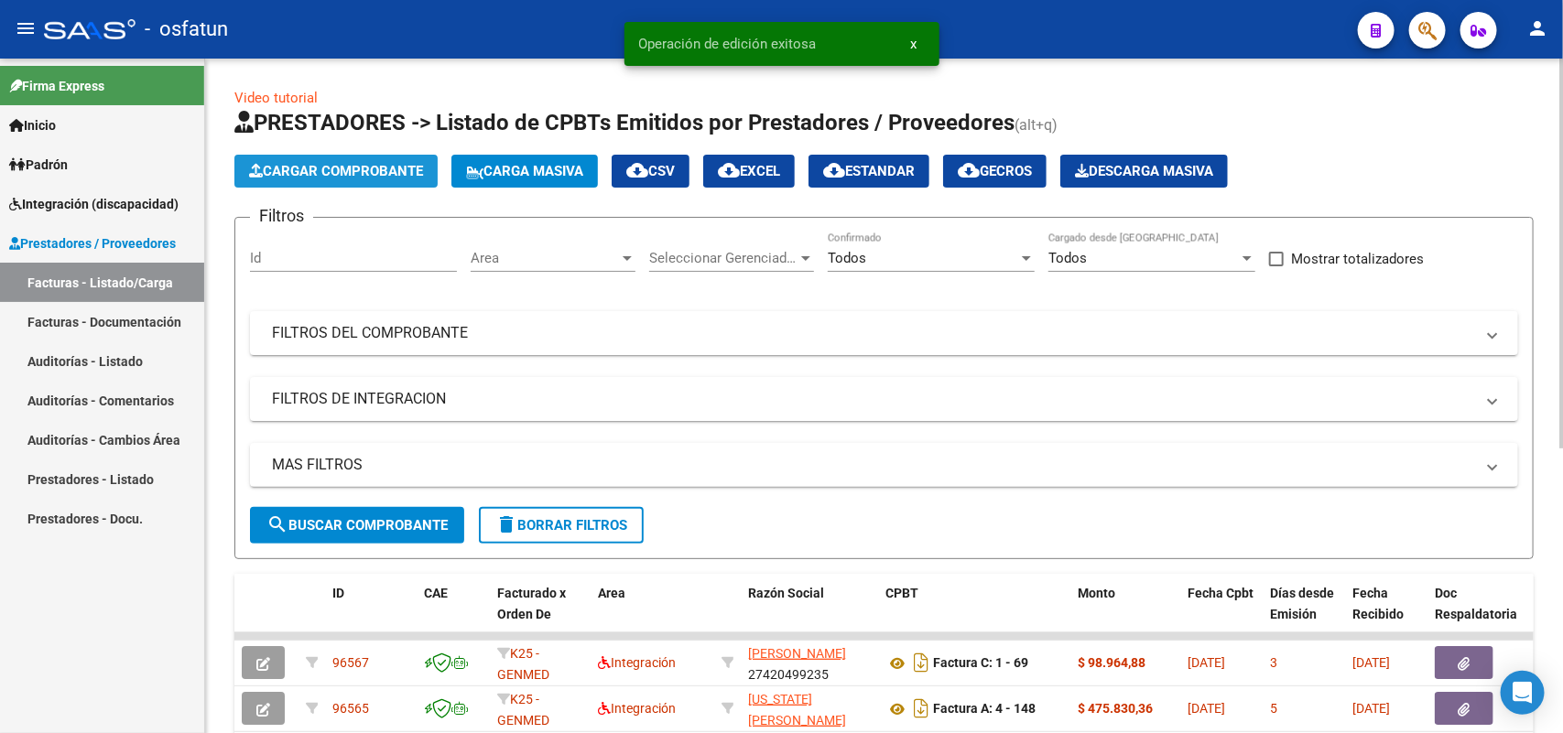
click at [366, 168] on span "Cargar Comprobante" at bounding box center [336, 171] width 174 height 16
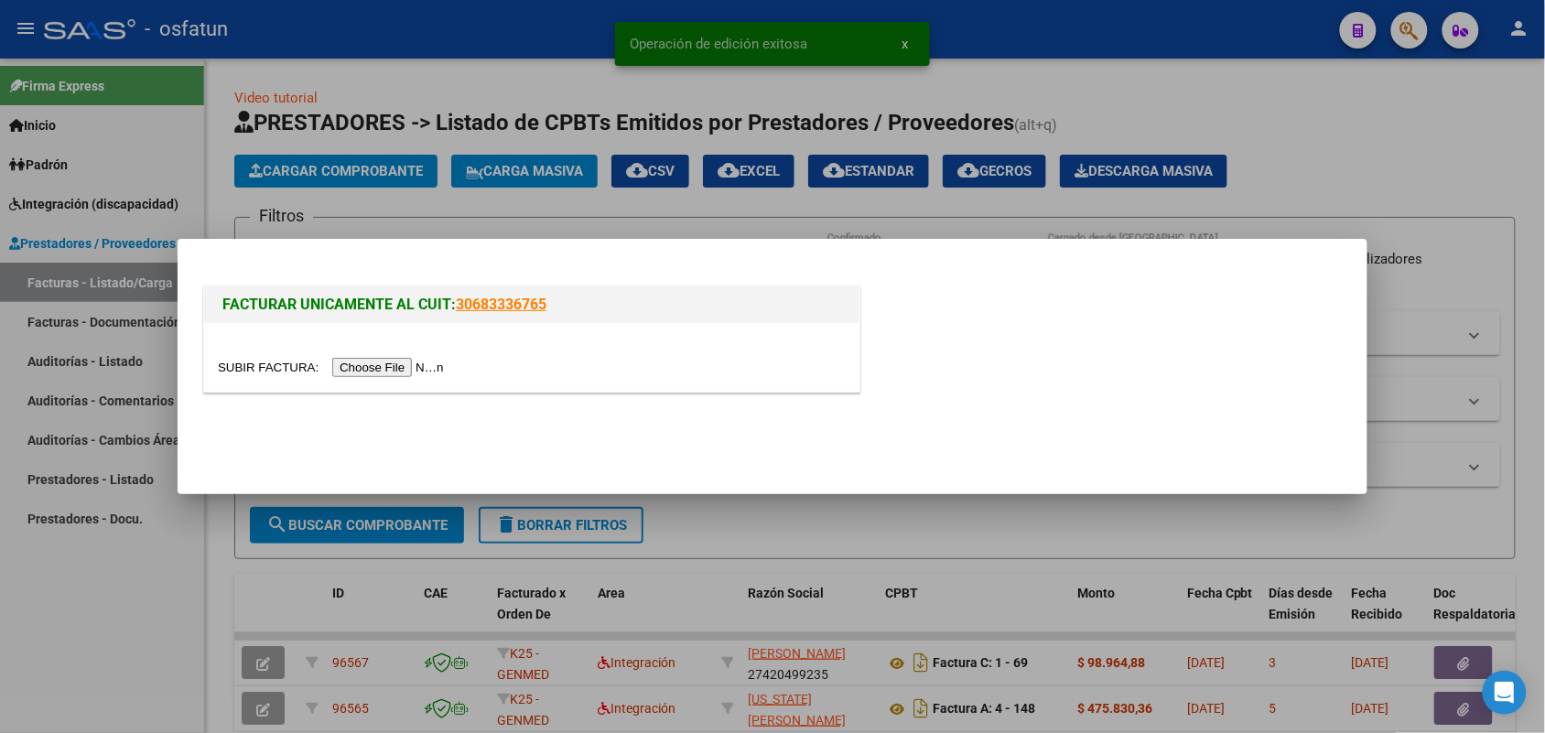
click at [392, 371] on input "file" at bounding box center [334, 367] width 232 height 19
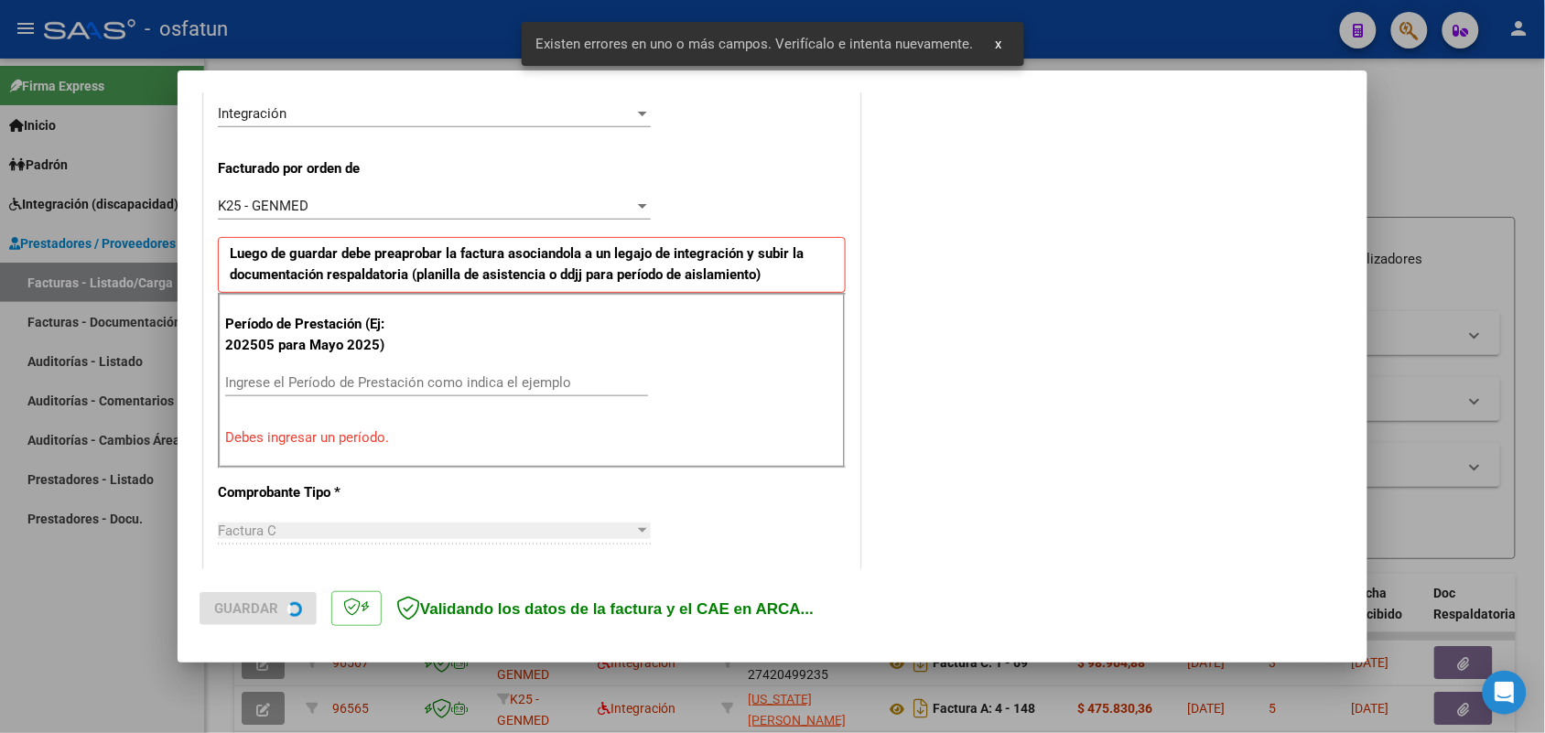
scroll to position [460, 0]
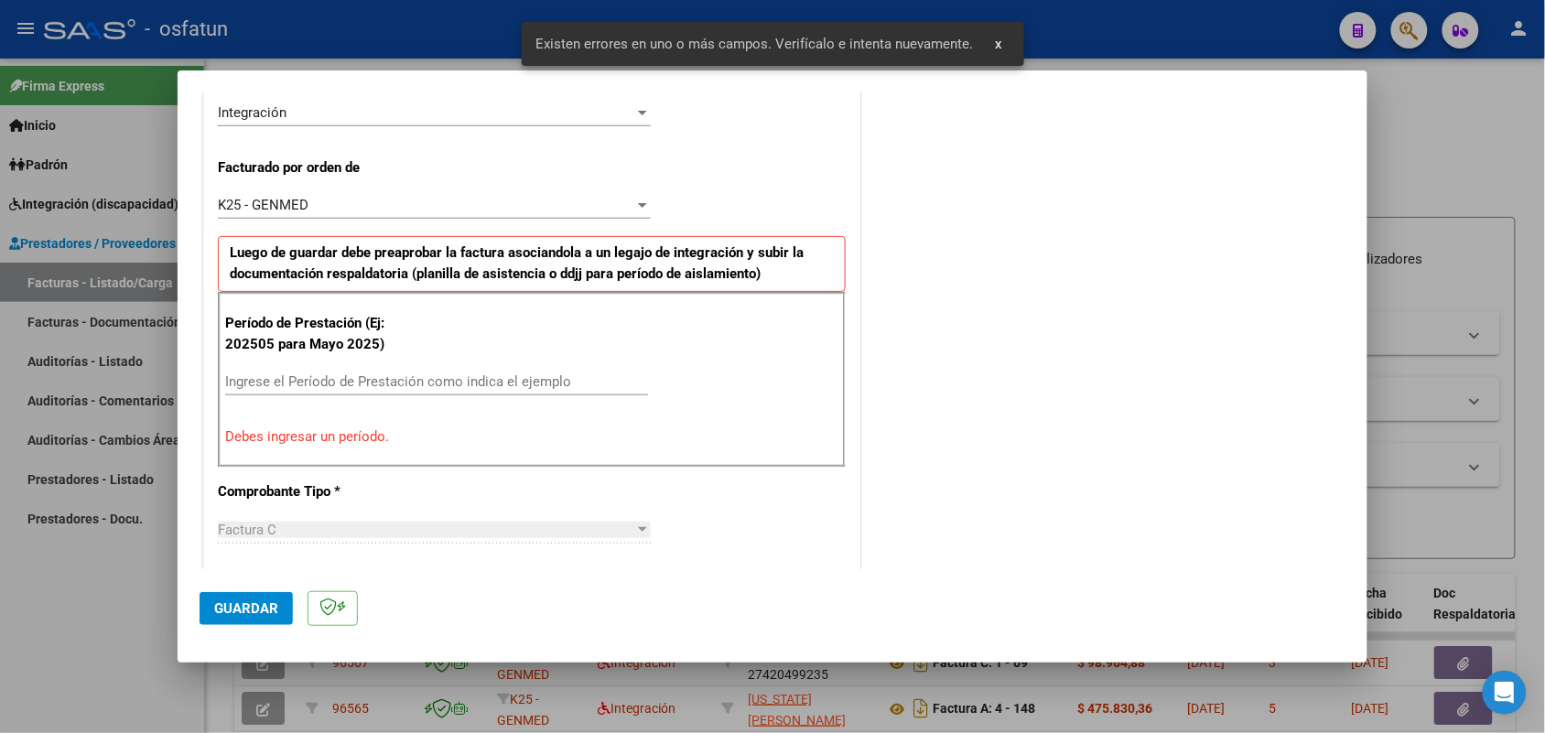
click at [423, 383] on input "Ingrese el Período de Prestación como indica el ejemplo" at bounding box center [436, 381] width 423 height 16
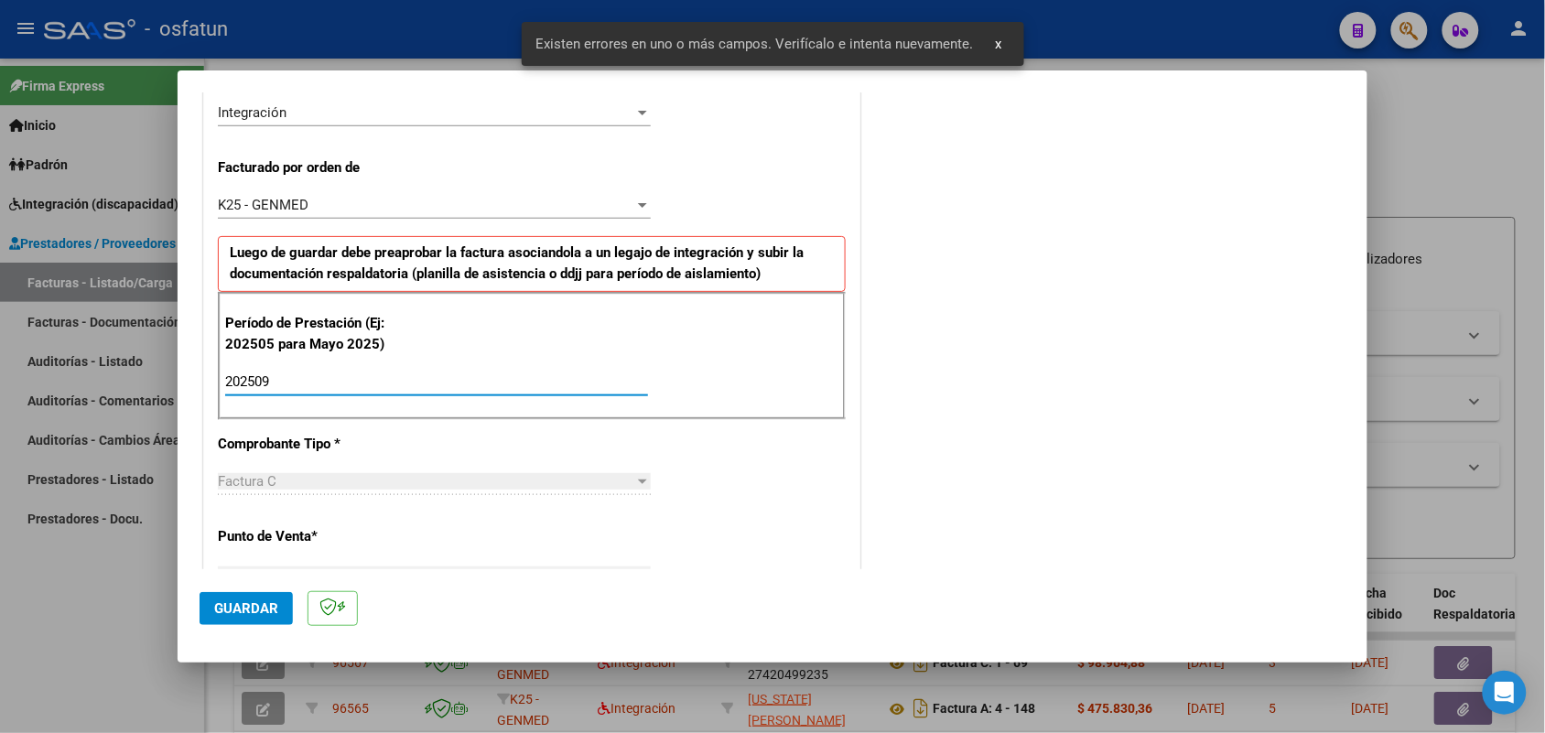
type input "202509"
click at [280, 598] on button "Guardar" at bounding box center [246, 608] width 93 height 33
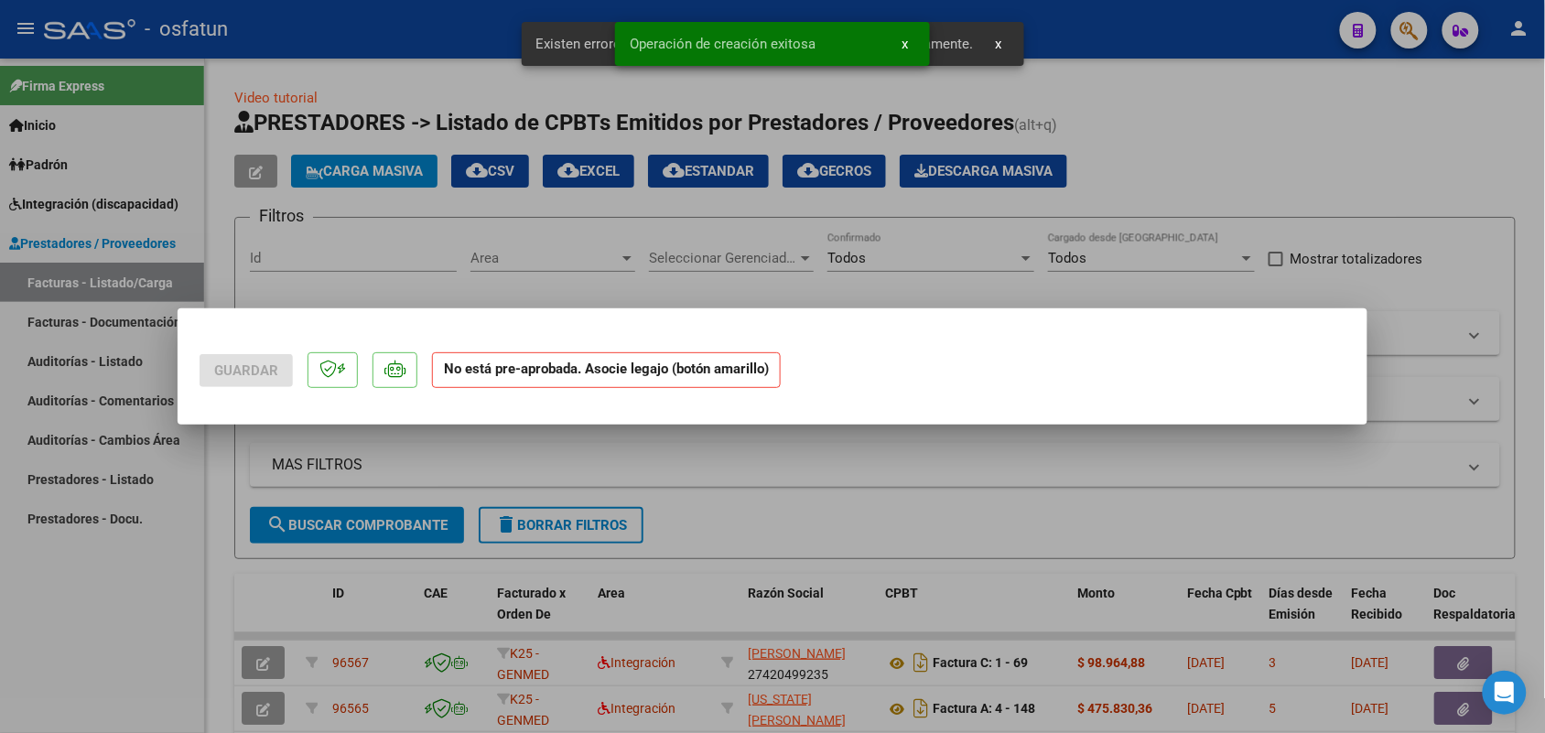
scroll to position [0, 0]
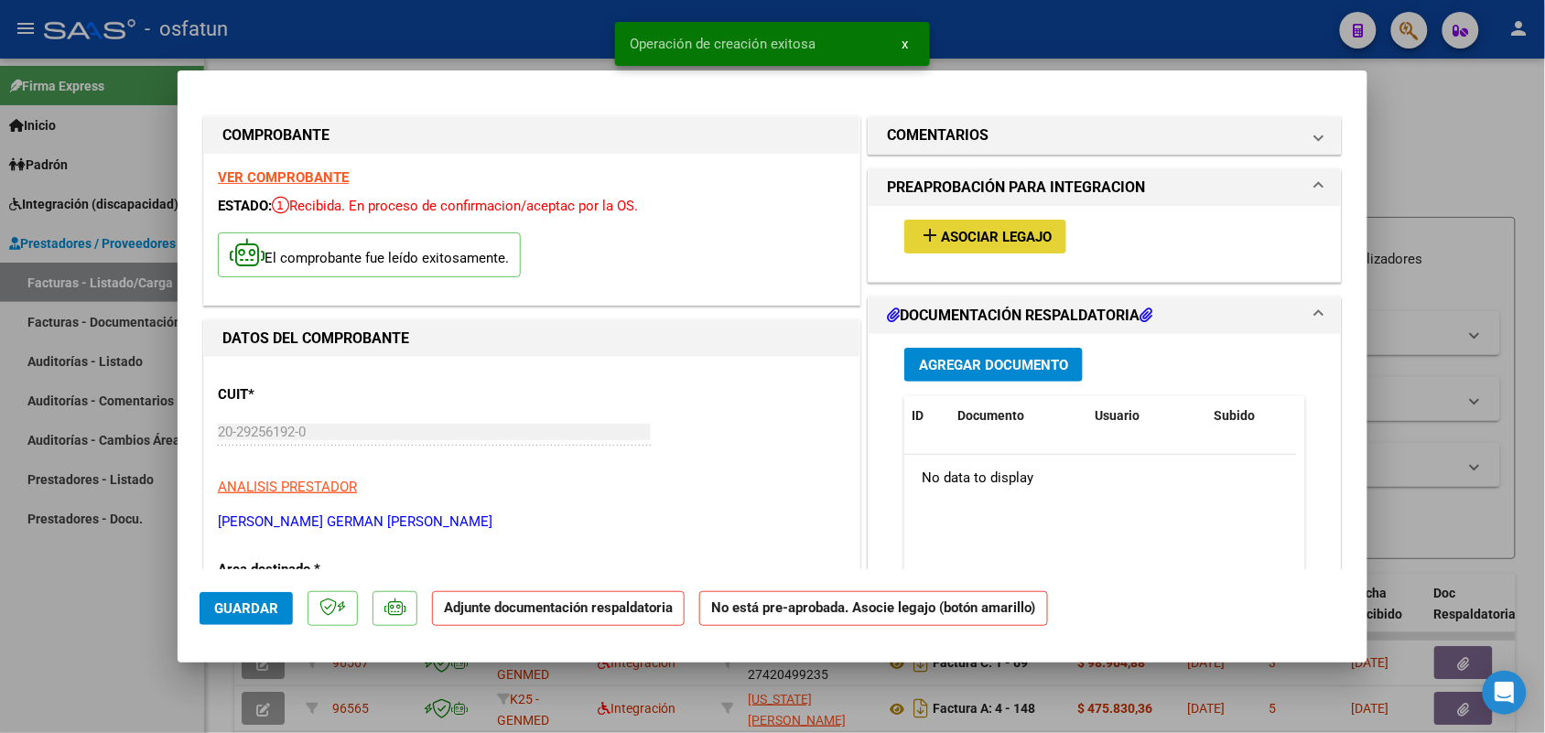
click at [1000, 231] on span "Asociar Legajo" at bounding box center [996, 237] width 111 height 16
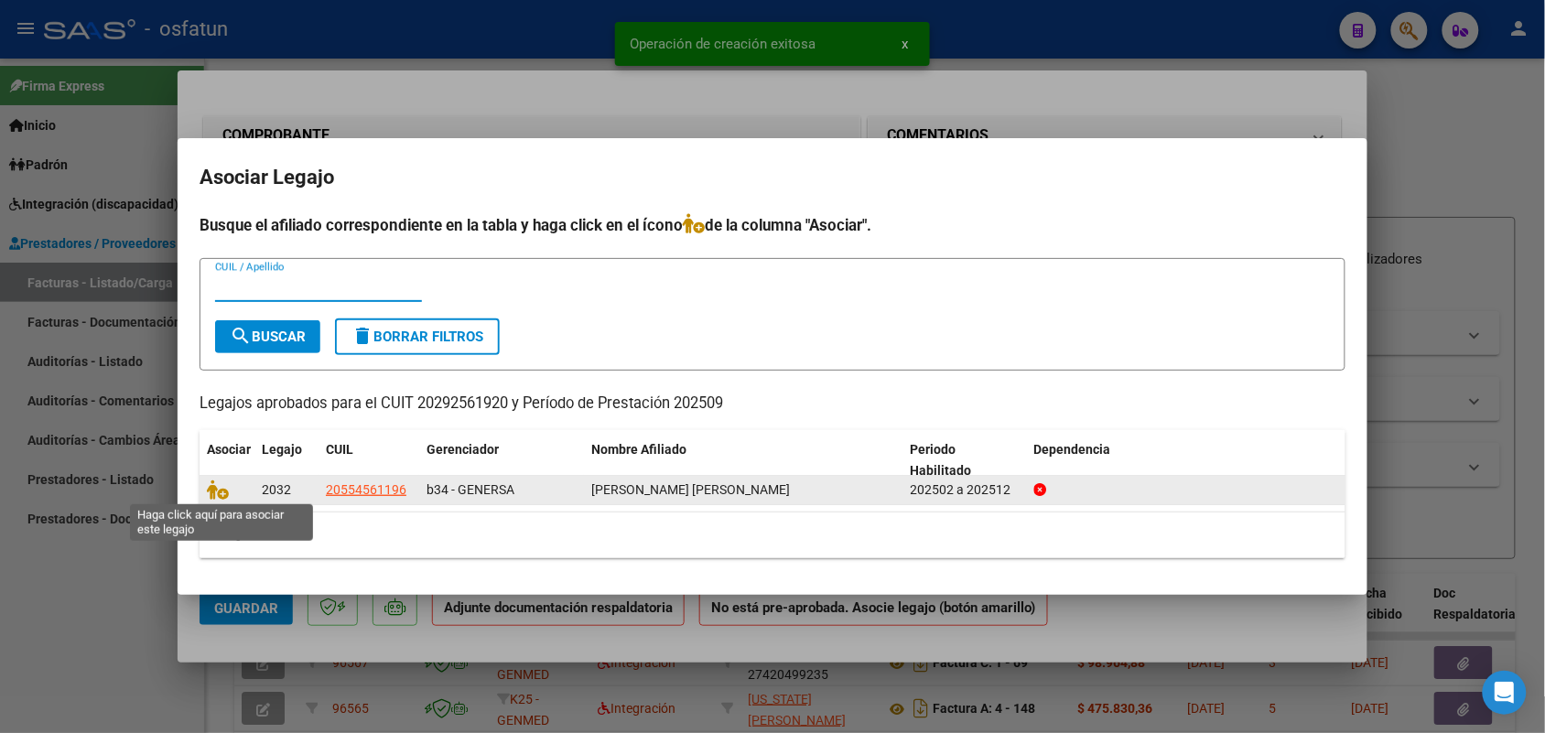
drag, startPoint x: 218, startPoint y: 496, endPoint x: 231, endPoint y: 491, distance: 13.9
click at [218, 494] on icon at bounding box center [218, 490] width 22 height 20
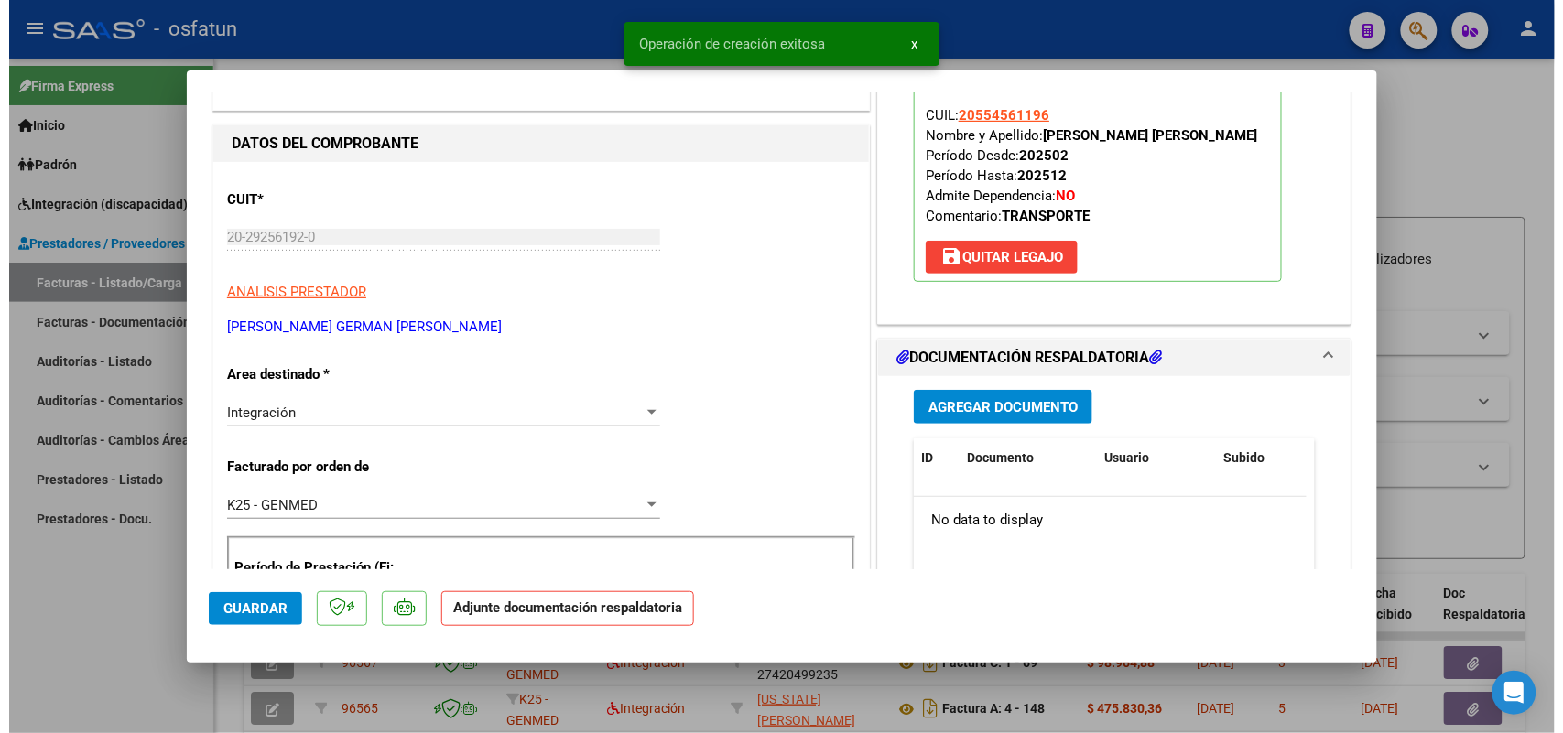
scroll to position [343, 0]
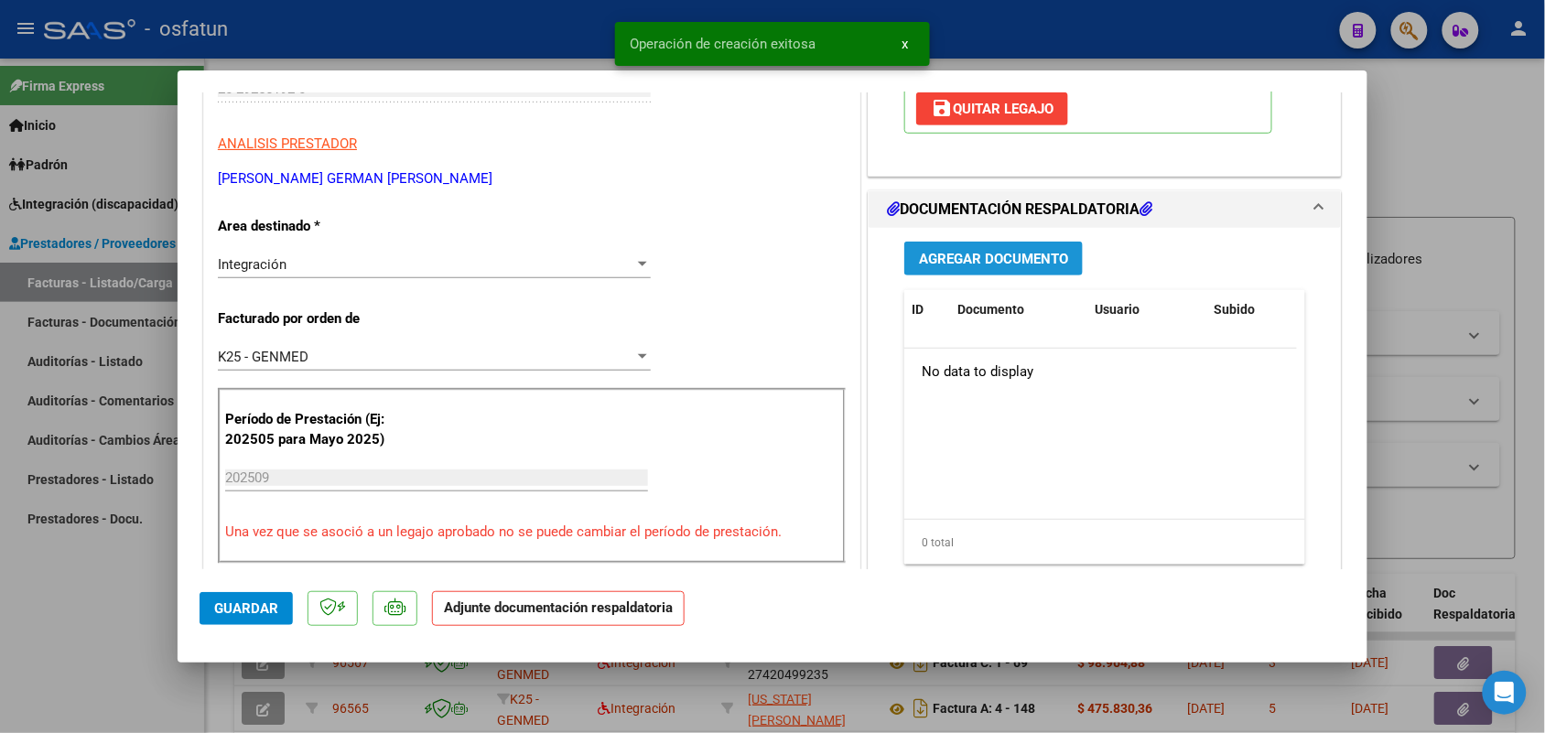
click at [949, 253] on span "Agregar Documento" at bounding box center [993, 259] width 149 height 16
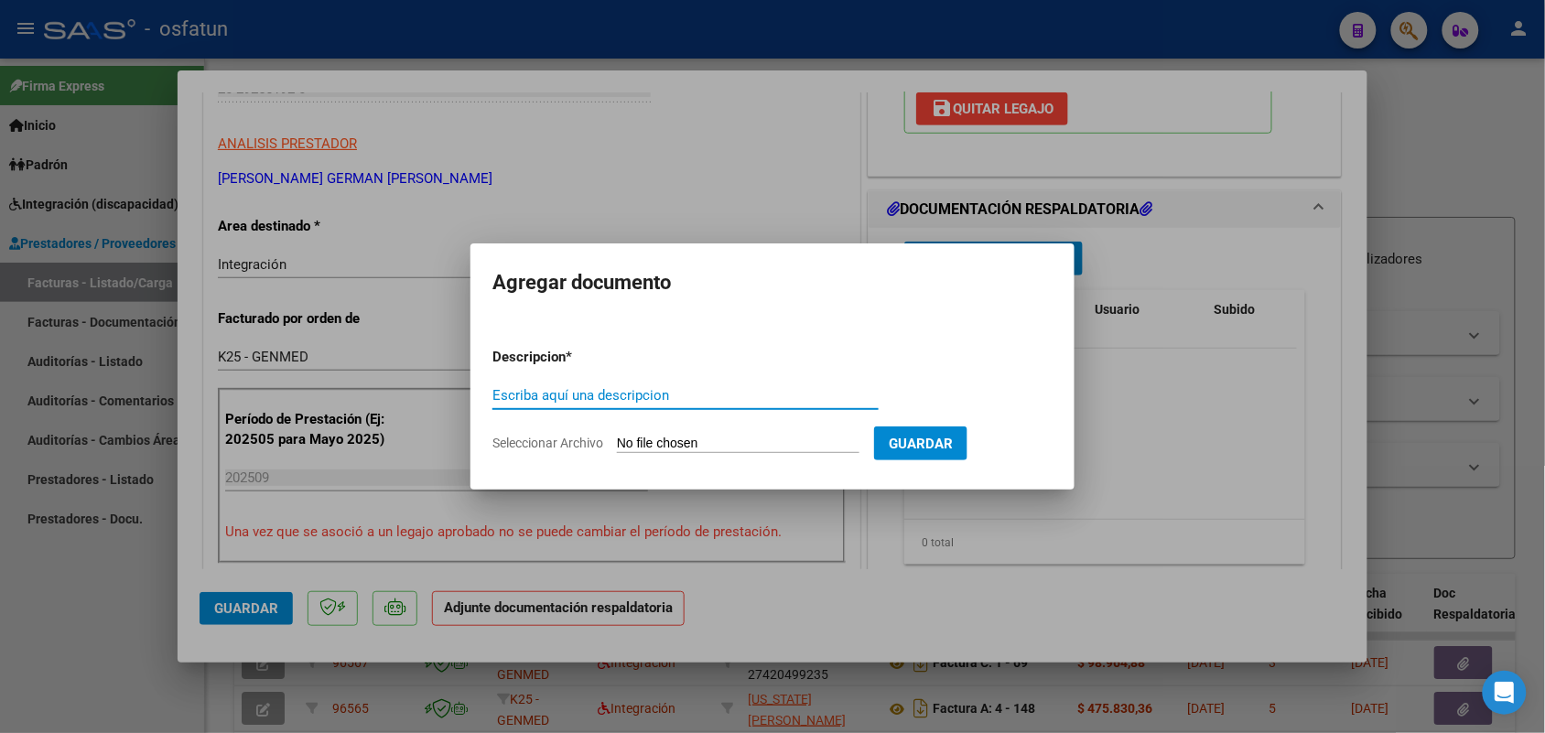
click at [551, 390] on input "Escriba aquí una descripcion" at bounding box center [685, 395] width 386 height 16
type input "ASIST"
click at [644, 445] on input "Seleccionar Archivo" at bounding box center [738, 444] width 243 height 17
type input "C:\fakepath\AUTORIZACION y ASISTENCIA TRANSPORTE [DATE].pdf"
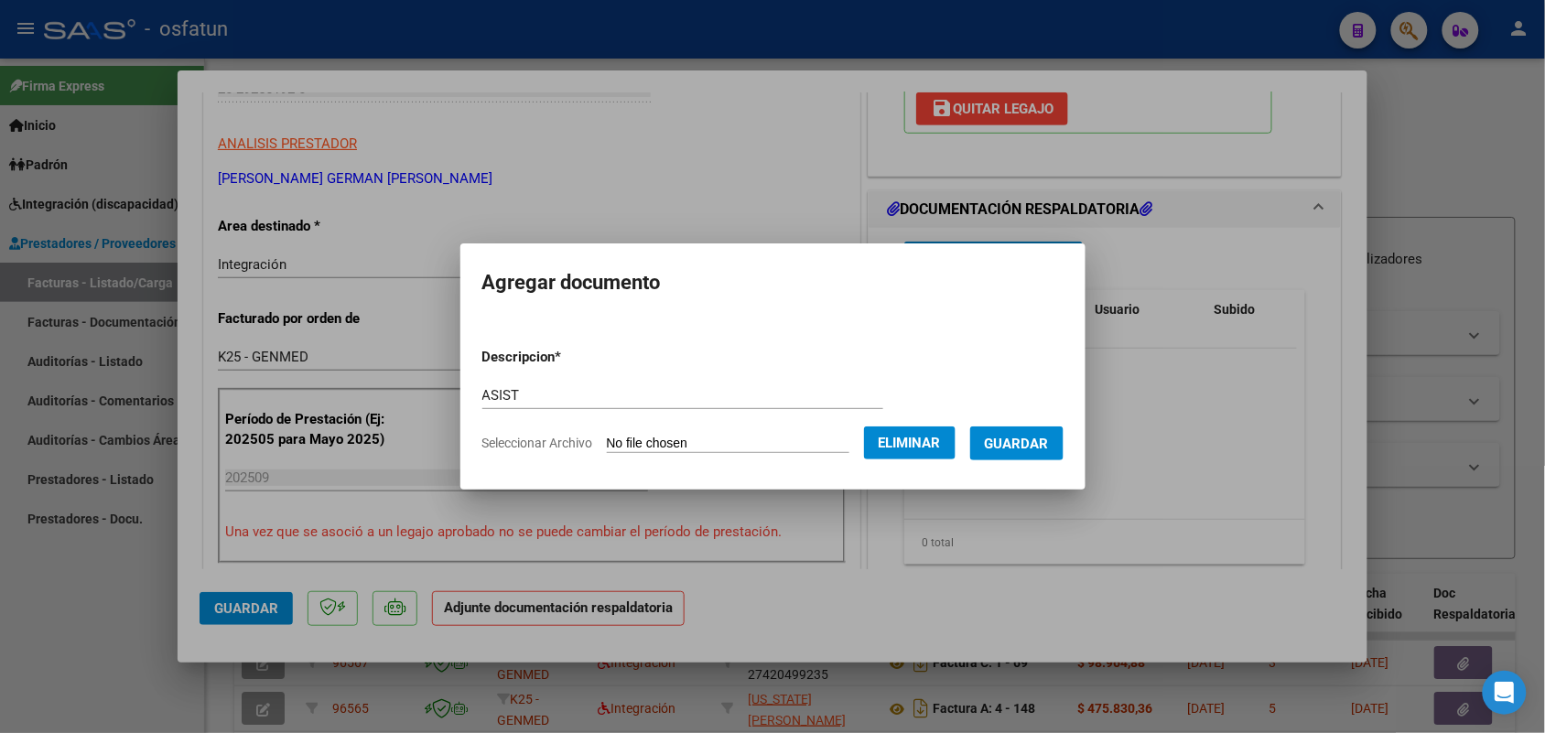
drag, startPoint x: 1045, startPoint y: 439, endPoint x: 1019, endPoint y: 440, distance: 26.6
click at [1042, 440] on span "Guardar" at bounding box center [1017, 444] width 64 height 16
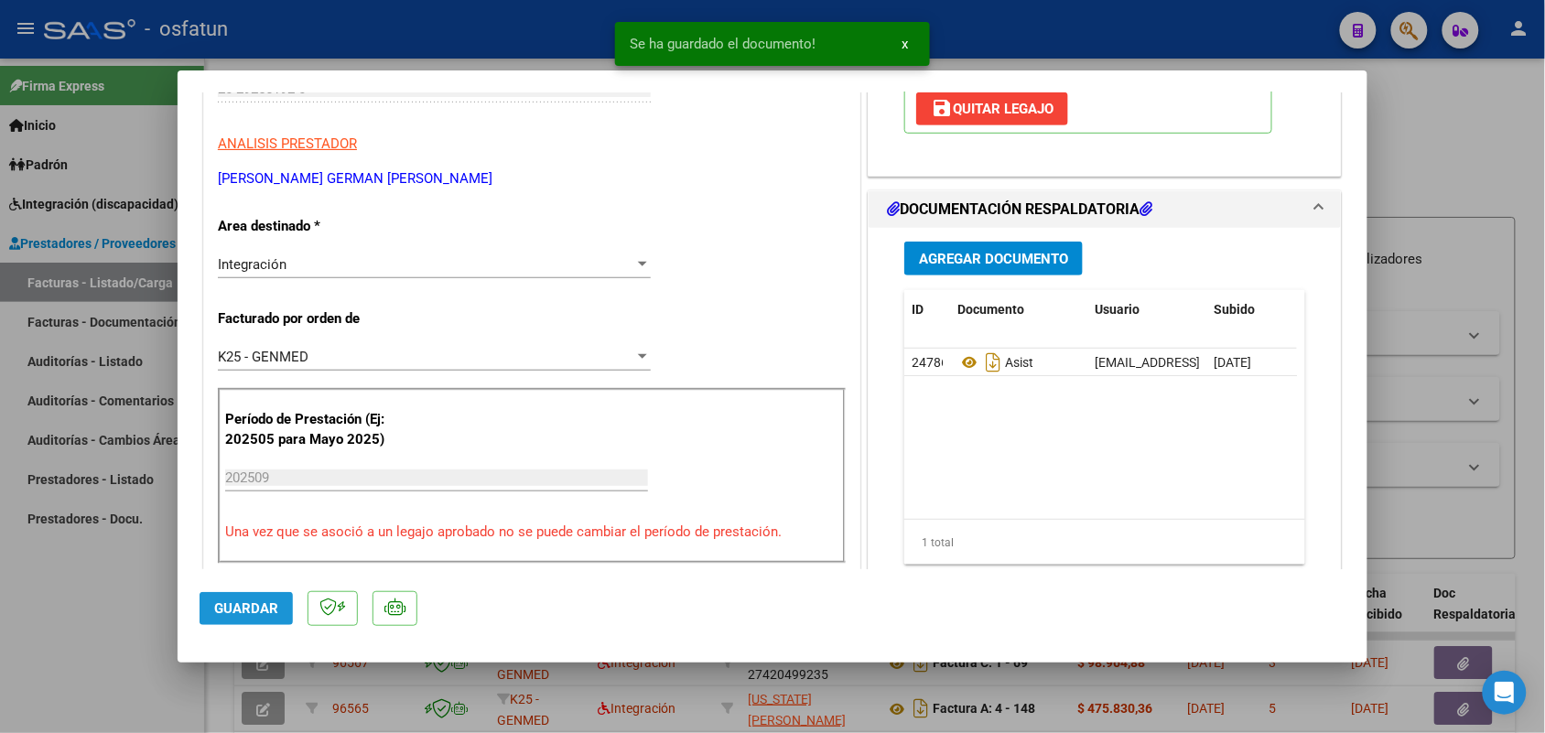
click at [264, 609] on span "Guardar" at bounding box center [246, 608] width 64 height 16
click at [122, 623] on div at bounding box center [772, 366] width 1545 height 733
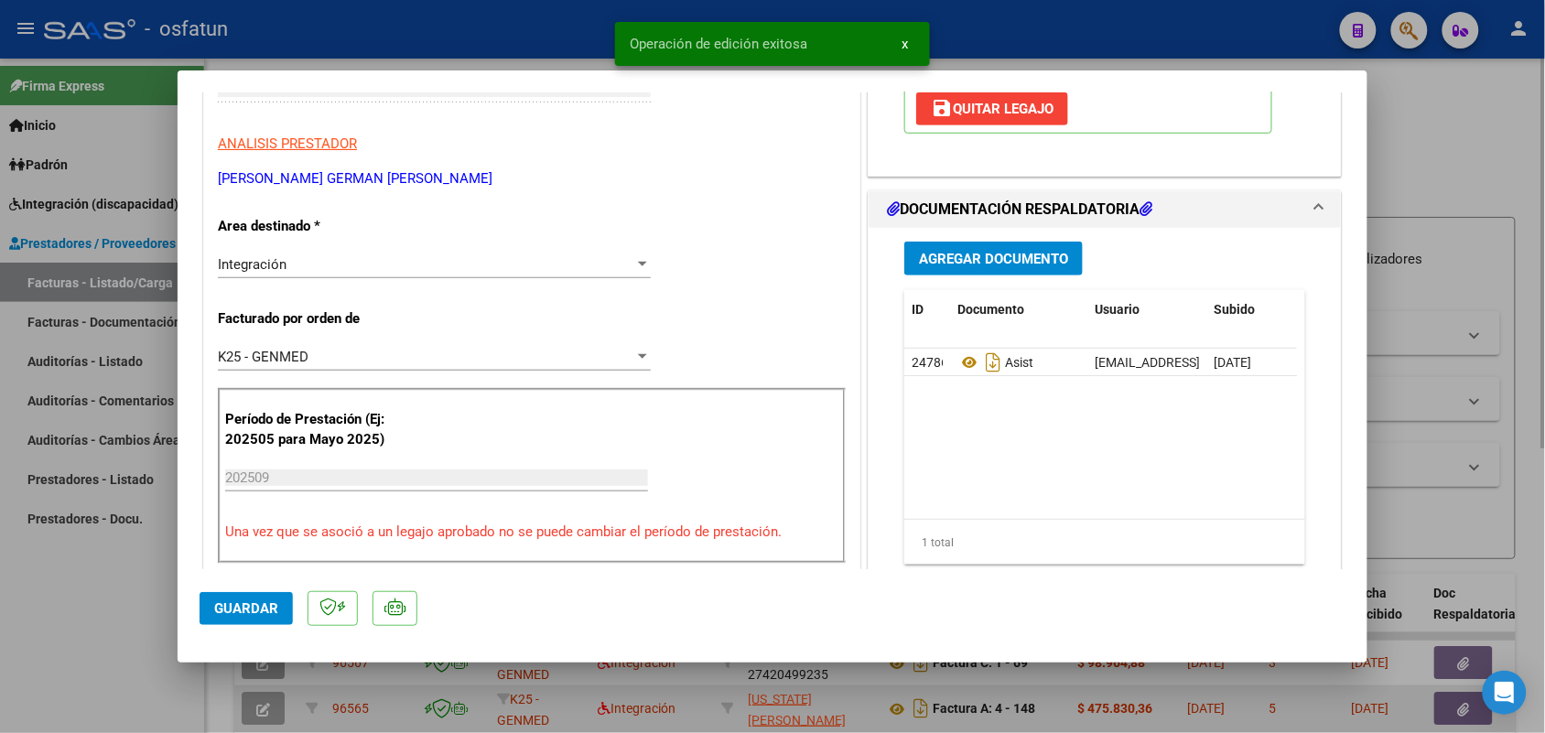
type input "$ 0,00"
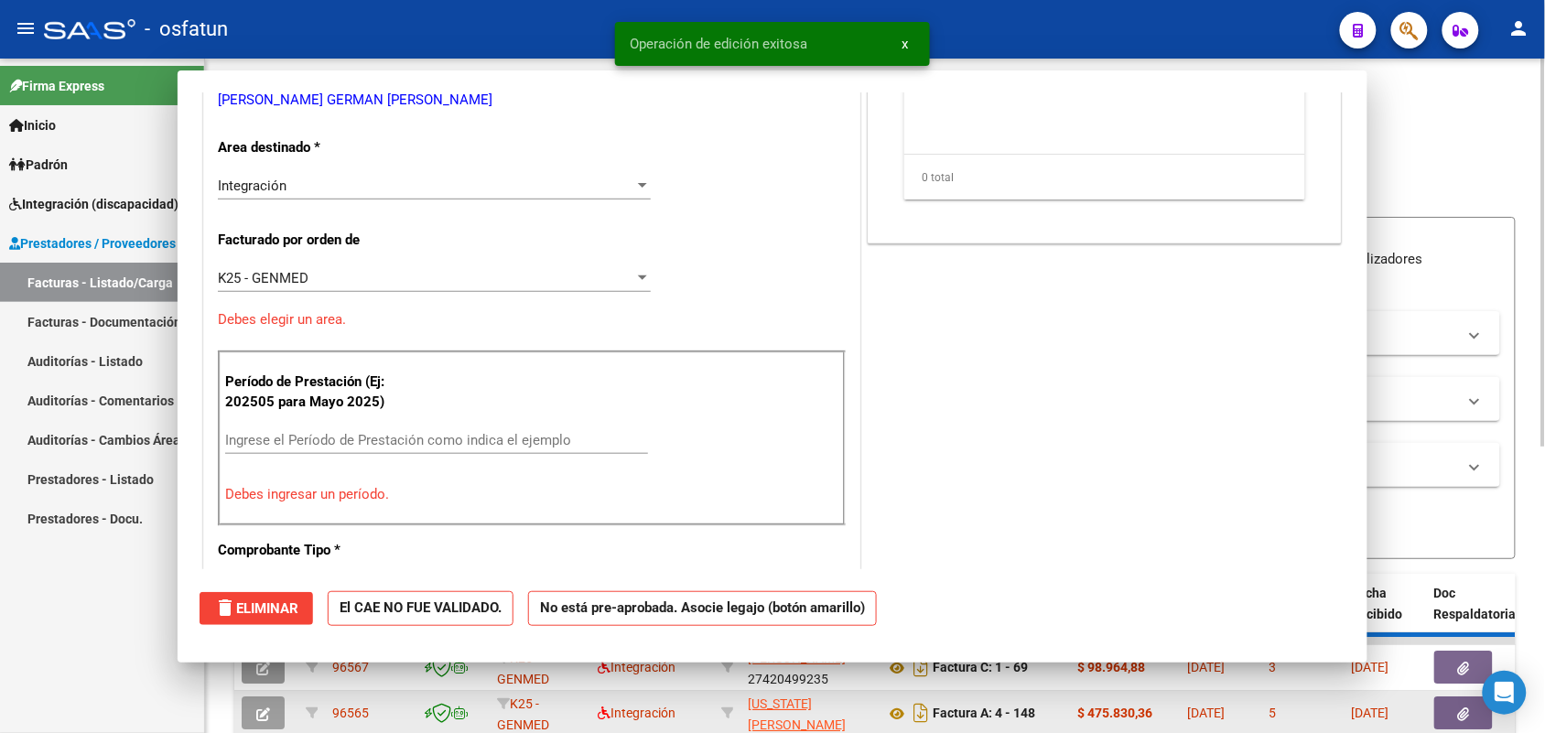
scroll to position [0, 0]
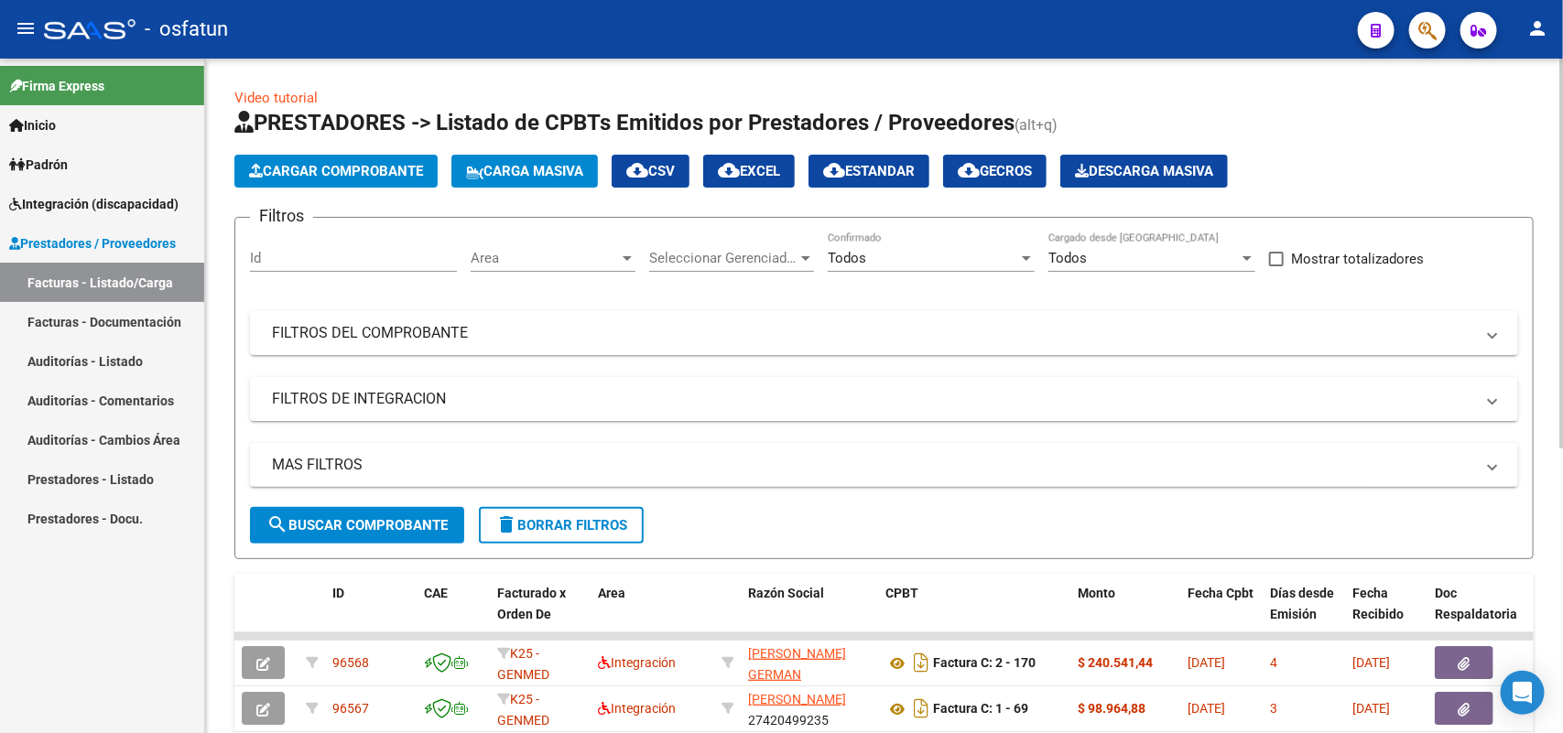
click at [372, 170] on span "Cargar Comprobante" at bounding box center [336, 171] width 174 height 16
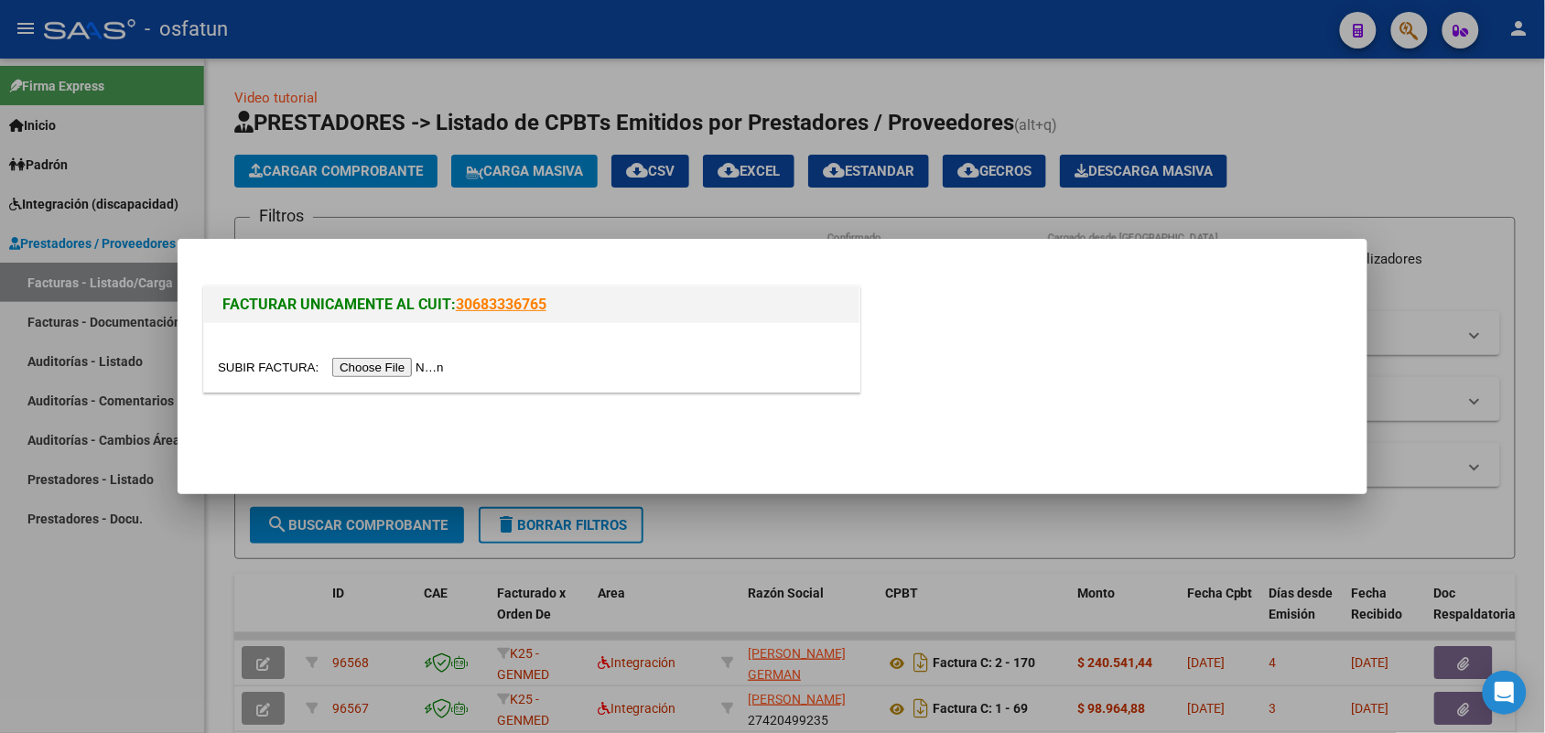
click at [372, 366] on input "file" at bounding box center [334, 367] width 232 height 19
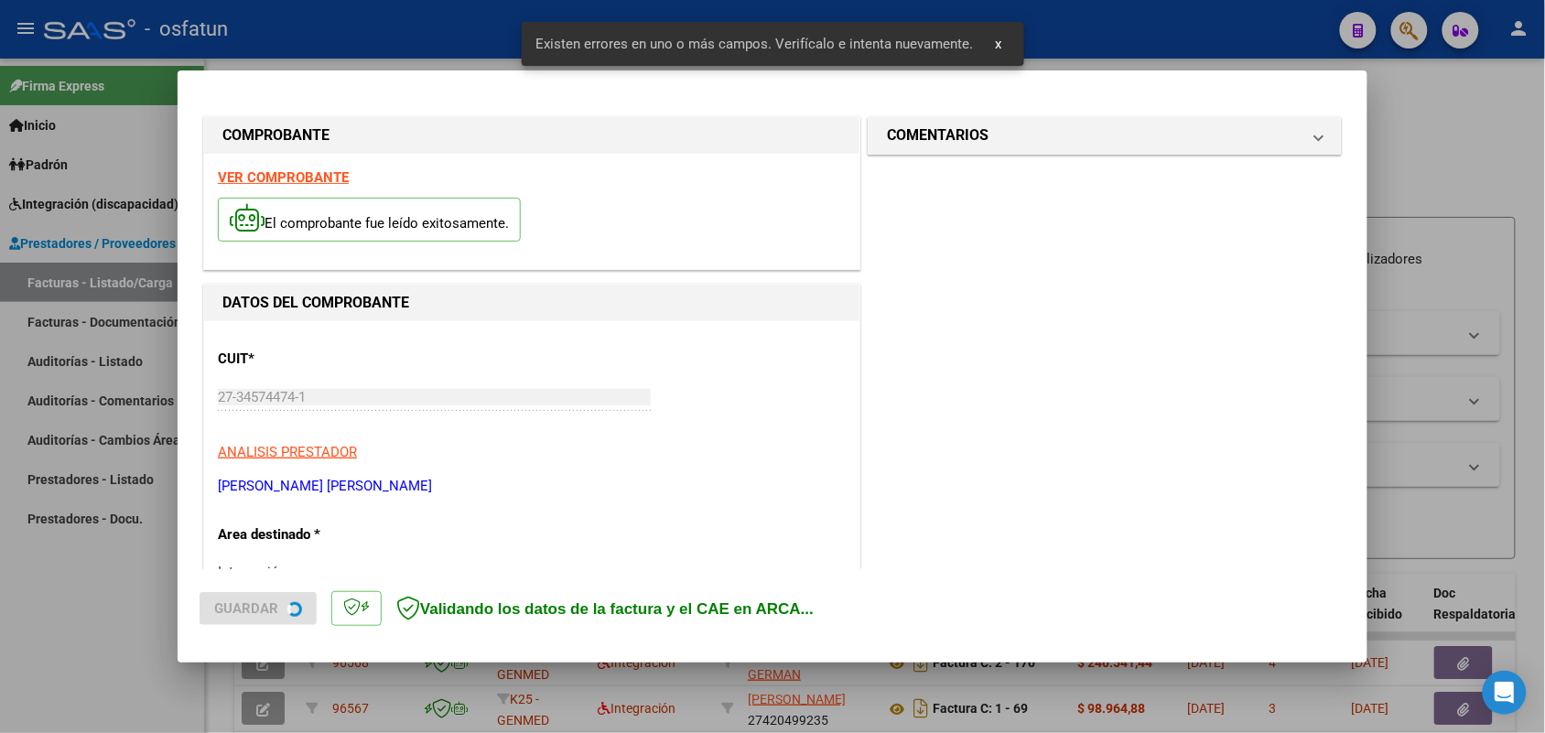
scroll to position [494, 0]
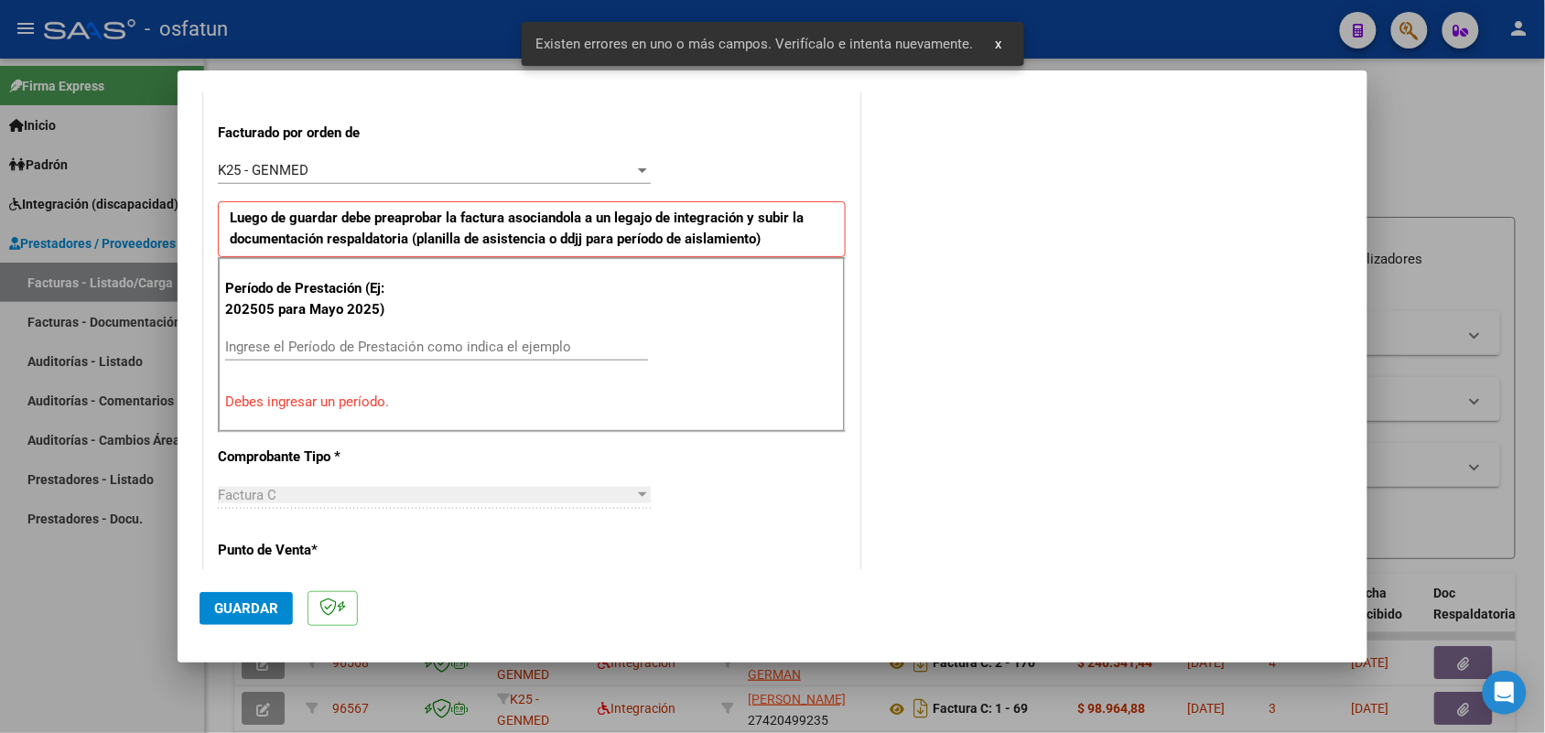
click at [446, 339] on div "Ingrese el Período de Prestación como indica el ejemplo" at bounding box center [436, 346] width 423 height 27
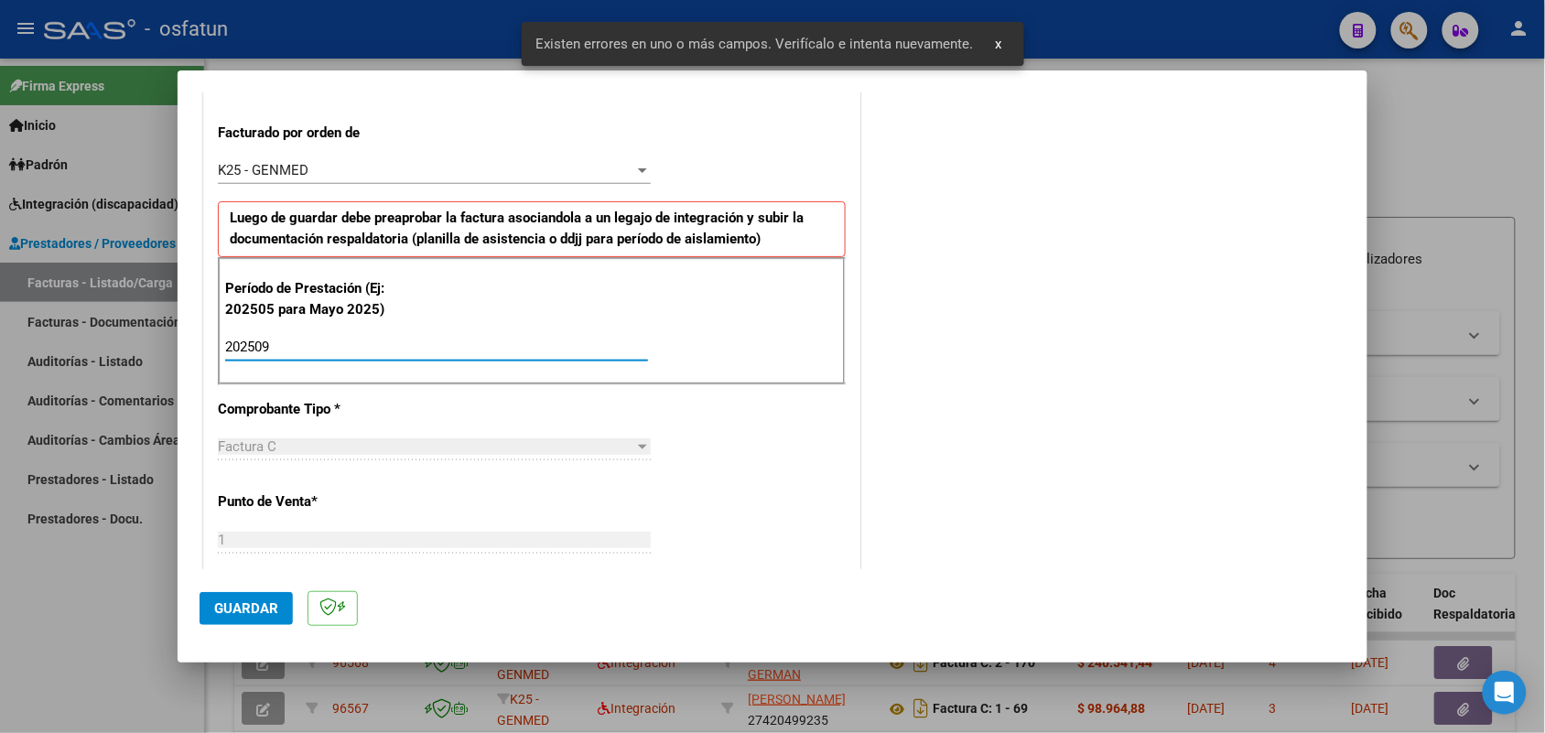
type input "202509"
click at [254, 597] on button "Guardar" at bounding box center [246, 608] width 93 height 33
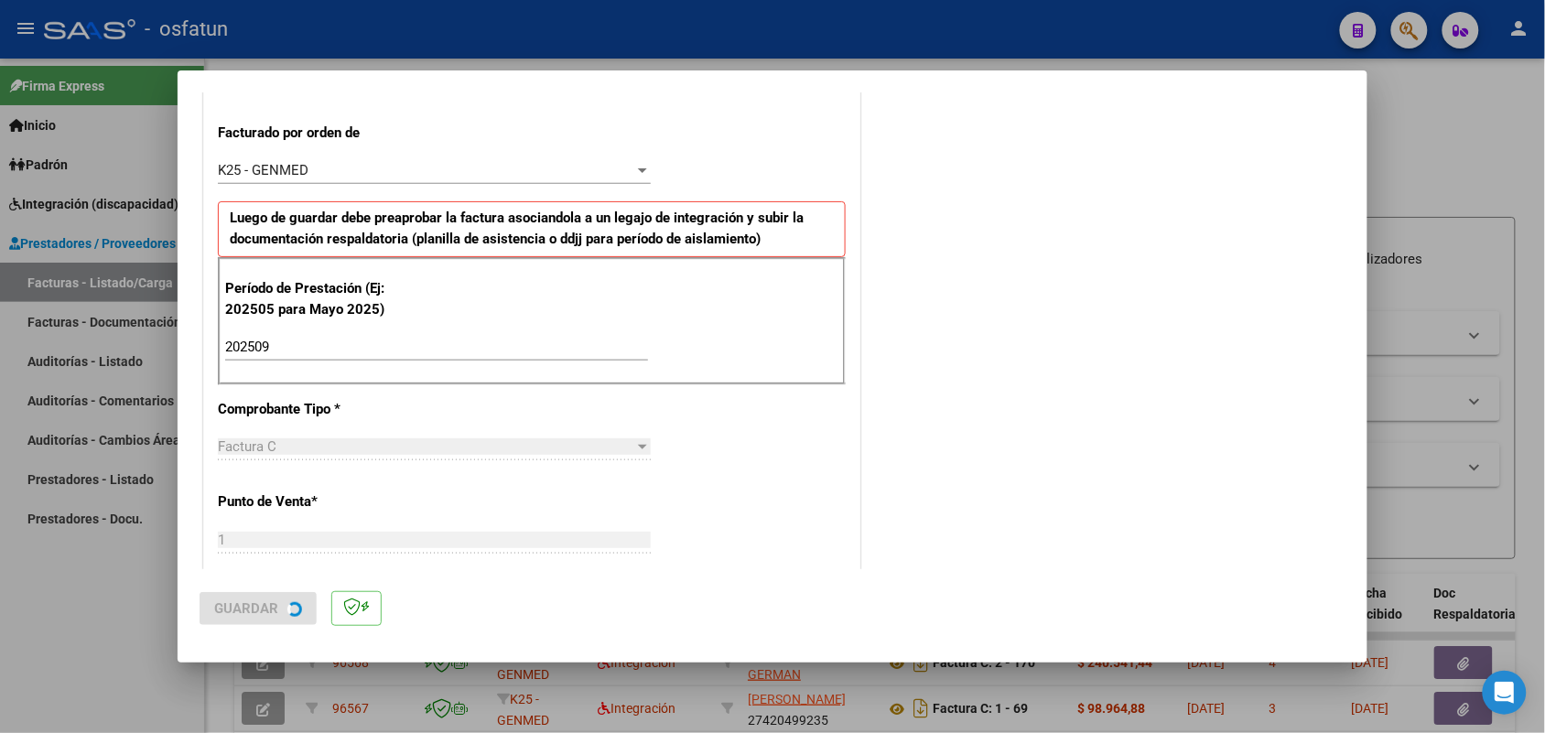
scroll to position [0, 0]
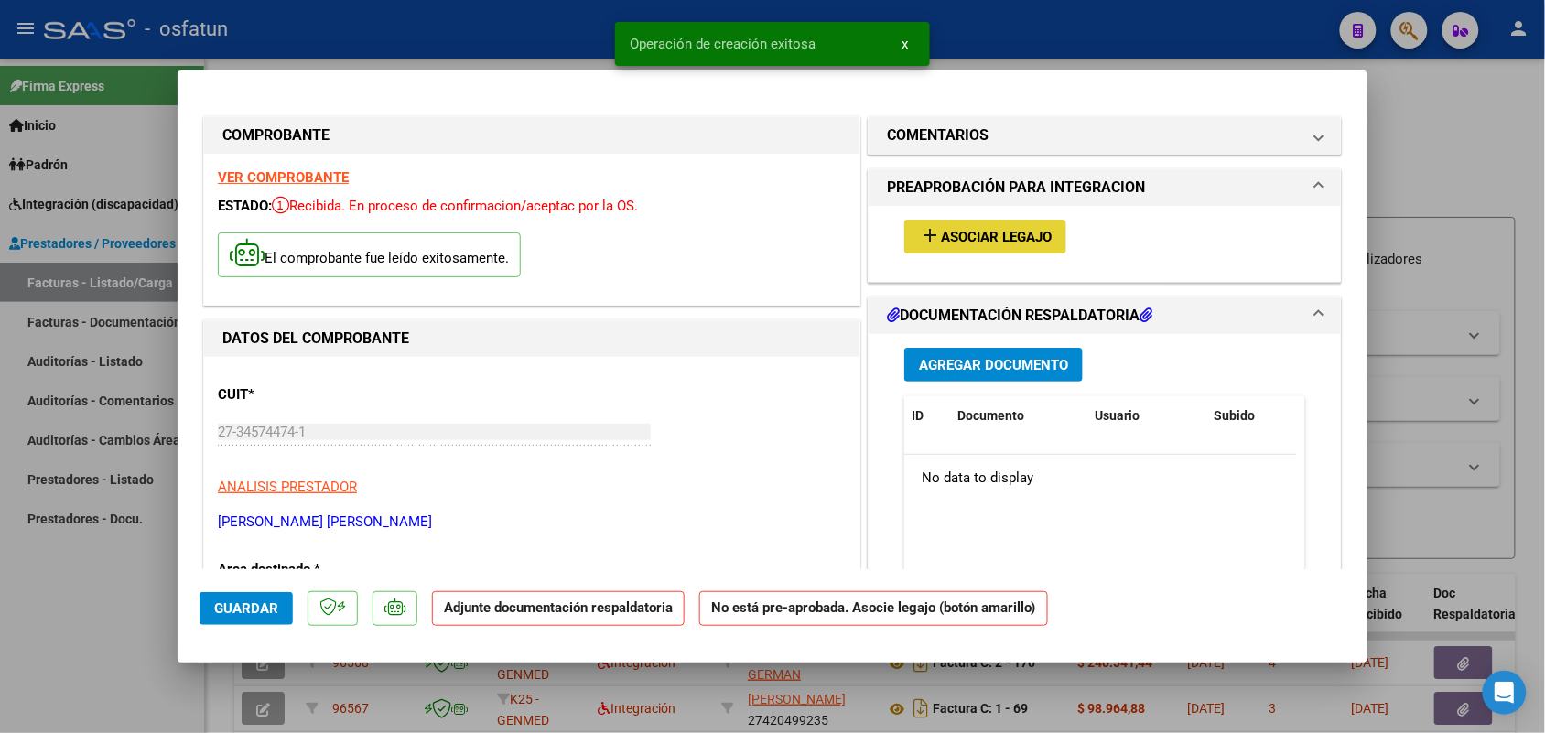
click at [1007, 229] on span "Asociar Legajo" at bounding box center [996, 237] width 111 height 16
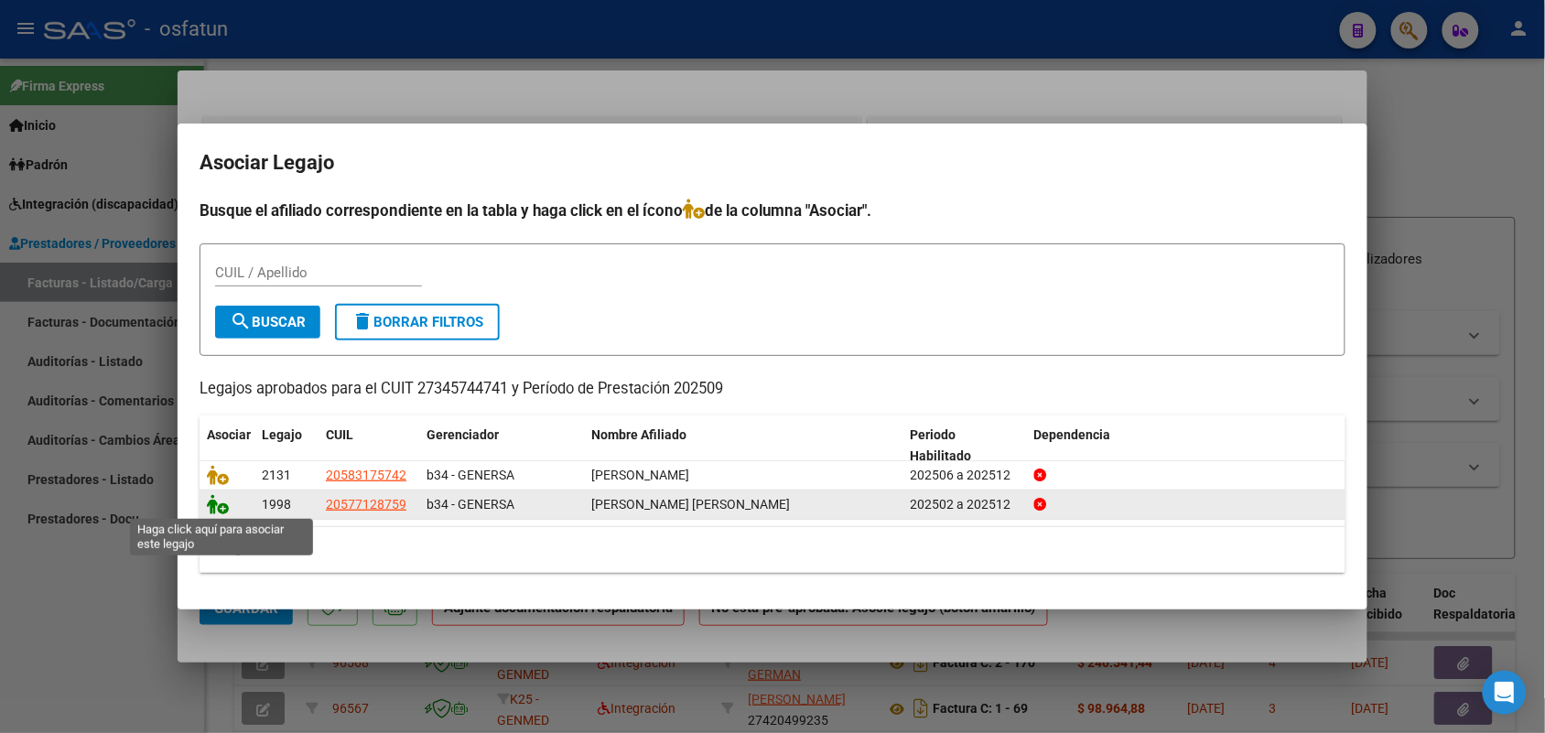
click at [220, 500] on icon at bounding box center [218, 504] width 22 height 20
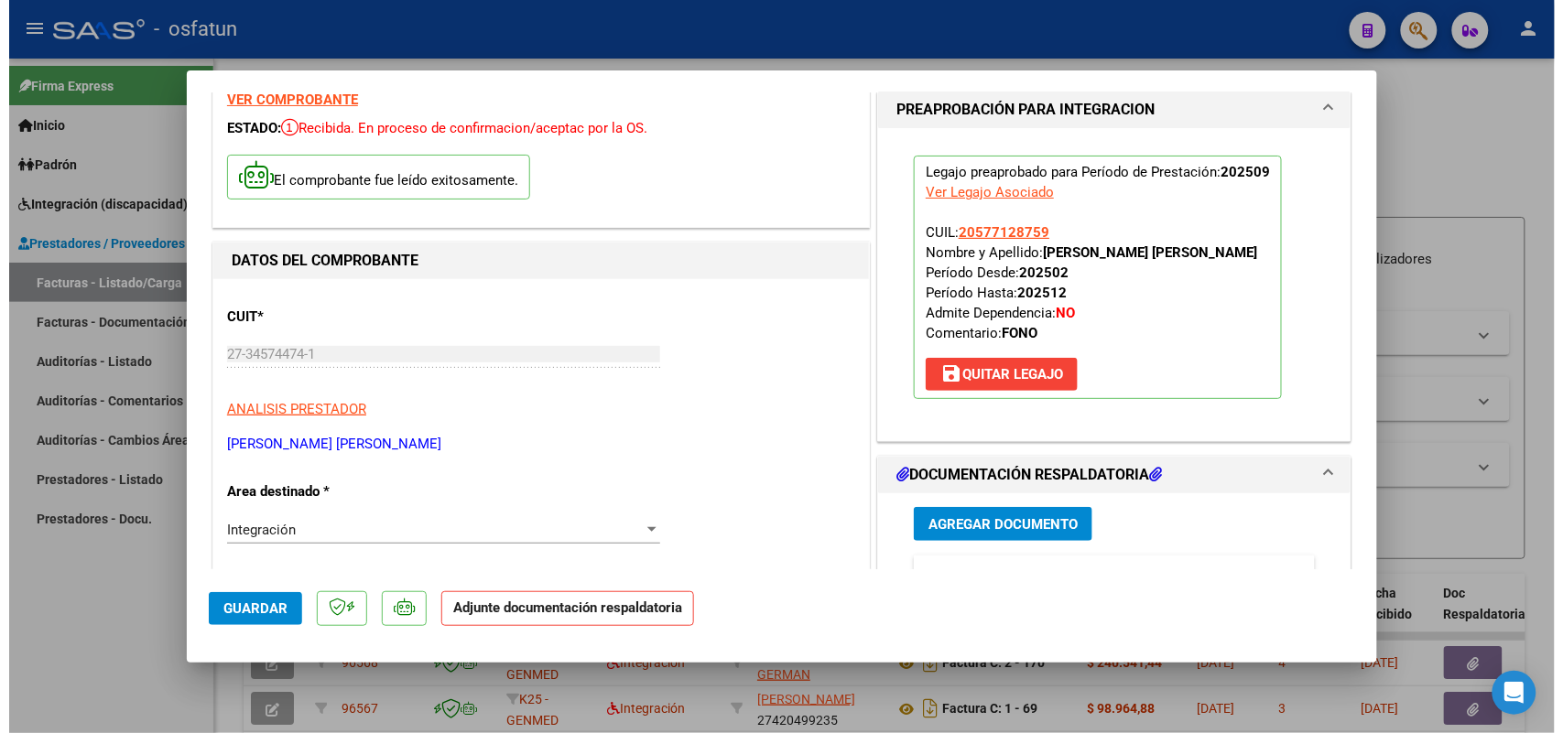
scroll to position [229, 0]
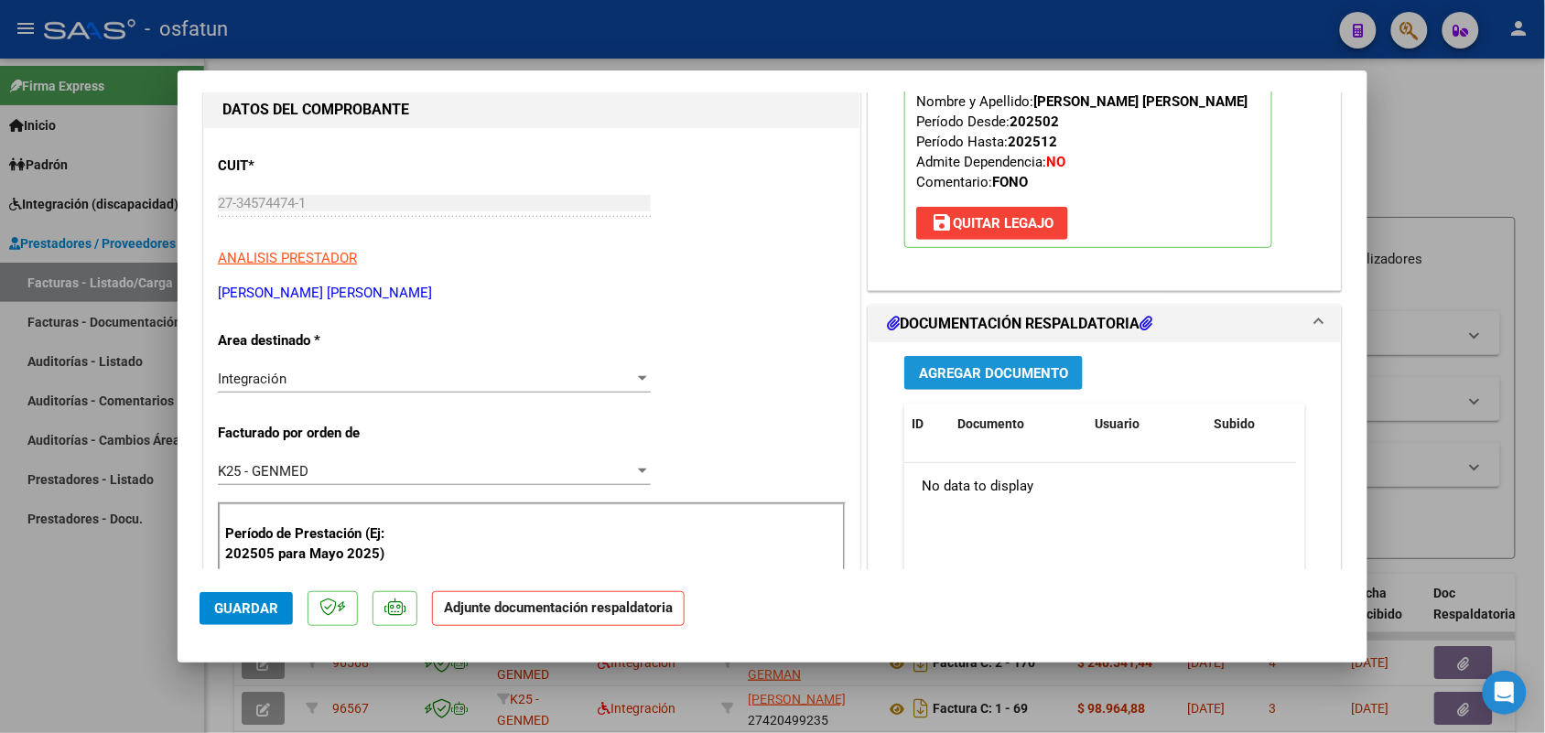
click at [941, 362] on button "Agregar Documento" at bounding box center [993, 373] width 178 height 34
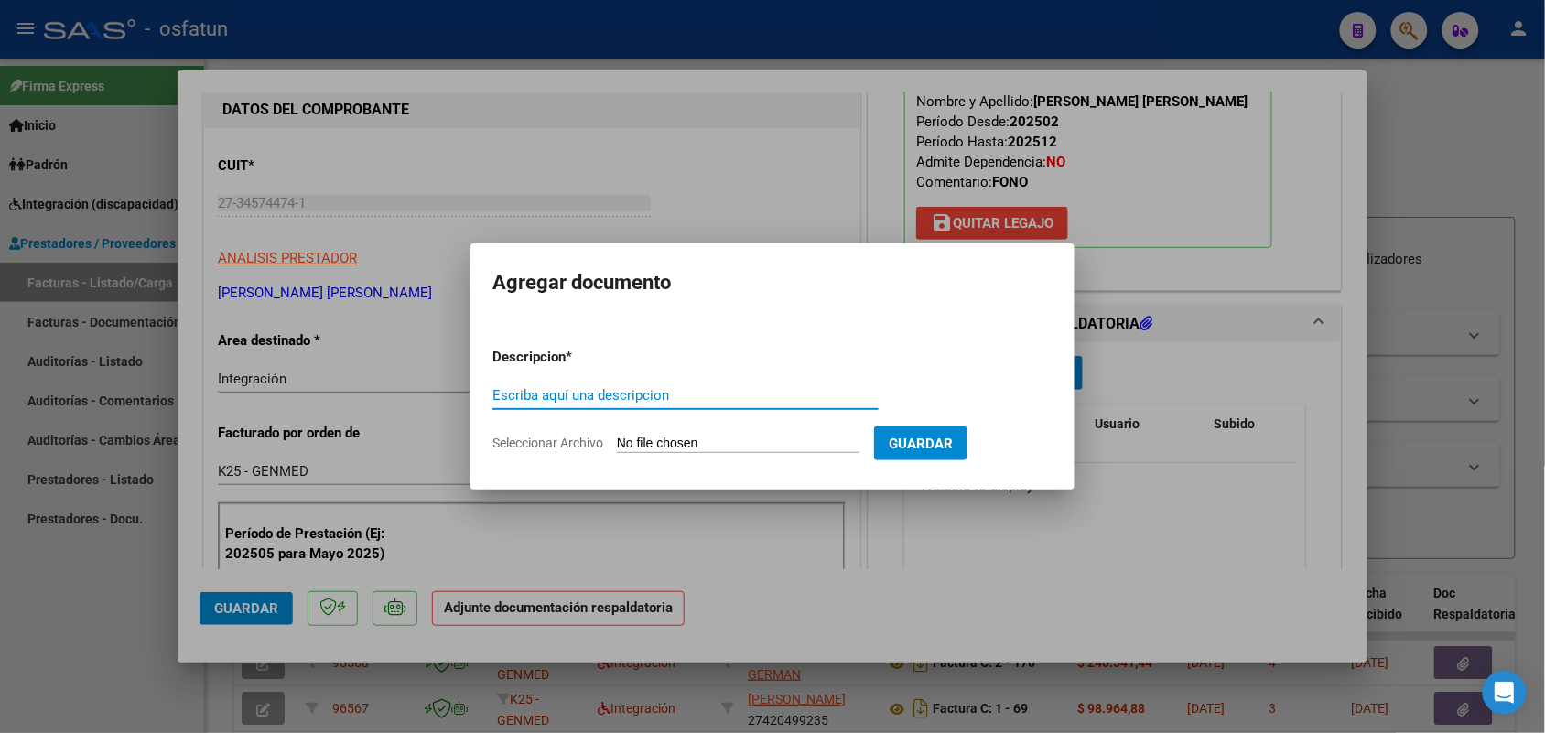
click at [660, 391] on input "Escriba aquí una descripcion" at bounding box center [685, 395] width 386 height 16
type input "ASIST"
click at [689, 444] on input "Seleccionar Archivo" at bounding box center [738, 444] width 243 height 17
type input "C:\fakepath\ASISTAUTORIZACIONFONOALVAREZBENJAMINSEPTIEMBRE25 .pdf"
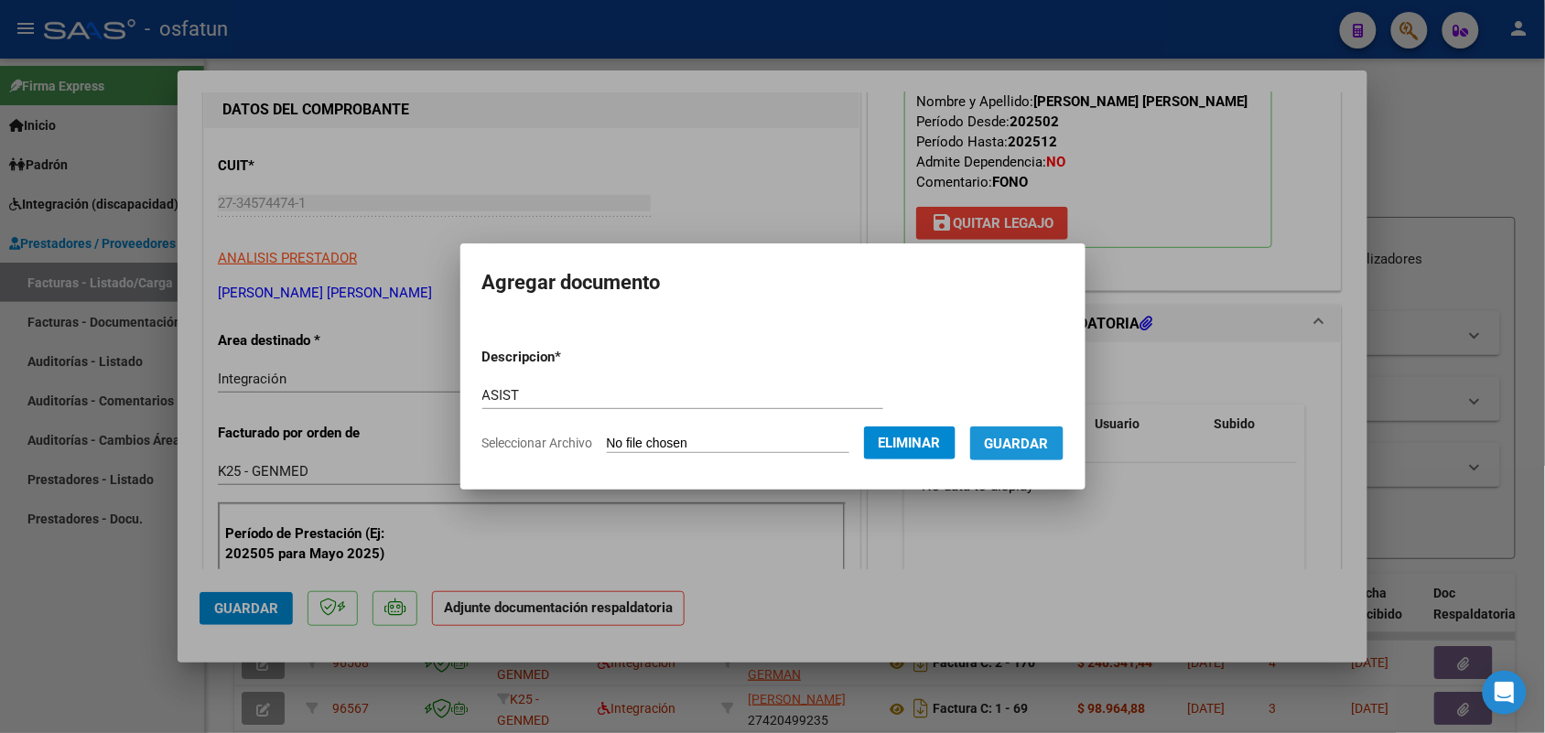
click at [1039, 427] on button "Guardar" at bounding box center [1016, 444] width 93 height 34
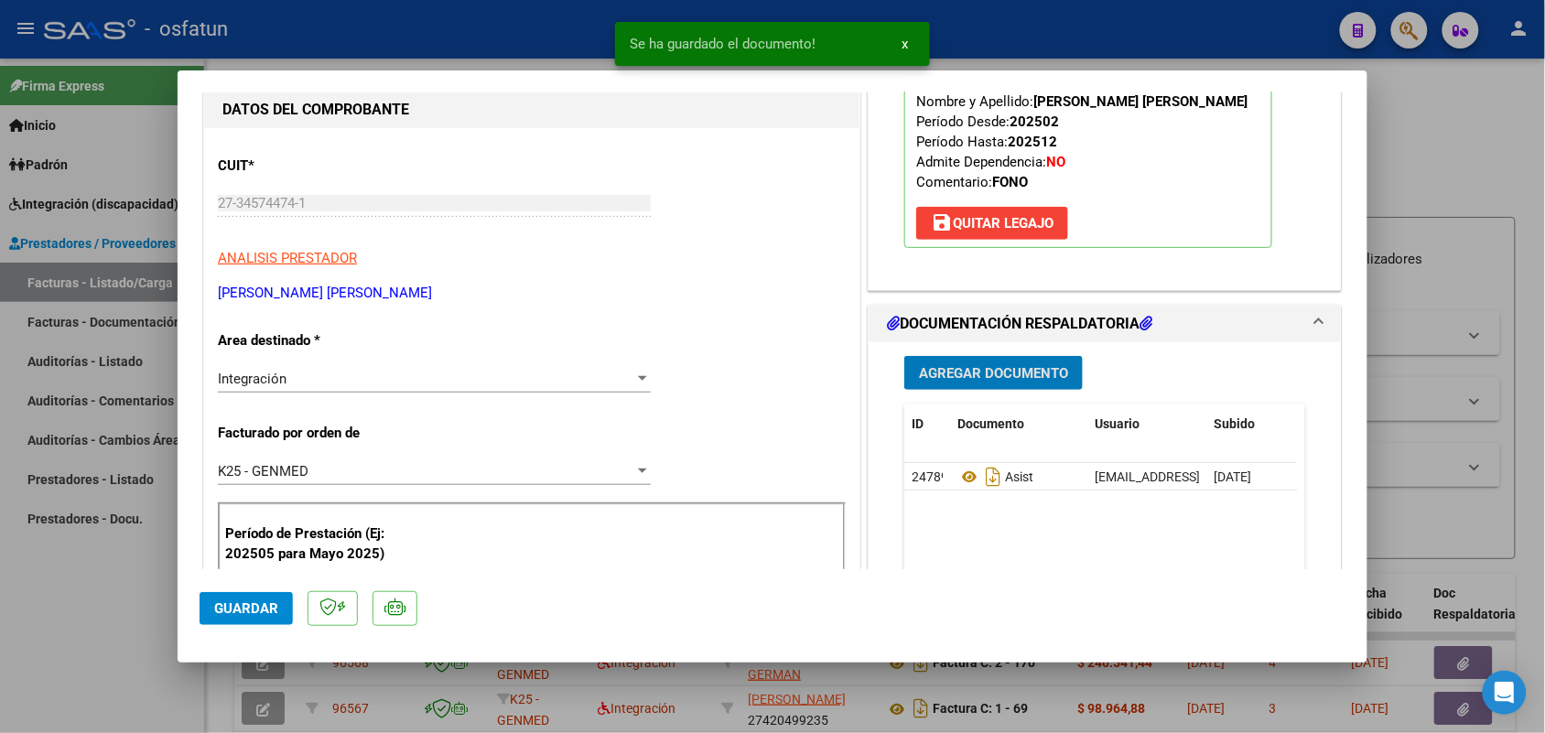
click at [222, 611] on span "Guardar" at bounding box center [246, 608] width 64 height 16
click at [81, 606] on div at bounding box center [772, 366] width 1545 height 733
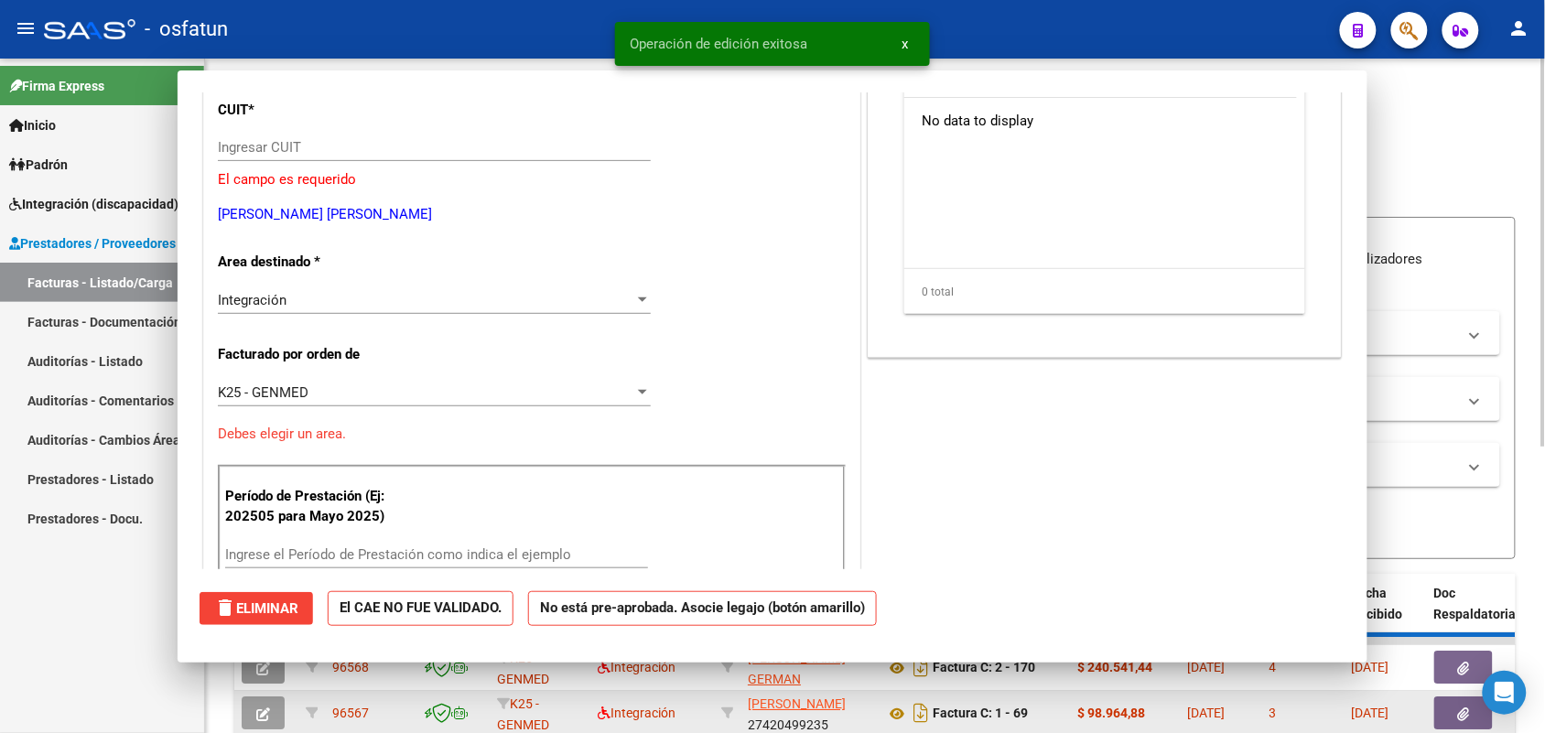
scroll to position [0, 0]
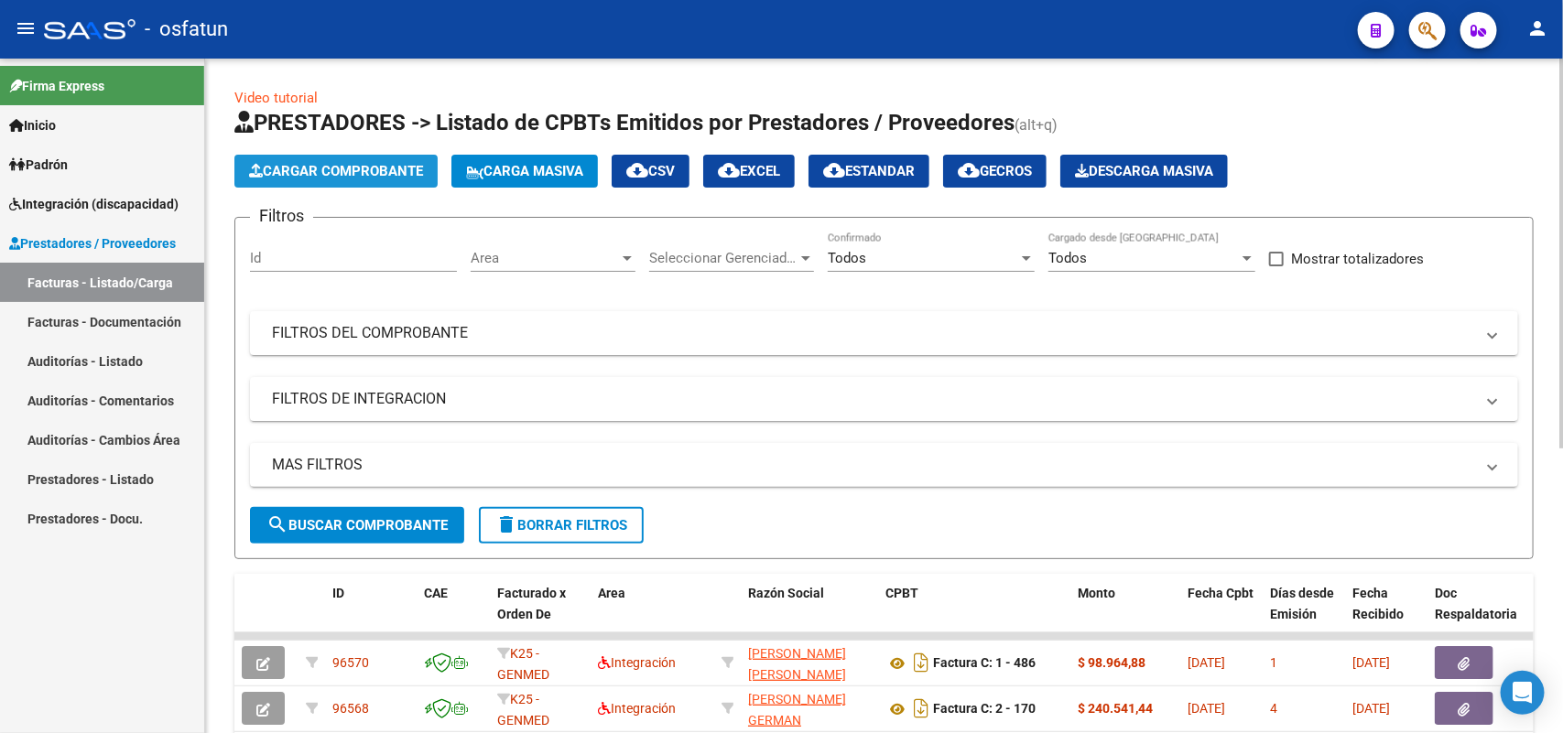
click at [352, 163] on span "Cargar Comprobante" at bounding box center [336, 171] width 174 height 16
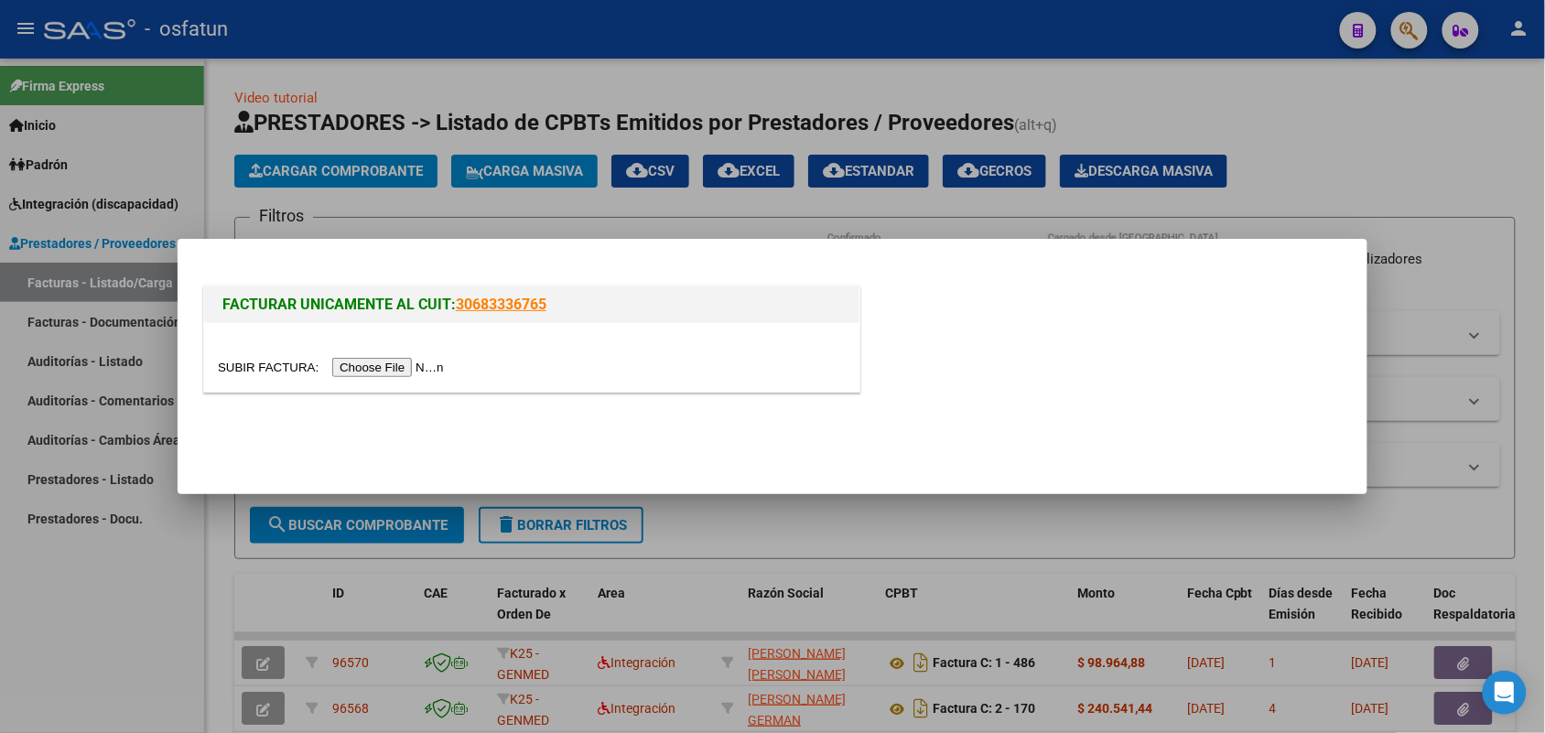
click at [400, 359] on input "file" at bounding box center [334, 367] width 232 height 19
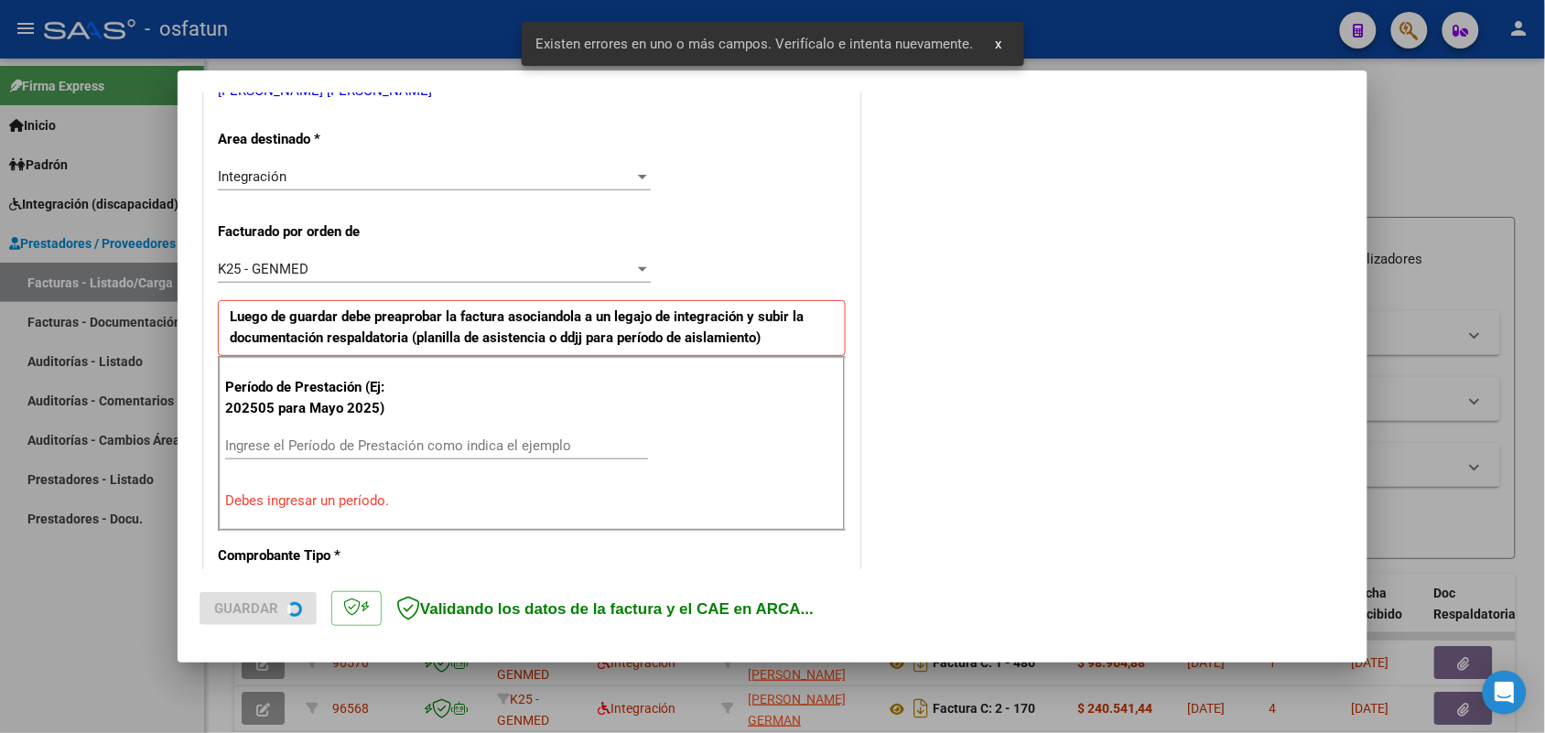
scroll to position [494, 0]
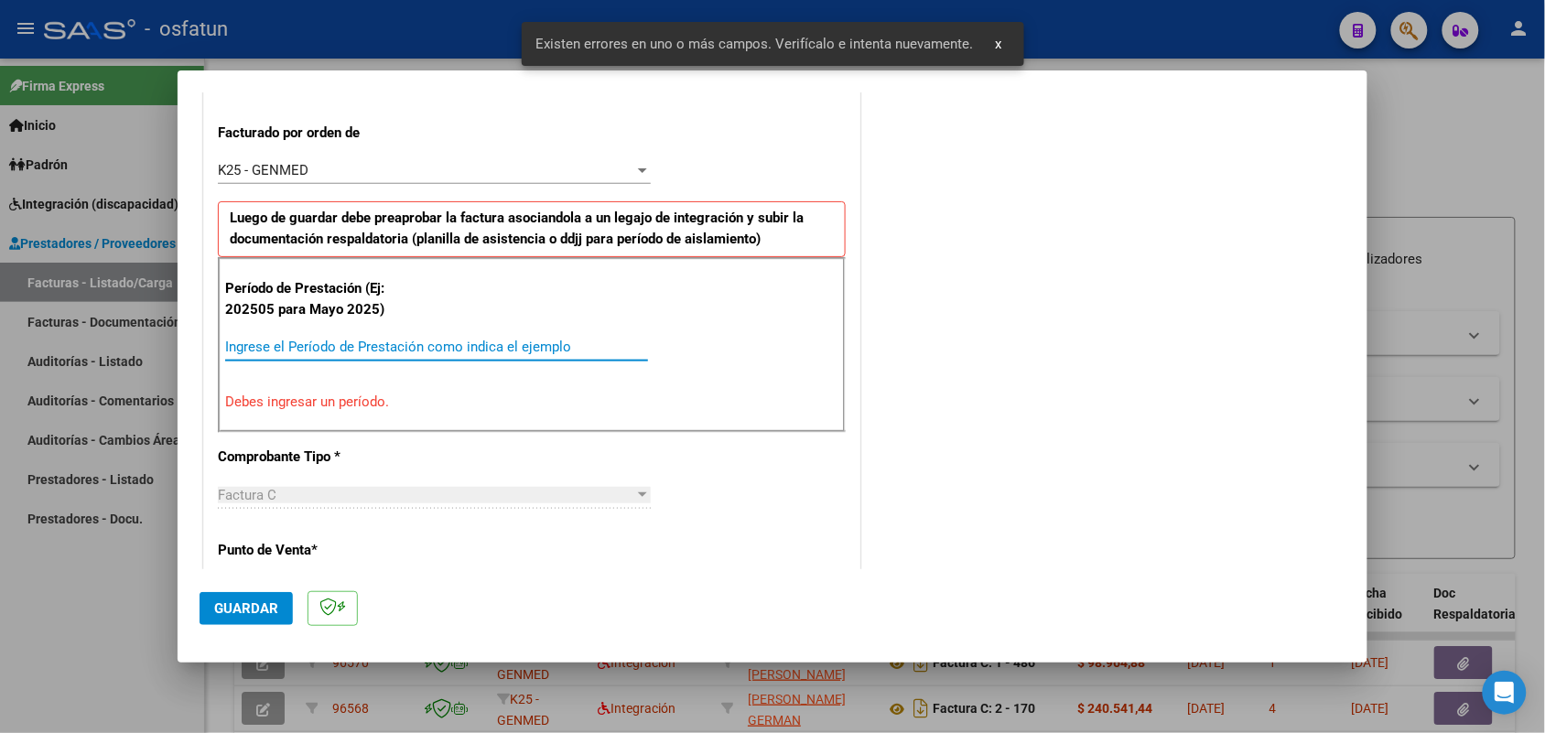
click at [343, 346] on input "Ingrese el Período de Prestación como indica el ejemplo" at bounding box center [436, 347] width 423 height 16
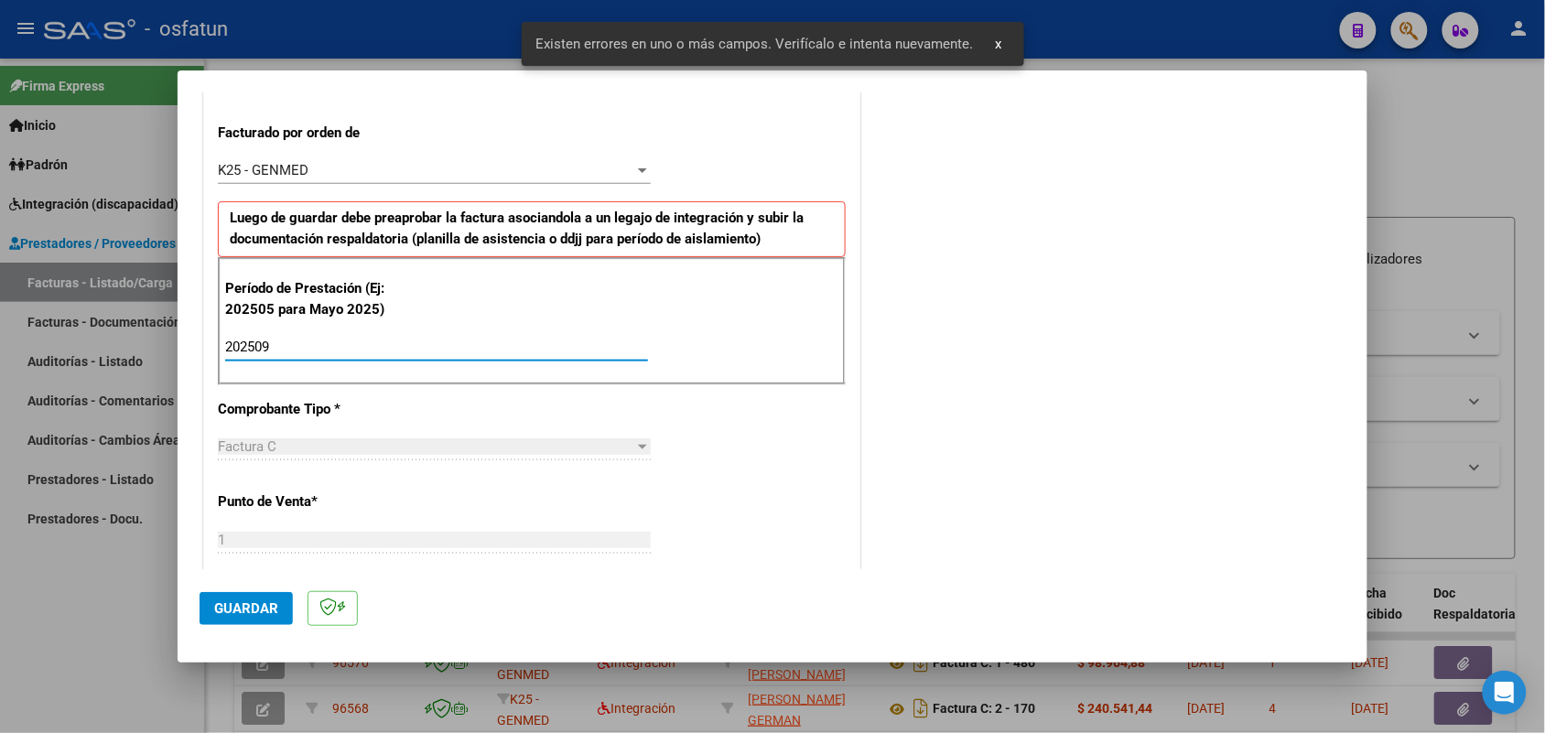
type input "202509"
click at [254, 593] on button "Guardar" at bounding box center [246, 608] width 93 height 33
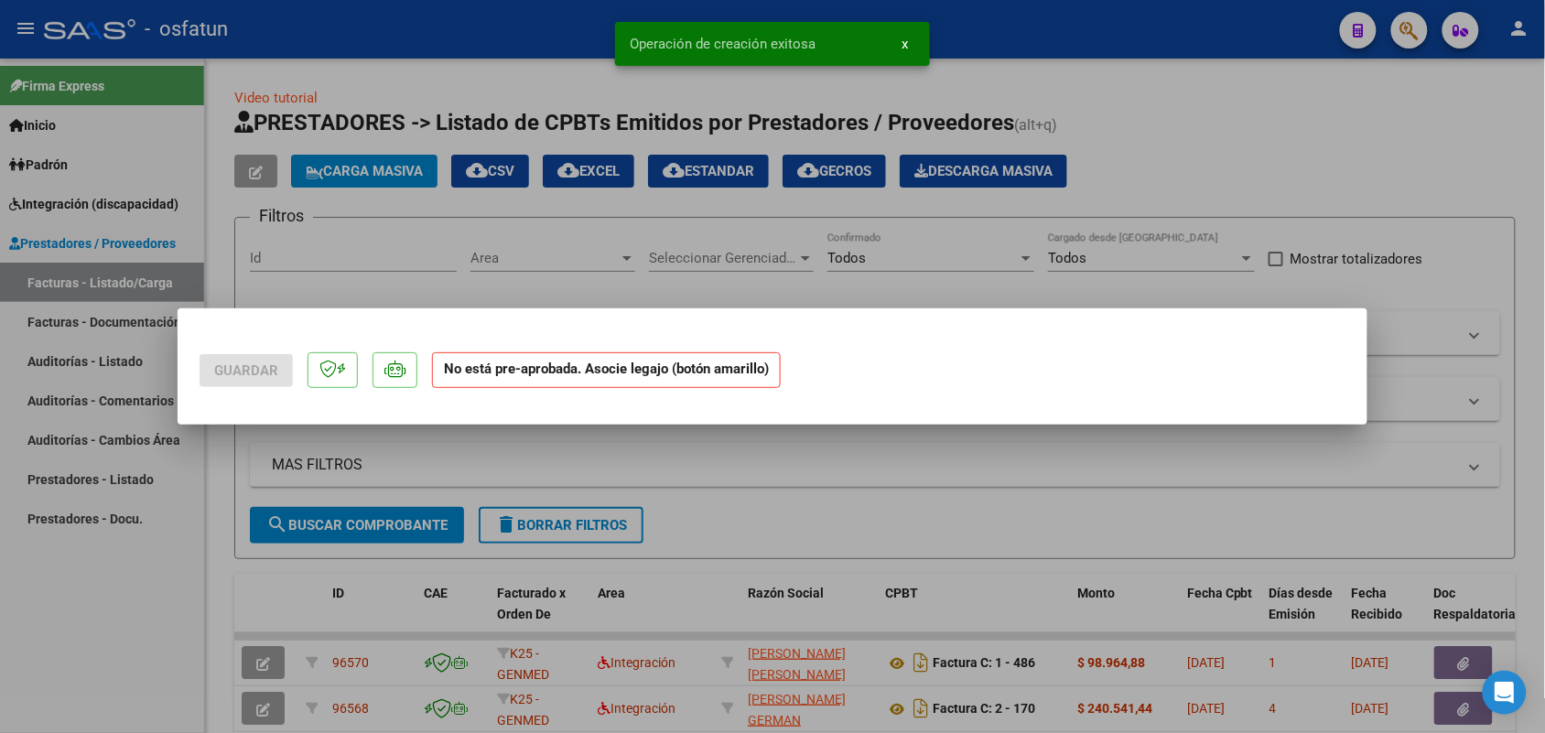
scroll to position [0, 0]
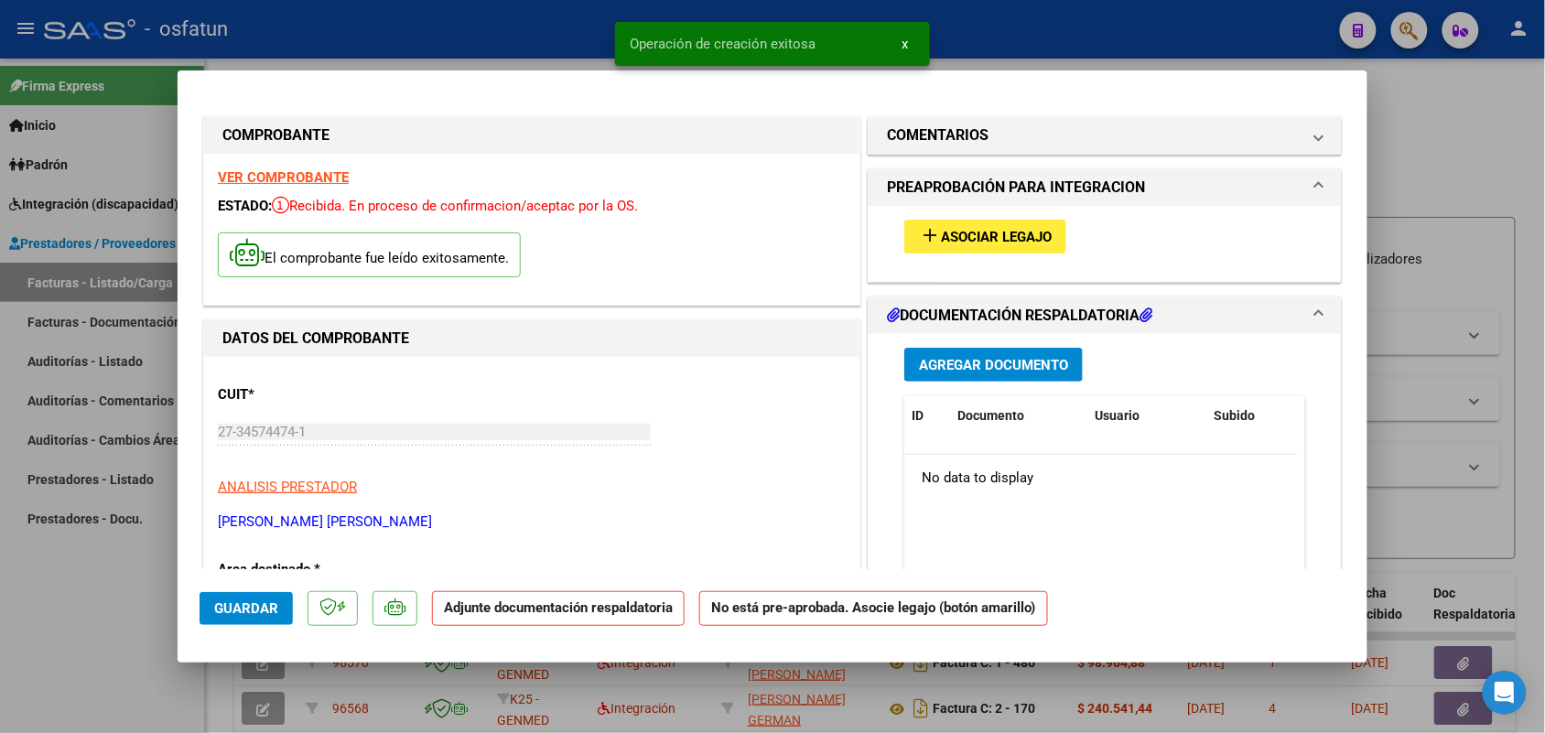
click at [943, 230] on span "Asociar Legajo" at bounding box center [996, 237] width 111 height 16
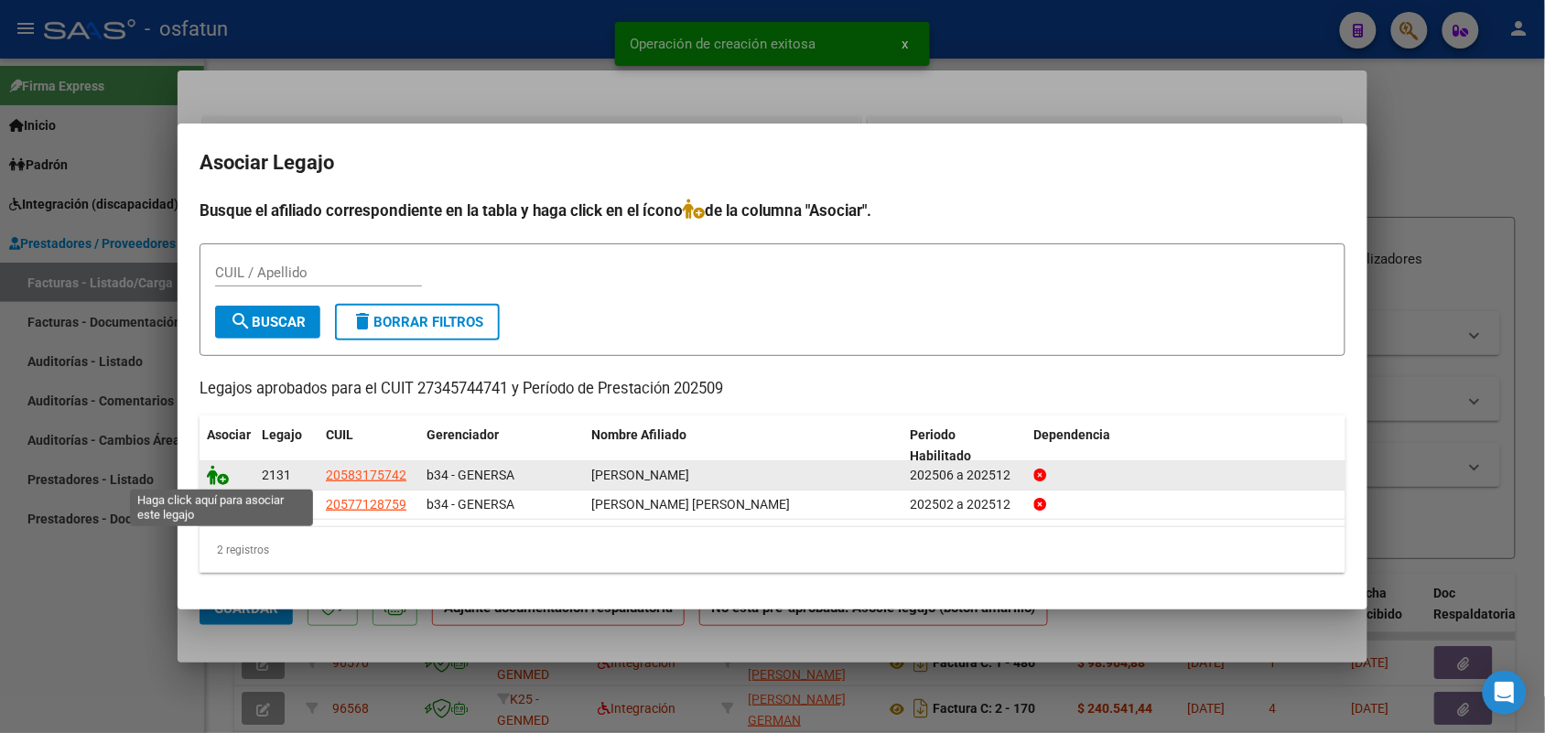
click at [215, 473] on icon at bounding box center [218, 475] width 22 height 20
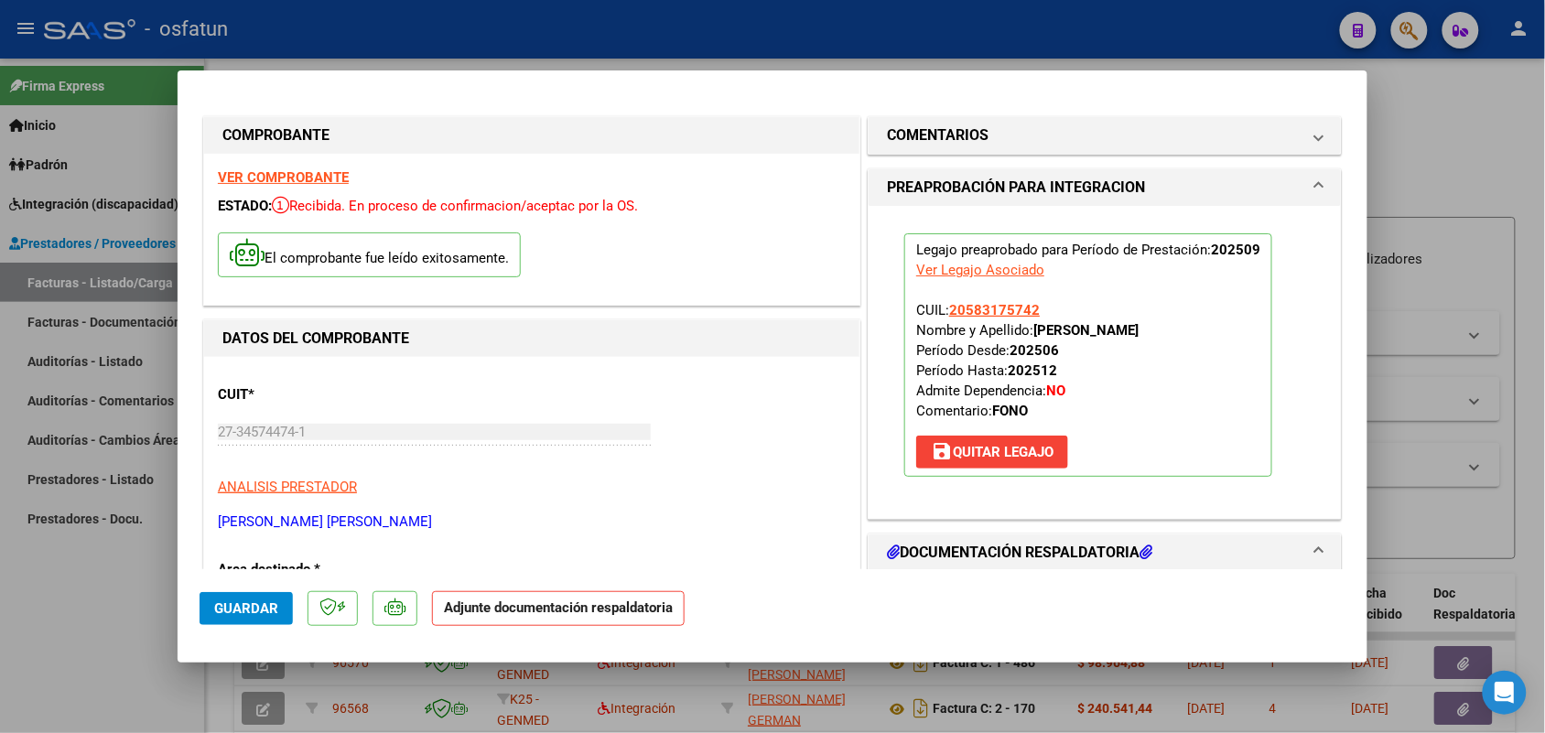
scroll to position [229, 0]
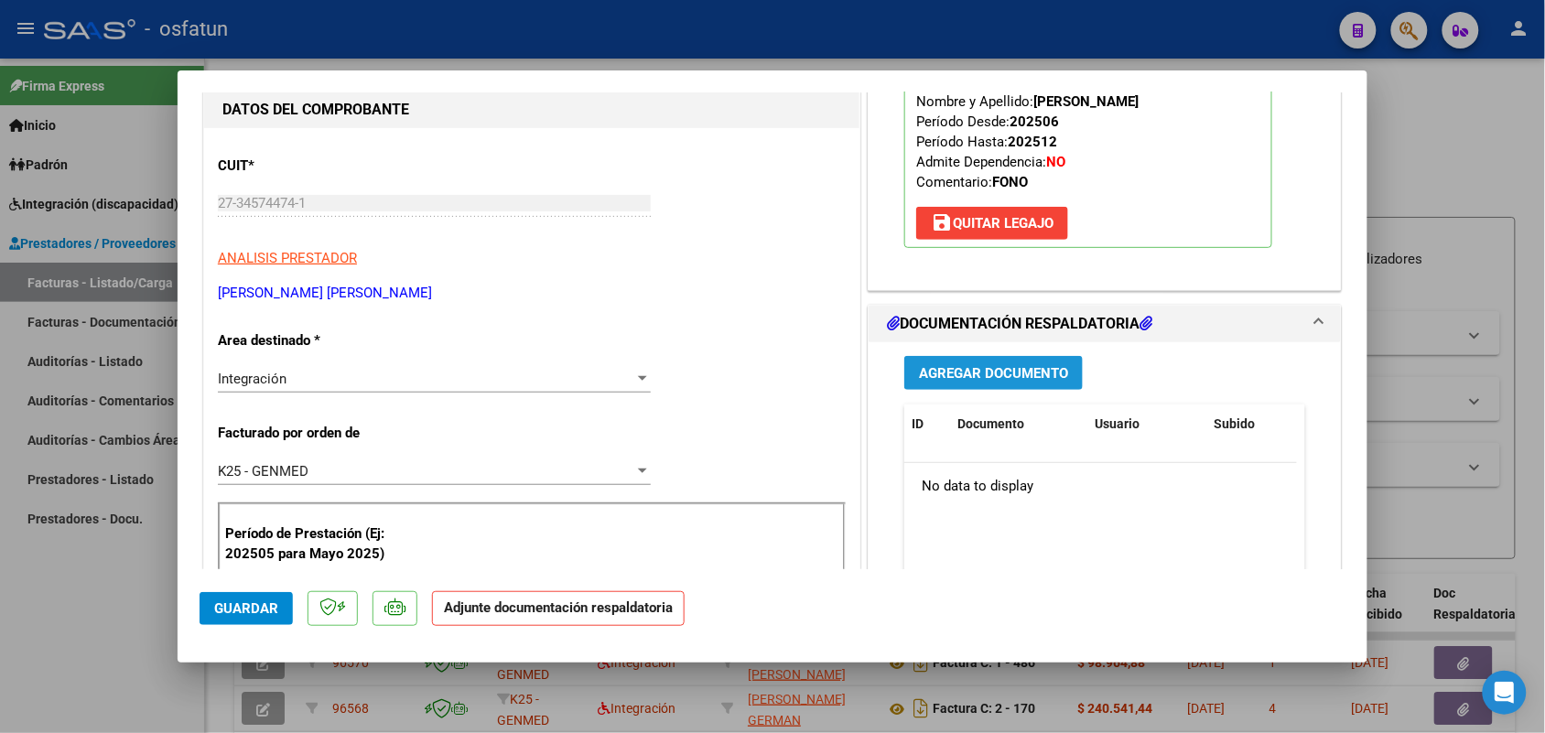
click at [950, 365] on span "Agregar Documento" at bounding box center [993, 373] width 149 height 16
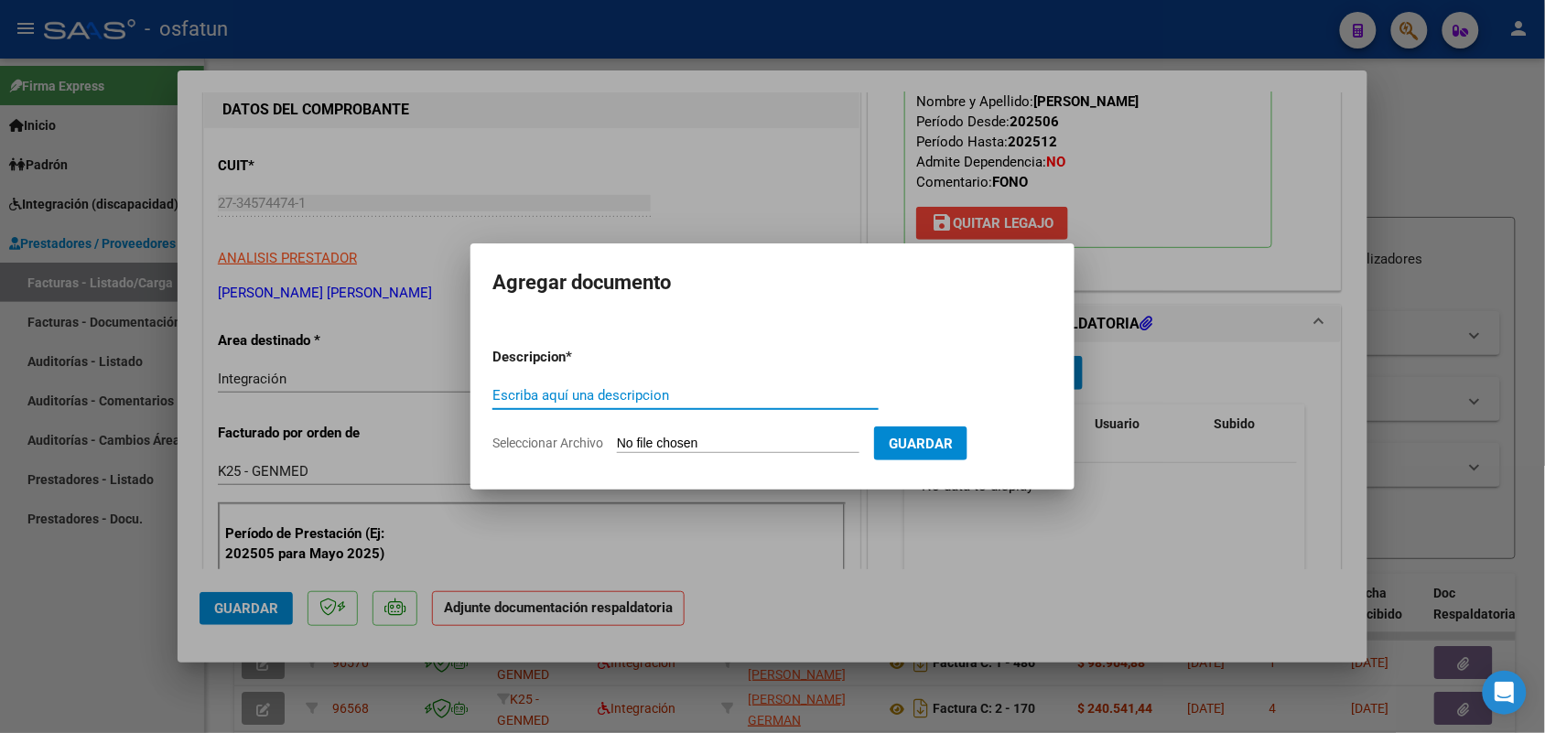
click at [547, 395] on input "Escriba aquí una descripcion" at bounding box center [685, 395] width 386 height 16
type input "ASIST"
click at [730, 444] on input "Seleccionar Archivo" at bounding box center [738, 444] width 243 height 17
type input "C:\fakepath\ASISTAUTORIZACIONFONONICHIOMATIASSEPTIEMBRE25 .pdf"
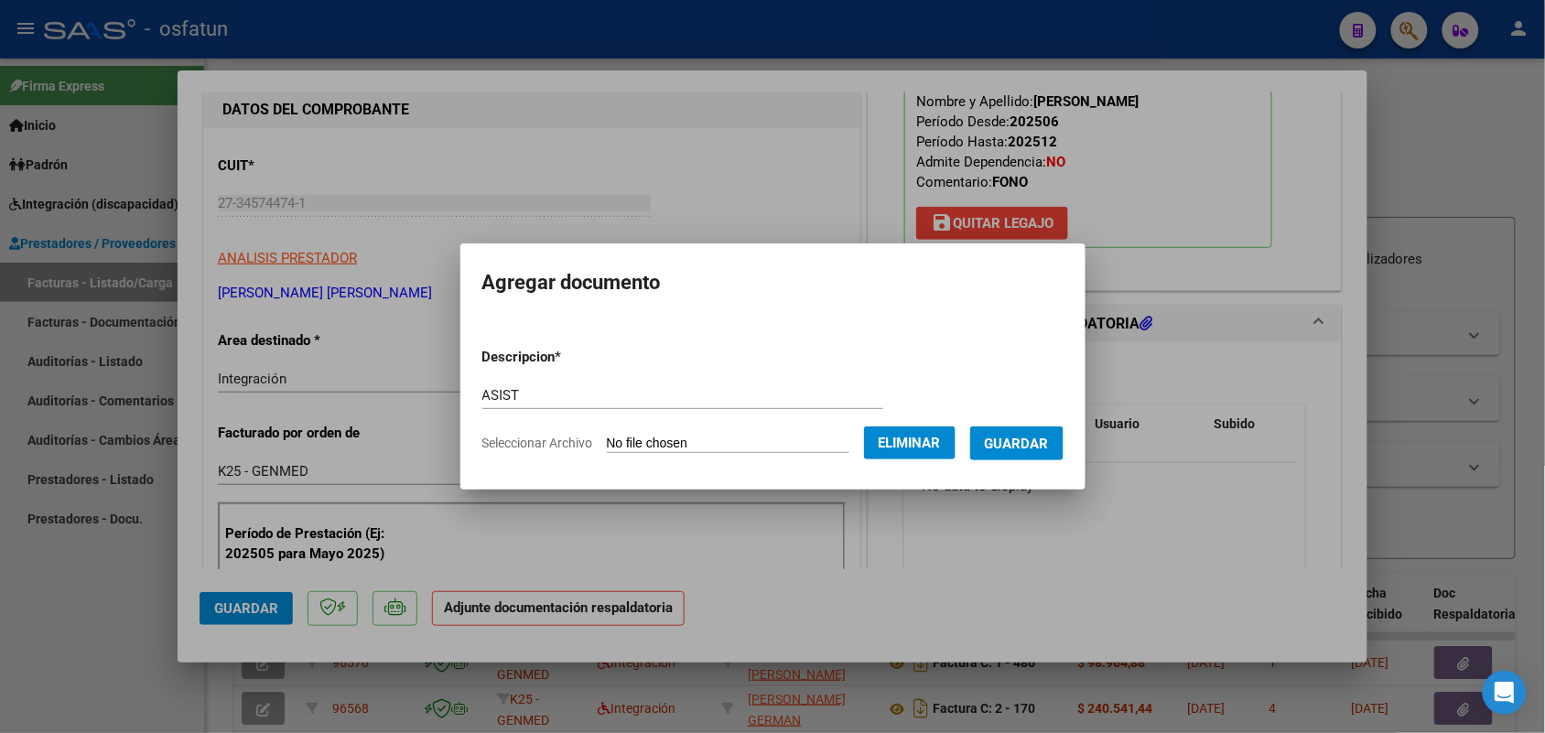
click at [1041, 440] on span "Guardar" at bounding box center [1017, 444] width 64 height 16
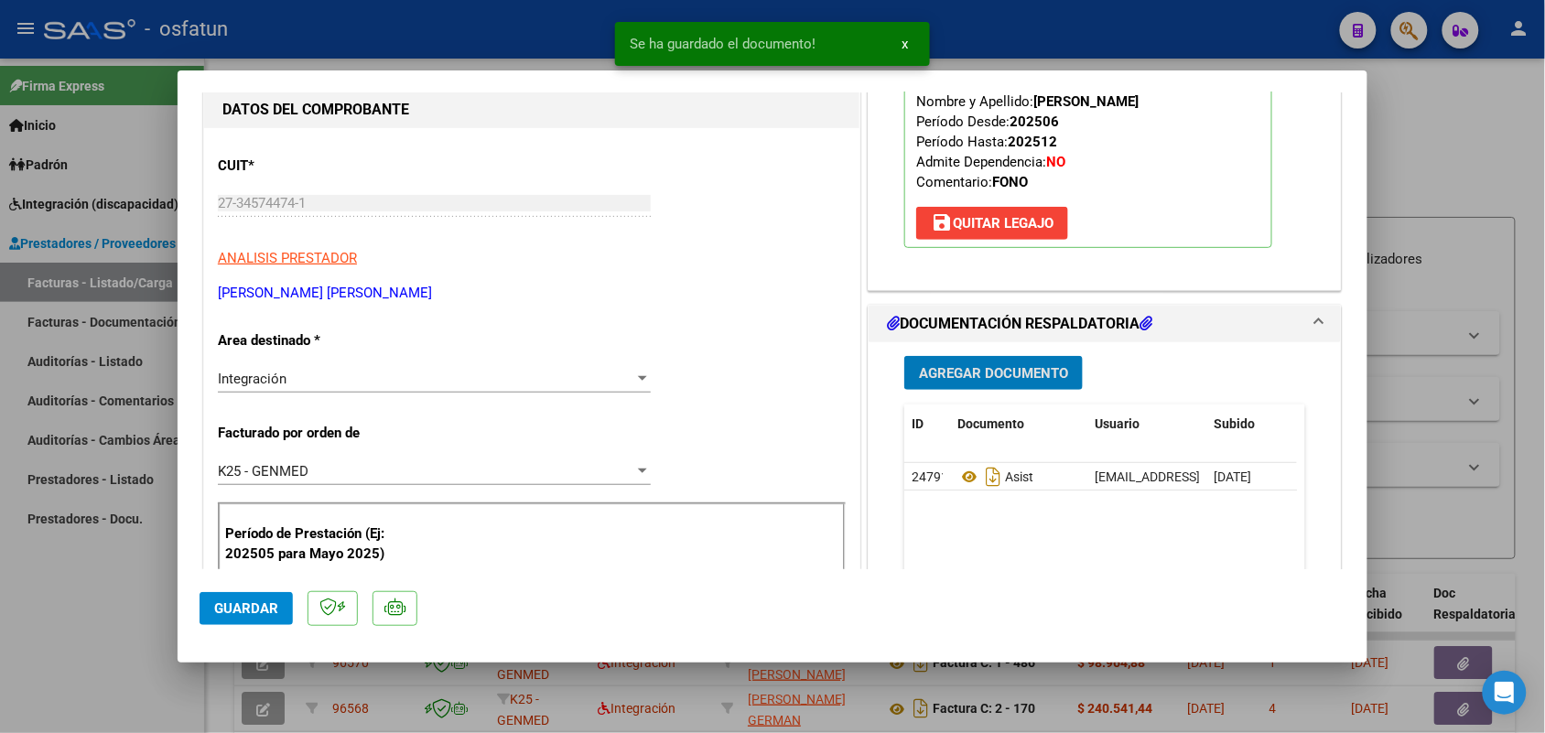
click at [258, 609] on span "Guardar" at bounding box center [246, 608] width 64 height 16
click at [122, 596] on div at bounding box center [772, 366] width 1545 height 733
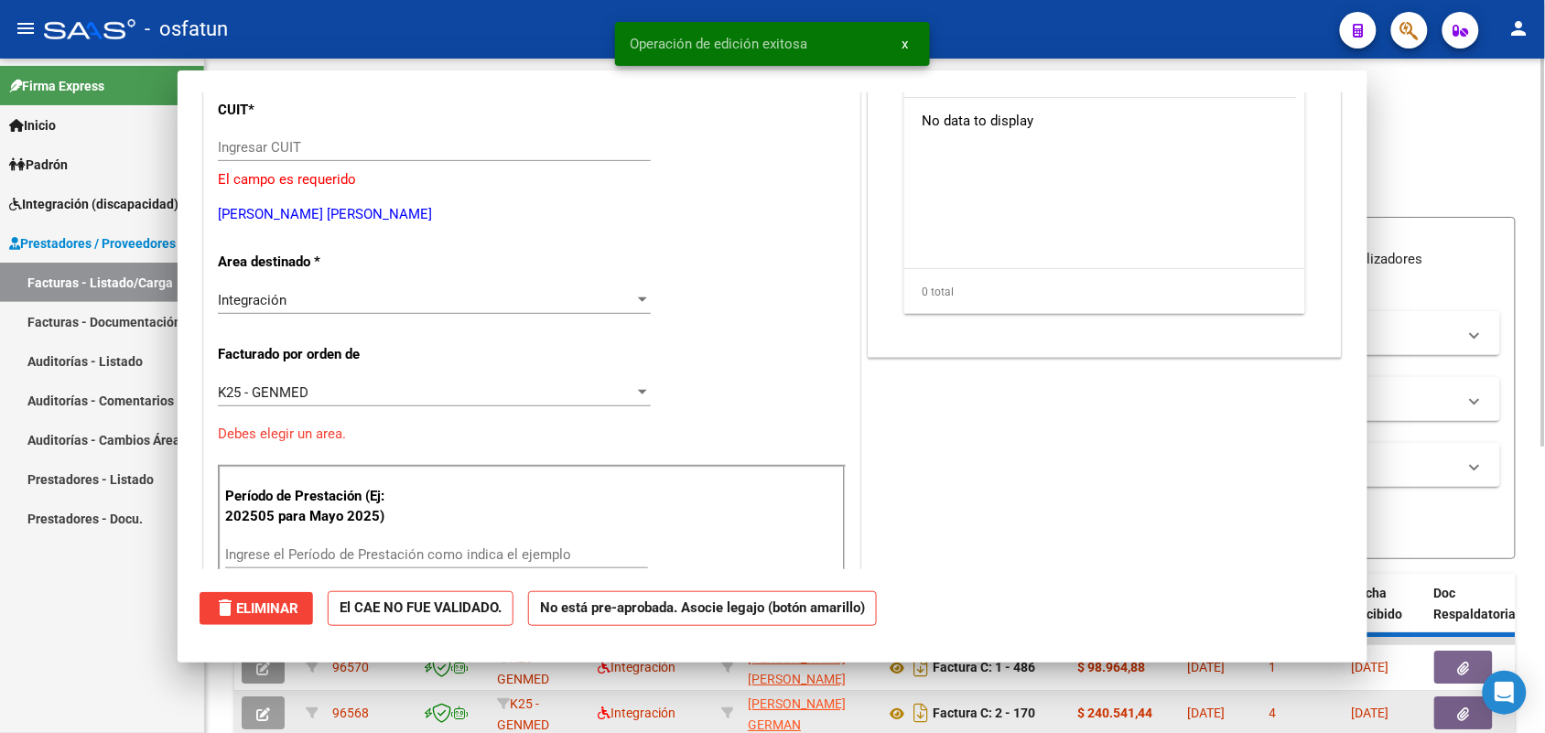
scroll to position [0, 0]
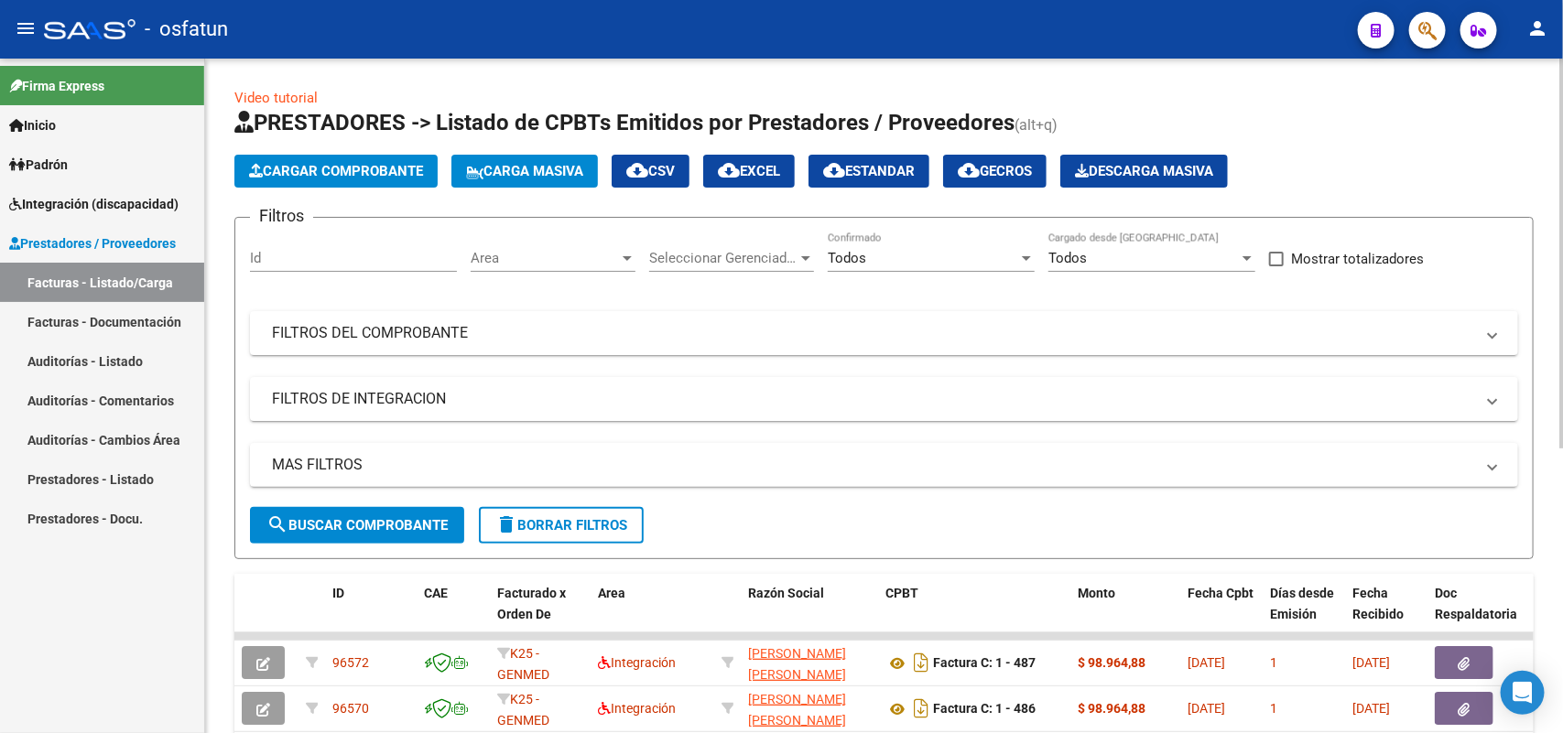
click at [378, 167] on span "Cargar Comprobante" at bounding box center [336, 171] width 174 height 16
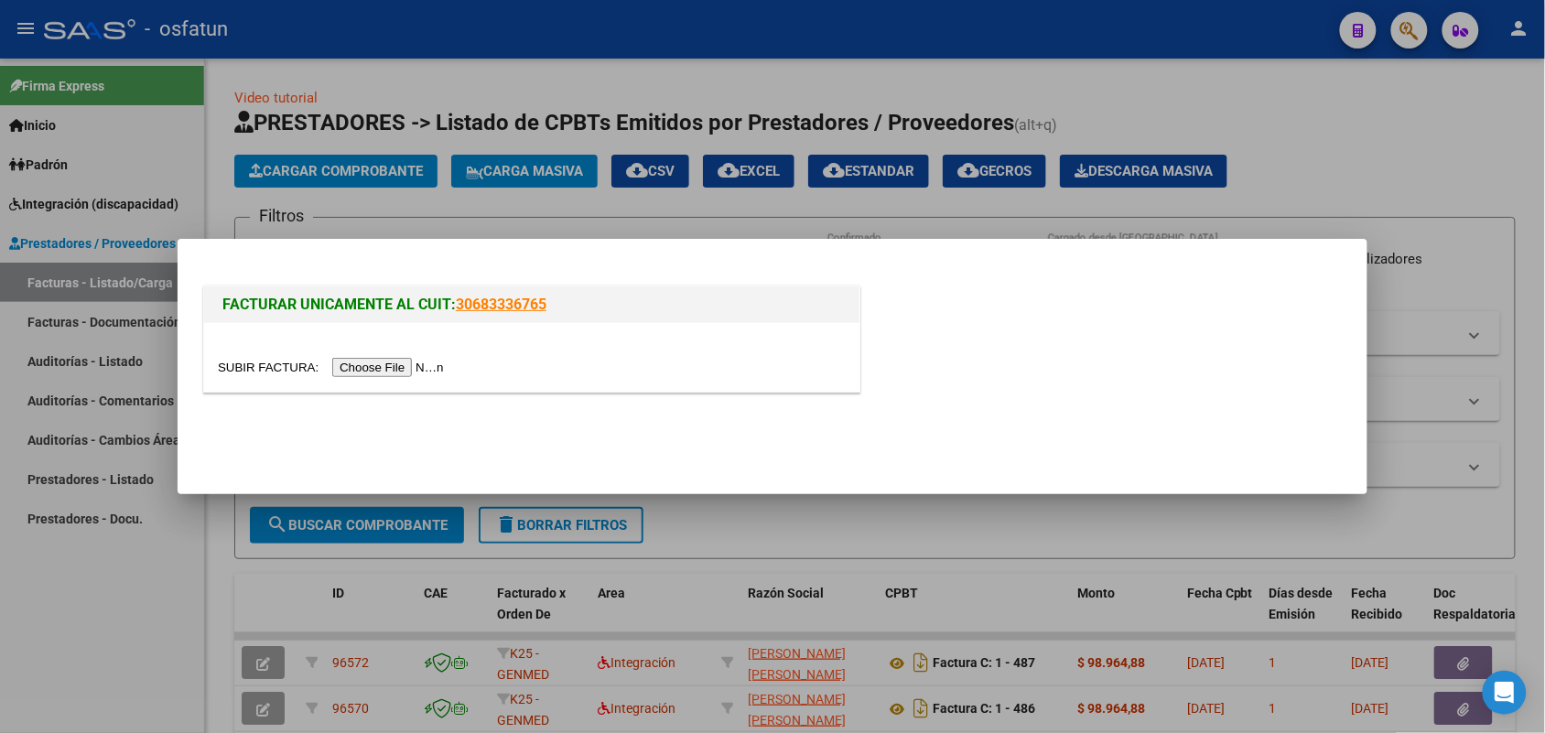
click at [405, 375] on input "file" at bounding box center [334, 367] width 232 height 19
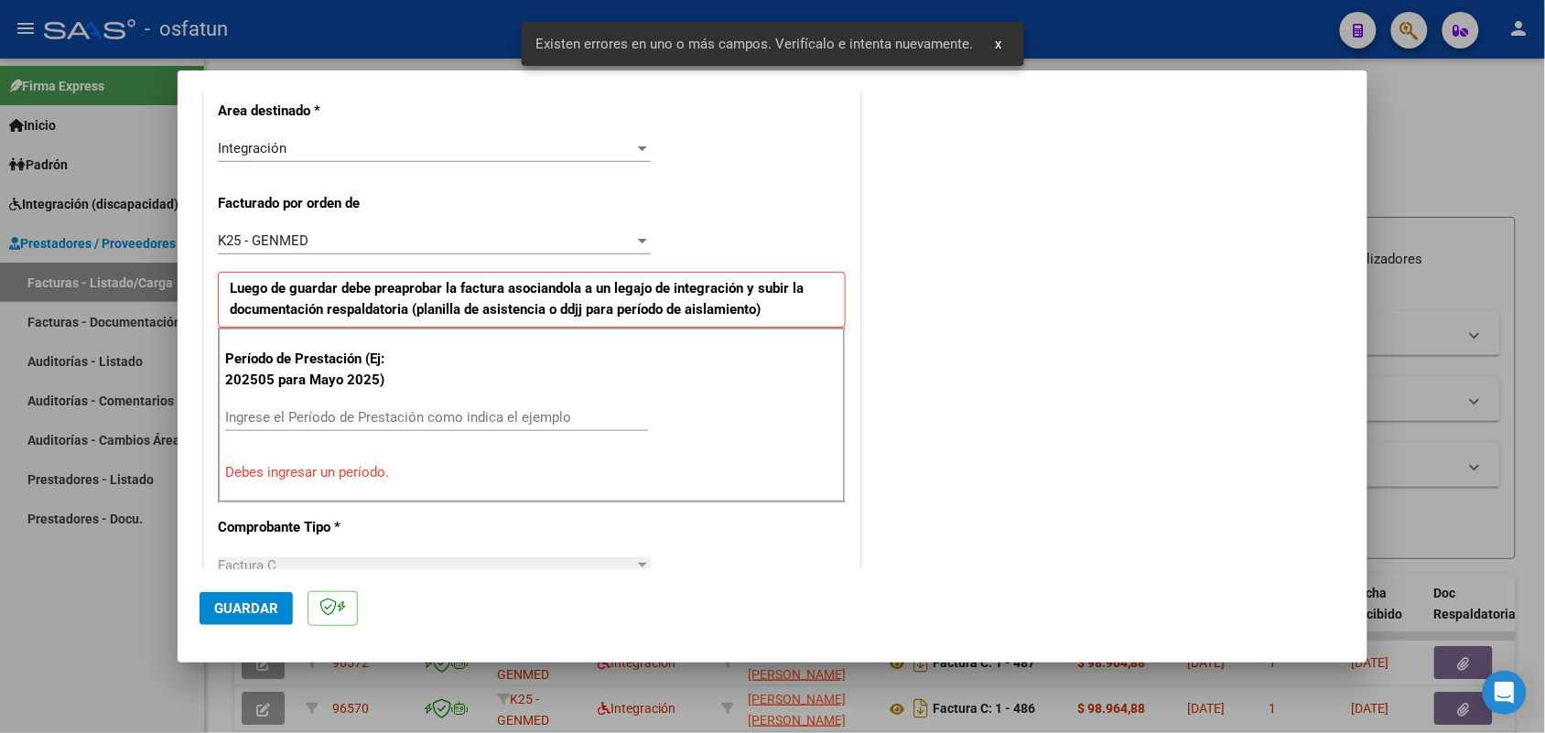
scroll to position [460, 0]
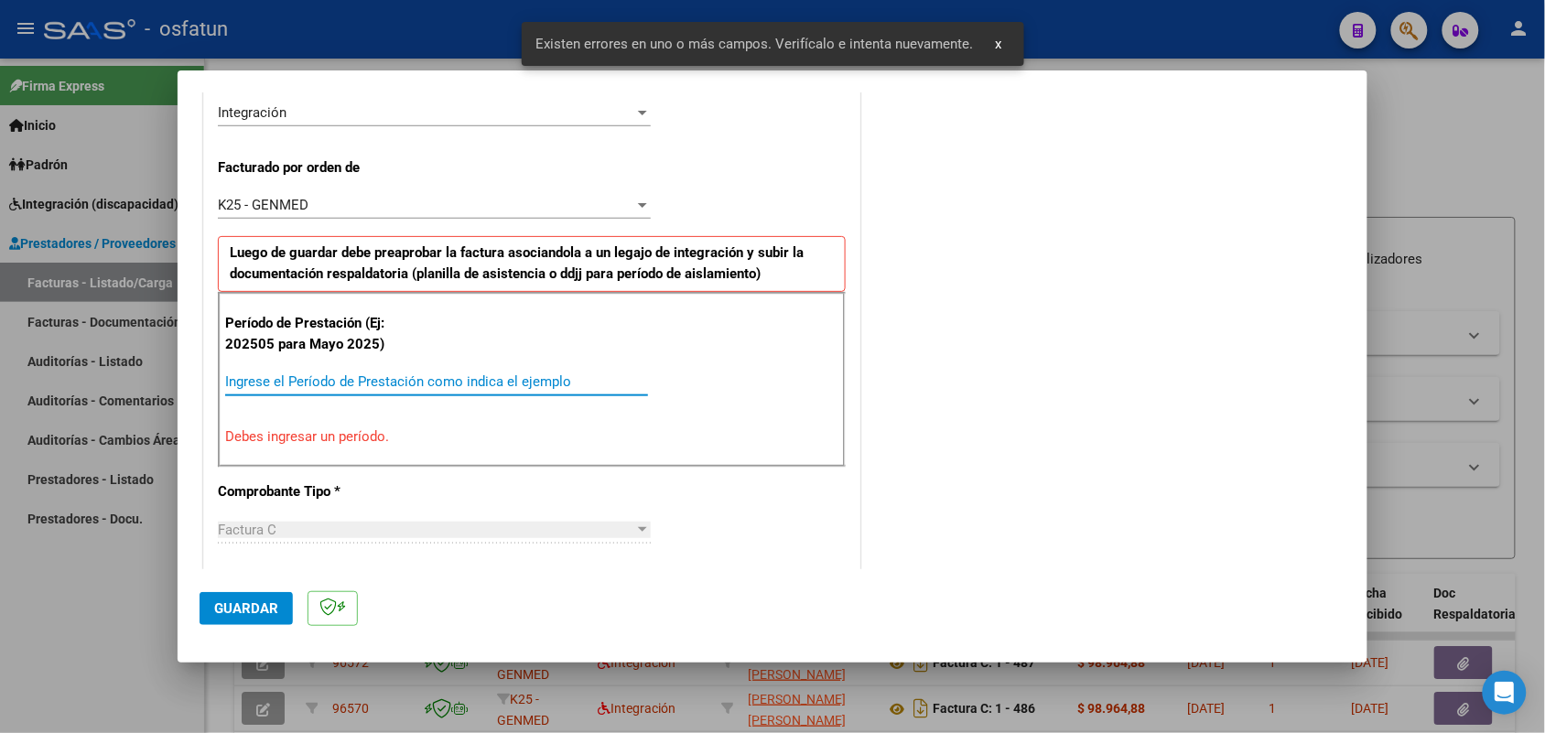
click at [431, 381] on input "Ingrese el Período de Prestación como indica el ejemplo" at bounding box center [436, 381] width 423 height 16
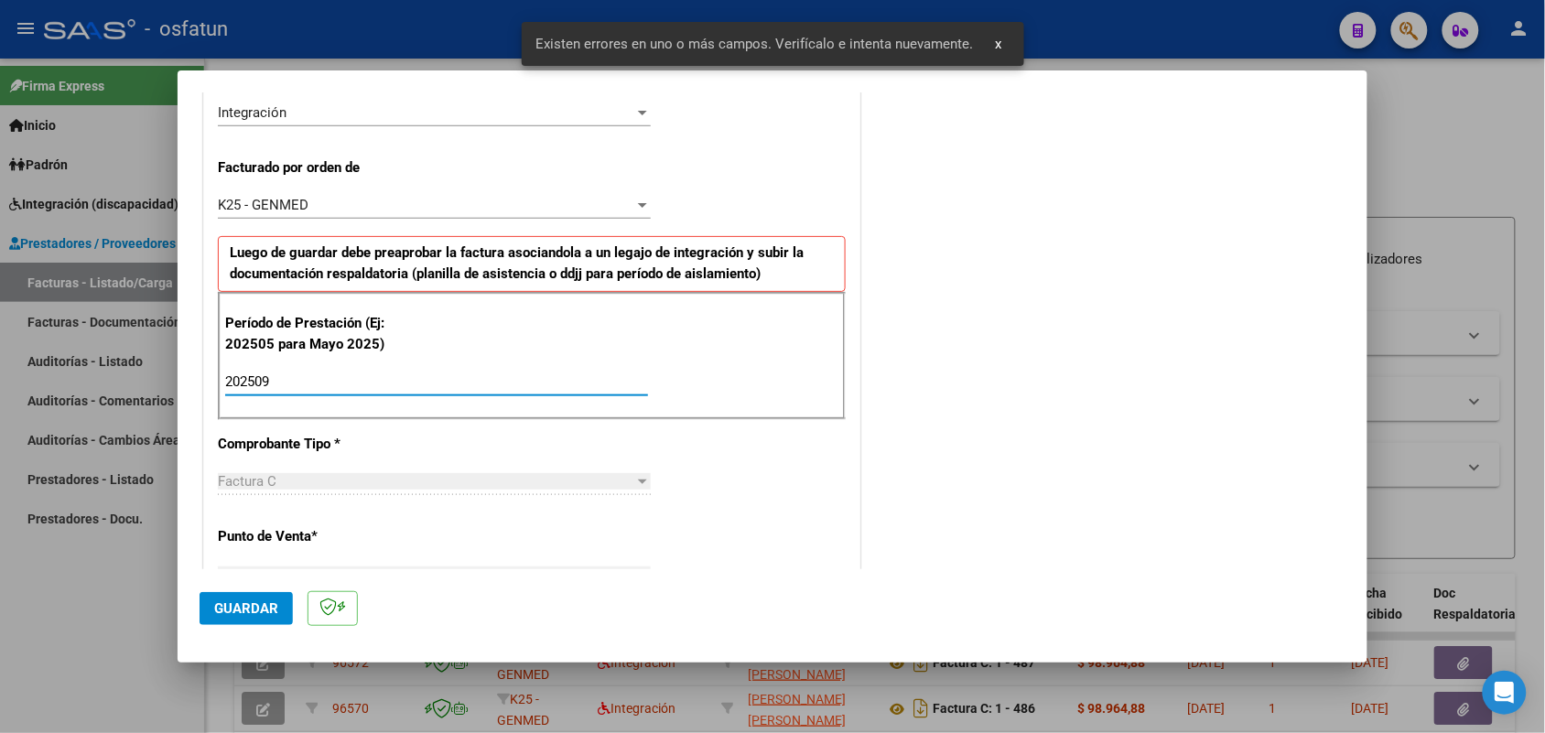
type input "202509"
click at [244, 604] on span "Guardar" at bounding box center [246, 608] width 64 height 16
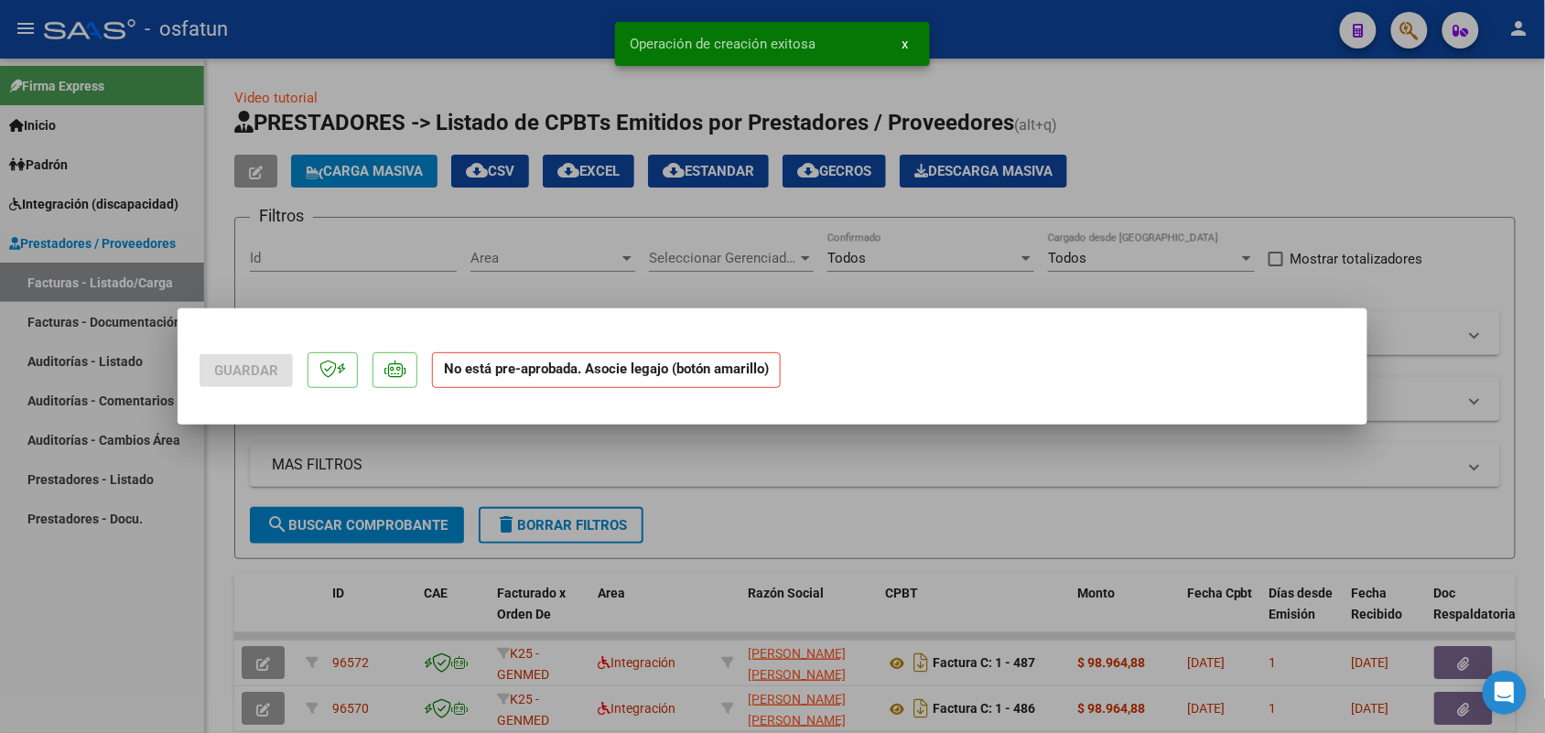
scroll to position [0, 0]
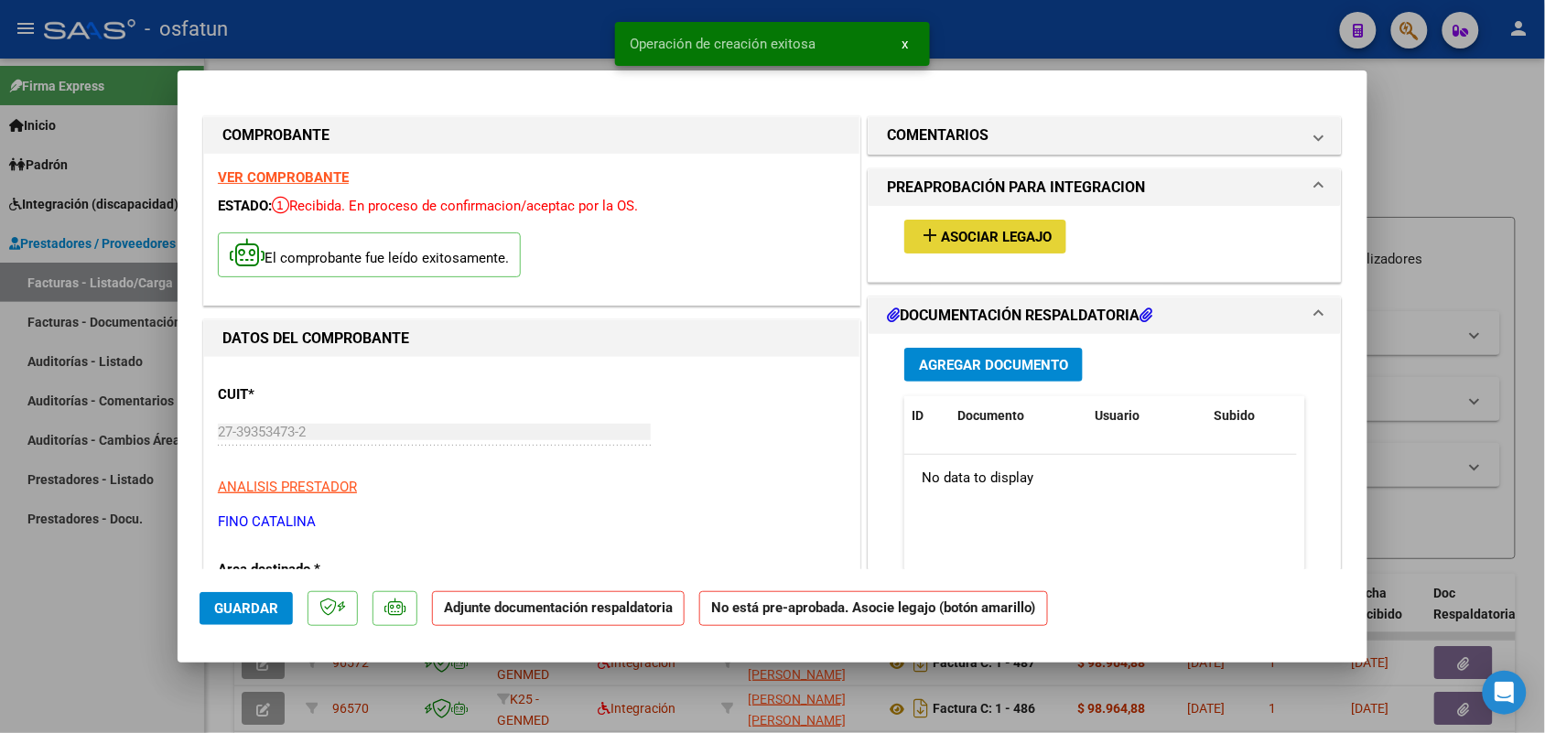
click at [941, 238] on span "Asociar Legajo" at bounding box center [996, 237] width 111 height 16
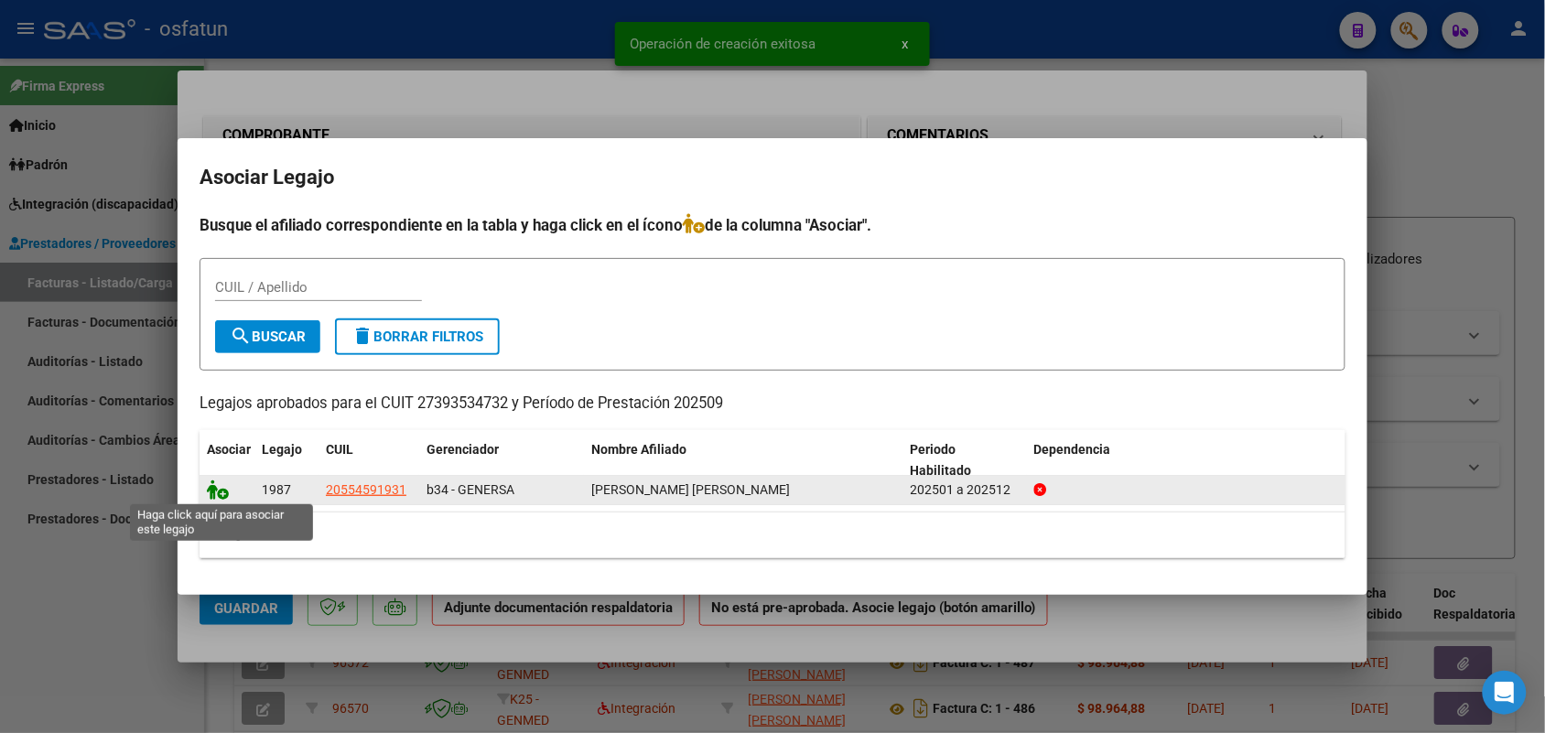
click at [211, 483] on icon at bounding box center [218, 490] width 22 height 20
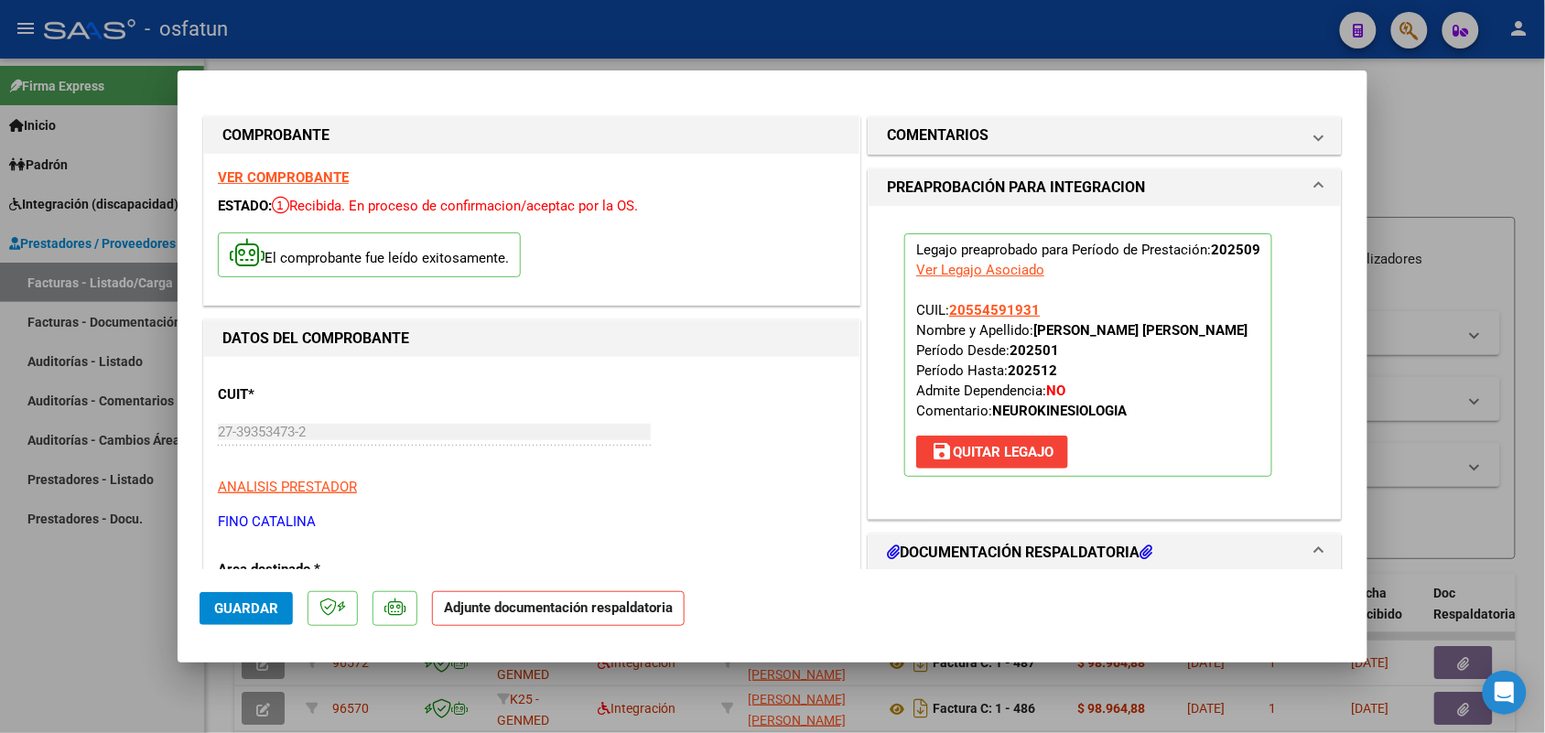
scroll to position [114, 0]
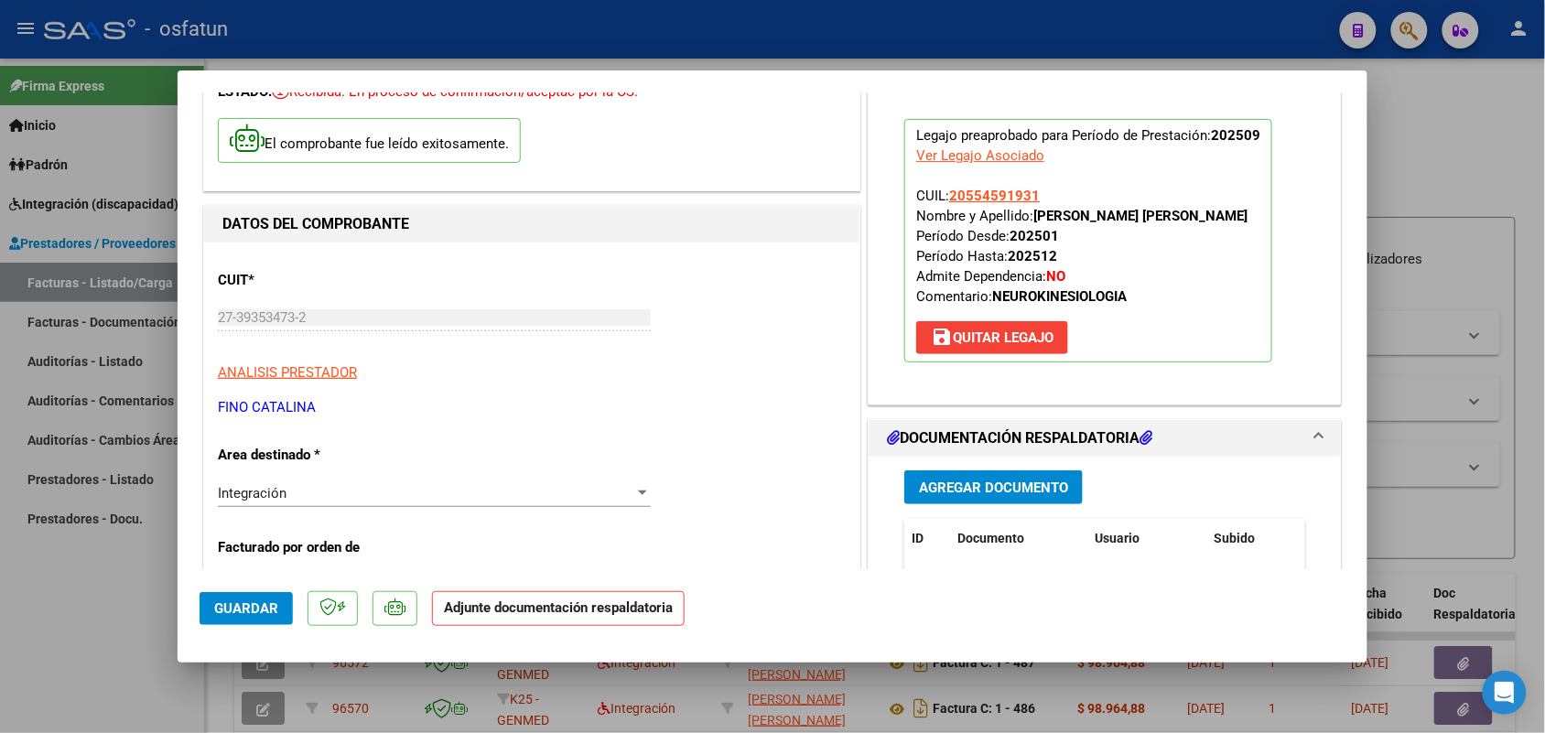
click at [957, 486] on span "Agregar Documento" at bounding box center [993, 488] width 149 height 16
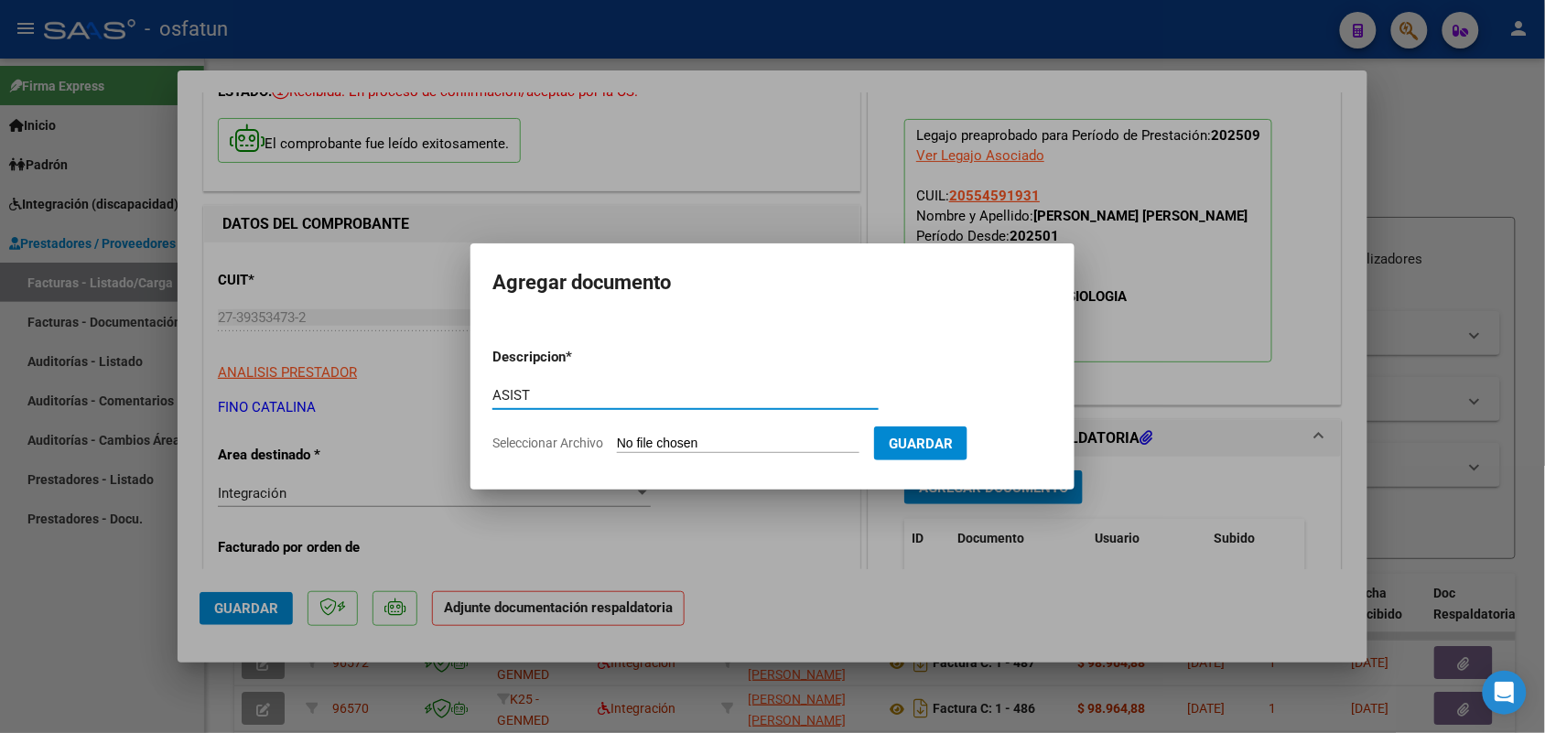
type input "ASIST"
click at [698, 440] on input "Seleccionar Archivo" at bounding box center [738, 444] width 243 height 17
type input "C:\fakepath\NEURO KINE.pdf"
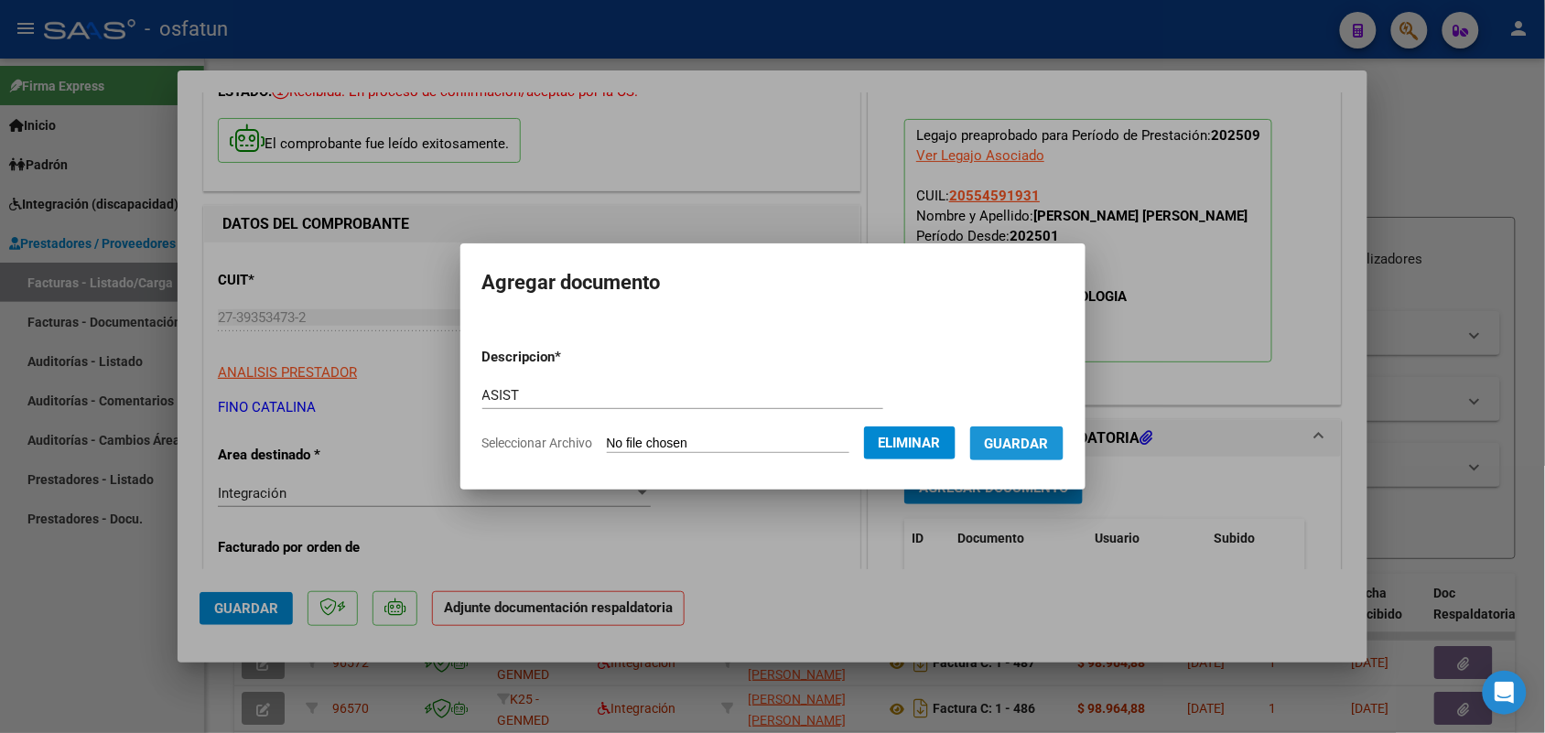
click at [1044, 438] on span "Guardar" at bounding box center [1017, 444] width 64 height 16
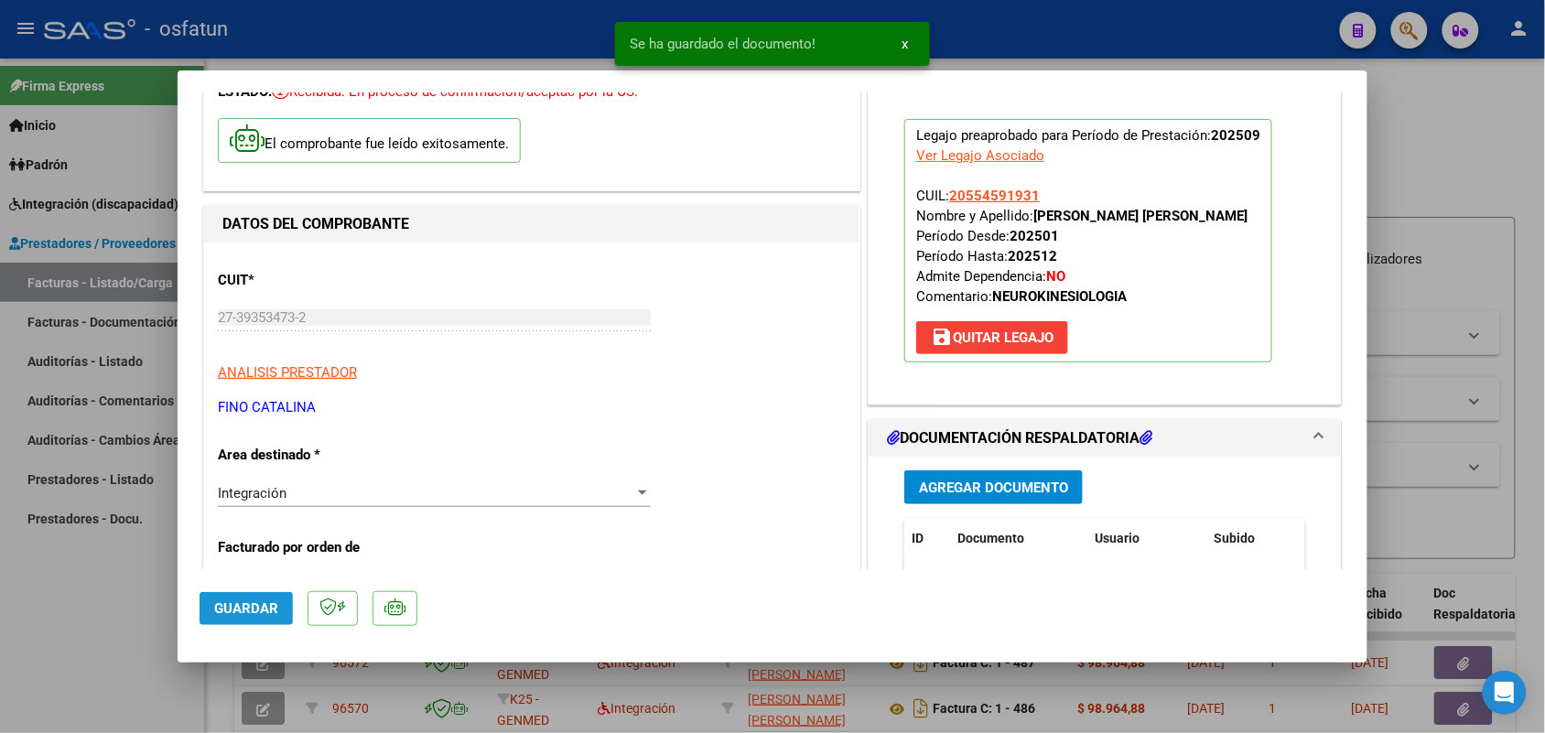
click at [243, 609] on span "Guardar" at bounding box center [246, 608] width 64 height 16
click at [112, 578] on div at bounding box center [772, 366] width 1545 height 733
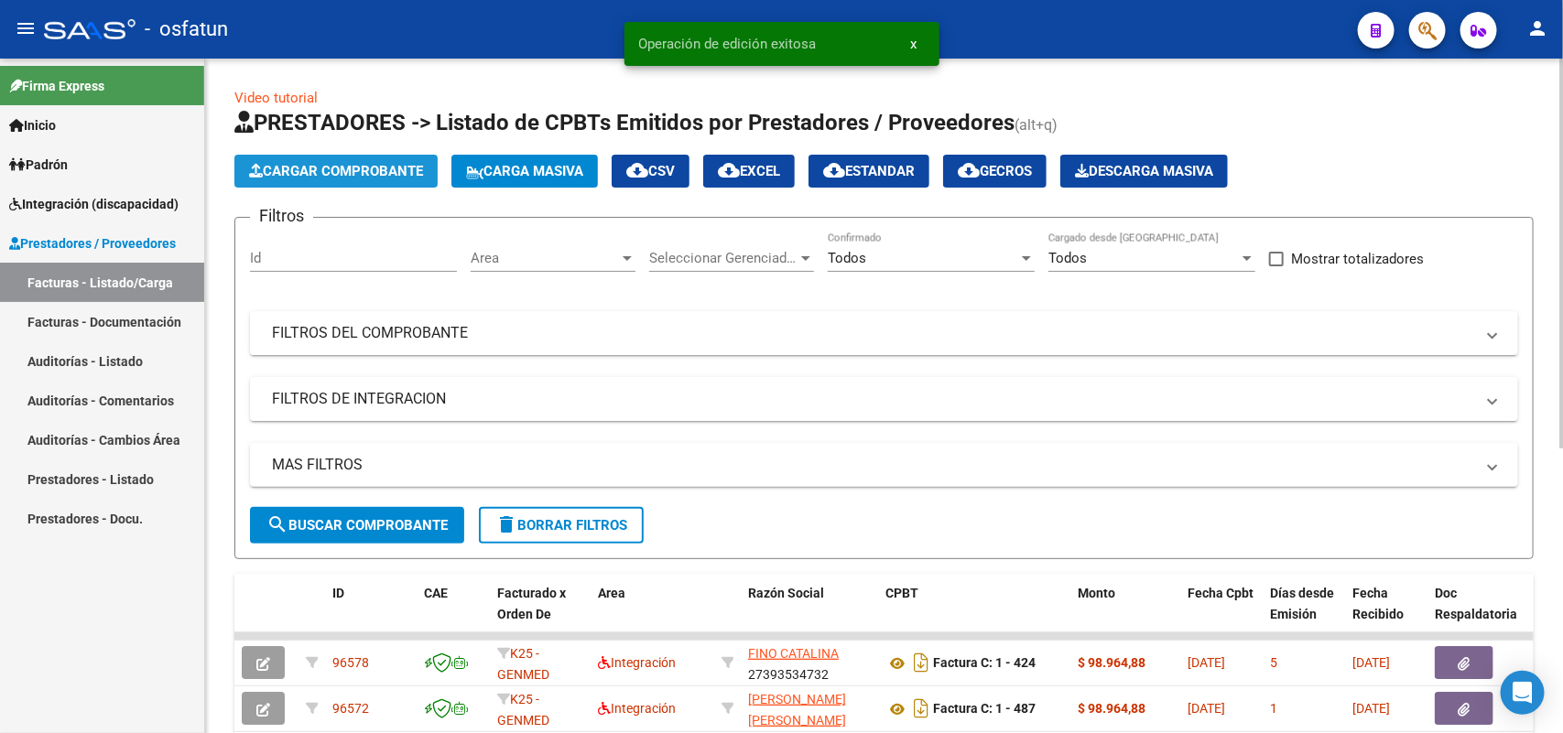
click at [294, 166] on span "Cargar Comprobante" at bounding box center [336, 171] width 174 height 16
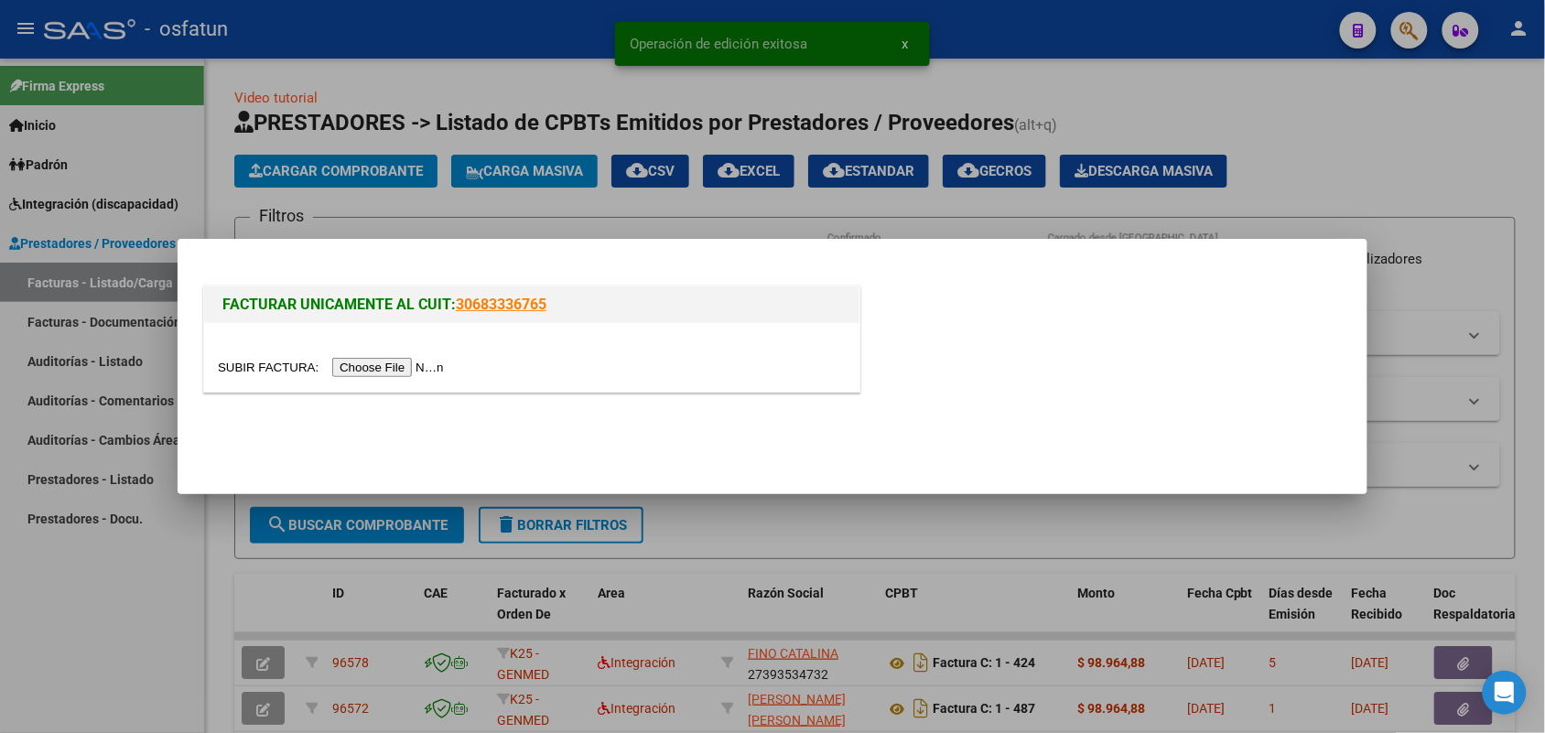
click at [359, 373] on input "file" at bounding box center [334, 367] width 232 height 19
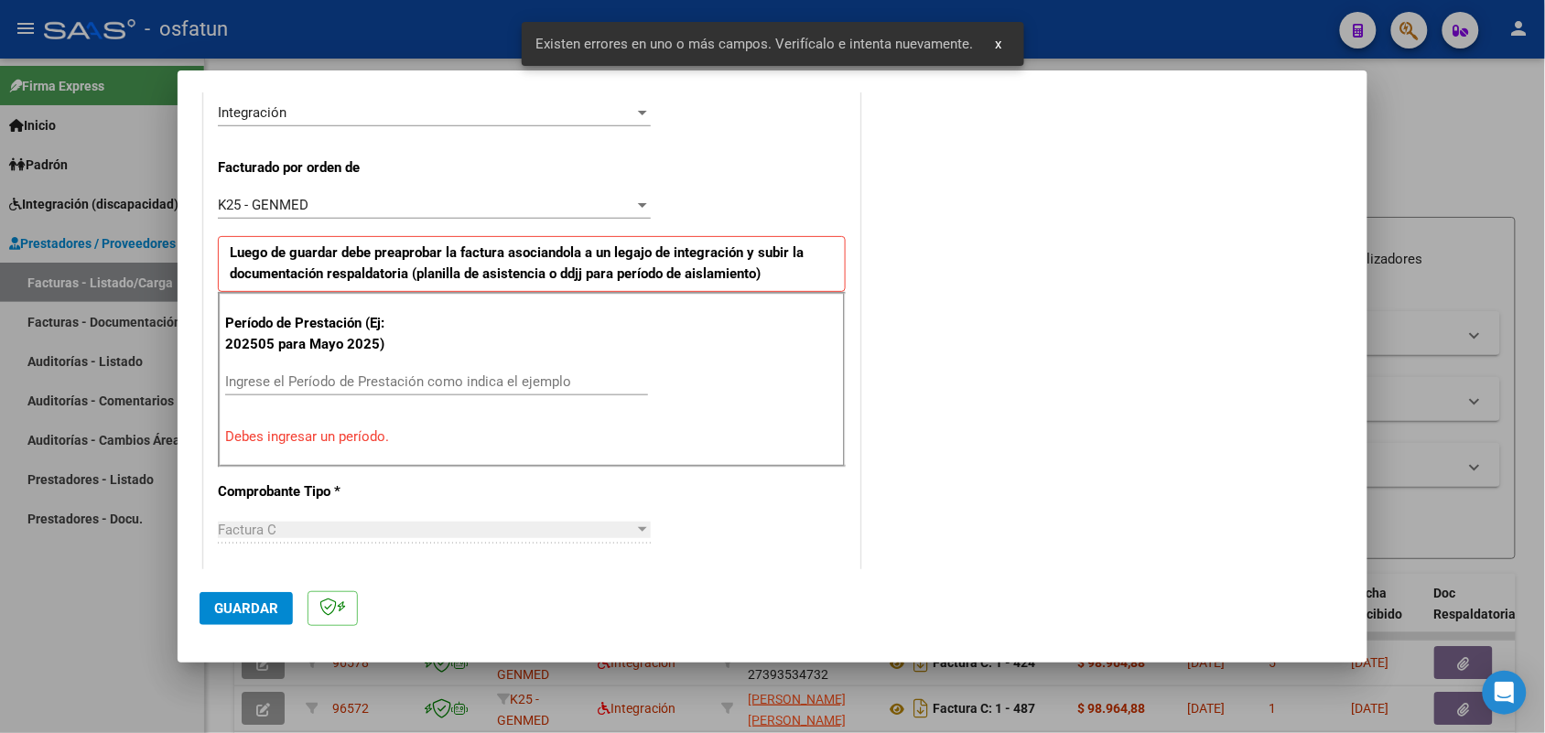
scroll to position [494, 0]
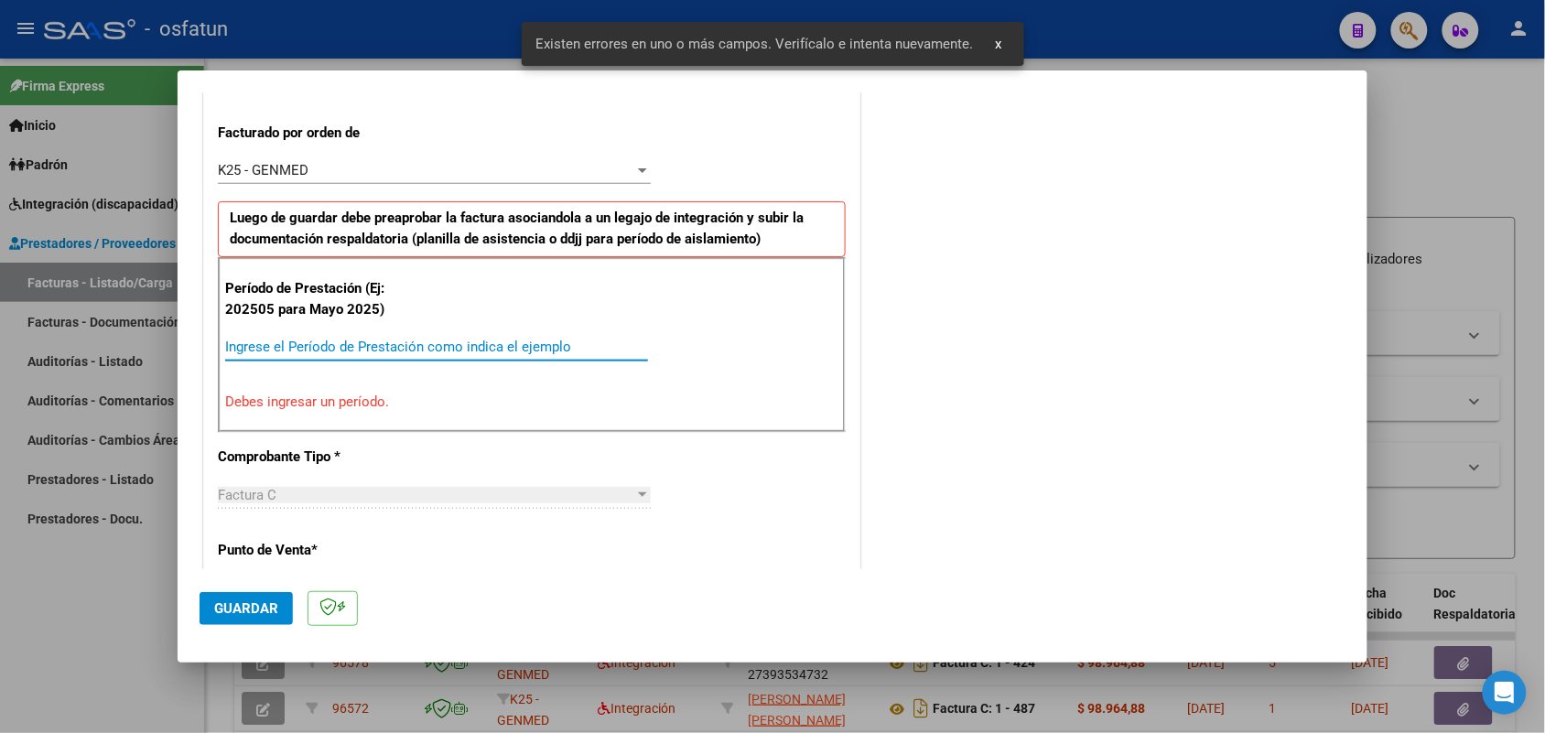
click at [403, 341] on input "Ingrese el Período de Prestación como indica el ejemplo" at bounding box center [436, 347] width 423 height 16
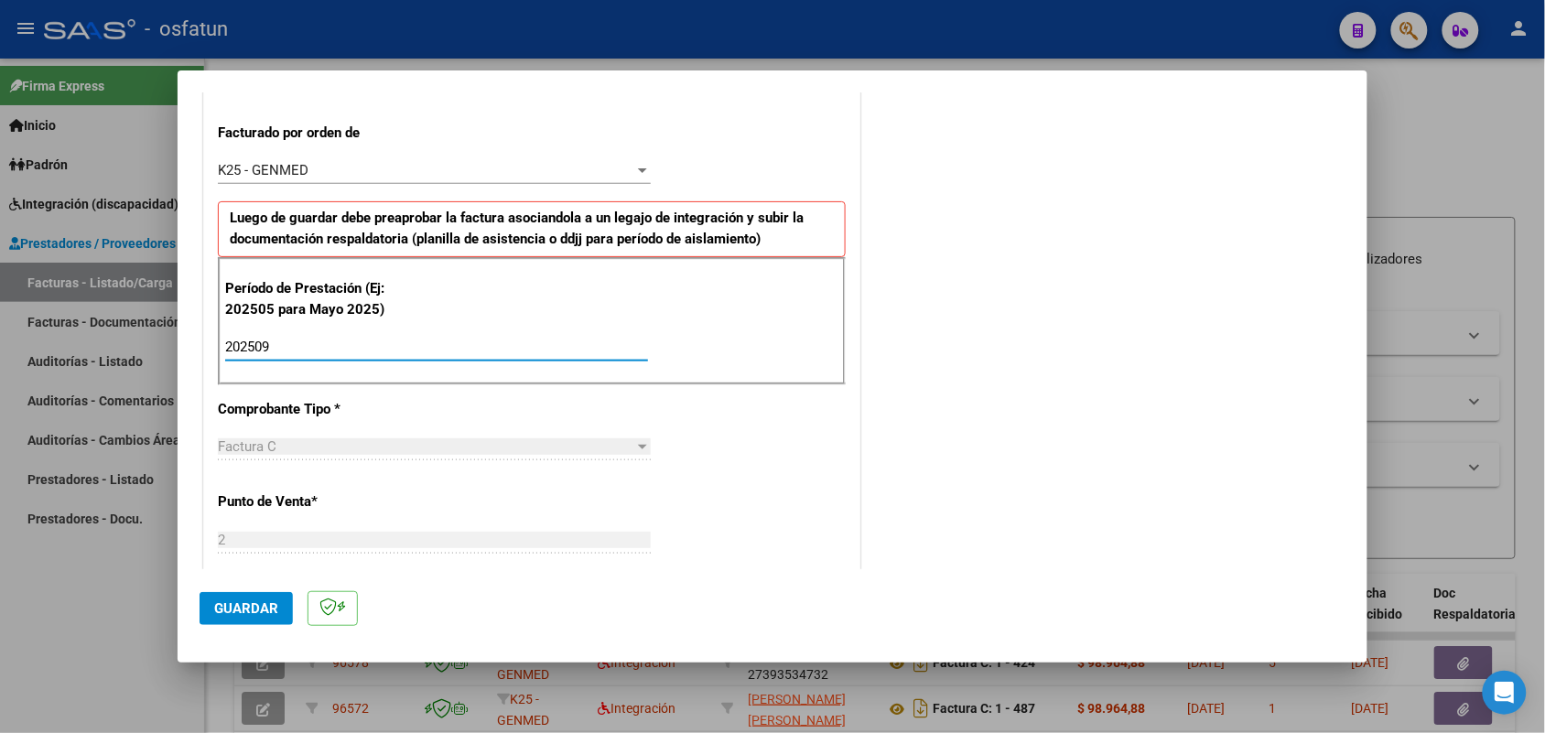
type input "202509"
click at [247, 607] on span "Guardar" at bounding box center [246, 608] width 64 height 16
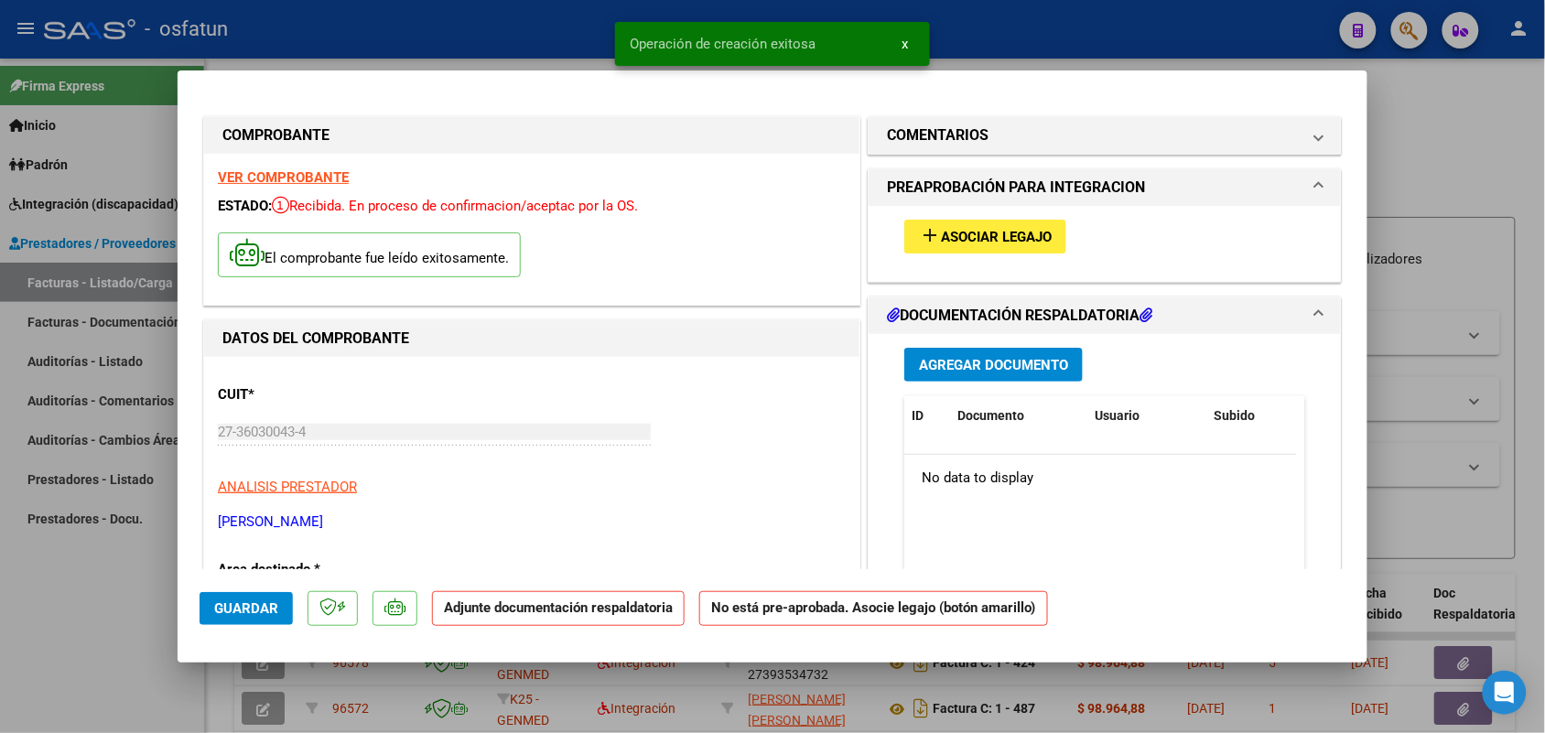
click at [971, 217] on div "add Asociar Legajo" at bounding box center [1105, 236] width 428 height 61
click at [980, 234] on span "Asociar Legajo" at bounding box center [996, 237] width 111 height 16
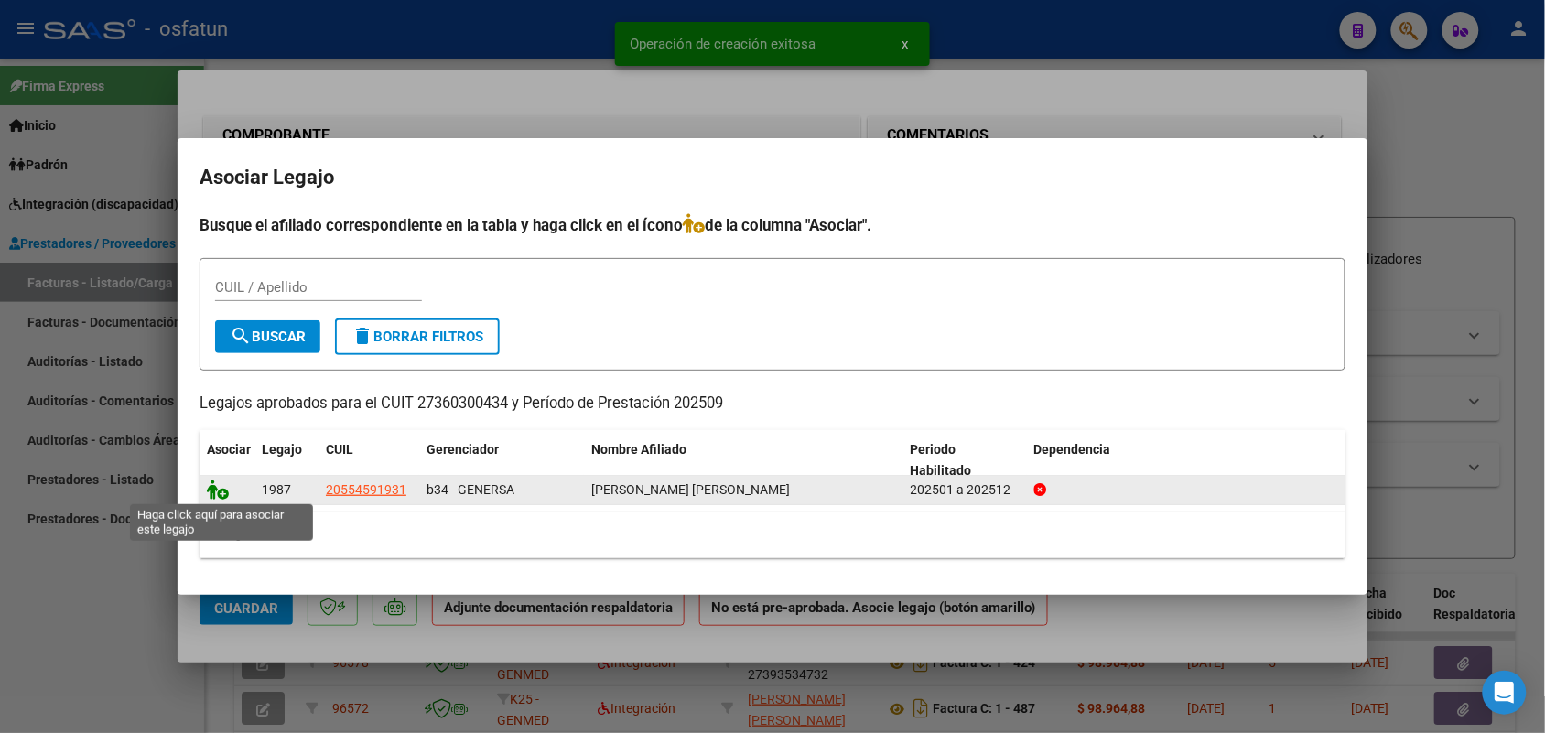
click at [218, 488] on icon at bounding box center [218, 490] width 22 height 20
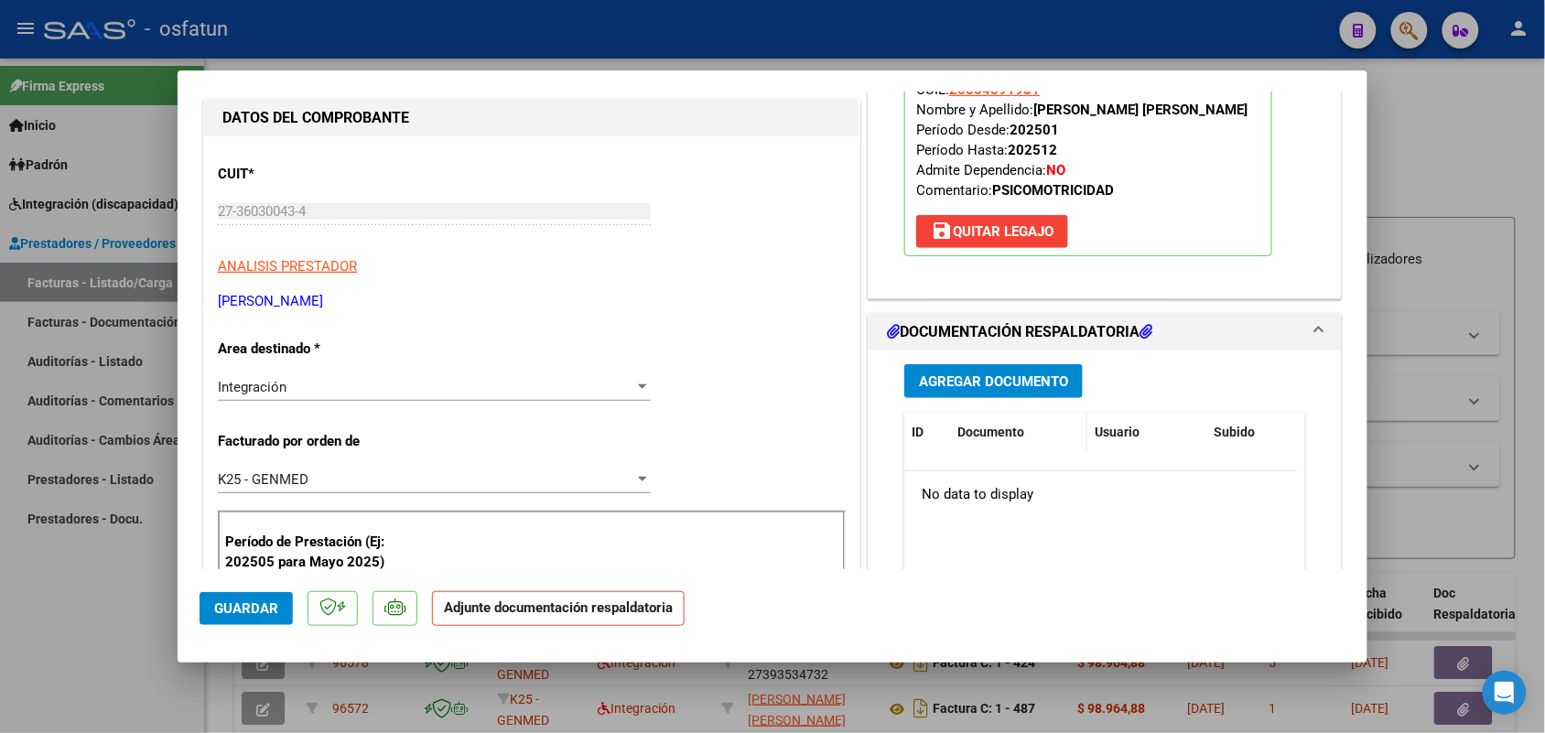
scroll to position [229, 0]
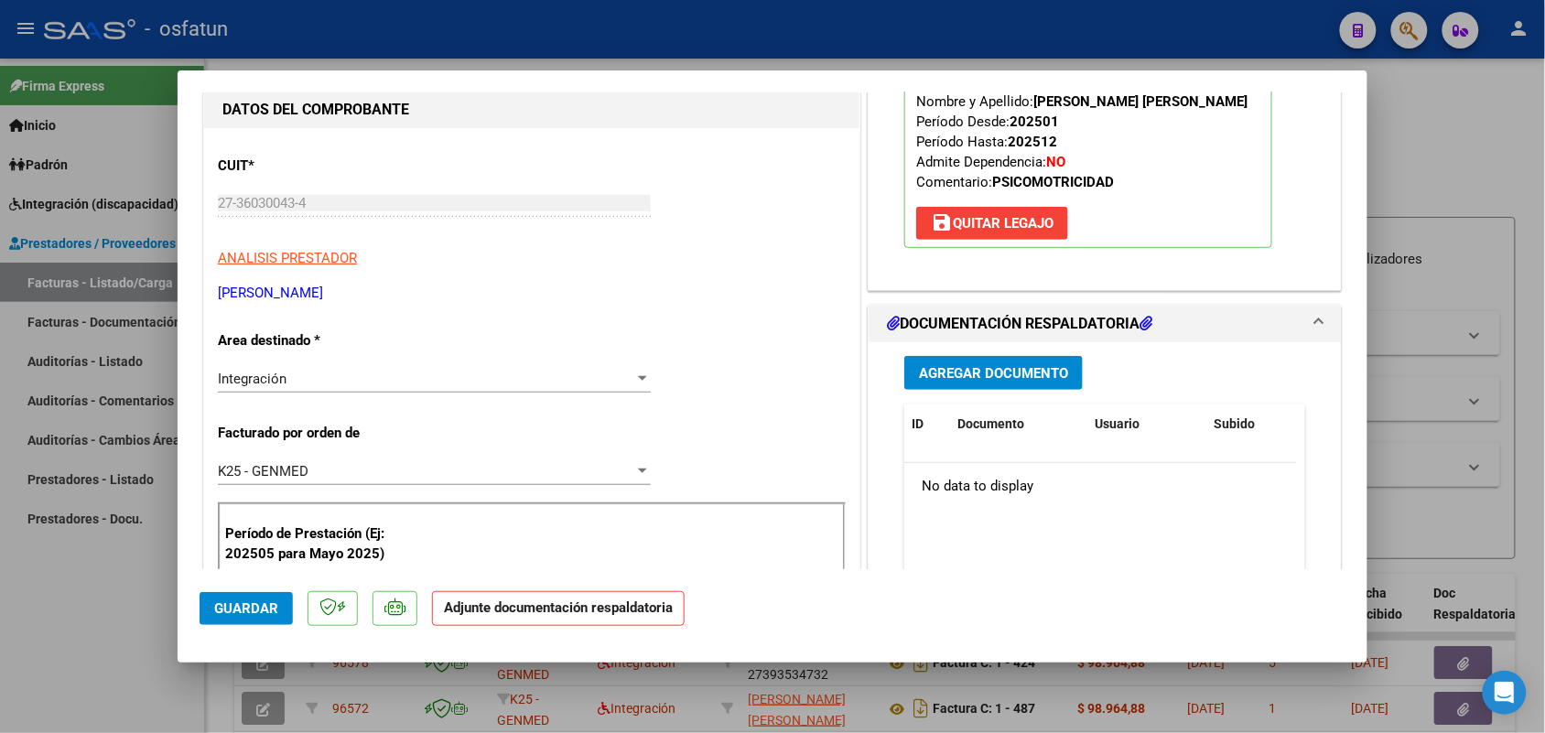
click at [947, 362] on button "Agregar Documento" at bounding box center [993, 373] width 178 height 34
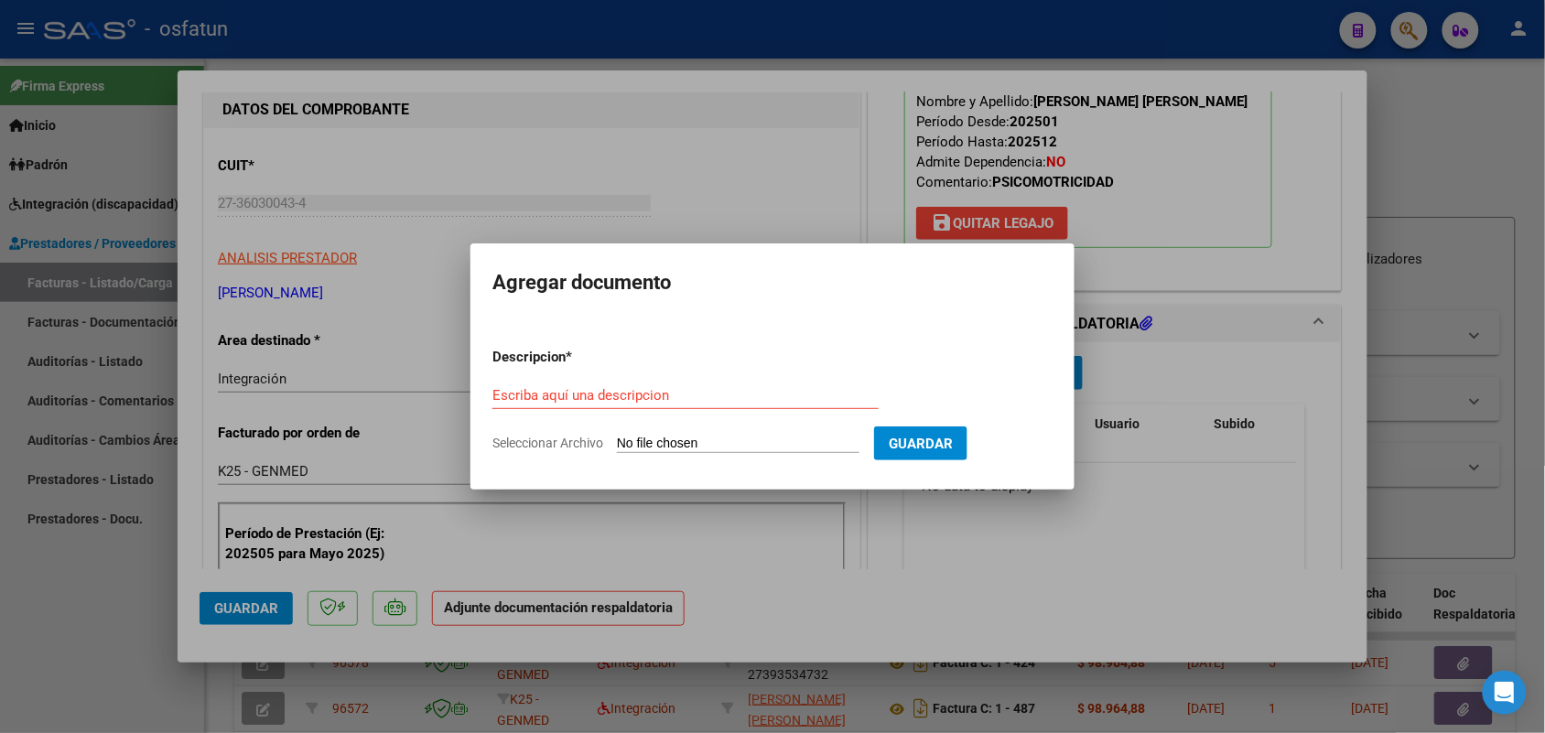
click at [569, 387] on div "Escriba aquí una descripcion" at bounding box center [685, 395] width 386 height 27
type input "ASIST"
click at [687, 436] on input "Seleccionar Archivo" at bounding box center [738, 444] width 243 height 17
type input "C:\fakepath\PSM.pdf"
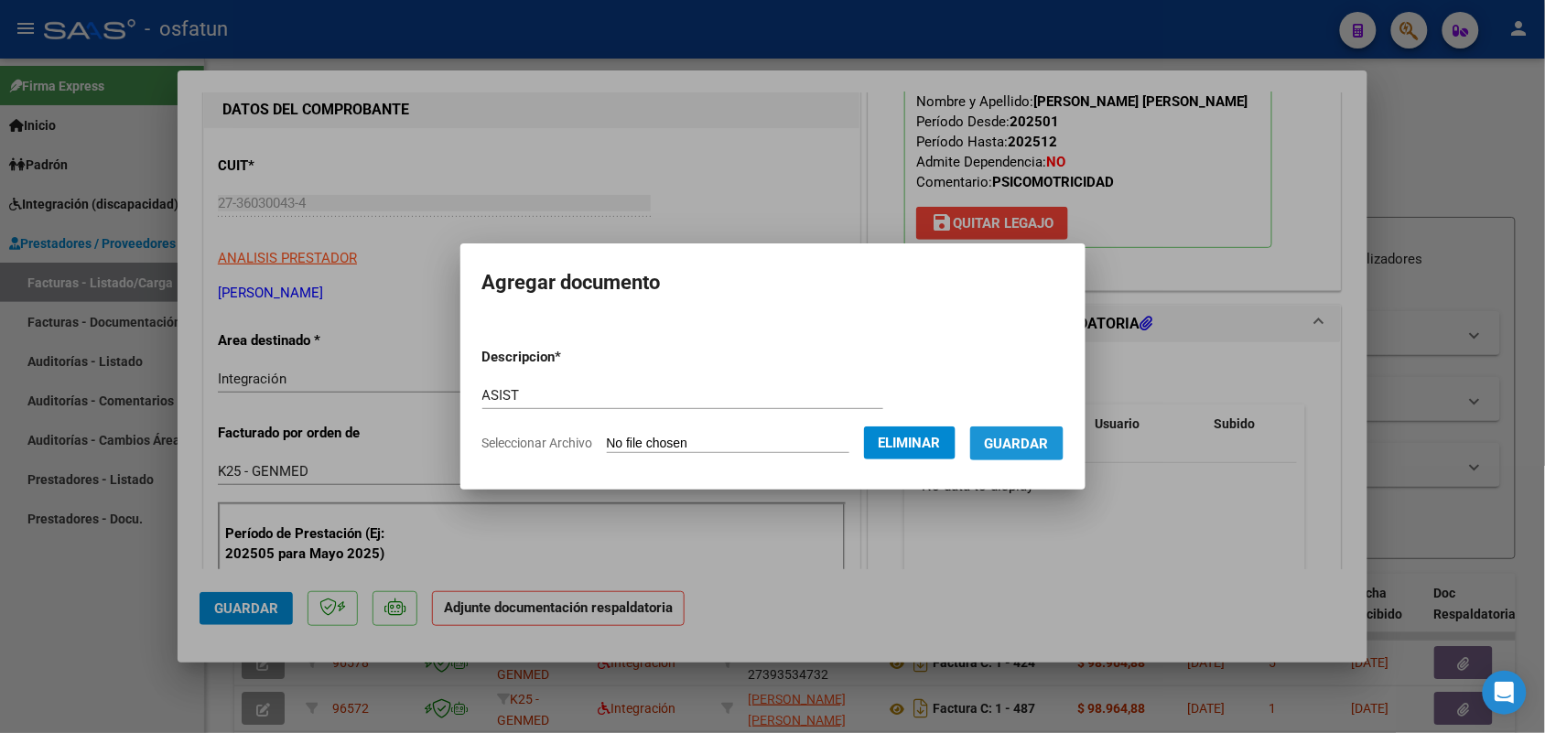
click at [1034, 438] on span "Guardar" at bounding box center [1017, 444] width 64 height 16
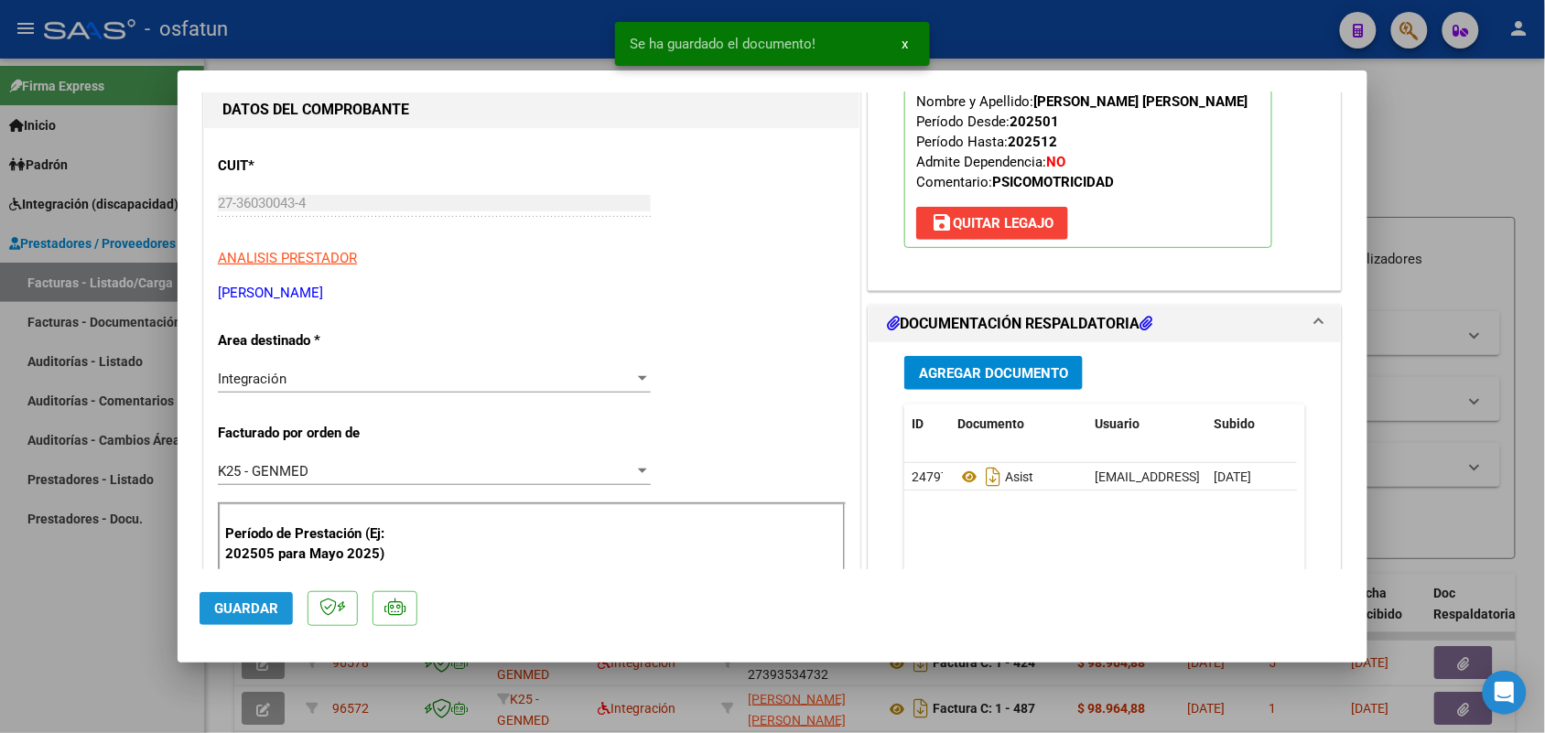
click at [243, 604] on span "Guardar" at bounding box center [246, 608] width 64 height 16
click at [119, 591] on div at bounding box center [772, 366] width 1545 height 733
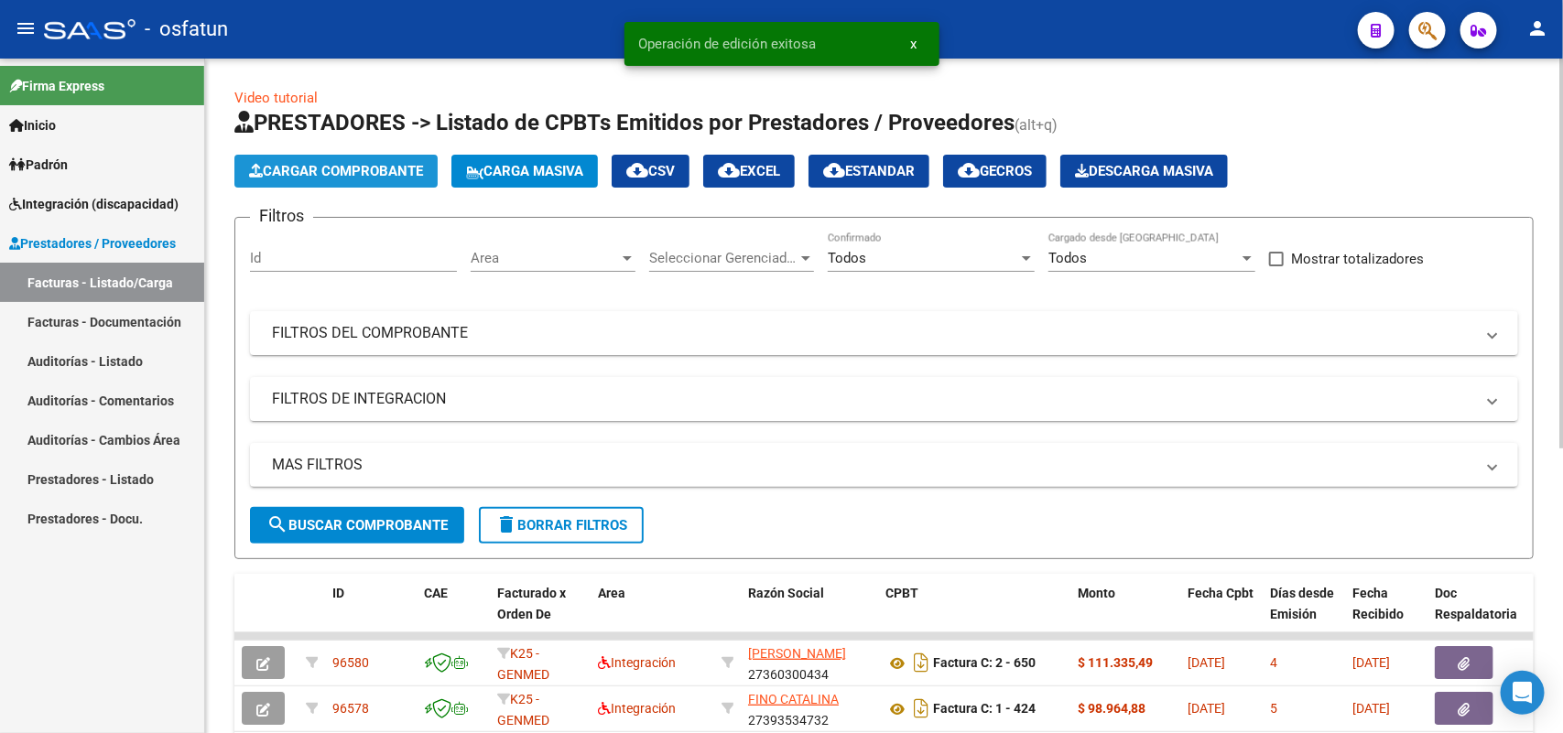
click at [376, 168] on span "Cargar Comprobante" at bounding box center [336, 171] width 174 height 16
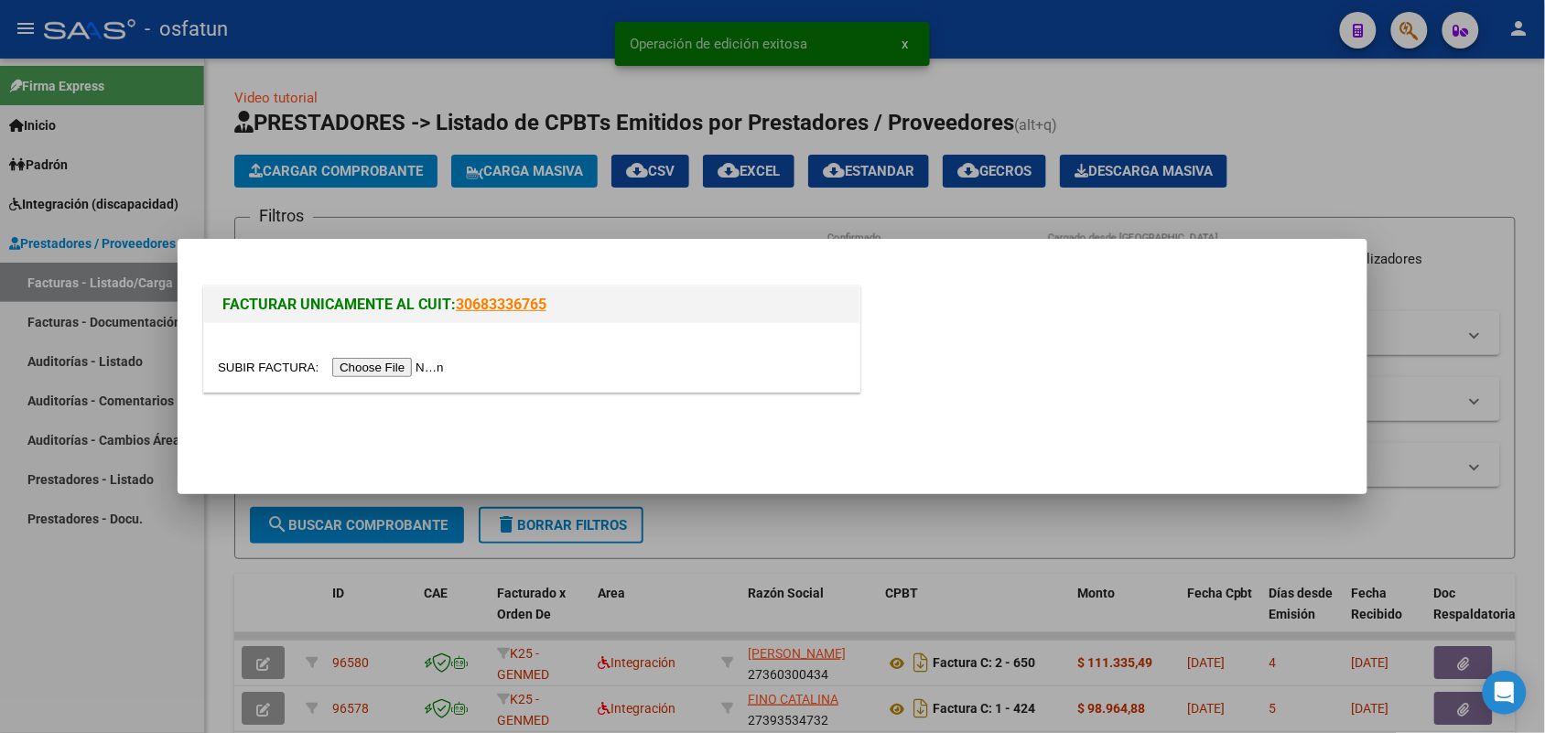
click at [417, 367] on input "file" at bounding box center [334, 367] width 232 height 19
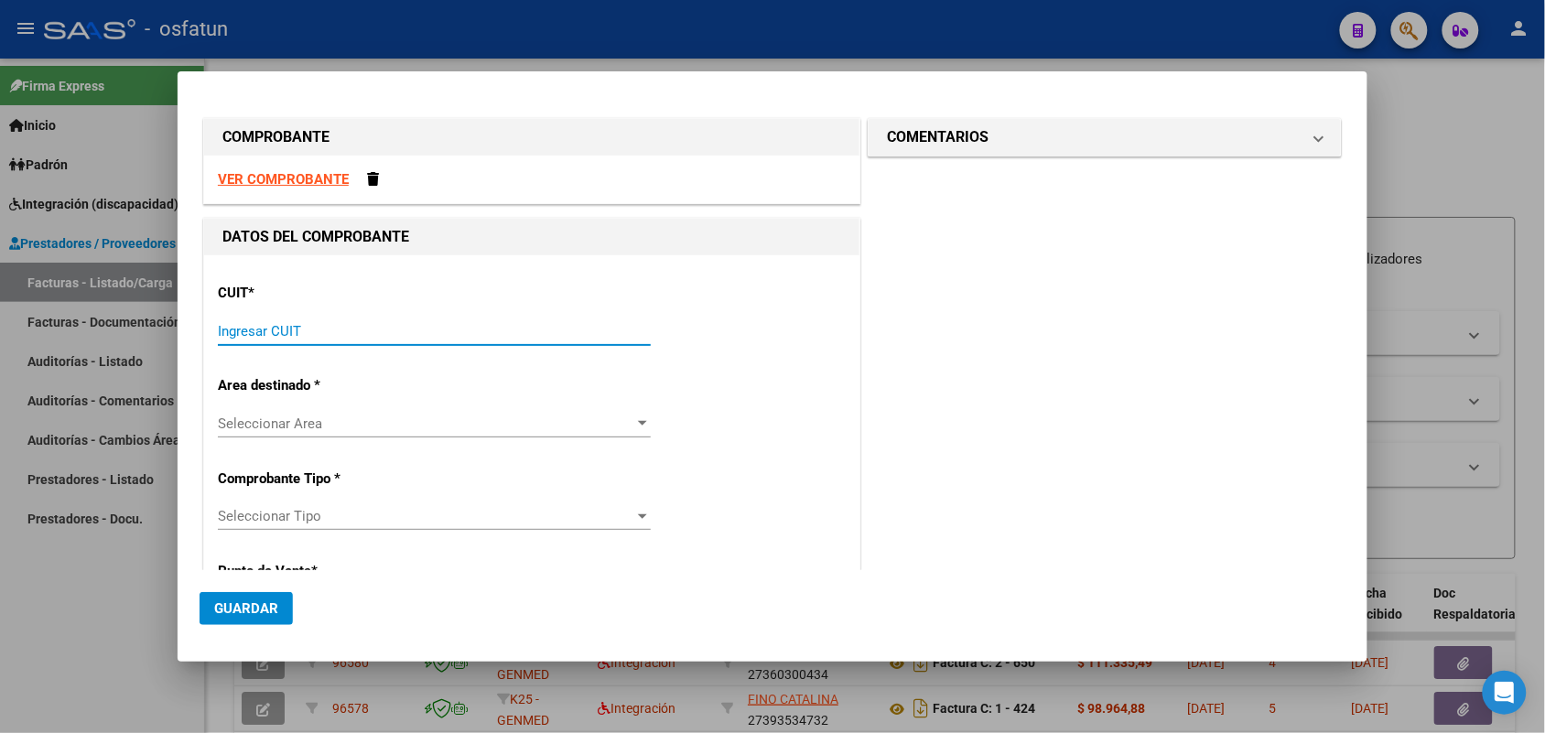
click at [336, 332] on input "Ingresar CUIT" at bounding box center [434, 331] width 433 height 16
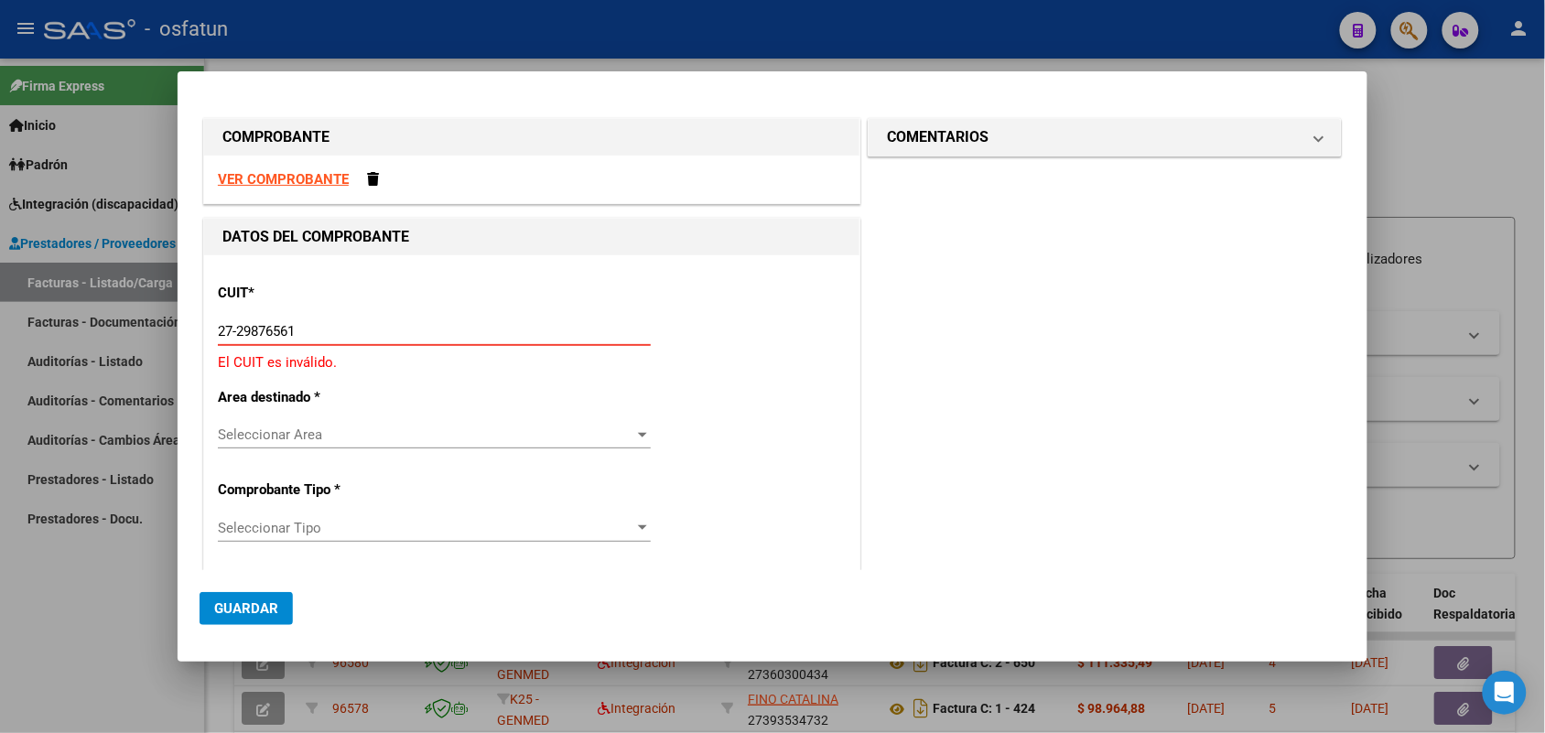
type input "27-29876561-1"
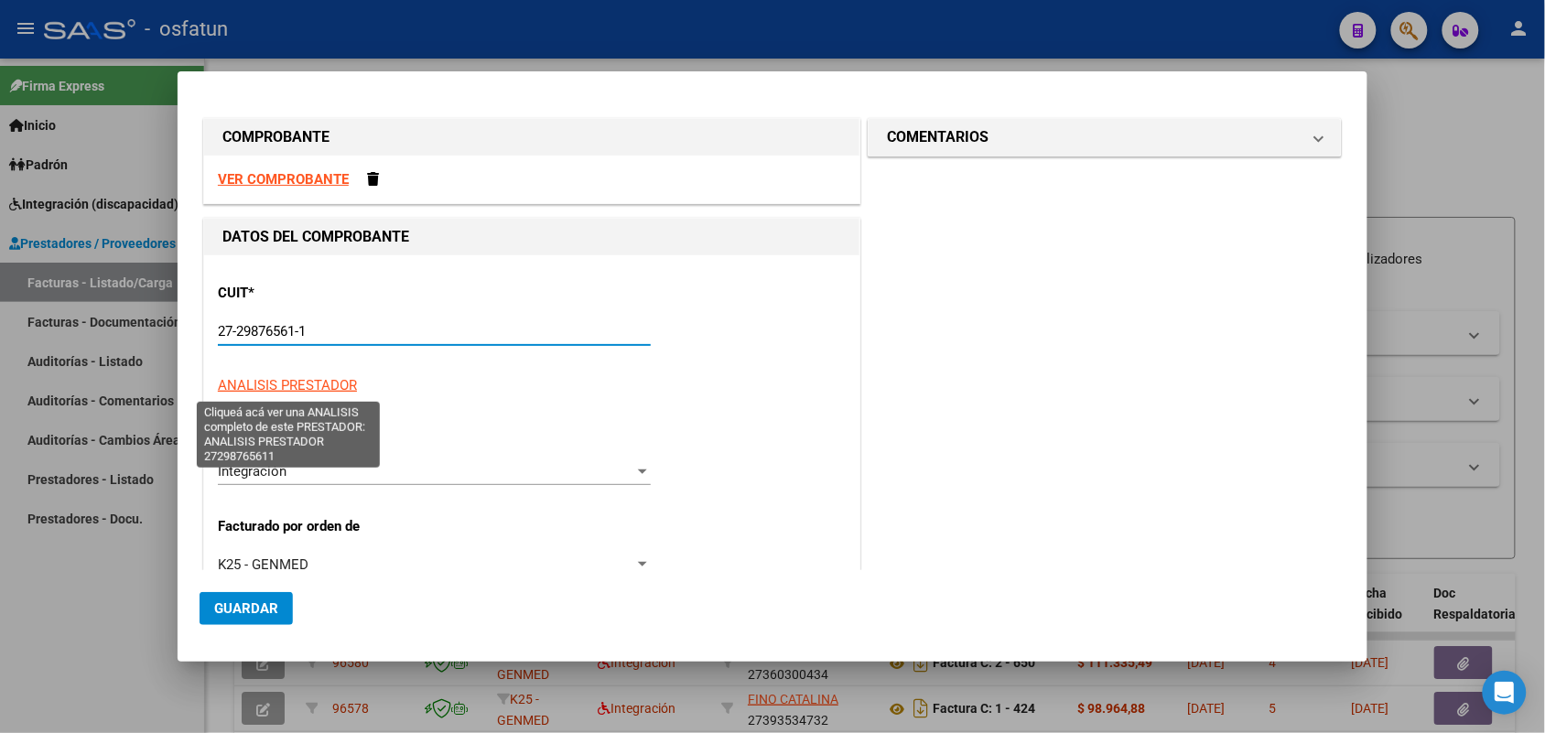
type input "3"
type input "27-29876561-1"
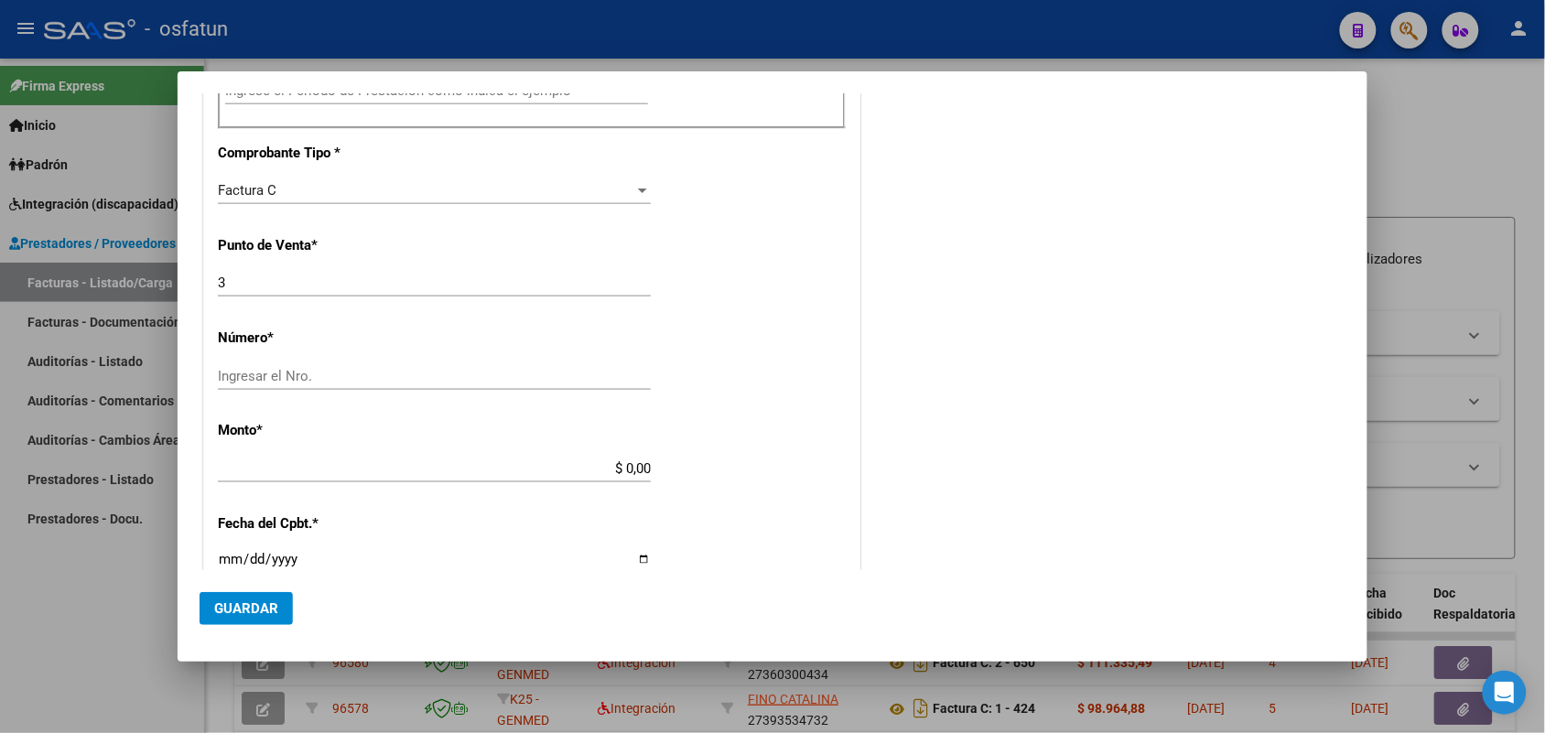
scroll to position [687, 0]
click at [604, 375] on input "Ingresar el Nro." at bounding box center [434, 374] width 433 height 16
type input "538"
type input "$ 111.335,49"
type input "[DATE]"
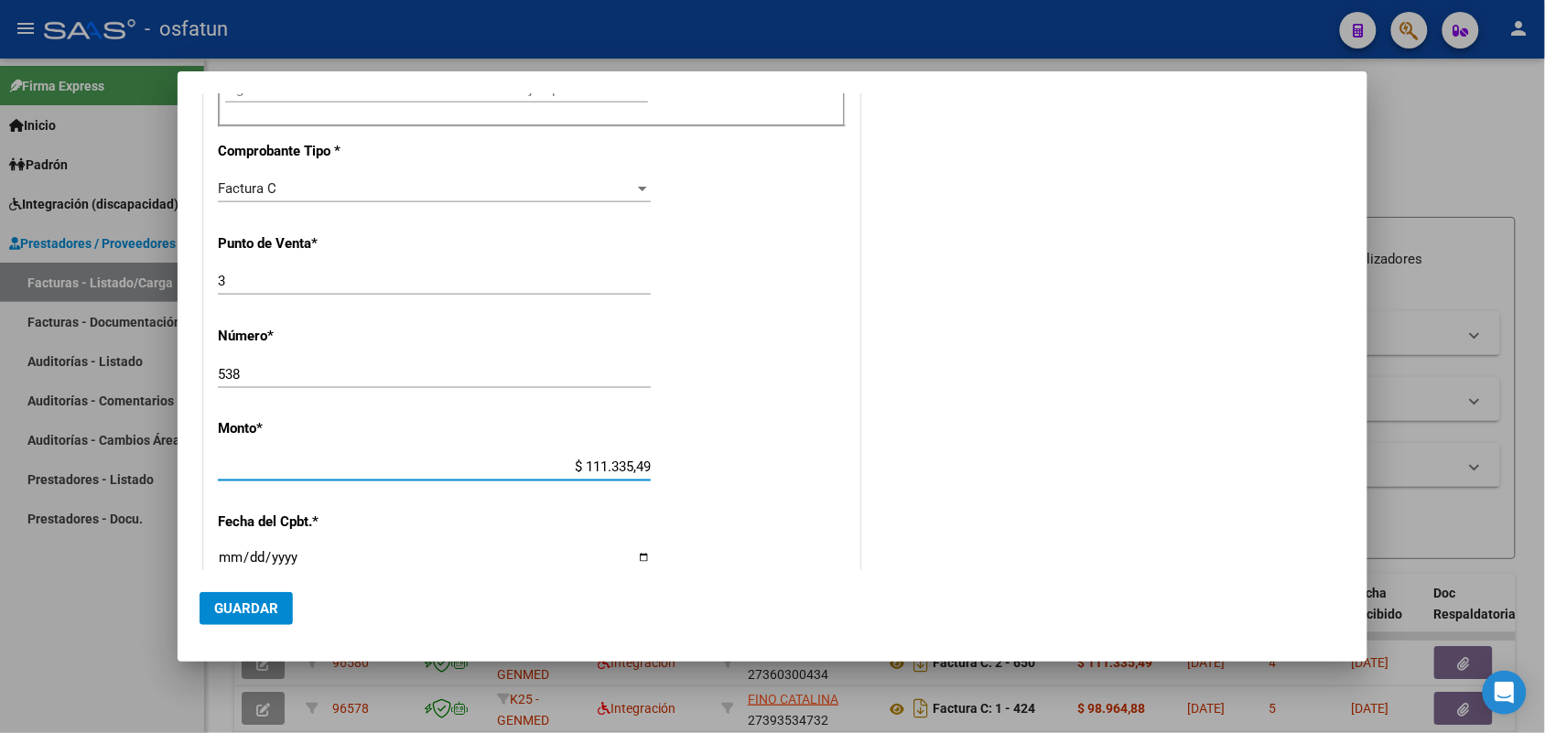
type input "75401418087242"
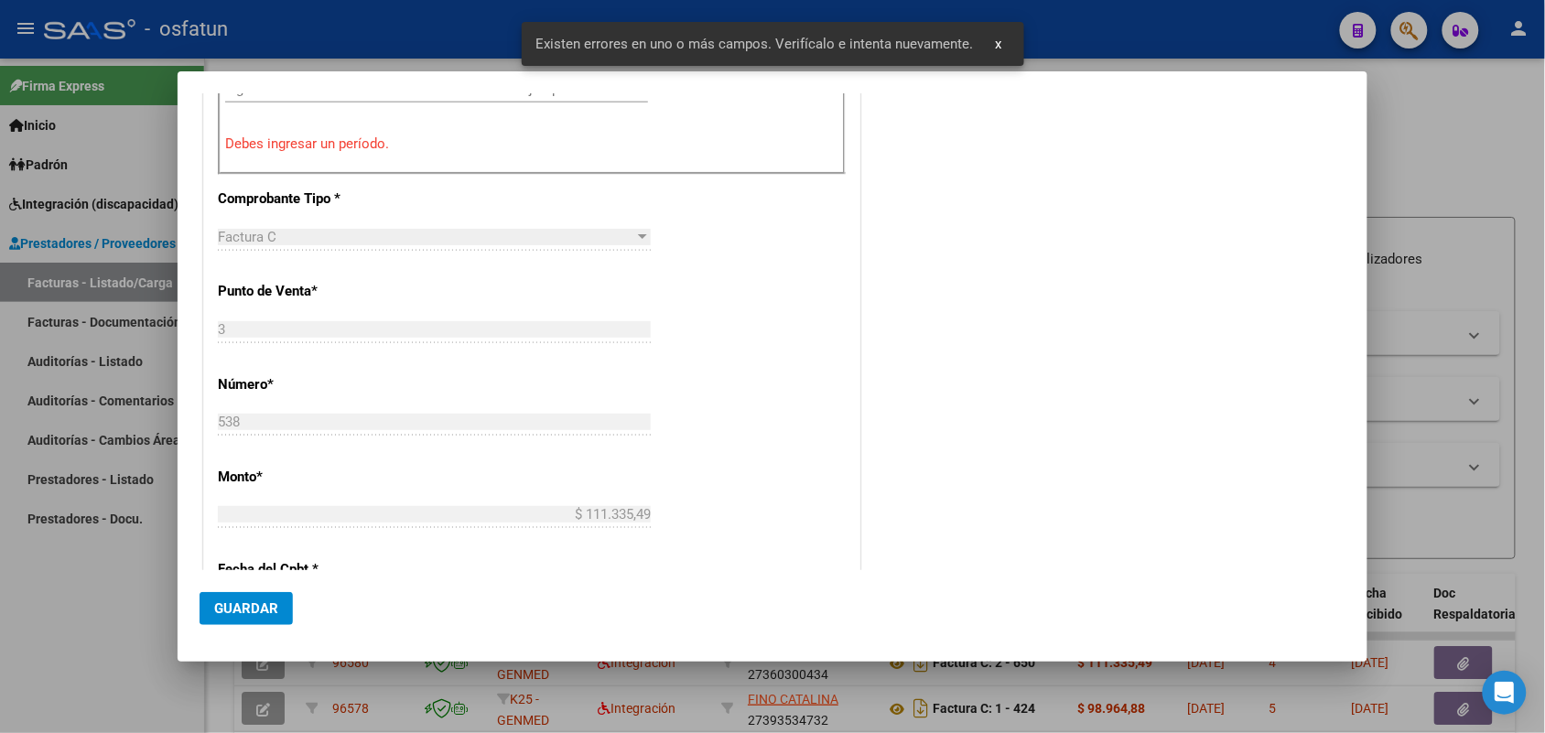
drag, startPoint x: 643, startPoint y: 469, endPoint x: 613, endPoint y: 465, distance: 29.5
click at [613, 465] on div "CUIT * 27-29876561-1 Ingresar CUIT ANALISIS PRESTADOR [PERSON_NAME] [PERSON_NAM…" at bounding box center [531, 328] width 655 height 1518
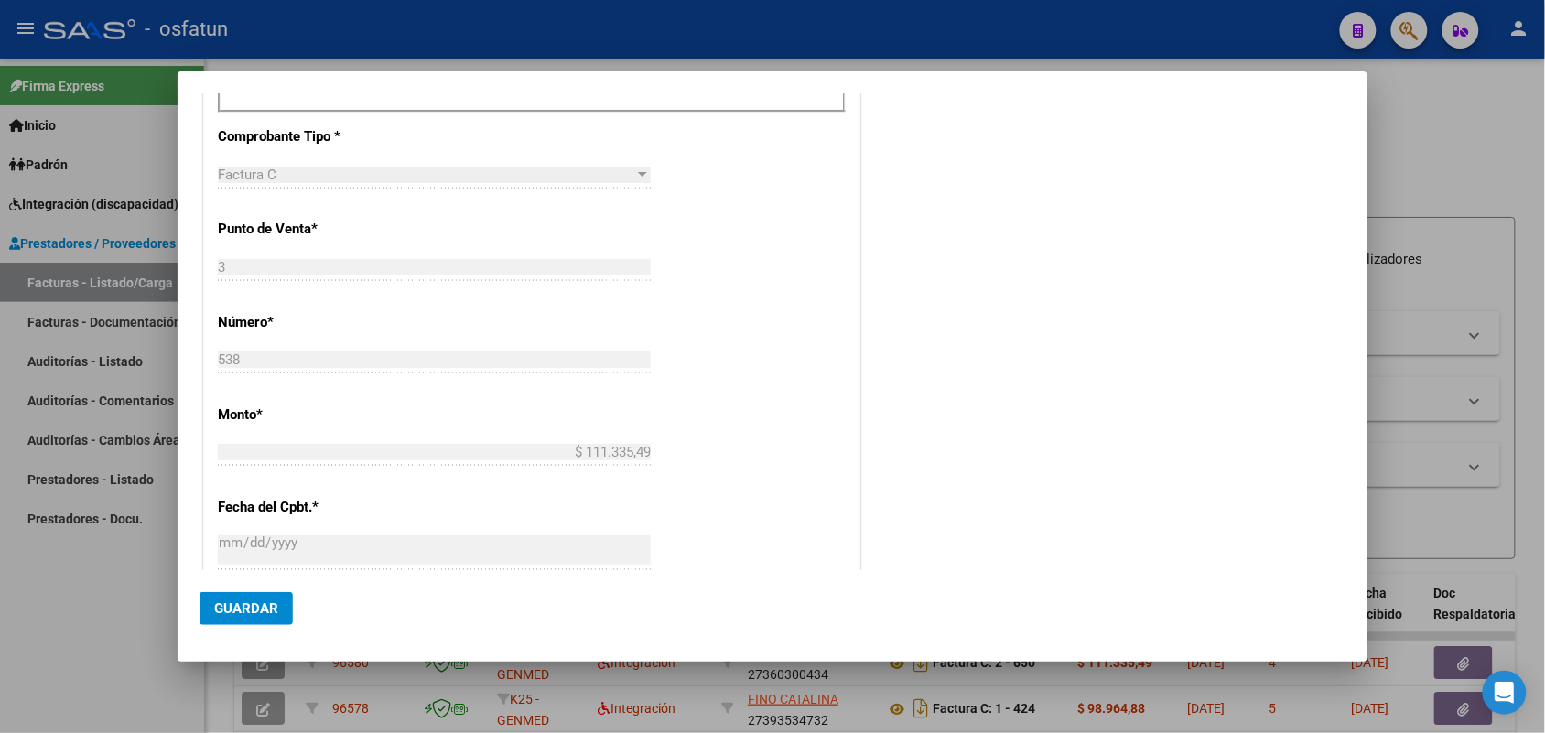
scroll to position [572, 0]
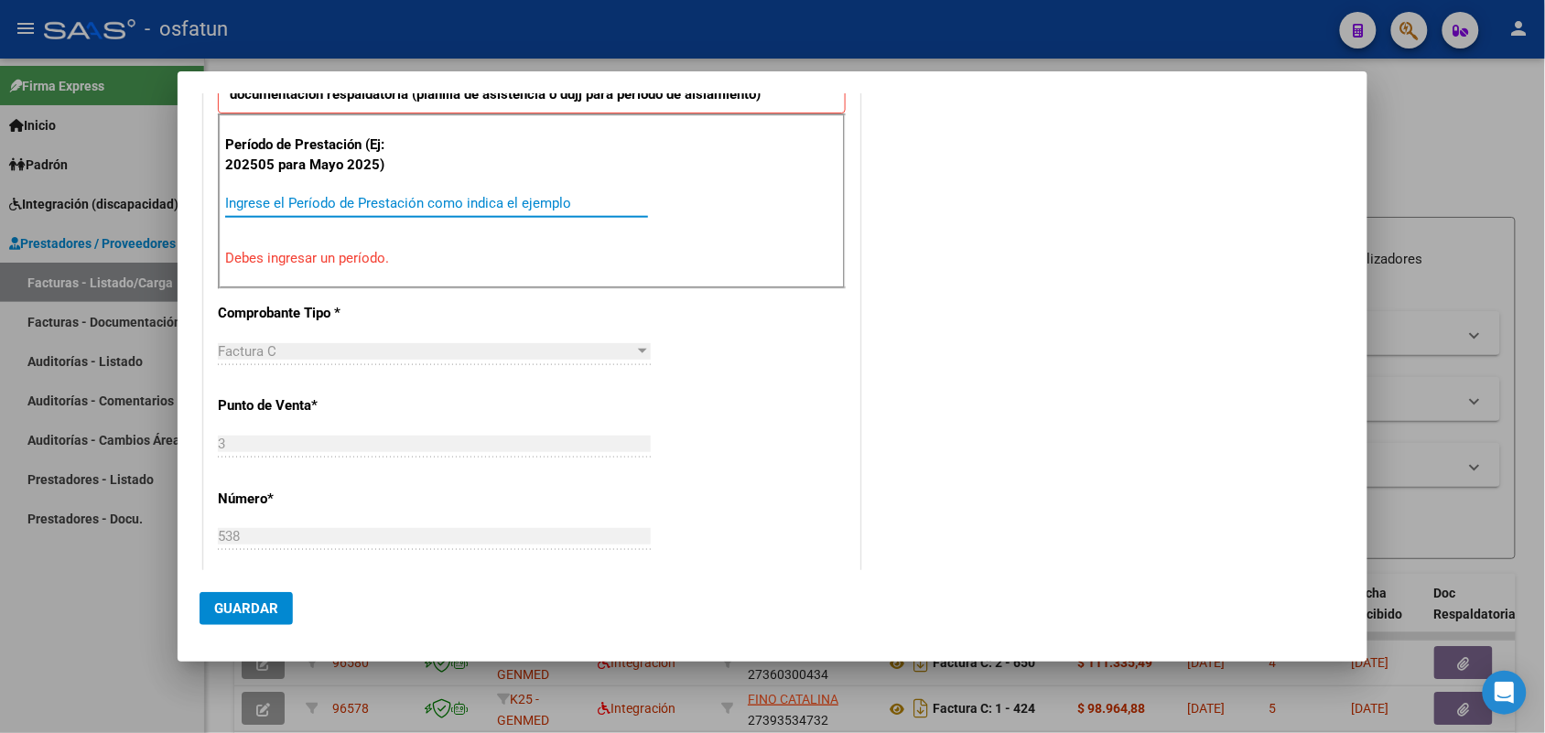
click at [396, 198] on input "Ingrese el Período de Prestación como indica el ejemplo" at bounding box center [436, 203] width 423 height 16
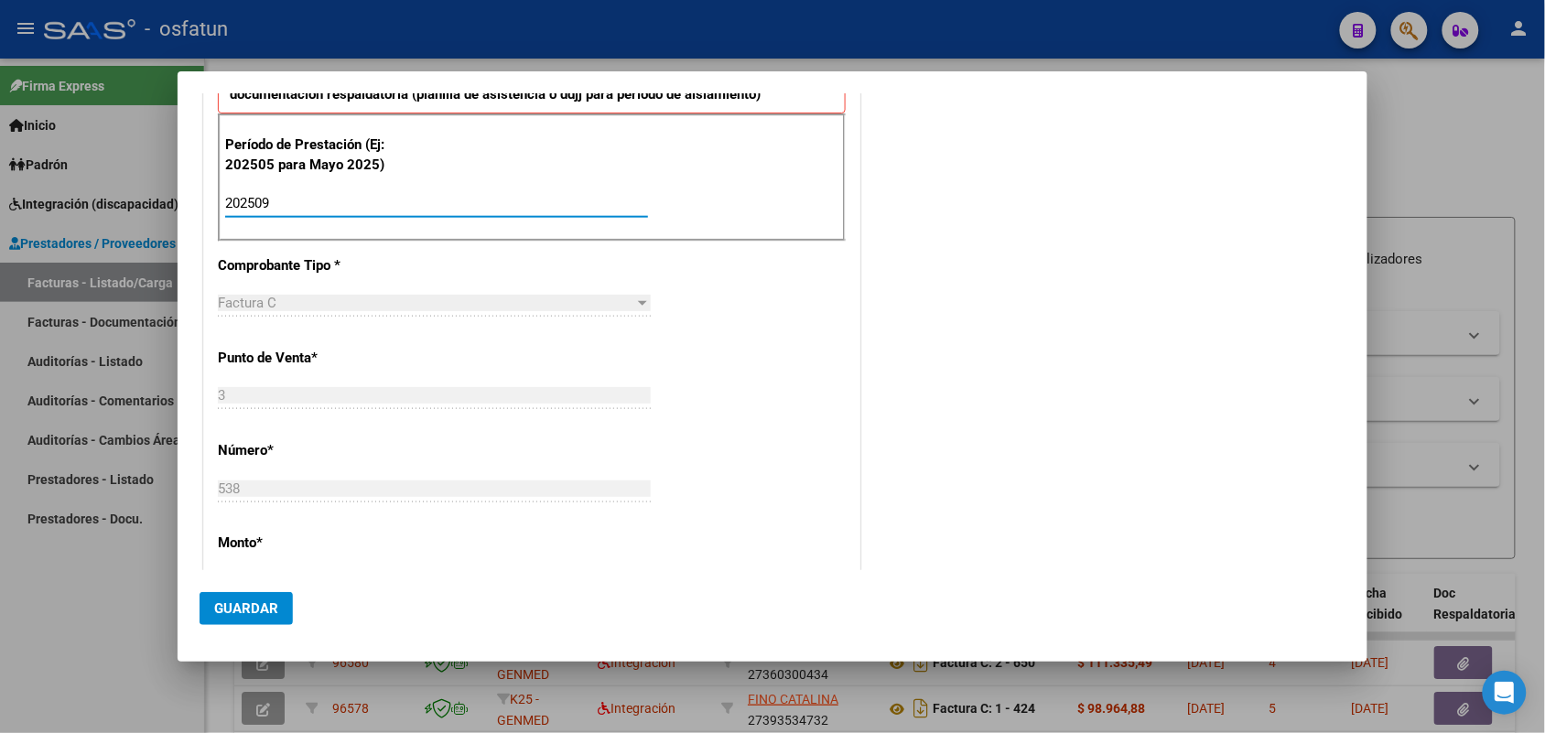
scroll to position [1030, 0]
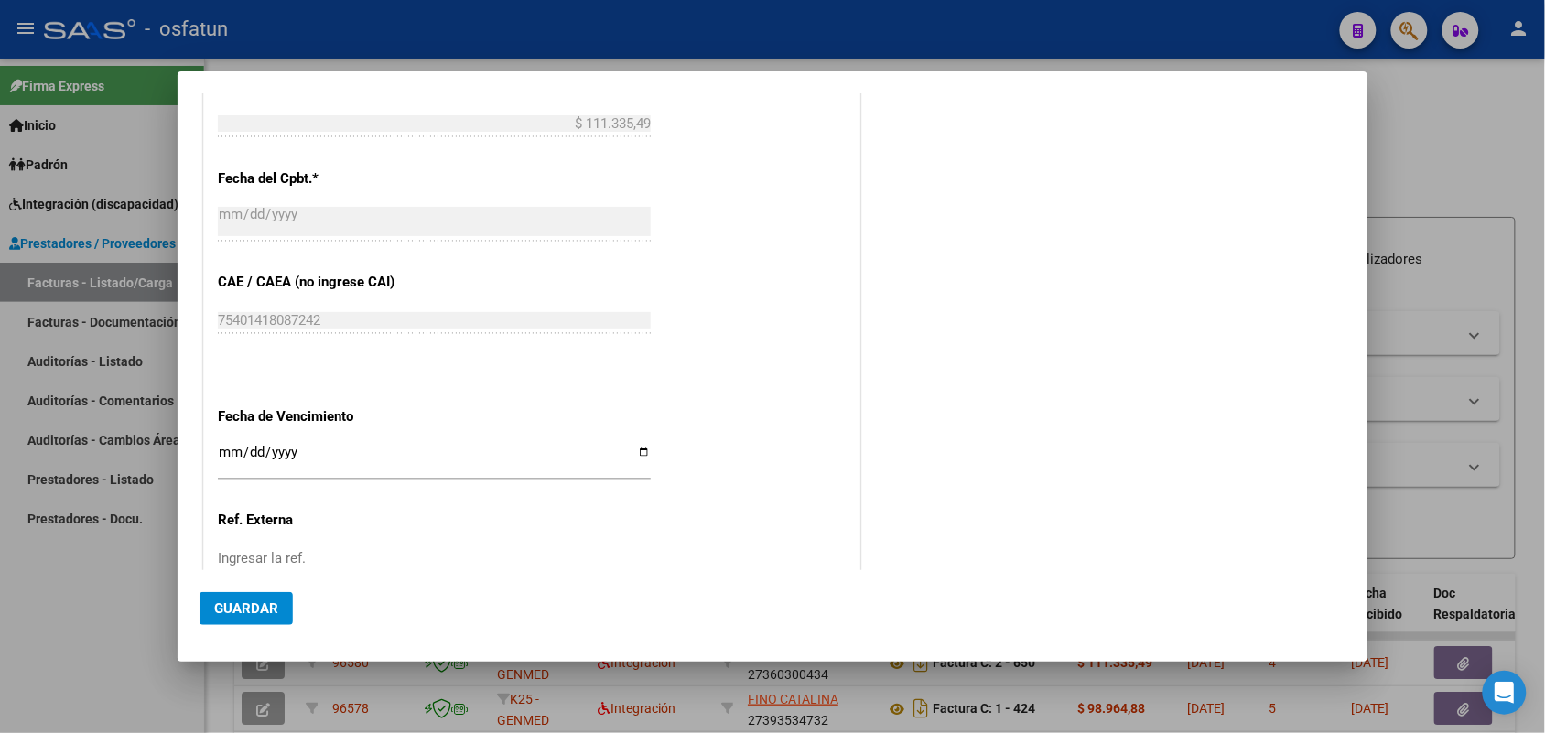
type input "202509"
click at [261, 610] on span "Guardar" at bounding box center [246, 608] width 64 height 16
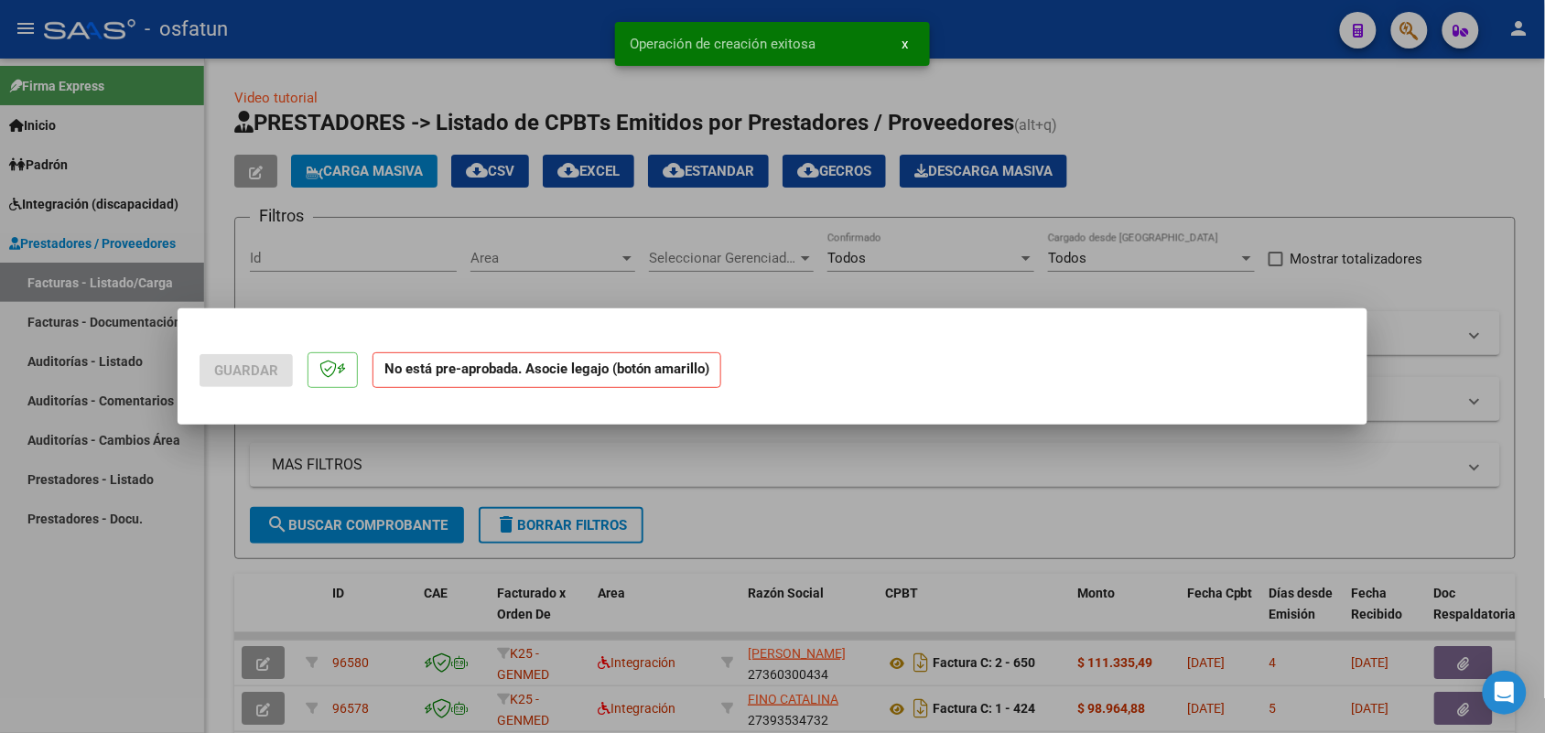
scroll to position [0, 0]
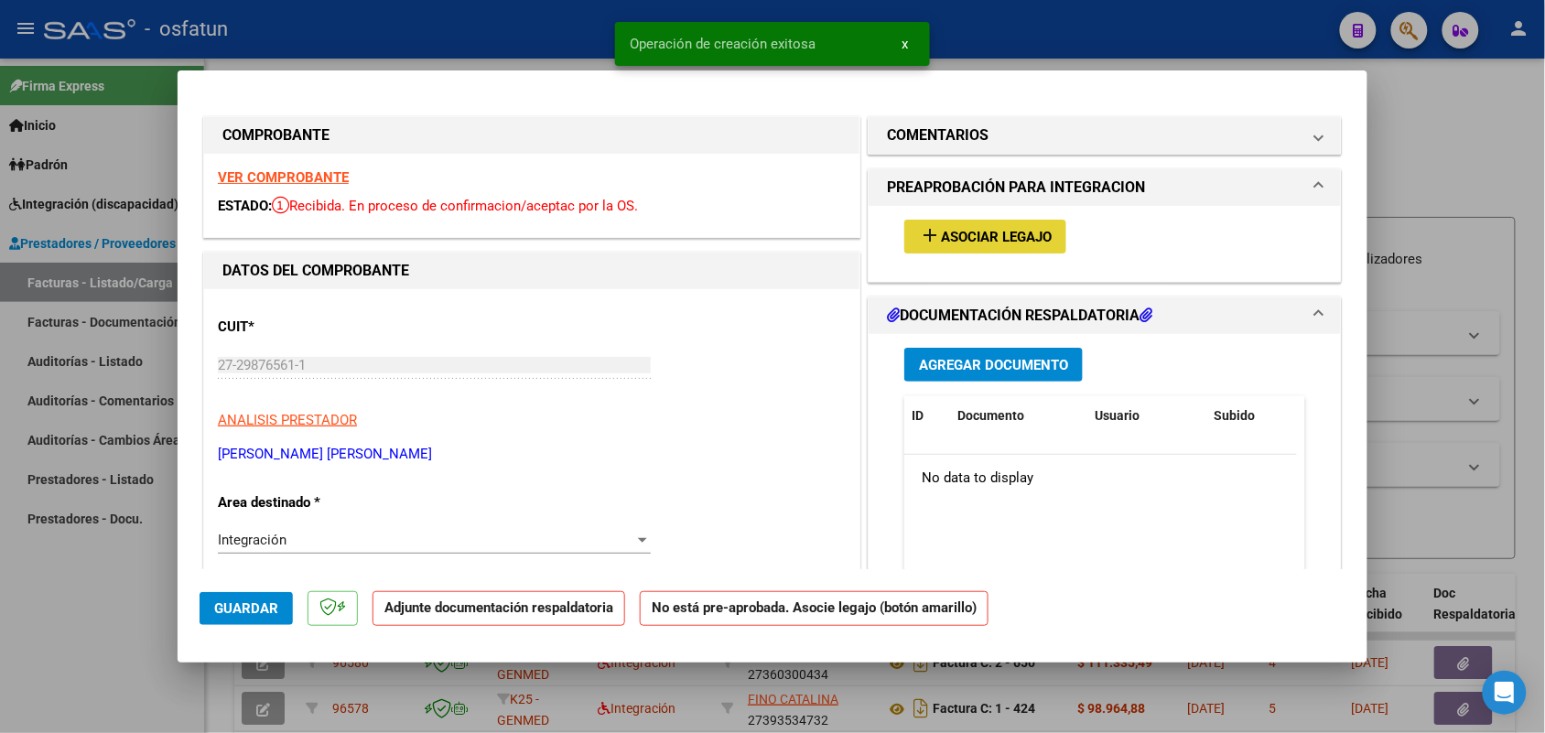
click at [977, 233] on span "Asociar Legajo" at bounding box center [996, 237] width 111 height 16
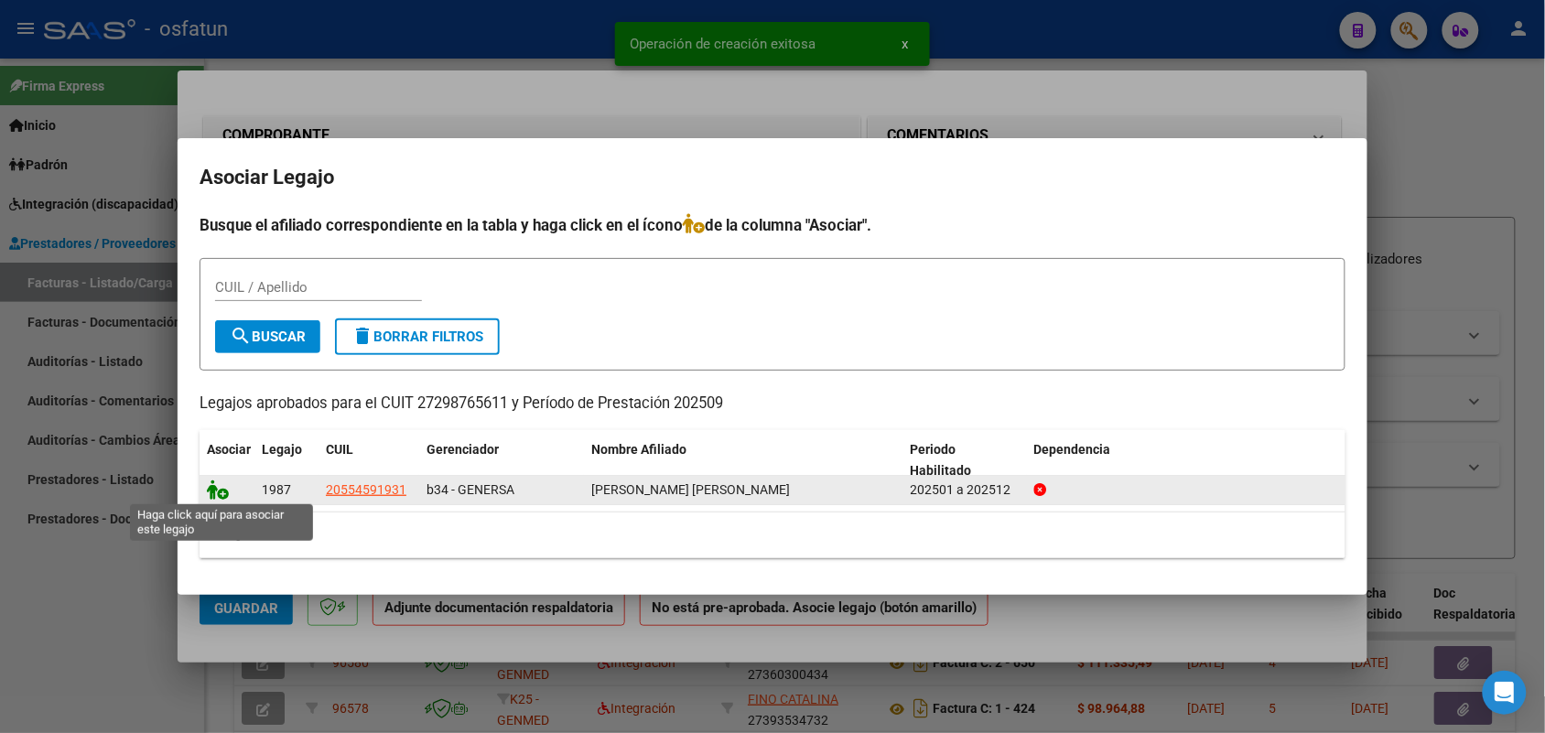
click at [221, 492] on icon at bounding box center [218, 490] width 22 height 20
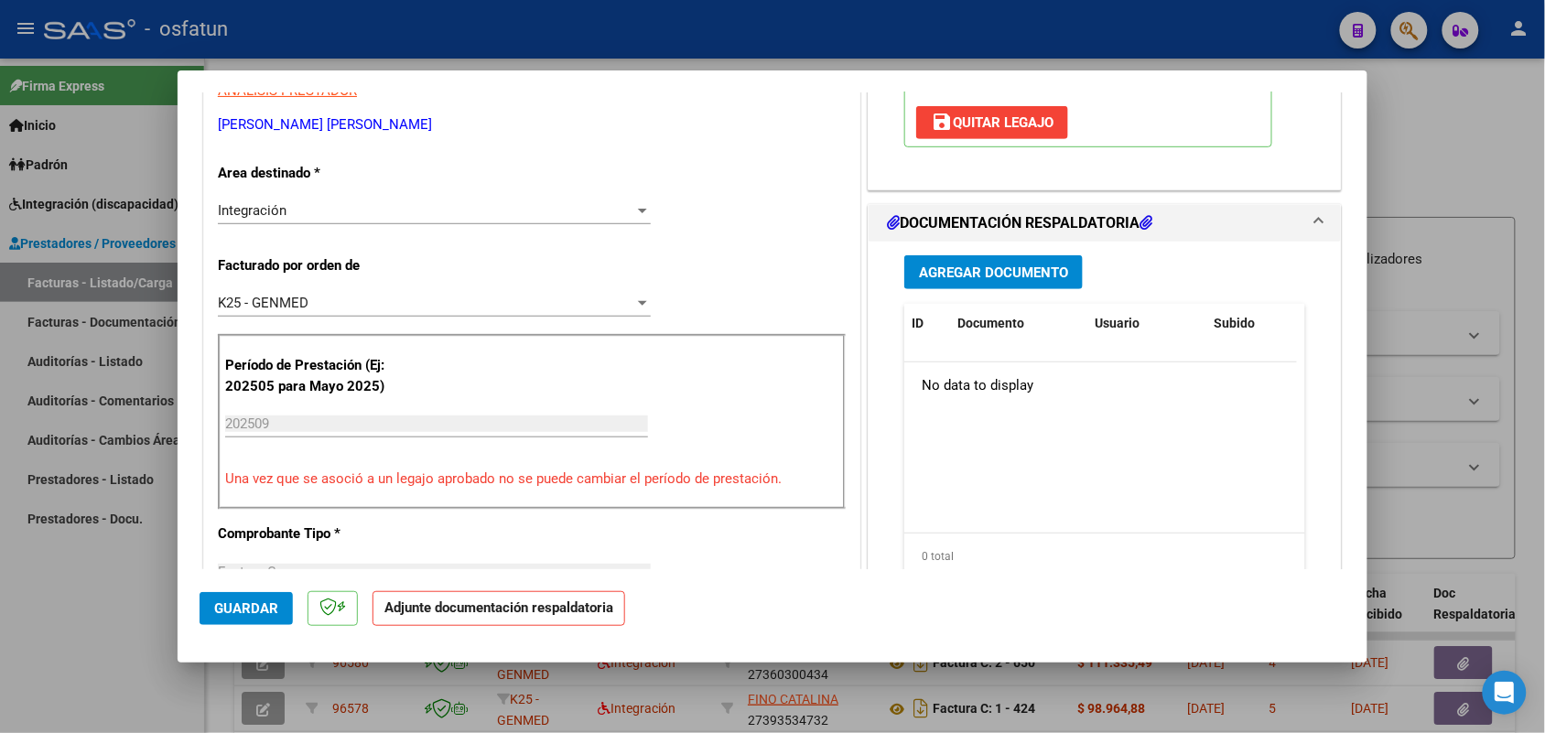
scroll to position [343, 0]
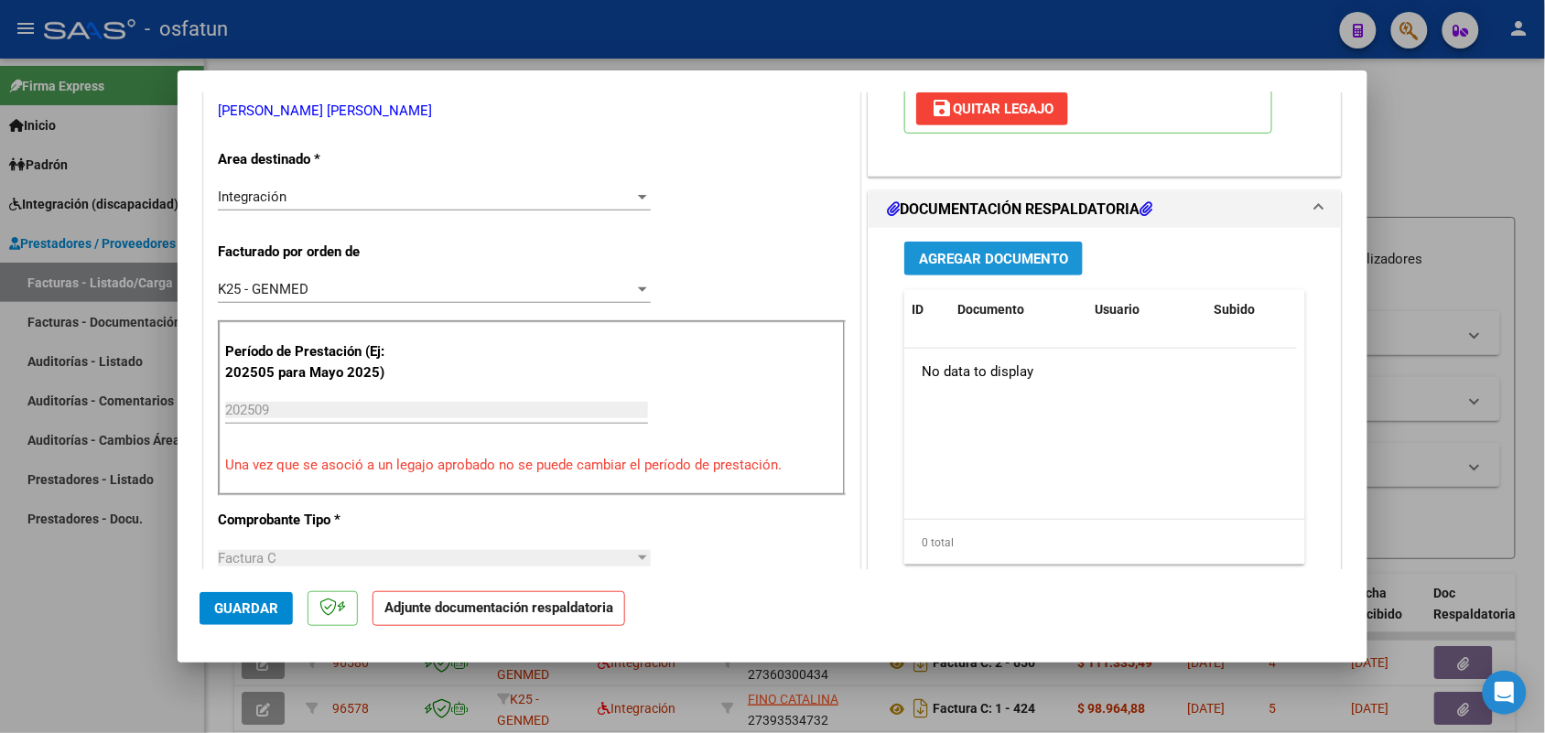
click at [949, 257] on span "Agregar Documento" at bounding box center [993, 259] width 149 height 16
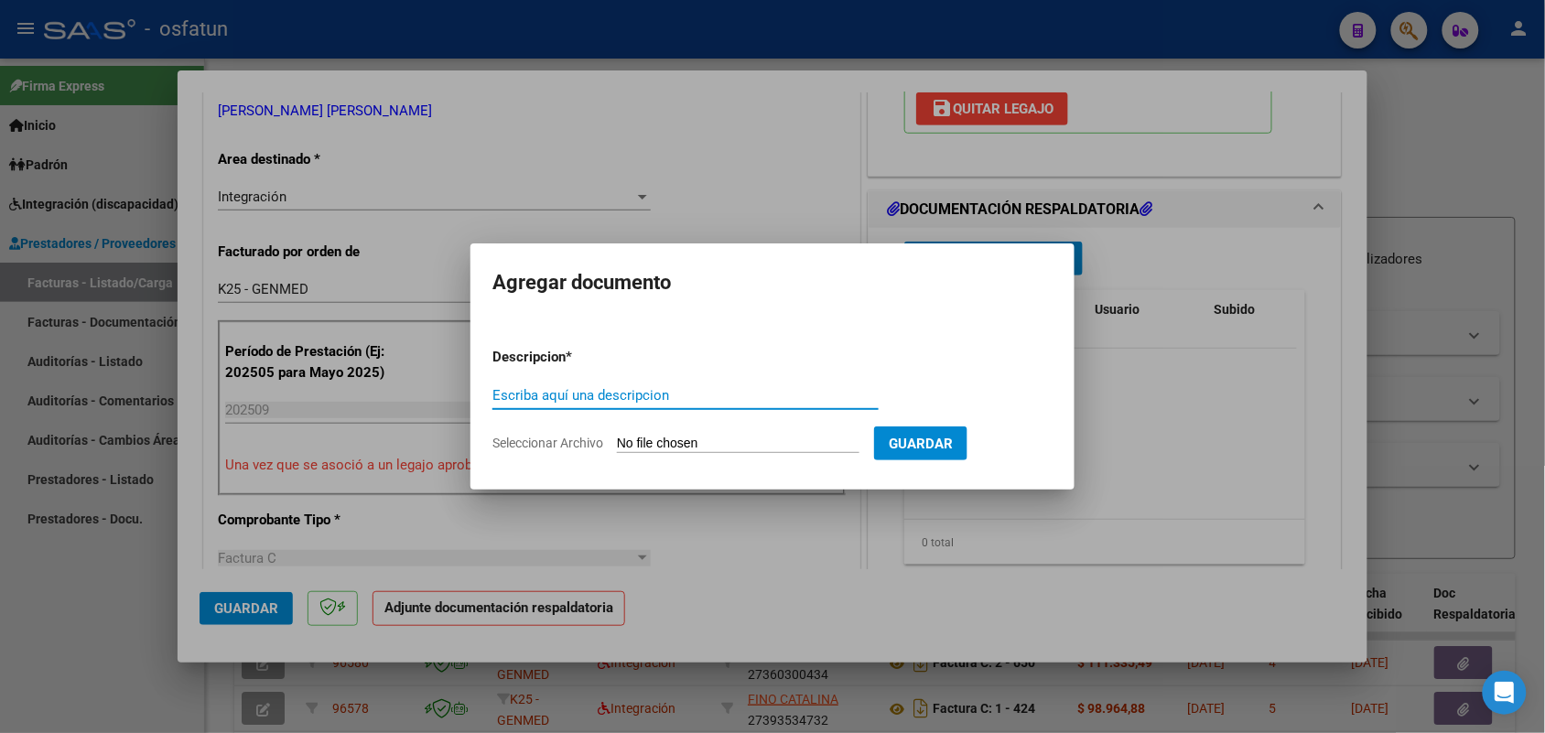
click at [541, 394] on input "Escriba aquí una descripcion" at bounding box center [685, 395] width 386 height 16
type input "ASIST"
click at [724, 440] on input "Seleccionar Archivo" at bounding box center [738, 444] width 243 height 17
type input "C:\fakepath\[PERSON_NAME]-PSICOPEDAGOGIA-SEPT.pdf"
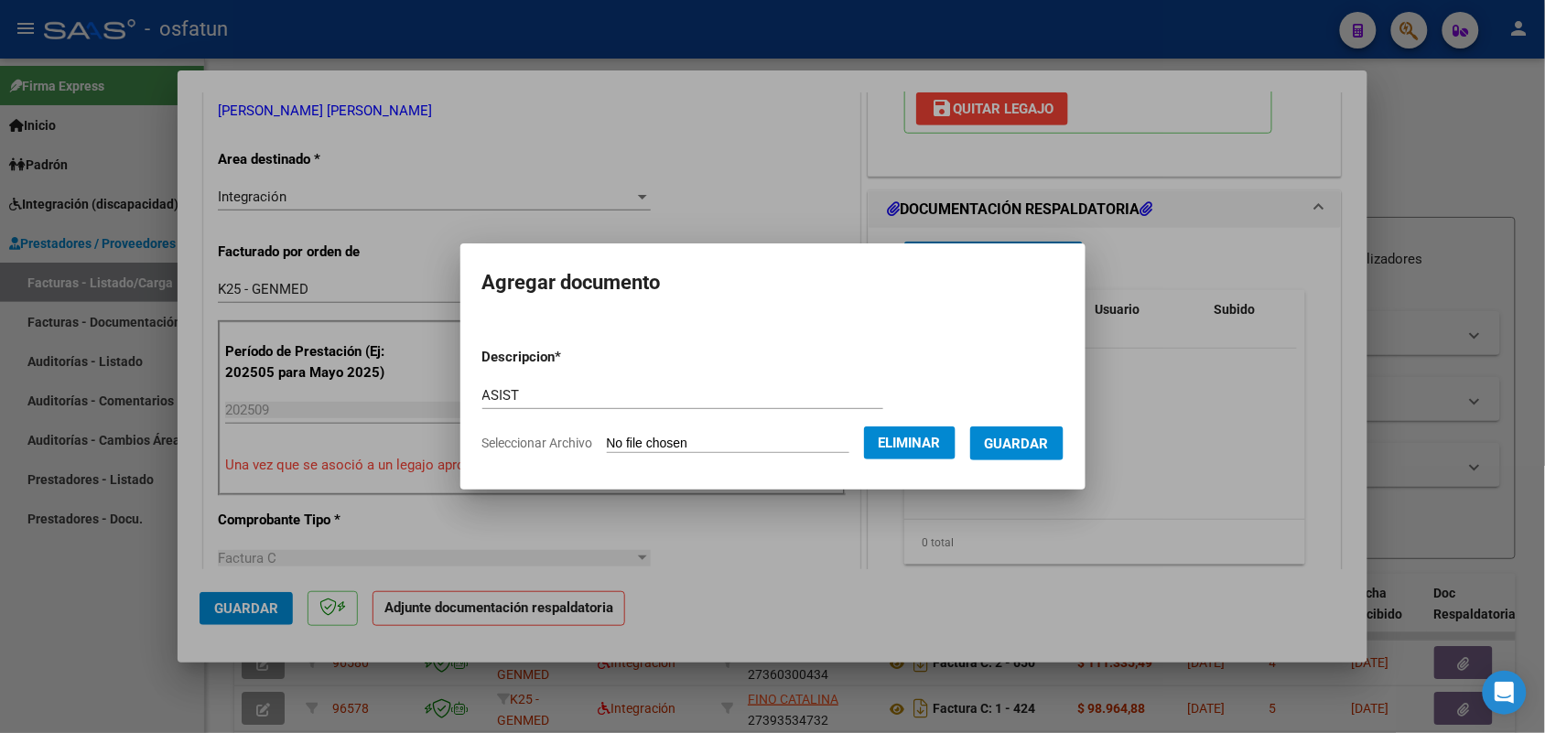
click at [1040, 436] on span "Guardar" at bounding box center [1017, 444] width 64 height 16
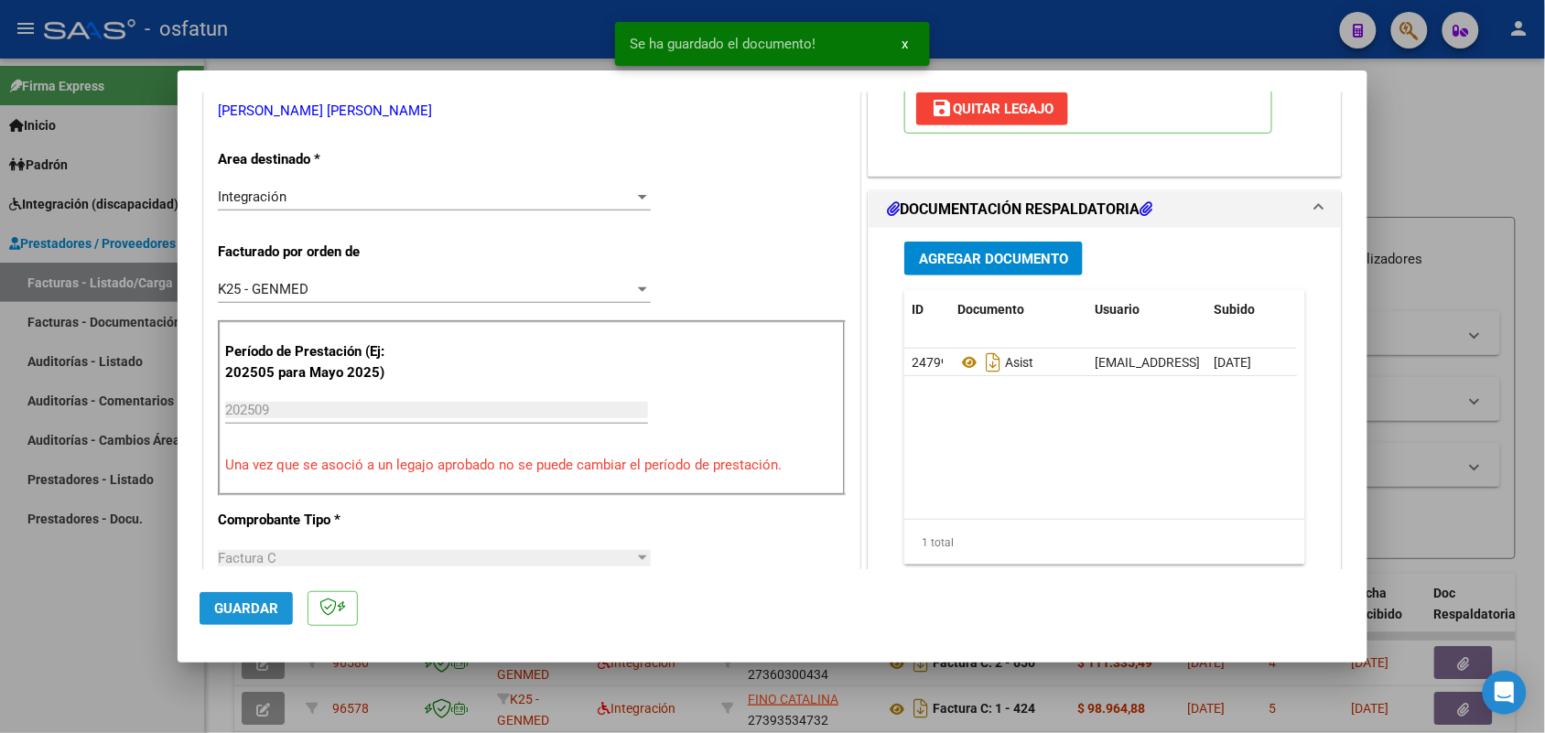
click at [258, 610] on span "Guardar" at bounding box center [246, 608] width 64 height 16
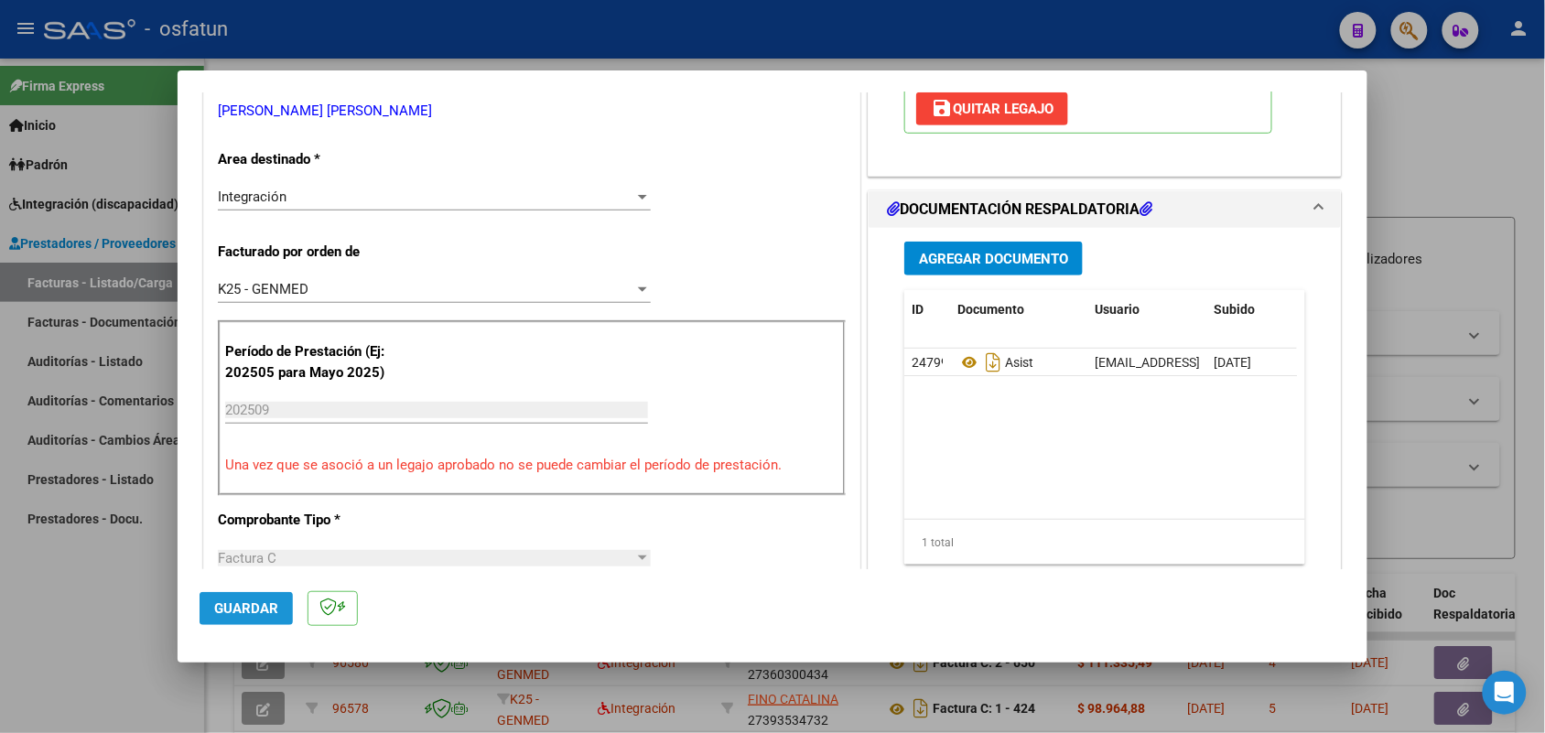
click at [234, 619] on button "Guardar" at bounding box center [246, 608] width 93 height 33
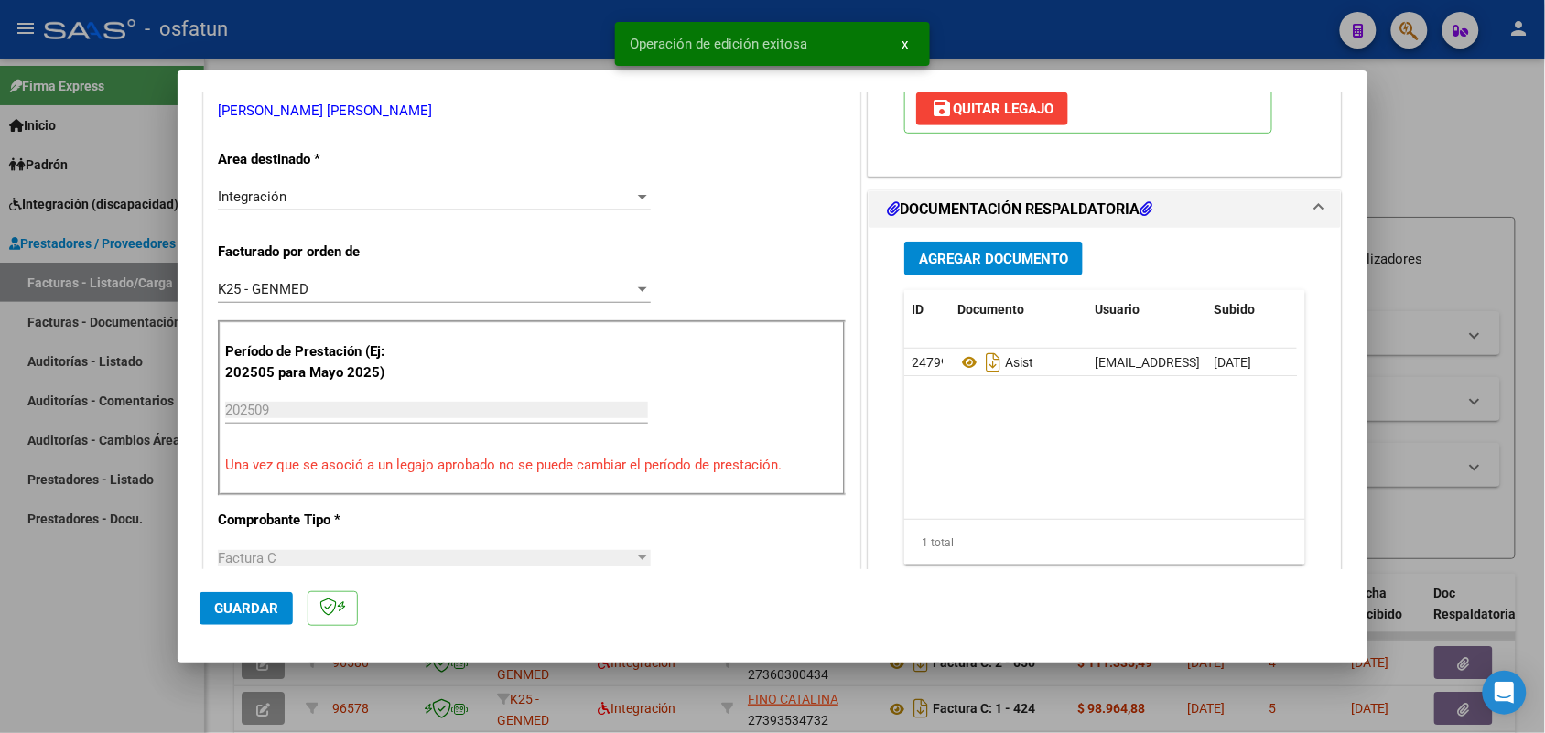
click at [92, 581] on div at bounding box center [772, 366] width 1545 height 733
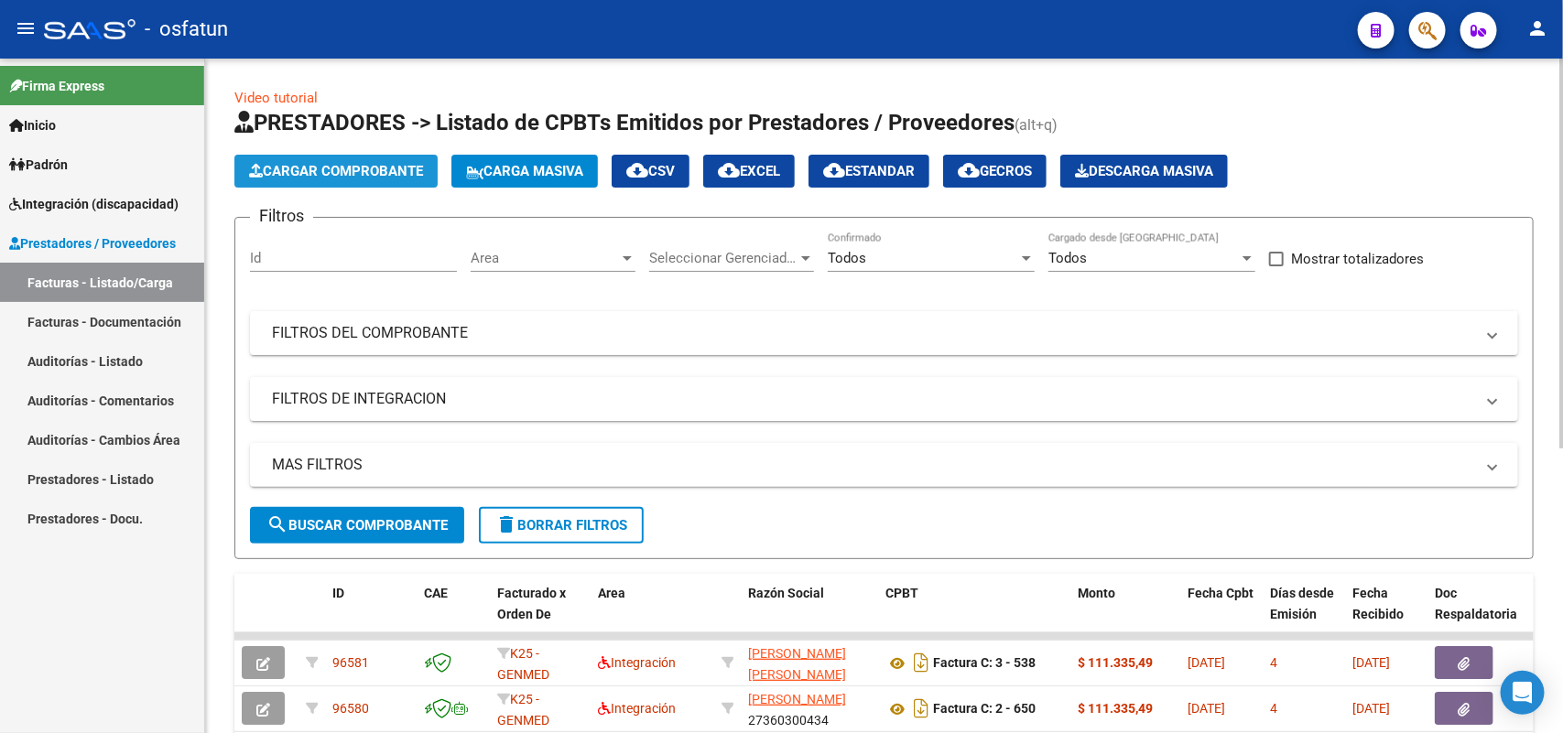
click at [334, 176] on span "Cargar Comprobante" at bounding box center [336, 171] width 174 height 16
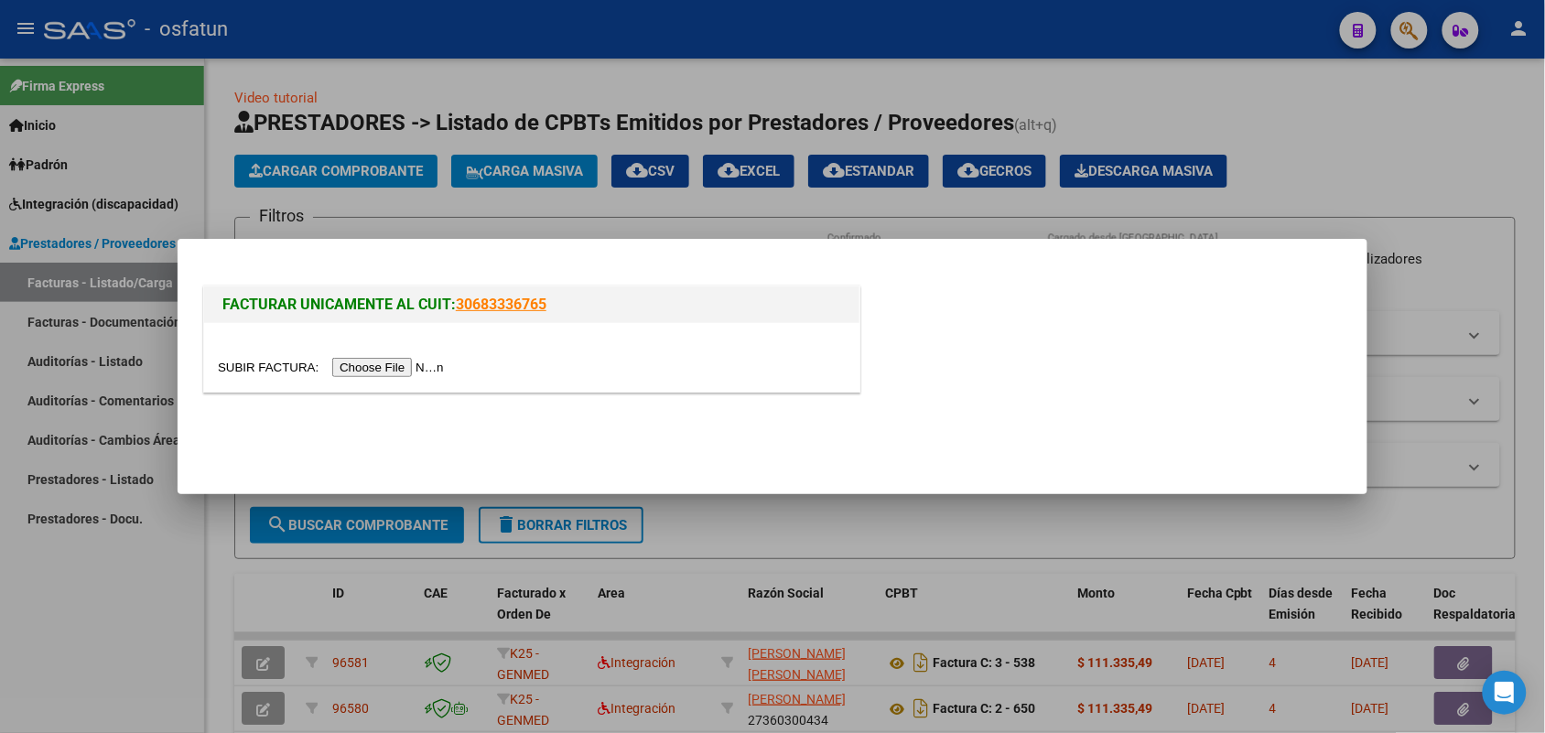
click at [407, 353] on div at bounding box center [531, 357] width 655 height 69
click at [410, 363] on input "file" at bounding box center [334, 367] width 232 height 19
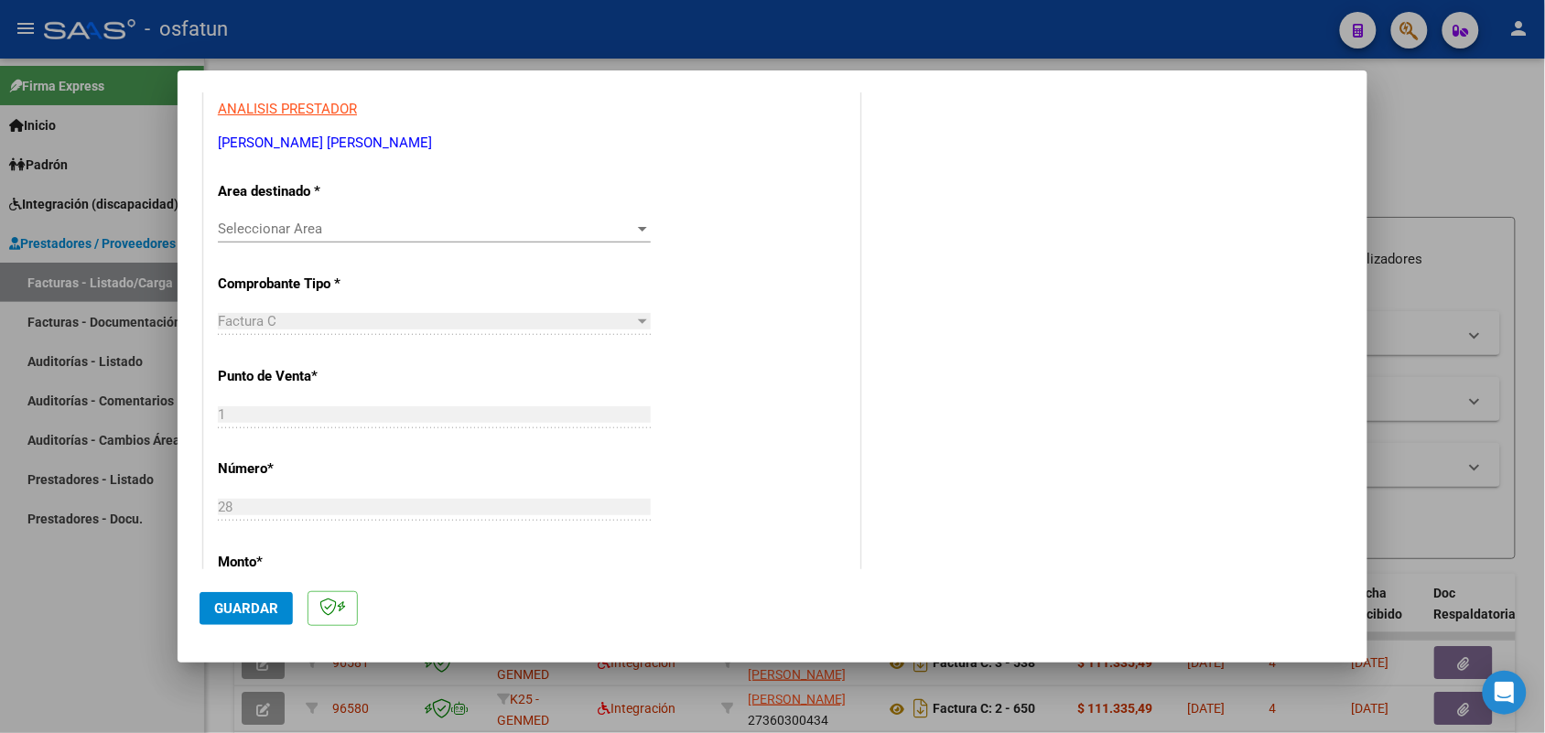
click at [334, 224] on span "Seleccionar Area" at bounding box center [426, 229] width 416 height 16
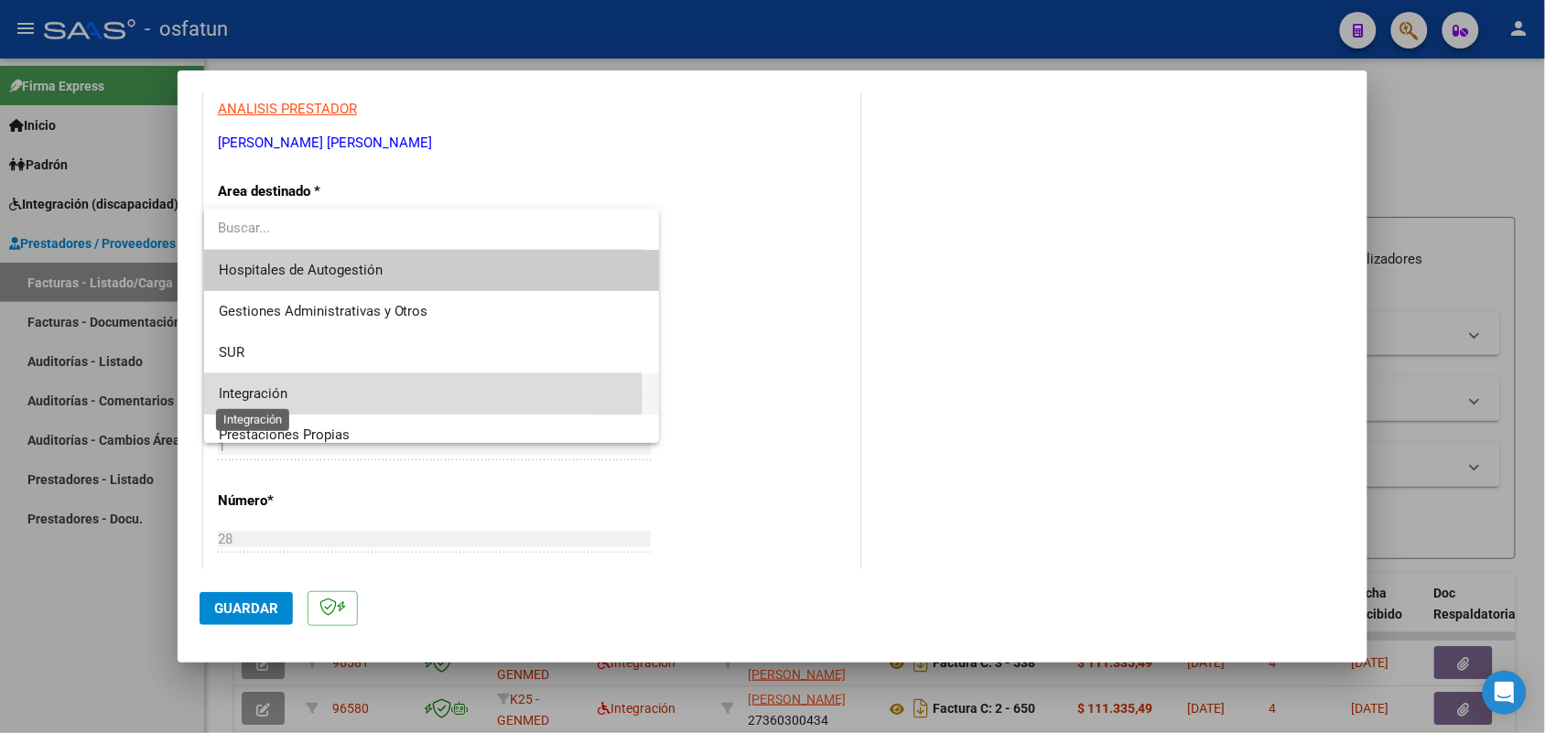
click at [267, 389] on span "Integración" at bounding box center [253, 393] width 69 height 16
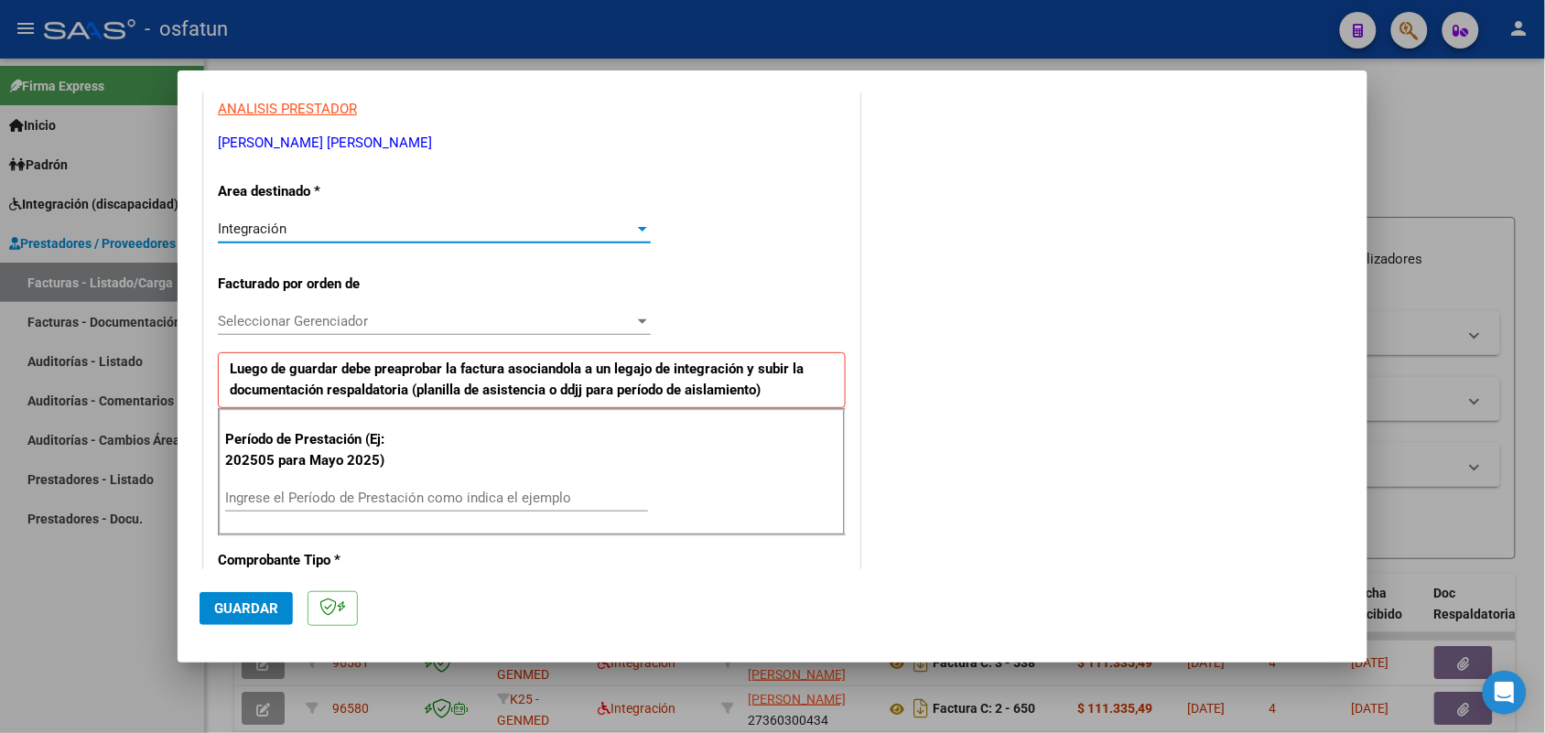
click at [362, 323] on span "Seleccionar Gerenciador" at bounding box center [426, 321] width 416 height 16
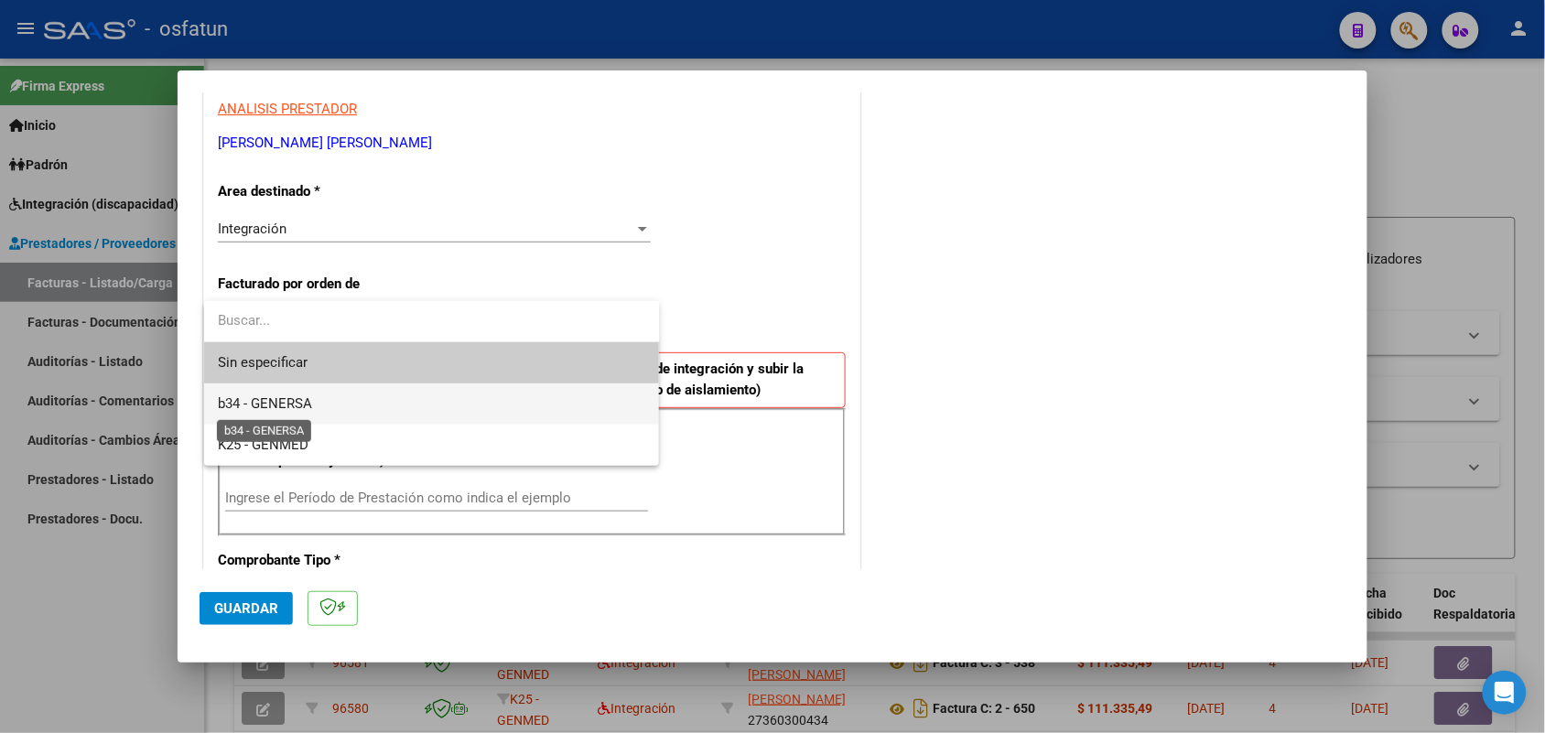
click at [275, 400] on span "b34 - GENERSA" at bounding box center [266, 403] width 94 height 16
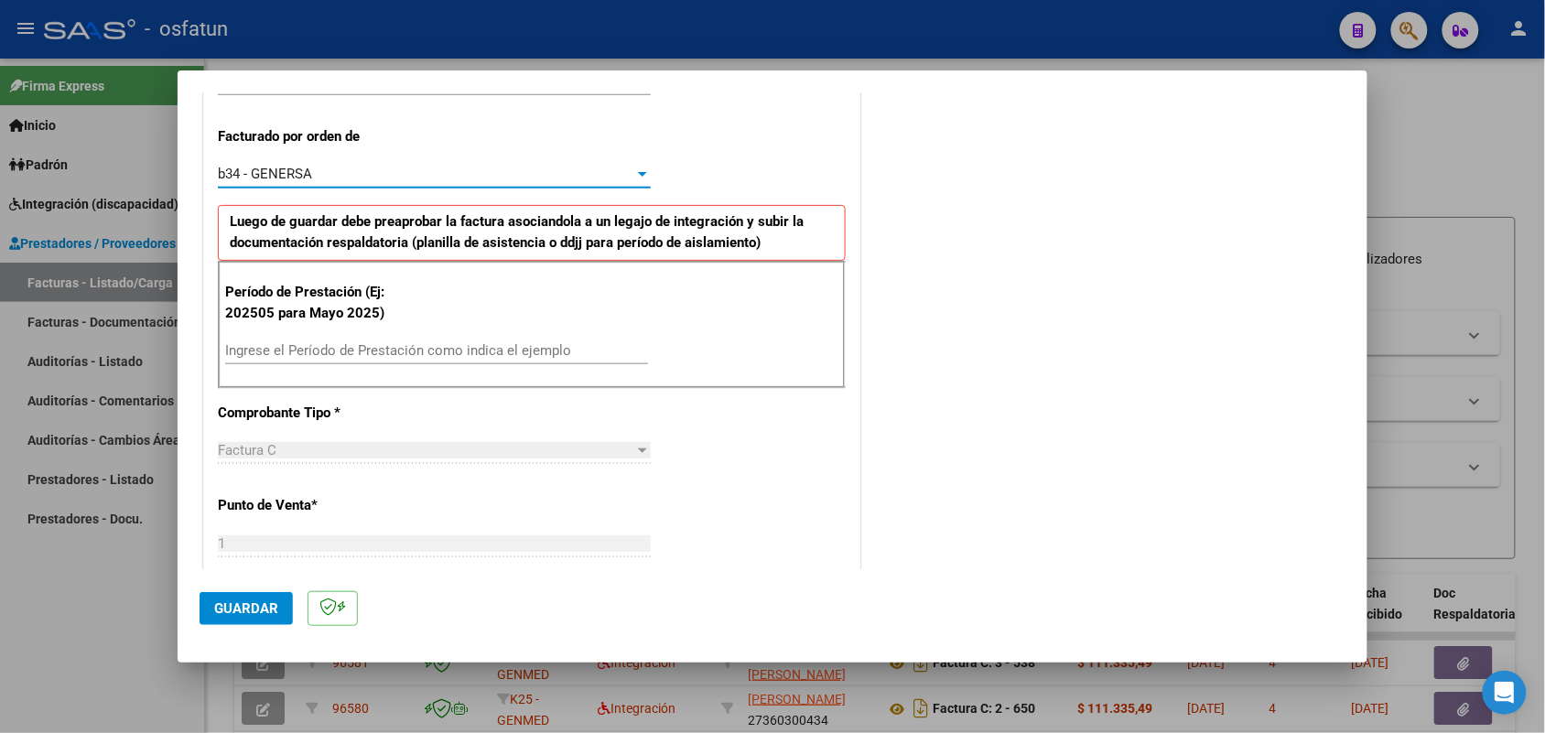
scroll to position [572, 0]
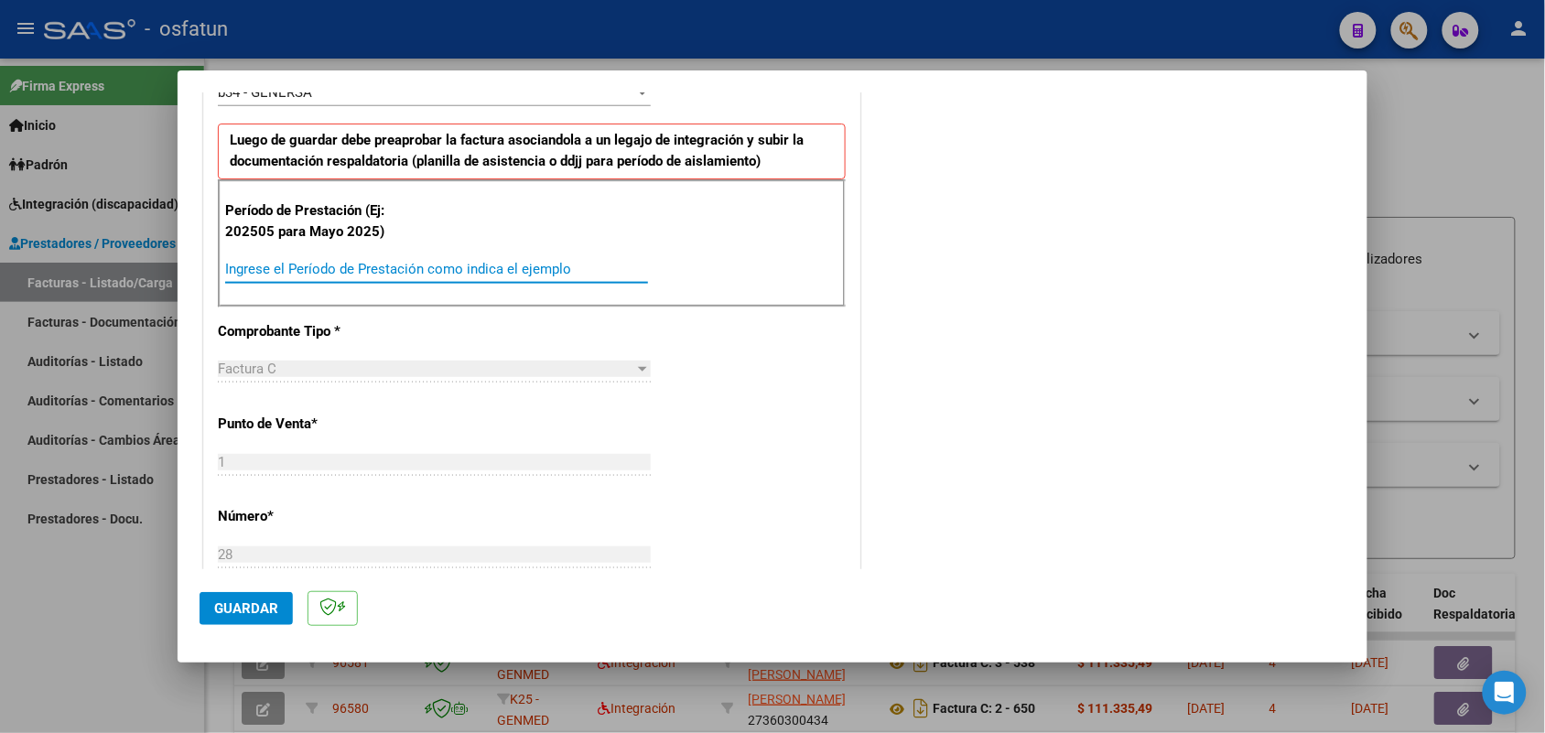
click at [351, 271] on input "Ingrese el Período de Prestación como indica el ejemplo" at bounding box center [436, 269] width 423 height 16
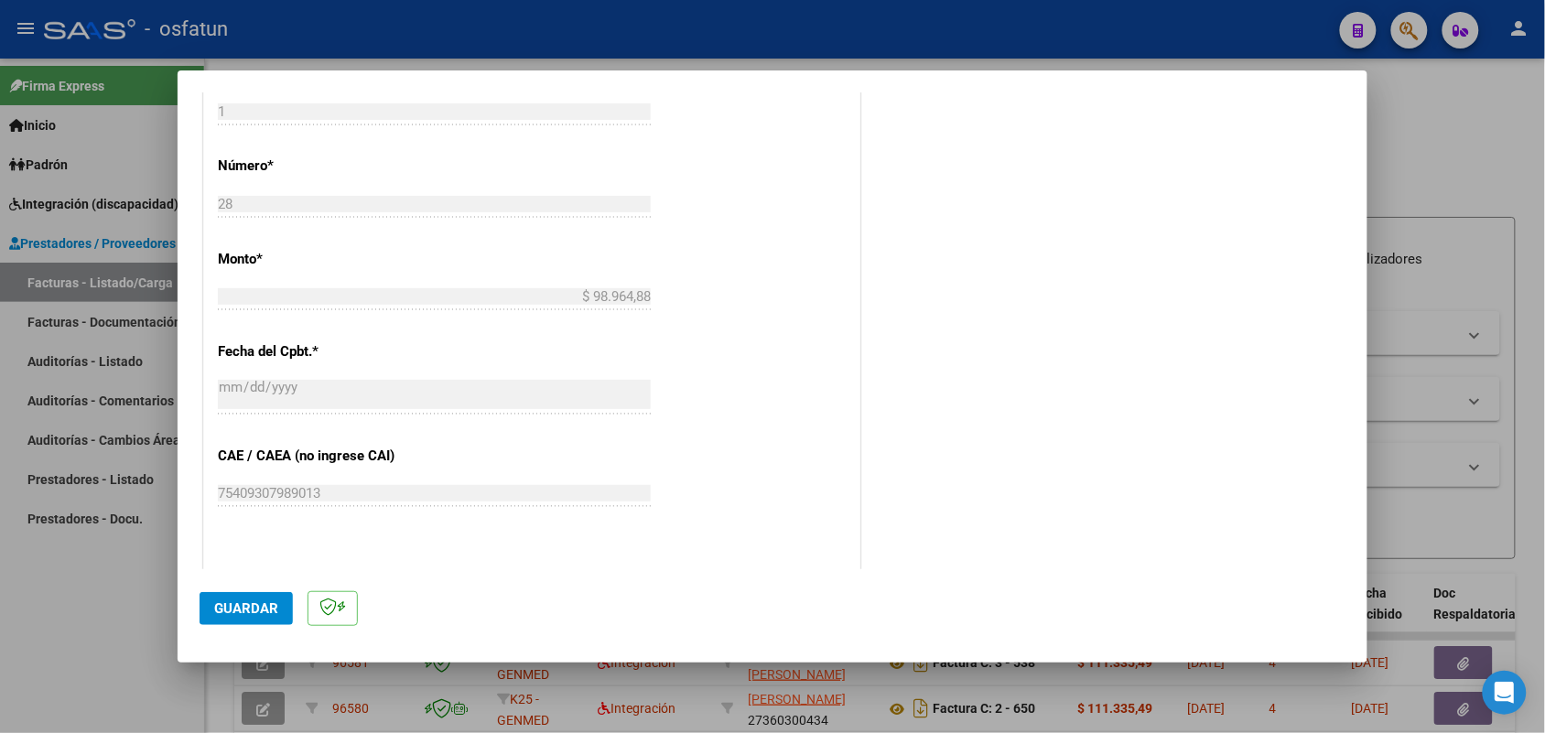
scroll to position [1030, 0]
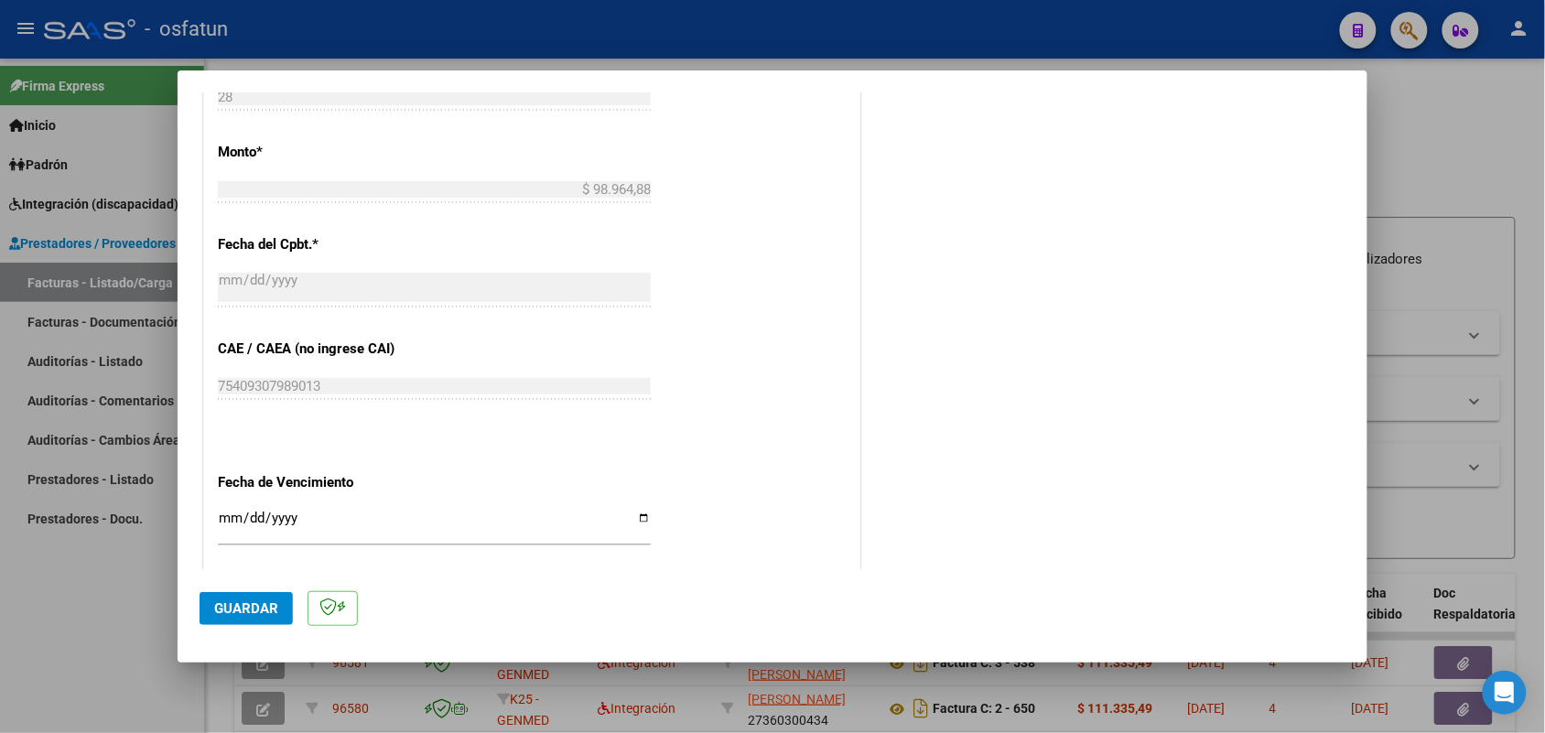
type input "202509"
click at [224, 598] on button "Guardar" at bounding box center [246, 608] width 93 height 33
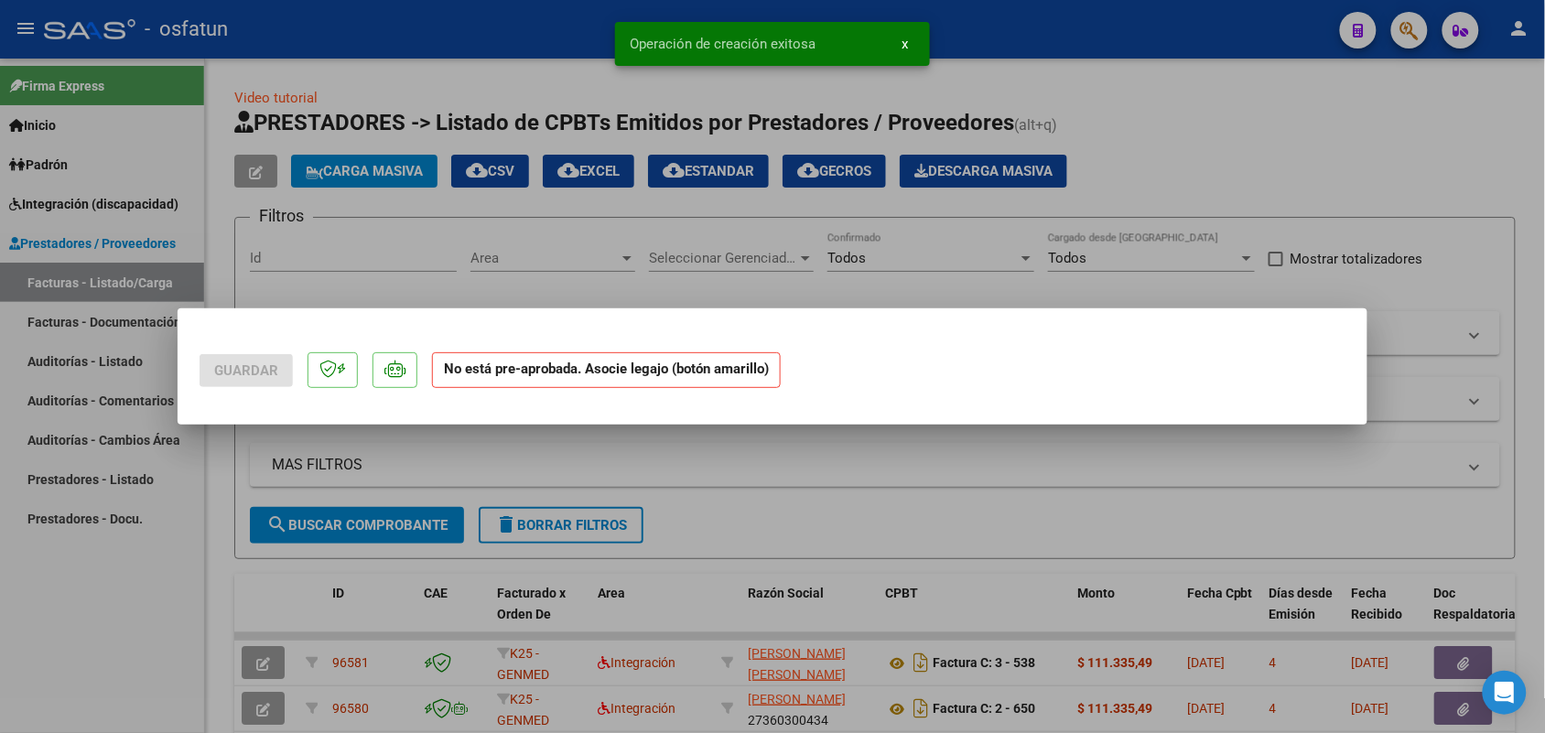
scroll to position [0, 0]
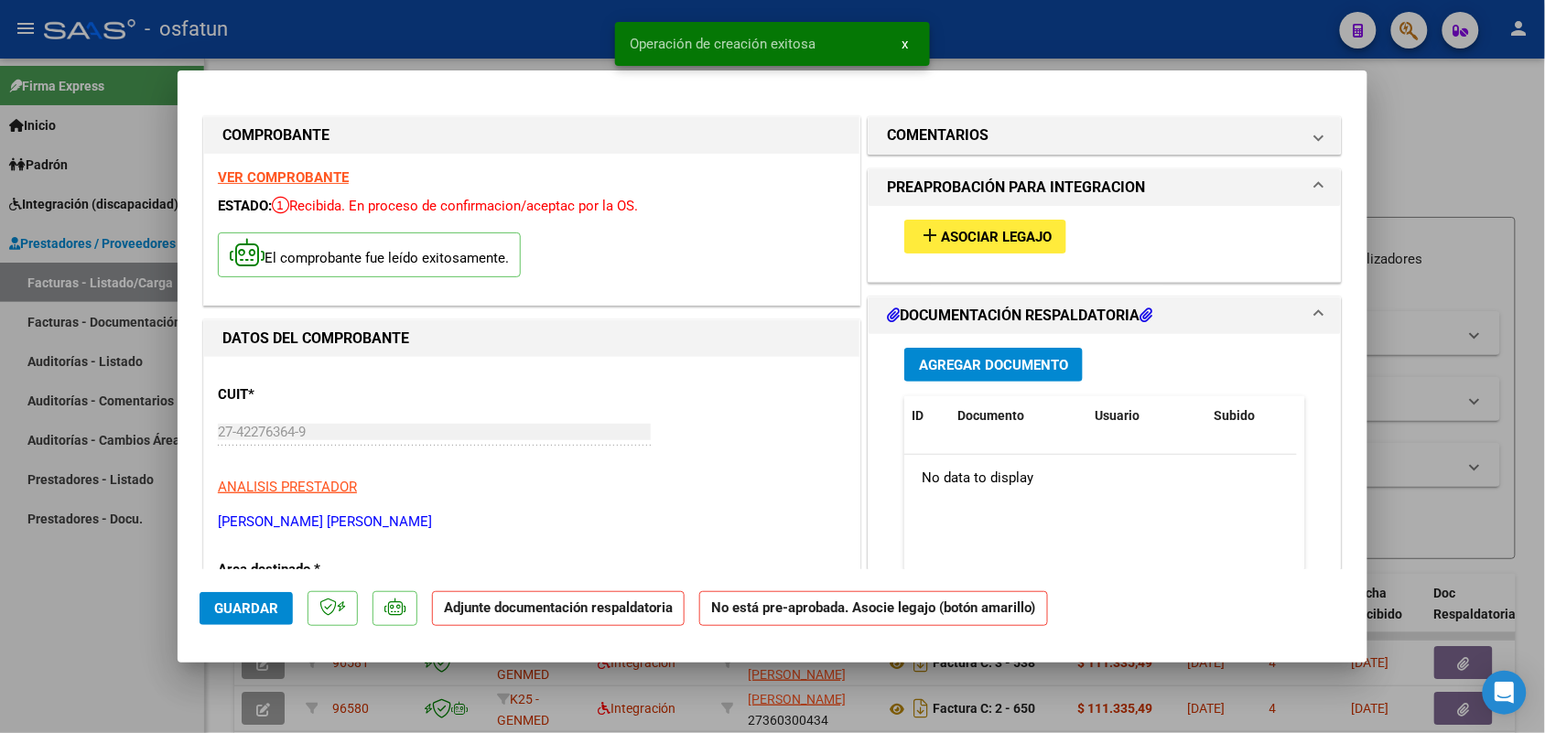
click at [980, 230] on span "Asociar Legajo" at bounding box center [996, 237] width 111 height 16
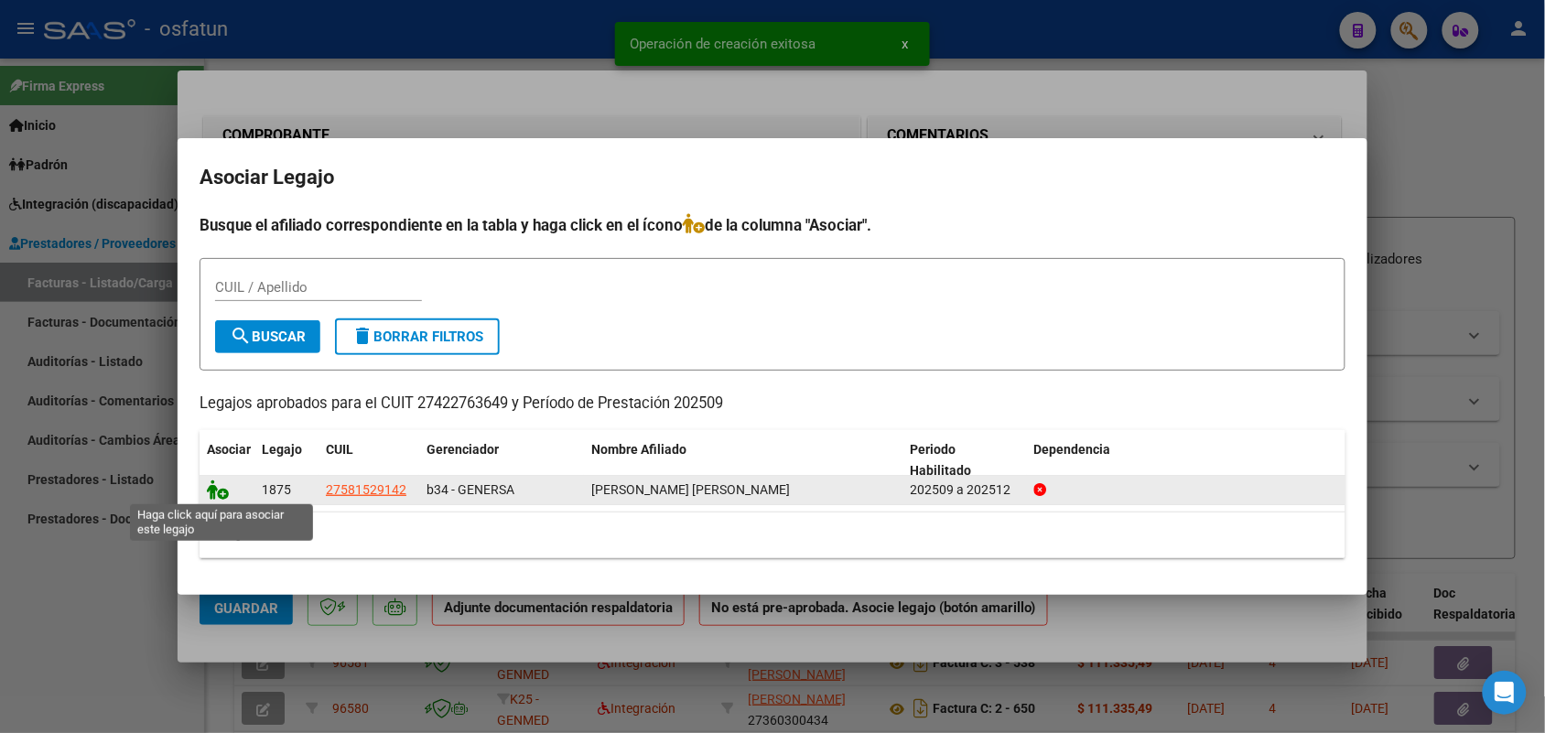
click at [226, 486] on icon at bounding box center [218, 490] width 22 height 20
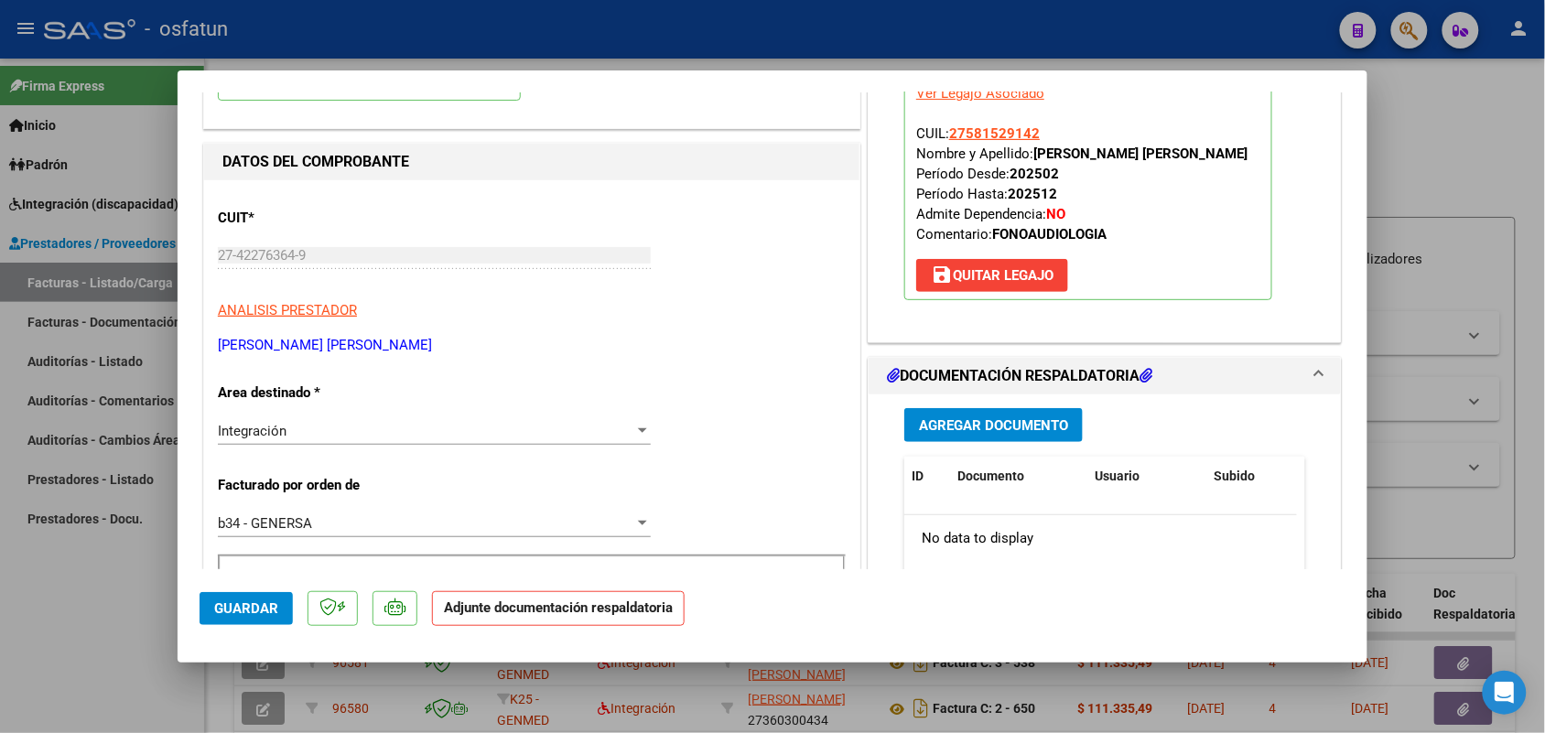
scroll to position [229, 0]
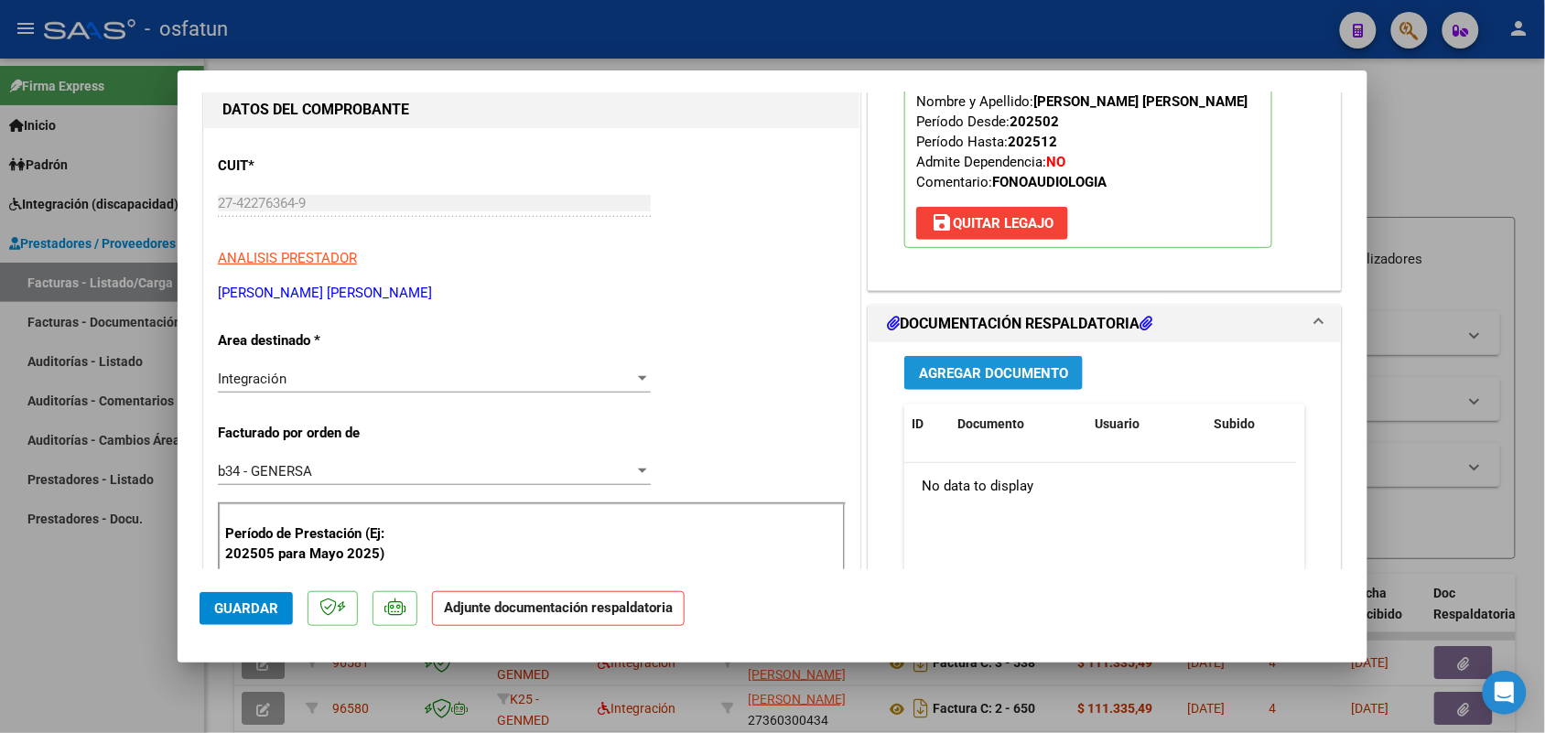
click at [948, 367] on span "Agregar Documento" at bounding box center [993, 373] width 149 height 16
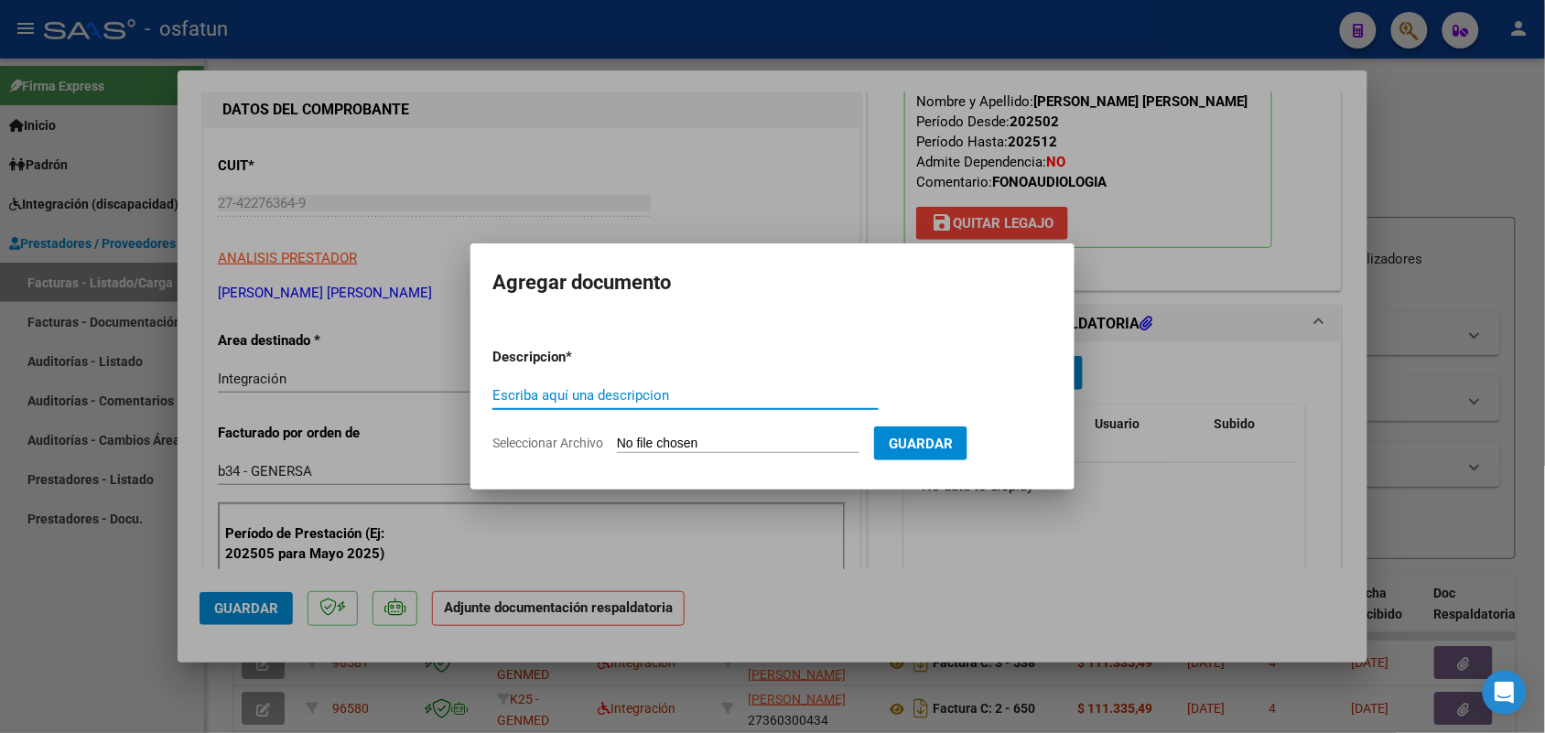
click at [538, 385] on div "Escriba aquí una descripcion" at bounding box center [685, 395] width 386 height 27
type input "ASIST"
click at [683, 436] on input "Seleccionar Archivo" at bounding box center [738, 444] width 243 height 17
type input "C:\fakepath\FONO ASIST.pdf"
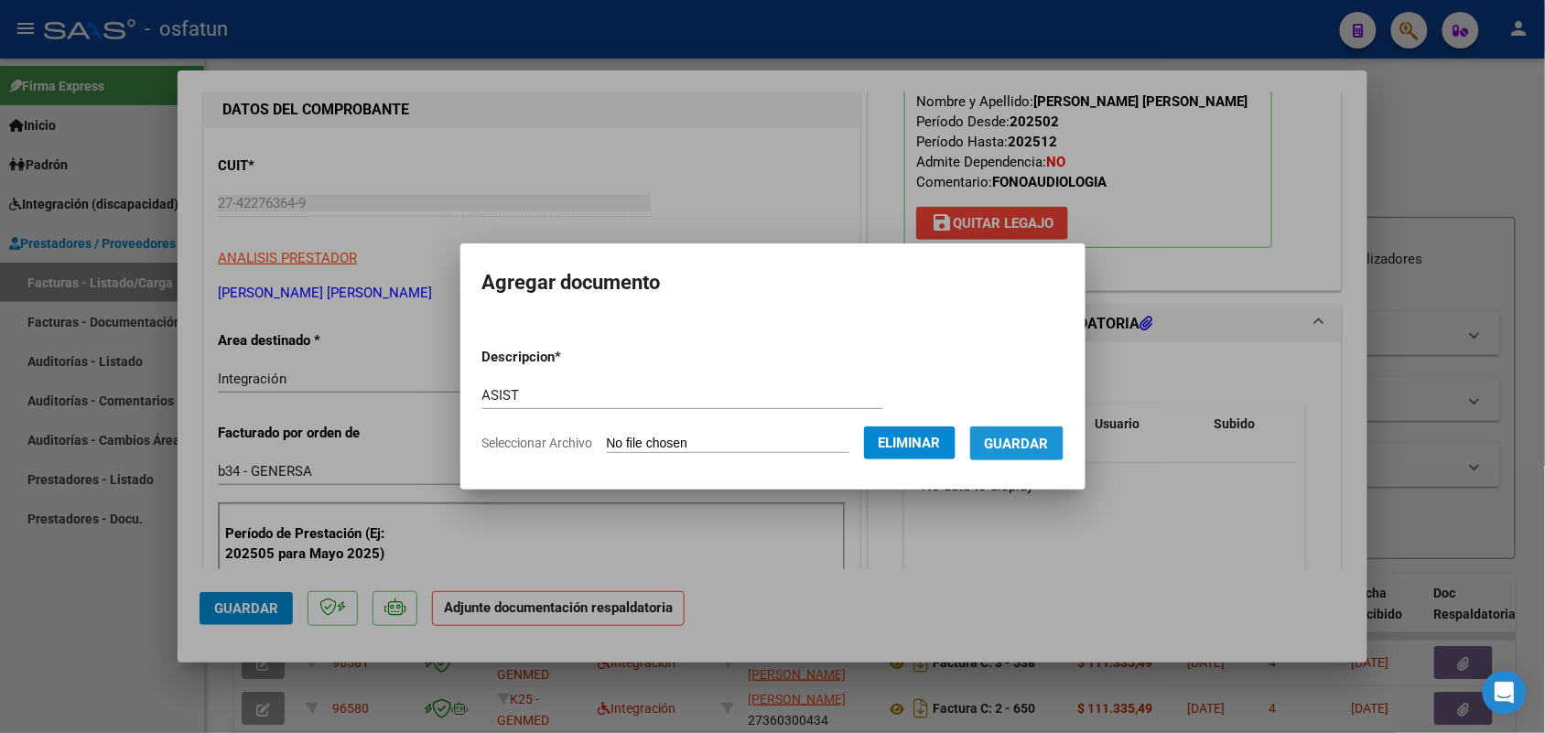
click at [1035, 430] on button "Guardar" at bounding box center [1016, 444] width 93 height 34
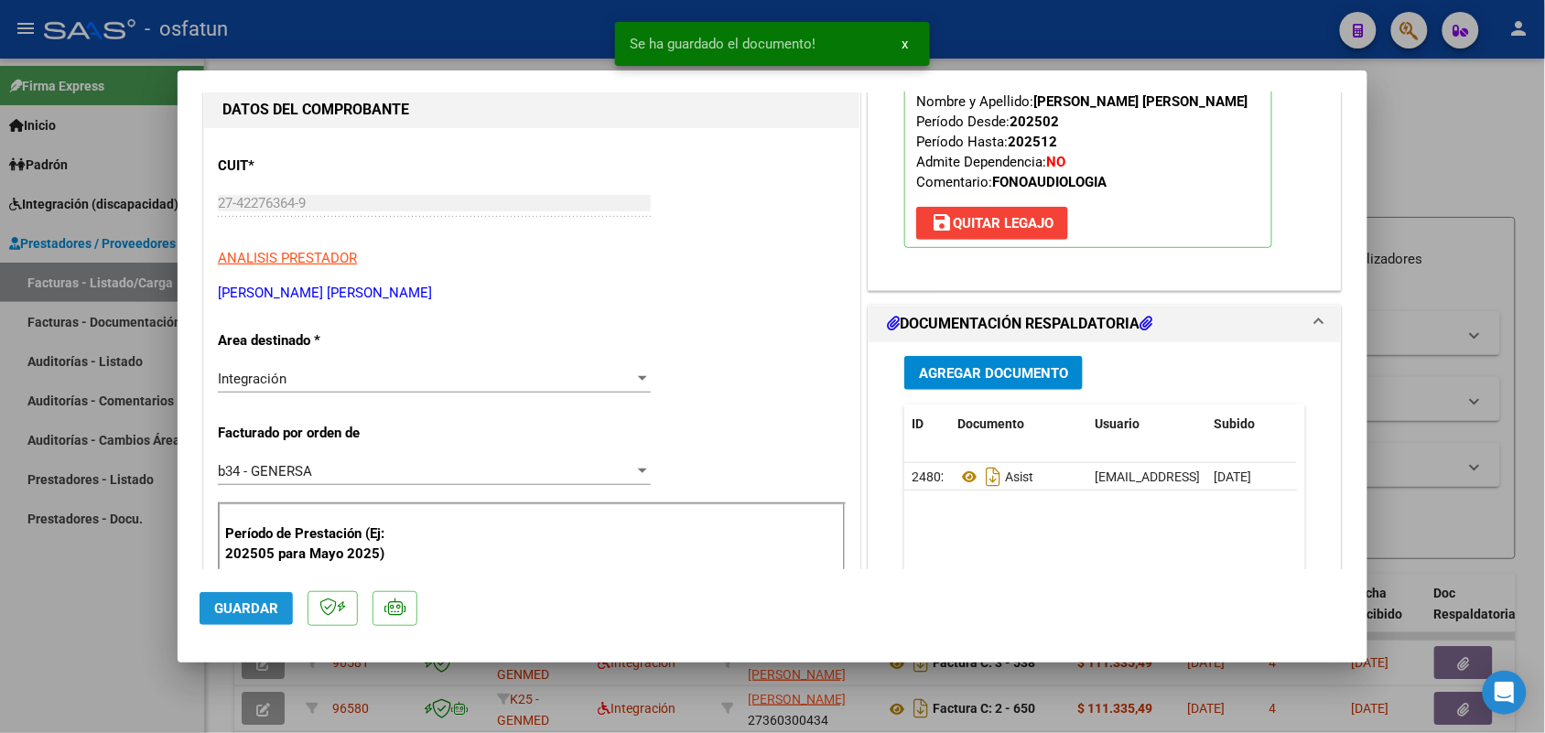
drag, startPoint x: 276, startPoint y: 611, endPoint x: 225, endPoint y: 583, distance: 58.2
click at [268, 606] on span "Guardar" at bounding box center [246, 608] width 64 height 16
drag, startPoint x: 92, startPoint y: 578, endPoint x: 380, endPoint y: 396, distance: 340.6
click at [94, 579] on div at bounding box center [772, 366] width 1545 height 733
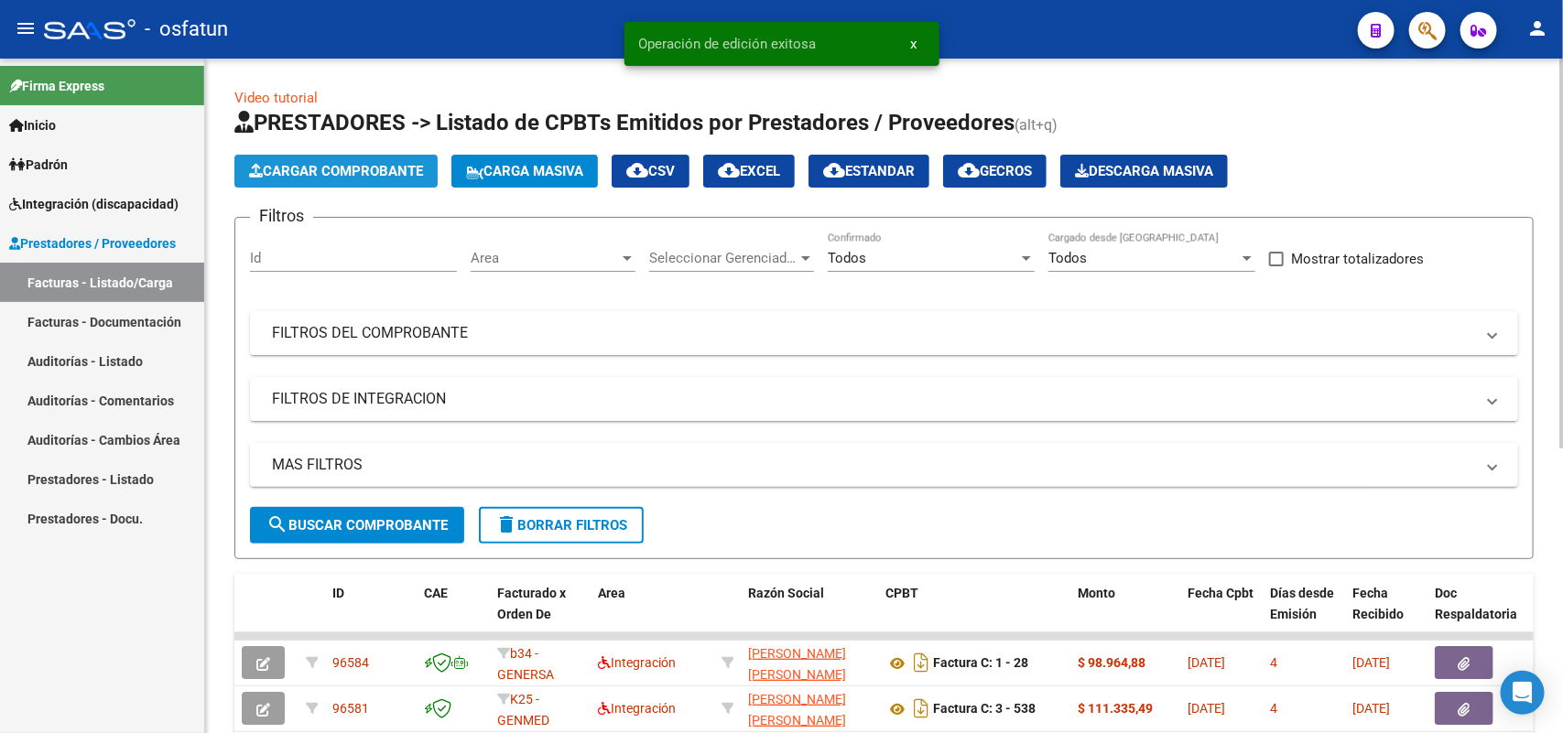
click at [331, 163] on span "Cargar Comprobante" at bounding box center [336, 171] width 174 height 16
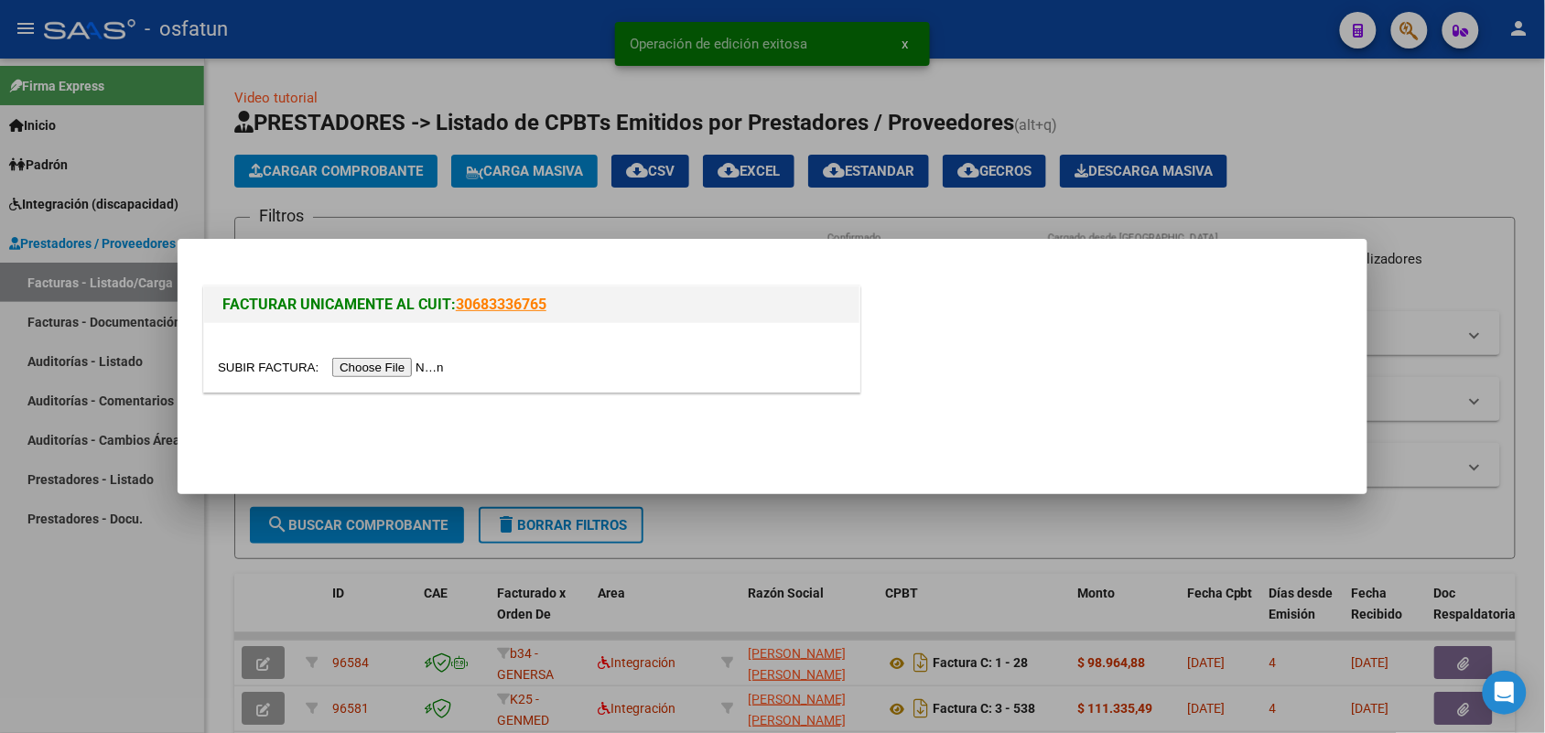
click at [382, 369] on input "file" at bounding box center [334, 367] width 232 height 19
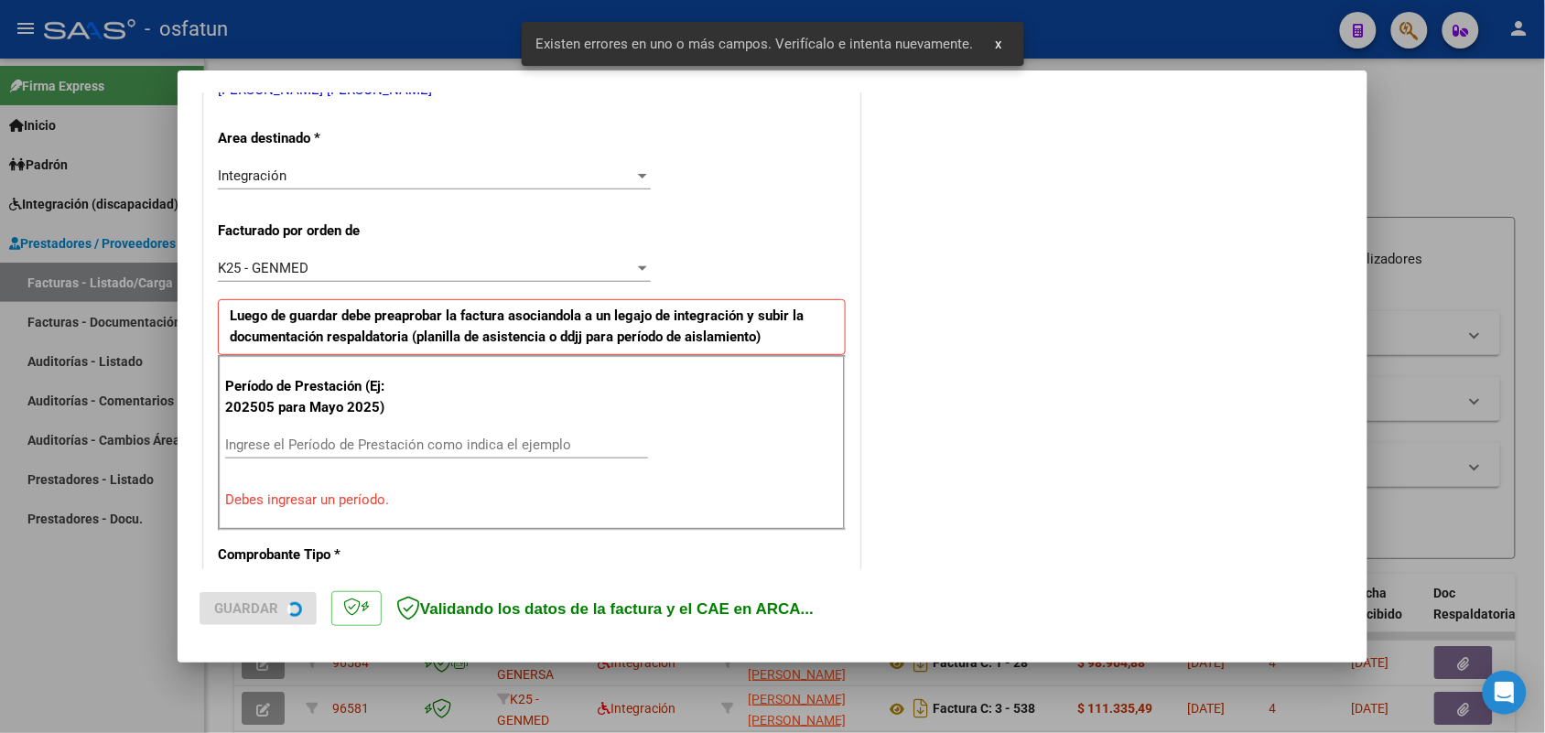
scroll to position [494, 0]
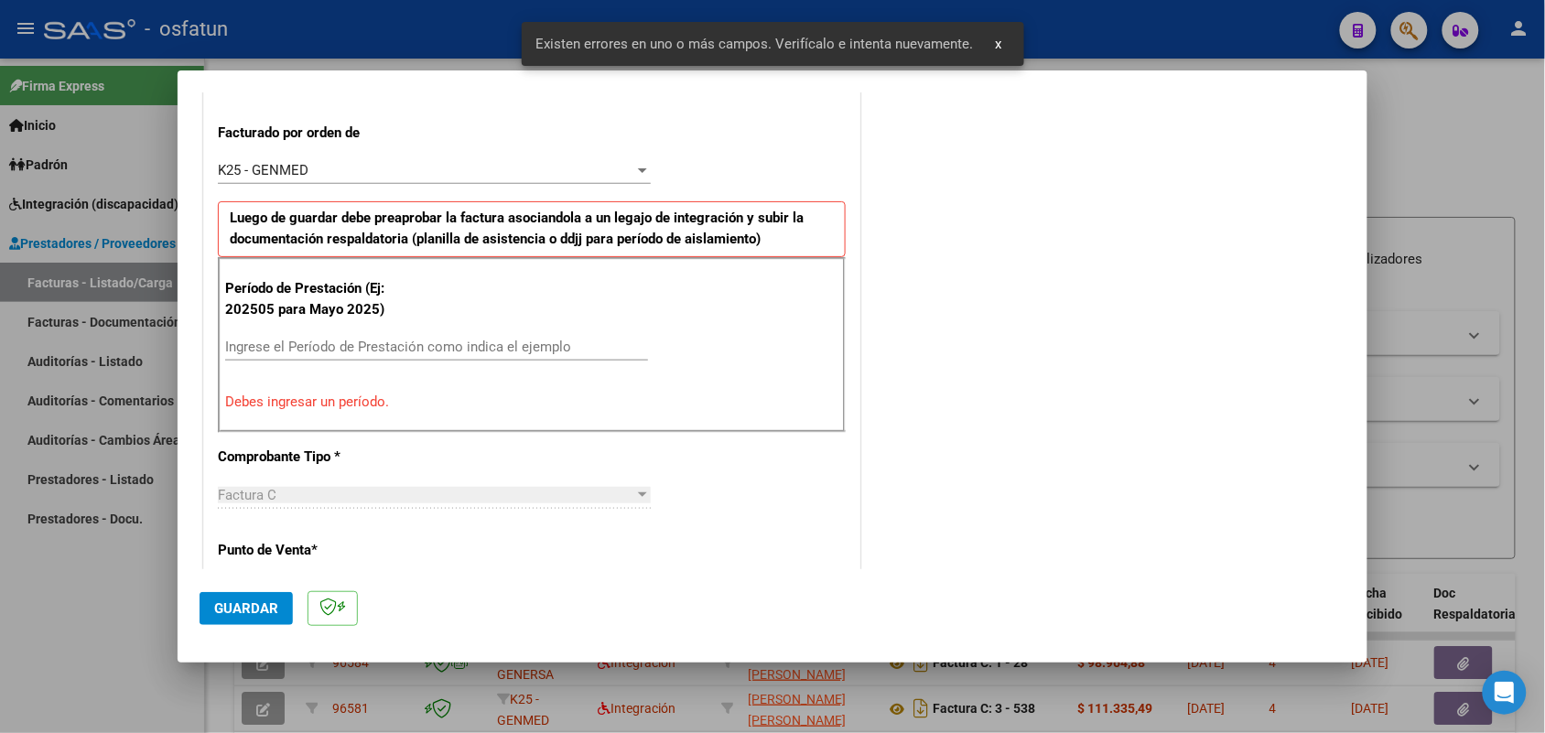
click at [396, 337] on div "Ingrese el Período de Prestación como indica el ejemplo" at bounding box center [436, 346] width 423 height 27
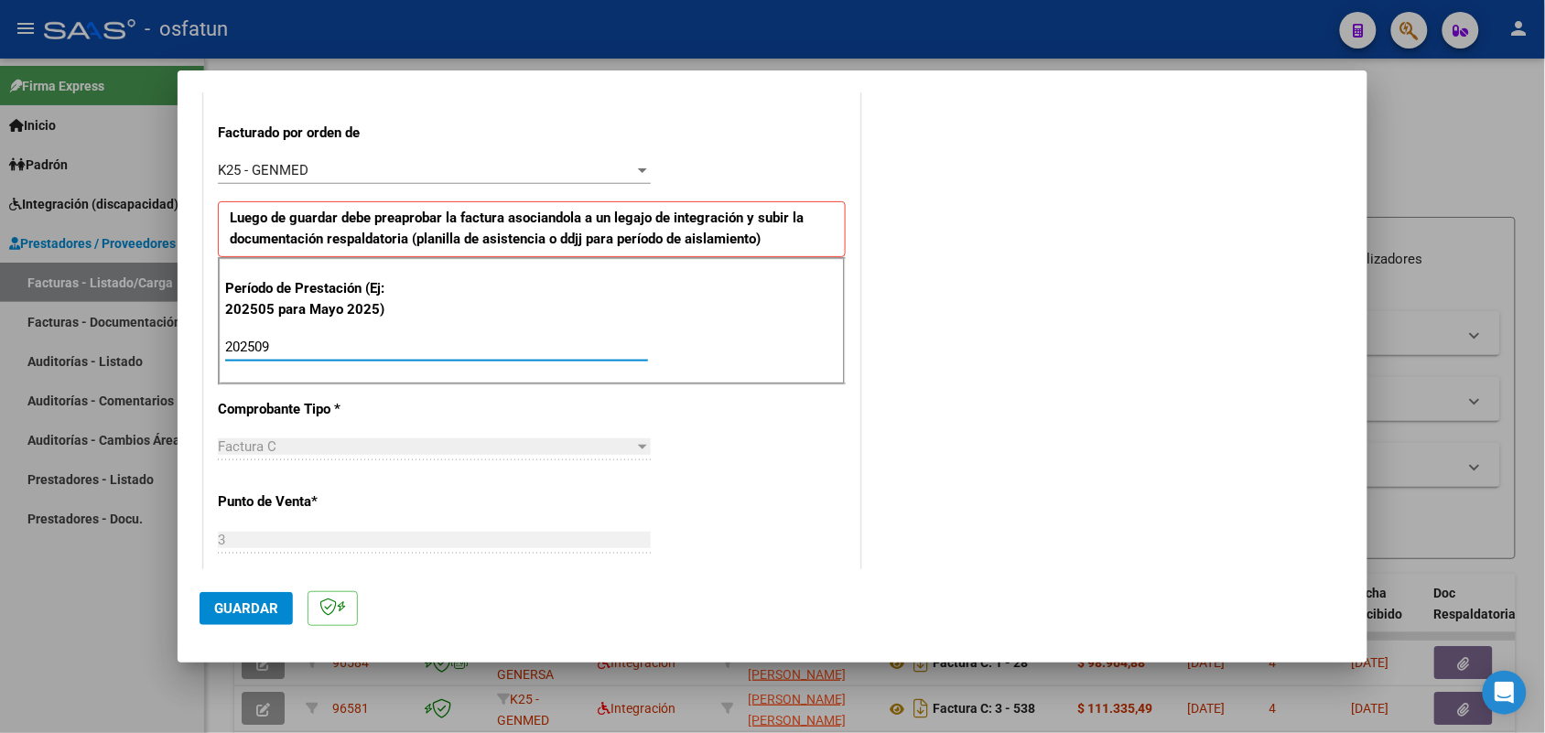
type input "202509"
click at [261, 606] on span "Guardar" at bounding box center [246, 608] width 64 height 16
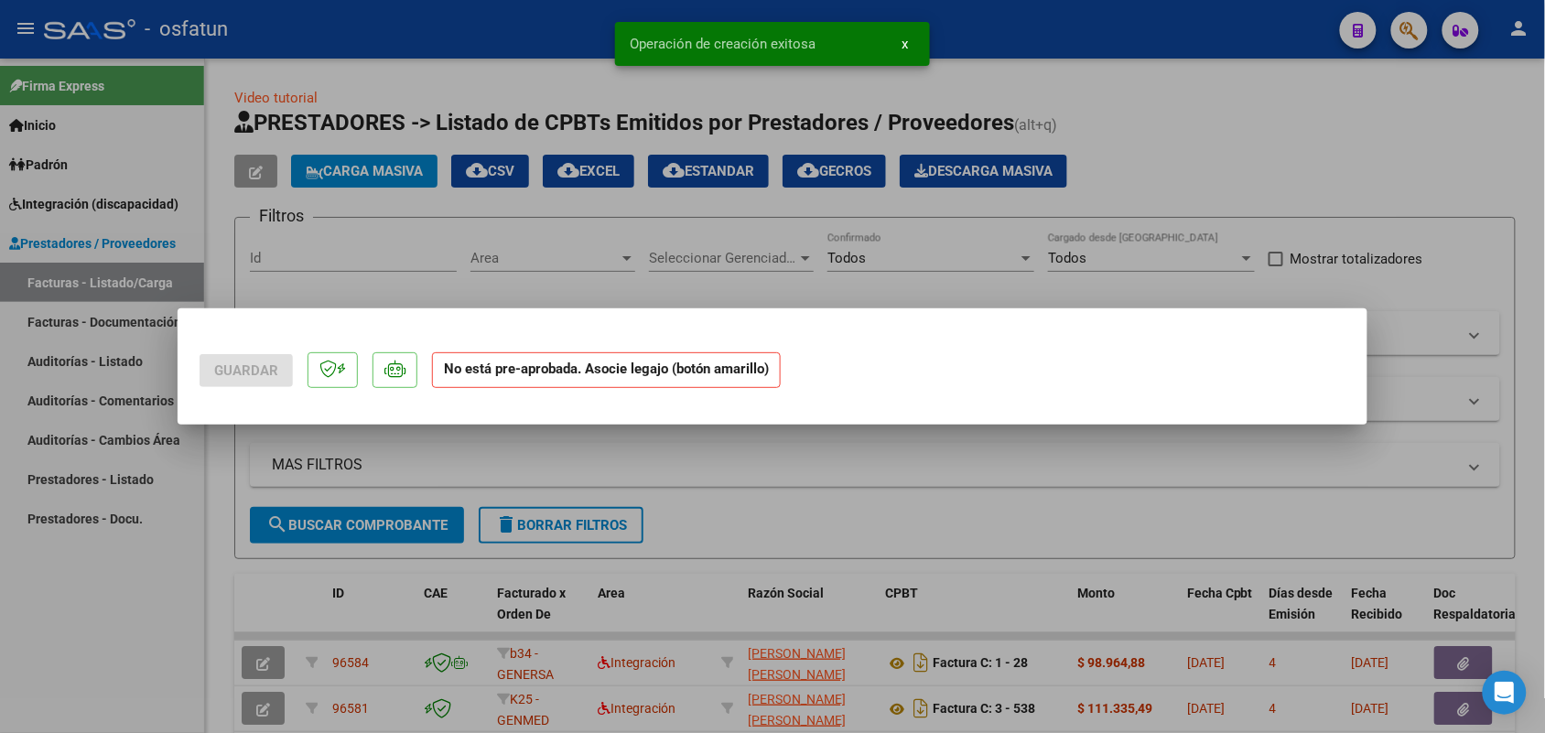
scroll to position [0, 0]
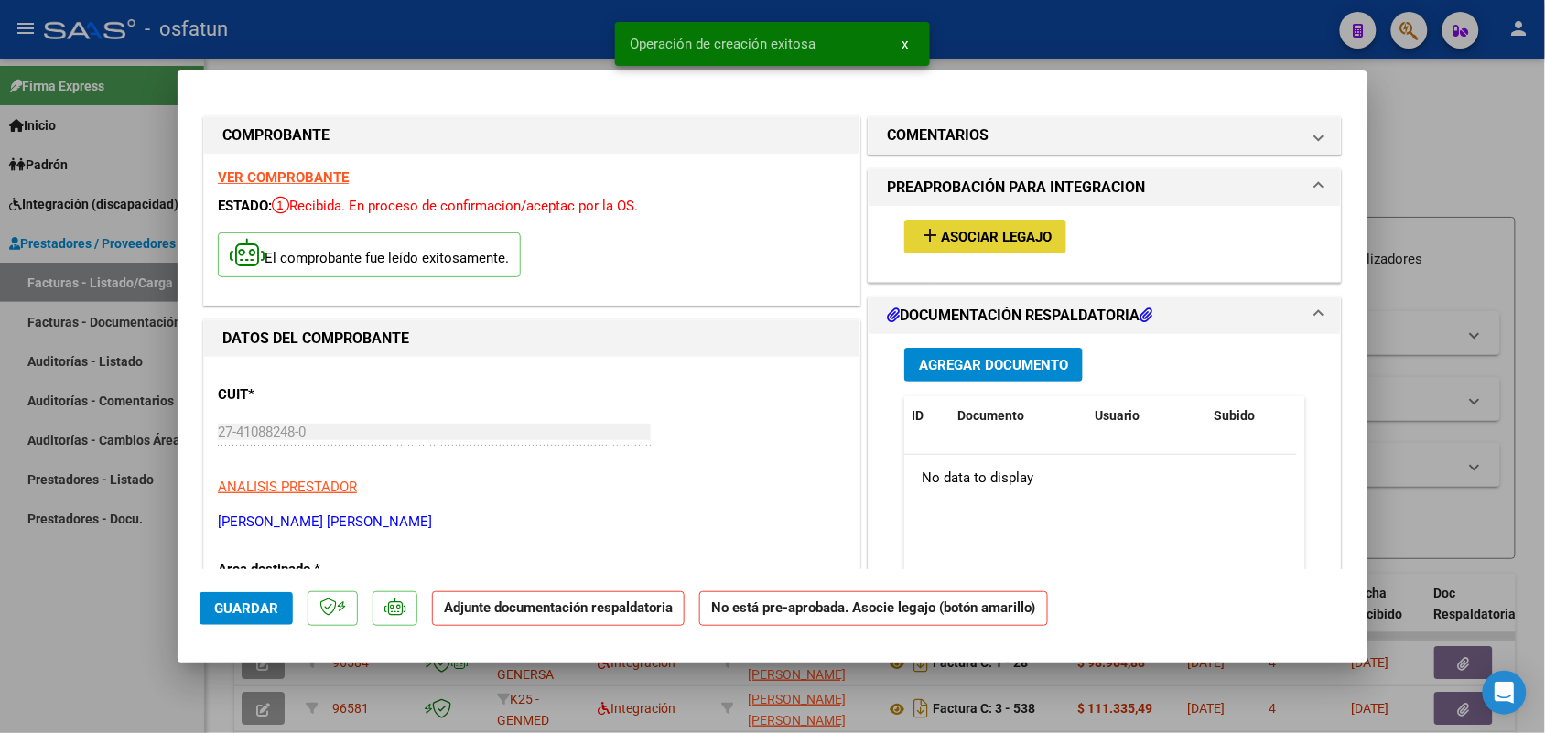
click at [963, 225] on button "add Asociar Legajo" at bounding box center [985, 237] width 162 height 34
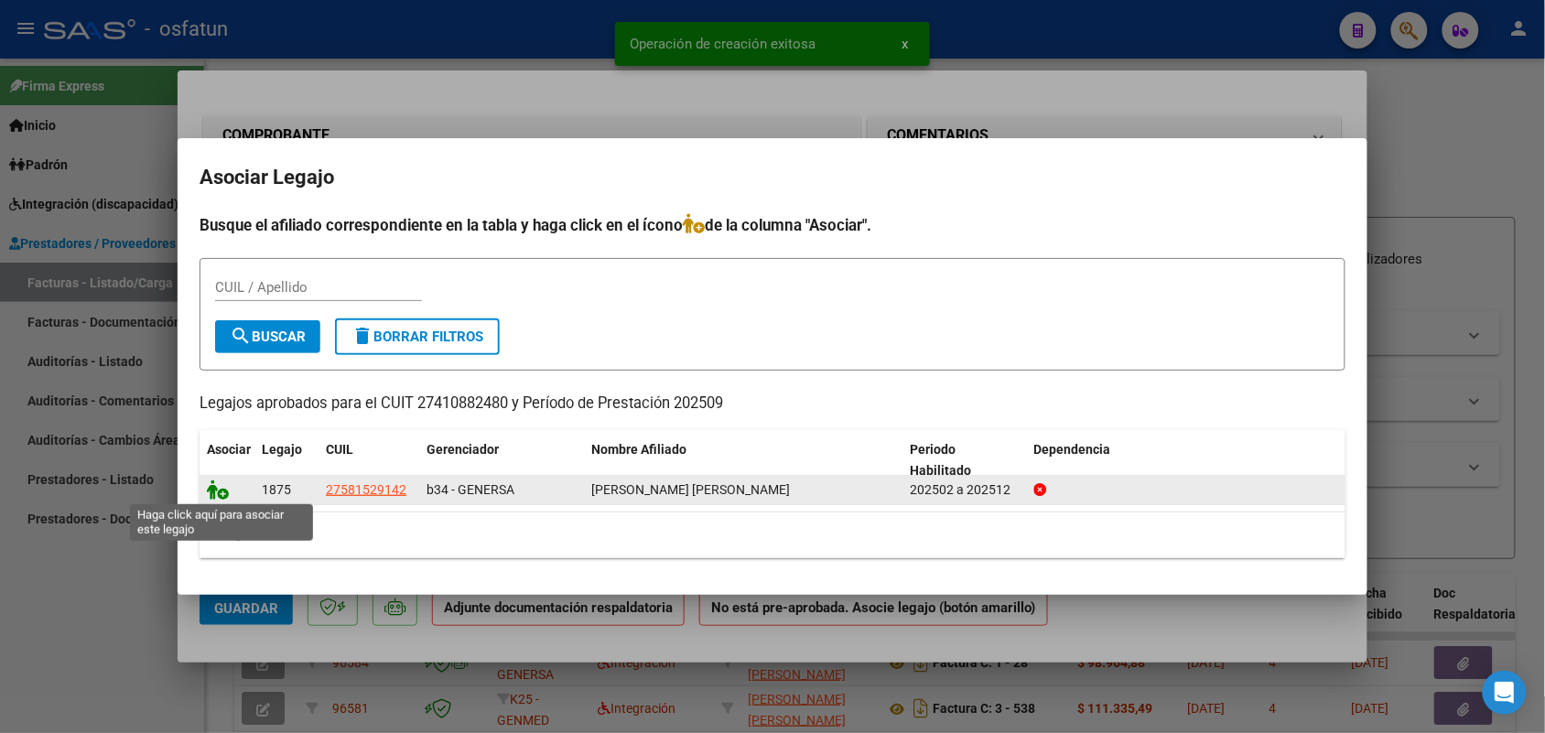
click at [220, 495] on icon at bounding box center [218, 490] width 22 height 20
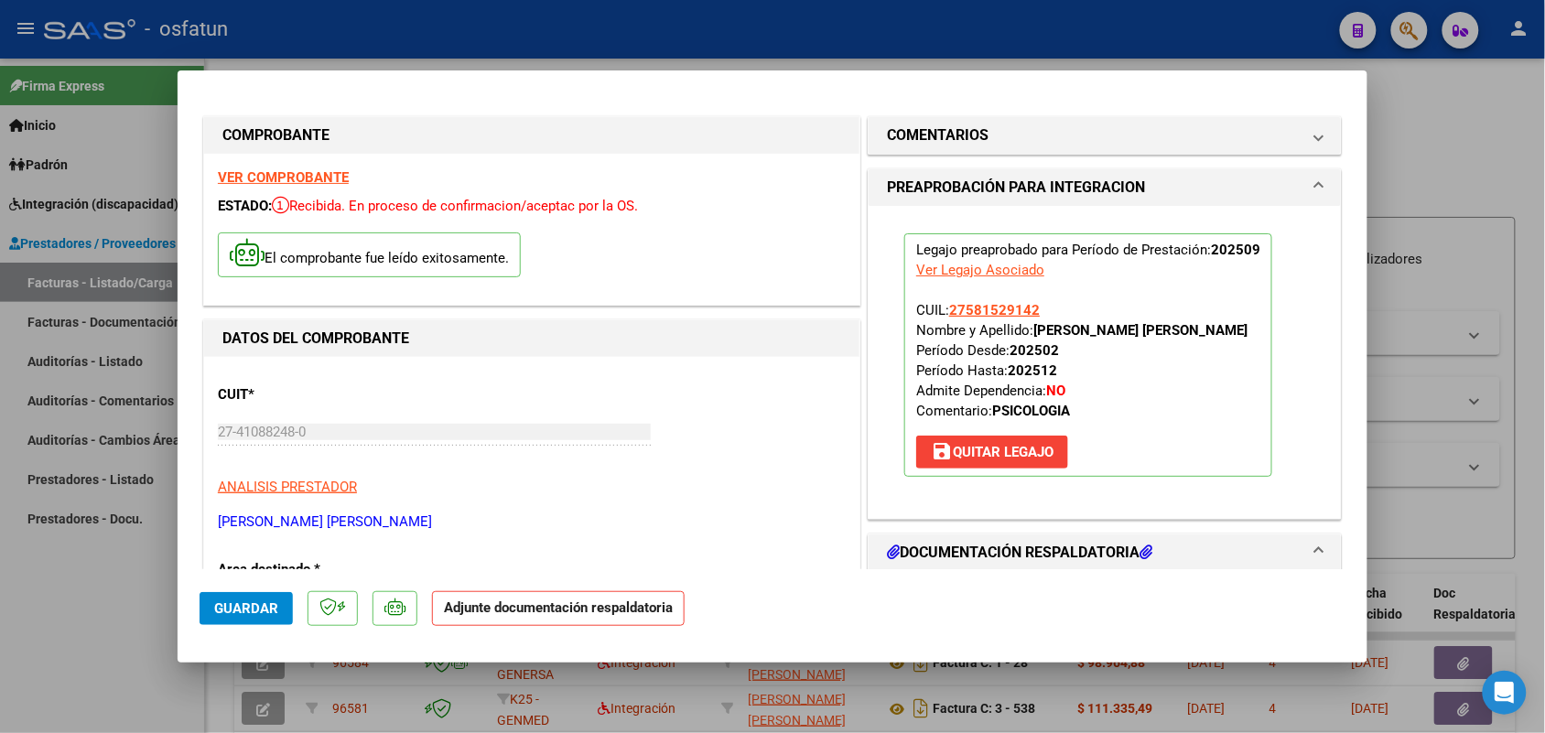
scroll to position [114, 0]
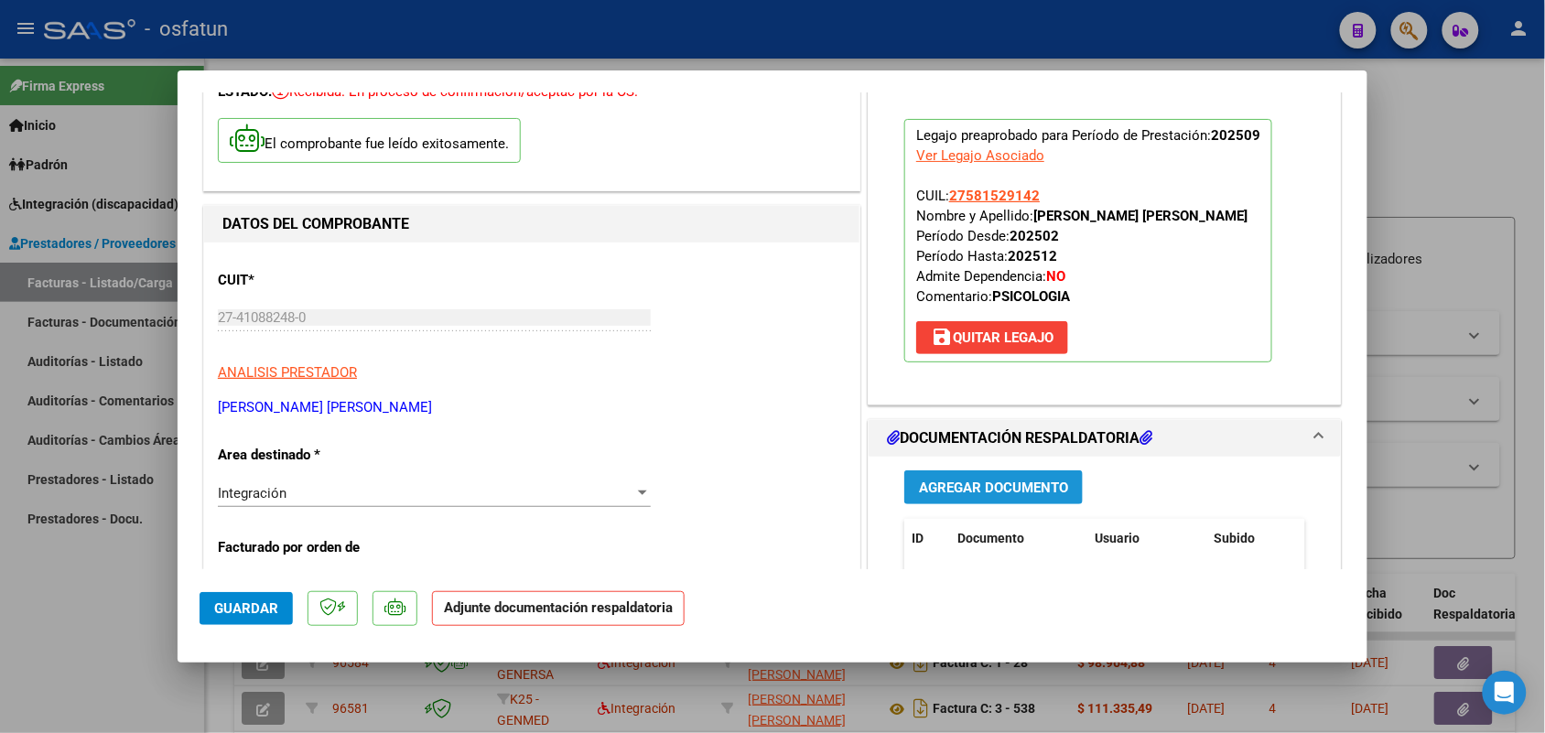
click at [987, 483] on span "Agregar Documento" at bounding box center [993, 488] width 149 height 16
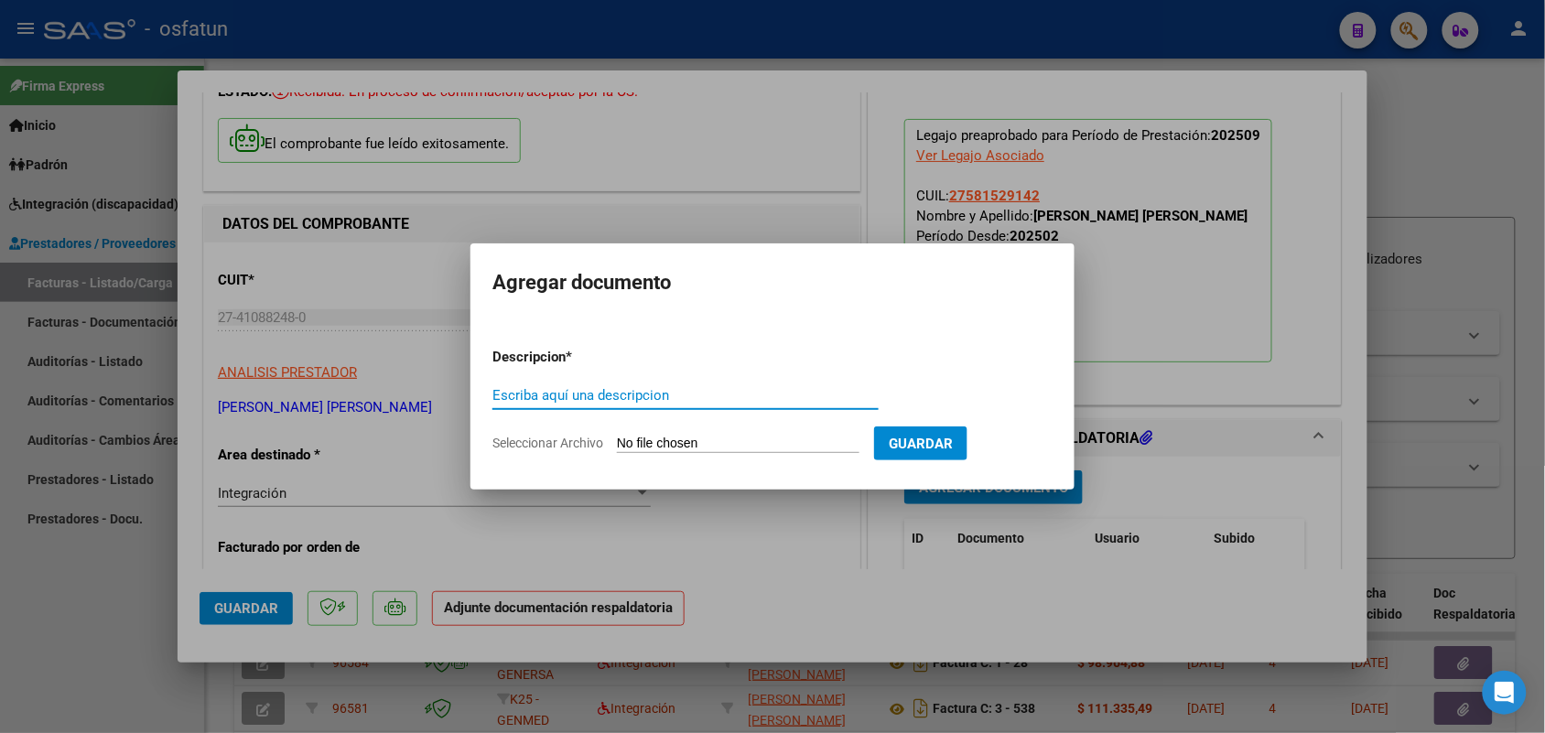
click at [569, 394] on input "Escriba aquí una descripcion" at bounding box center [685, 395] width 386 height 16
type input "ASIST"
click at [668, 441] on input "Seleccionar Archivo" at bounding box center [738, 444] width 243 height 17
type input "C:\fakepath\PSICOL ASIST.pdf"
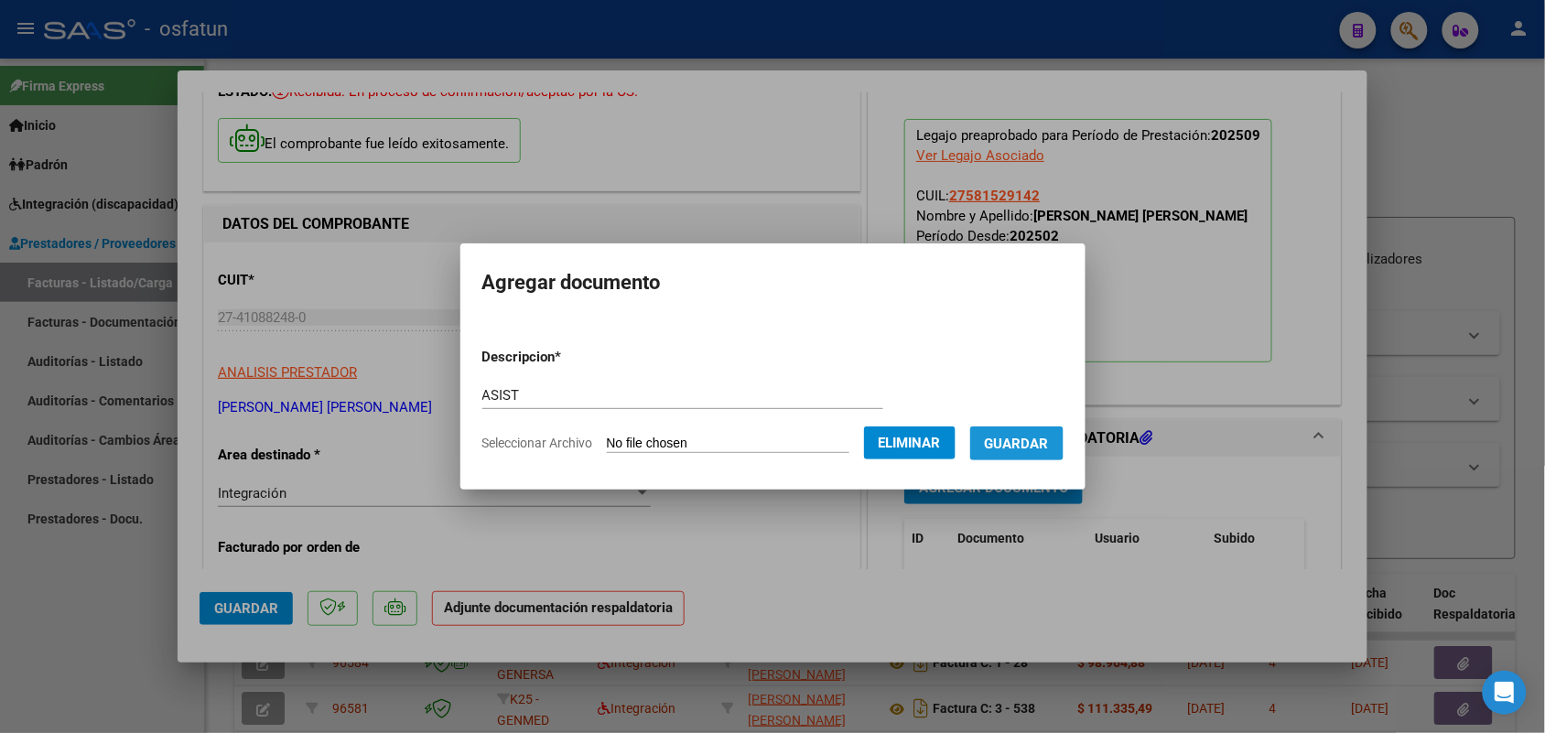
click at [1033, 441] on span "Guardar" at bounding box center [1017, 444] width 64 height 16
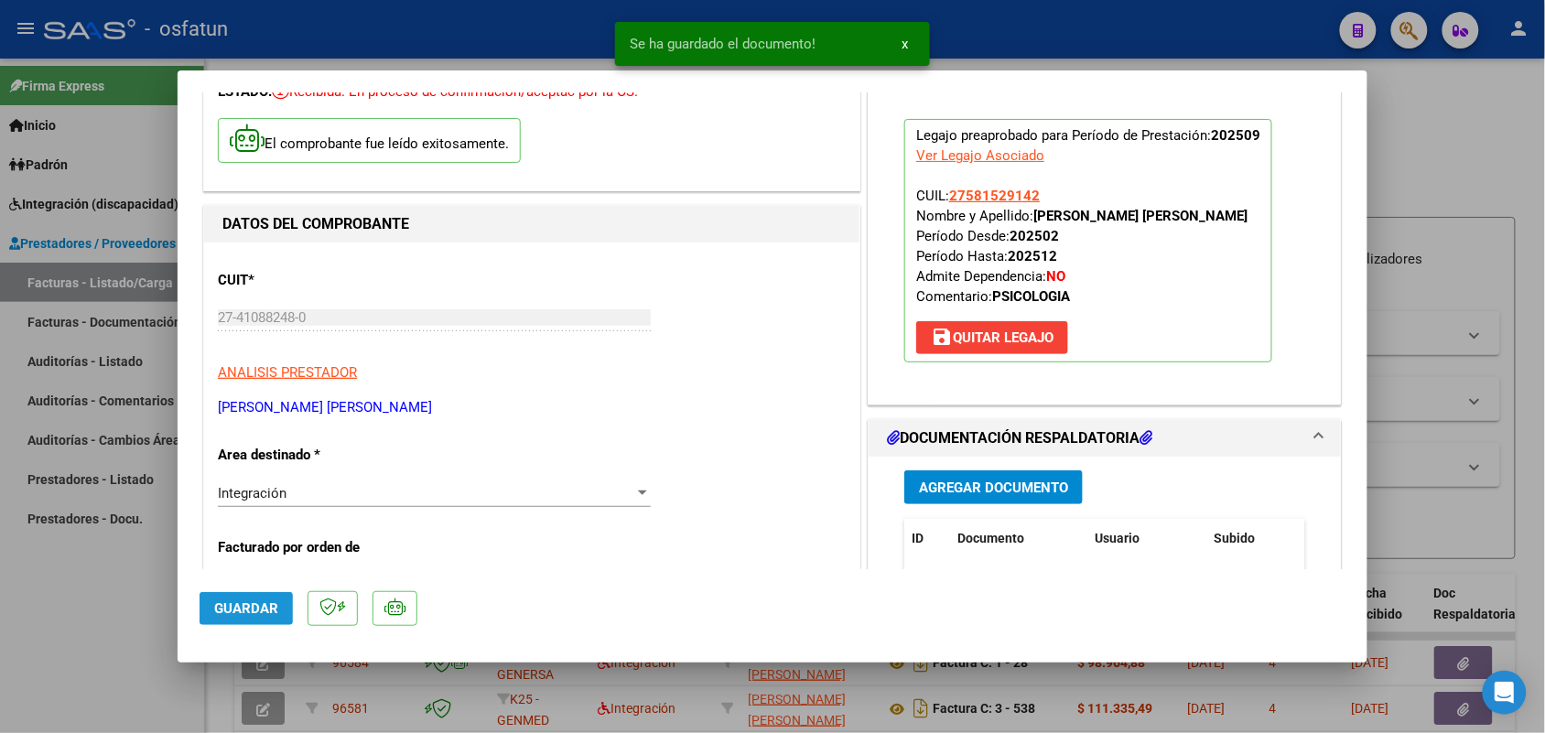
click at [240, 593] on button "Guardar" at bounding box center [246, 608] width 93 height 33
drag, startPoint x: 75, startPoint y: 579, endPoint x: 209, endPoint y: 357, distance: 258.7
click at [75, 578] on div at bounding box center [772, 366] width 1545 height 733
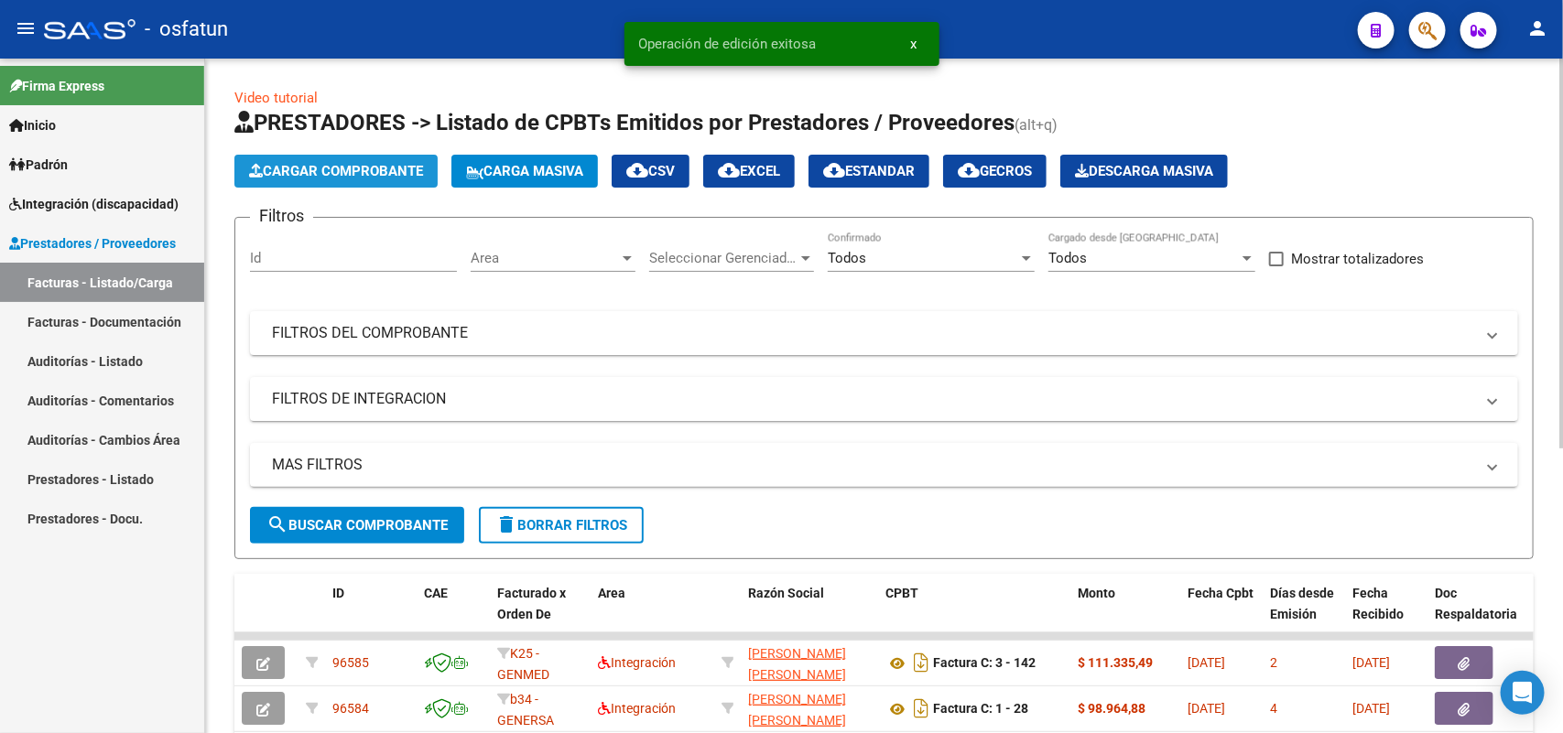
click at [373, 163] on span "Cargar Comprobante" at bounding box center [336, 171] width 174 height 16
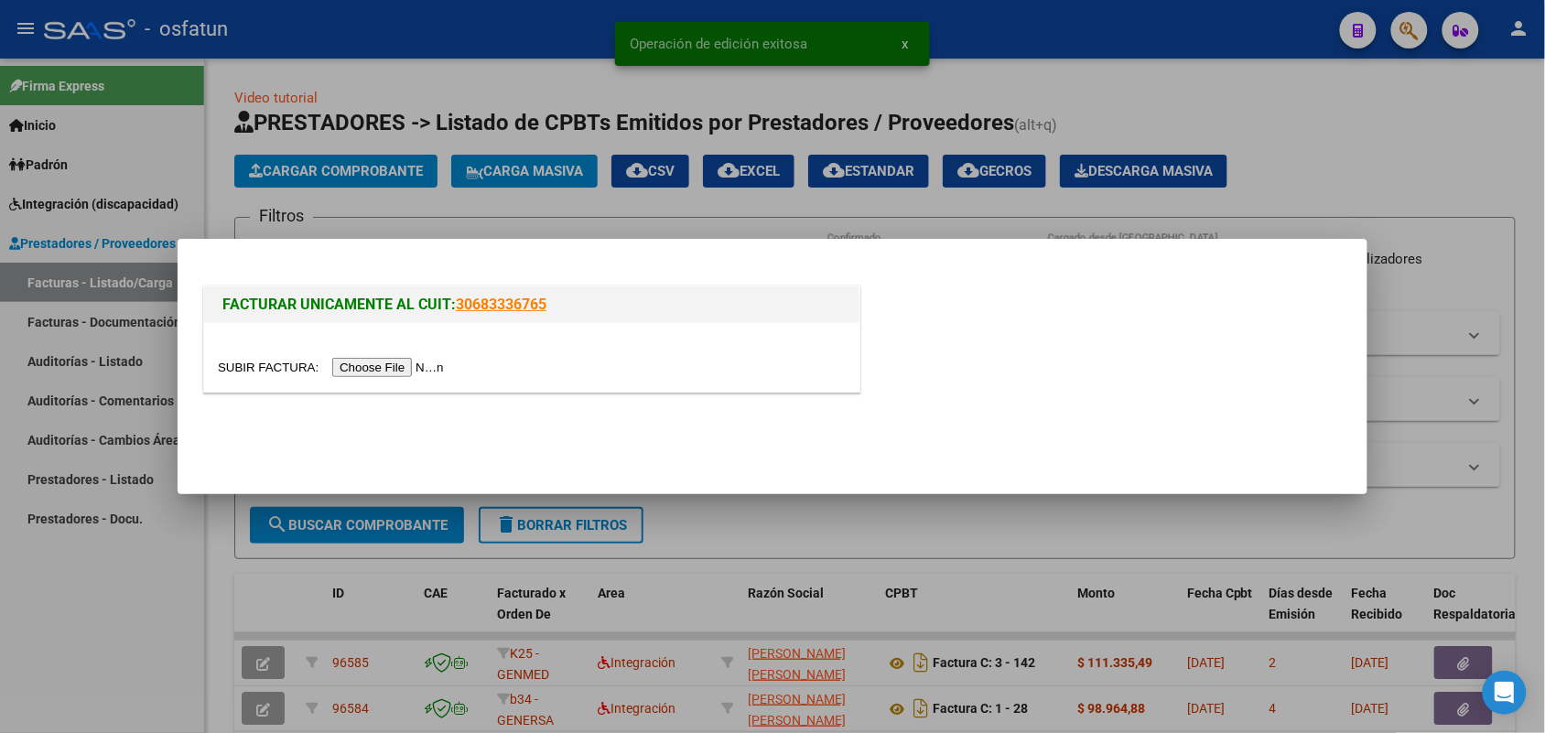
click at [398, 362] on input "file" at bounding box center [334, 367] width 232 height 19
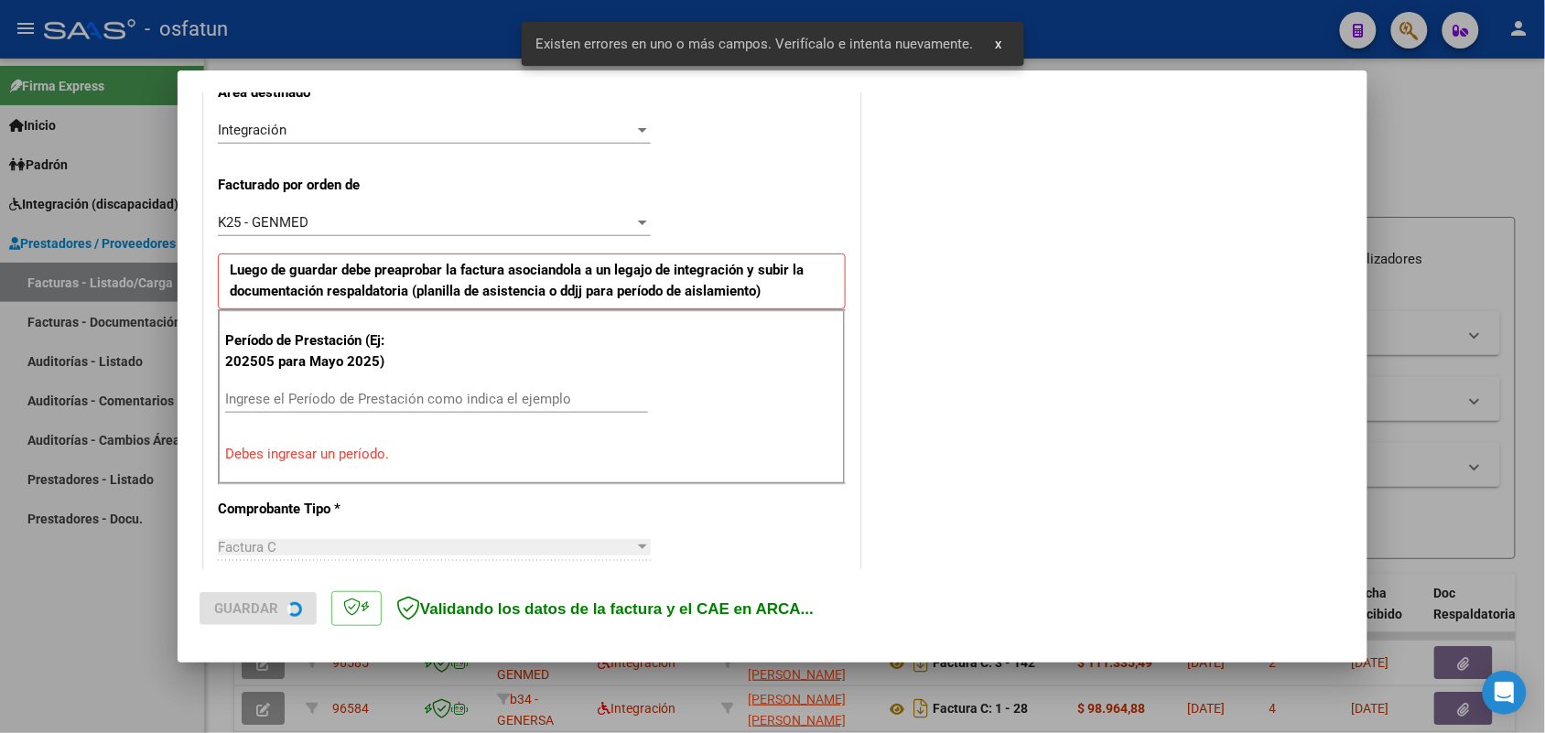
scroll to position [460, 0]
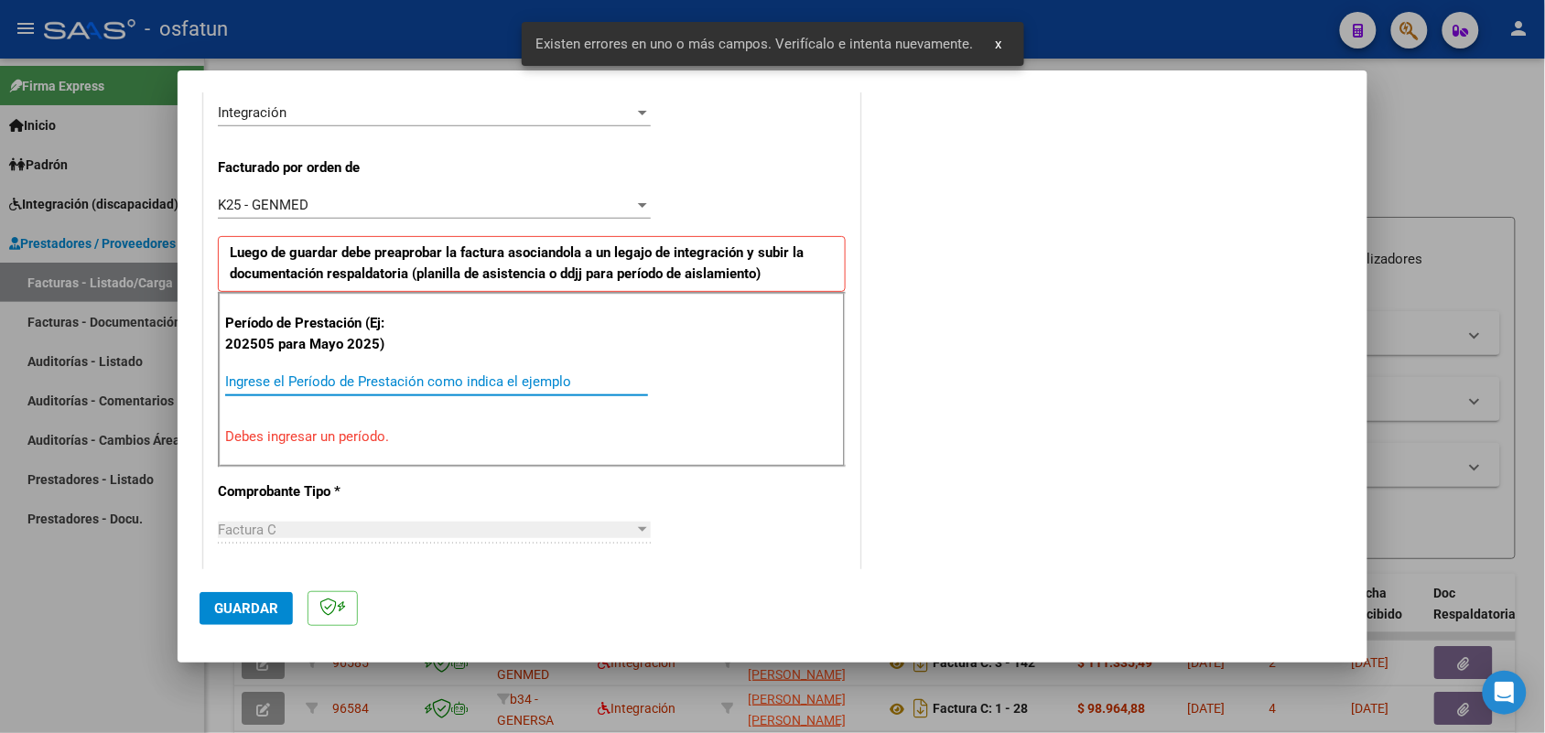
click at [390, 377] on input "Ingrese el Período de Prestación como indica el ejemplo" at bounding box center [436, 381] width 423 height 16
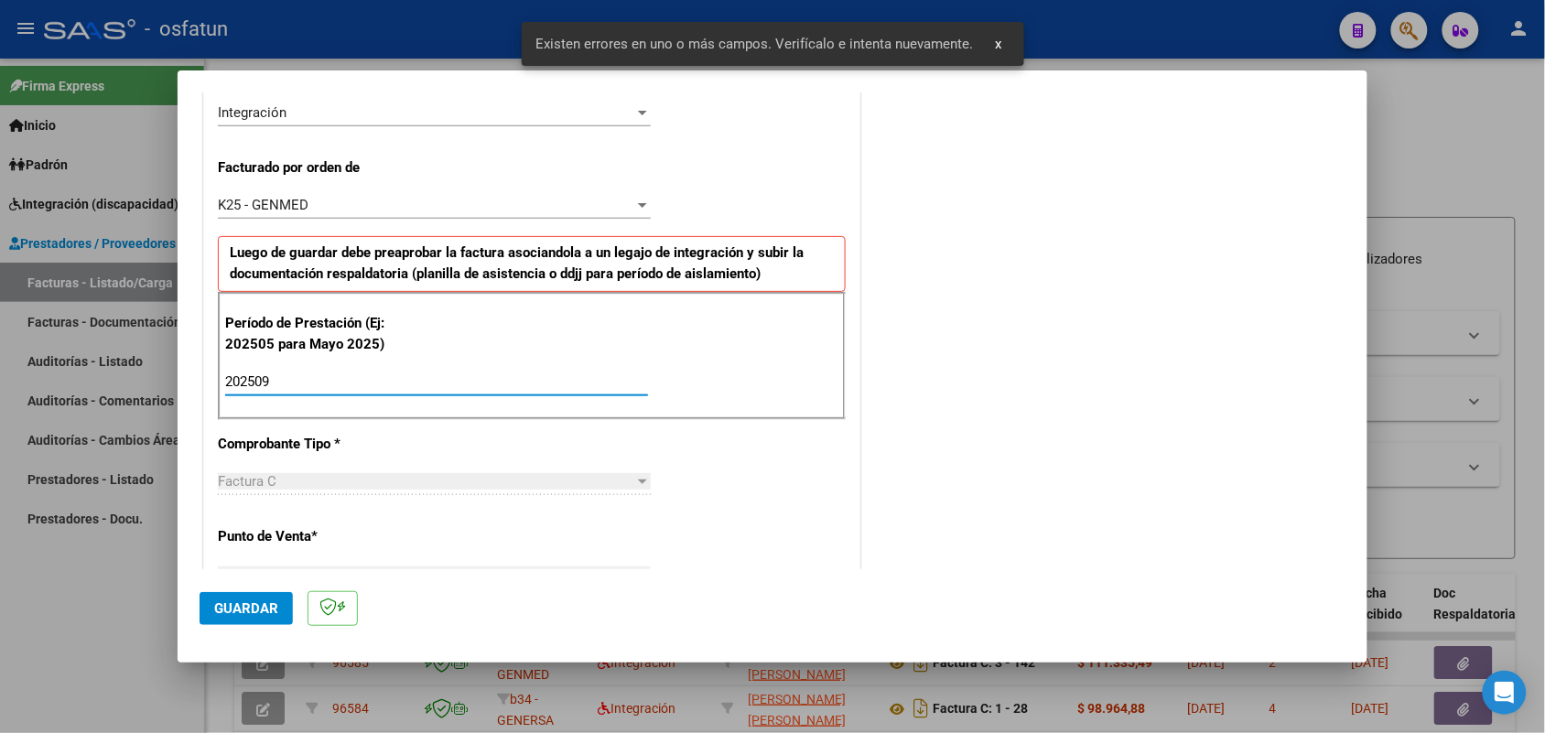
type input "202509"
click at [275, 607] on span "Guardar" at bounding box center [246, 608] width 64 height 16
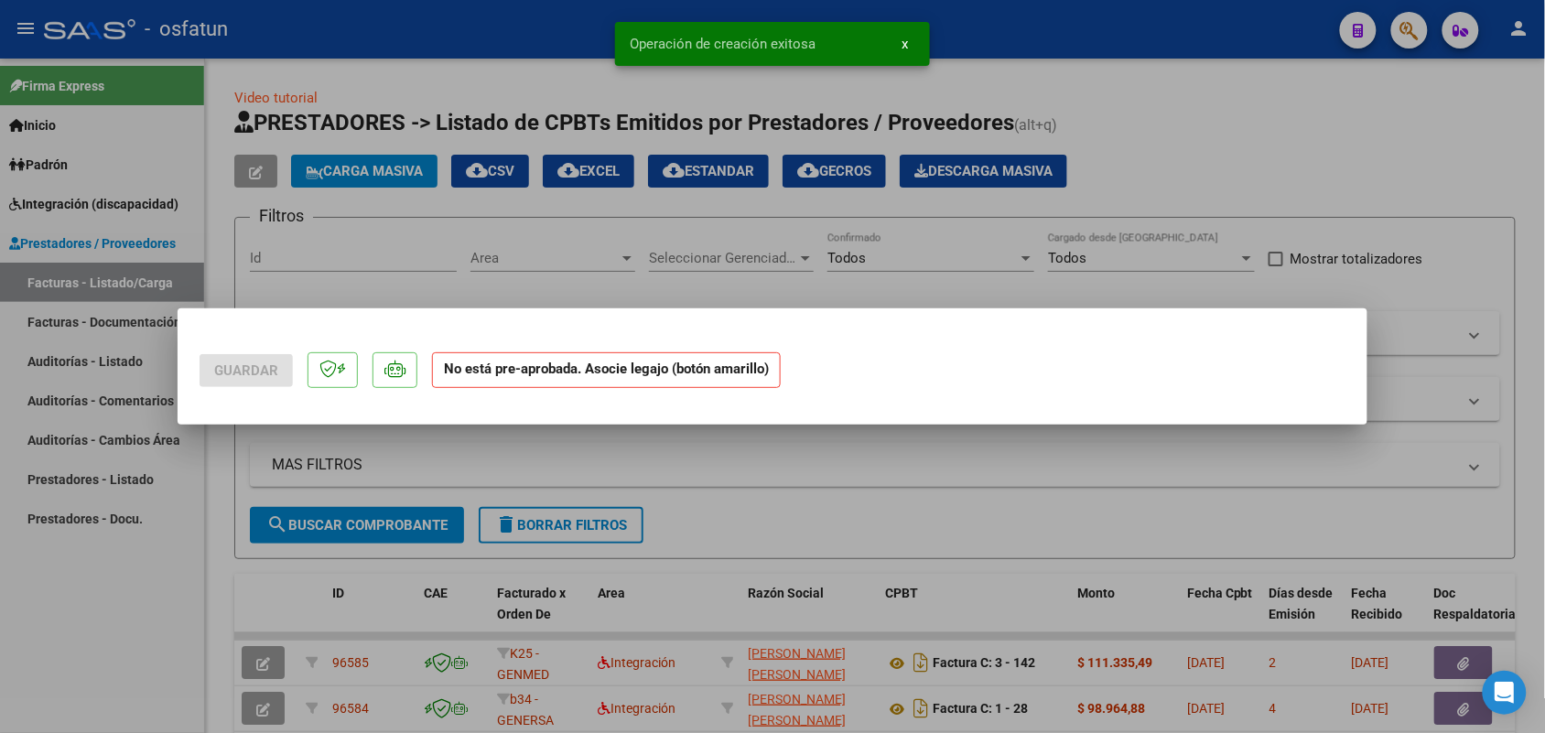
scroll to position [0, 0]
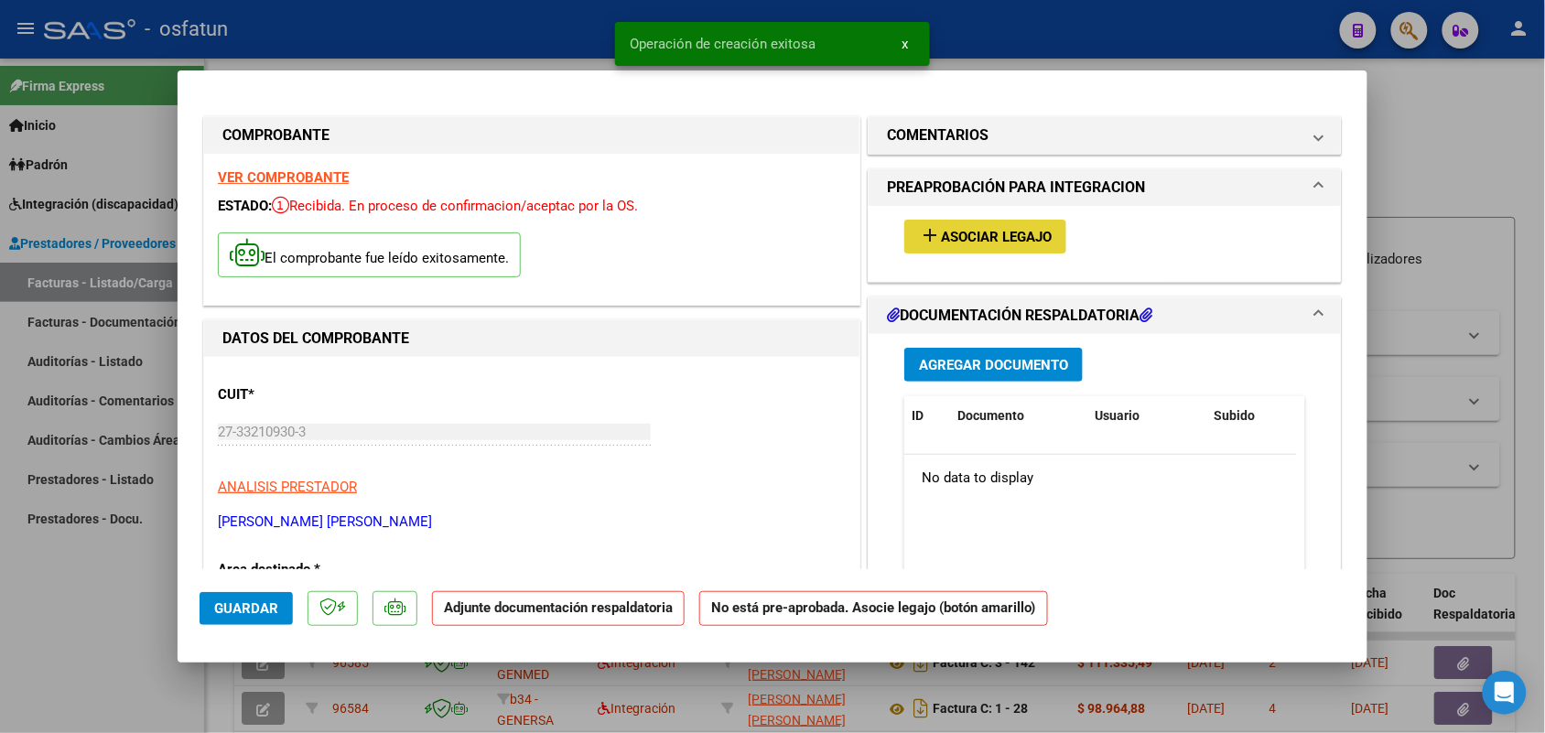
click at [991, 233] on span "Asociar Legajo" at bounding box center [996, 237] width 111 height 16
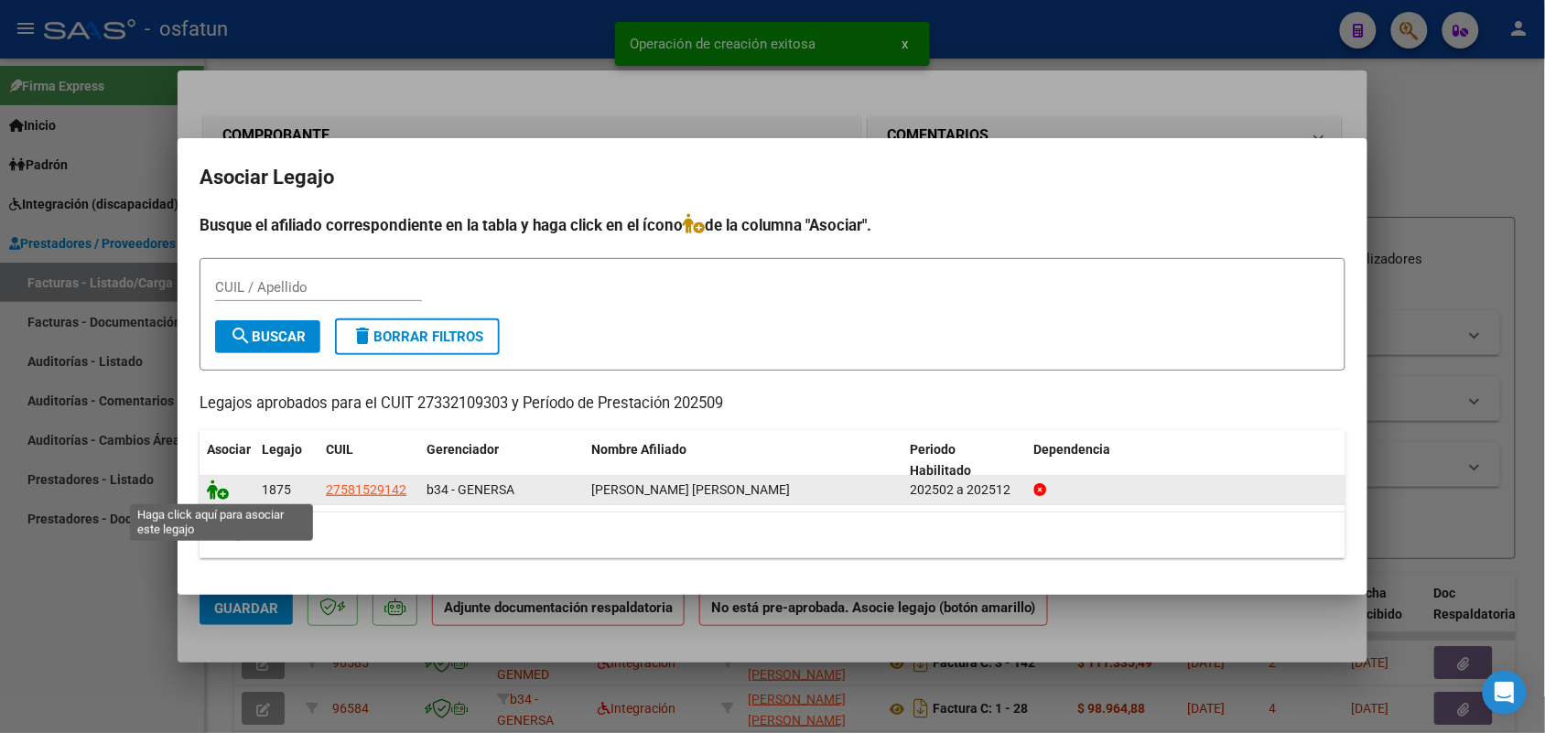
click at [218, 490] on icon at bounding box center [218, 490] width 22 height 20
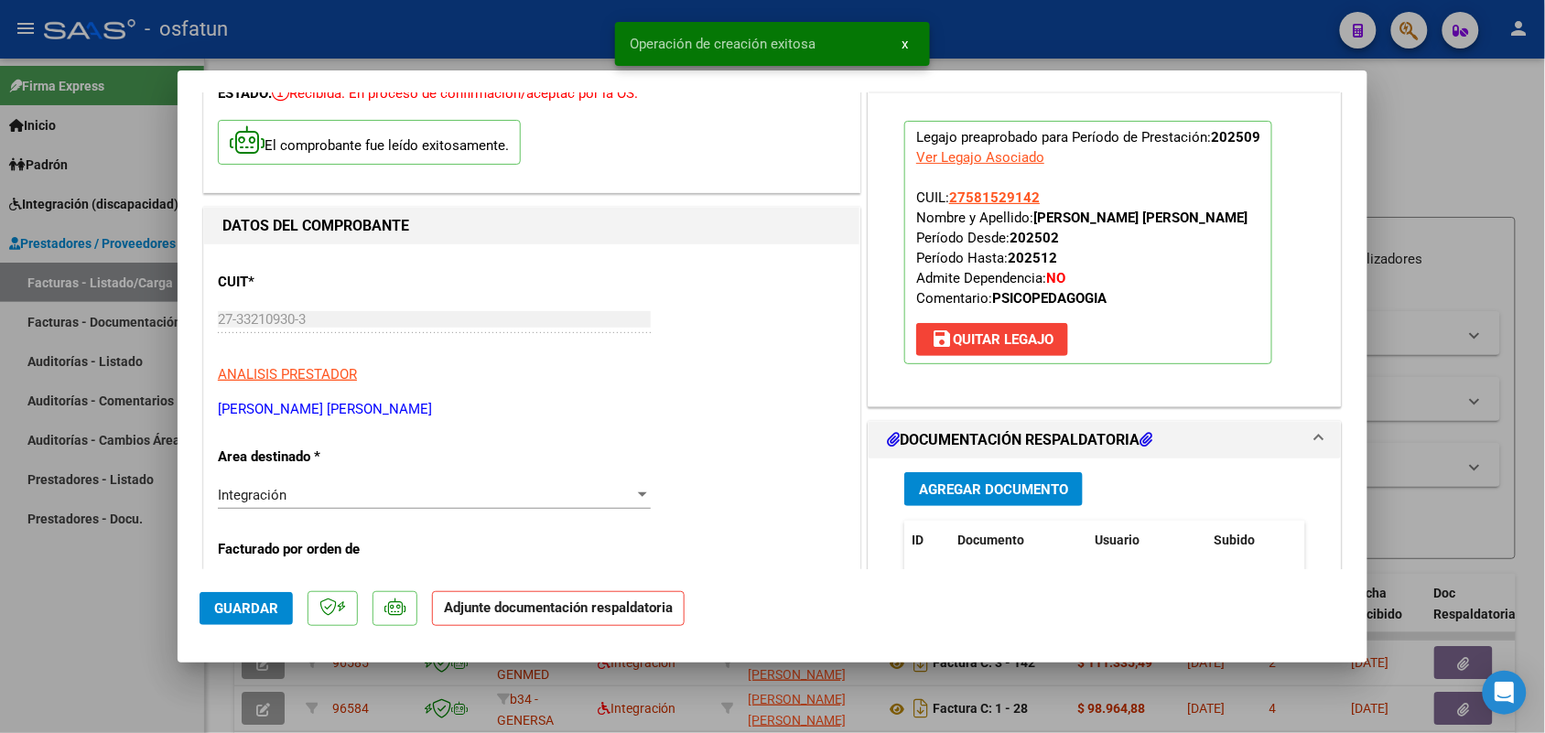
scroll to position [114, 0]
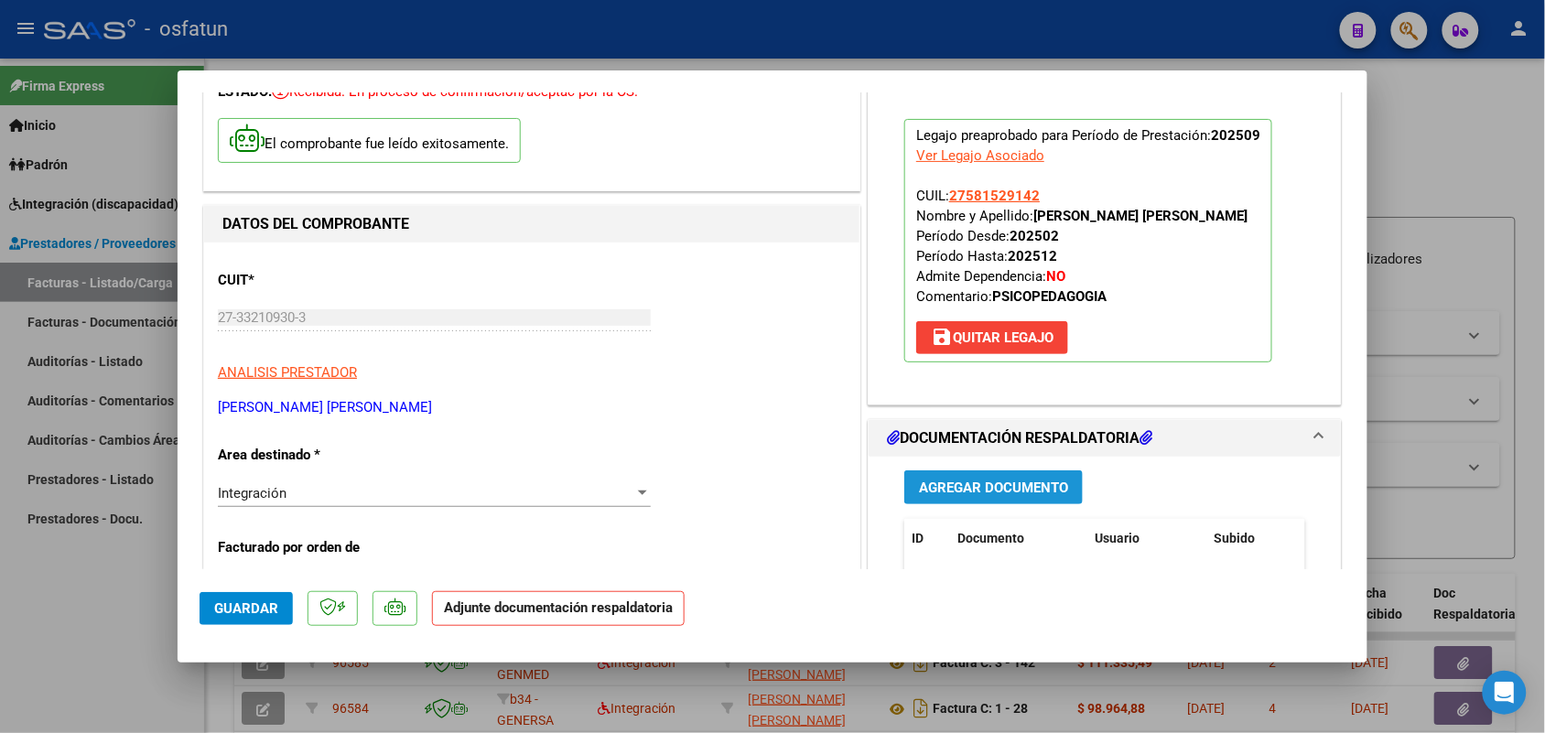
click at [1011, 485] on span "Agregar Documento" at bounding box center [993, 488] width 149 height 16
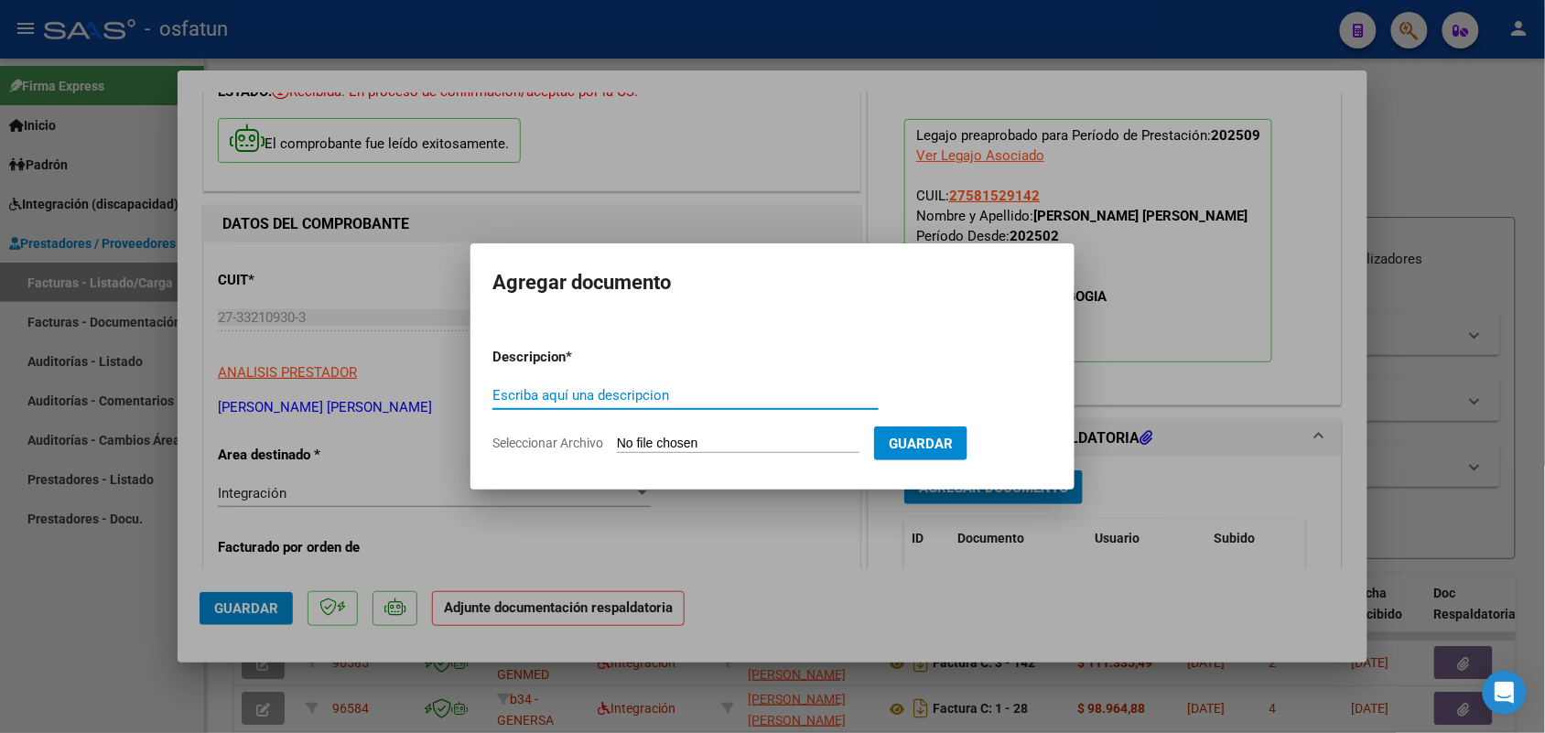
click at [652, 392] on input "Escriba aquí una descripcion" at bounding box center [685, 395] width 386 height 16
type input "ASIST"
click at [694, 449] on input "Seleccionar Archivo" at bounding box center [738, 444] width 243 height 17
type input "C:\fakepath\PSICOP ASIST.pdf"
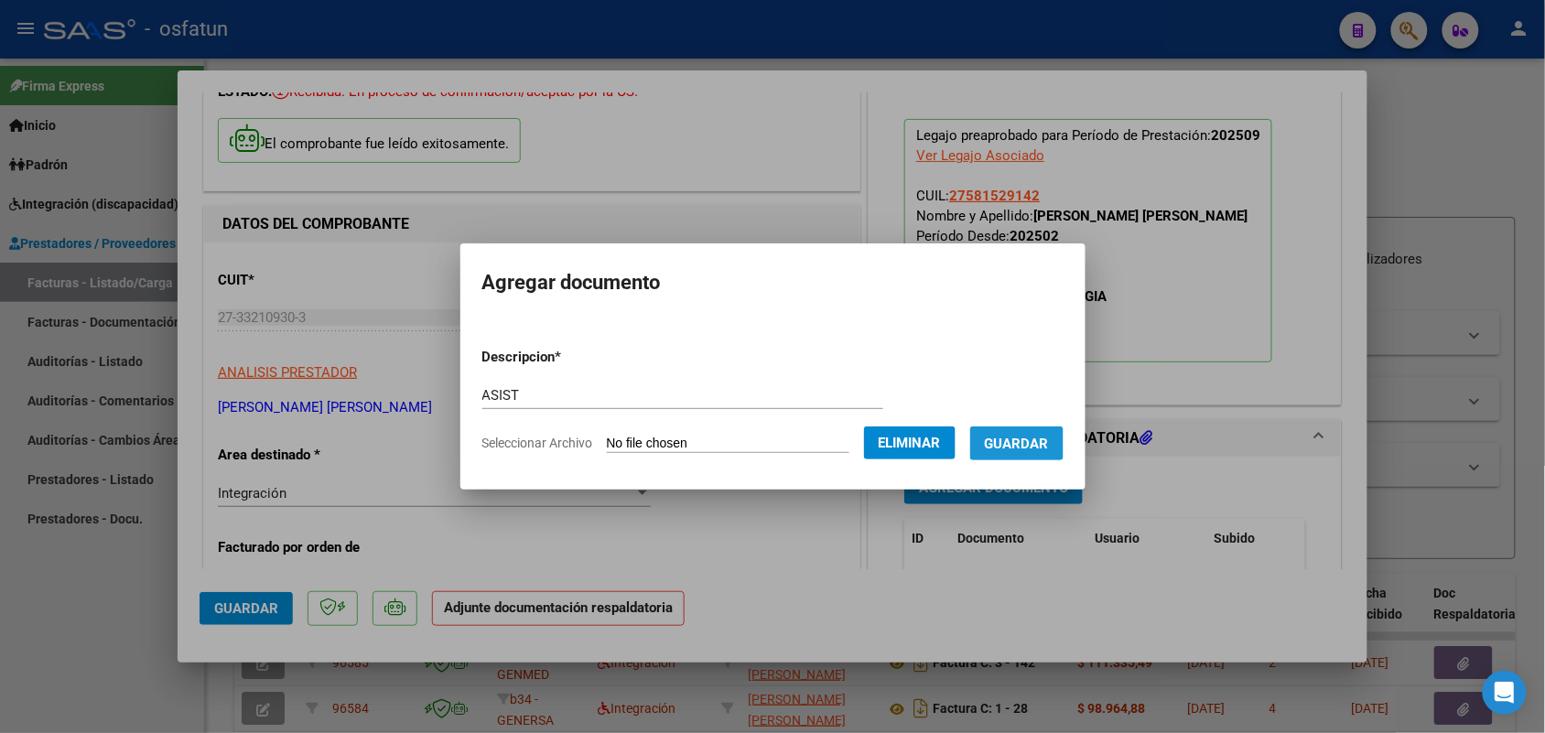
drag, startPoint x: 1042, startPoint y: 428, endPoint x: 881, endPoint y: 464, distance: 164.1
click at [1041, 428] on button "Guardar" at bounding box center [1016, 444] width 93 height 34
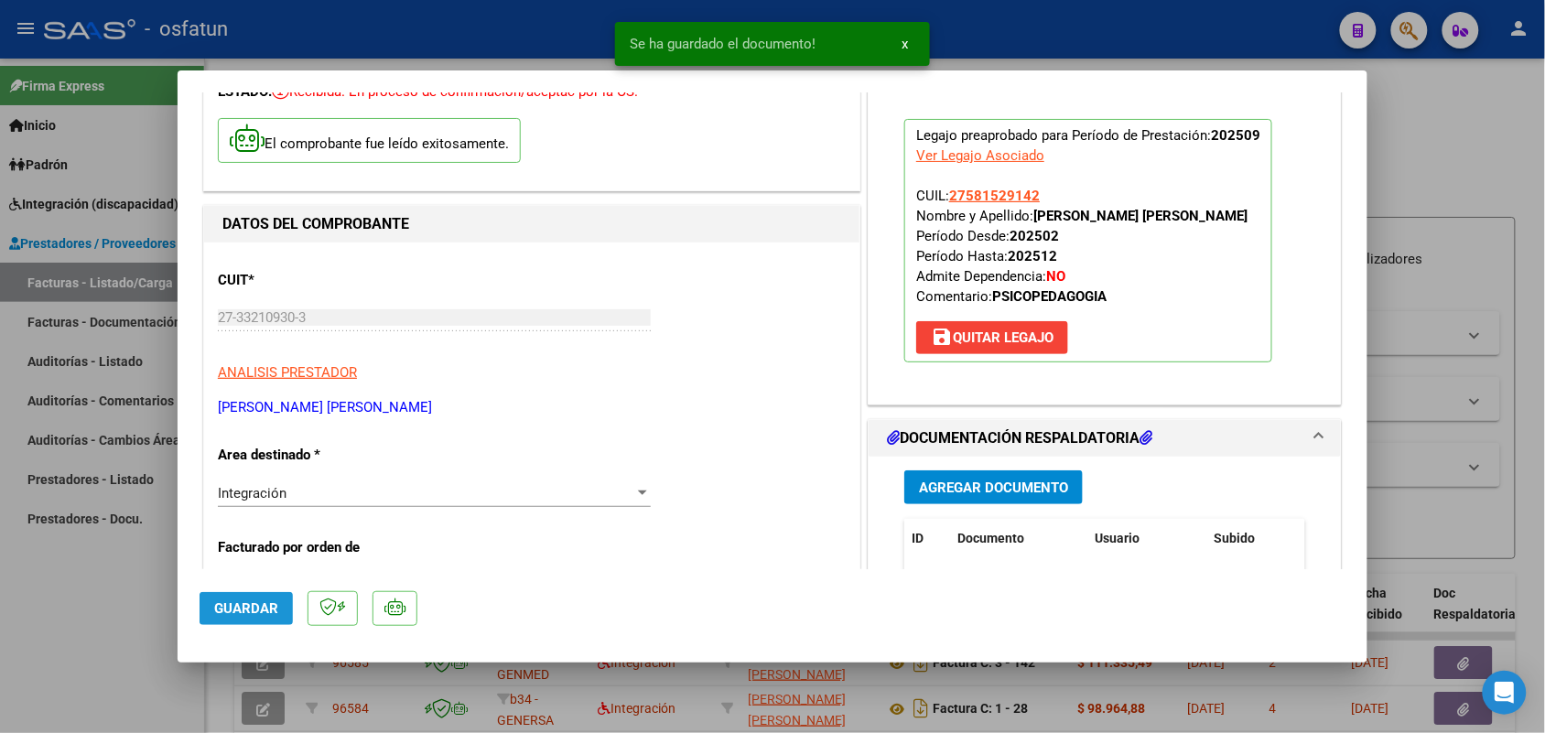
click at [261, 604] on span "Guardar" at bounding box center [246, 608] width 64 height 16
click at [70, 584] on div at bounding box center [772, 366] width 1545 height 733
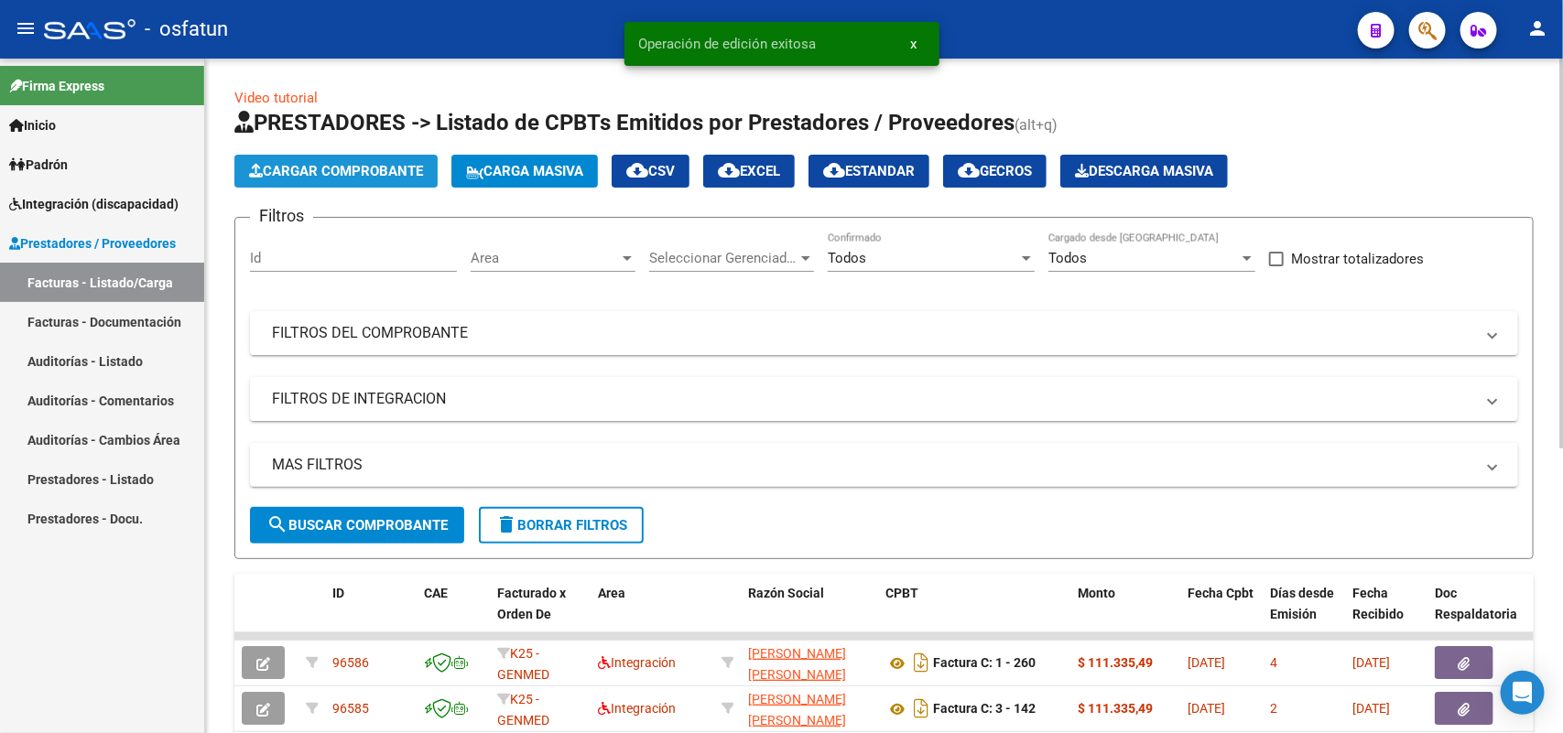
click at [332, 167] on span "Cargar Comprobante" at bounding box center [336, 171] width 174 height 16
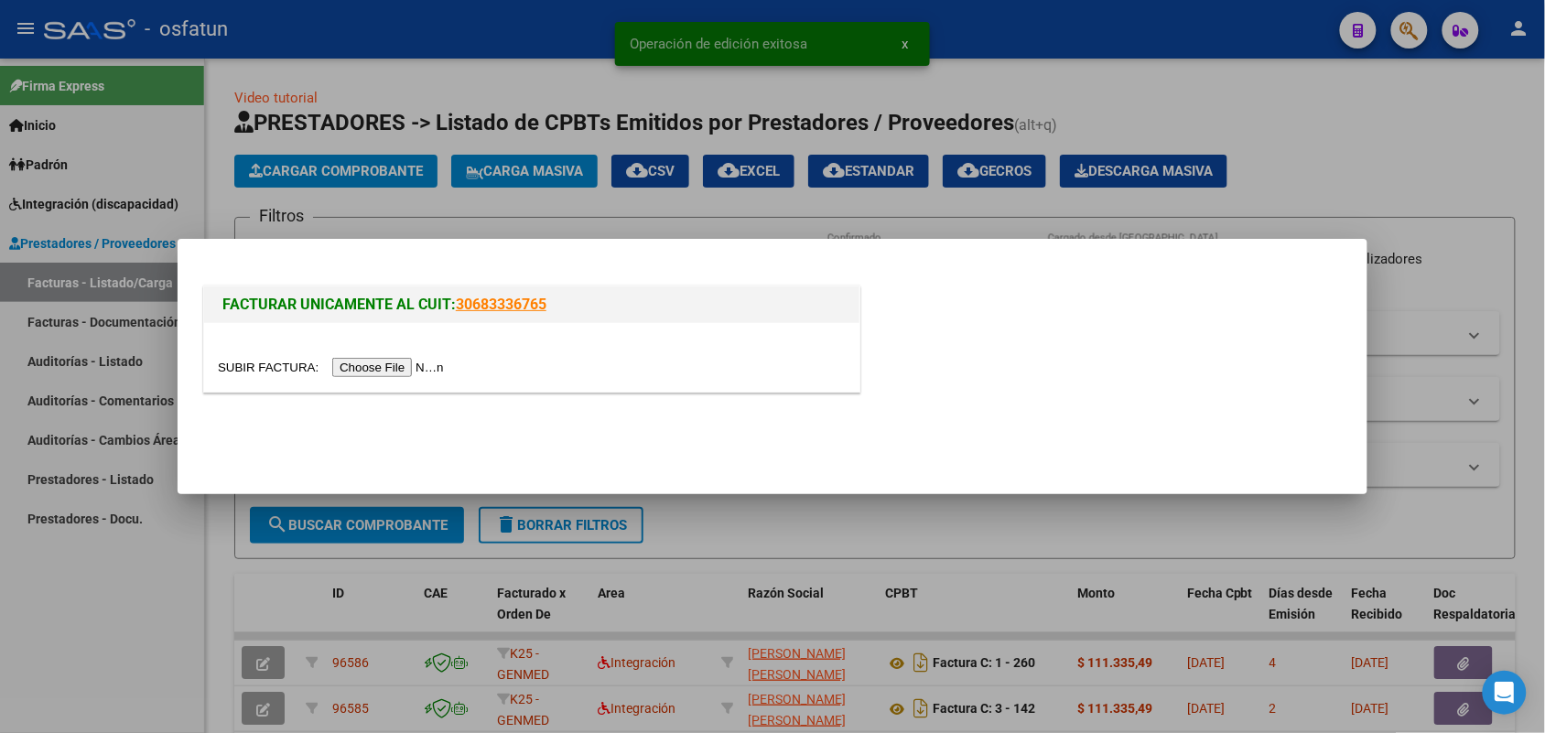
drag, startPoint x: 418, startPoint y: 380, endPoint x: 422, endPoint y: 371, distance: 9.9
click at [419, 377] on div at bounding box center [531, 357] width 655 height 69
click at [422, 369] on input "file" at bounding box center [334, 367] width 232 height 19
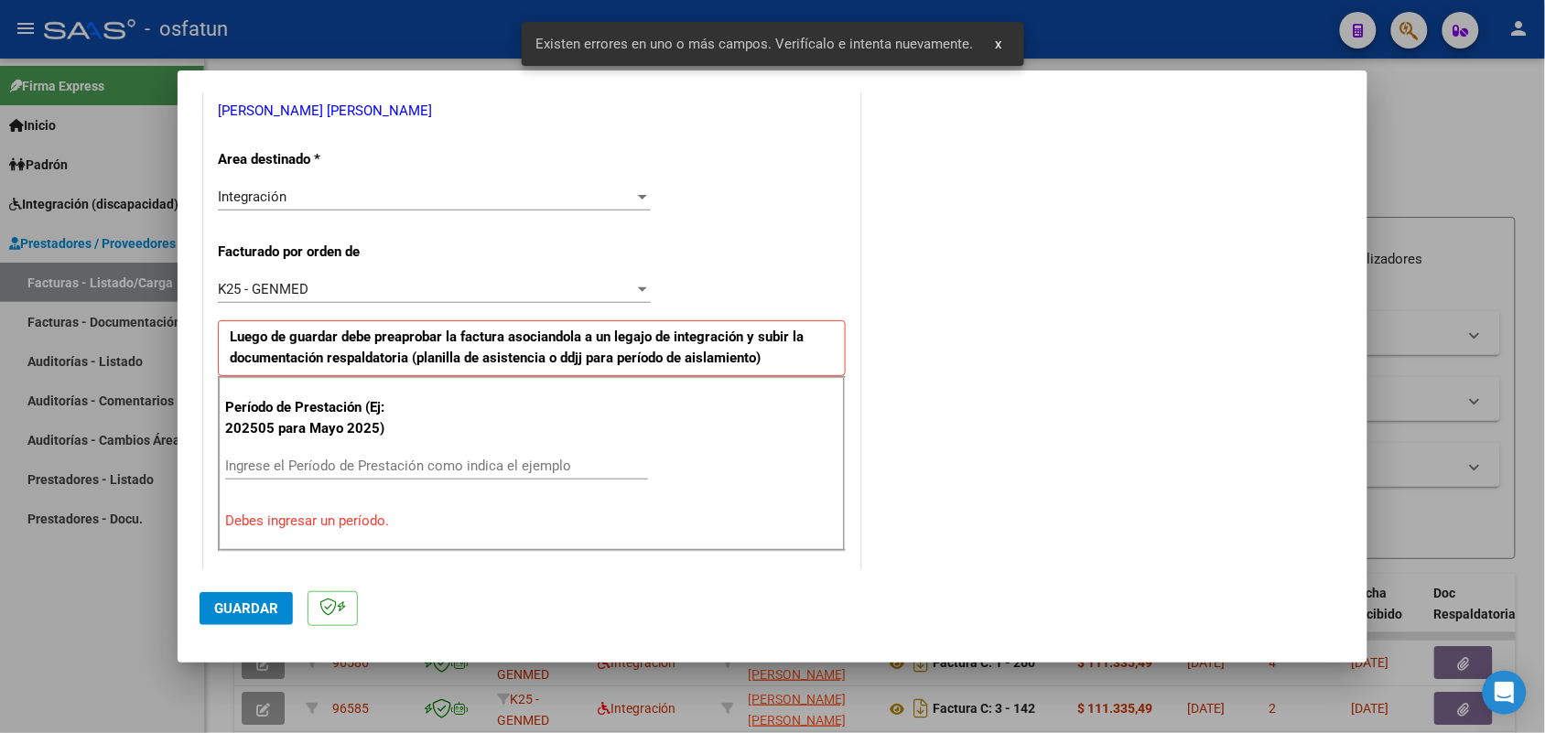
scroll to position [460, 0]
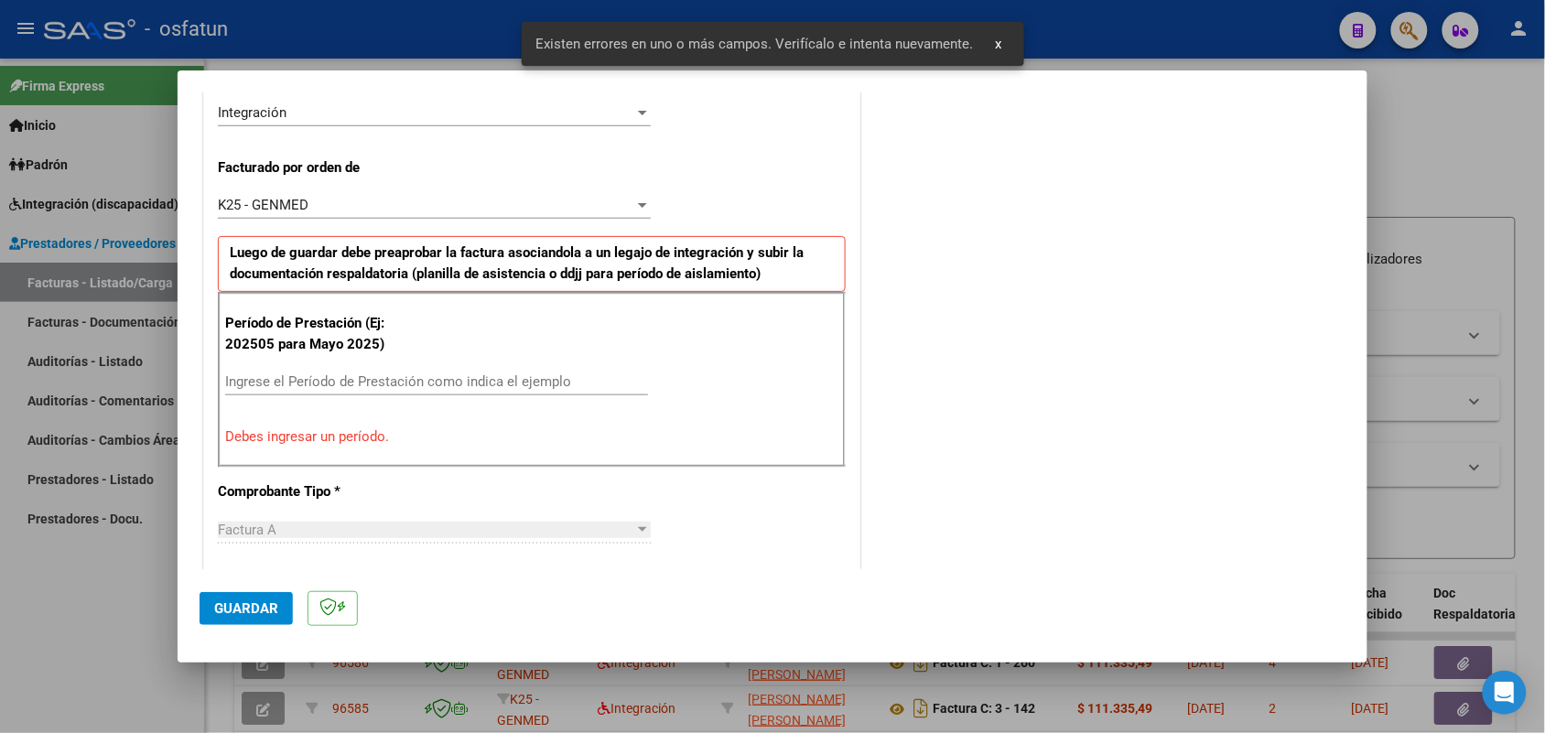
click at [491, 381] on input "Ingrese el Período de Prestación como indica el ejemplo" at bounding box center [436, 381] width 423 height 16
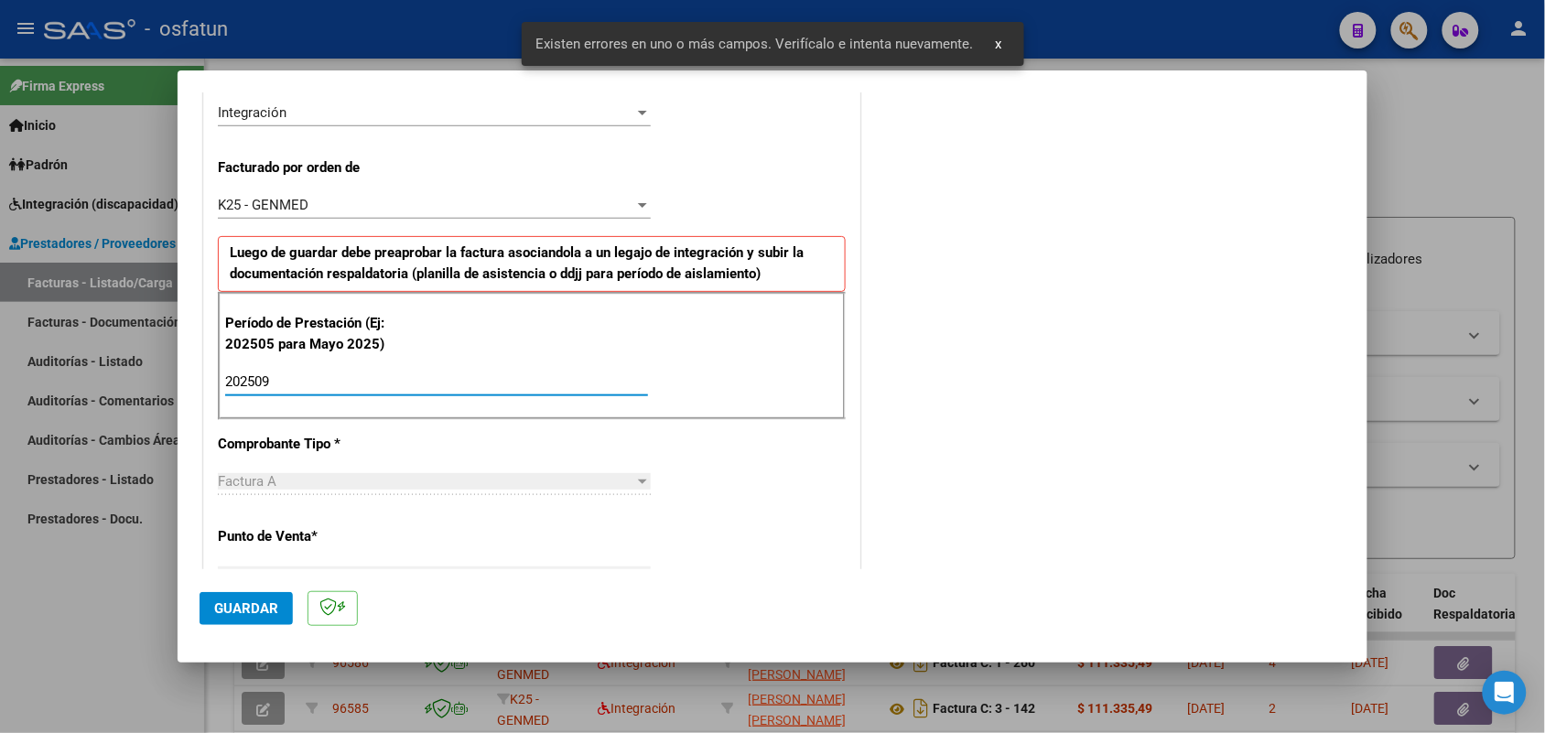
type input "202509"
click at [257, 595] on button "Guardar" at bounding box center [246, 608] width 93 height 33
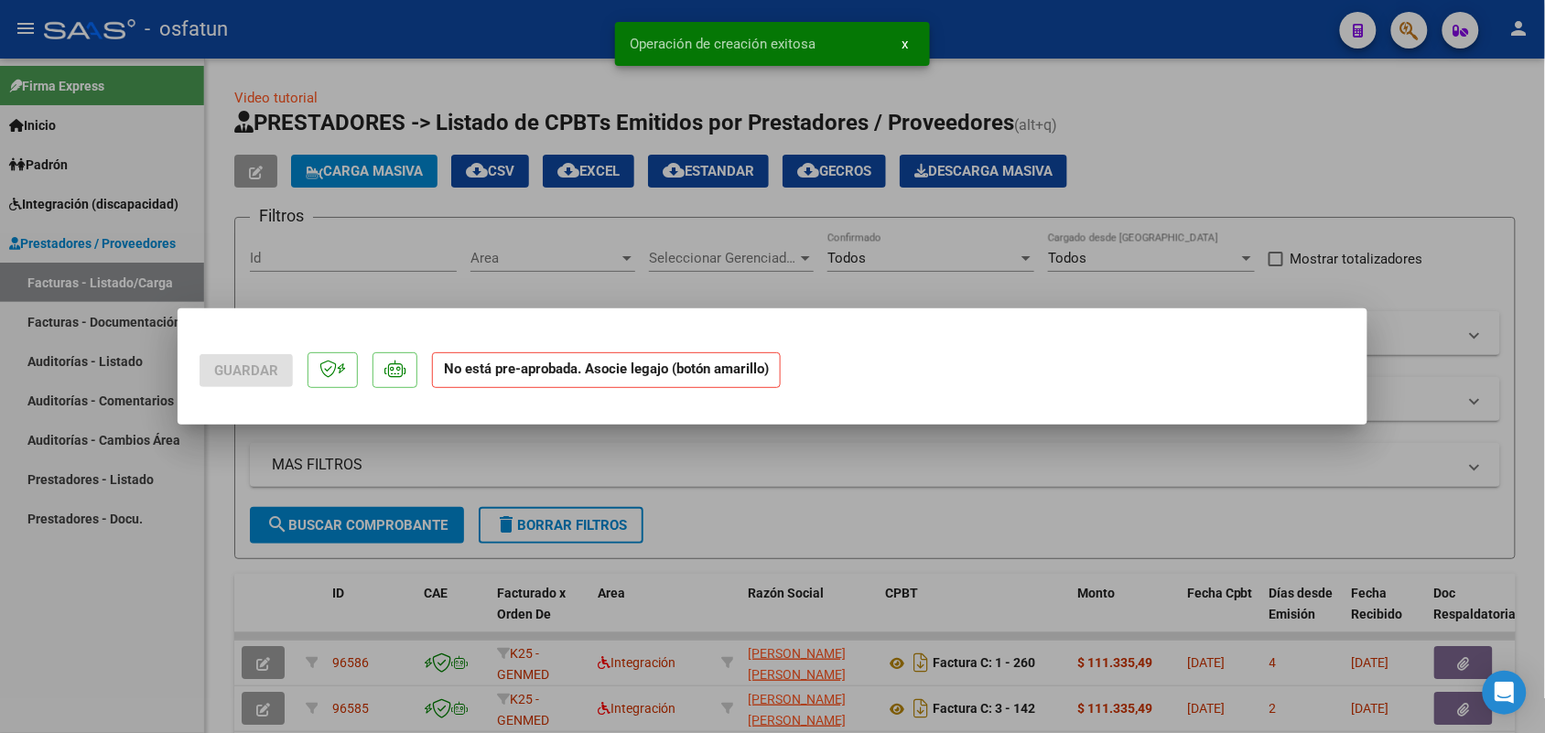
scroll to position [0, 0]
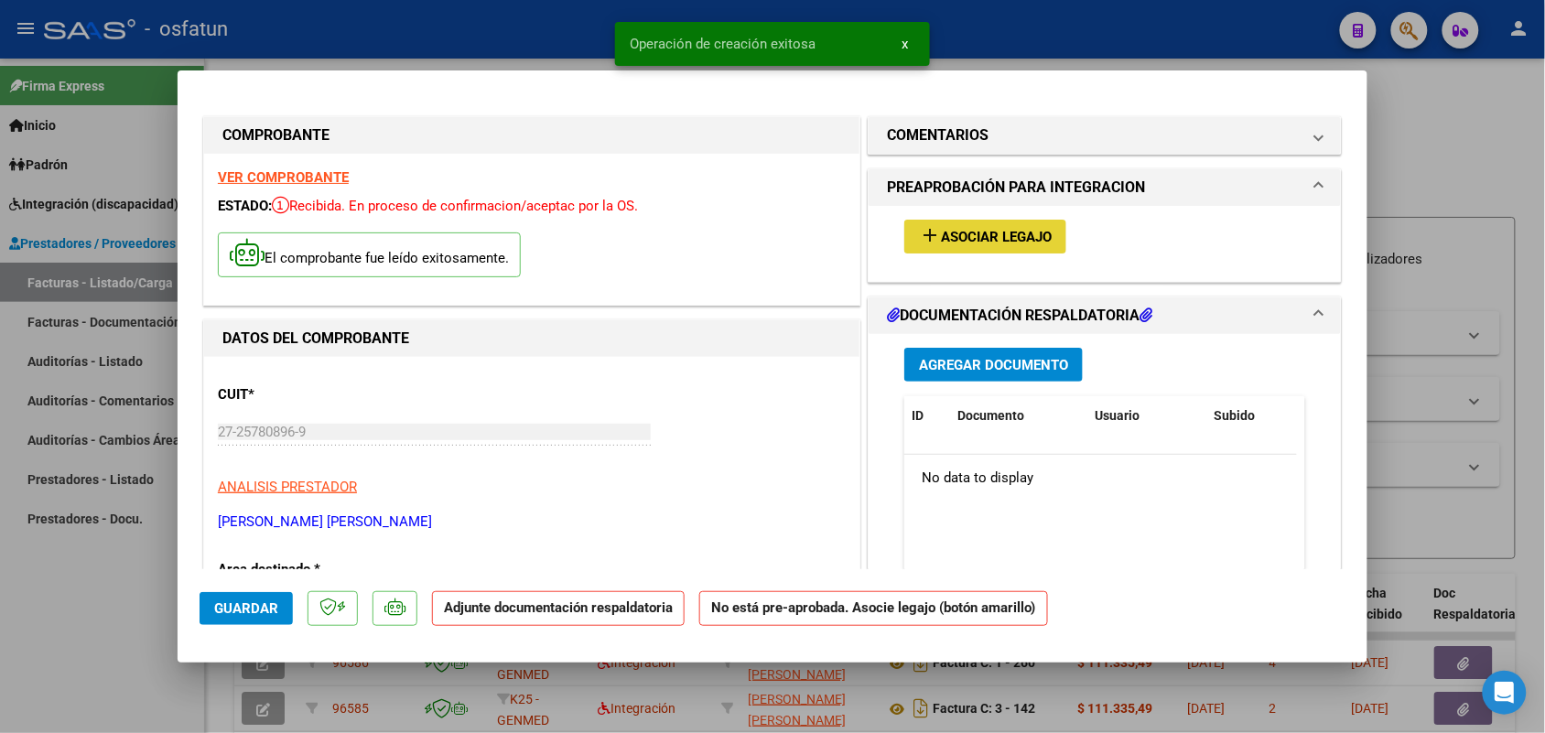
click at [990, 238] on span "Asociar Legajo" at bounding box center [996, 237] width 111 height 16
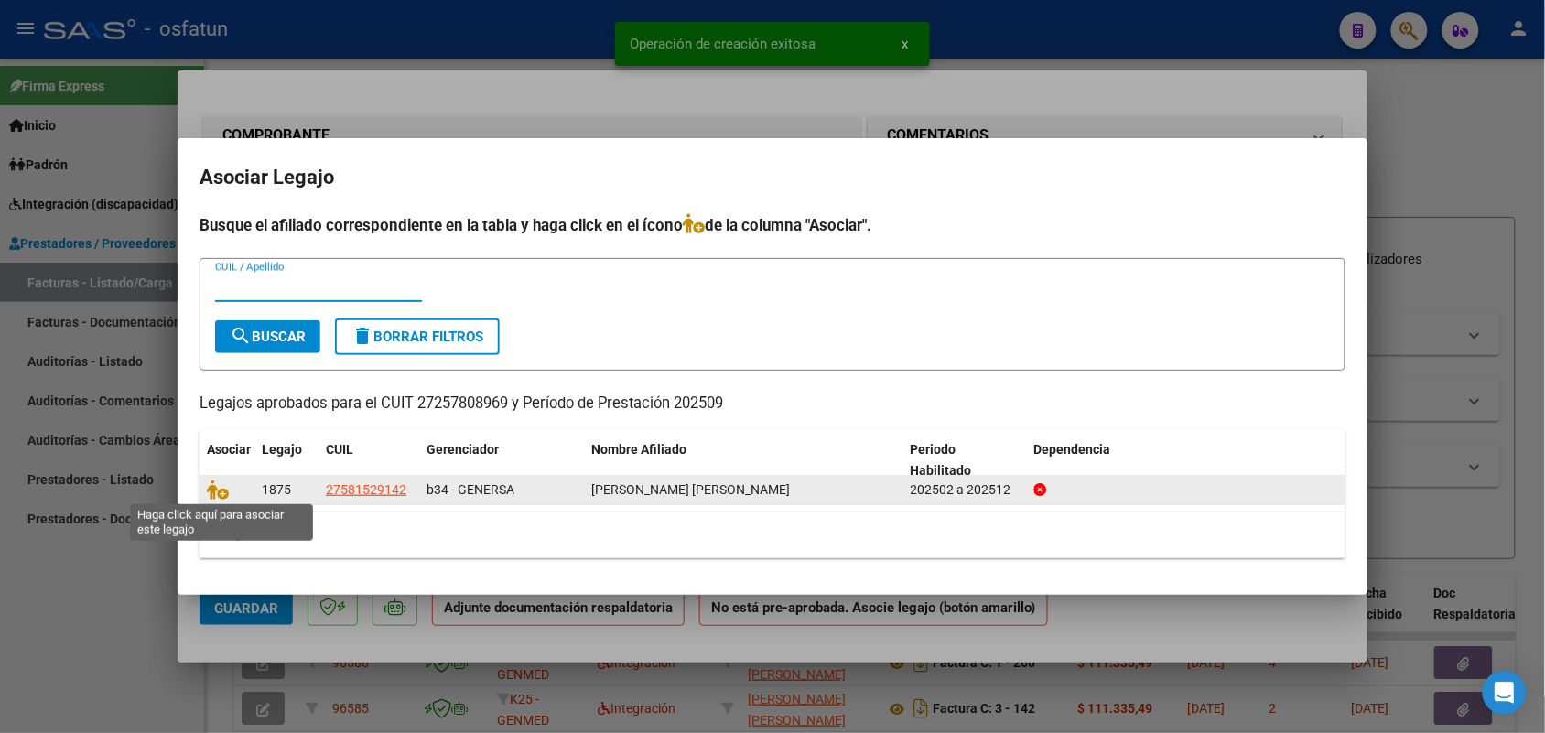
drag, startPoint x: 216, startPoint y: 481, endPoint x: 236, endPoint y: 481, distance: 20.1
click at [221, 481] on icon at bounding box center [218, 490] width 22 height 20
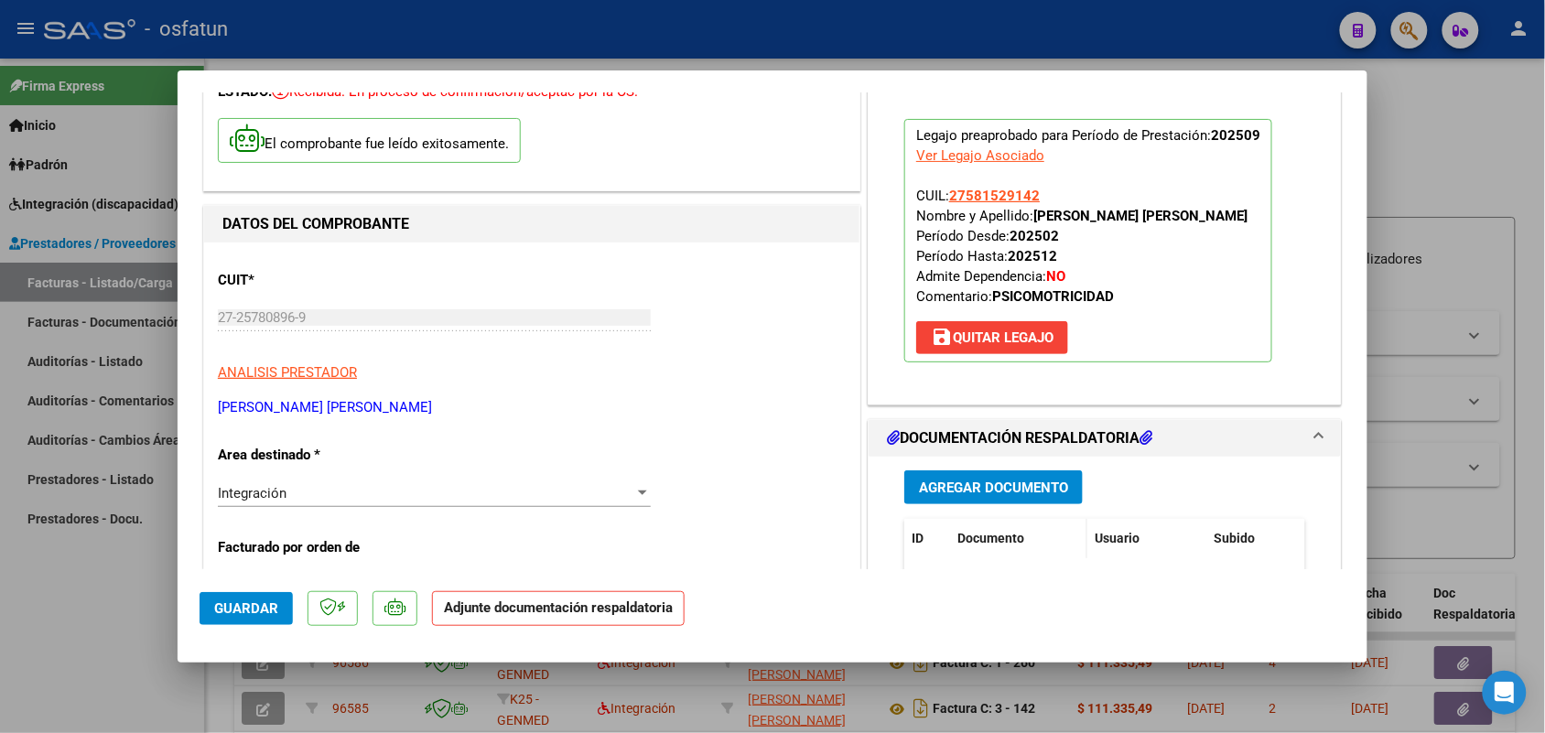
scroll to position [229, 0]
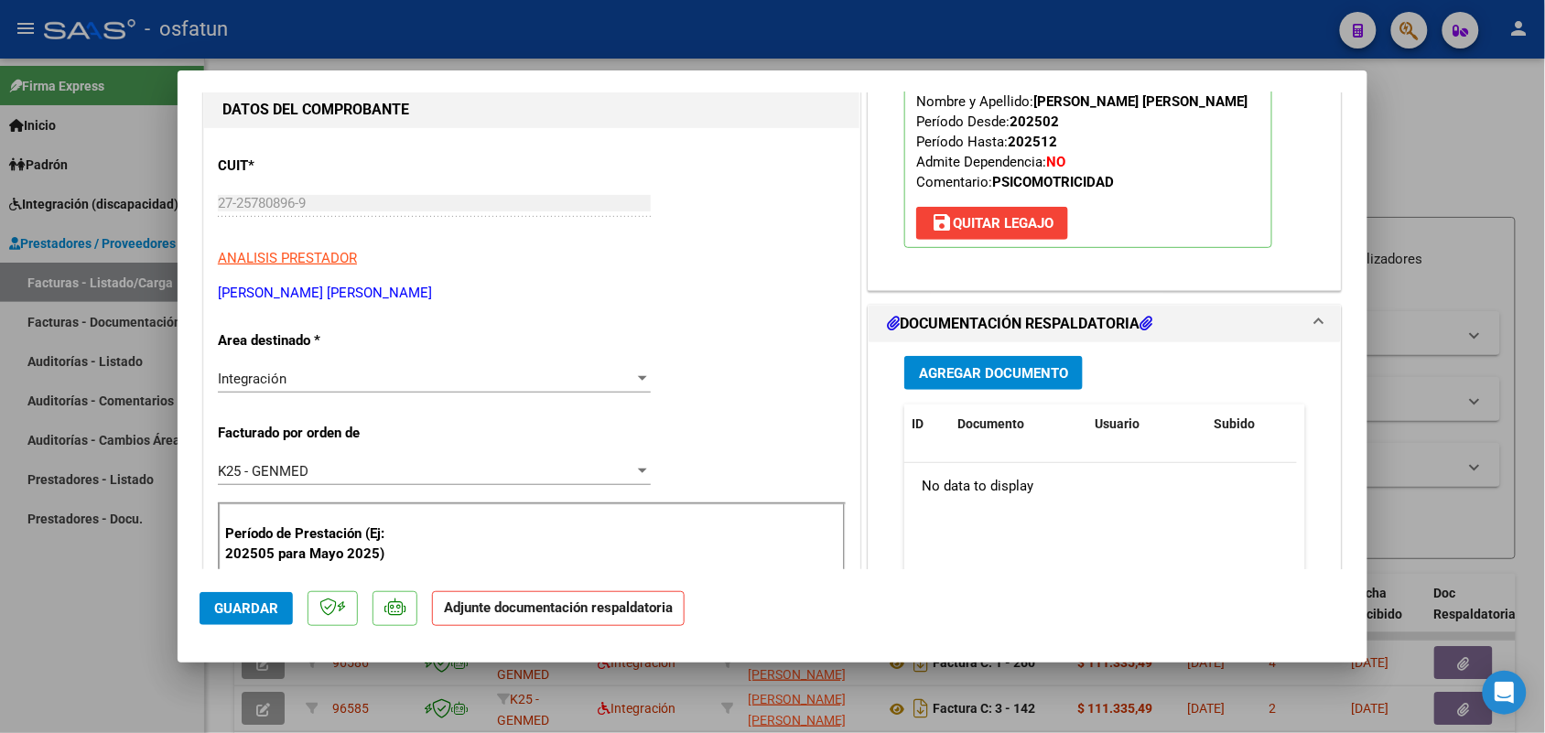
click at [972, 369] on span "Agregar Documento" at bounding box center [993, 373] width 149 height 16
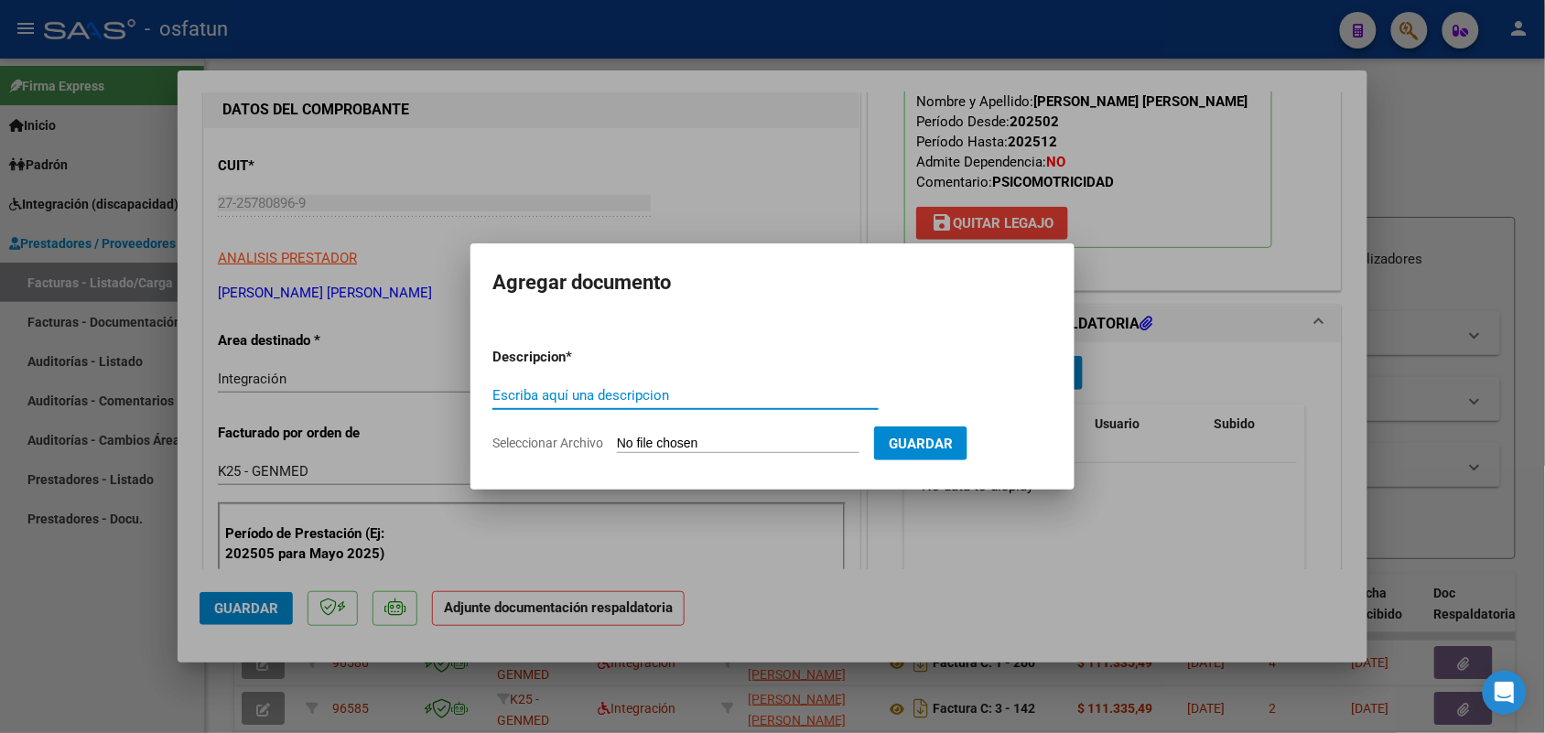
click at [565, 391] on input "Escriba aquí una descripcion" at bounding box center [685, 395] width 386 height 16
type input "ASIST"
click at [652, 453] on form "Descripcion * ASIST Escriba aquí una descripcion Seleccionar Archivo Guardar" at bounding box center [772, 400] width 560 height 134
click at [688, 439] on input "Seleccionar Archivo" at bounding box center [738, 444] width 243 height 17
type input "C:\fakepath\PSM.pdf"
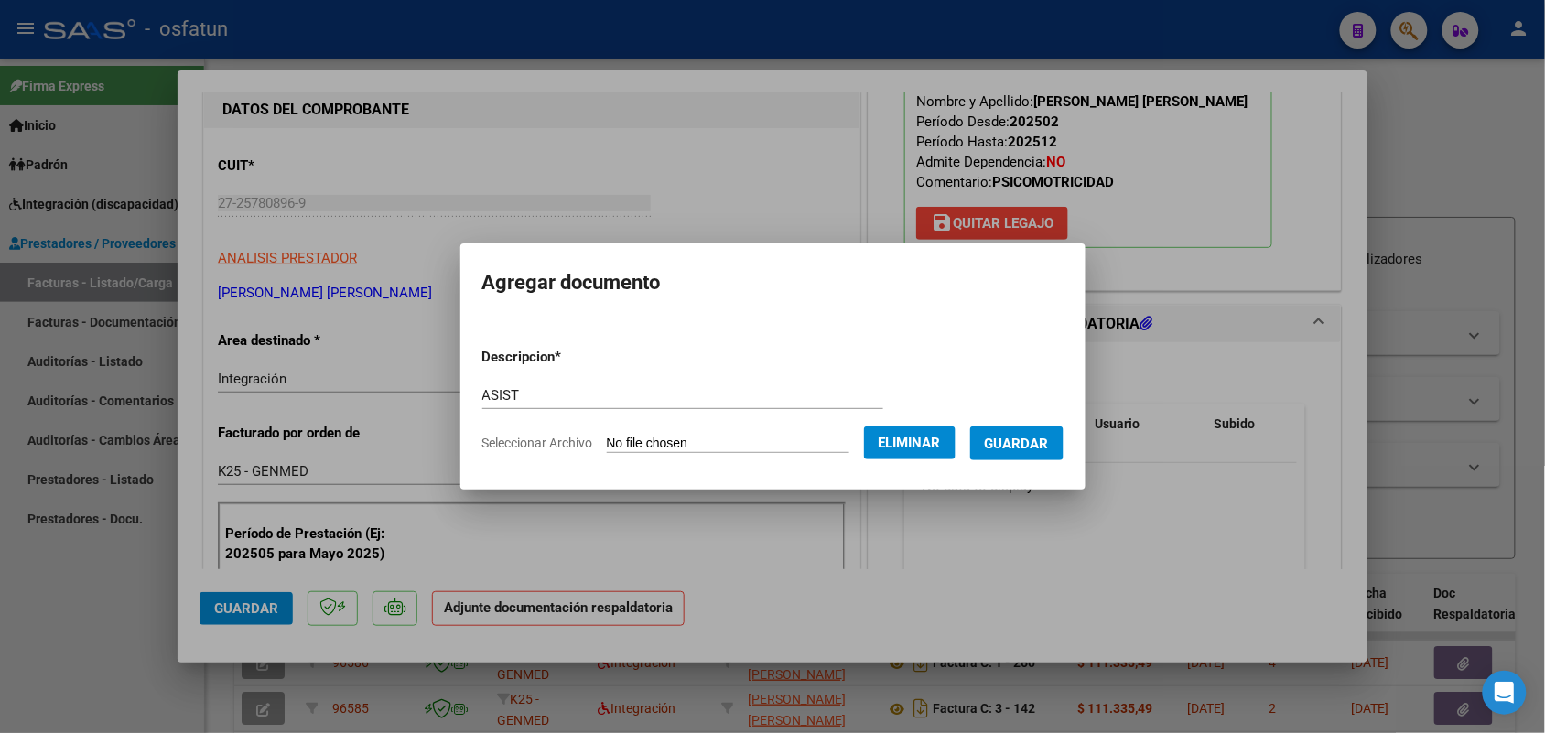
click at [1031, 436] on span "Guardar" at bounding box center [1017, 444] width 64 height 16
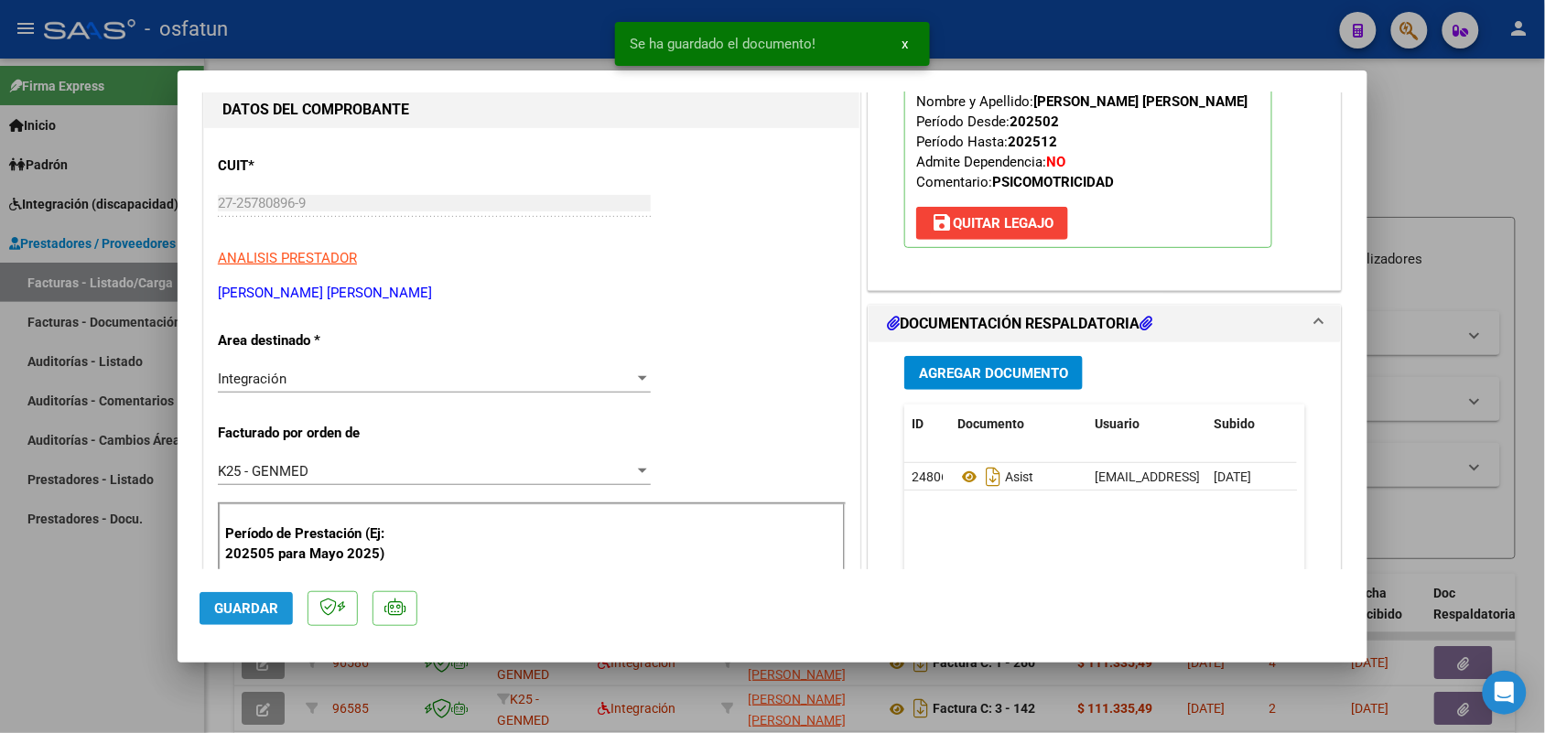
click at [250, 598] on button "Guardar" at bounding box center [246, 608] width 93 height 33
click at [138, 560] on div at bounding box center [772, 366] width 1545 height 733
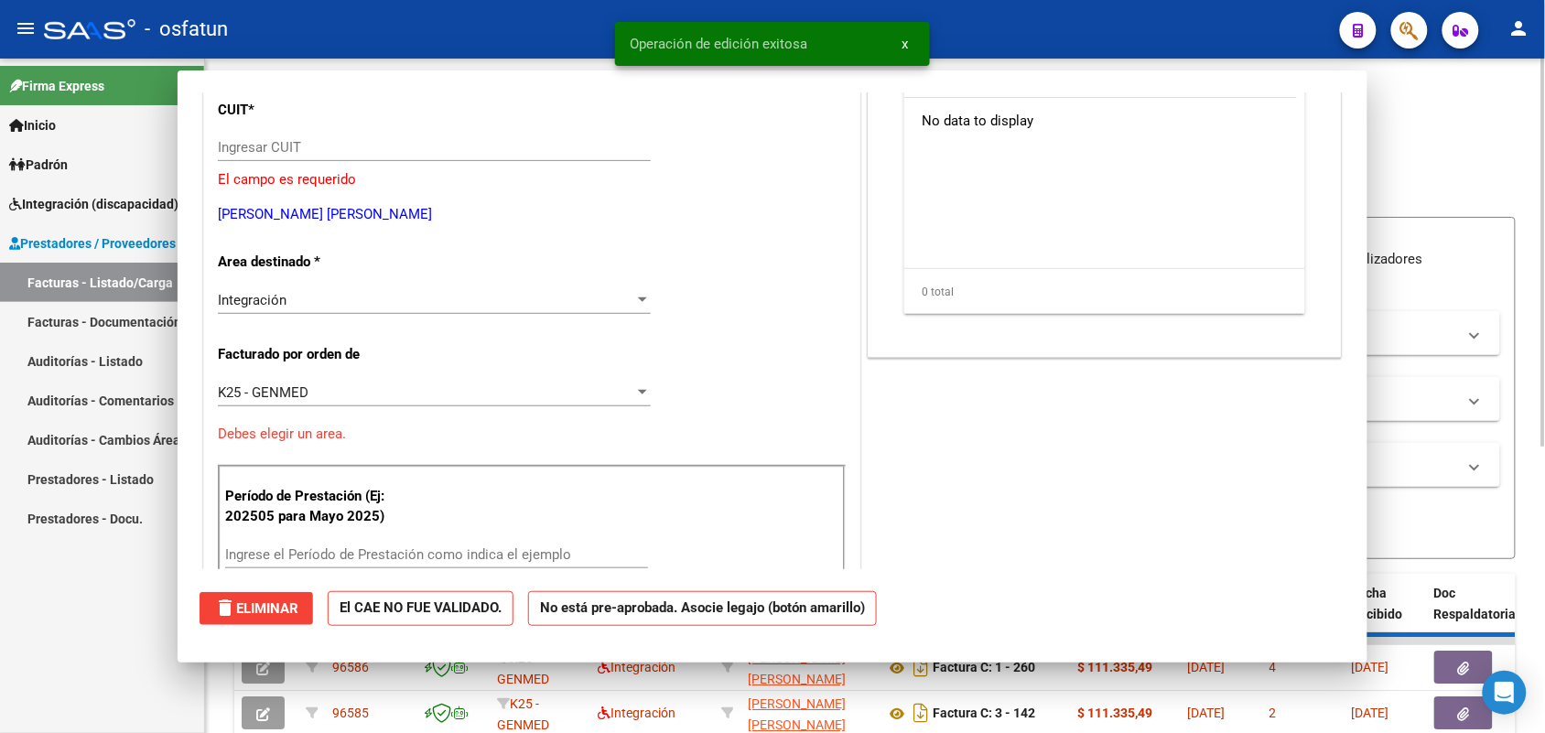
scroll to position [0, 0]
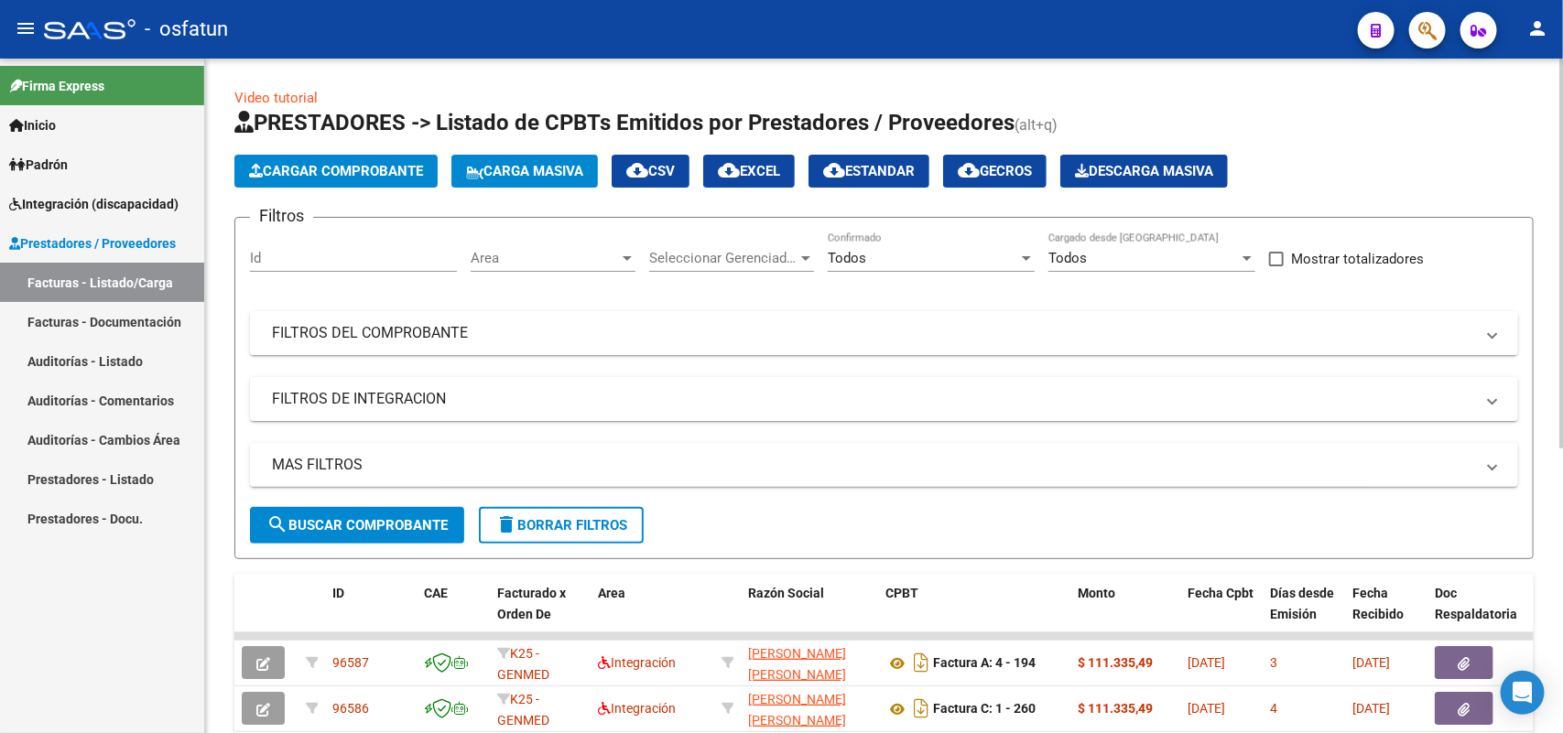
click at [348, 152] on app-list-header "PRESTADORES -> Listado de CPBTs Emitidos por Prestadores / Proveedores (alt+q) …" at bounding box center [883, 333] width 1299 height 451
click at [351, 162] on button "Cargar Comprobante" at bounding box center [335, 171] width 203 height 33
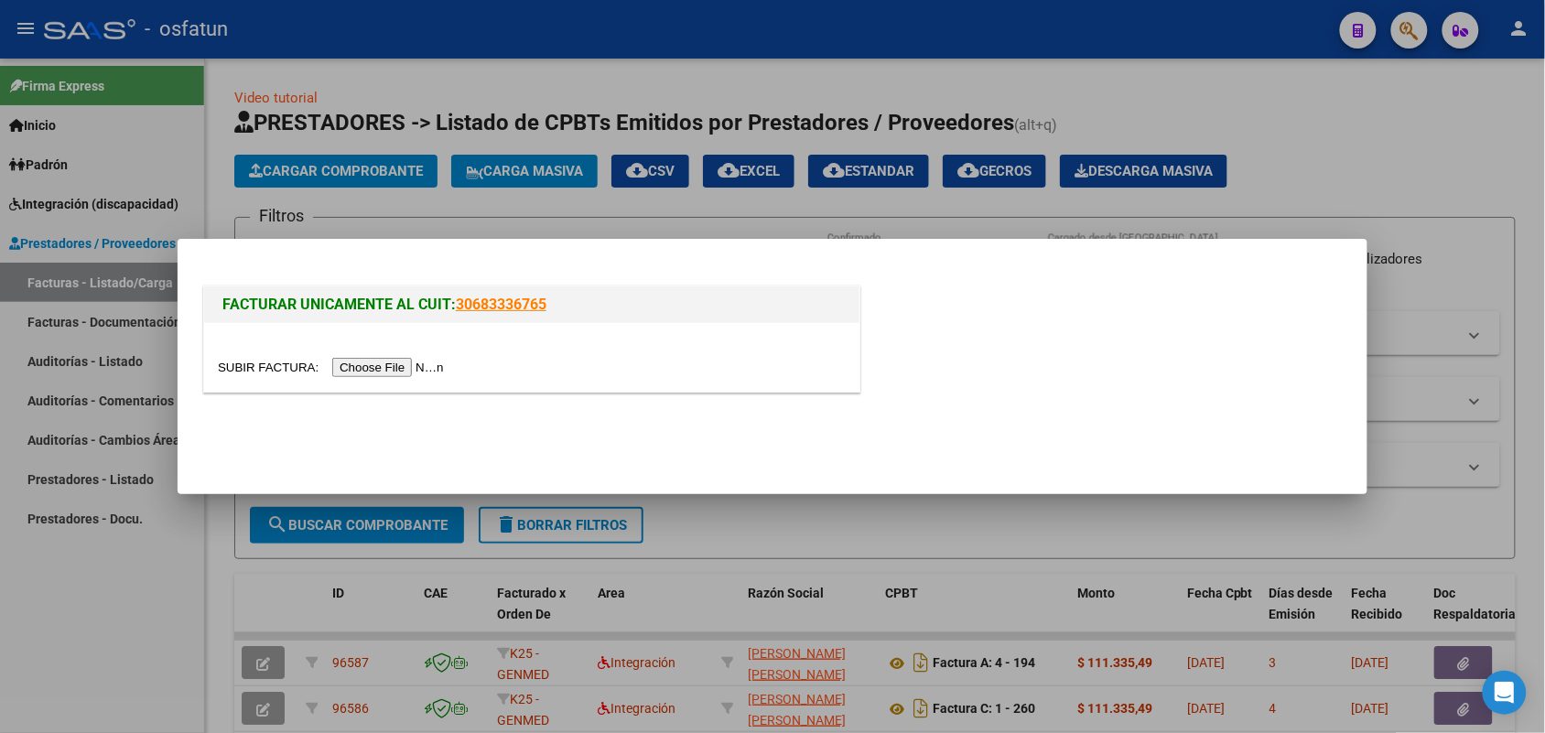
click at [398, 371] on input "file" at bounding box center [334, 367] width 232 height 19
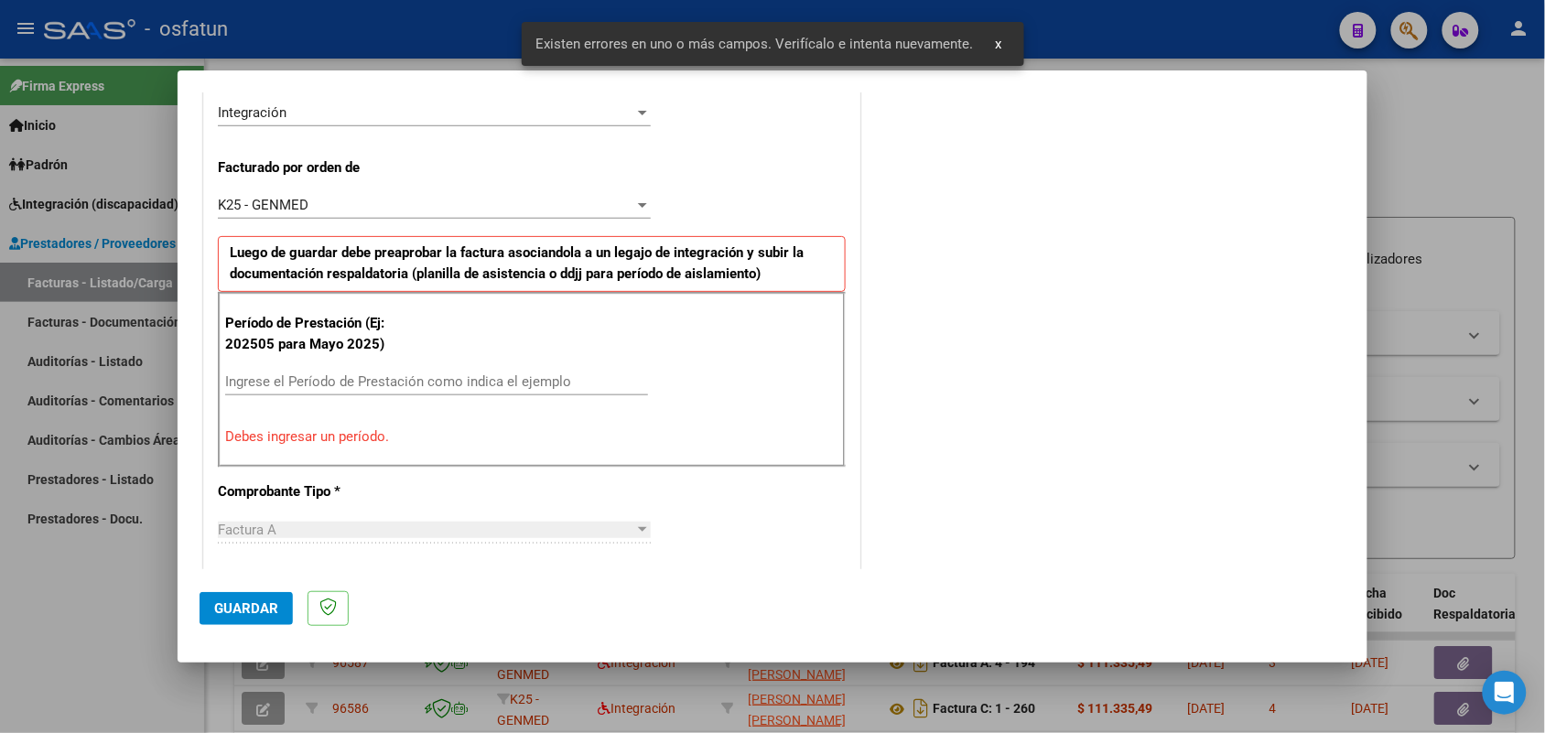
scroll to position [494, 0]
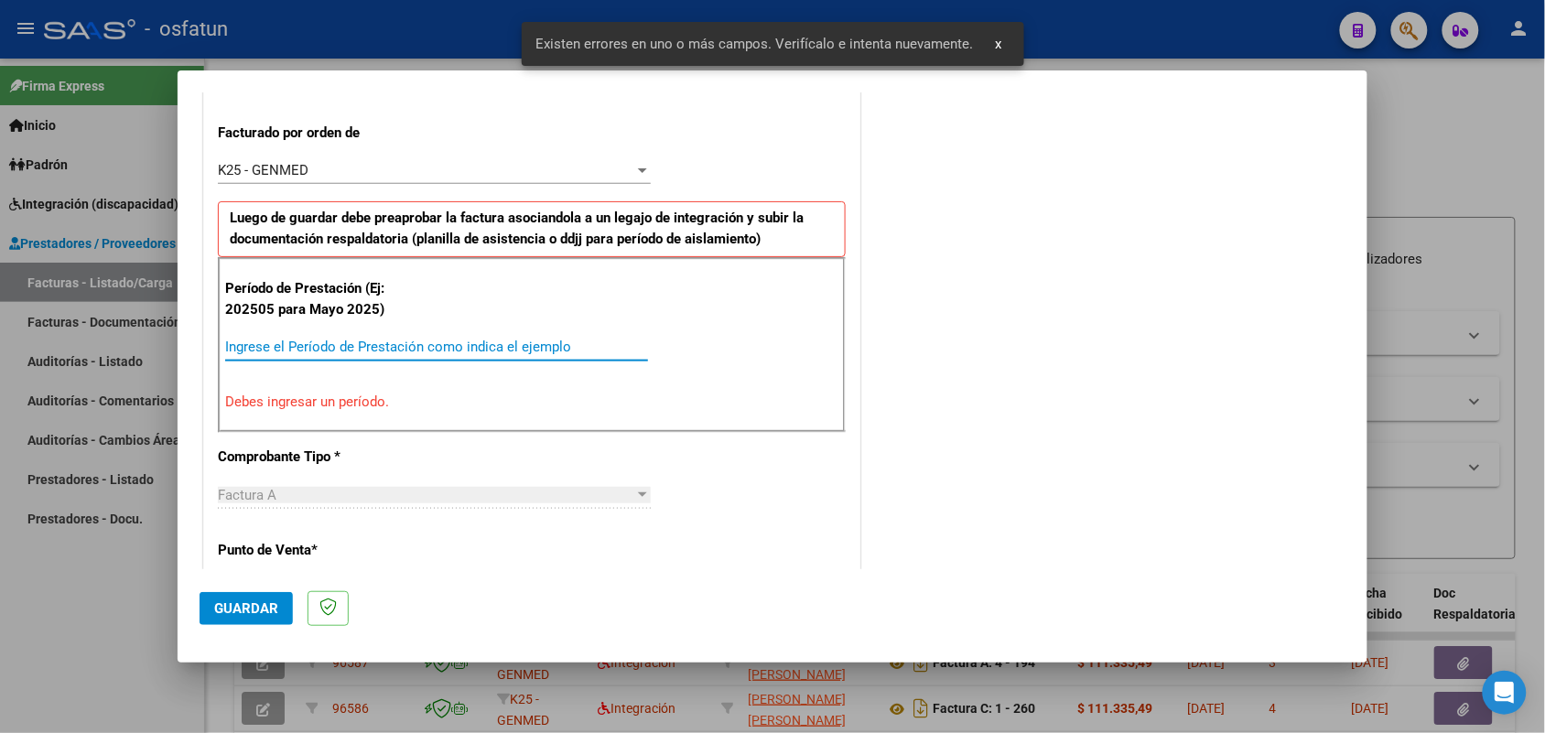
click at [454, 345] on input "Ingrese el Período de Prestación como indica el ejemplo" at bounding box center [436, 347] width 423 height 16
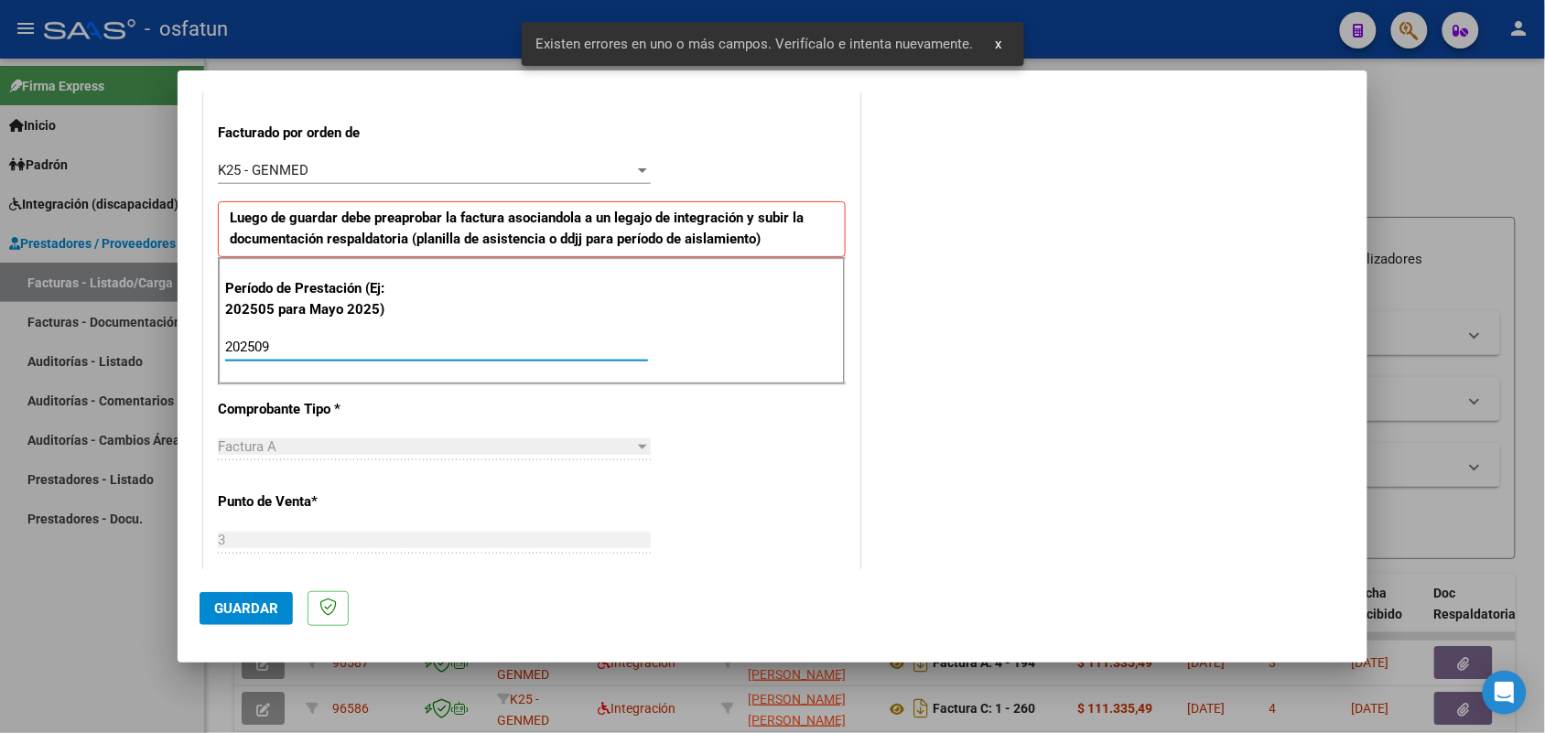
type input "202509"
click at [247, 615] on span "Guardar" at bounding box center [246, 608] width 64 height 16
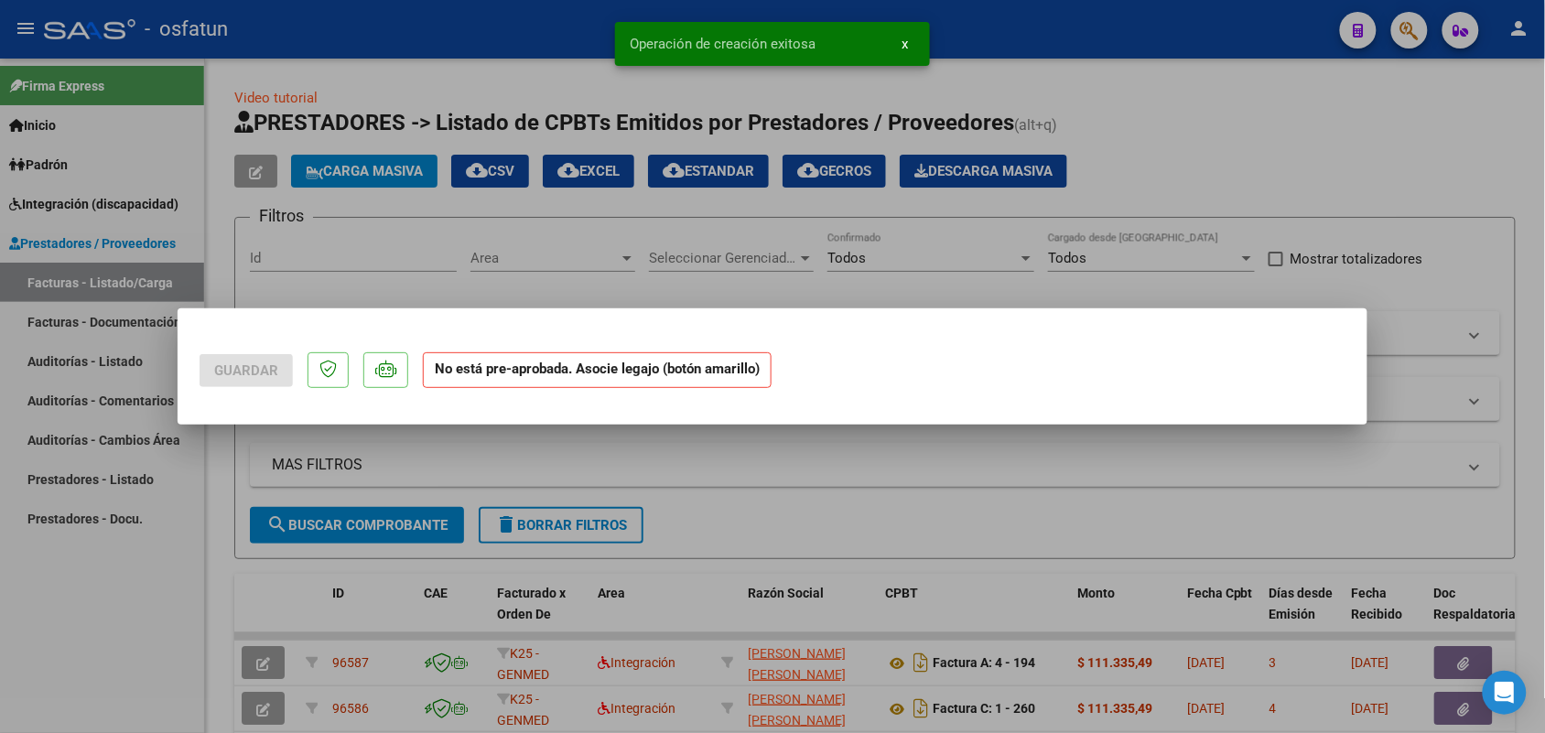
scroll to position [0, 0]
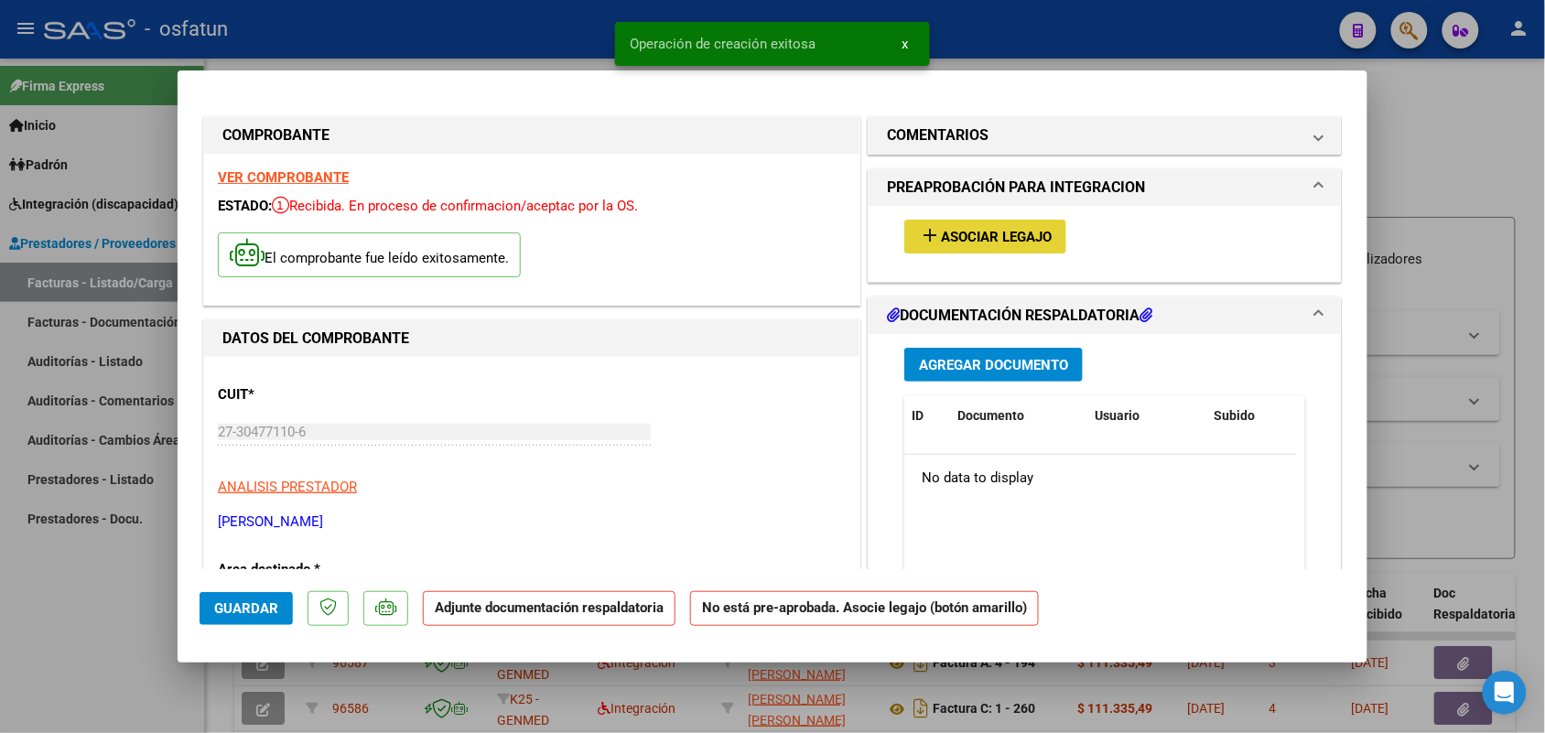
click at [978, 230] on span "Asociar Legajo" at bounding box center [996, 237] width 111 height 16
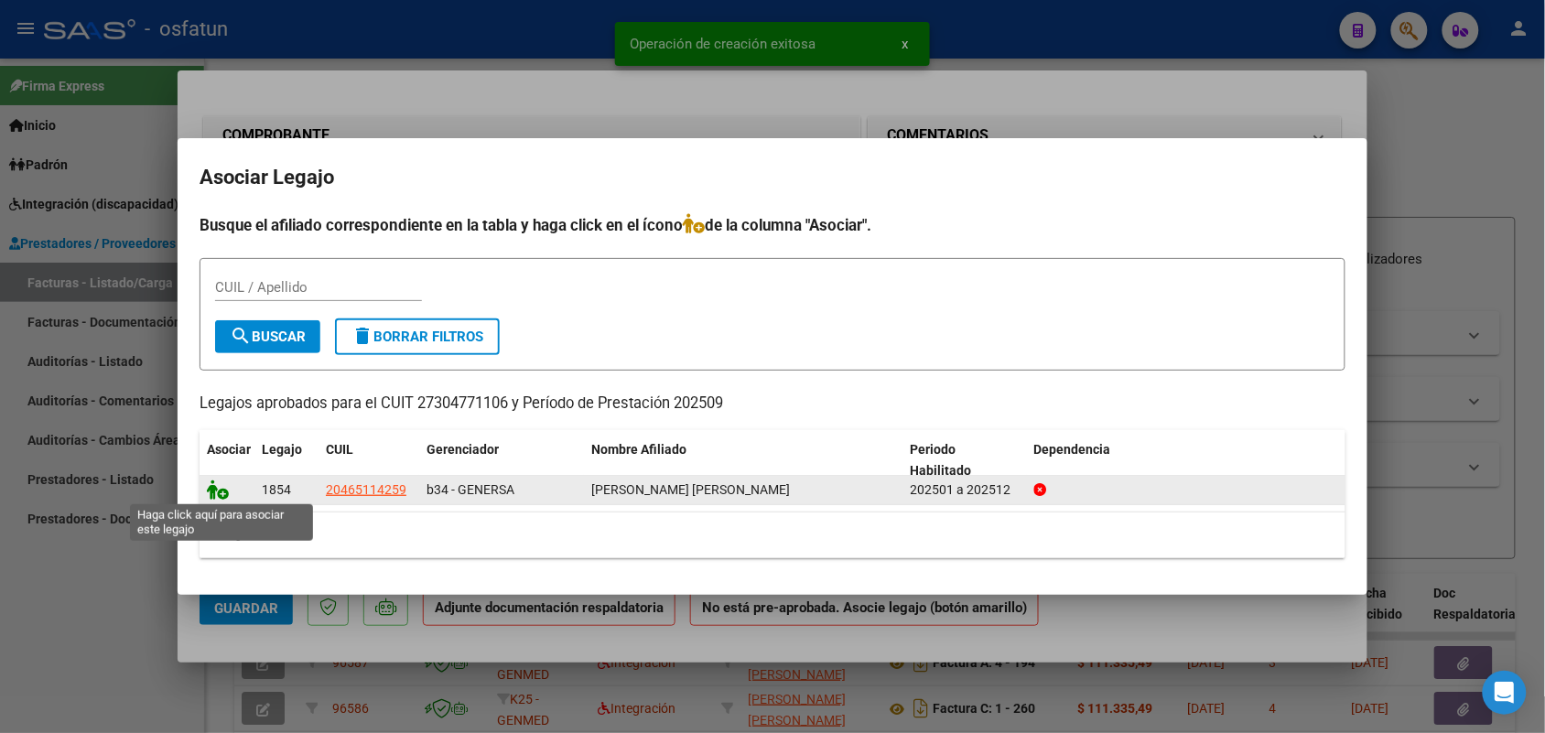
click at [212, 485] on icon at bounding box center [218, 490] width 22 height 20
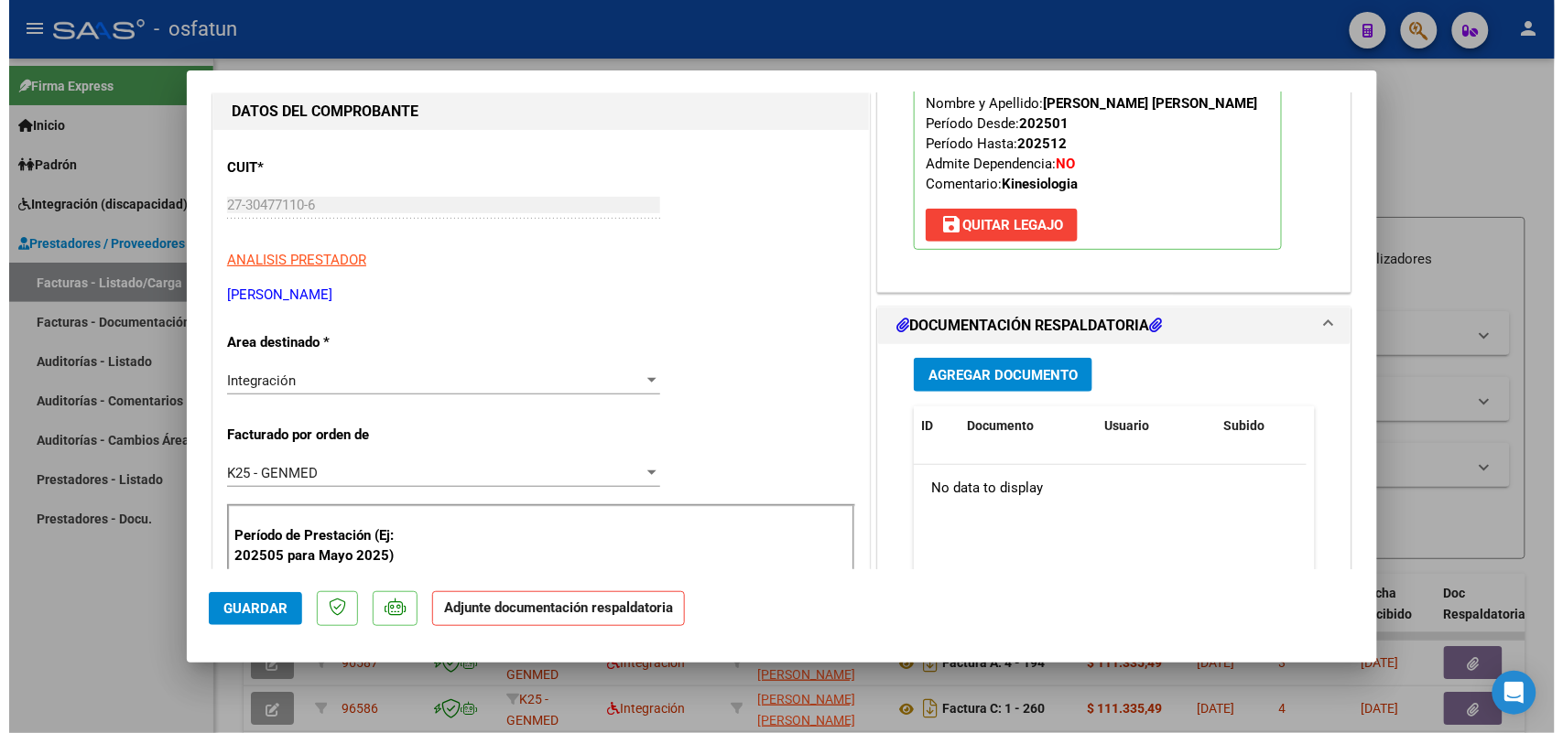
scroll to position [229, 0]
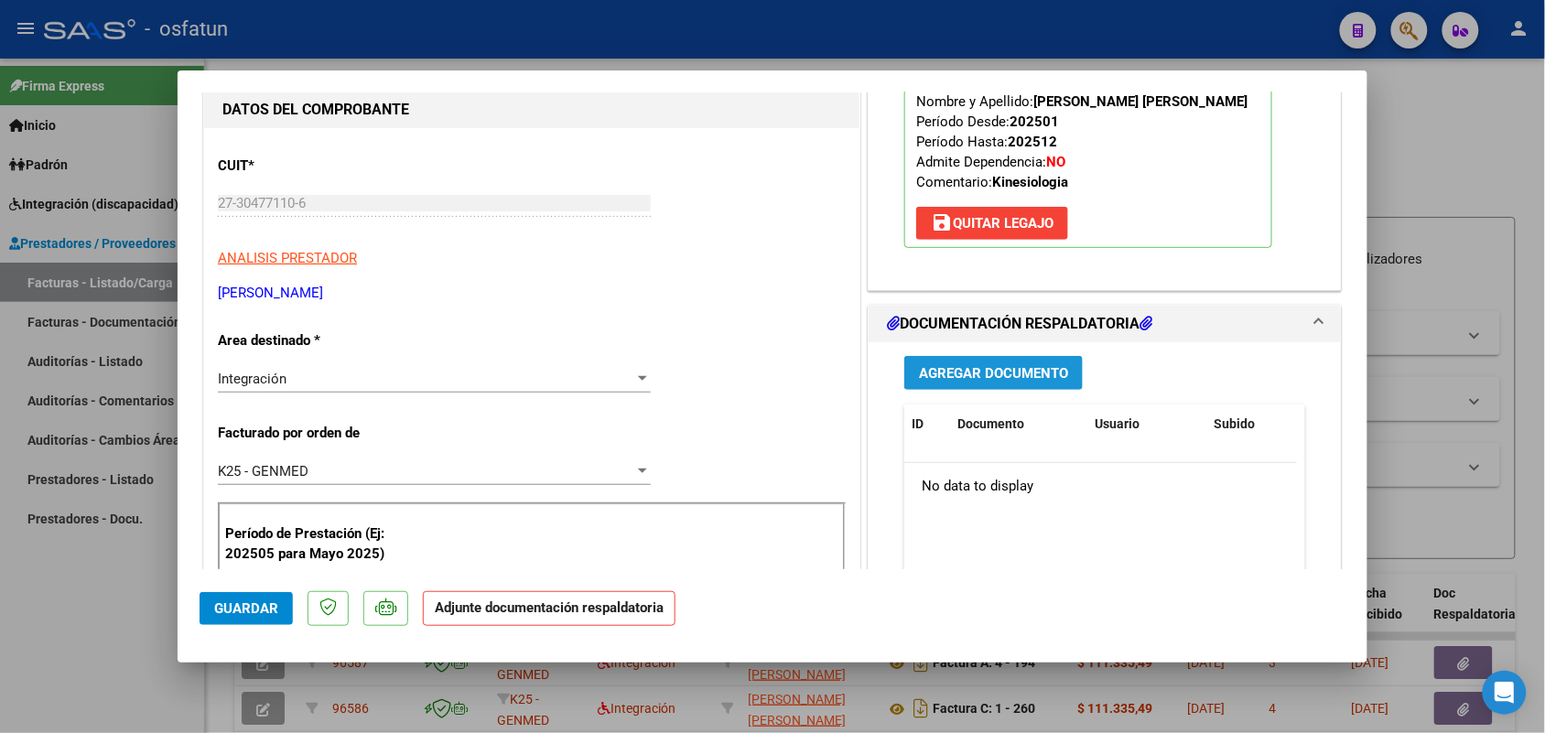
click at [972, 369] on span "Agregar Documento" at bounding box center [993, 373] width 149 height 16
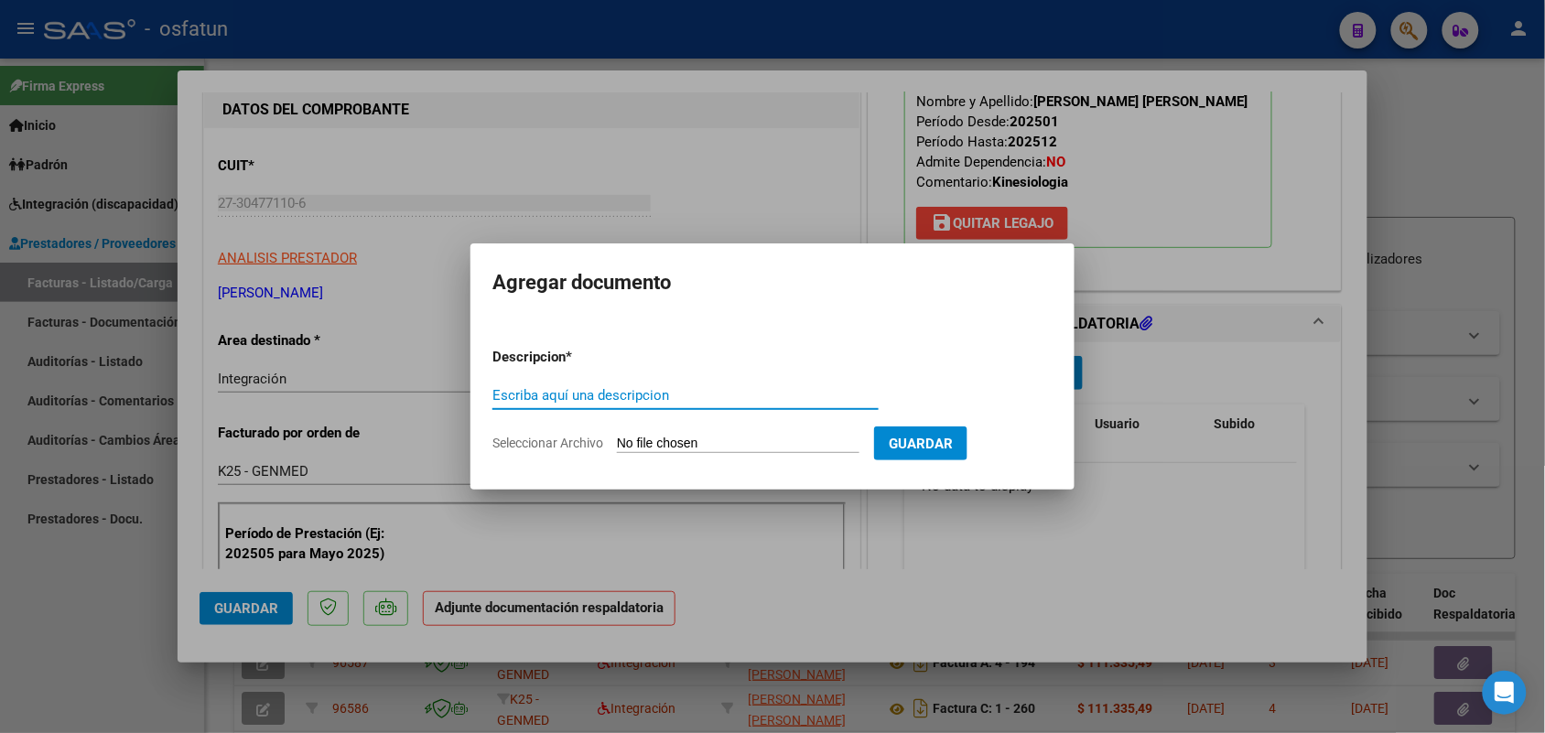
click at [587, 394] on input "Escriba aquí una descripcion" at bounding box center [685, 395] width 386 height 16
type input "ASIST"
click at [707, 442] on input "Seleccionar Archivo" at bounding box center [738, 444] width 243 height 17
type input "C:\fakepath\Asistencias [PERSON_NAME] [DATE].pdf"
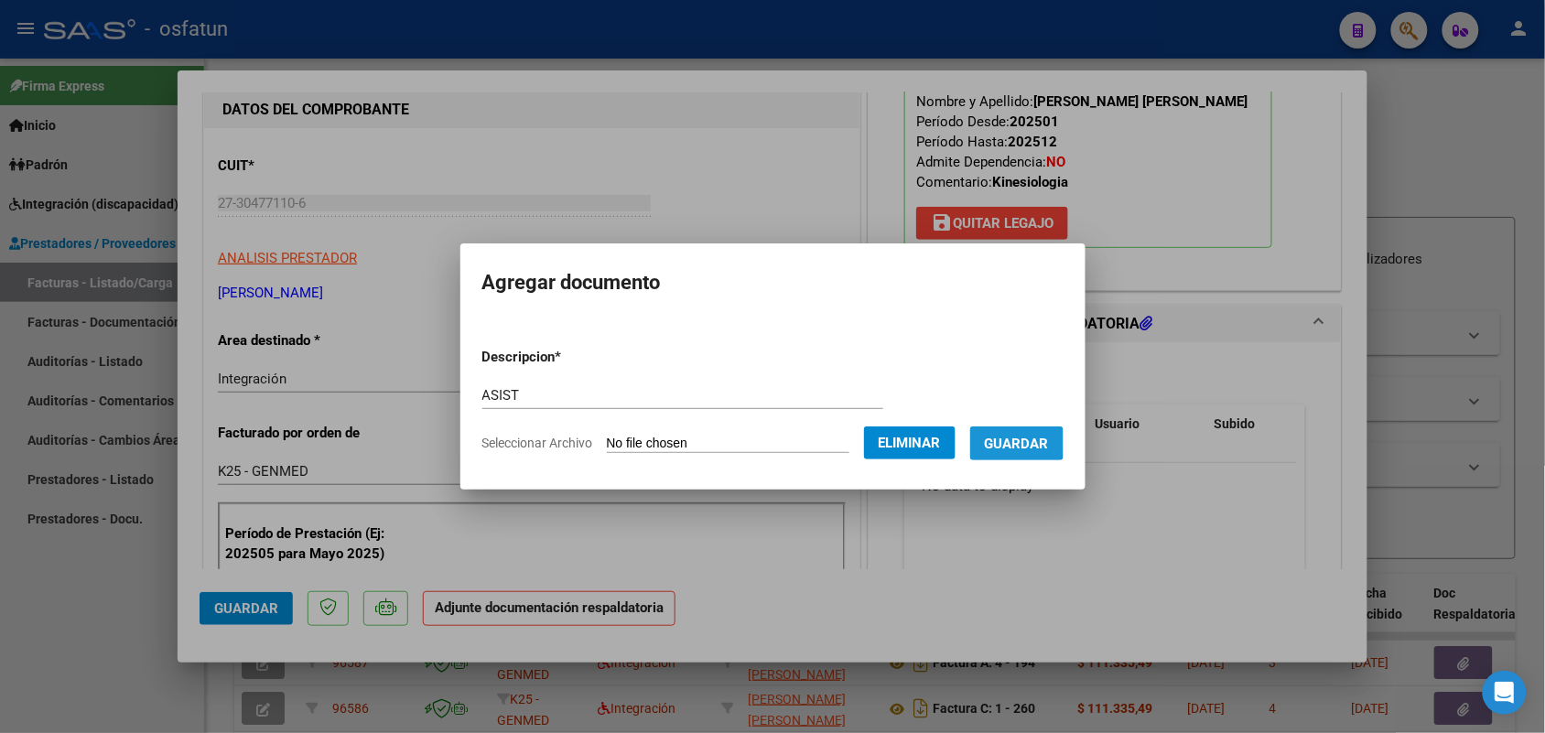
click at [1017, 438] on span "Guardar" at bounding box center [1017, 444] width 64 height 16
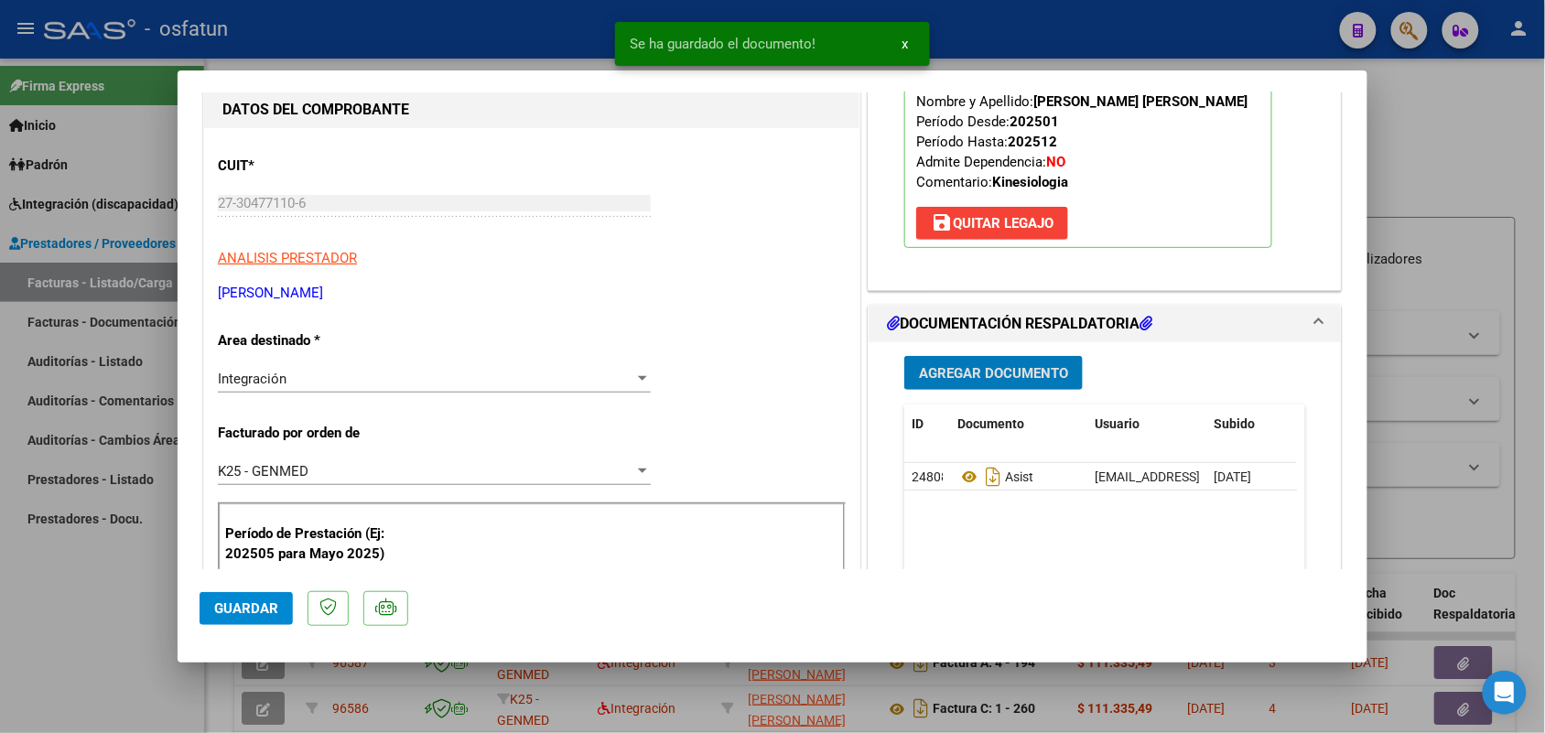
click at [276, 598] on button "Guardar" at bounding box center [246, 608] width 93 height 33
click at [135, 582] on div at bounding box center [772, 366] width 1545 height 733
type input "$ 0,00"
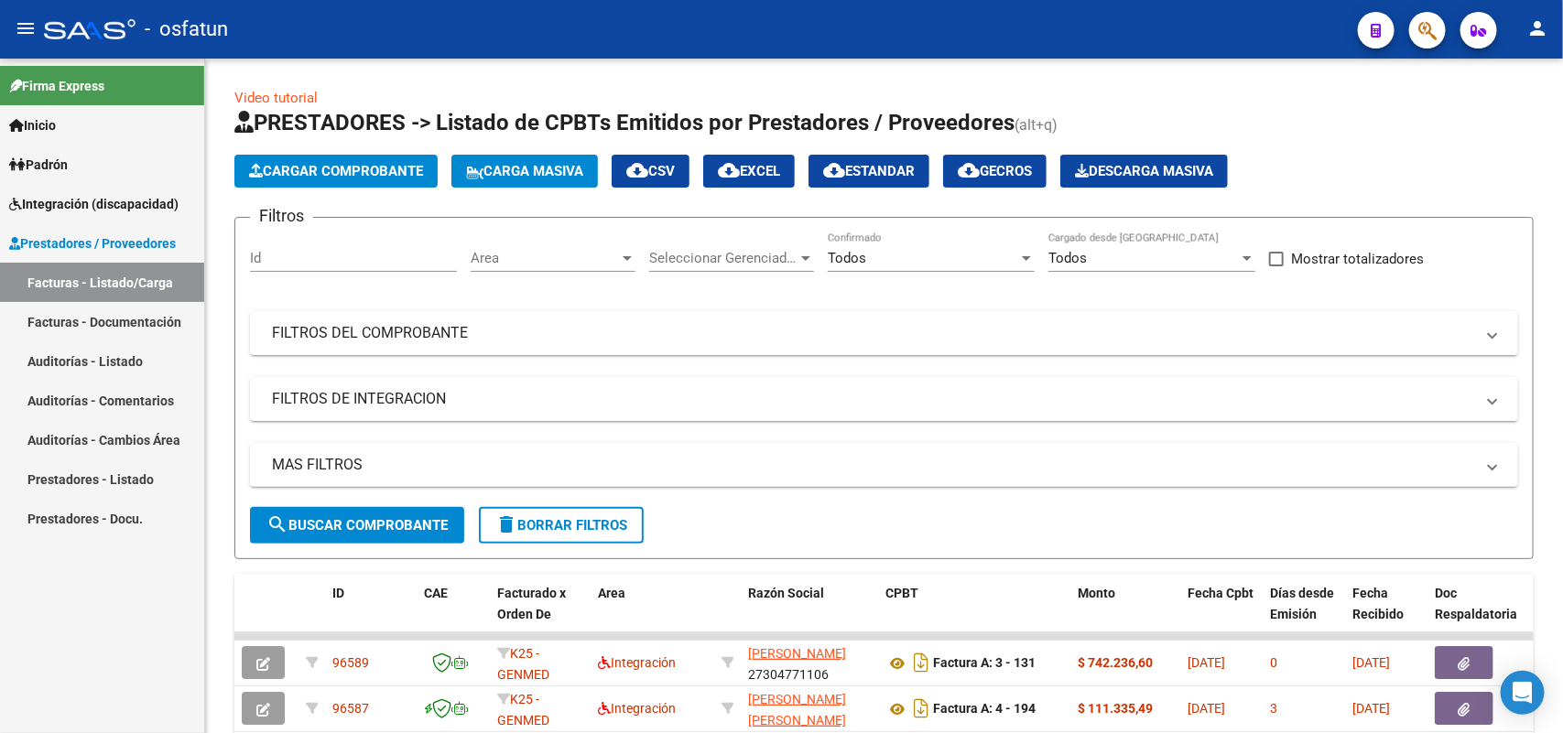
click at [42, 157] on span "Padrón" at bounding box center [38, 165] width 59 height 20
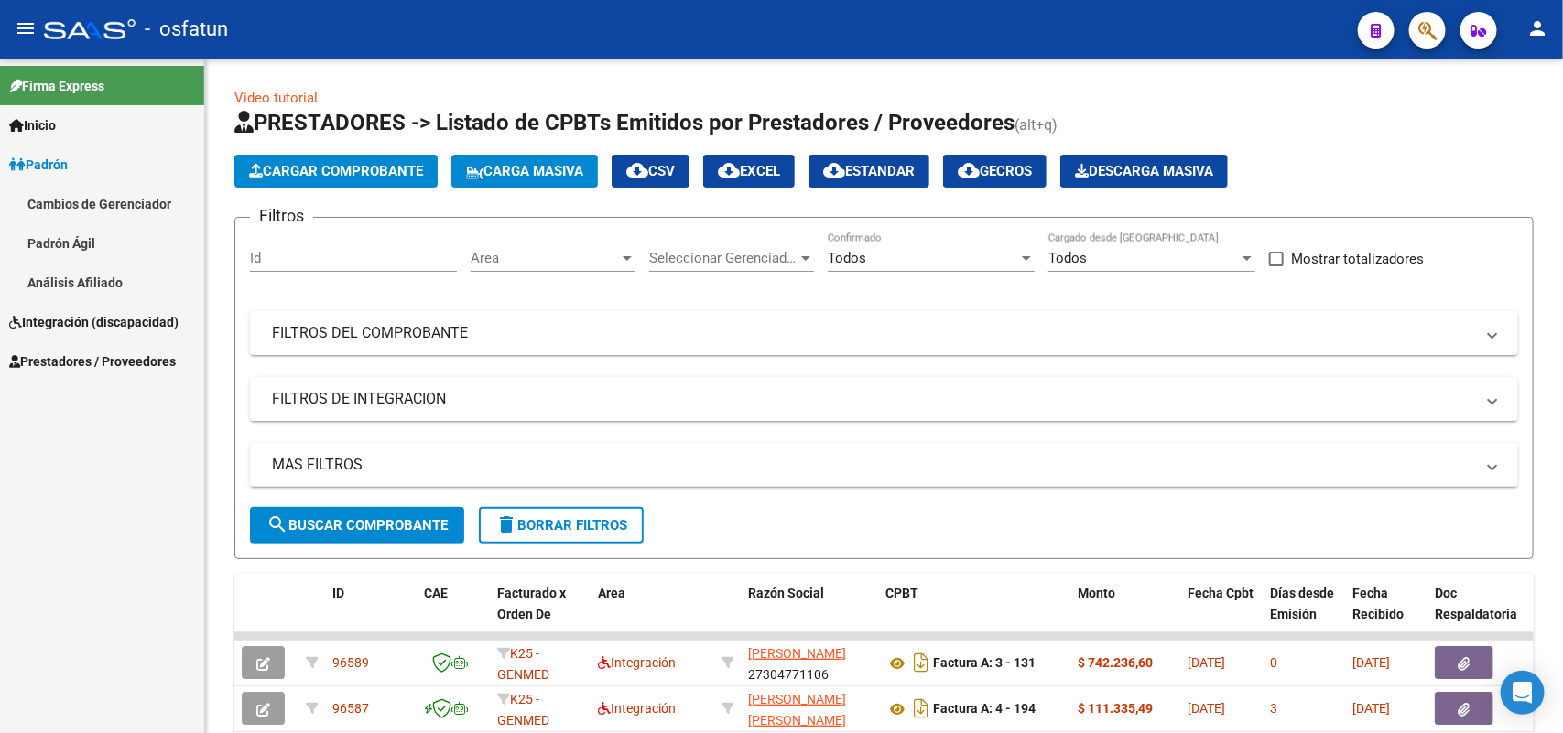
click at [69, 198] on link "Cambios de Gerenciador" at bounding box center [102, 203] width 204 height 39
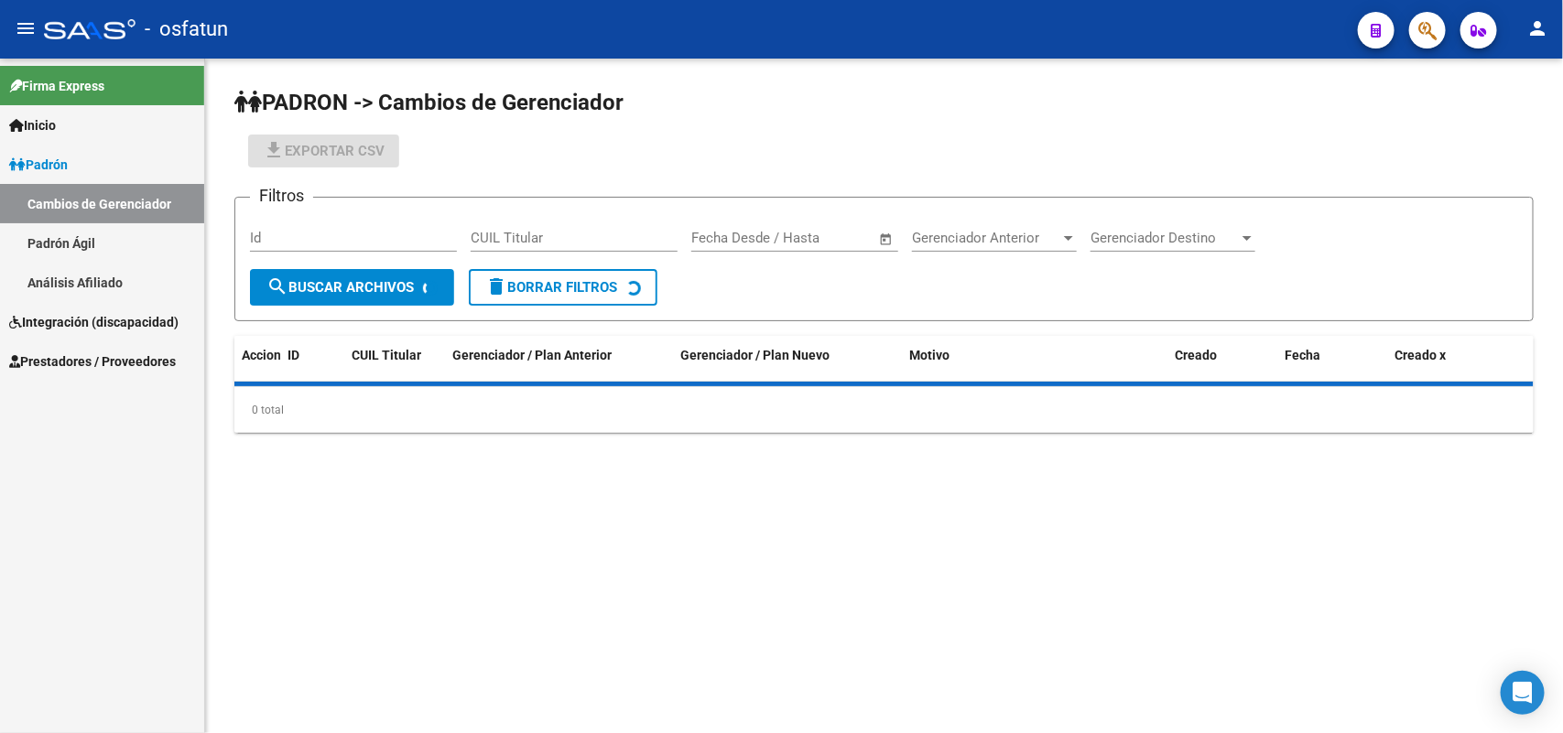
click at [43, 157] on span "Padrón" at bounding box center [38, 165] width 59 height 20
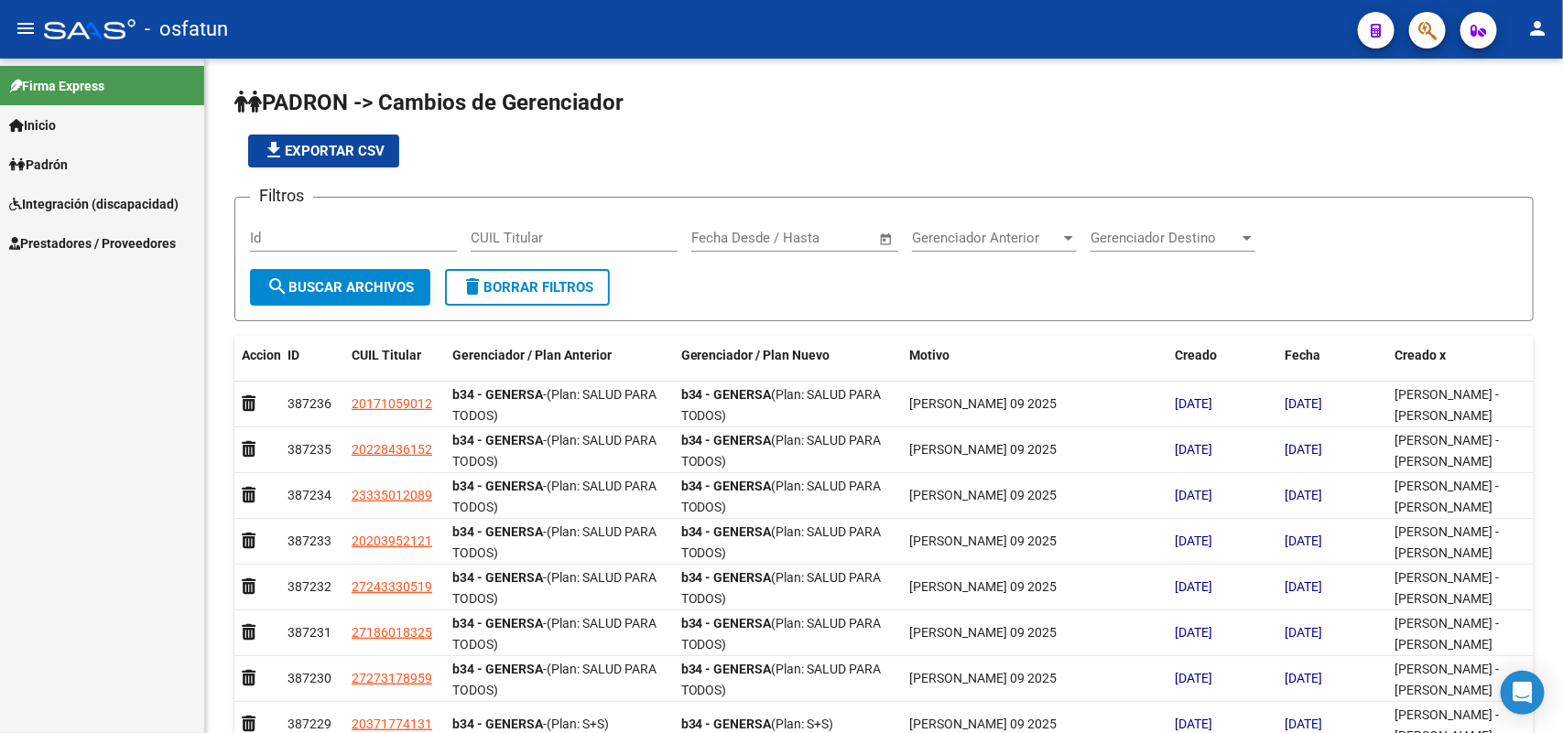
click at [67, 197] on span "Integración (discapacidad)" at bounding box center [93, 204] width 169 height 20
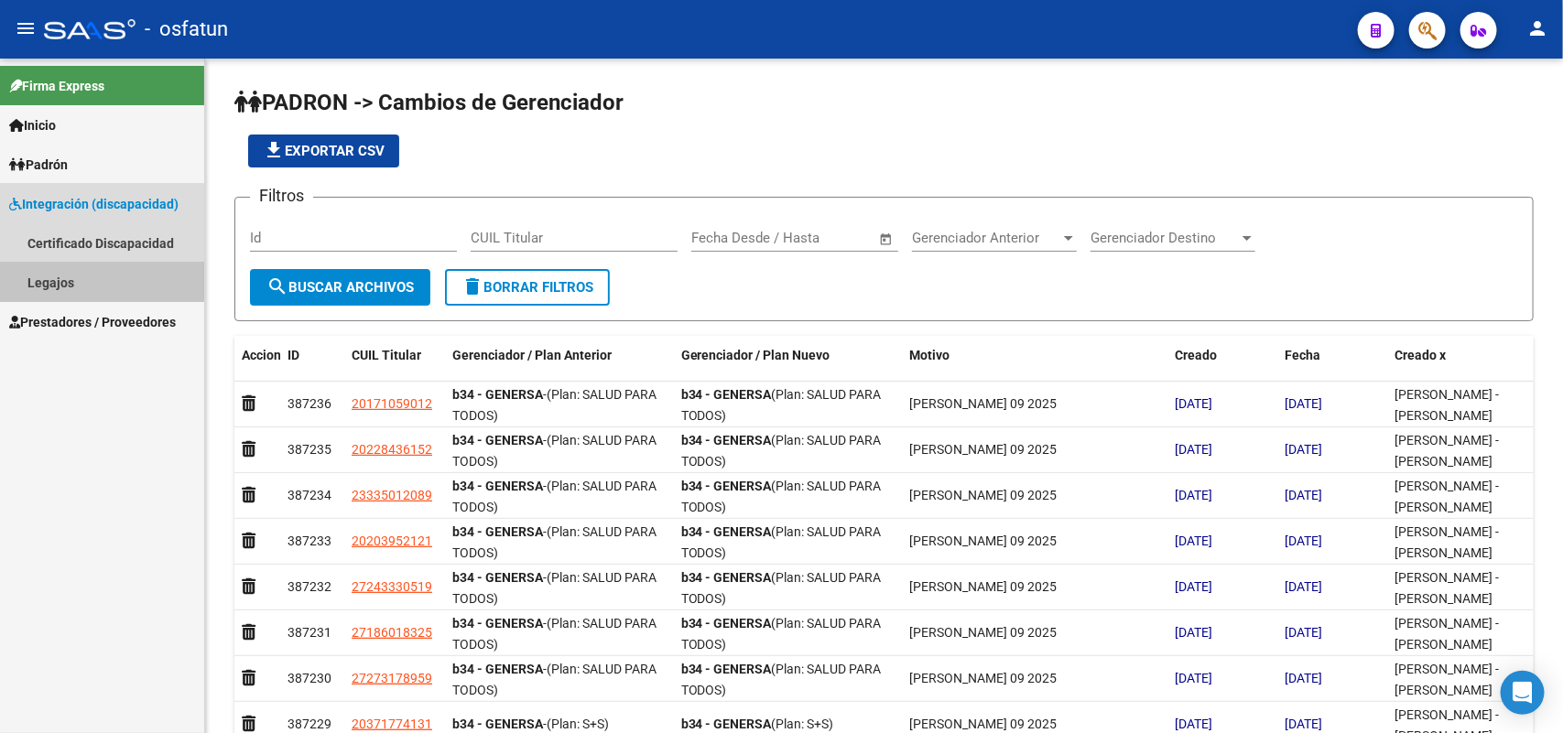
click at [55, 271] on link "Legajos" at bounding box center [102, 282] width 204 height 39
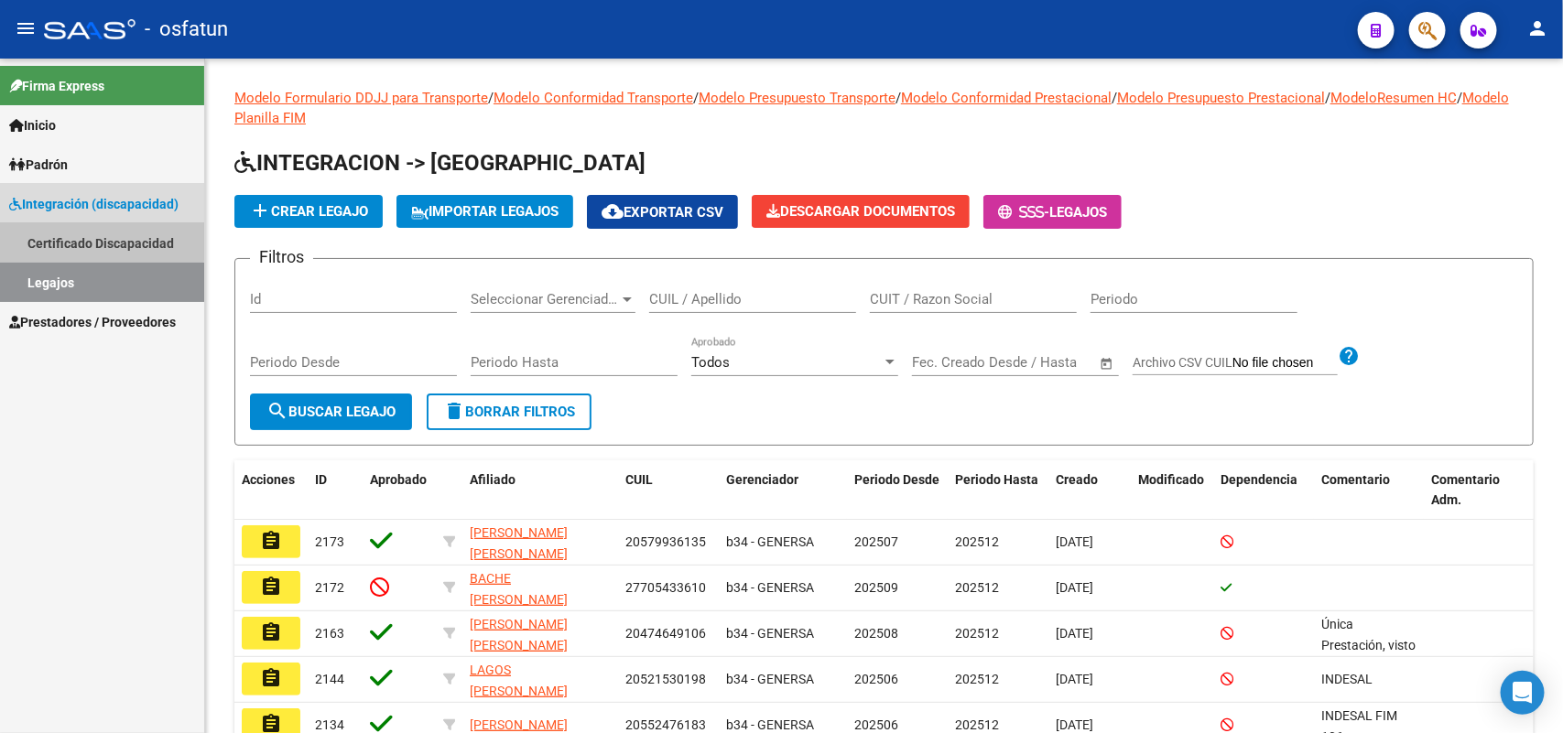
click at [65, 239] on link "Certificado Discapacidad" at bounding box center [102, 242] width 204 height 39
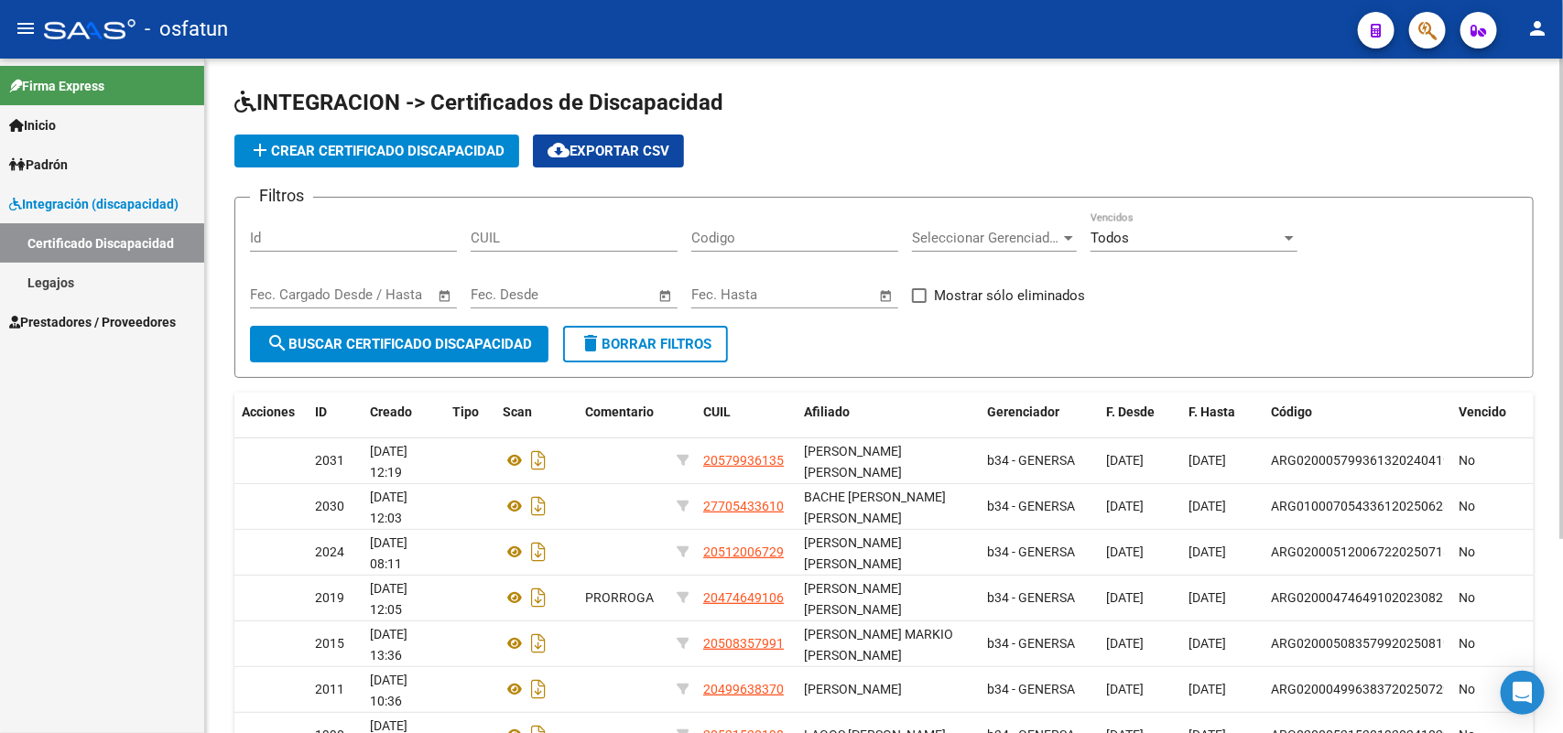
click at [517, 236] on input "CUIL" at bounding box center [573, 238] width 207 height 16
click at [350, 135] on app-list-header "INTEGRACION -> Certificados de Discapacidad add Crear Certificado Discapacidad …" at bounding box center [883, 233] width 1299 height 290
click at [367, 149] on span "add Crear Certificado Discapacidad" at bounding box center [376, 151] width 255 height 16
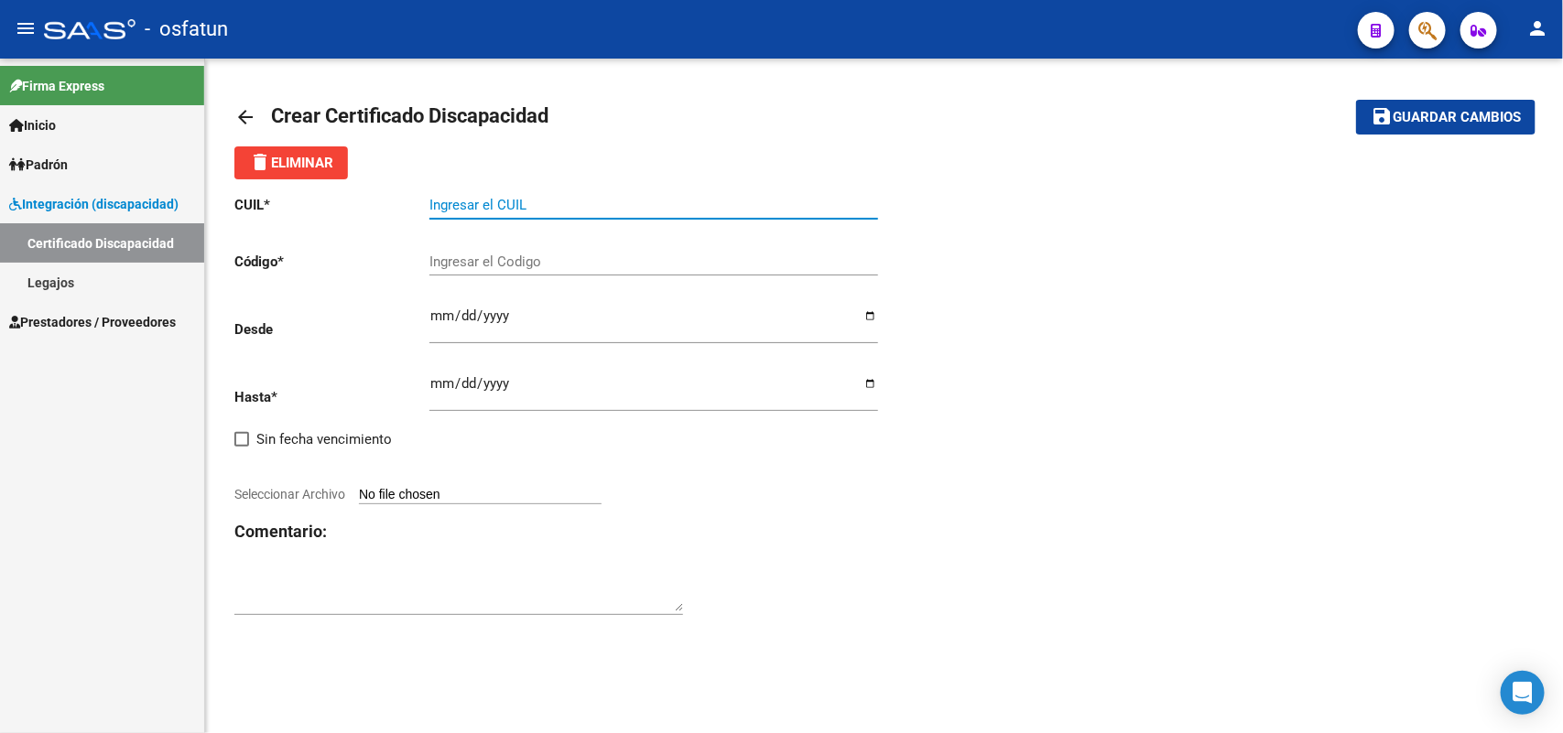
drag, startPoint x: 482, startPoint y: 203, endPoint x: 474, endPoint y: 193, distance: 13.0
click at [478, 194] on div "Ingresar el CUIL" at bounding box center [653, 198] width 449 height 39
type input "27-58152914-2"
click at [504, 247] on div "Ingresar el Codigo" at bounding box center [653, 255] width 449 height 39
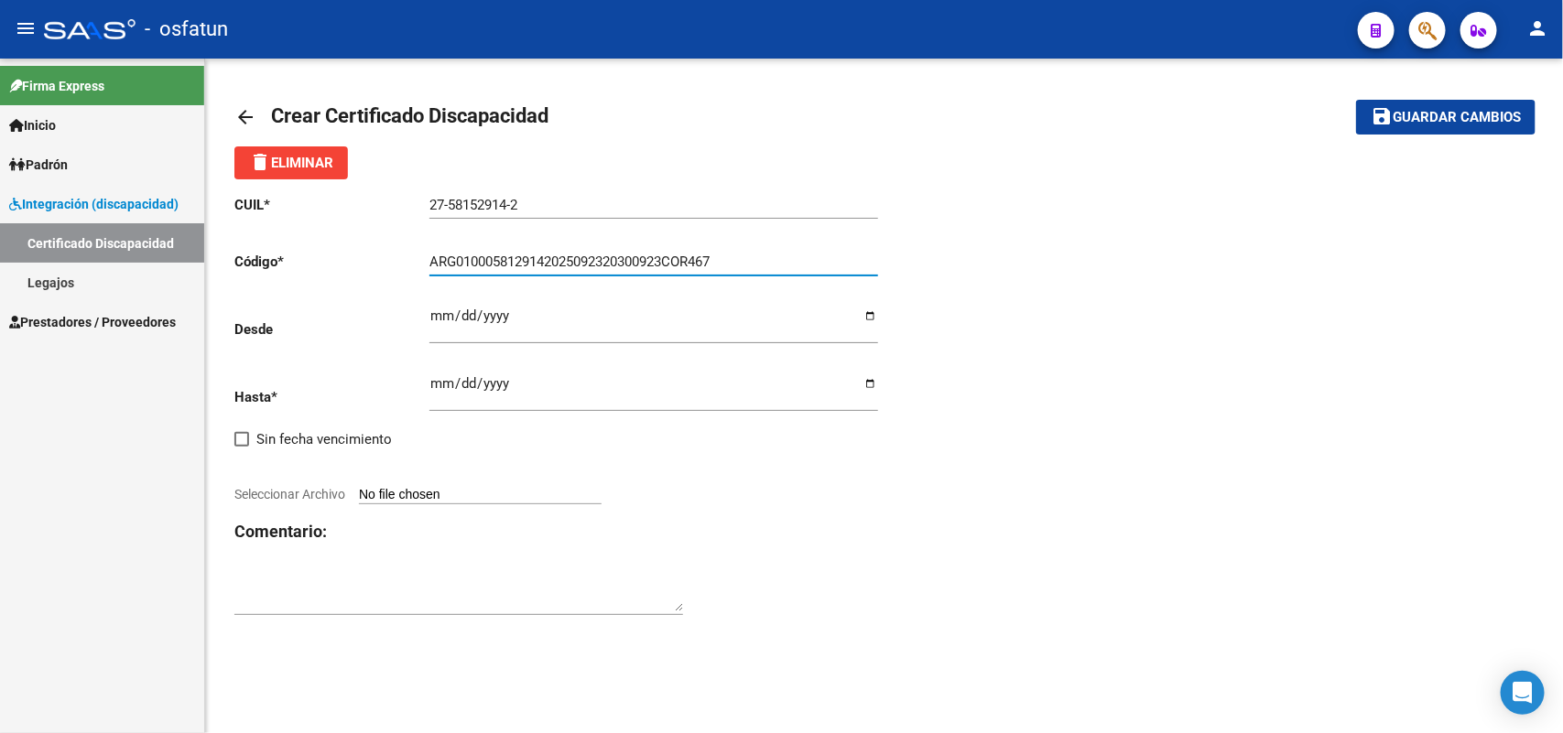
type input "ARG0100058129142025092320300923COR467"
click at [435, 316] on input "Ingresar fec. Desde" at bounding box center [653, 322] width 449 height 29
type input "[DATE]"
click at [438, 378] on input "Ingresar fec. Hasta" at bounding box center [653, 390] width 449 height 29
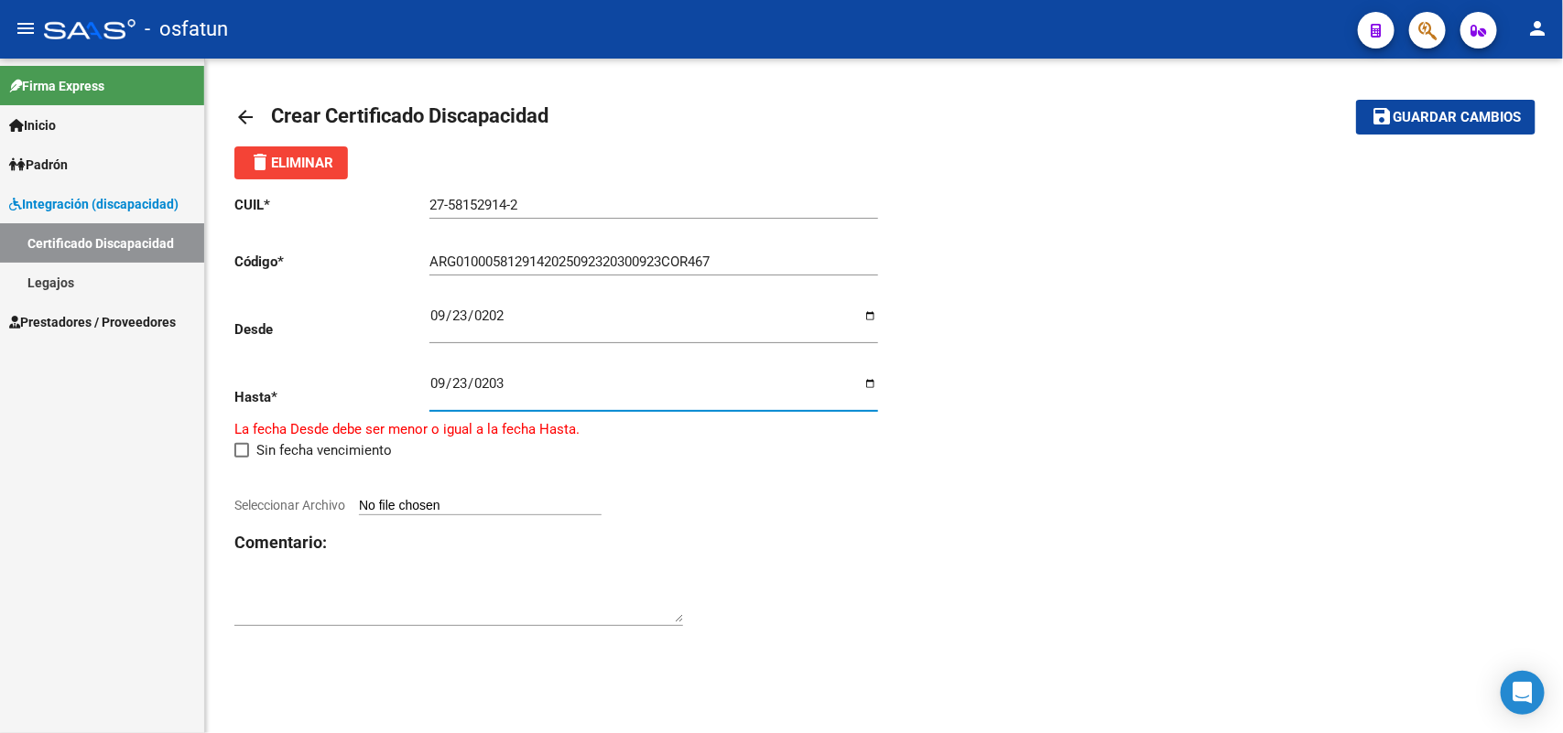
type input "[DATE]"
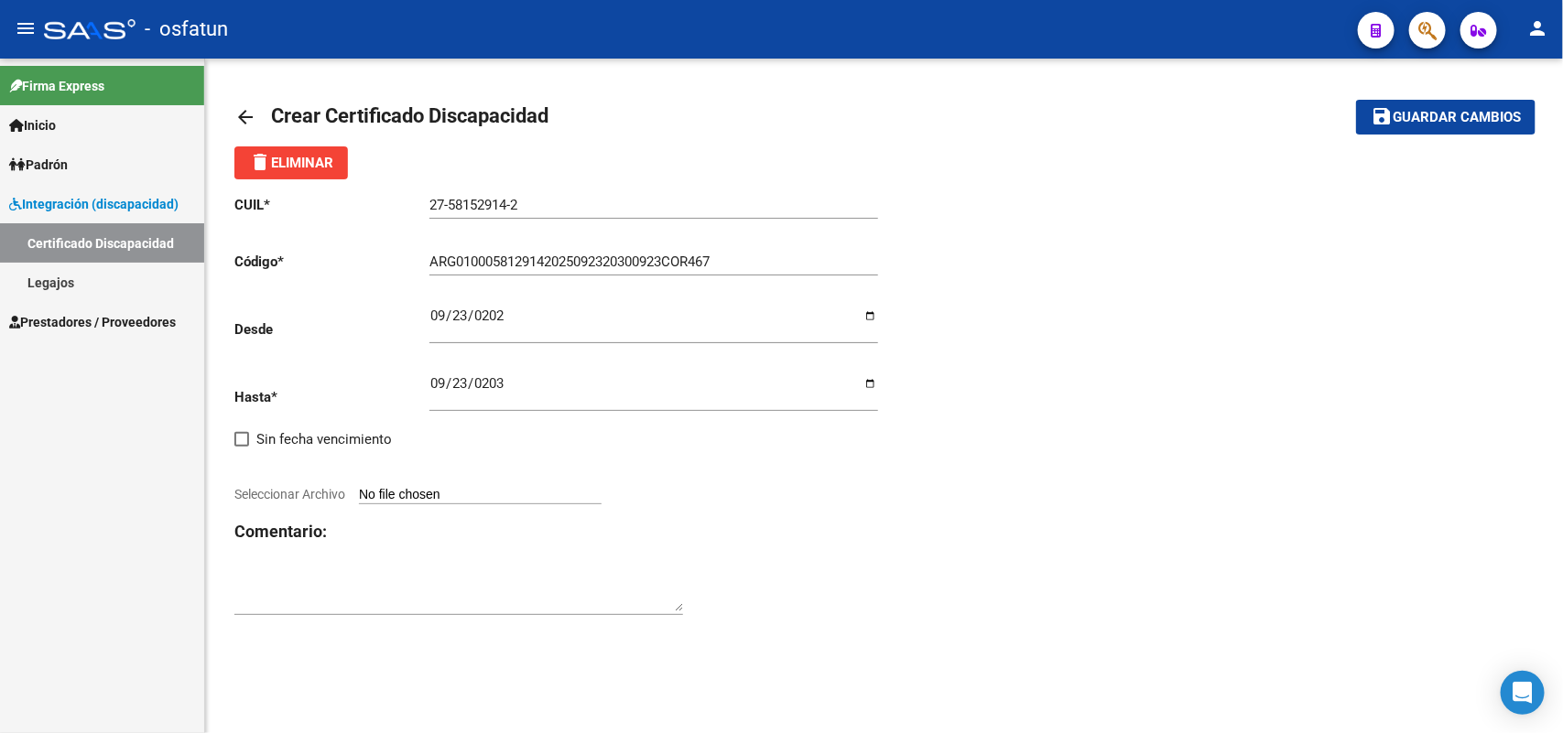
click at [438, 490] on input "Seleccionar Archivo" at bounding box center [480, 495] width 243 height 17
type input "C:\fakepath\certificado_cud_58152914.pdf"
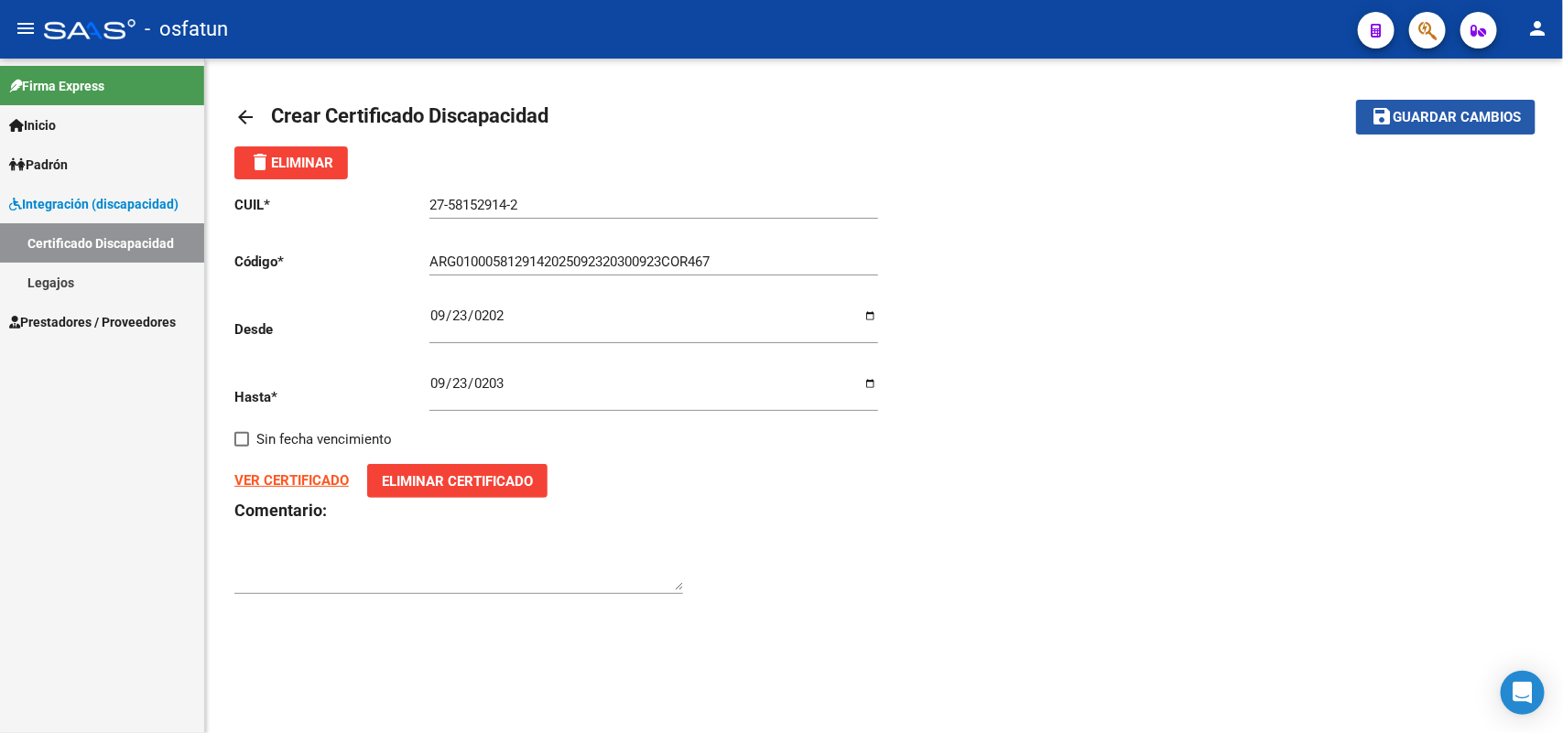
click at [1428, 115] on span "Guardar cambios" at bounding box center [1456, 118] width 128 height 16
click at [1458, 106] on button "save Guardar cambios" at bounding box center [1445, 117] width 179 height 34
click at [244, 113] on mat-icon "arrow_back" at bounding box center [245, 117] width 22 height 22
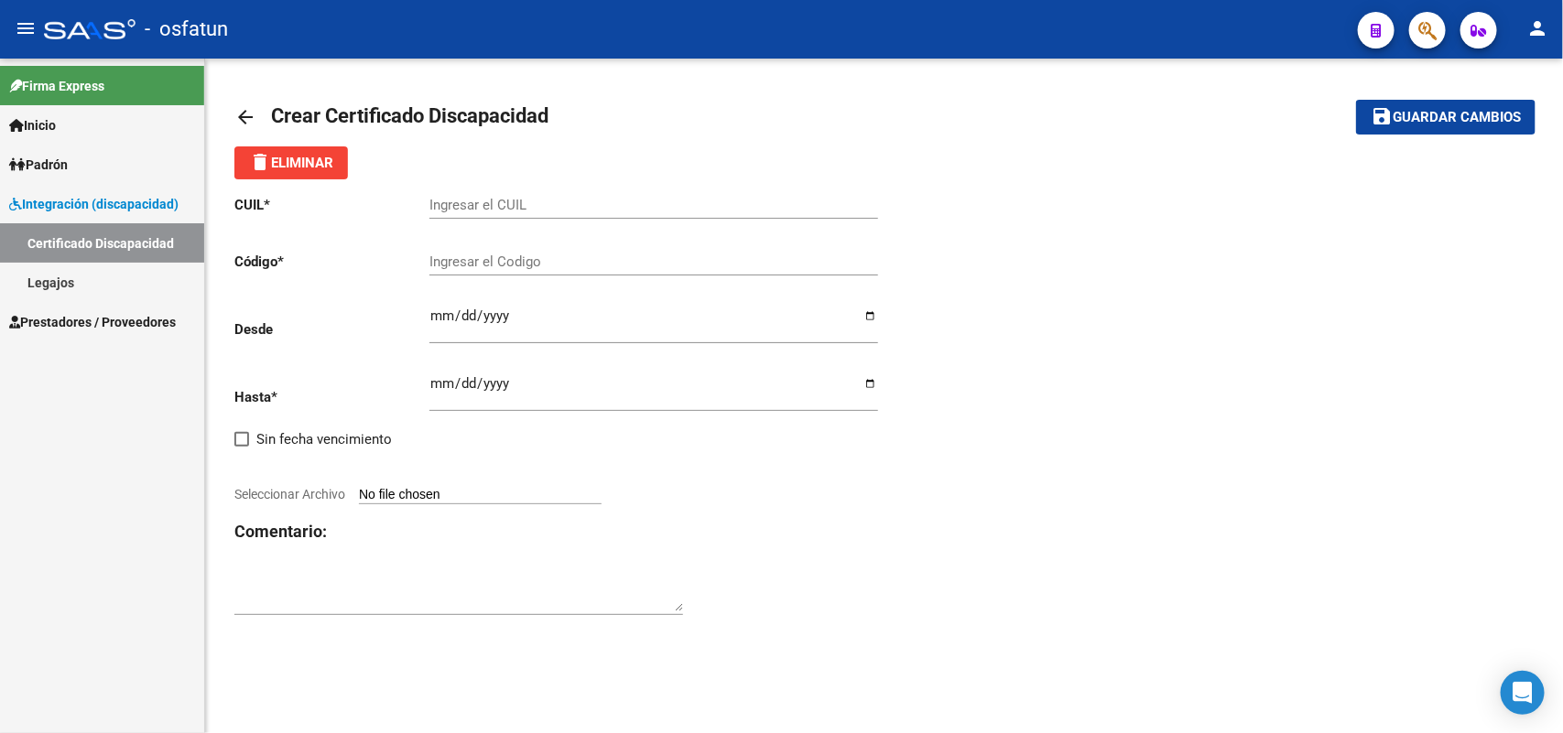
click at [243, 107] on mat-icon "arrow_back" at bounding box center [245, 117] width 22 height 22
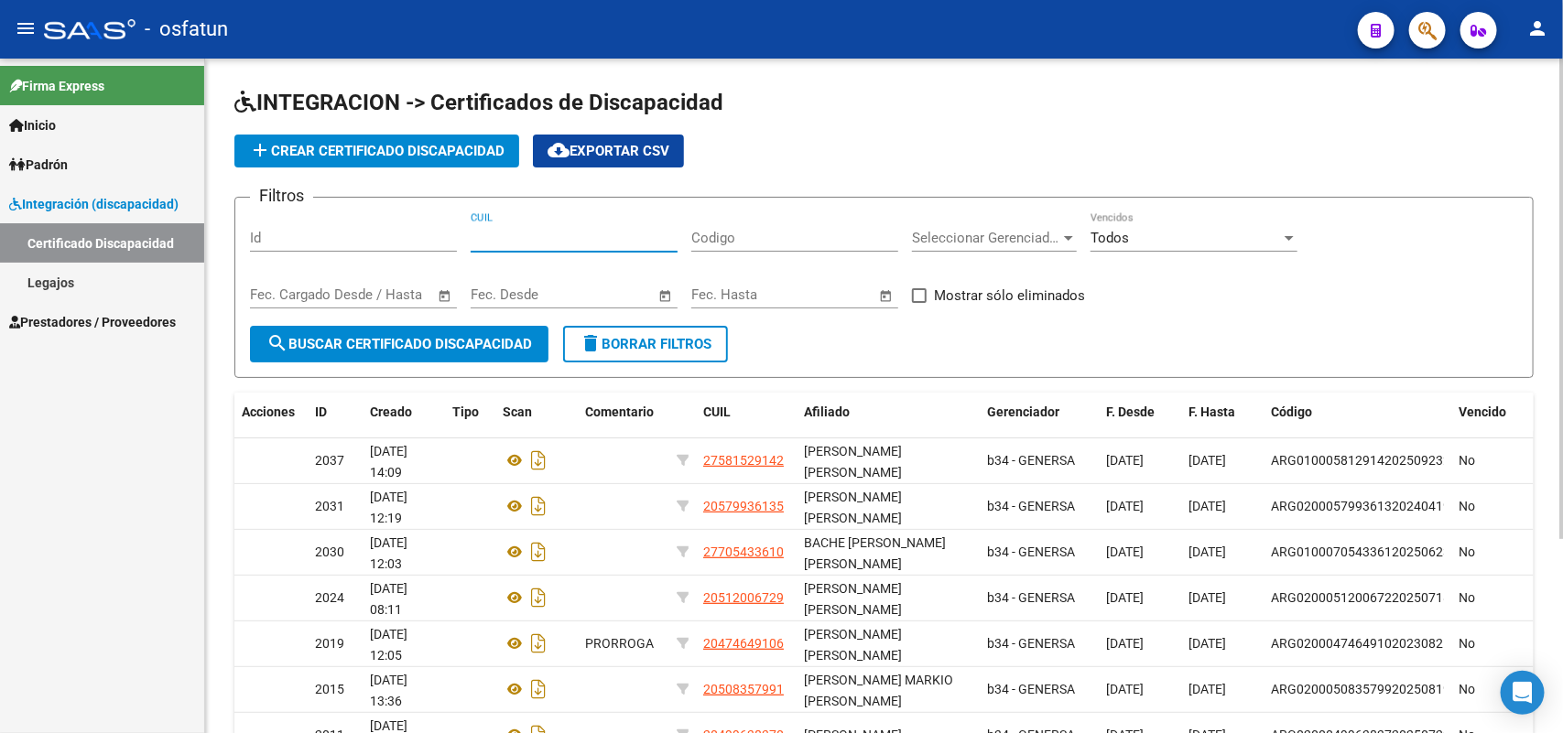
click at [514, 234] on input "CUIL" at bounding box center [573, 238] width 207 height 16
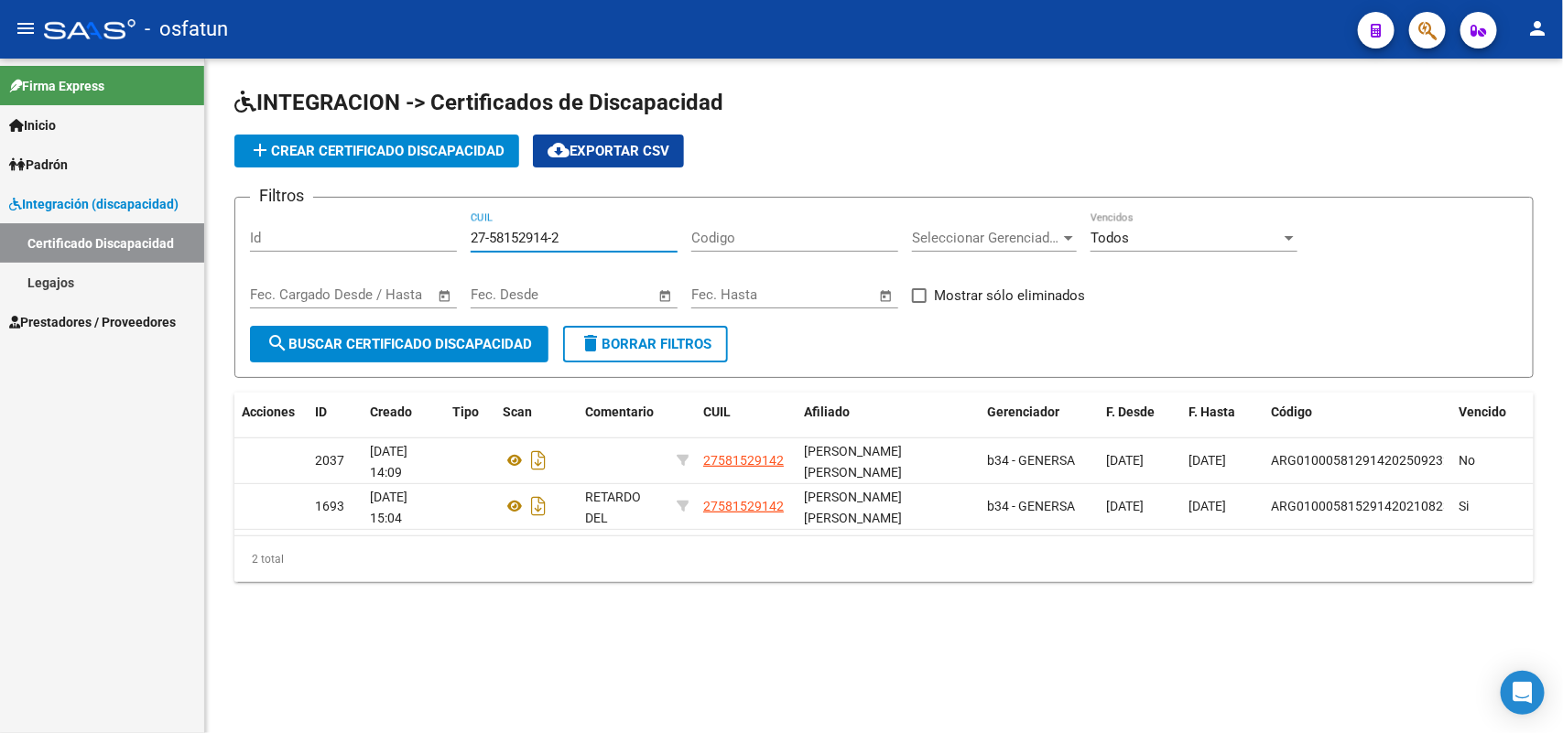
type input "27-58152914-2"
click at [55, 271] on link "Legajos" at bounding box center [102, 282] width 204 height 39
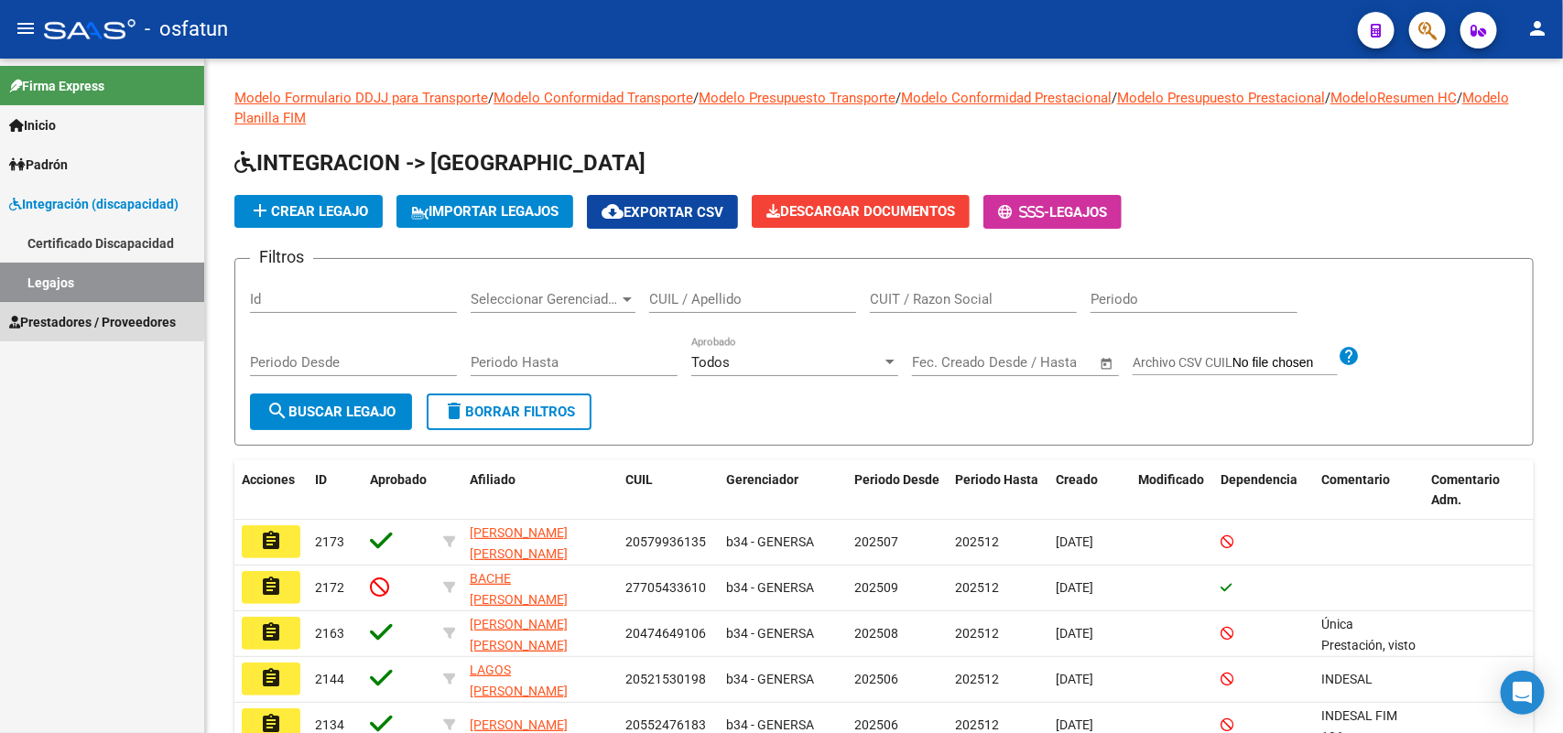
click at [65, 316] on span "Prestadores / Proveedores" at bounding box center [92, 322] width 167 height 20
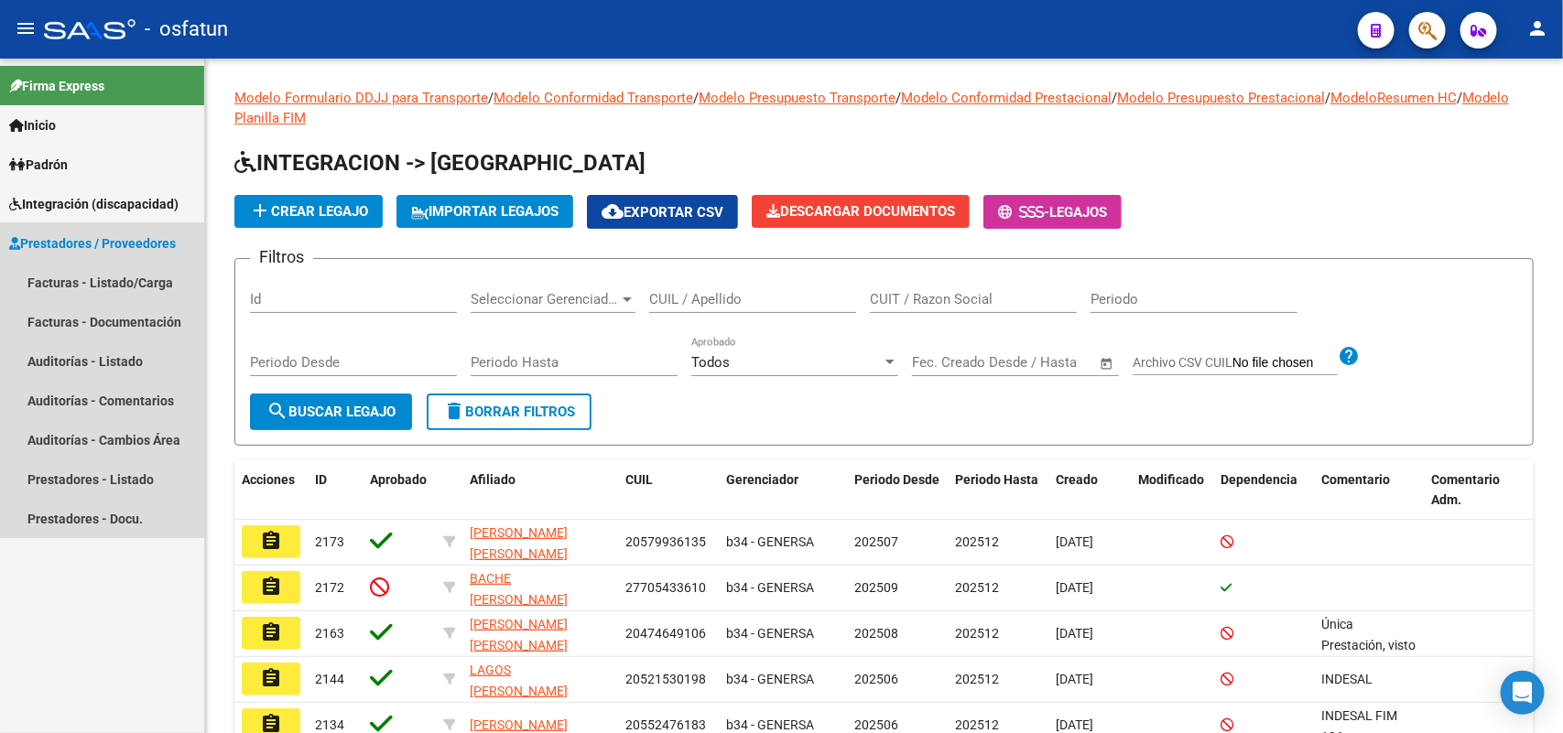
click at [53, 240] on span "Prestadores / Proveedores" at bounding box center [92, 243] width 167 height 20
